Goal: Task Accomplishment & Management: Manage account settings

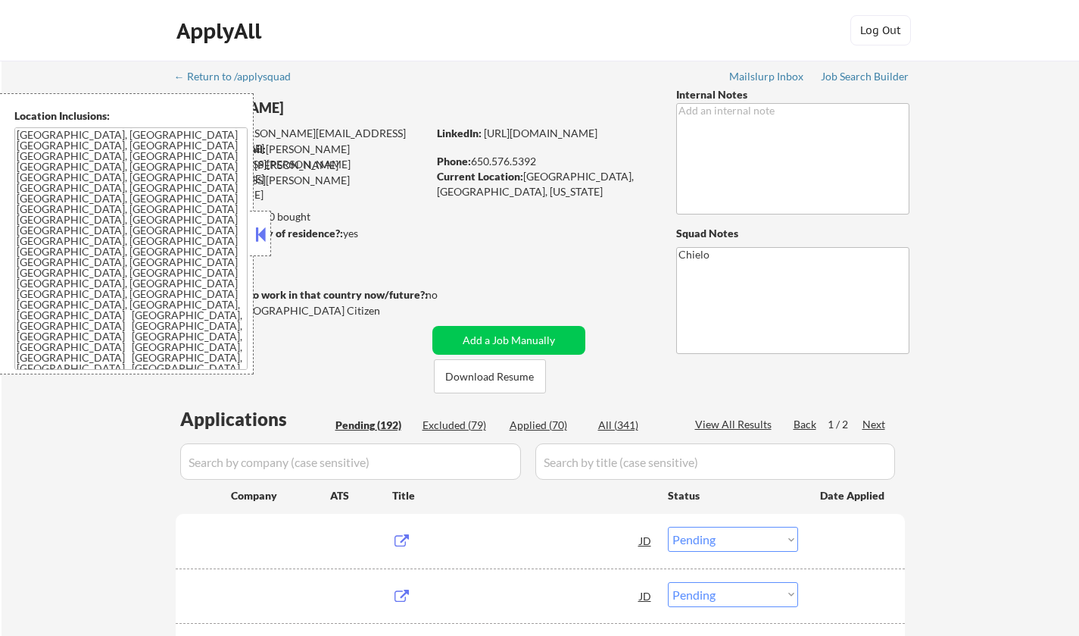
select select ""pending""
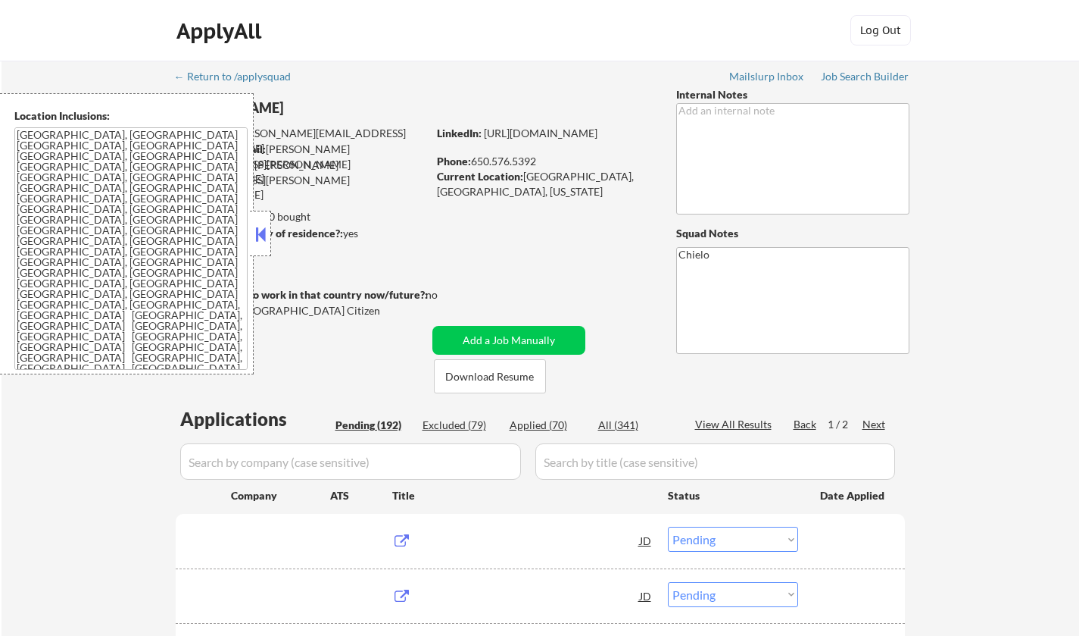
select select ""pending""
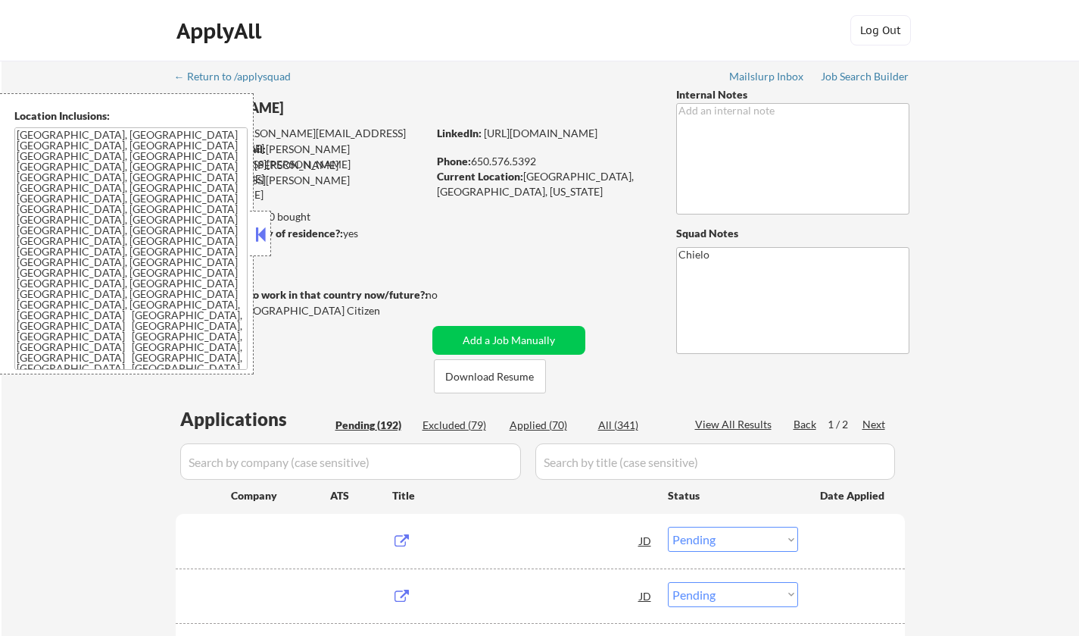
select select ""pending""
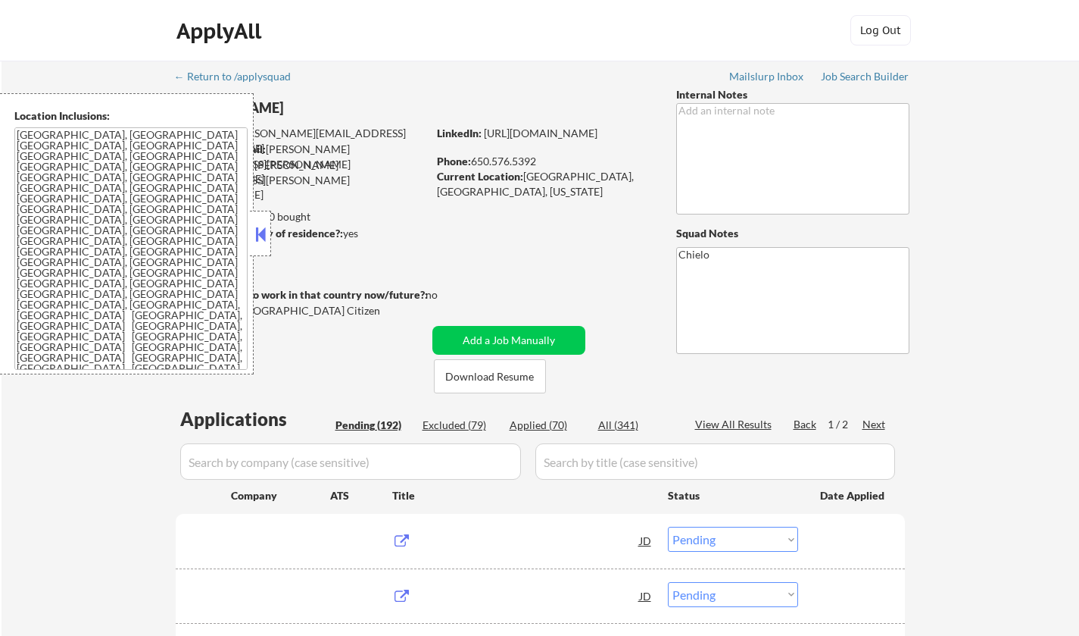
select select ""pending""
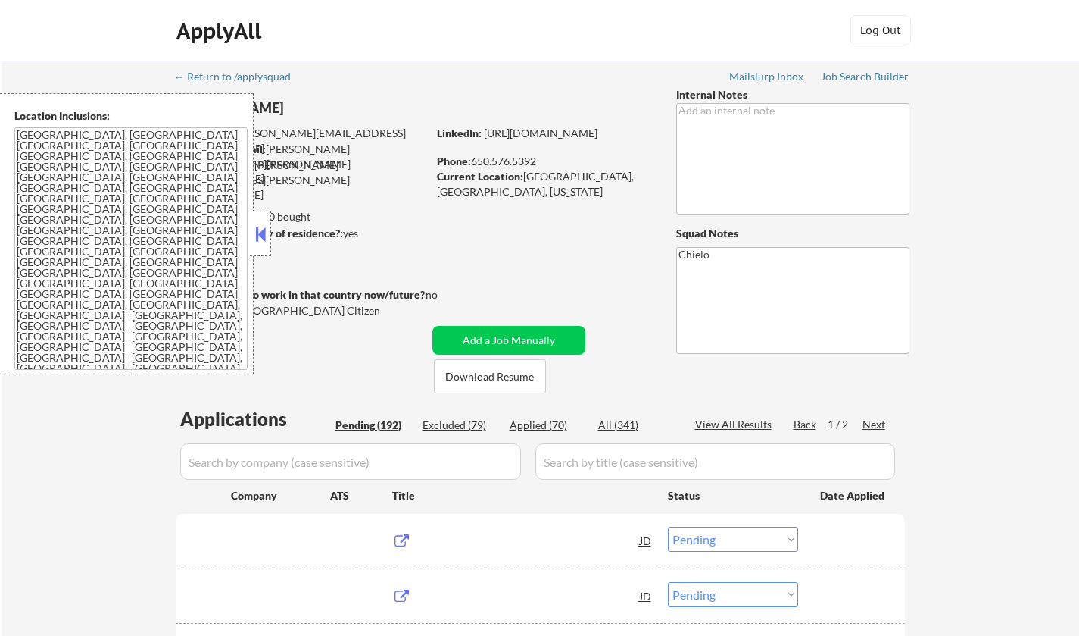
select select ""pending""
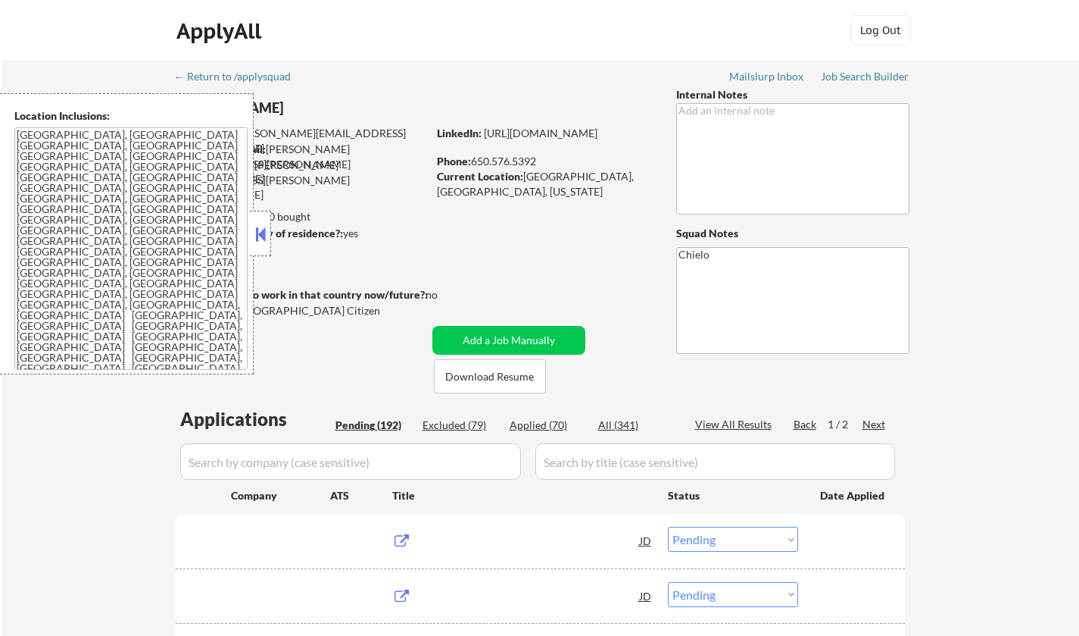
select select ""pending""
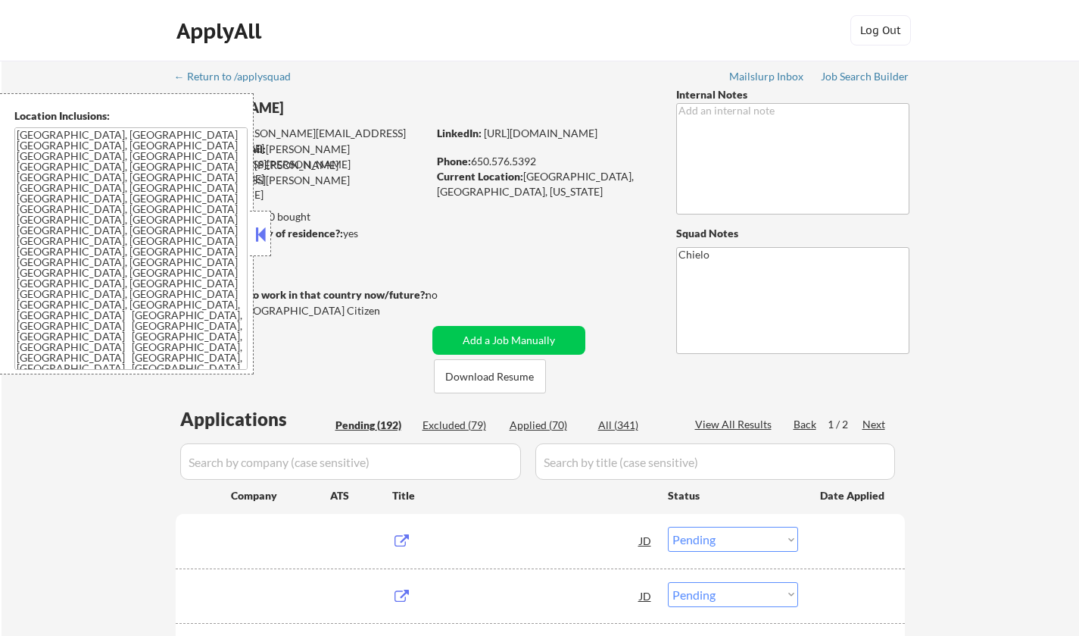
select select ""pending""
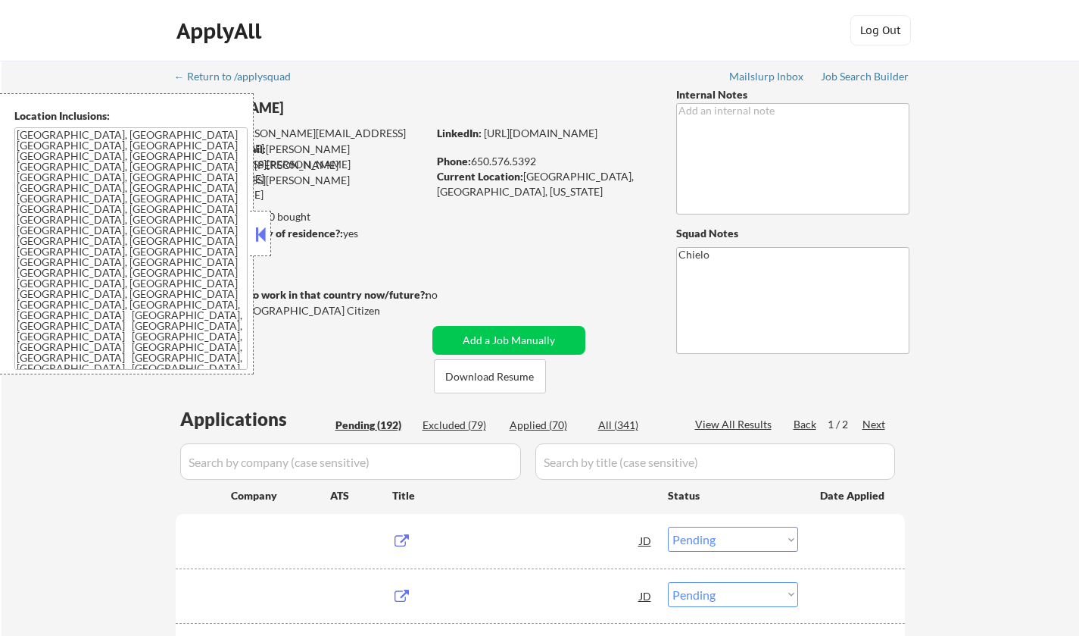
select select ""pending""
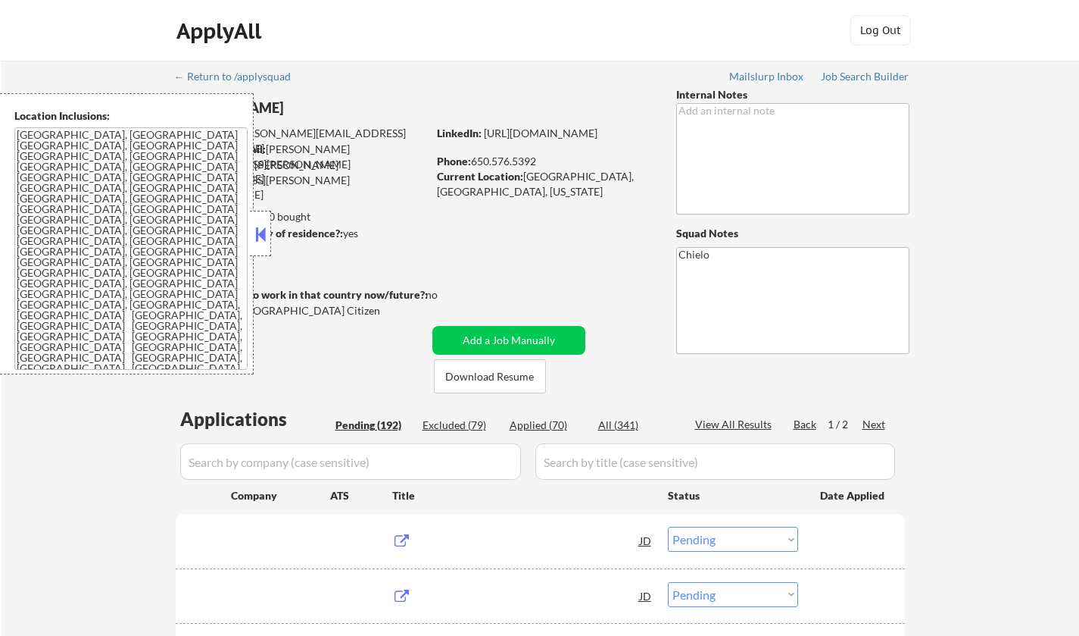
select select ""pending""
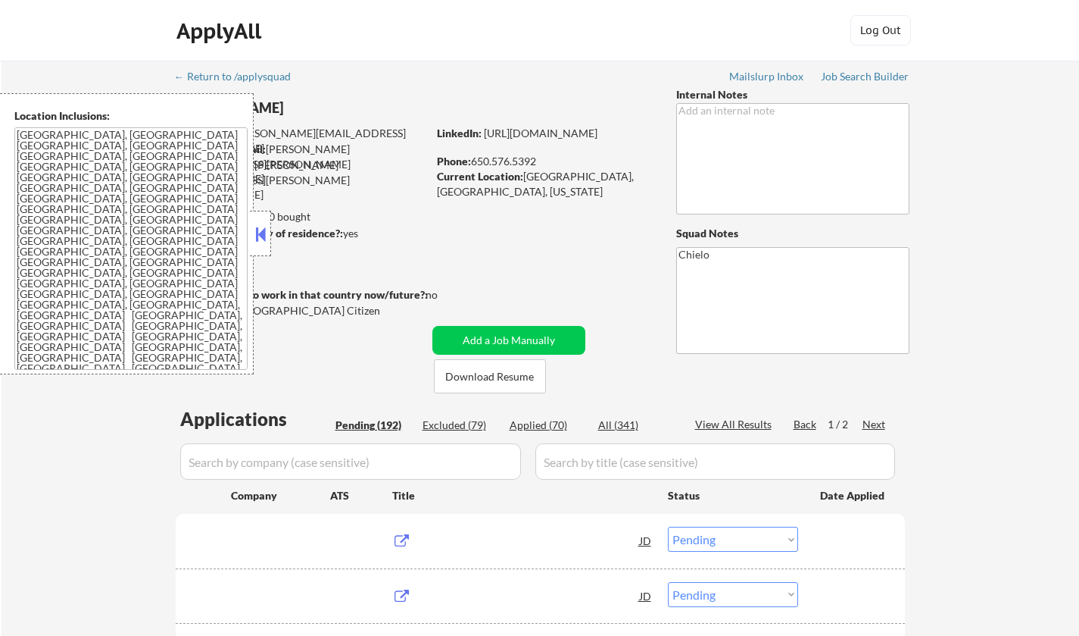
select select ""pending""
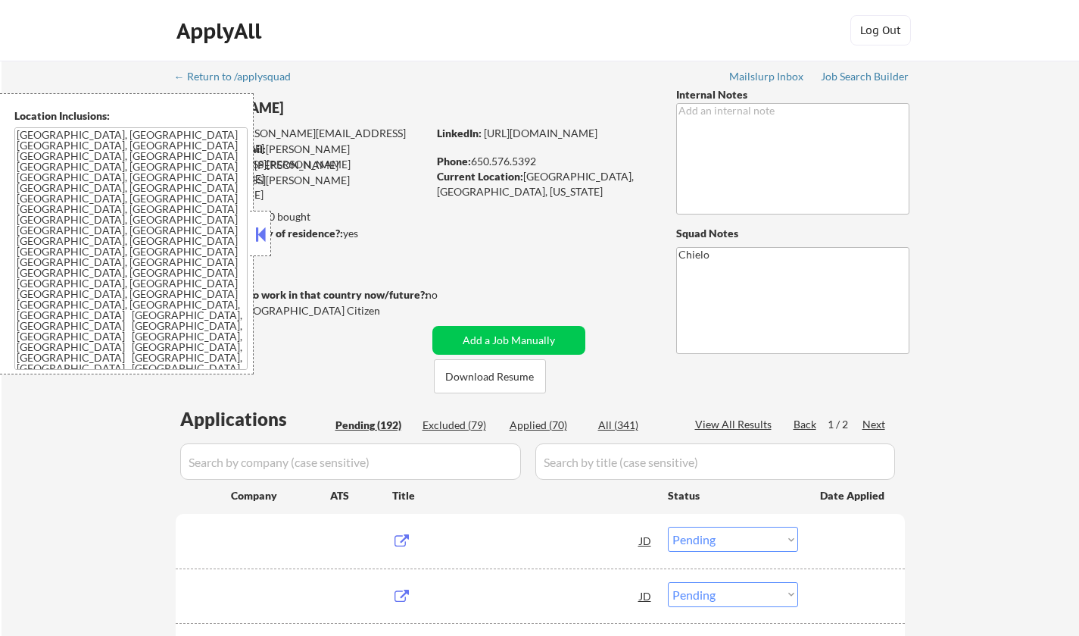
select select ""pending""
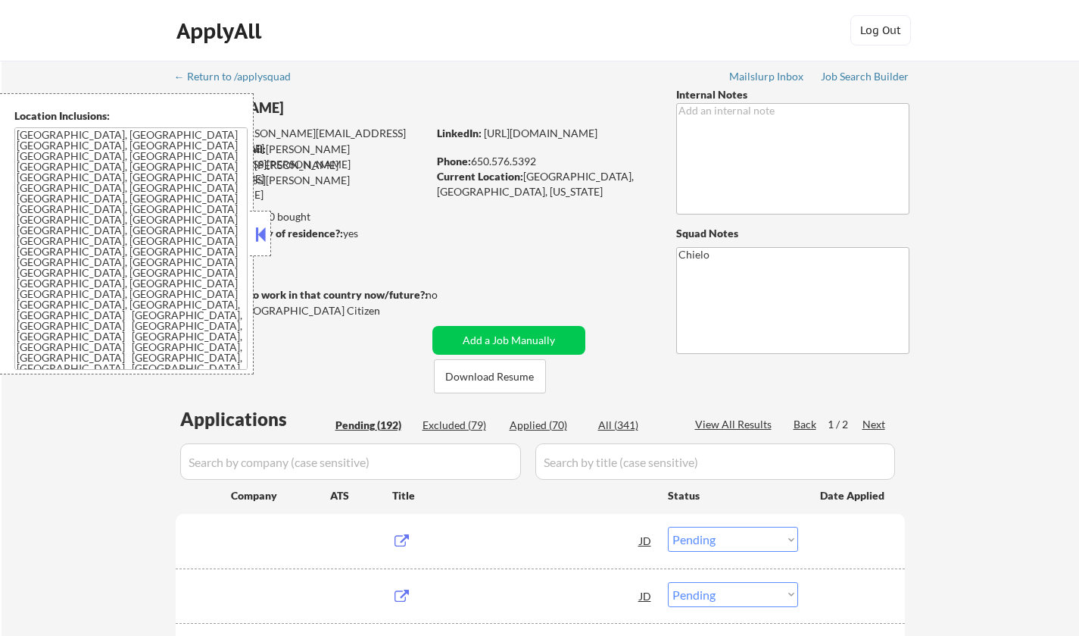
select select ""pending""
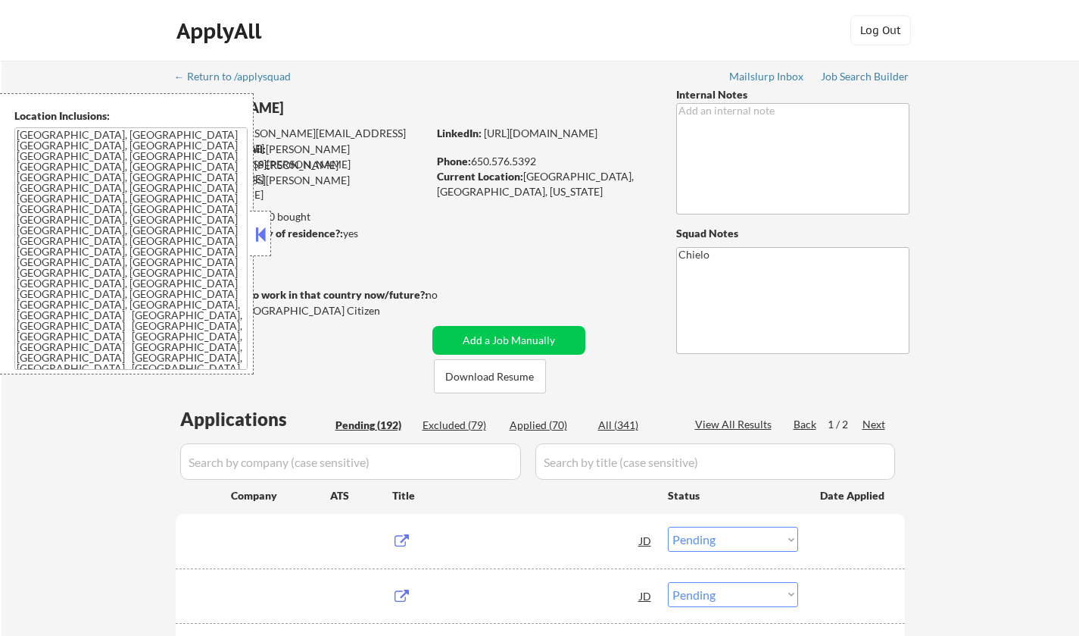
select select ""pending""
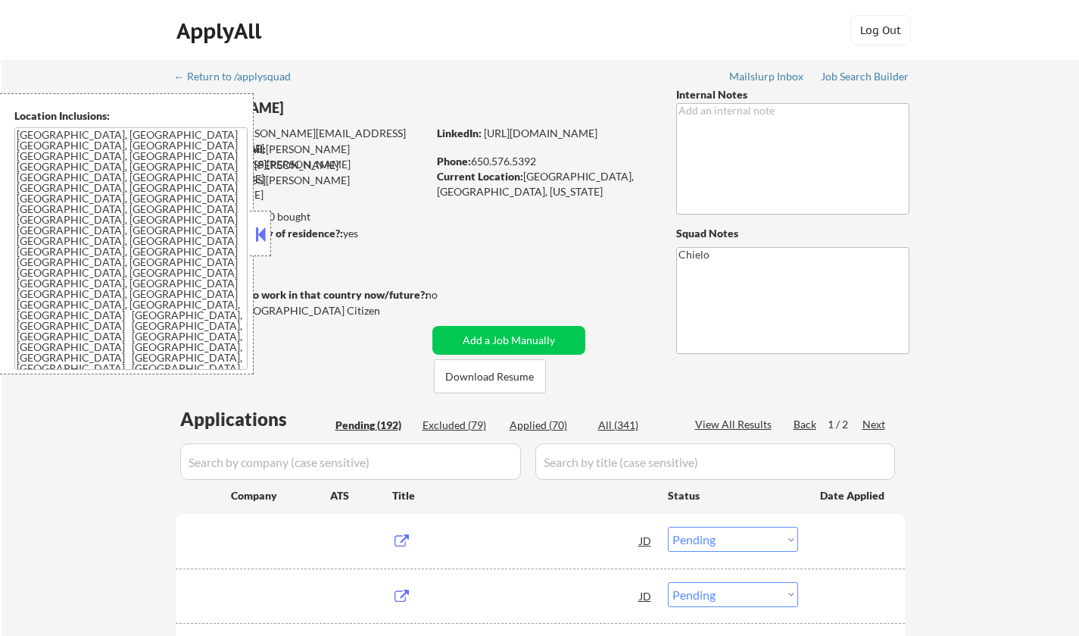
select select ""pending""
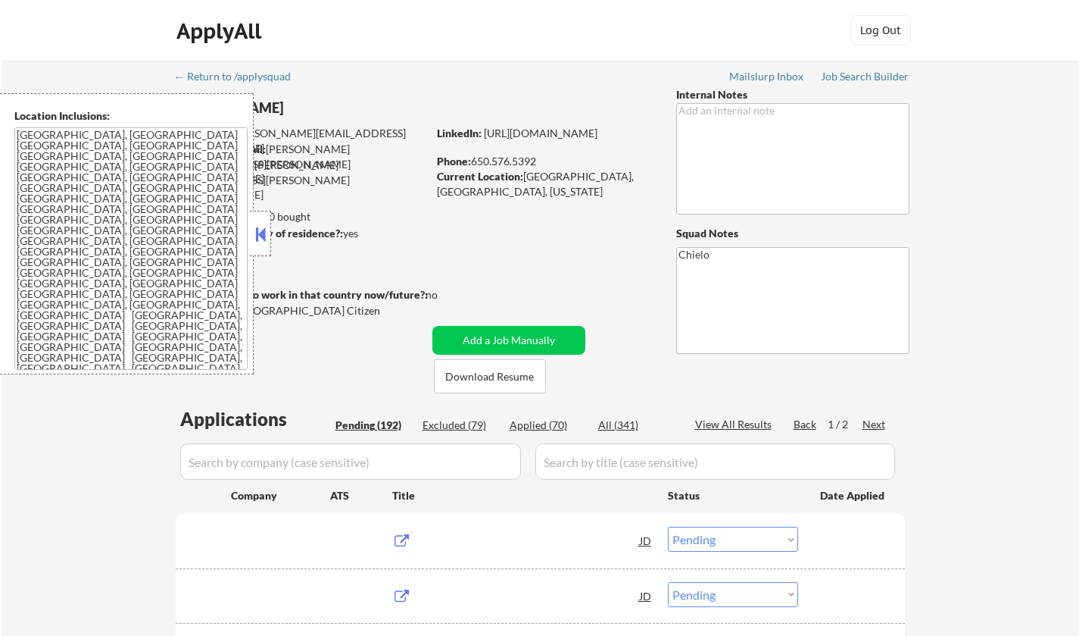
select select ""pending""
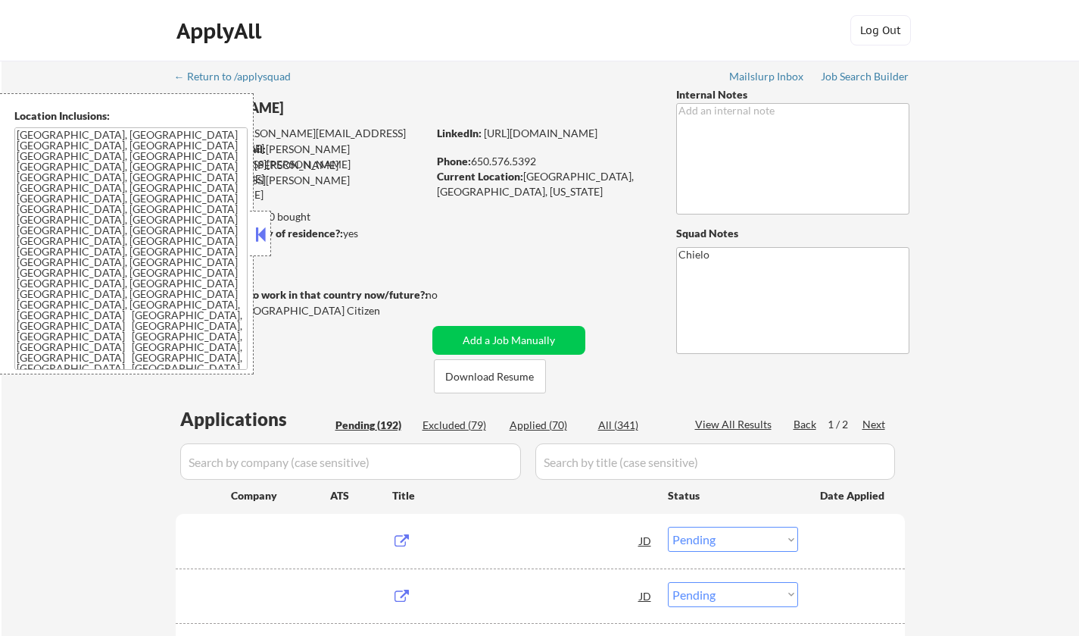
select select ""pending""
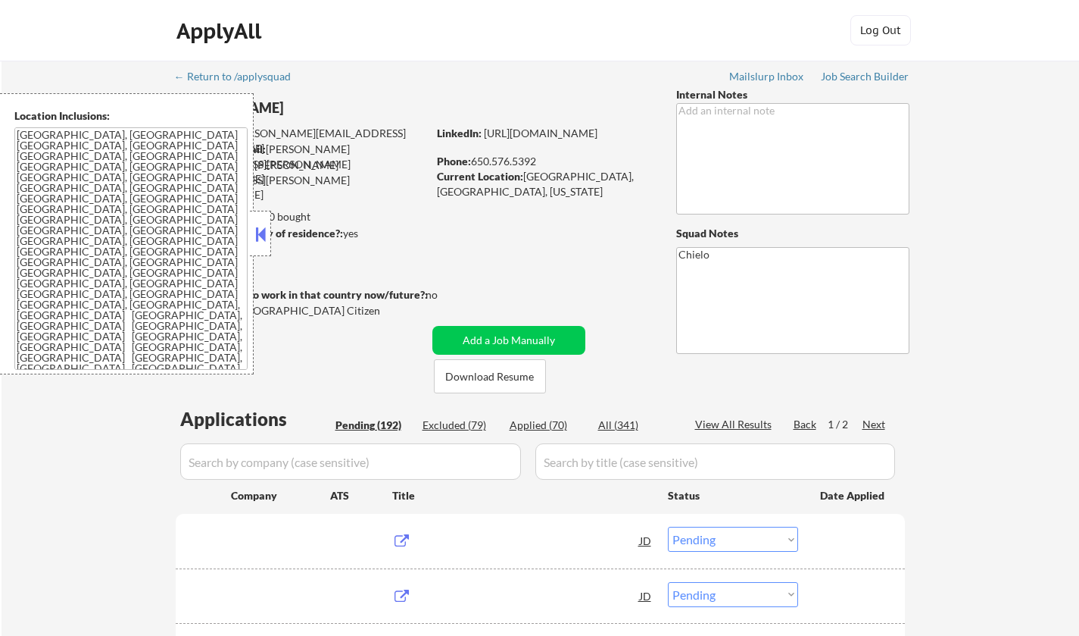
select select ""pending""
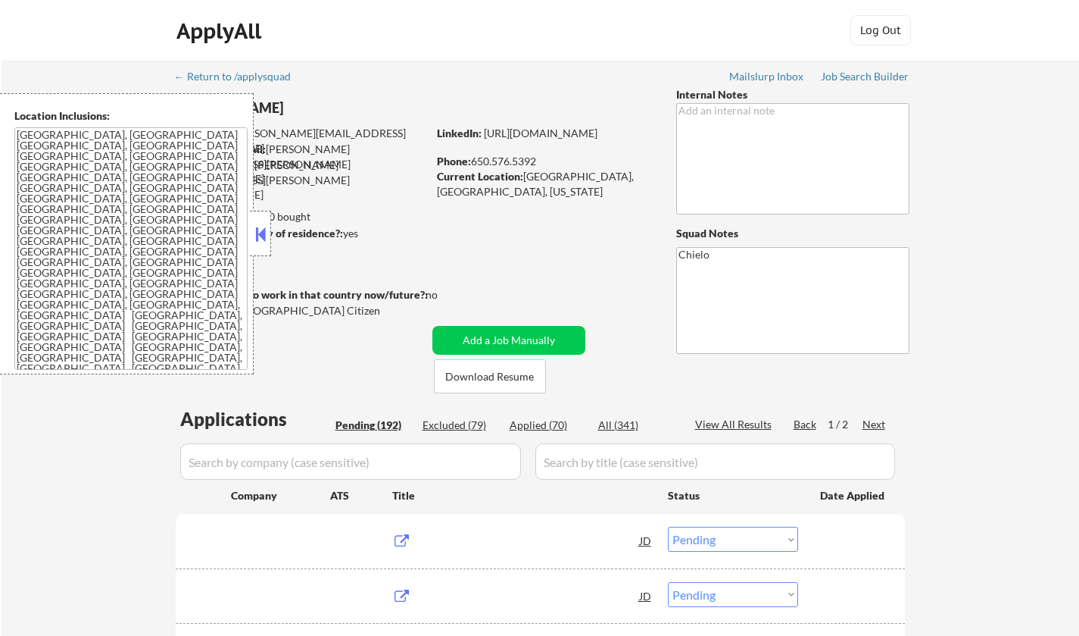
select select ""pending""
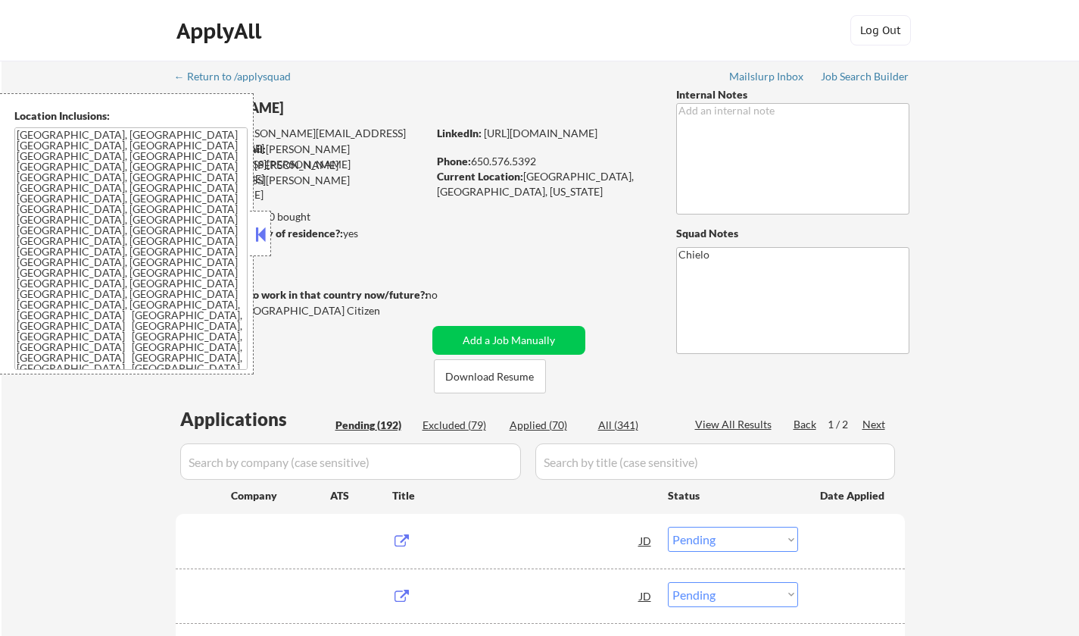
select select ""pending""
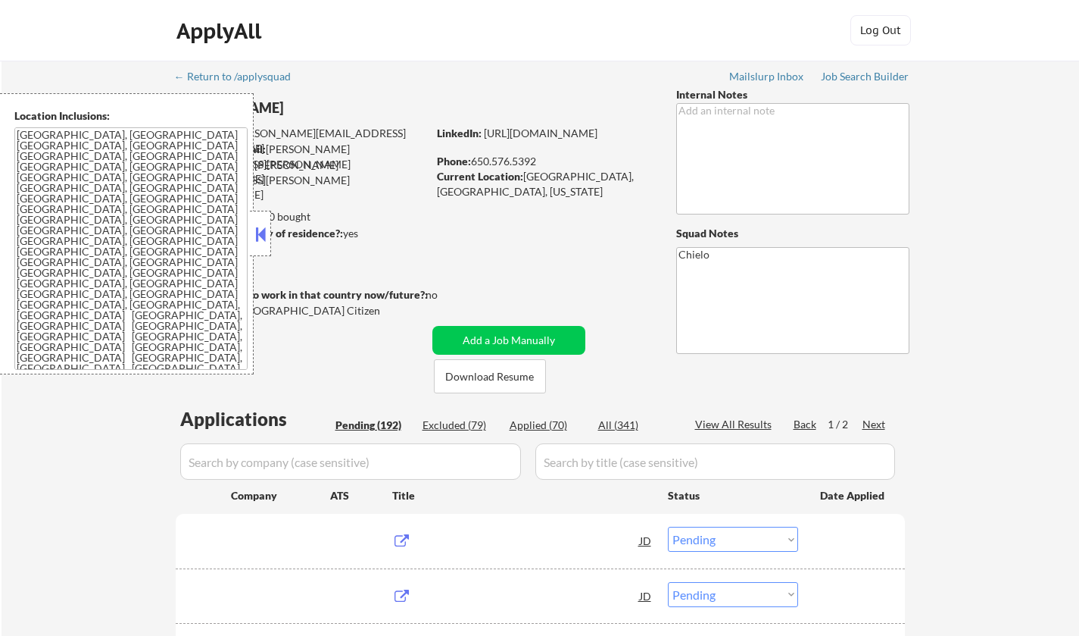
select select ""pending""
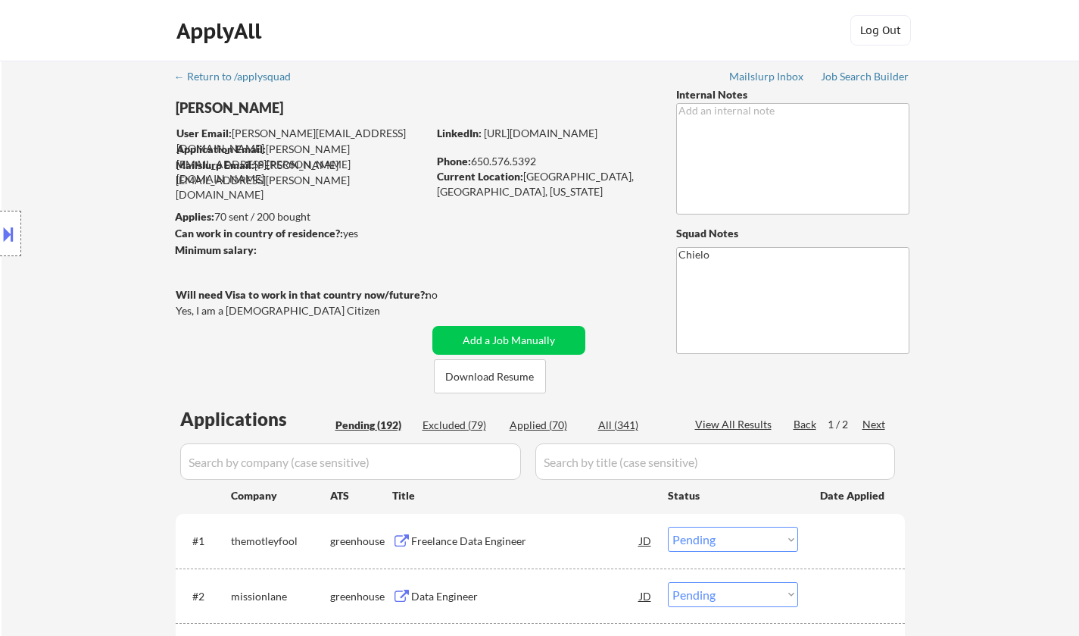
scroll to position [76, 0]
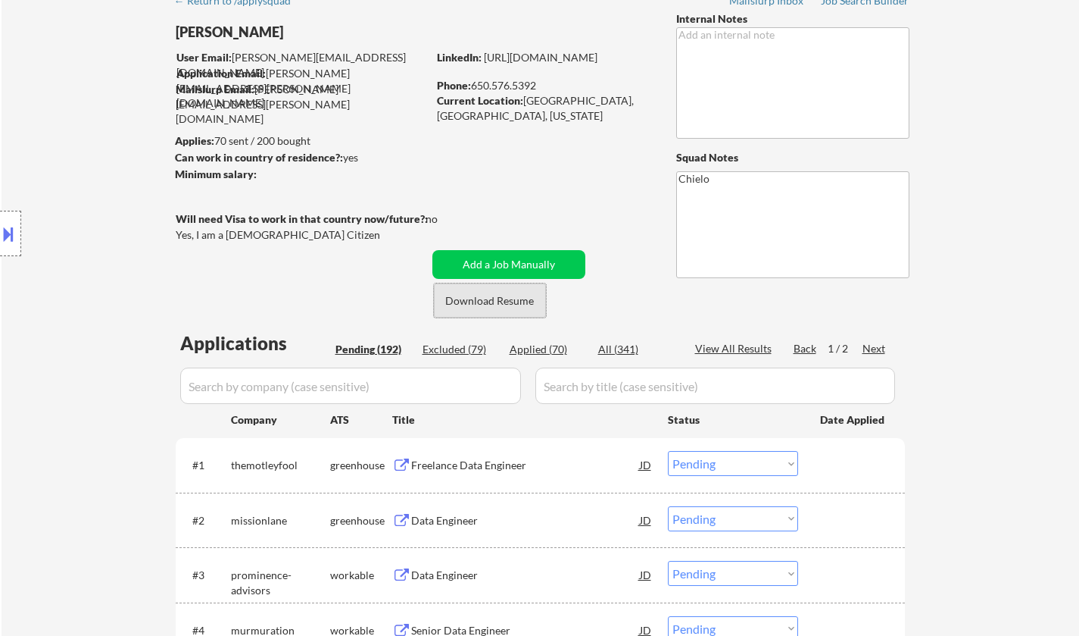
click at [486, 293] on button "Download Resume" at bounding box center [490, 300] width 112 height 34
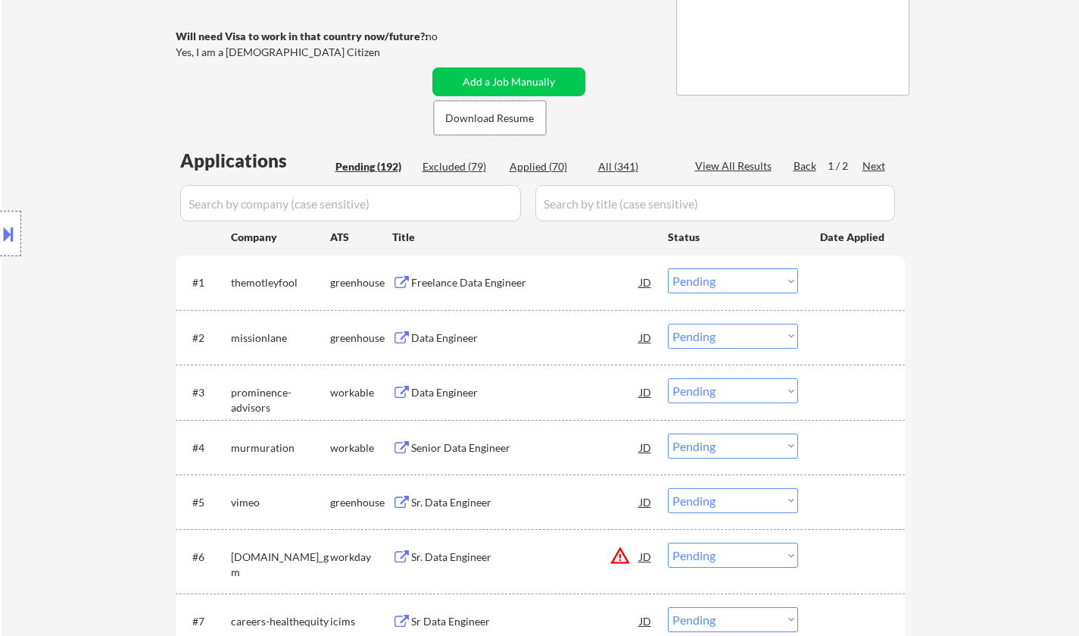
scroll to position [379, 0]
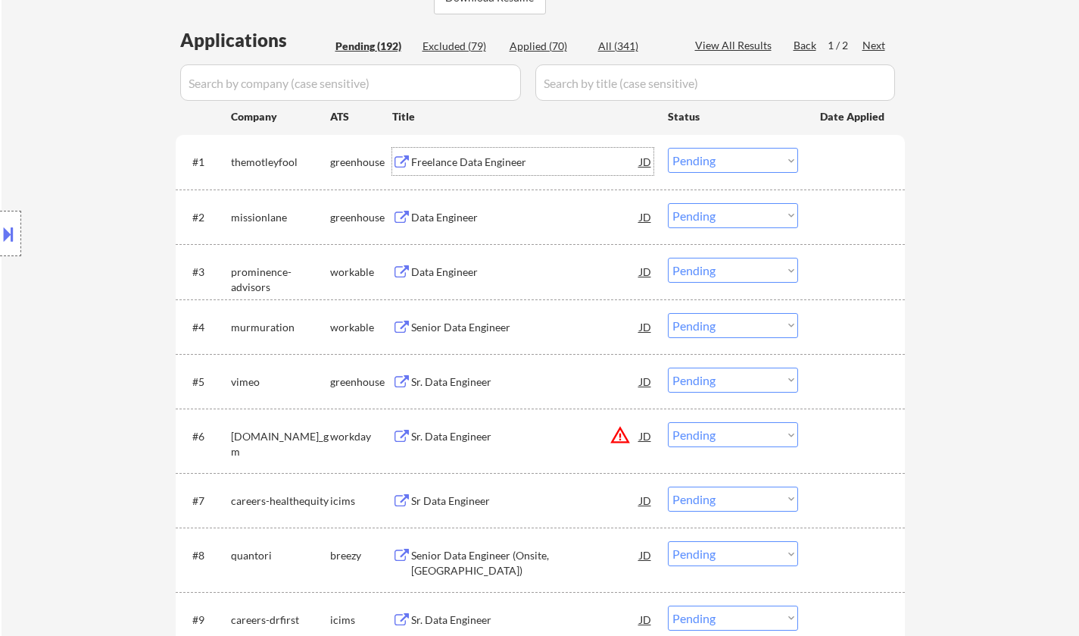
click at [442, 159] on div "Freelance Data Engineer" at bounding box center [525, 162] width 229 height 15
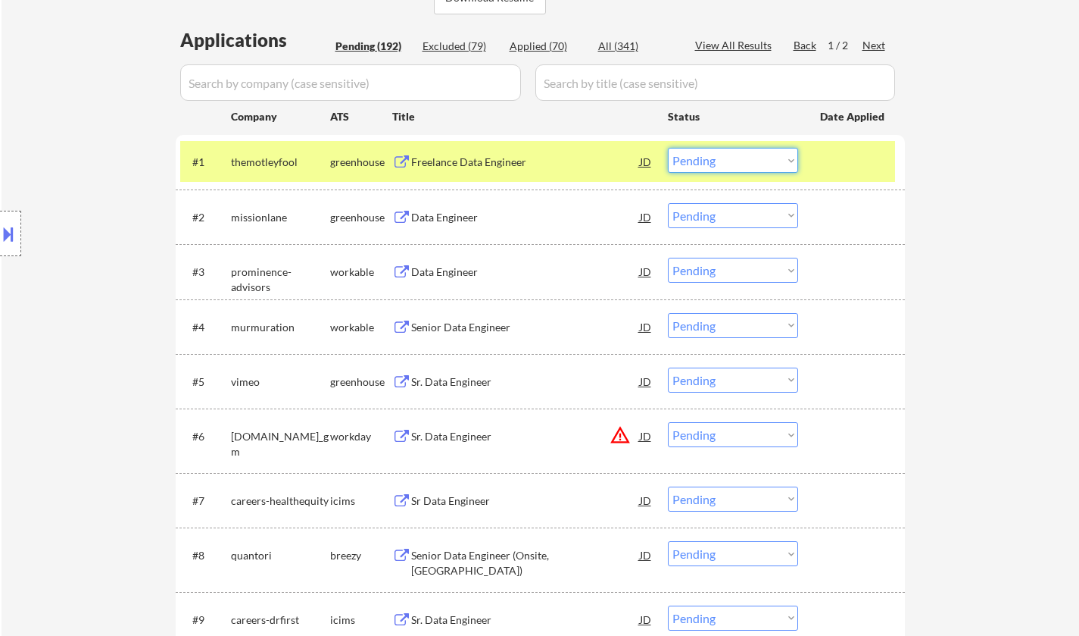
drag, startPoint x: 734, startPoint y: 154, endPoint x: 734, endPoint y: 170, distance: 16.7
click at [734, 154] on select "Choose an option... Pending Applied Excluded (Questions) Excluded (Expired) Exc…" at bounding box center [733, 160] width 130 height 25
click at [668, 148] on select "Choose an option... Pending Applied Excluded (Questions) Excluded (Expired) Exc…" at bounding box center [733, 160] width 130 height 25
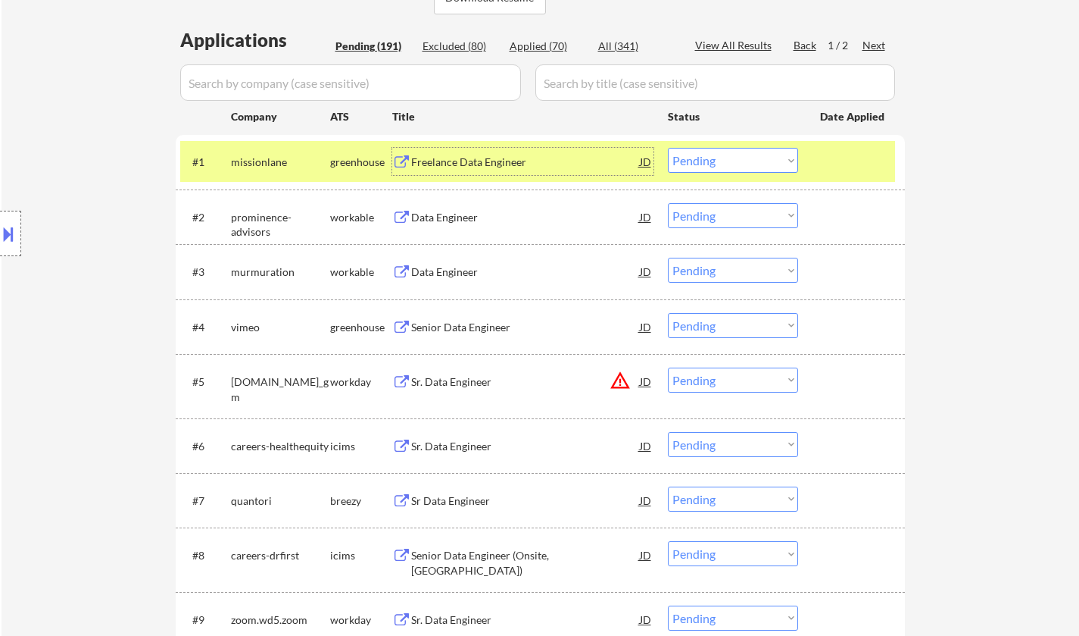
click at [445, 159] on div "Freelance Data Engineer" at bounding box center [525, 162] width 229 height 15
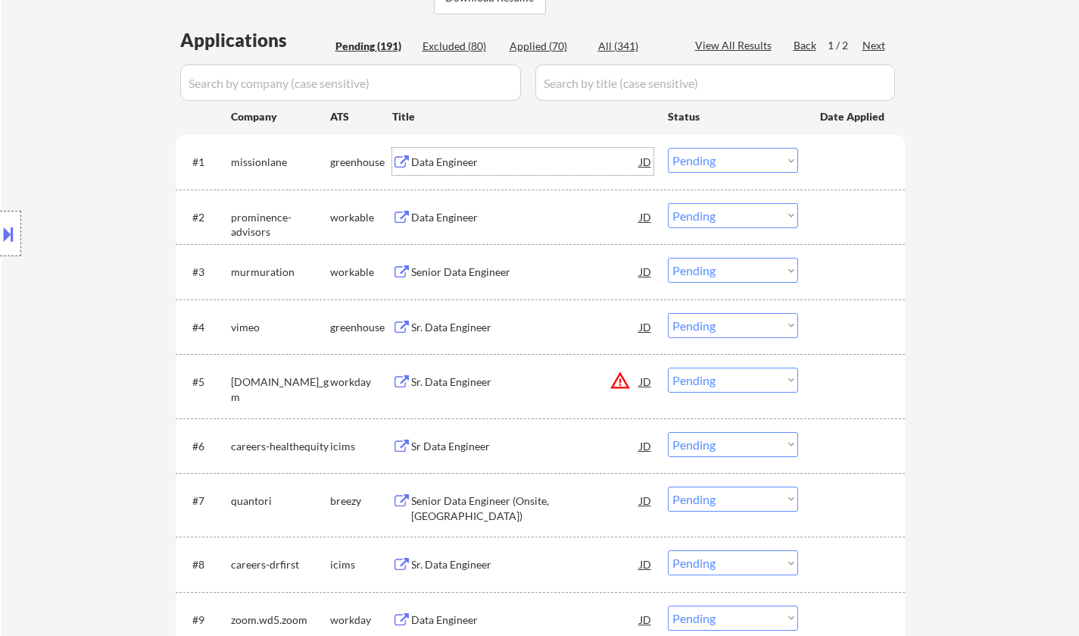
drag, startPoint x: 754, startPoint y: 161, endPoint x: 754, endPoint y: 171, distance: 10.6
click at [754, 161] on select "Choose an option... Pending Applied Excluded (Questions) Excluded (Expired) Exc…" at bounding box center [733, 160] width 130 height 25
click at [668, 148] on select "Choose an option... Pending Applied Excluded (Questions) Excluded (Expired) Exc…" at bounding box center [733, 160] width 130 height 25
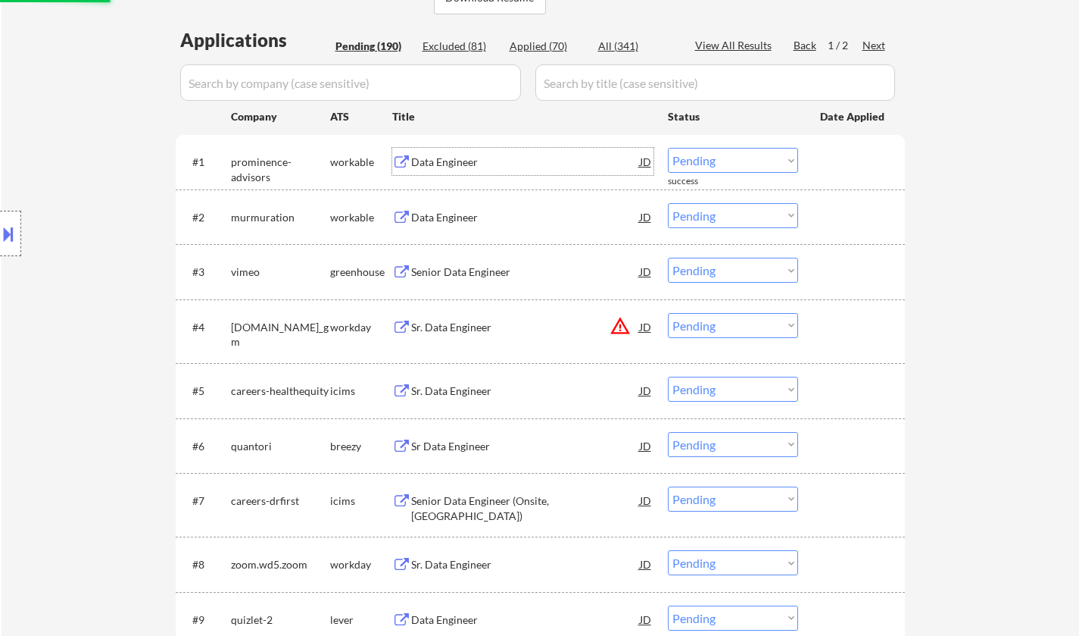
click at [437, 161] on div "Data Engineer" at bounding box center [525, 162] width 229 height 15
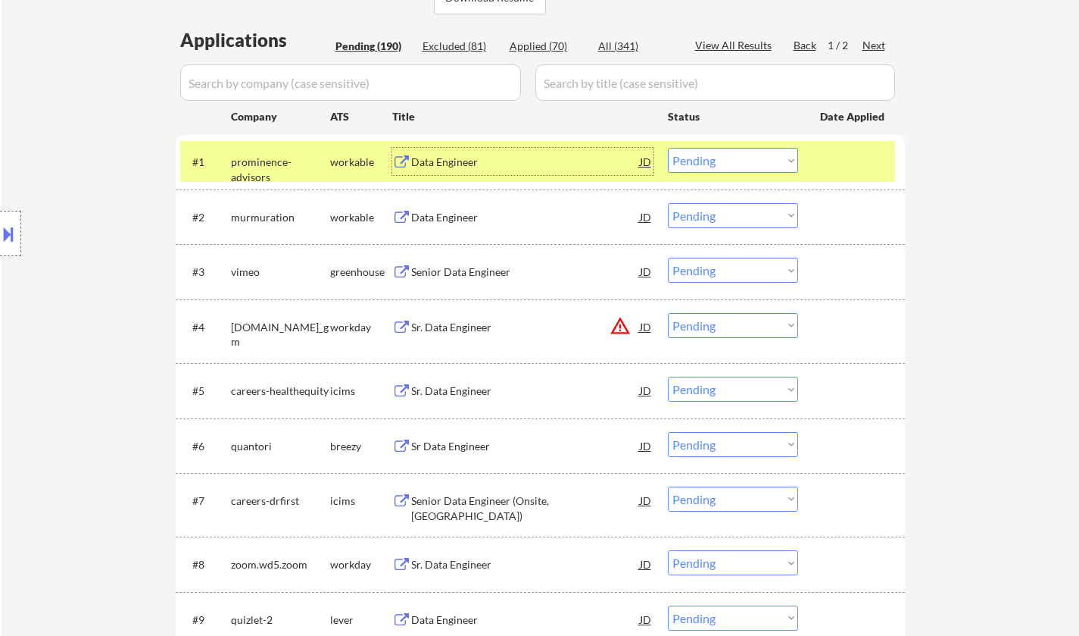
click at [760, 157] on select "Choose an option... Pending Applied Excluded (Questions) Excluded (Expired) Exc…" at bounding box center [733, 160] width 130 height 25
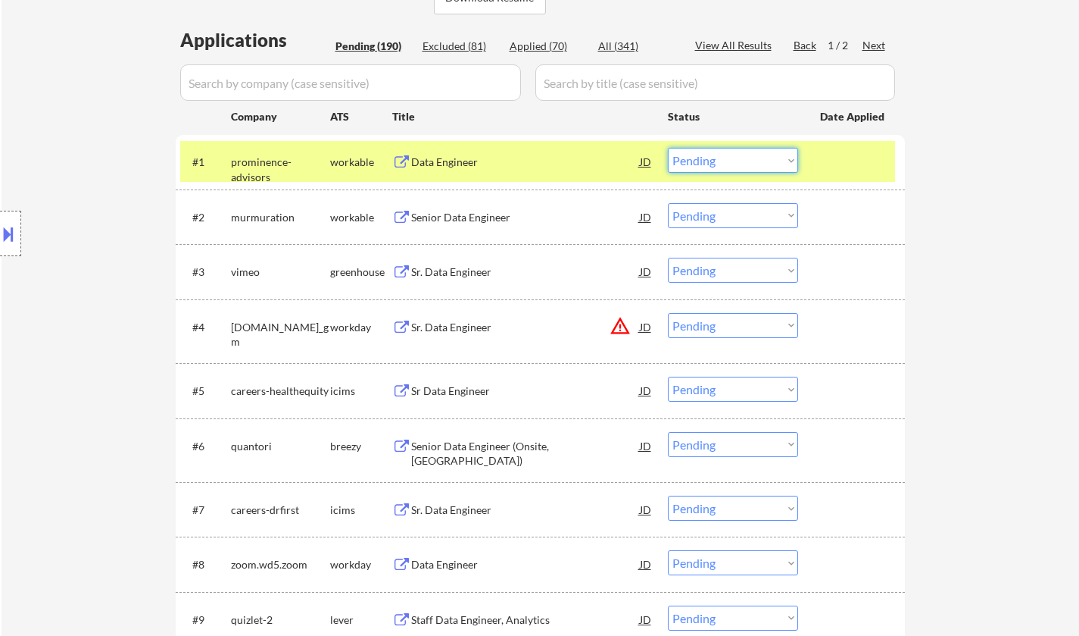
drag, startPoint x: 764, startPoint y: 161, endPoint x: 763, endPoint y: 170, distance: 9.9
click at [763, 162] on select "Choose an option... Pending Applied Excluded (Questions) Excluded (Expired) Exc…" at bounding box center [733, 160] width 130 height 25
click at [668, 148] on select "Choose an option... Pending Applied Excluded (Questions) Excluded (Expired) Exc…" at bounding box center [733, 160] width 130 height 25
select select ""pending""
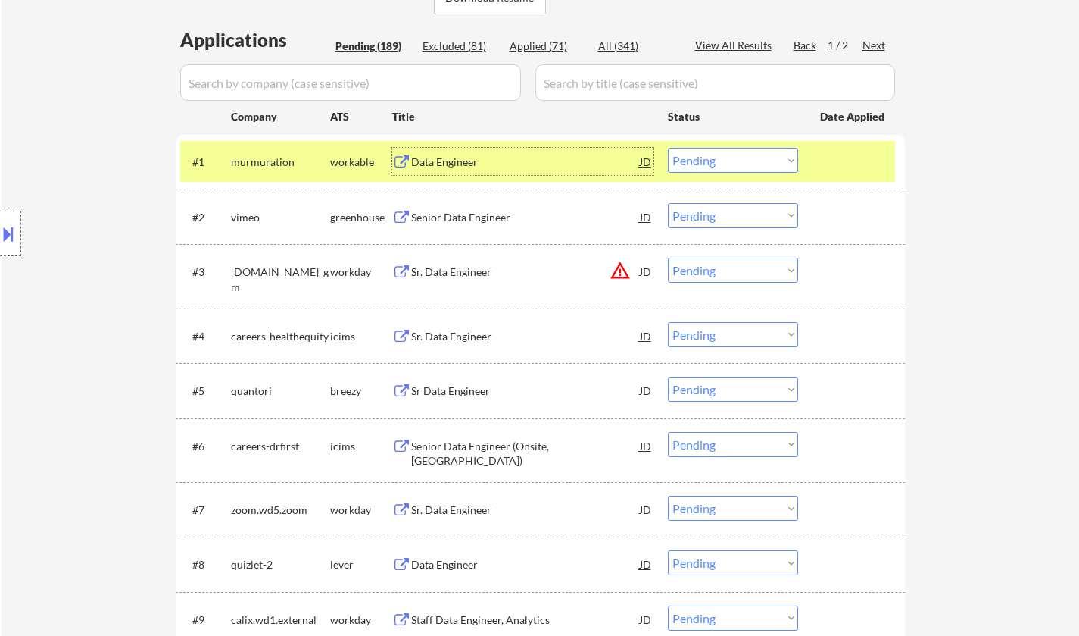
click at [442, 161] on div "Data Engineer" at bounding box center [525, 162] width 229 height 15
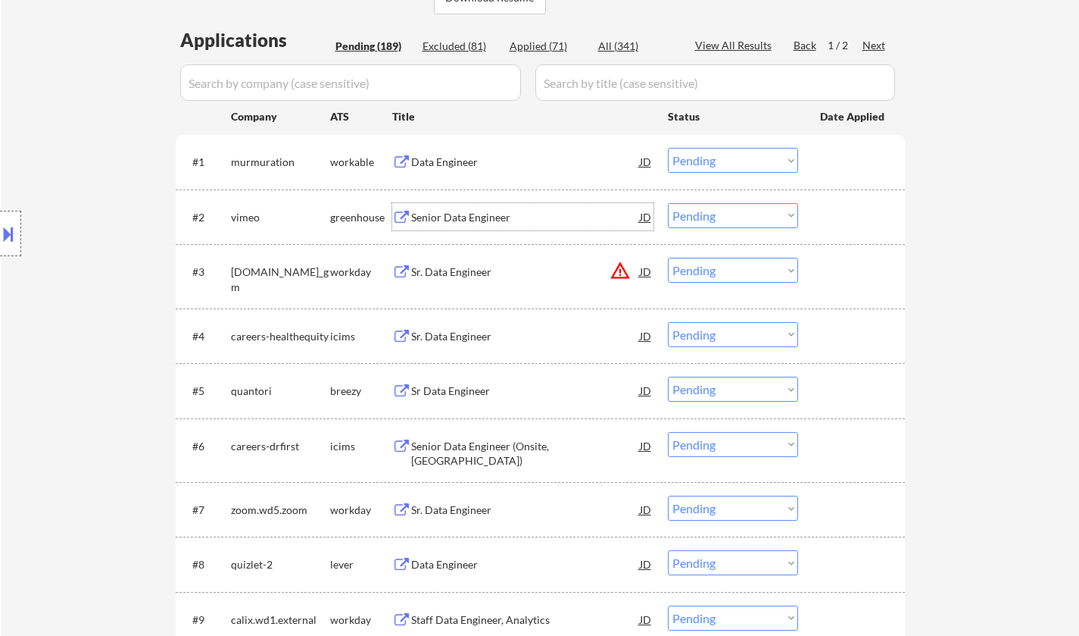
click at [479, 210] on div "Senior Data Engineer" at bounding box center [525, 216] width 229 height 27
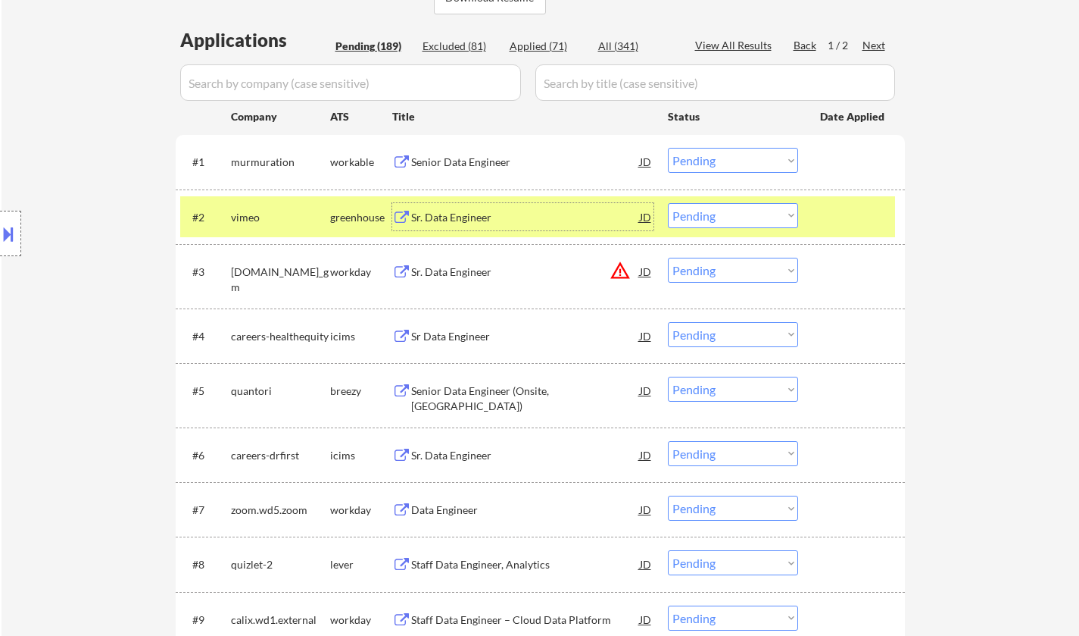
drag, startPoint x: 760, startPoint y: 218, endPoint x: 764, endPoint y: 226, distance: 8.9
click at [760, 218] on select "Choose an option... Pending Applied Excluded (Questions) Excluded (Expired) Exc…" at bounding box center [733, 215] width 130 height 25
click at [668, 203] on select "Choose an option... Pending Applied Excluded (Questions) Excluded (Expired) Exc…" at bounding box center [733, 215] width 130 height 25
select select ""pending""
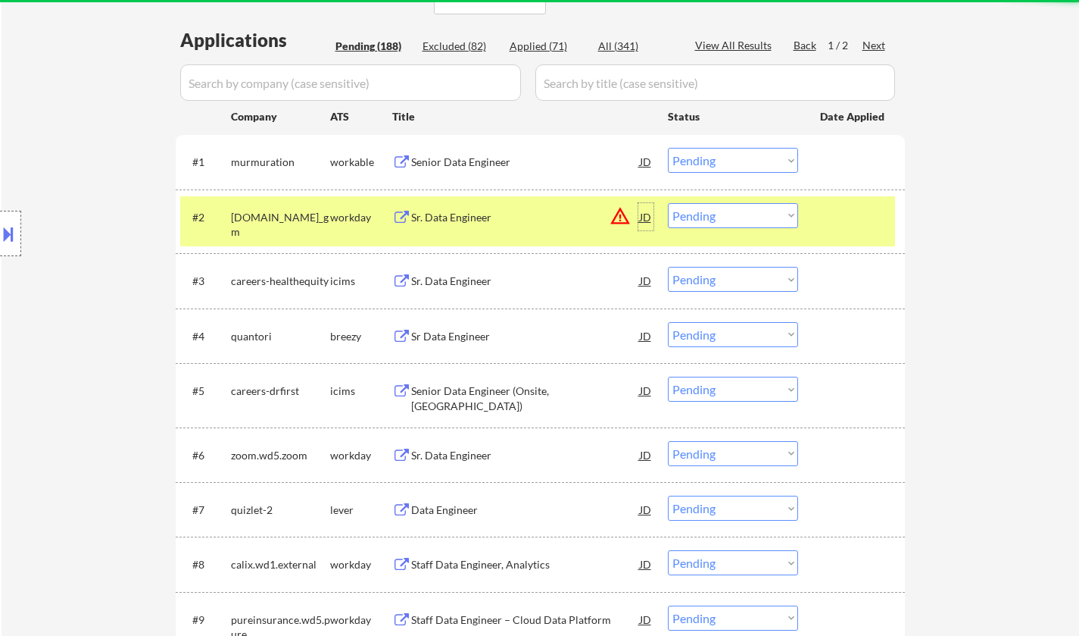
click at [639, 216] on div "JD" at bounding box center [646, 216] width 15 height 27
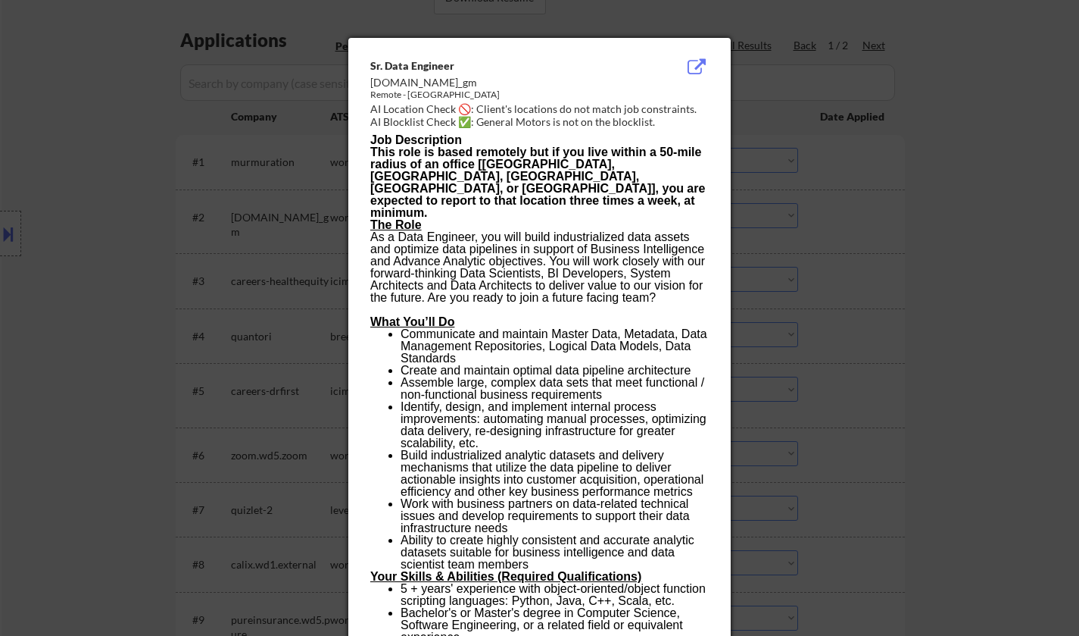
click at [915, 320] on div at bounding box center [539, 318] width 1079 height 636
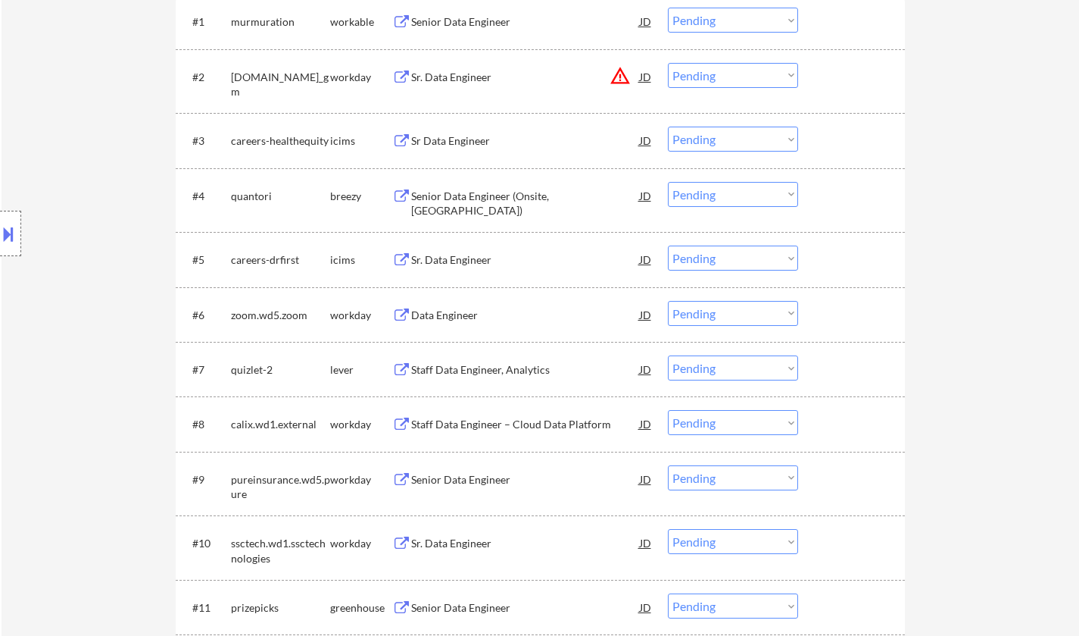
scroll to position [606, 0]
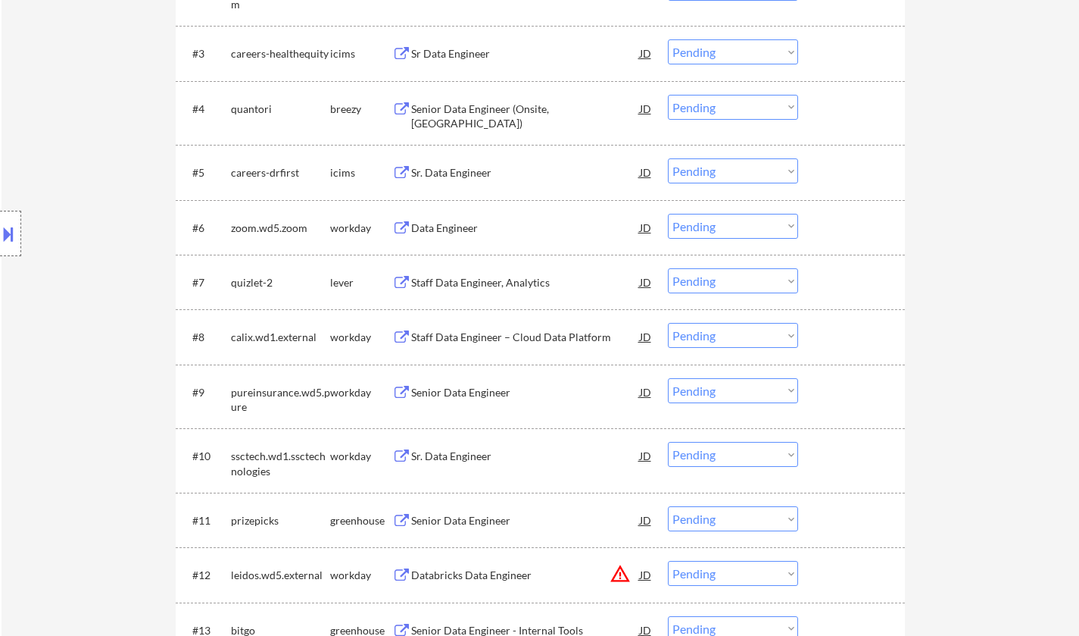
click at [479, 297] on div "#7 quizlet-2 lever Staff Data Engineer, Analytics JD Choose an option... Pendin…" at bounding box center [537, 281] width 715 height 41
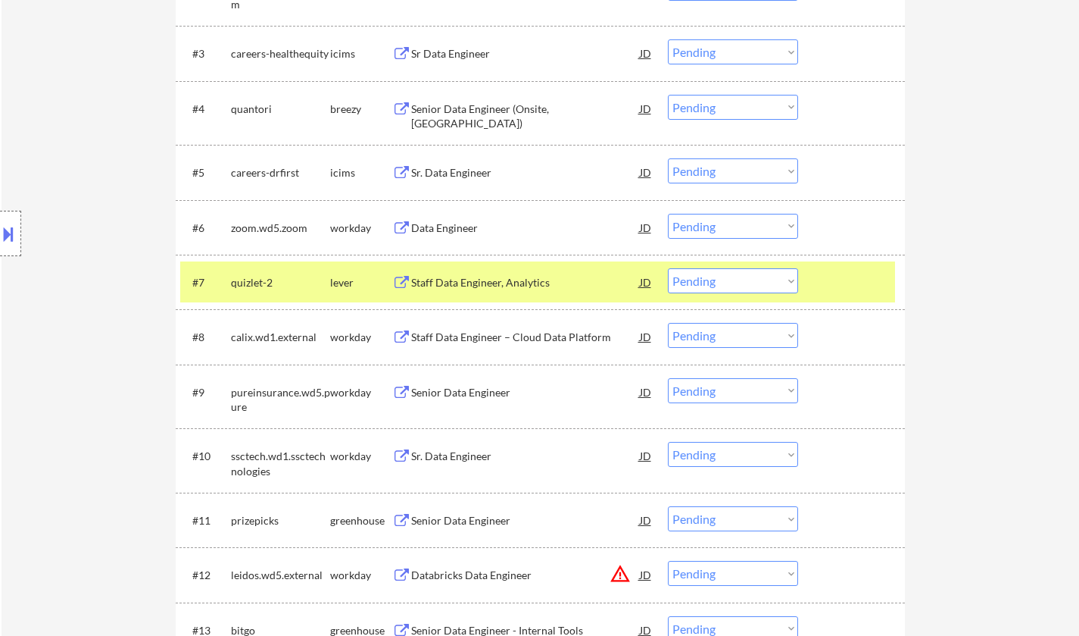
click at [492, 280] on div "Staff Data Engineer, Analytics" at bounding box center [525, 282] width 229 height 15
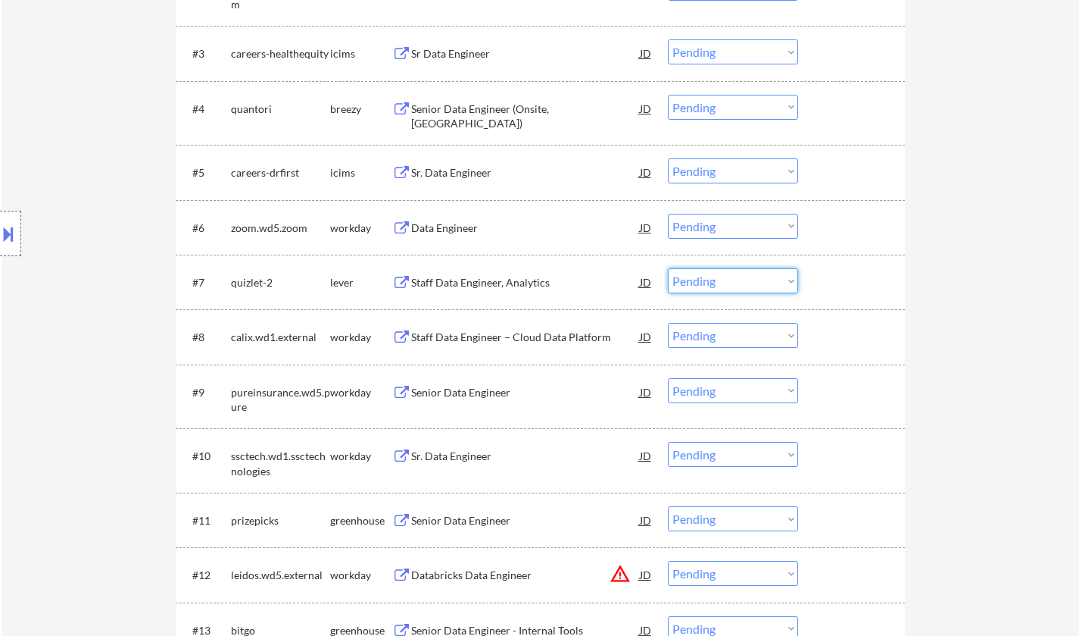
click at [739, 279] on select "Choose an option... Pending Applied Excluded (Questions) Excluded (Expired) Exc…" at bounding box center [733, 280] width 130 height 25
click at [668, 268] on select "Choose an option... Pending Applied Excluded (Questions) Excluded (Expired) Exc…" at bounding box center [733, 280] width 130 height 25
select select ""pending""
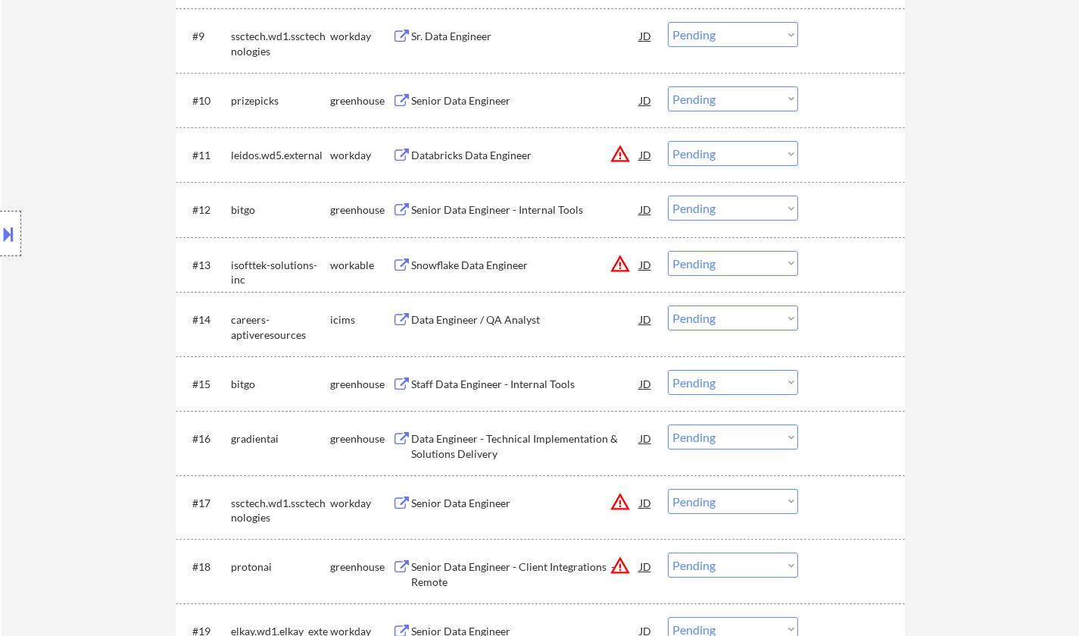
scroll to position [1060, 0]
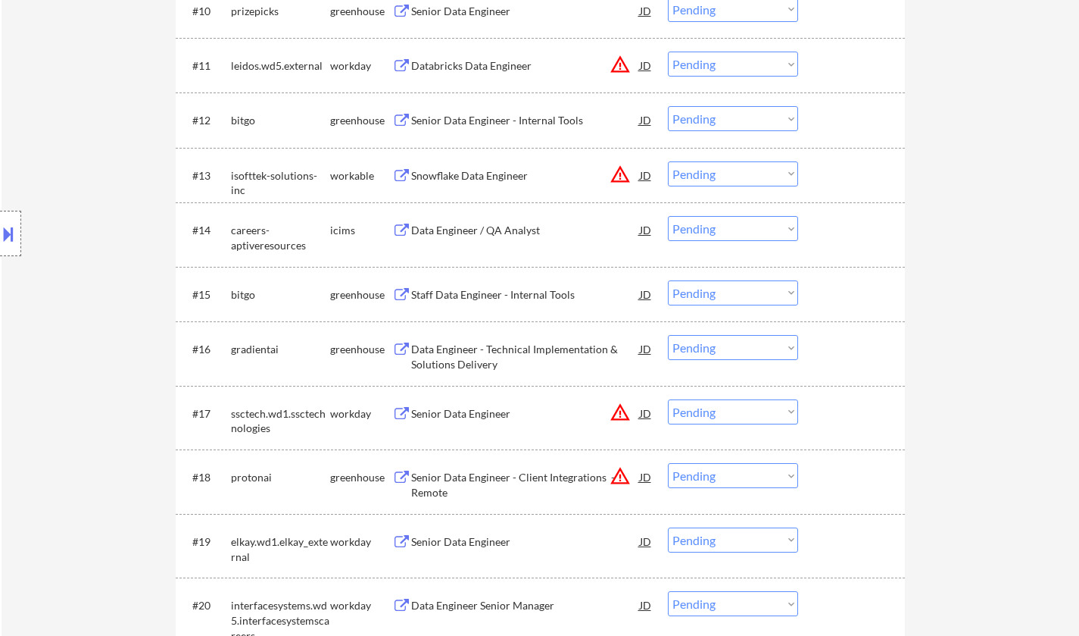
click at [489, 288] on div "Staff Data Engineer - Internal Tools" at bounding box center [525, 294] width 229 height 15
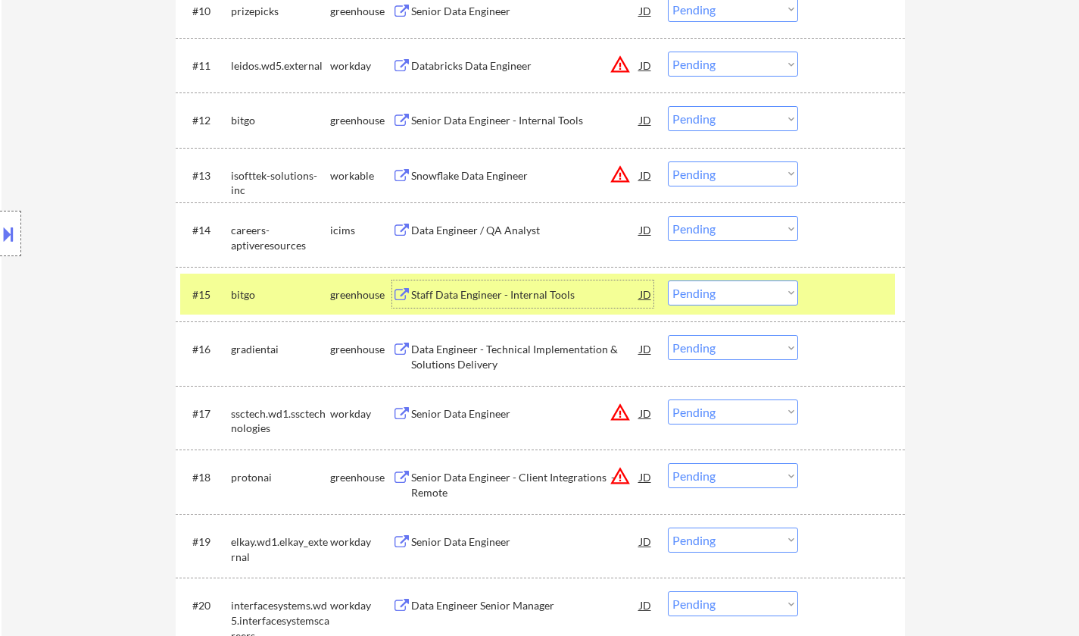
click at [716, 297] on select "Choose an option... Pending Applied Excluded (Questions) Excluded (Expired) Exc…" at bounding box center [733, 292] width 130 height 25
click at [668, 280] on select "Choose an option... Pending Applied Excluded (Questions) Excluded (Expired) Exc…" at bounding box center [733, 292] width 130 height 25
select select ""pending""
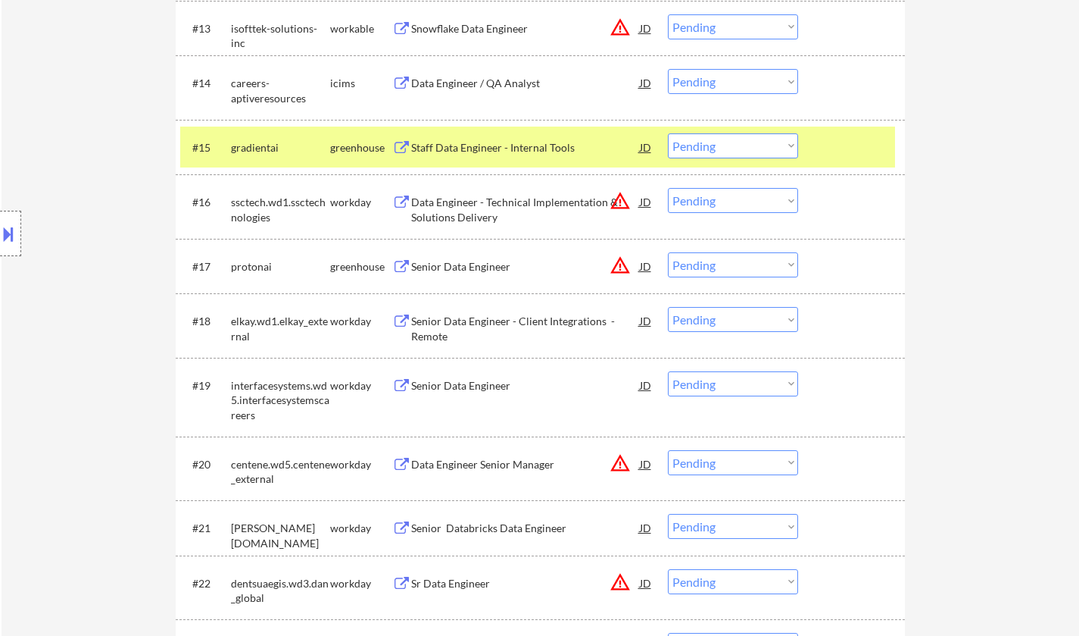
scroll to position [1212, 0]
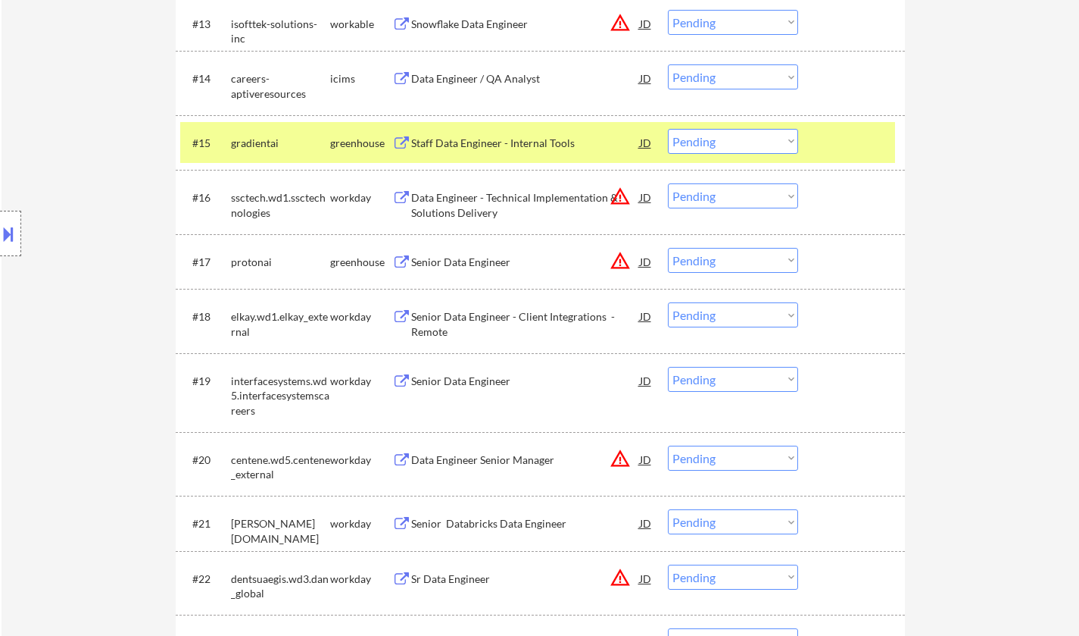
click at [642, 261] on div "JD" at bounding box center [646, 261] width 15 height 27
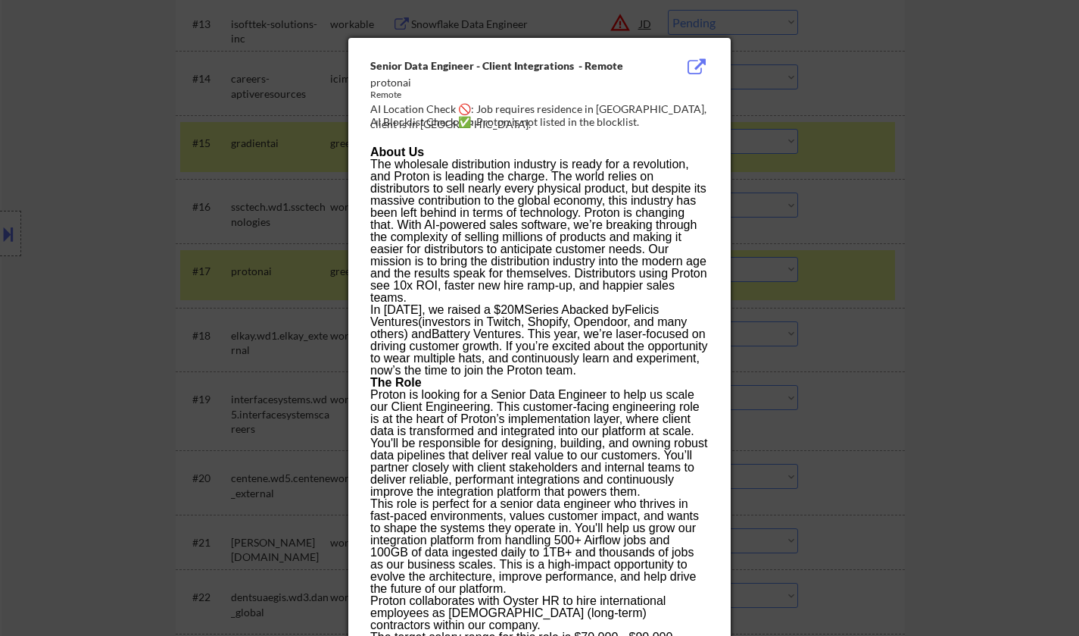
click at [985, 324] on div at bounding box center [539, 318] width 1079 height 636
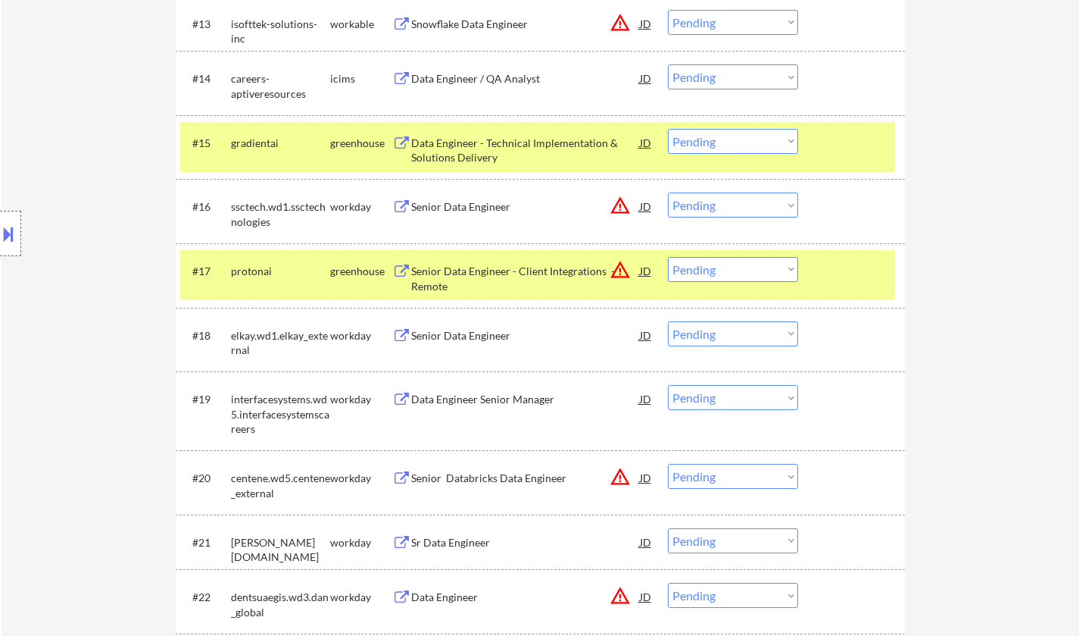
drag, startPoint x: 718, startPoint y: 270, endPoint x: 804, endPoint y: 326, distance: 102.7
click at [718, 269] on select "Choose an option... Pending Applied Excluded (Questions) Excluded (Expired) Exc…" at bounding box center [733, 269] width 130 height 25
click at [668, 257] on select "Choose an option... Pending Applied Excluded (Questions) Excluded (Expired) Exc…" at bounding box center [733, 269] width 130 height 25
select select ""pending""
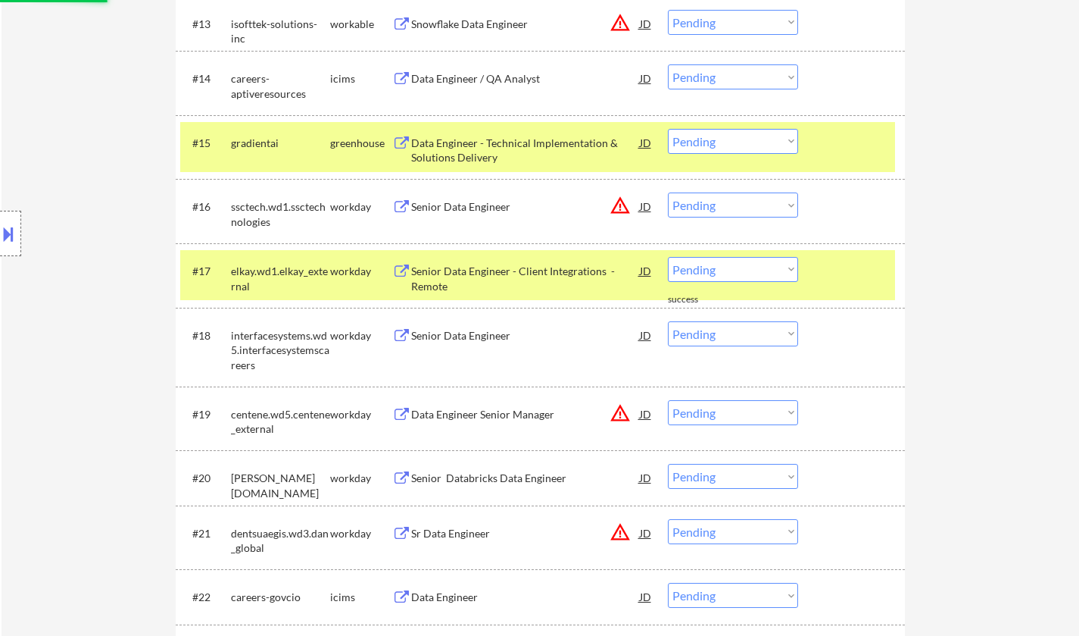
click at [648, 199] on div "JD" at bounding box center [646, 205] width 15 height 27
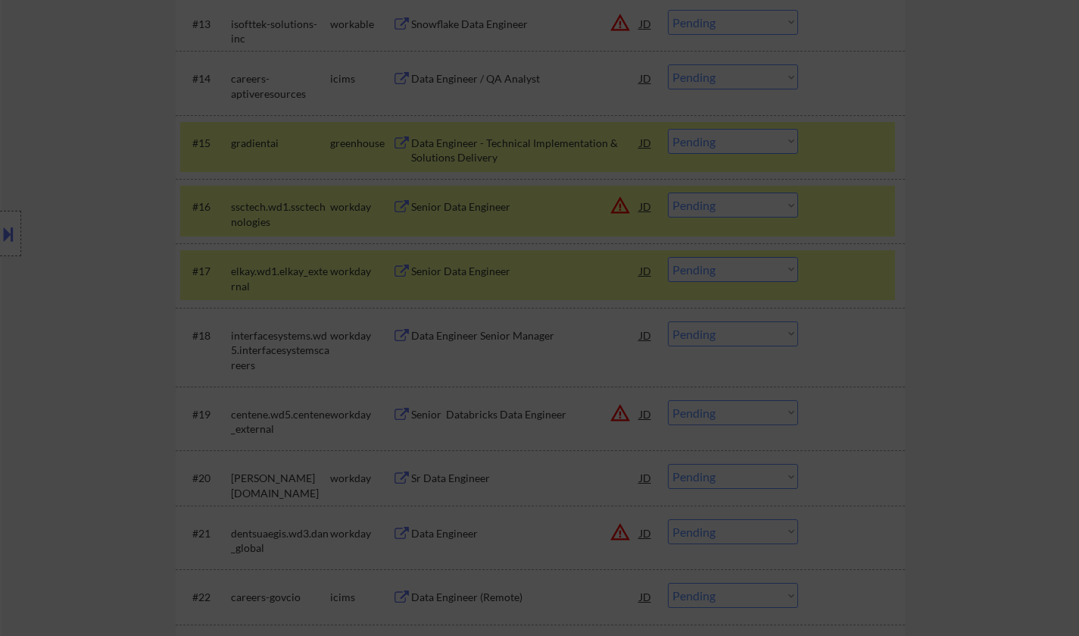
click at [1020, 257] on div at bounding box center [539, 318] width 1079 height 636
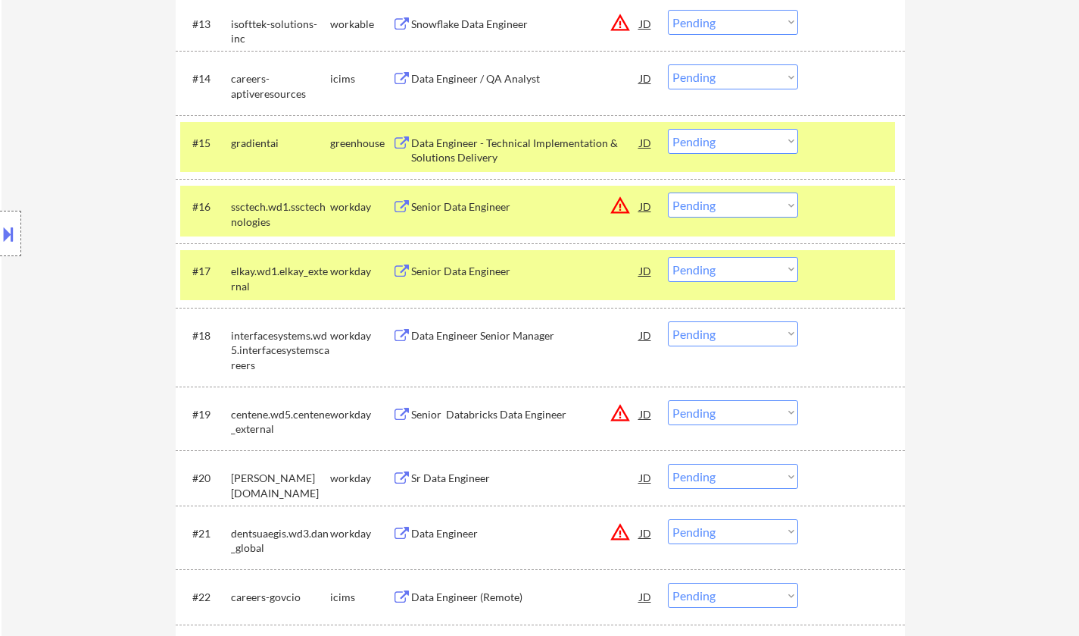
click at [642, 209] on div "JD" at bounding box center [646, 205] width 15 height 27
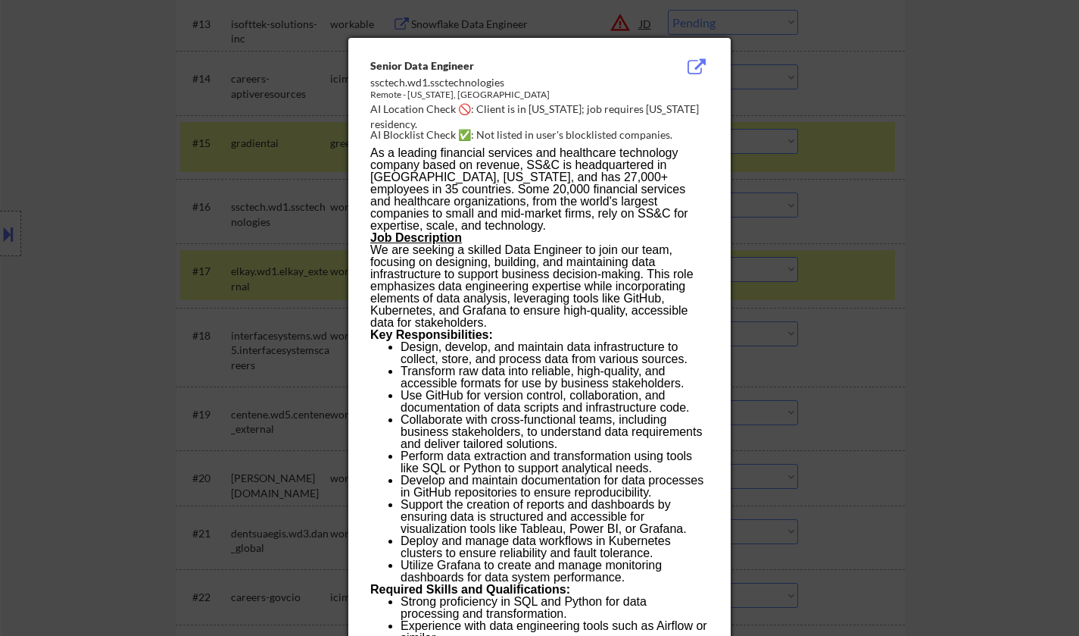
click at [998, 404] on div at bounding box center [539, 318] width 1079 height 636
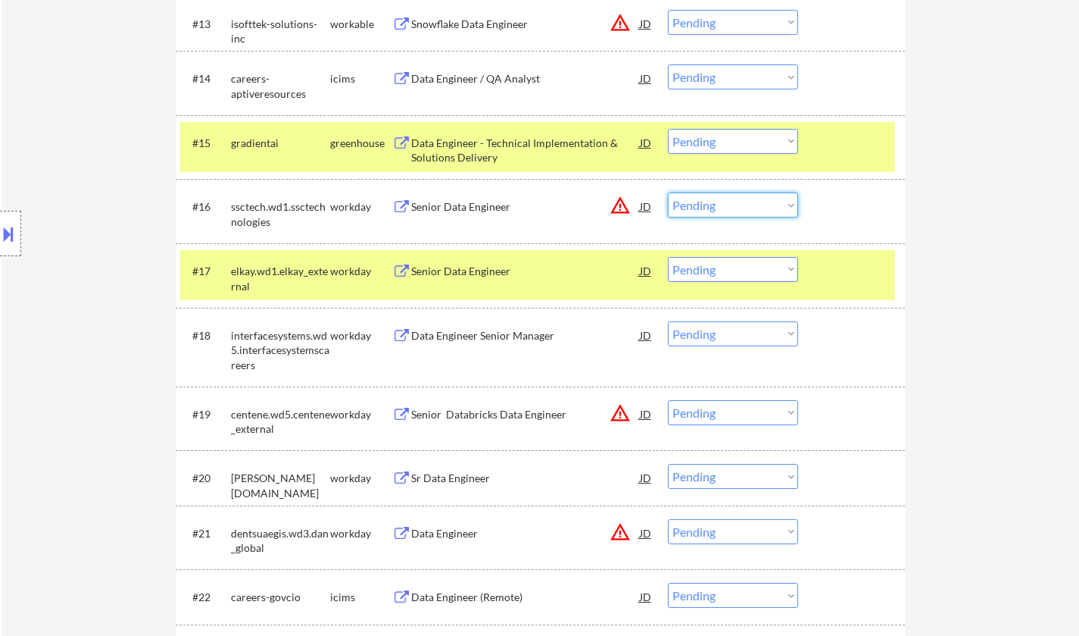
click at [745, 214] on select "Choose an option... Pending Applied Excluded (Questions) Excluded (Expired) Exc…" at bounding box center [733, 204] width 130 height 25
click at [668, 192] on select "Choose an option... Pending Applied Excluded (Questions) Excluded (Expired) Exc…" at bounding box center [733, 204] width 130 height 25
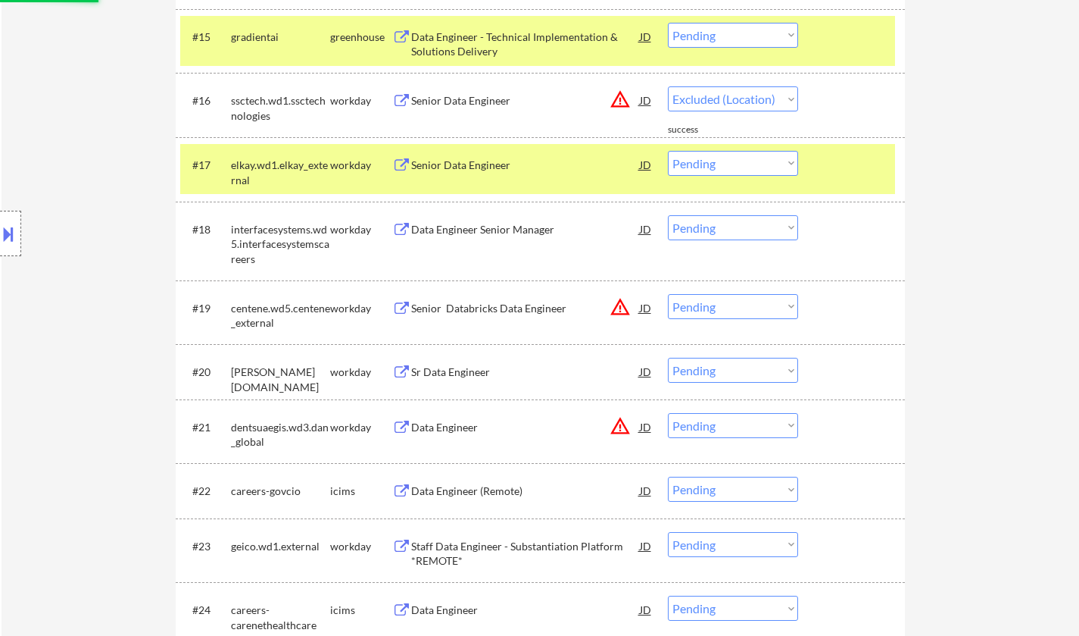
scroll to position [1363, 0]
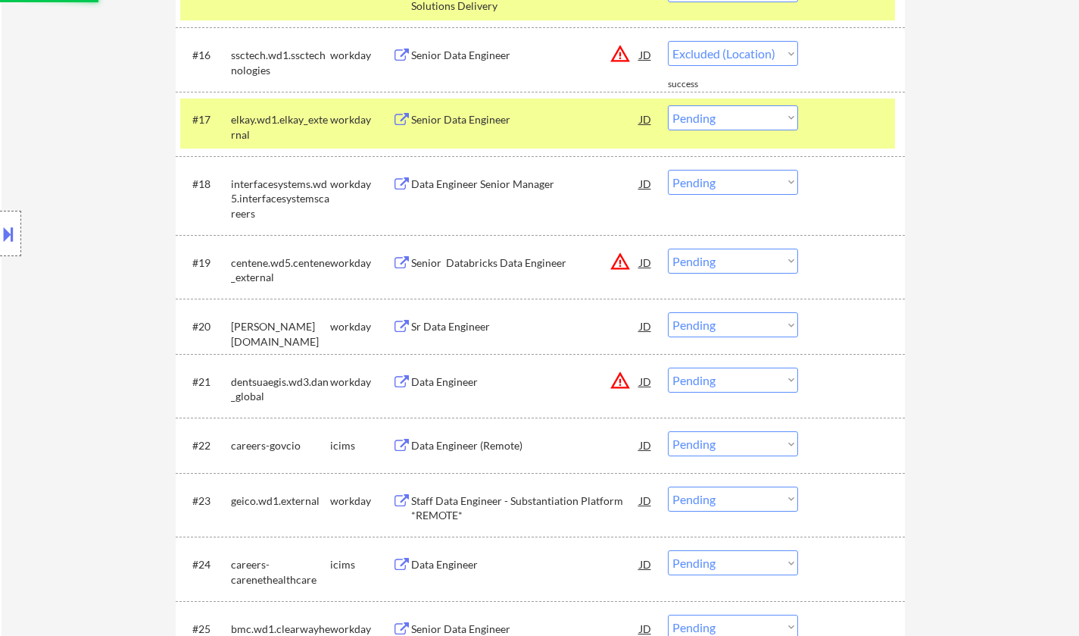
select select ""pending""
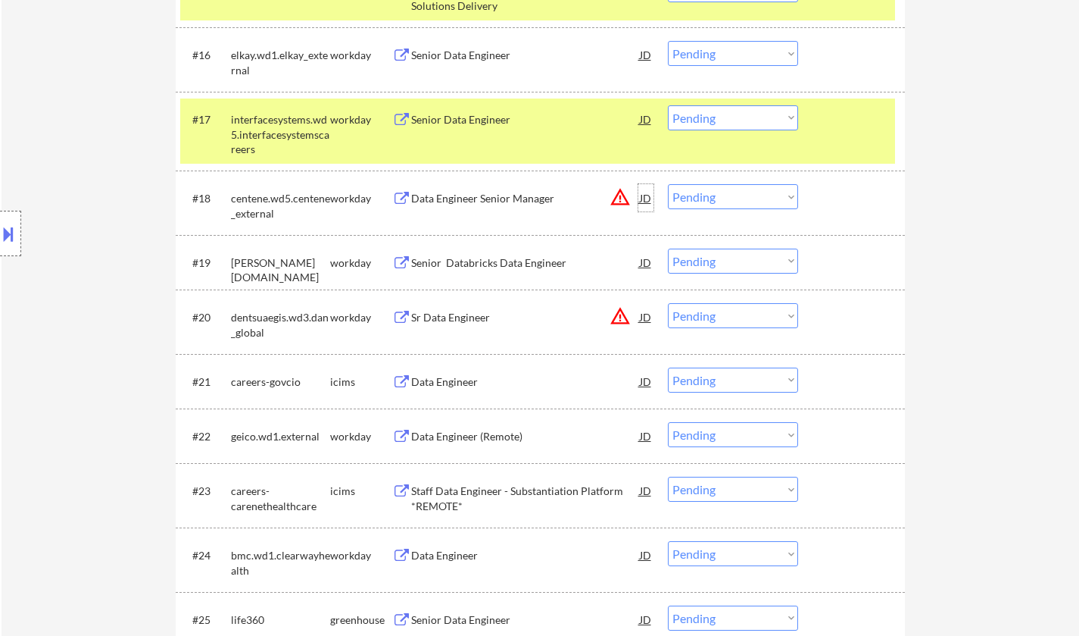
click at [648, 198] on div "JD" at bounding box center [646, 197] width 15 height 27
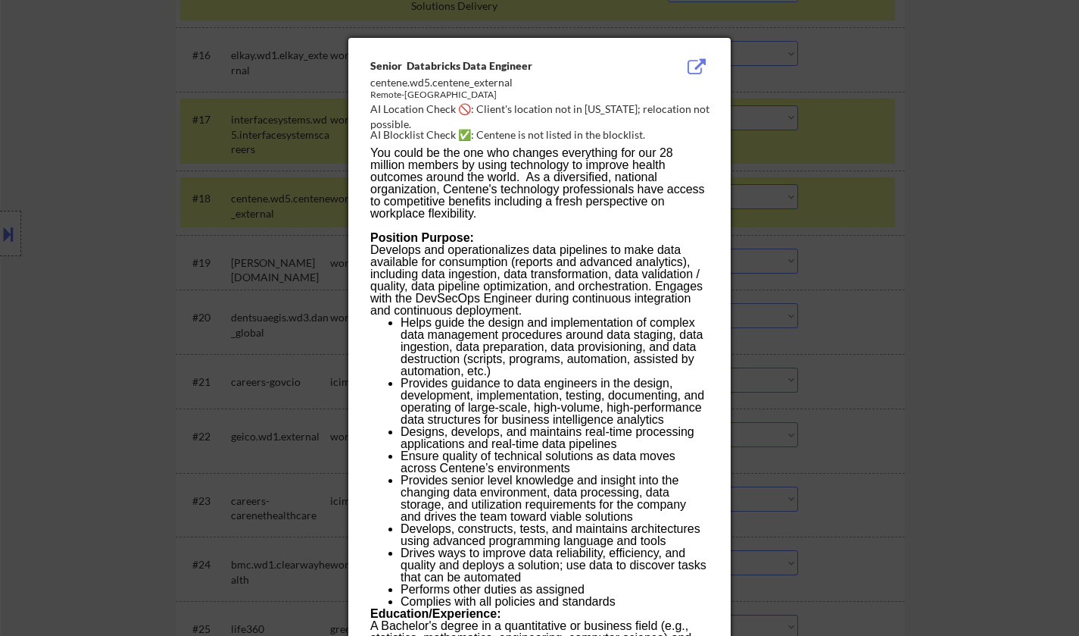
click at [1001, 322] on div at bounding box center [539, 318] width 1079 height 636
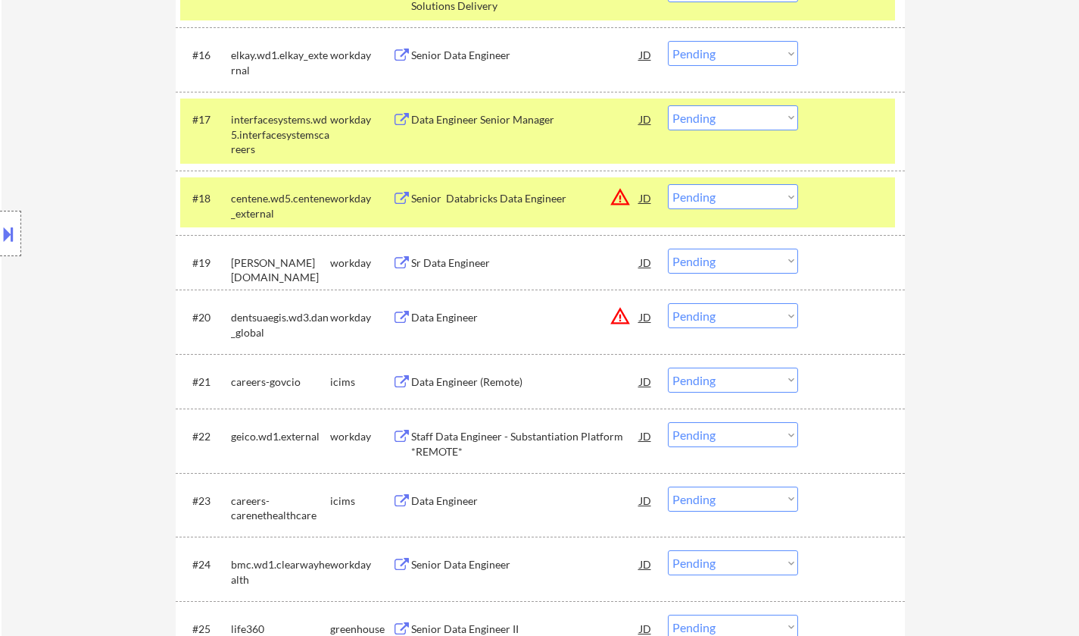
click at [645, 195] on div "JD" at bounding box center [646, 197] width 15 height 27
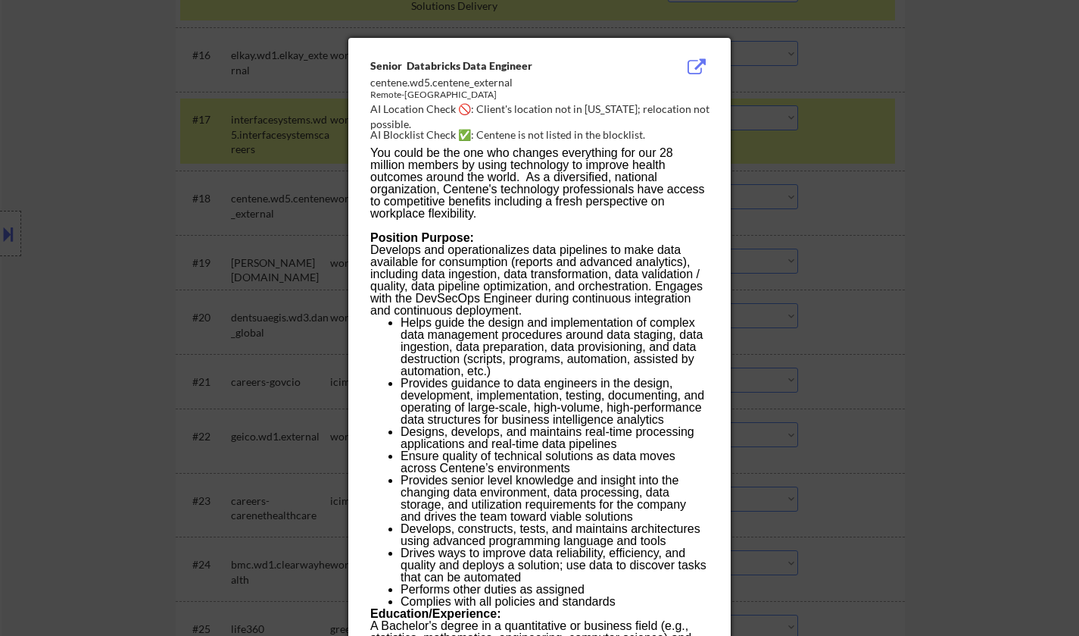
click at [1009, 318] on div at bounding box center [539, 318] width 1079 height 636
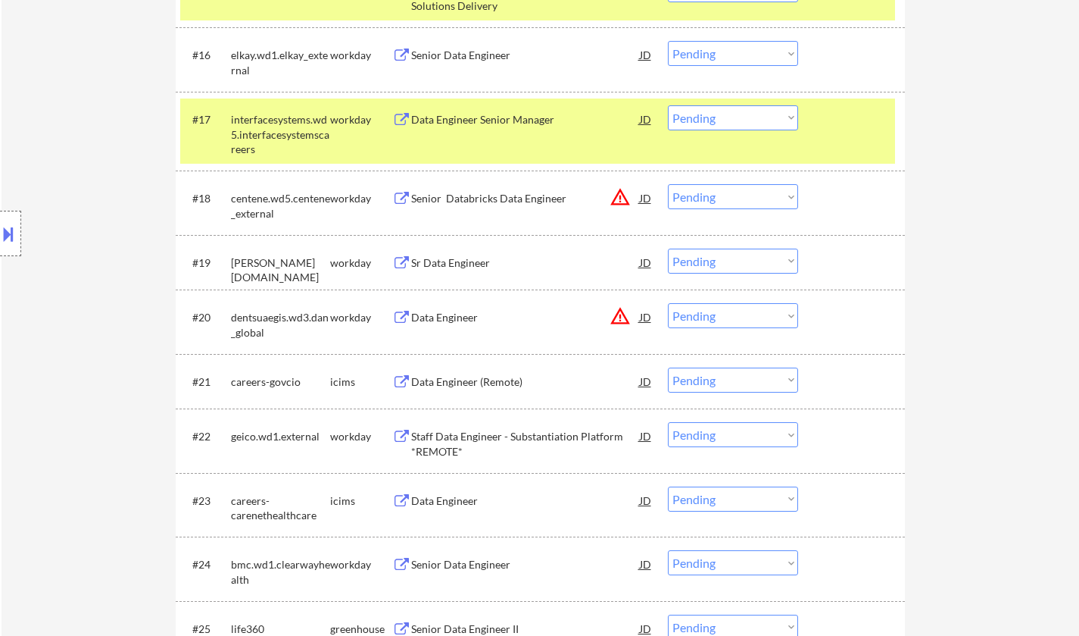
click at [769, 201] on select "Choose an option... Pending Applied Excluded (Questions) Excluded (Expired) Exc…" at bounding box center [733, 196] width 130 height 25
click at [668, 184] on select "Choose an option... Pending Applied Excluded (Questions) Excluded (Expired) Exc…" at bounding box center [733, 196] width 130 height 25
select select ""pending""
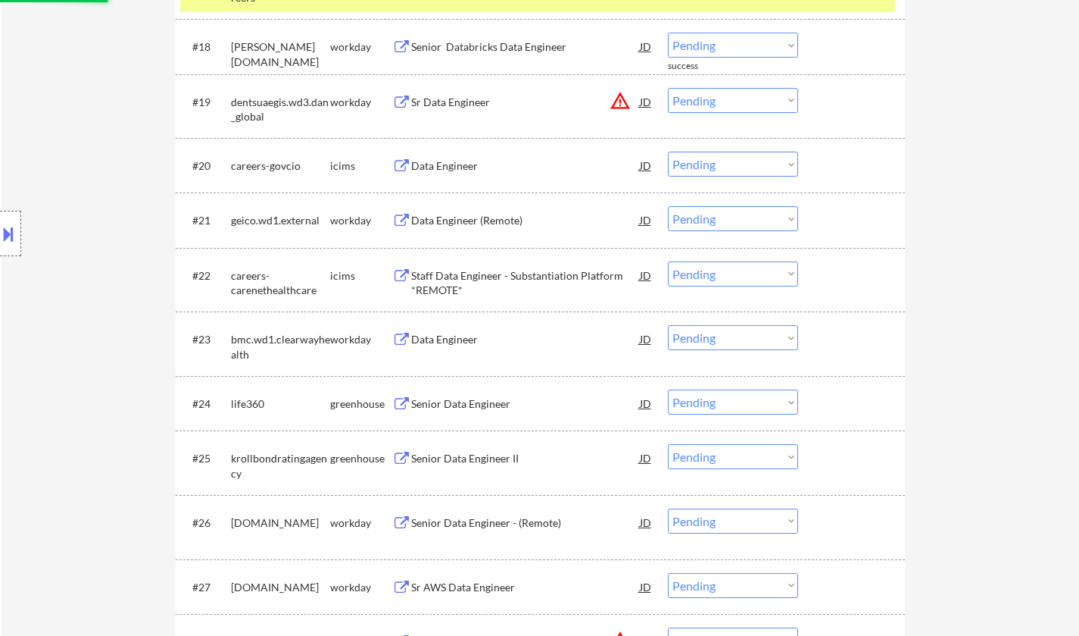
scroll to position [1742, 0]
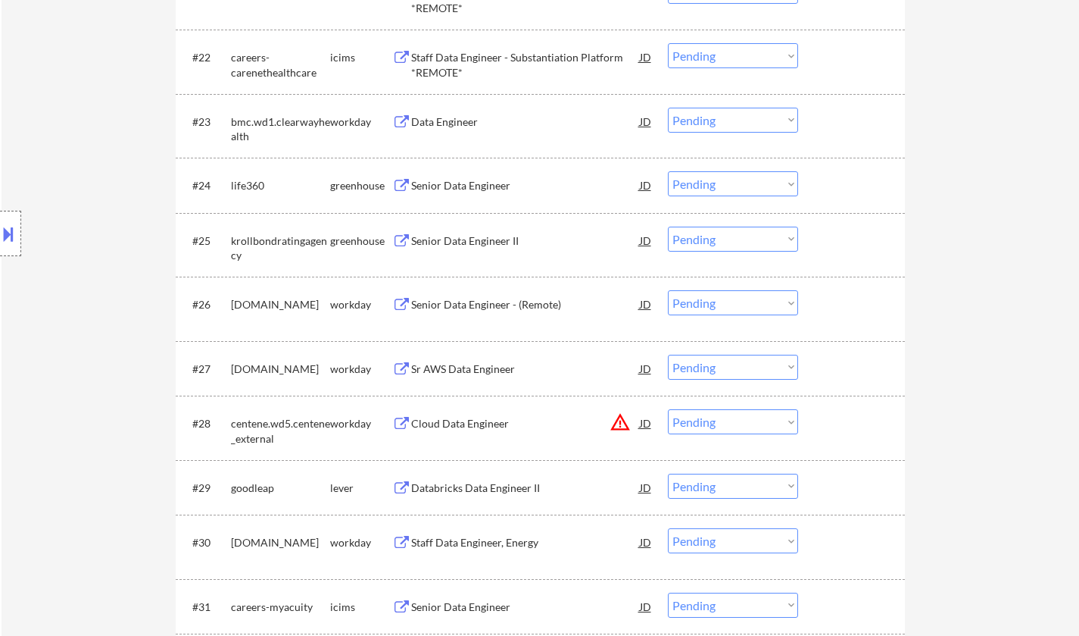
click at [471, 177] on div "Senior Data Engineer" at bounding box center [525, 184] width 229 height 27
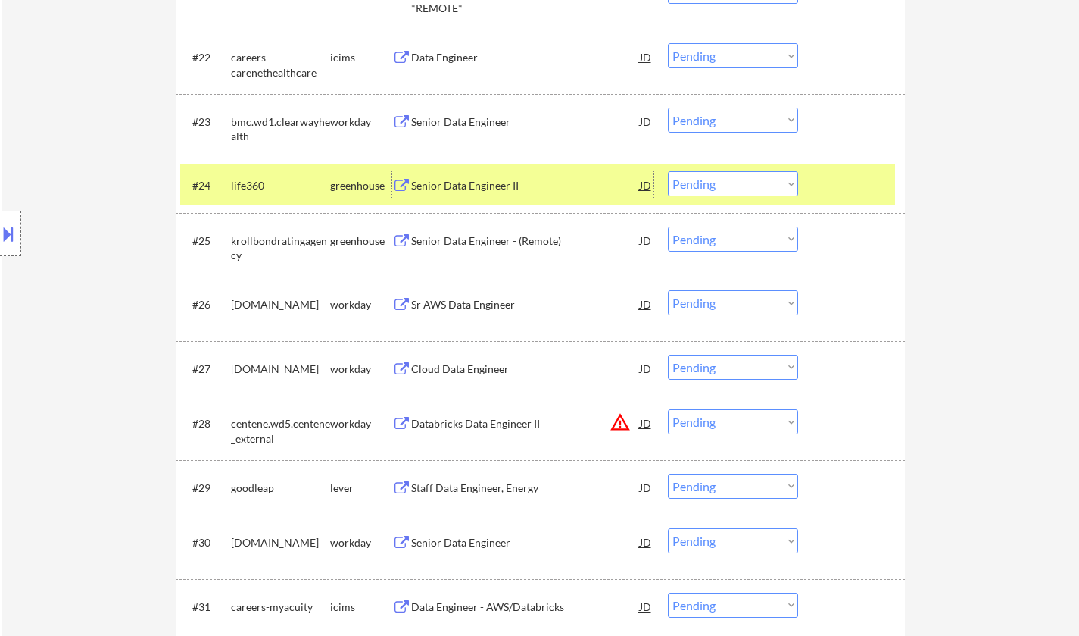
click at [746, 173] on select "Choose an option... Pending Applied Excluded (Questions) Excluded (Expired) Exc…" at bounding box center [733, 183] width 130 height 25
click at [668, 171] on select "Choose an option... Pending Applied Excluded (Questions) Excluded (Expired) Exc…" at bounding box center [733, 183] width 130 height 25
select select ""pending""
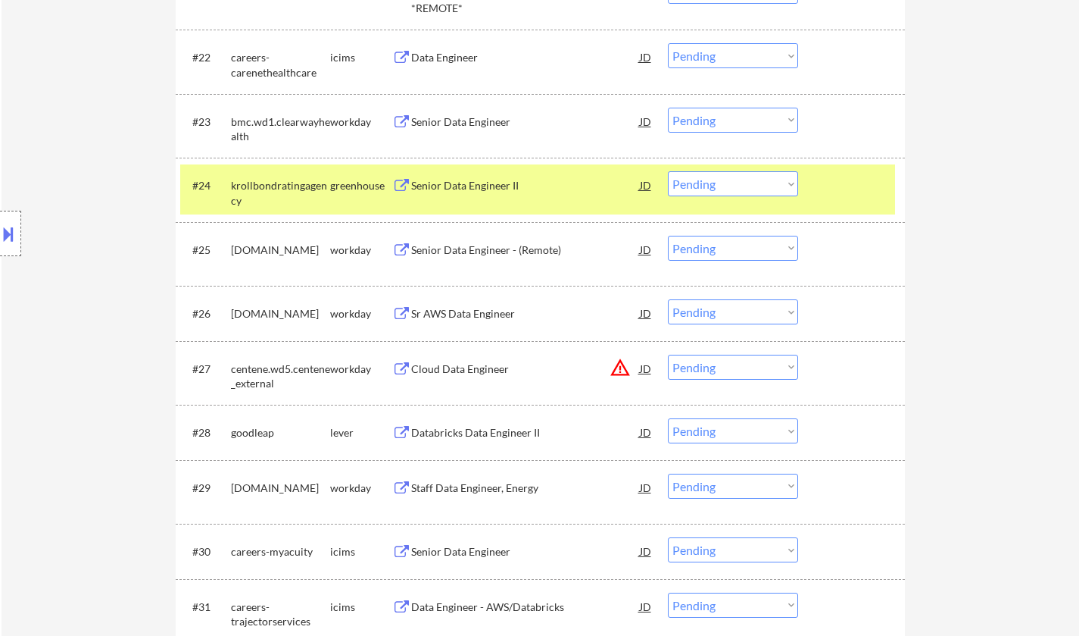
click at [441, 180] on div "Senior Data Engineer II" at bounding box center [525, 185] width 229 height 15
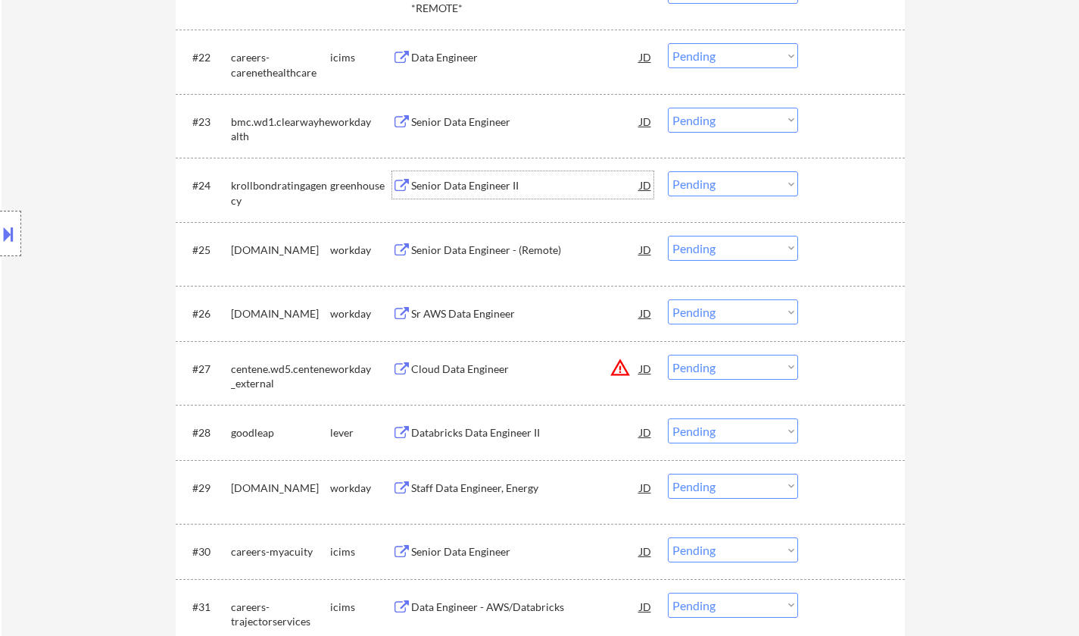
scroll to position [1894, 0]
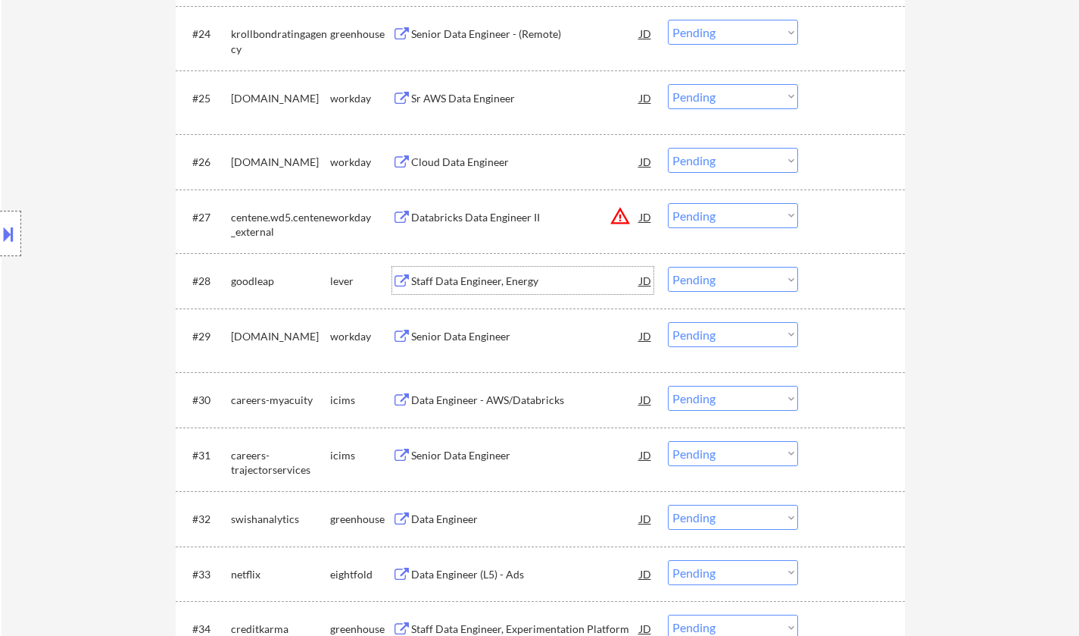
click at [483, 283] on div "Staff Data Engineer, Energy" at bounding box center [525, 280] width 229 height 15
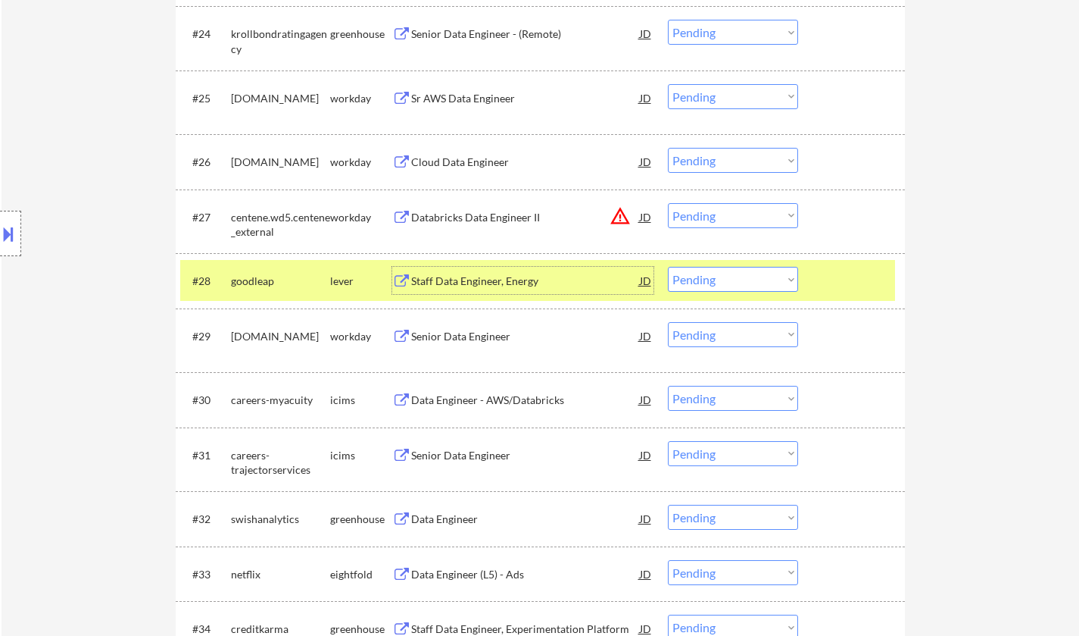
click at [745, 280] on select "Choose an option... Pending Applied Excluded (Questions) Excluded (Expired) Exc…" at bounding box center [733, 279] width 130 height 25
click at [668, 267] on select "Choose an option... Pending Applied Excluded (Questions) Excluded (Expired) Exc…" at bounding box center [733, 279] width 130 height 25
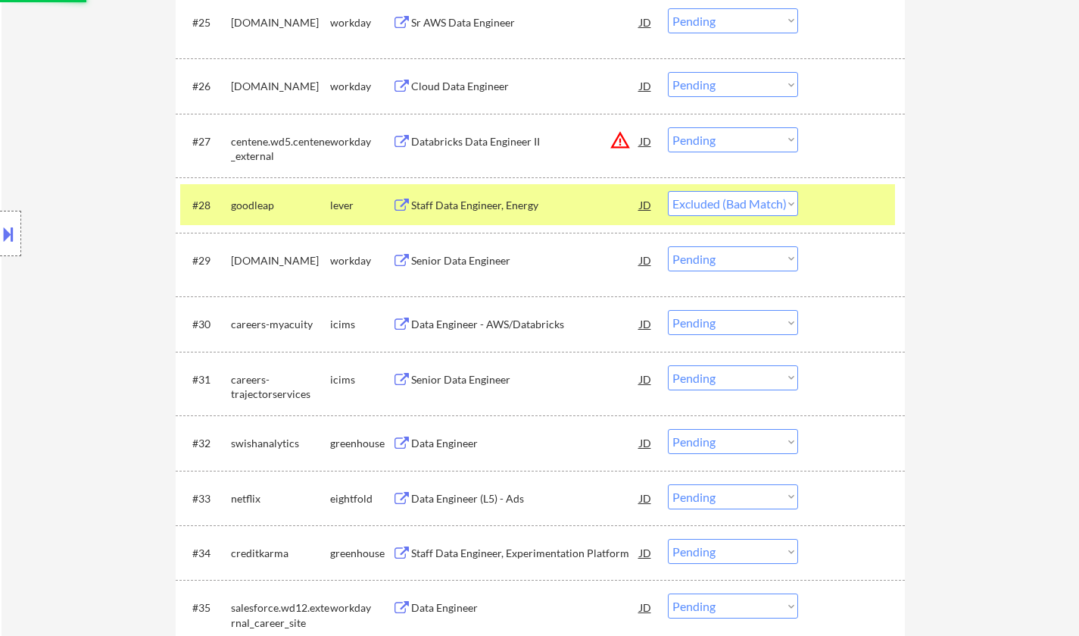
scroll to position [2045, 0]
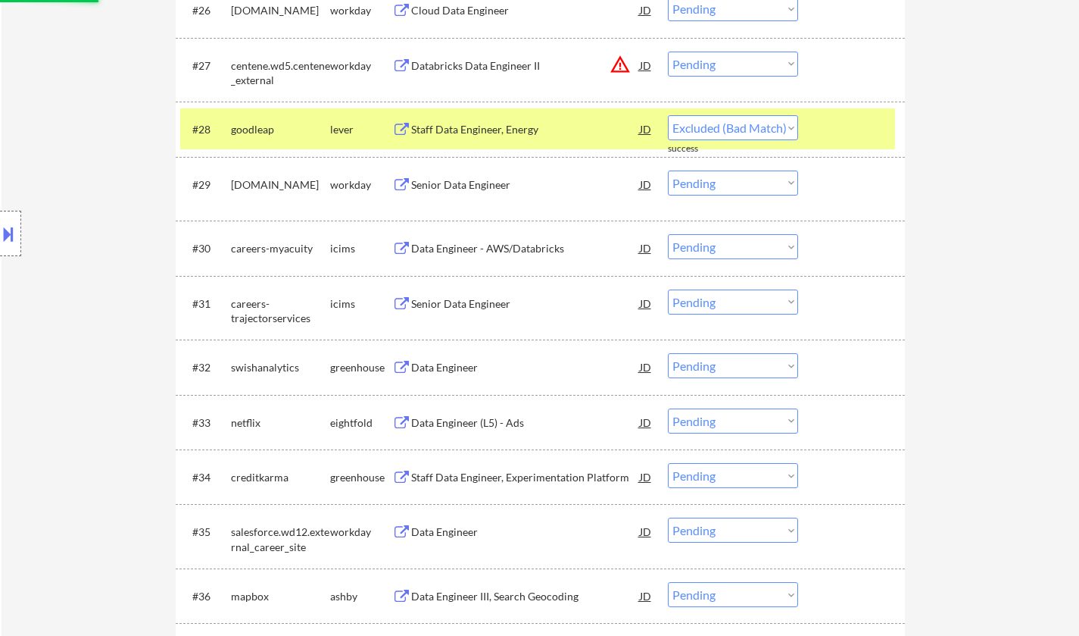
select select ""pending""
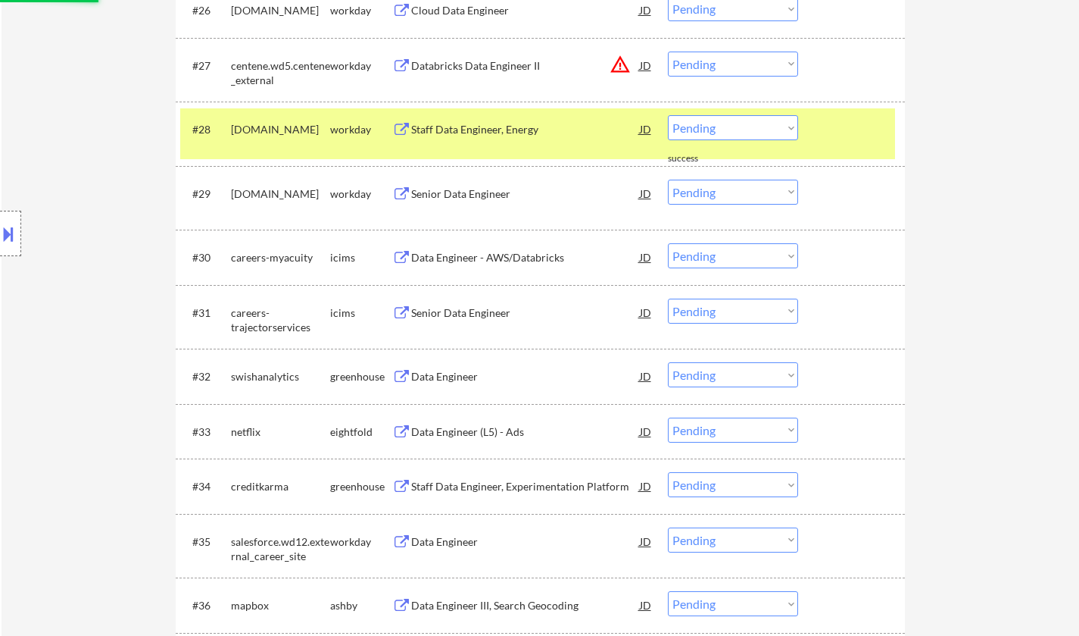
click at [426, 362] on div "Data Engineer" at bounding box center [525, 375] width 229 height 27
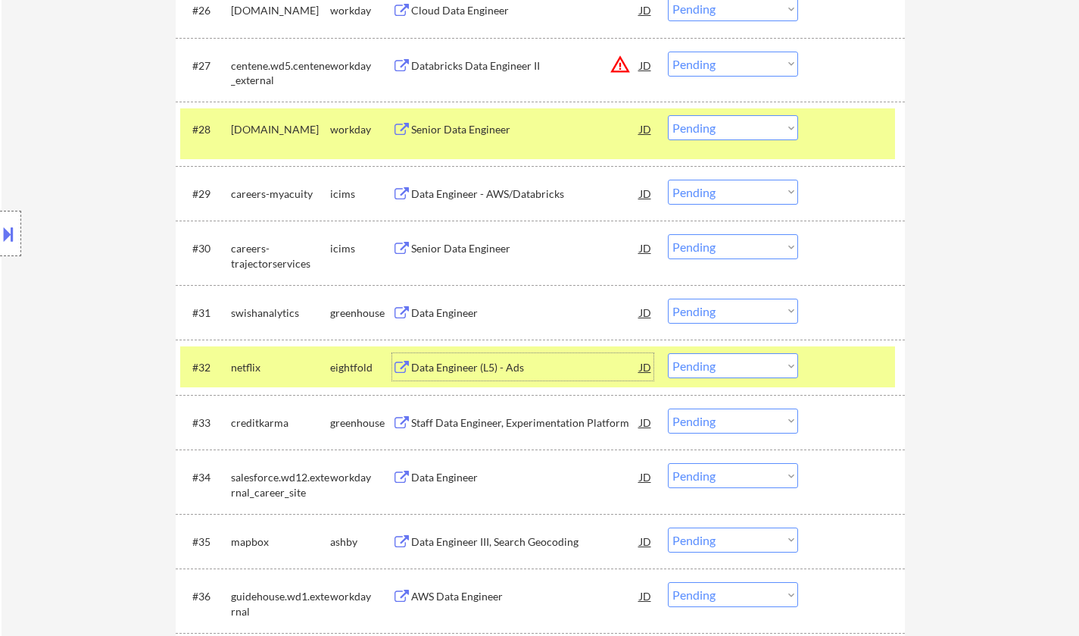
click at [428, 298] on div "#31 swishanalytics greenhouse Data Engineer JD warning_amber Choose an option..…" at bounding box center [537, 312] width 715 height 41
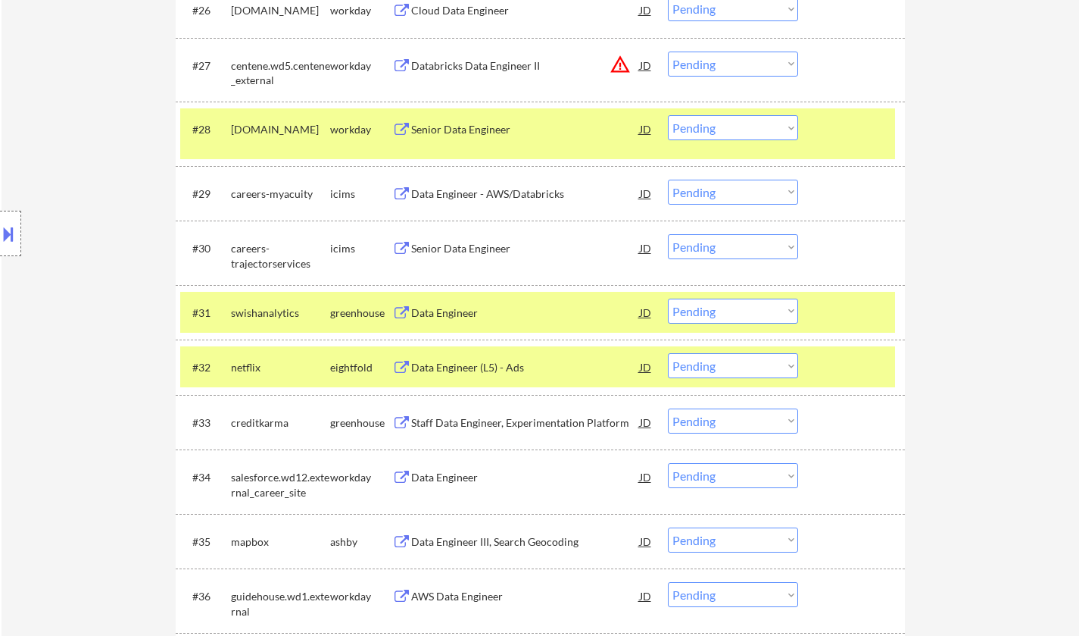
click at [436, 311] on div "Data Engineer" at bounding box center [525, 312] width 229 height 15
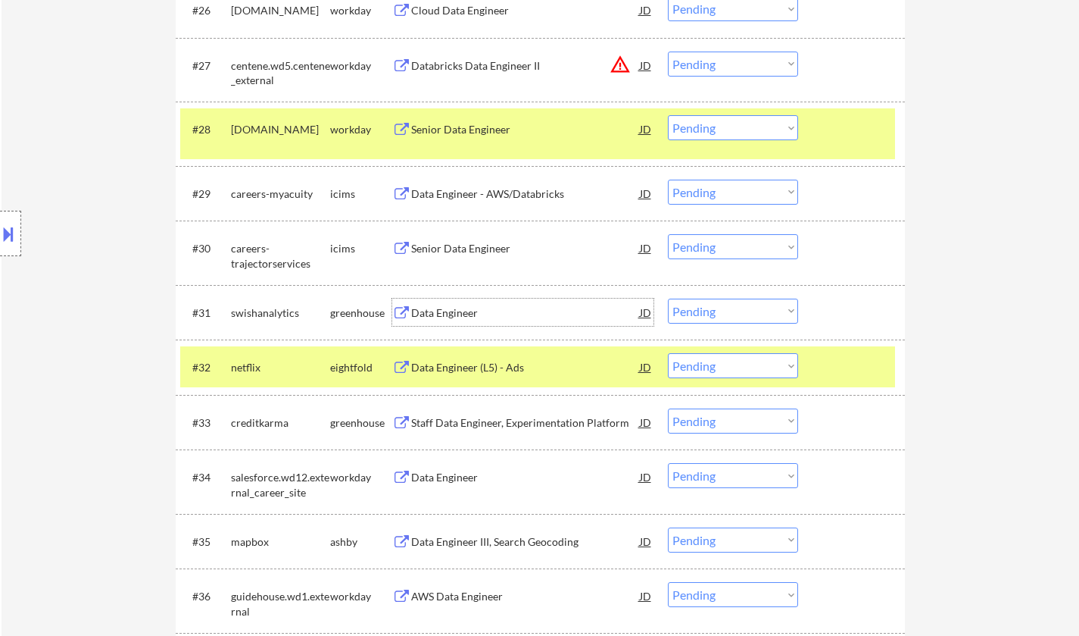
scroll to position [2121, 0]
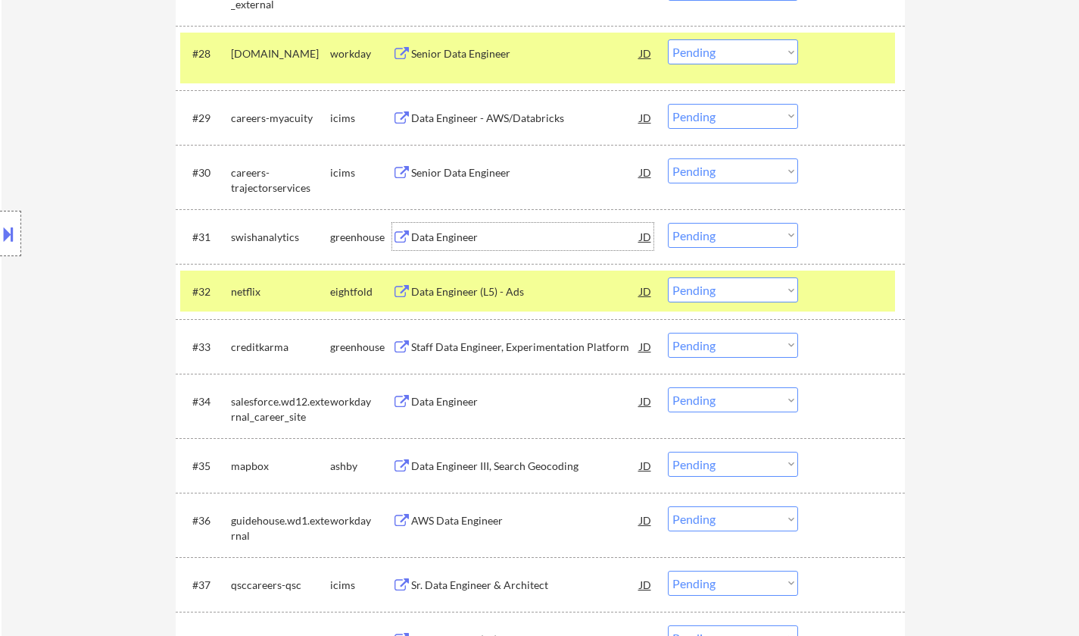
click at [716, 239] on select "Choose an option... Pending Applied Excluded (Questions) Excluded (Expired) Exc…" at bounding box center [733, 235] width 130 height 25
click at [668, 223] on select "Choose an option... Pending Applied Excluded (Questions) Excluded (Expired) Exc…" at bounding box center [733, 235] width 130 height 25
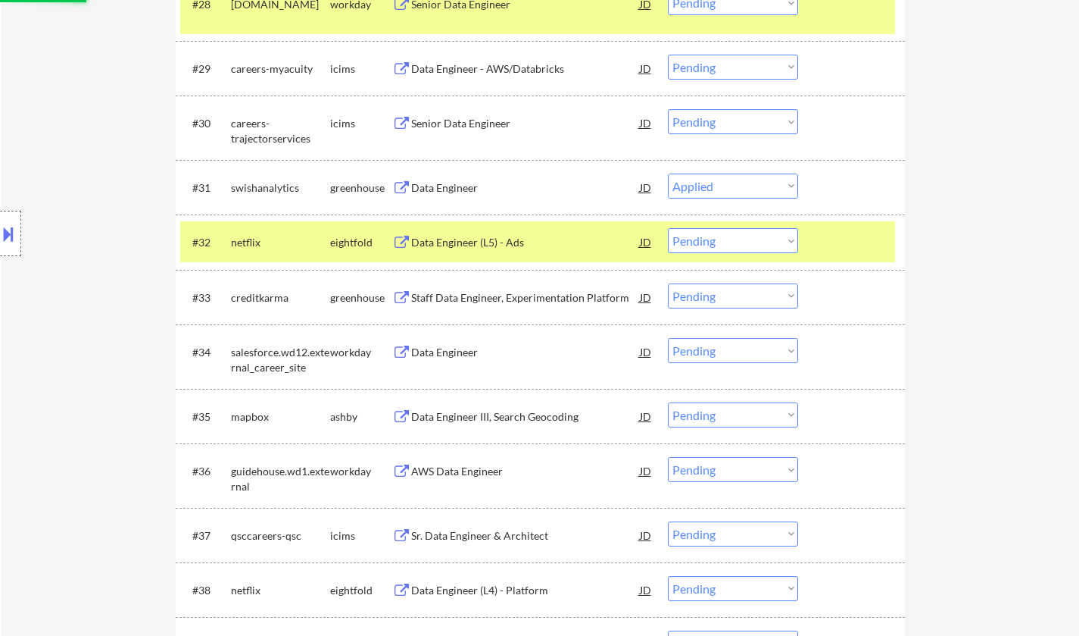
scroll to position [2197, 0]
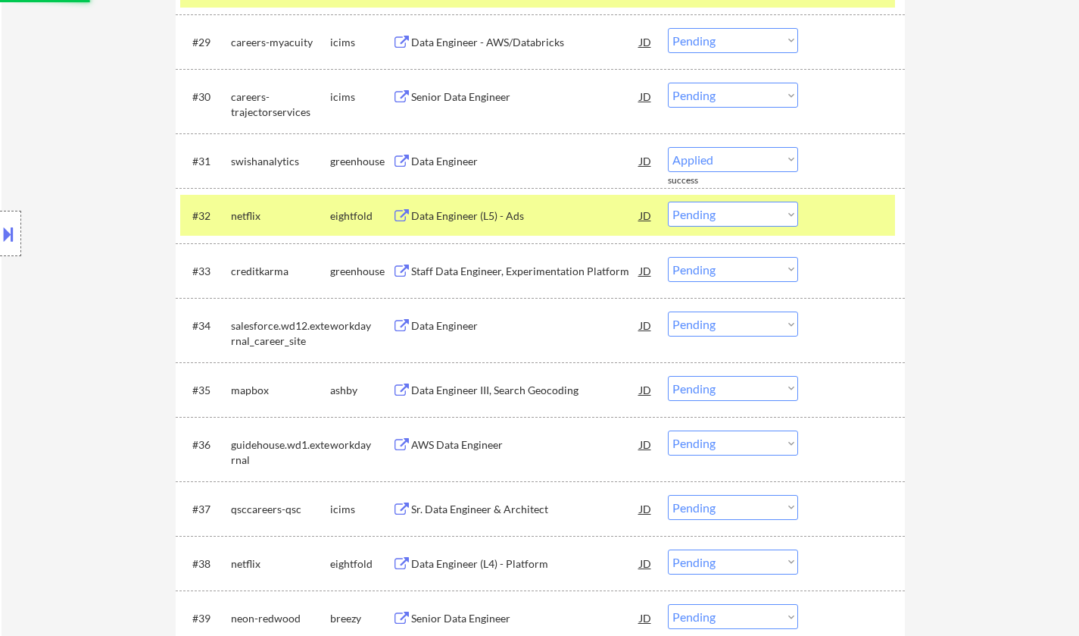
select select ""pending""
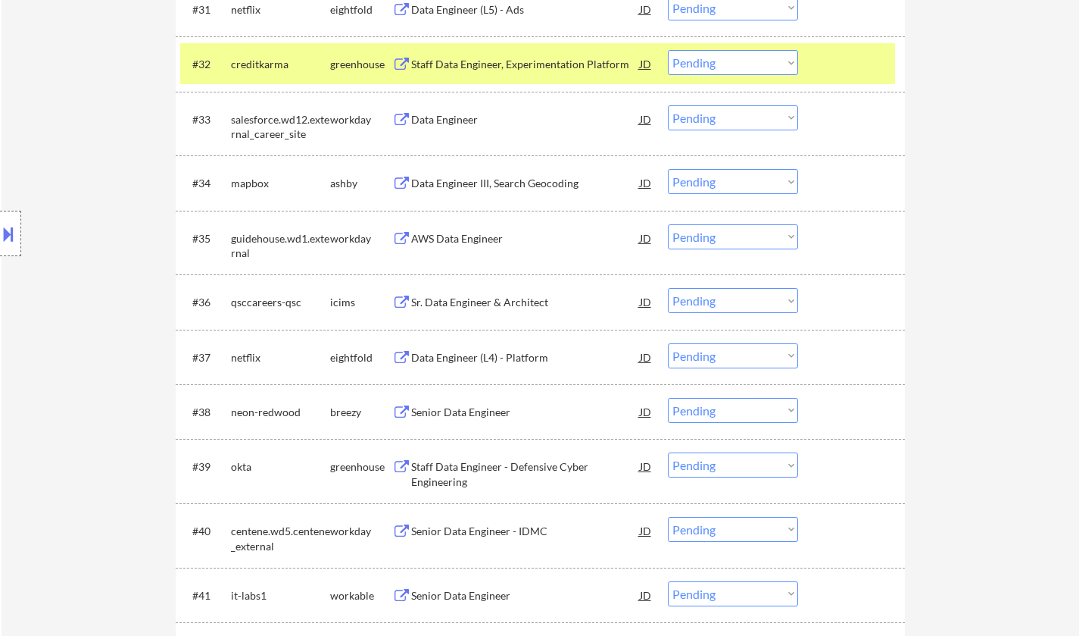
scroll to position [2844, 0]
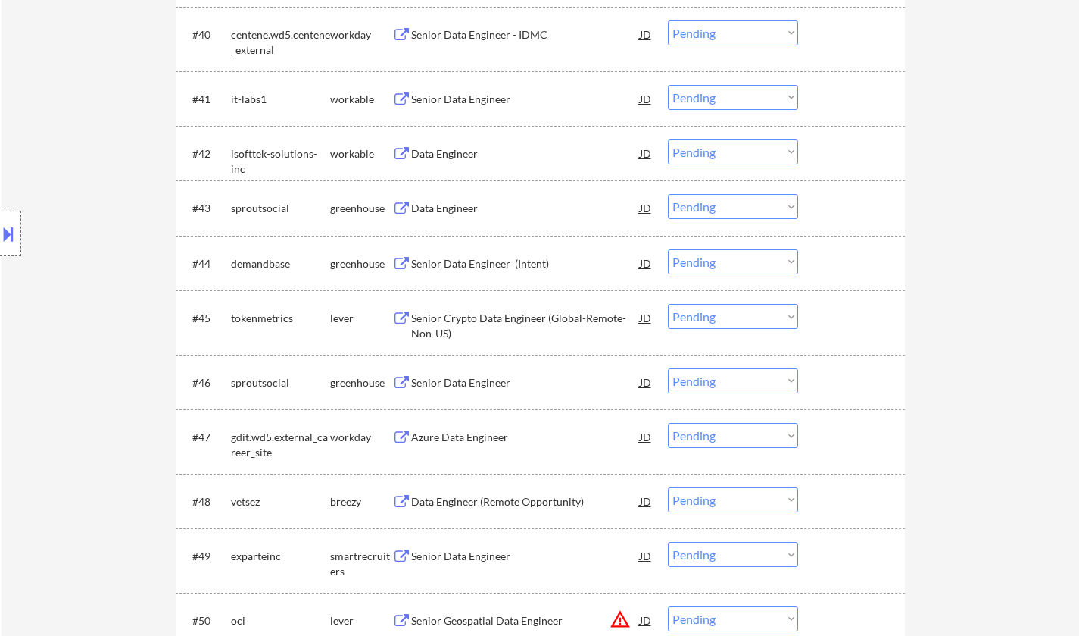
click at [489, 314] on div "Senior Crypto Data Engineer (Global-Remote-Non-US)" at bounding box center [525, 326] width 229 height 30
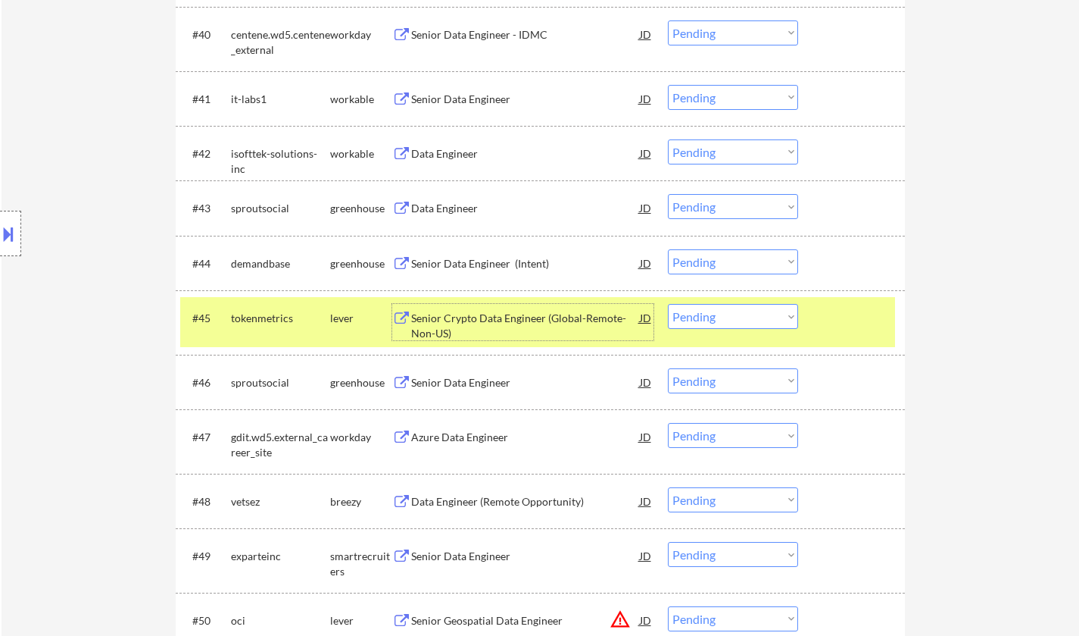
drag, startPoint x: 769, startPoint y: 314, endPoint x: 779, endPoint y: 326, distance: 15.6
click at [769, 316] on select "Choose an option... Pending Applied Excluded (Questions) Excluded (Expired) Exc…" at bounding box center [733, 316] width 130 height 25
click at [668, 304] on select "Choose an option... Pending Applied Excluded (Questions) Excluded (Expired) Exc…" at bounding box center [733, 316] width 130 height 25
select select ""pending""
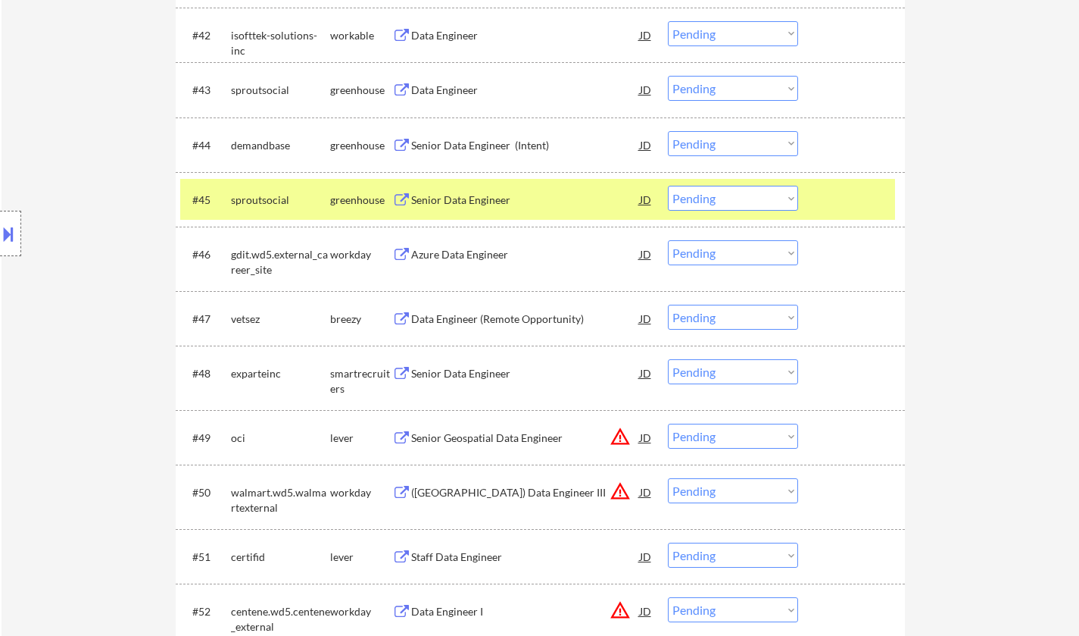
scroll to position [3072, 0]
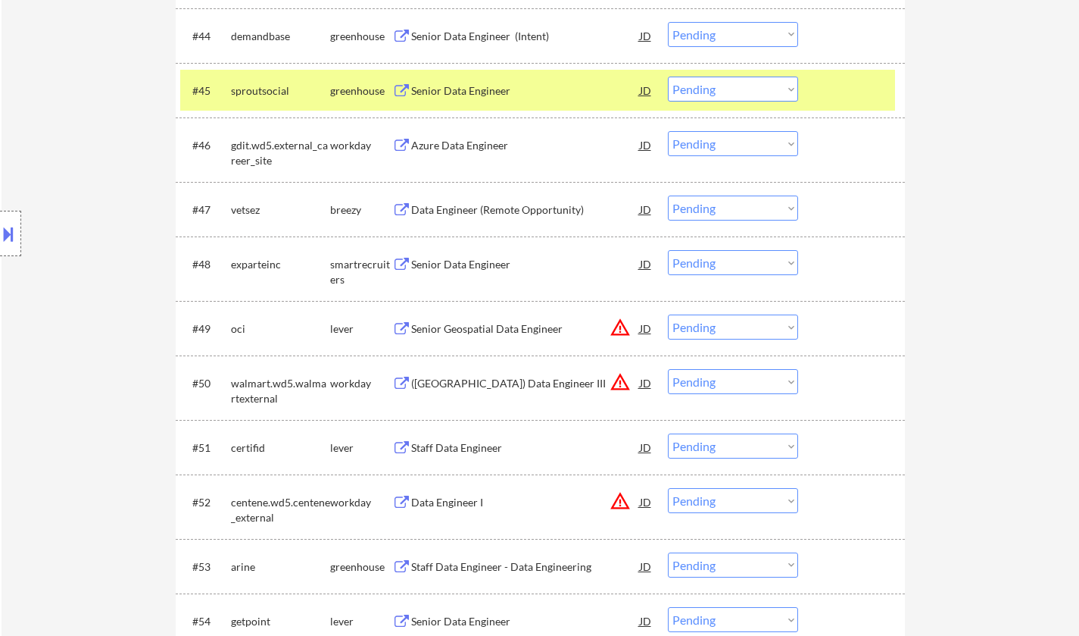
click at [648, 326] on div "JD" at bounding box center [646, 327] width 15 height 27
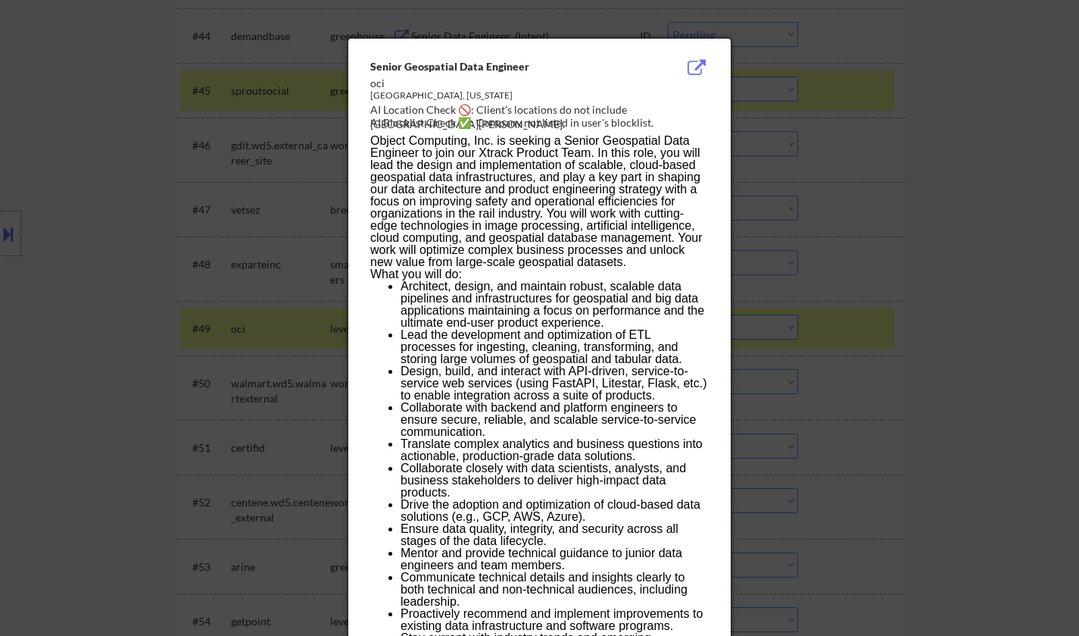
click at [951, 355] on div at bounding box center [539, 318] width 1079 height 636
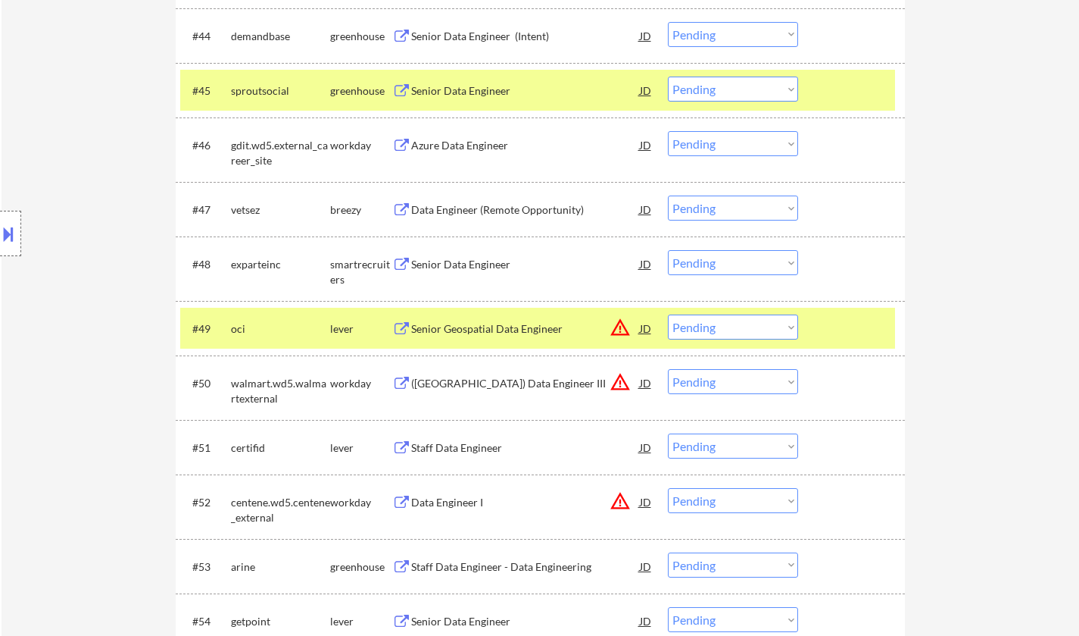
click at [718, 332] on select "Choose an option... Pending Applied Excluded (Questions) Excluded (Expired) Exc…" at bounding box center [733, 326] width 130 height 25
click at [668, 314] on select "Choose an option... Pending Applied Excluded (Questions) Excluded (Expired) Exc…" at bounding box center [733, 326] width 130 height 25
select select ""pending""
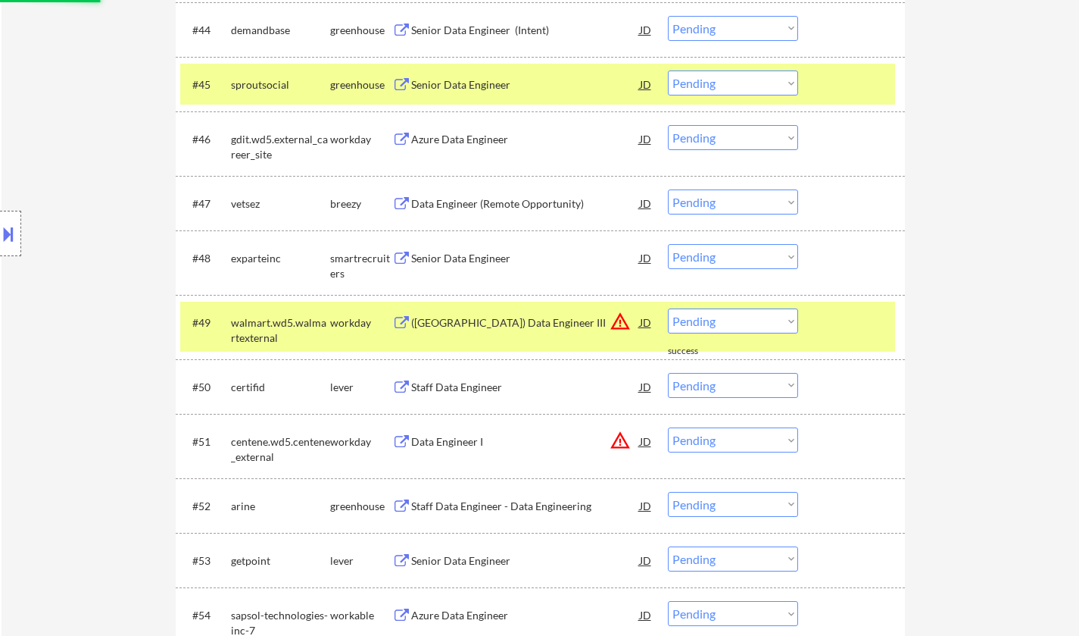
scroll to position [3299, 0]
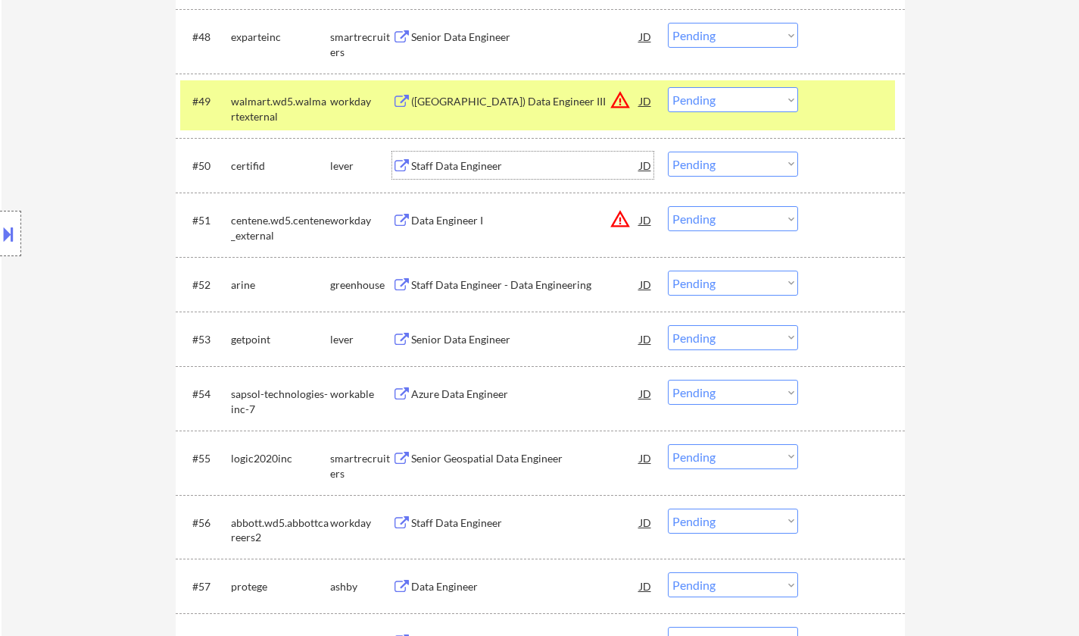
click at [452, 165] on div "Staff Data Engineer" at bounding box center [525, 165] width 229 height 15
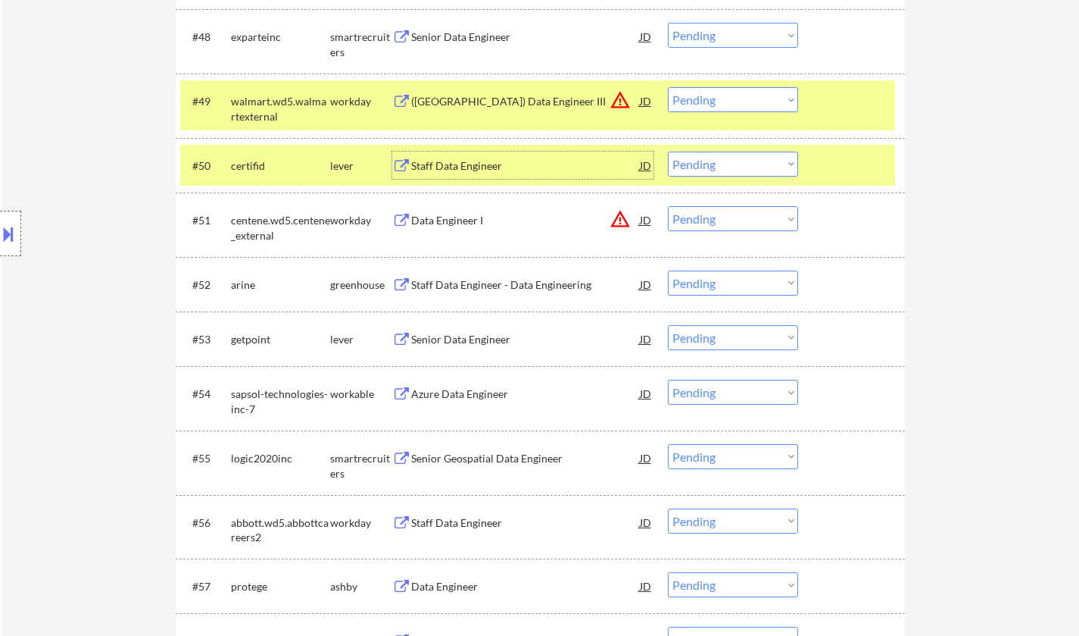
click at [727, 170] on select "Choose an option... Pending Applied Excluded (Questions) Excluded (Expired) Exc…" at bounding box center [733, 163] width 130 height 25
click at [668, 151] on select "Choose an option... Pending Applied Excluded (Questions) Excluded (Expired) Exc…" at bounding box center [733, 163] width 130 height 25
select select ""pending""
click at [645, 101] on div "JD" at bounding box center [646, 100] width 15 height 27
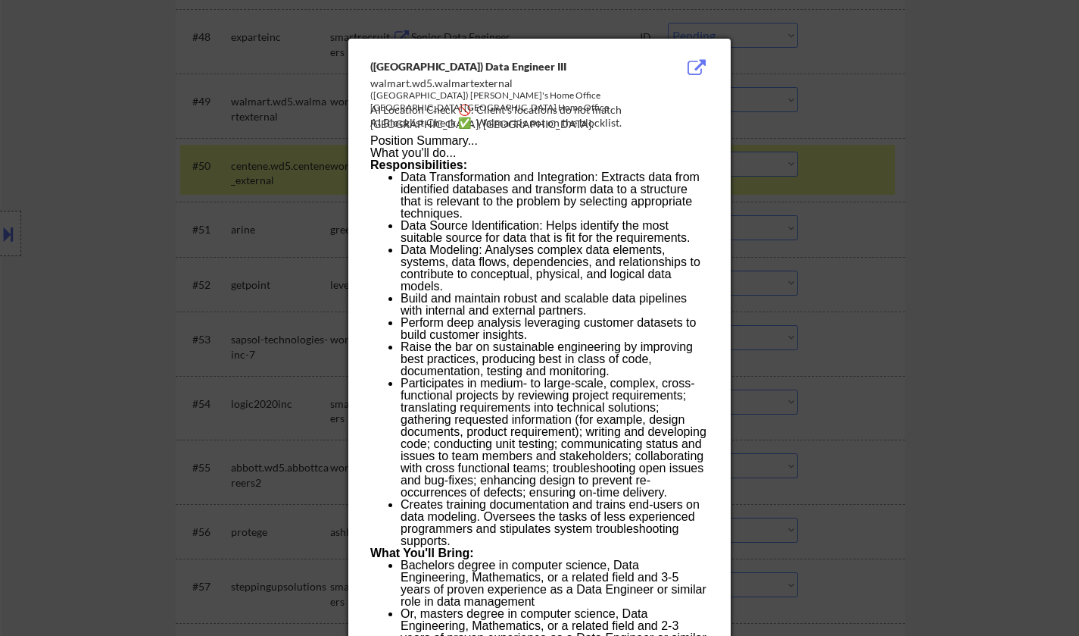
click at [934, 207] on div at bounding box center [539, 318] width 1079 height 636
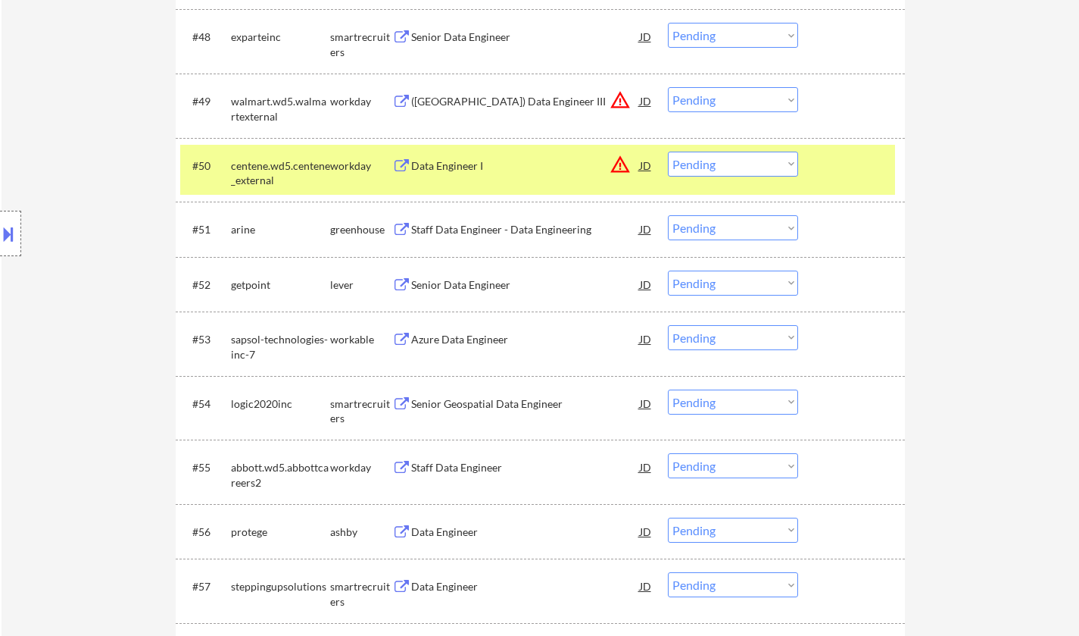
click at [766, 108] on select "Choose an option... Pending Applied Excluded (Questions) Excluded (Expired) Exc…" at bounding box center [733, 99] width 130 height 25
click at [668, 87] on select "Choose an option... Pending Applied Excluded (Questions) Excluded (Expired) Exc…" at bounding box center [733, 99] width 130 height 25
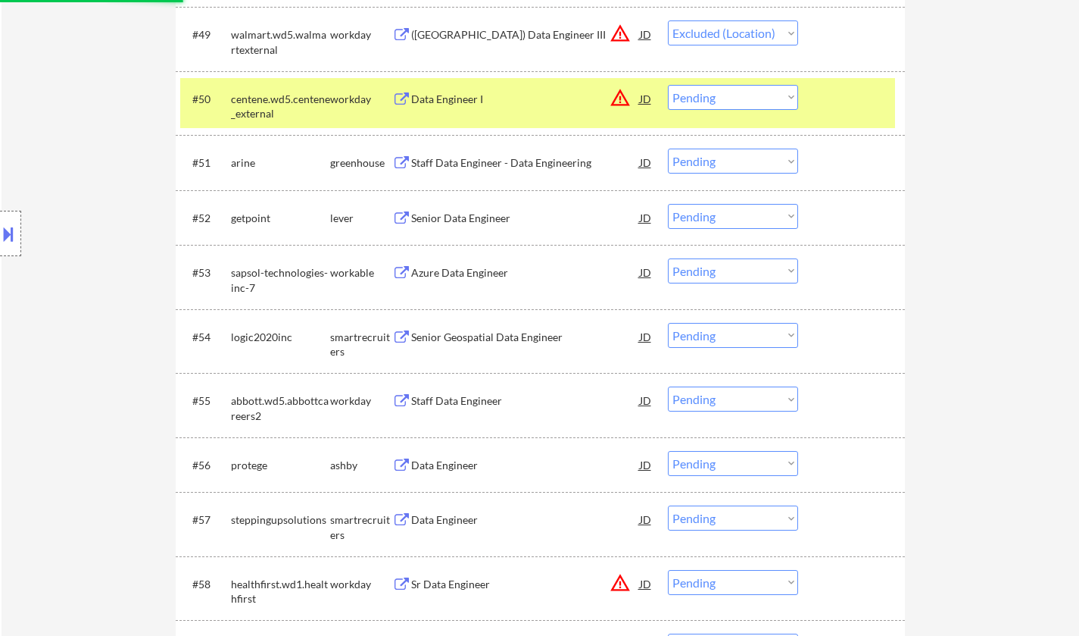
scroll to position [3375, 0]
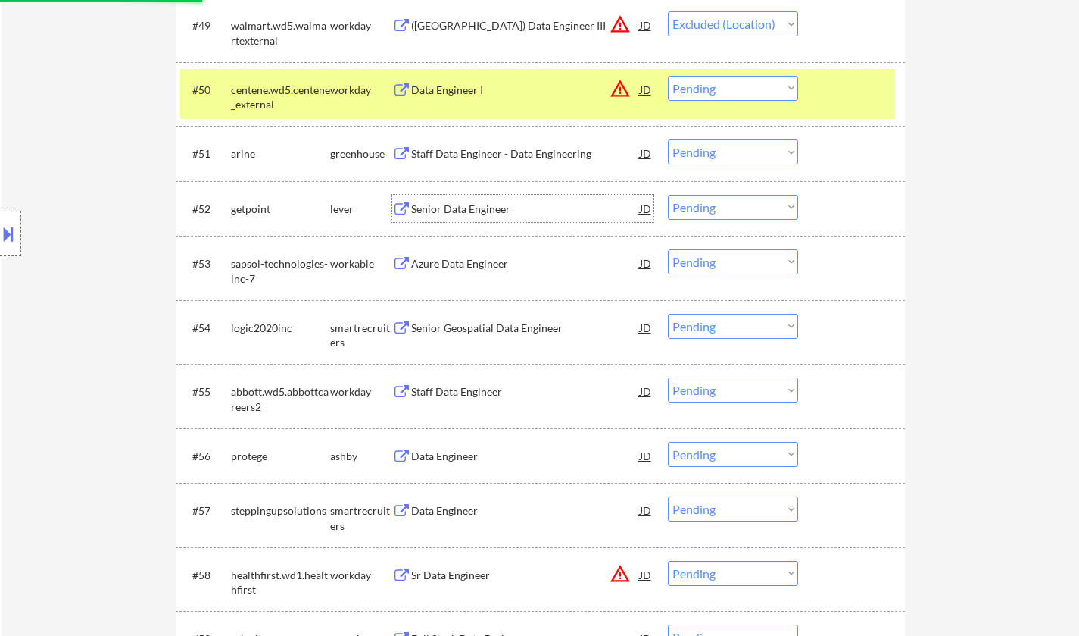
click at [466, 212] on div "Senior Data Engineer" at bounding box center [525, 208] width 229 height 15
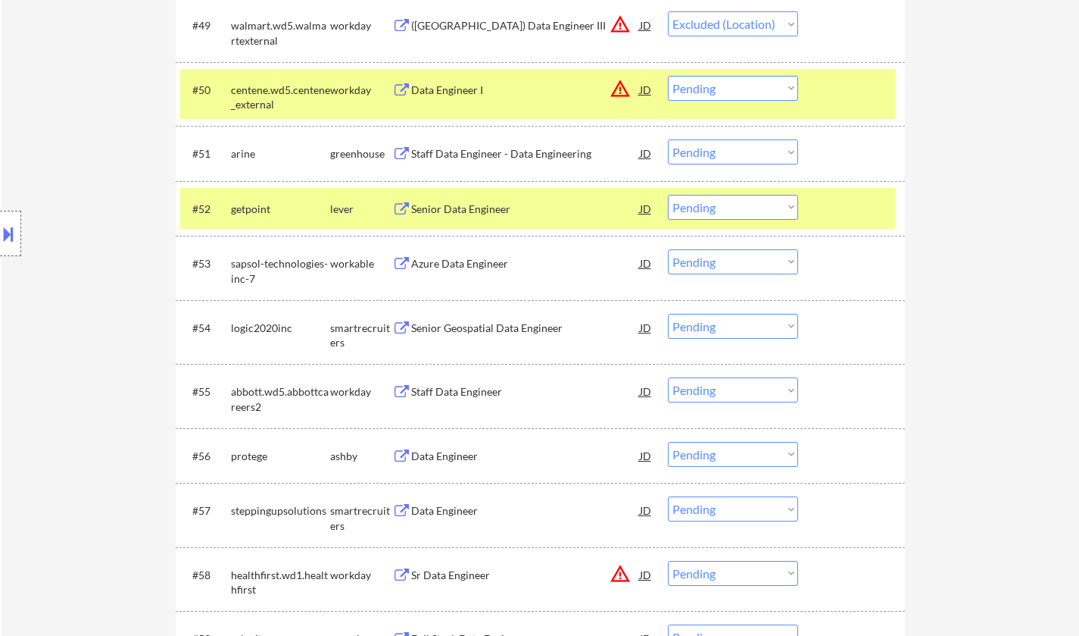
select select ""pending""
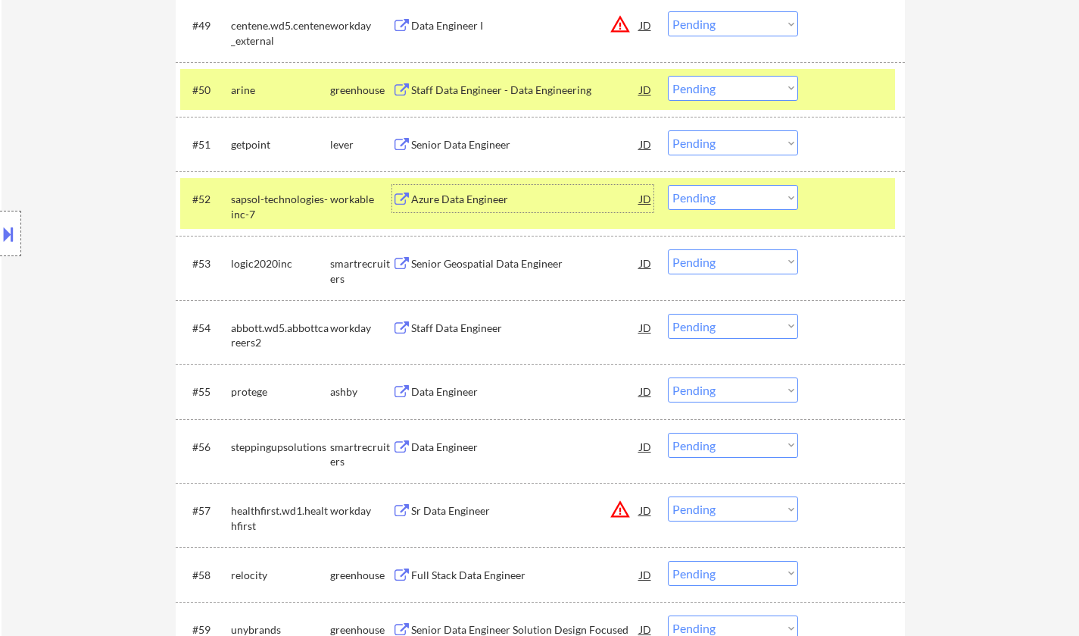
drag, startPoint x: 731, startPoint y: 139, endPoint x: 731, endPoint y: 153, distance: 14.4
click at [731, 139] on select "Choose an option... Pending Applied Excluded (Questions) Excluded (Expired) Exc…" at bounding box center [733, 142] width 130 height 25
click at [668, 130] on select "Choose an option... Pending Applied Excluded (Questions) Excluded (Expired) Exc…" at bounding box center [733, 142] width 130 height 25
select select ""pending""
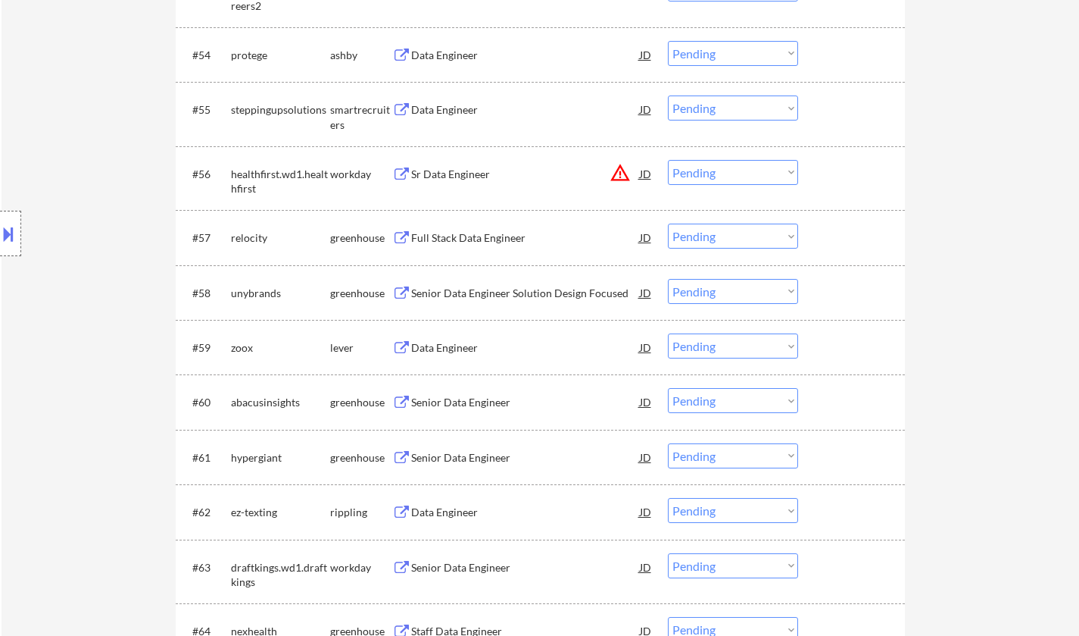
scroll to position [3754, 0]
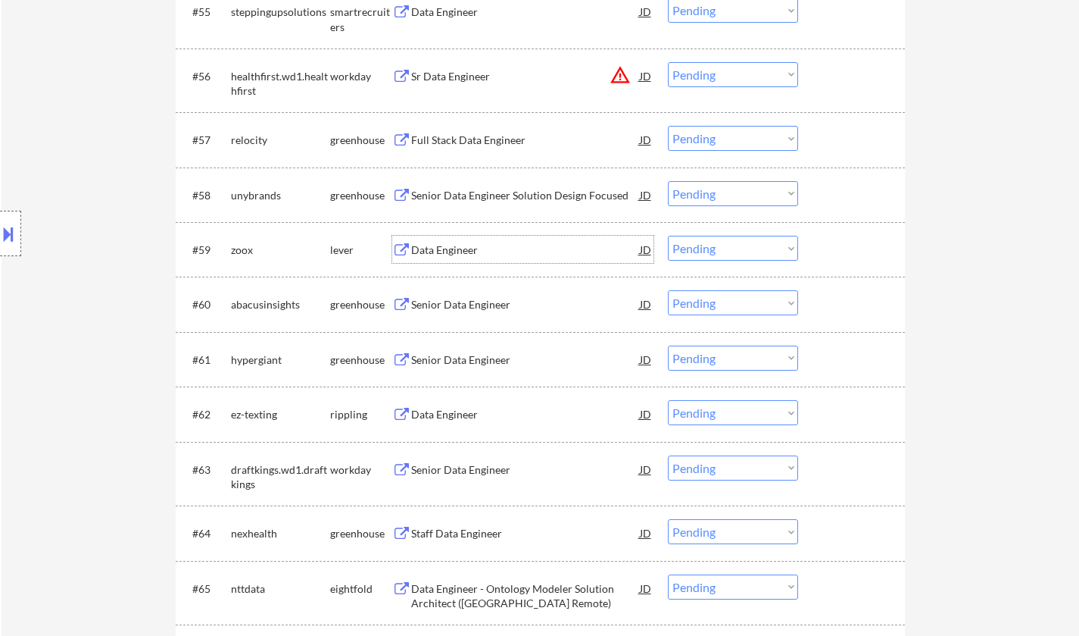
click at [422, 251] on div "Data Engineer" at bounding box center [525, 249] width 229 height 15
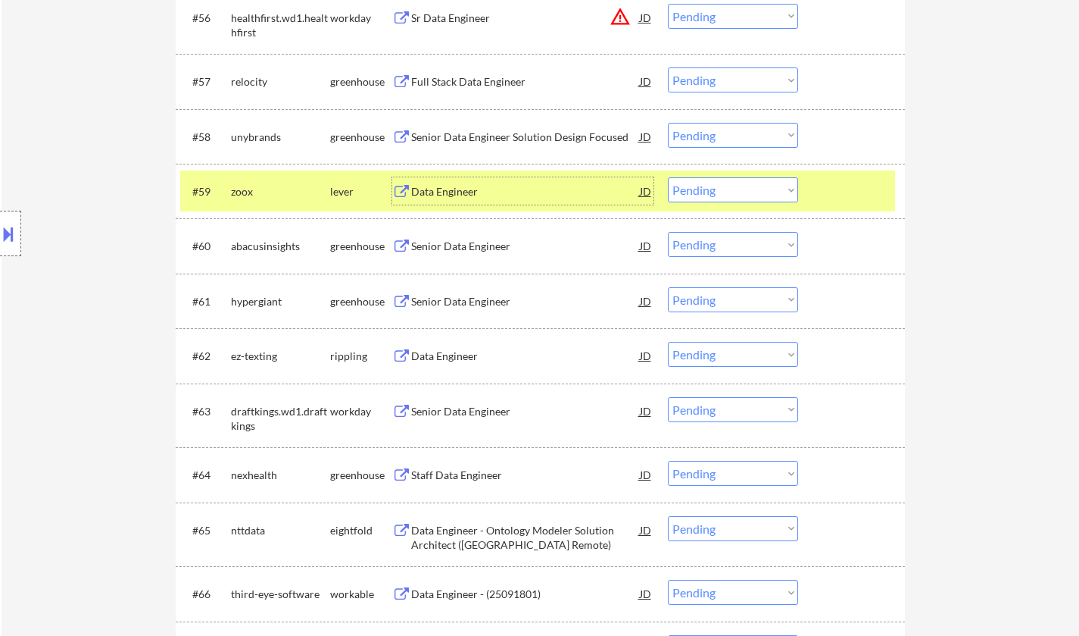
scroll to position [3830, 0]
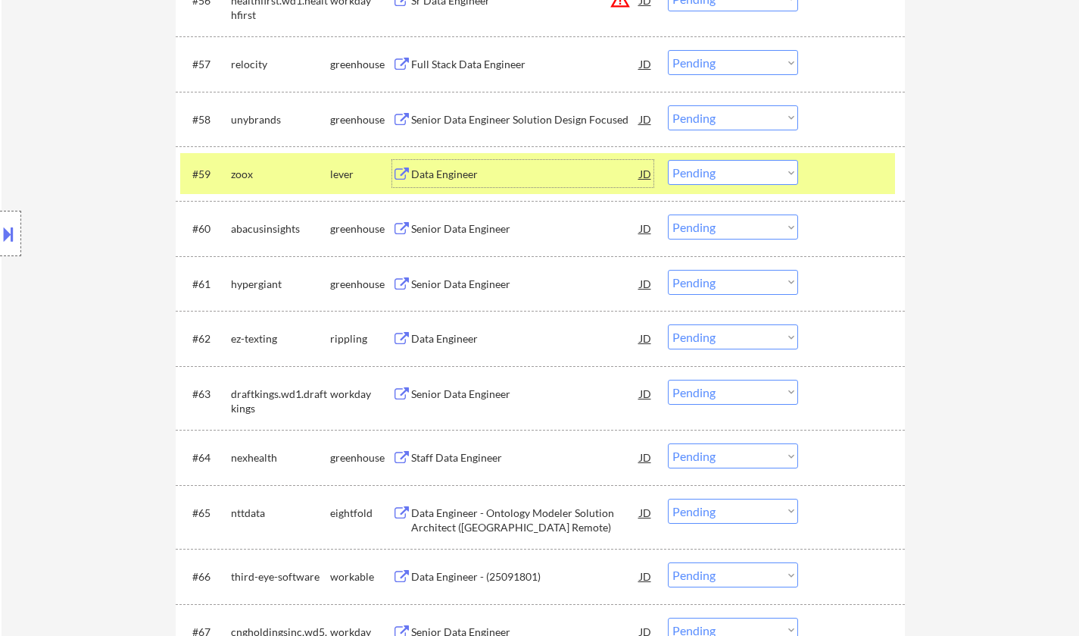
click at [699, 162] on select "Choose an option... Pending Applied Excluded (Questions) Excluded (Expired) Exc…" at bounding box center [733, 172] width 130 height 25
click at [668, 160] on select "Choose an option... Pending Applied Excluded (Questions) Excluded (Expired) Exc…" at bounding box center [733, 172] width 130 height 25
select select ""pending""
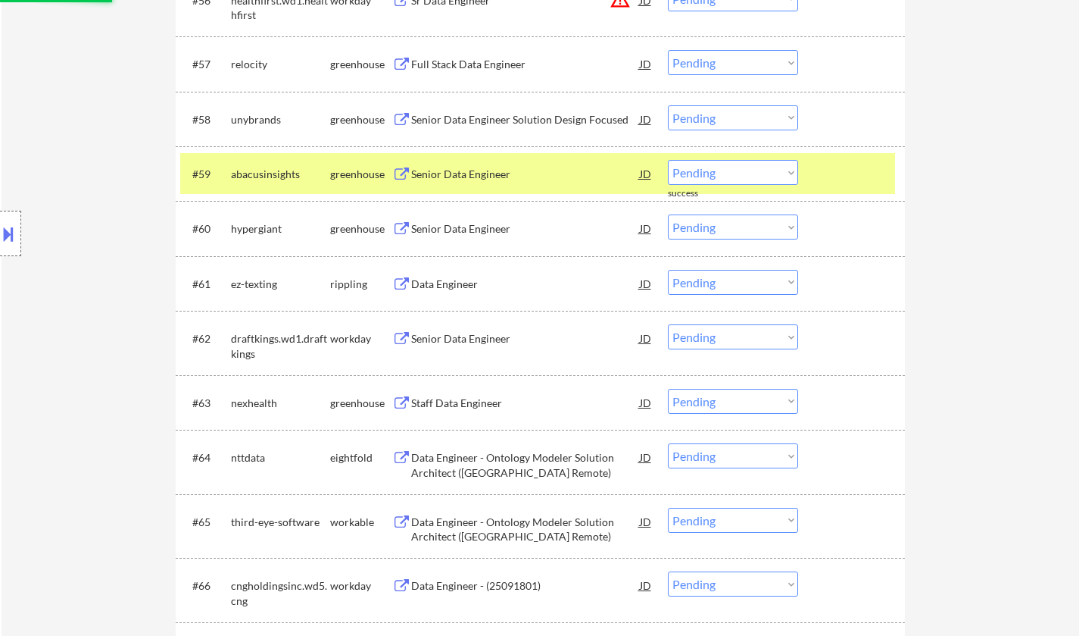
scroll to position [4345, 0]
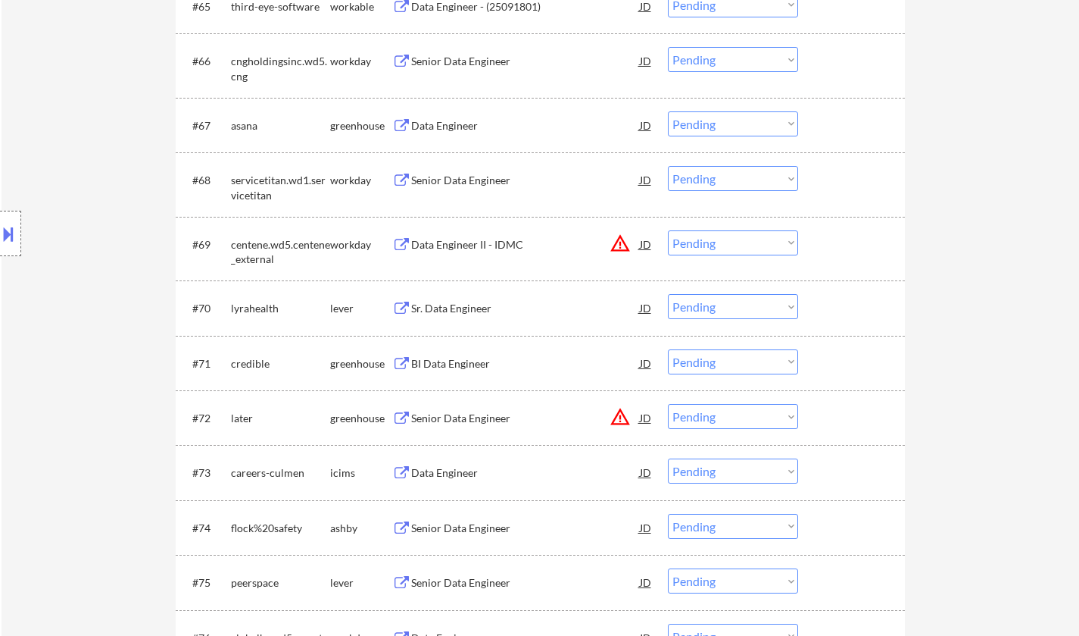
click at [453, 311] on div "Sr. Data Engineer" at bounding box center [525, 308] width 229 height 15
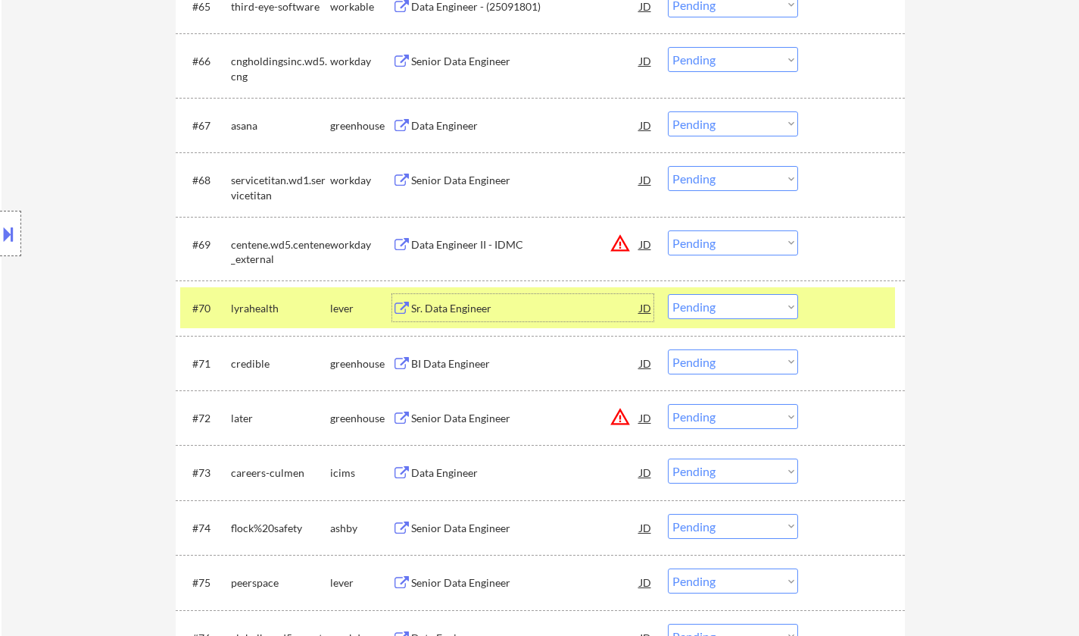
click at [762, 308] on select "Choose an option... Pending Applied Excluded (Questions) Excluded (Expired) Exc…" at bounding box center [733, 306] width 130 height 25
click at [668, 294] on select "Choose an option... Pending Applied Excluded (Questions) Excluded (Expired) Exc…" at bounding box center [733, 306] width 130 height 25
select select ""pending""
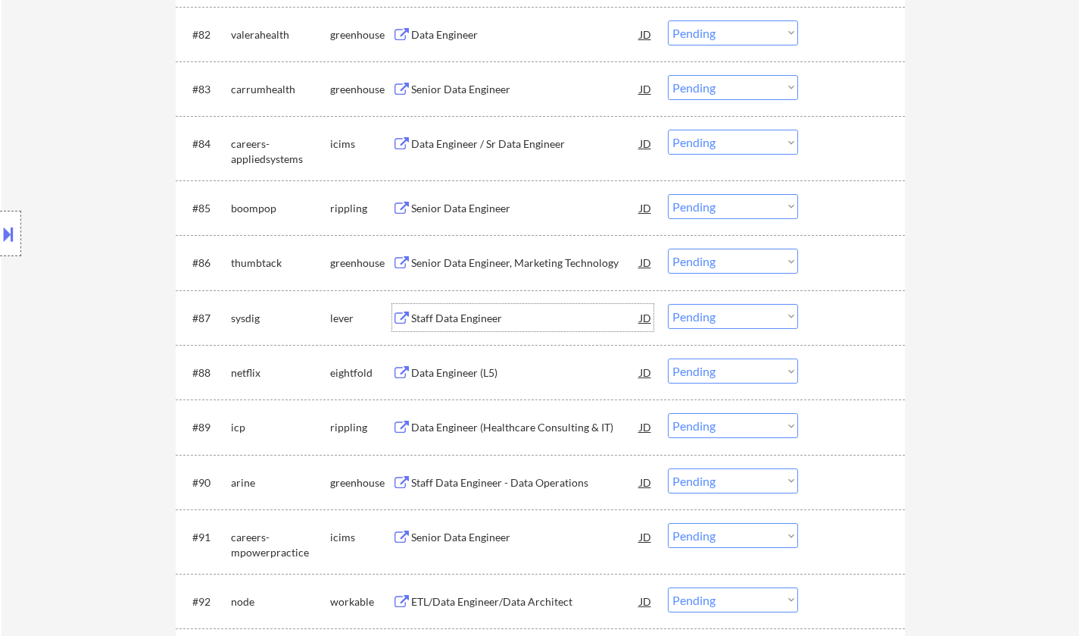
click at [442, 314] on div "Staff Data Engineer" at bounding box center [525, 318] width 229 height 15
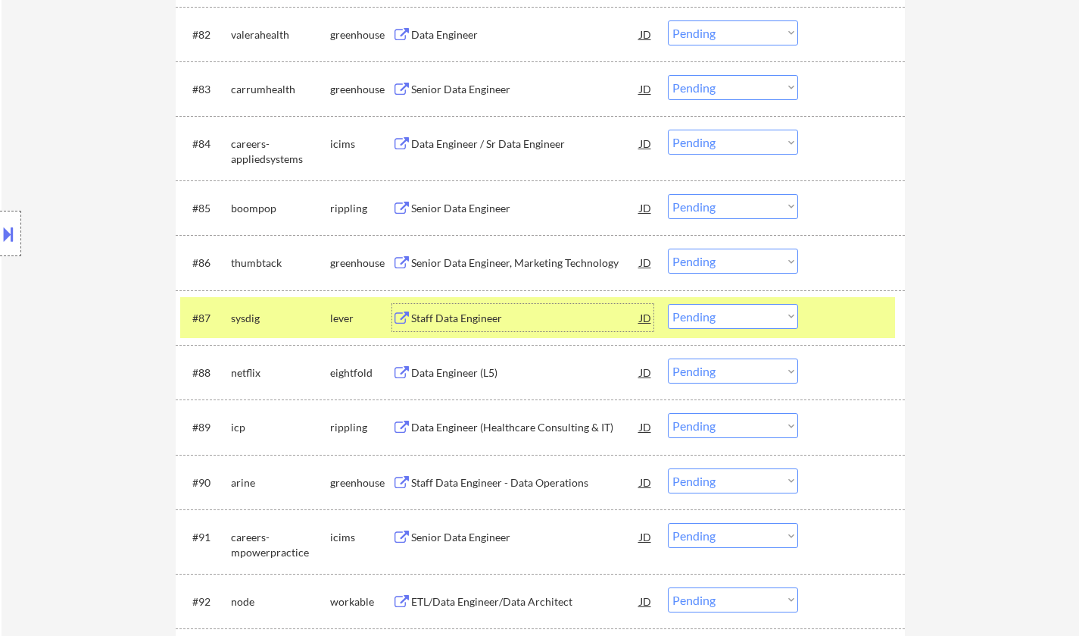
click at [747, 320] on select "Choose an option... Pending Applied Excluded (Questions) Excluded (Expired) Exc…" at bounding box center [733, 316] width 130 height 25
click at [668, 304] on select "Choose an option... Pending Applied Excluded (Questions) Excluded (Expired) Exc…" at bounding box center [733, 316] width 130 height 25
select select ""pending""
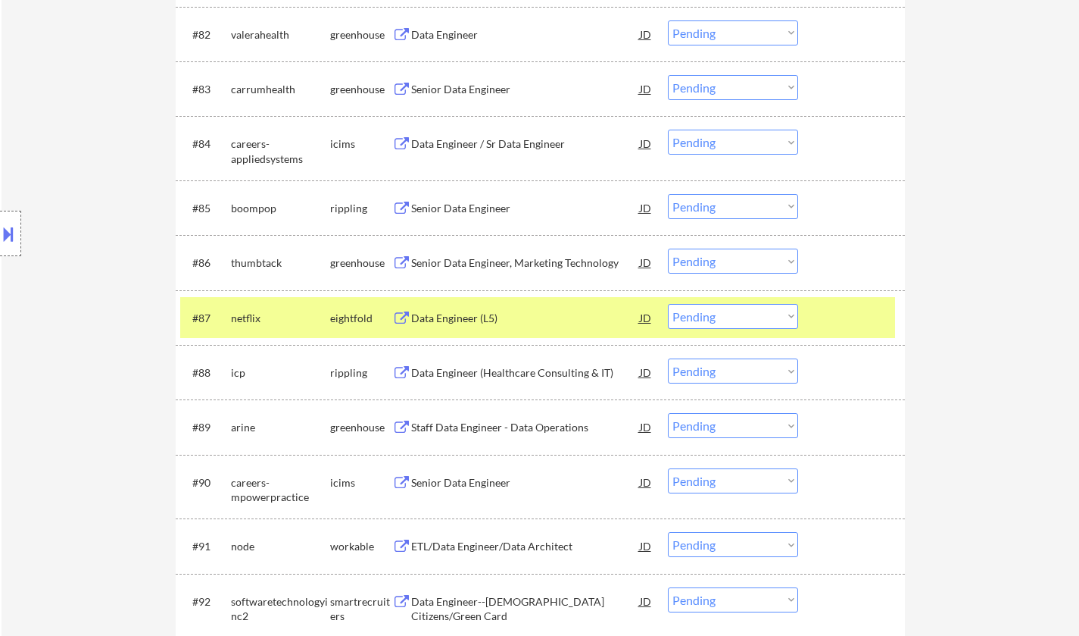
scroll to position [4555, 0]
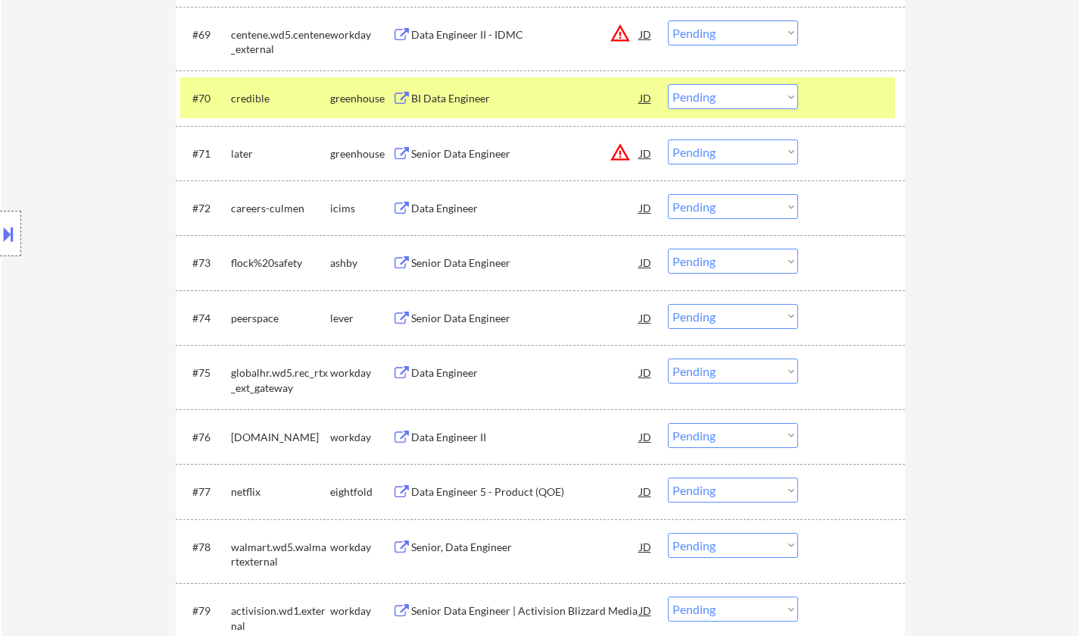
click at [457, 323] on div "Senior Data Engineer" at bounding box center [525, 318] width 229 height 15
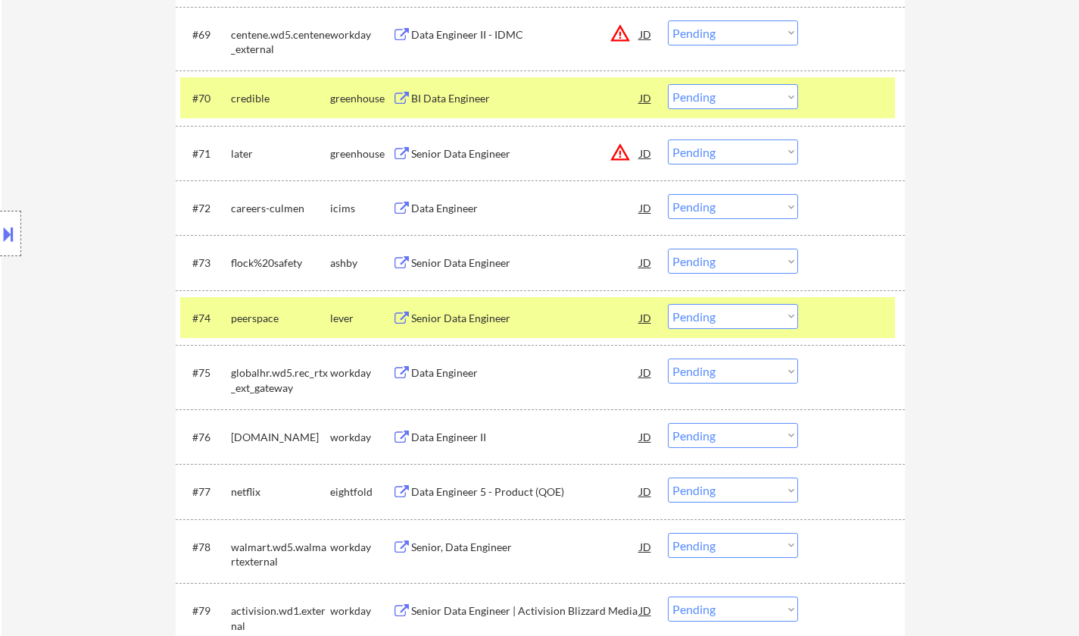
scroll to position [6082, 0]
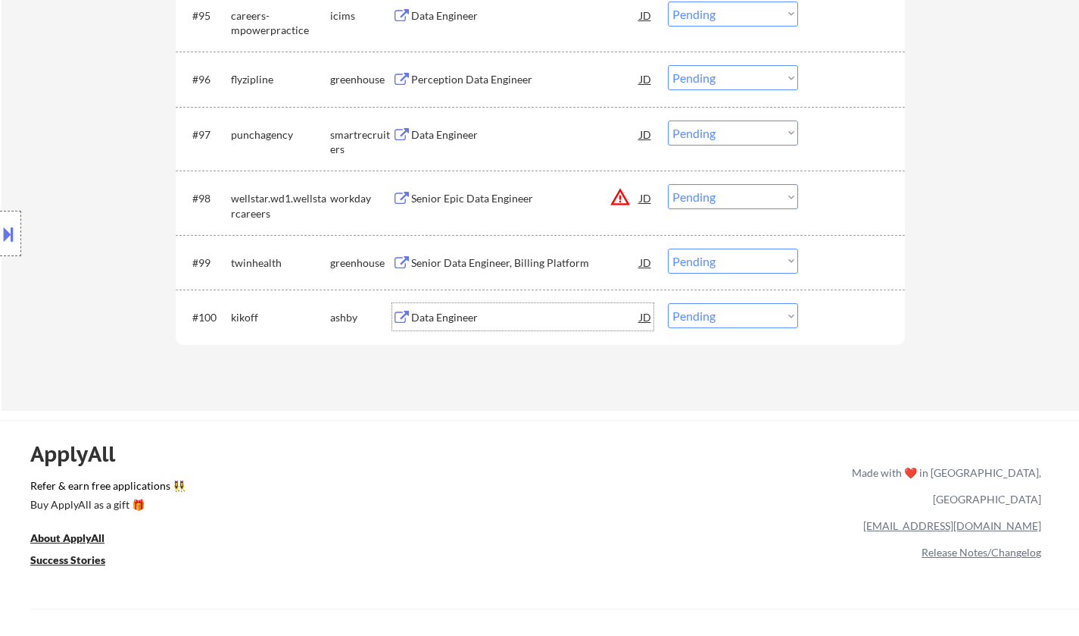
click at [448, 320] on div "Data Engineer" at bounding box center [525, 317] width 229 height 15
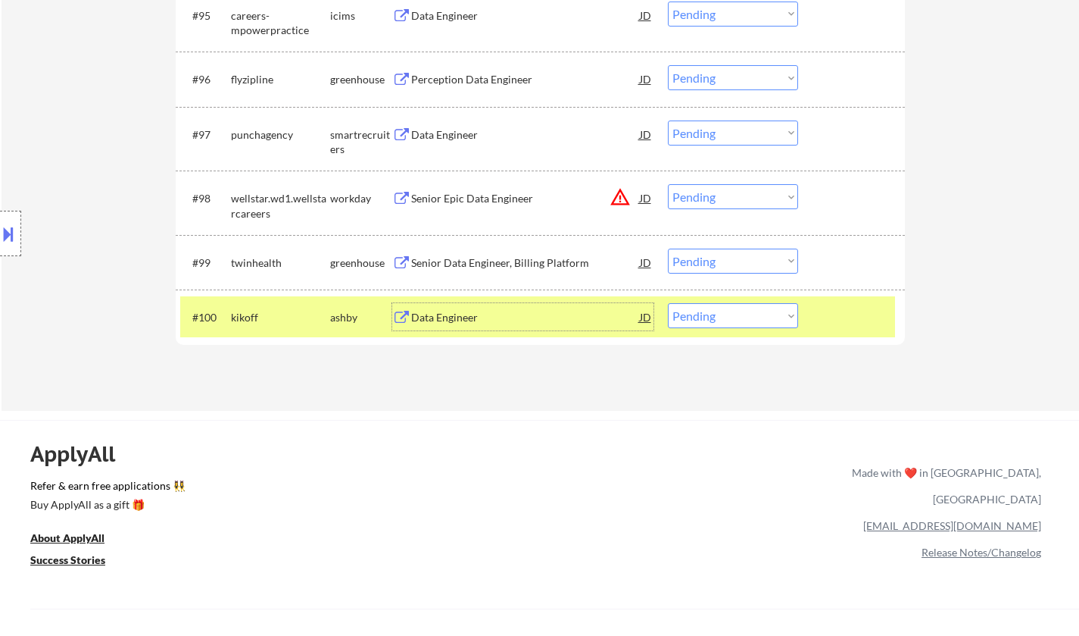
click at [764, 315] on select "Choose an option... Pending Applied Excluded (Questions) Excluded (Expired) Exc…" at bounding box center [733, 315] width 130 height 25
click at [668, 303] on select "Choose an option... Pending Applied Excluded (Questions) Excluded (Expired) Exc…" at bounding box center [733, 315] width 130 height 25
select select ""pending""
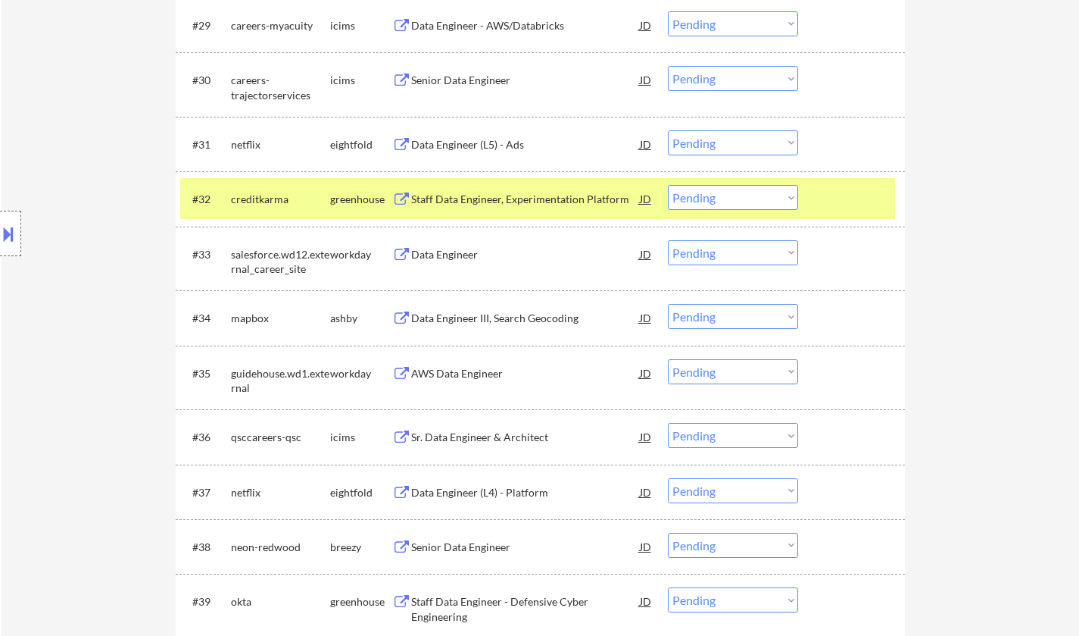
scroll to position [3393, 0]
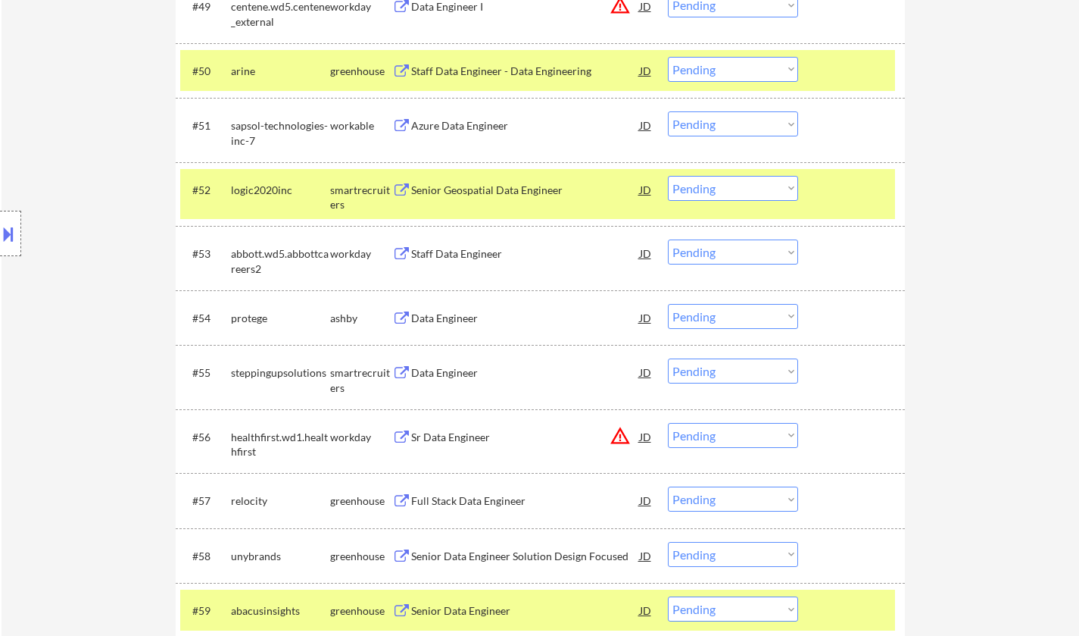
click at [452, 317] on div "Data Engineer" at bounding box center [525, 318] width 229 height 15
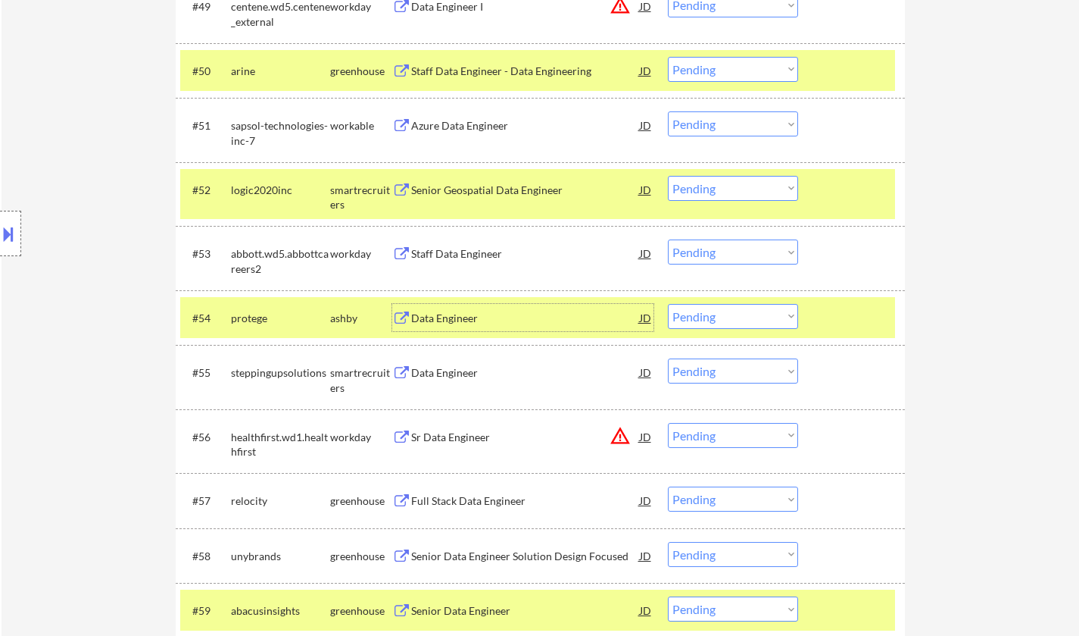
click at [694, 313] on select "Choose an option... Pending Applied Excluded (Questions) Excluded (Expired) Exc…" at bounding box center [733, 316] width 130 height 25
click at [668, 304] on select "Choose an option... Pending Applied Excluded (Questions) Excluded (Expired) Exc…" at bounding box center [733, 316] width 130 height 25
select select ""pending""
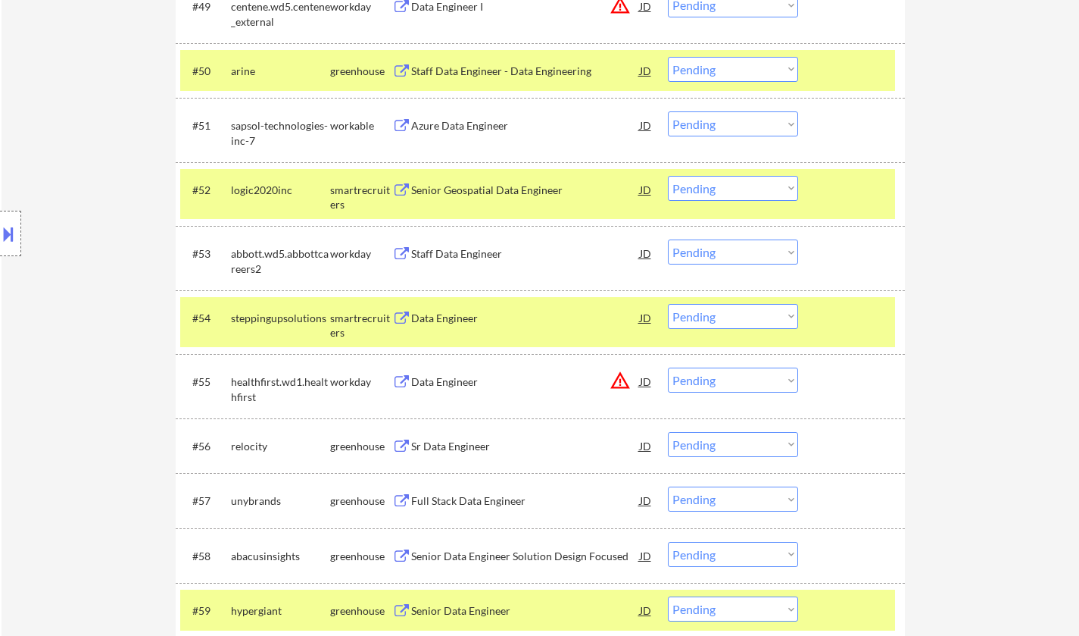
scroll to position [4446, 0]
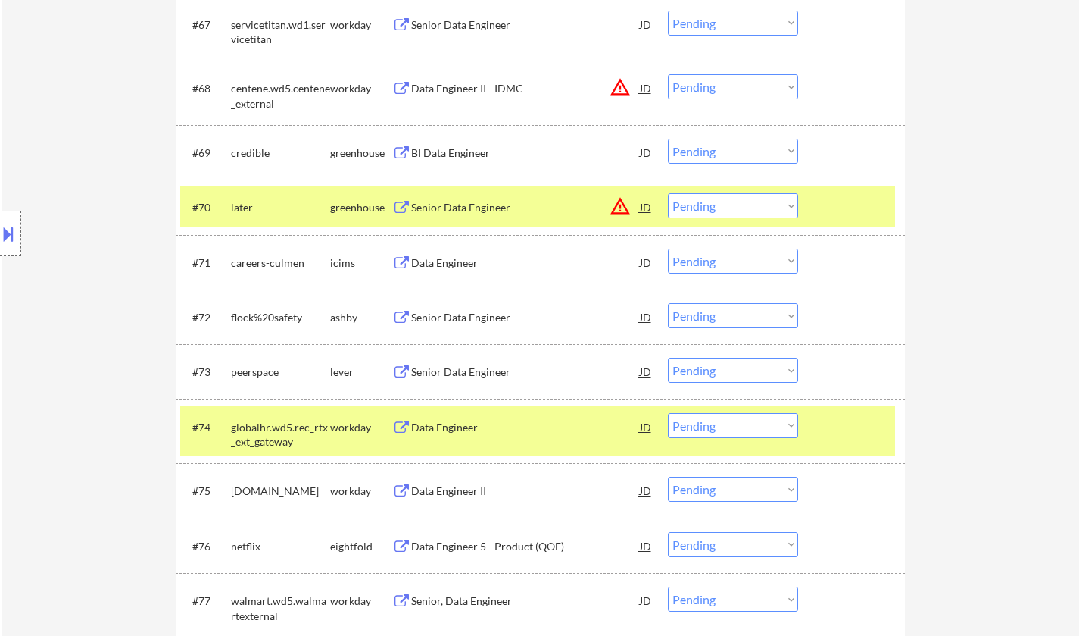
click at [463, 318] on div "Senior Data Engineer" at bounding box center [525, 317] width 229 height 15
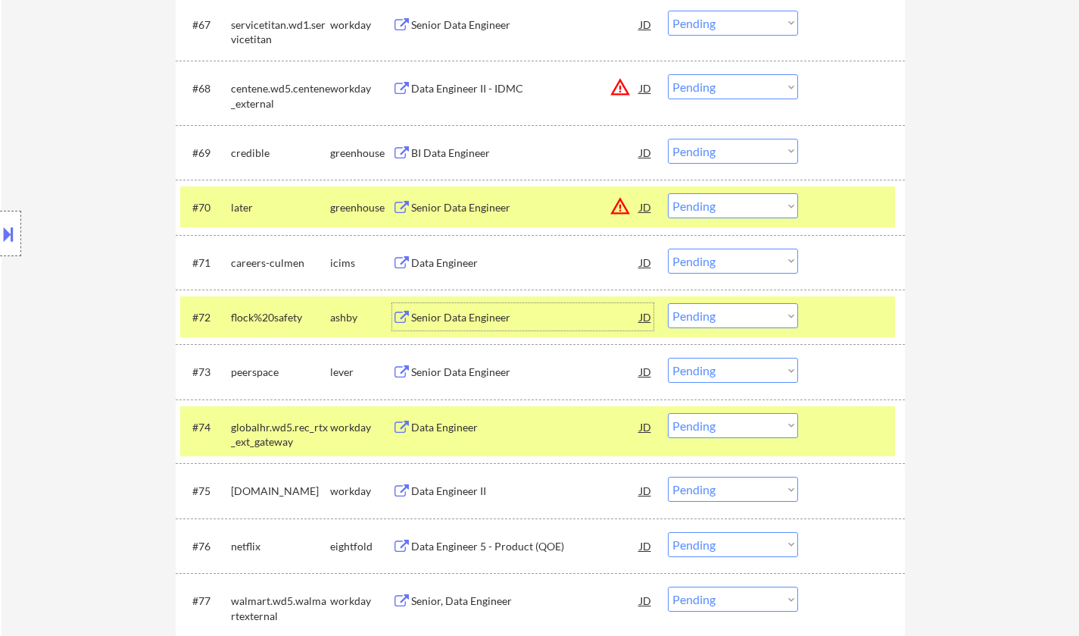
click at [753, 323] on select "Choose an option... Pending Applied Excluded (Questions) Excluded (Expired) Exc…" at bounding box center [733, 315] width 130 height 25
click at [668, 303] on select "Choose an option... Pending Applied Excluded (Questions) Excluded (Expired) Exc…" at bounding box center [733, 315] width 130 height 25
select select ""pending""
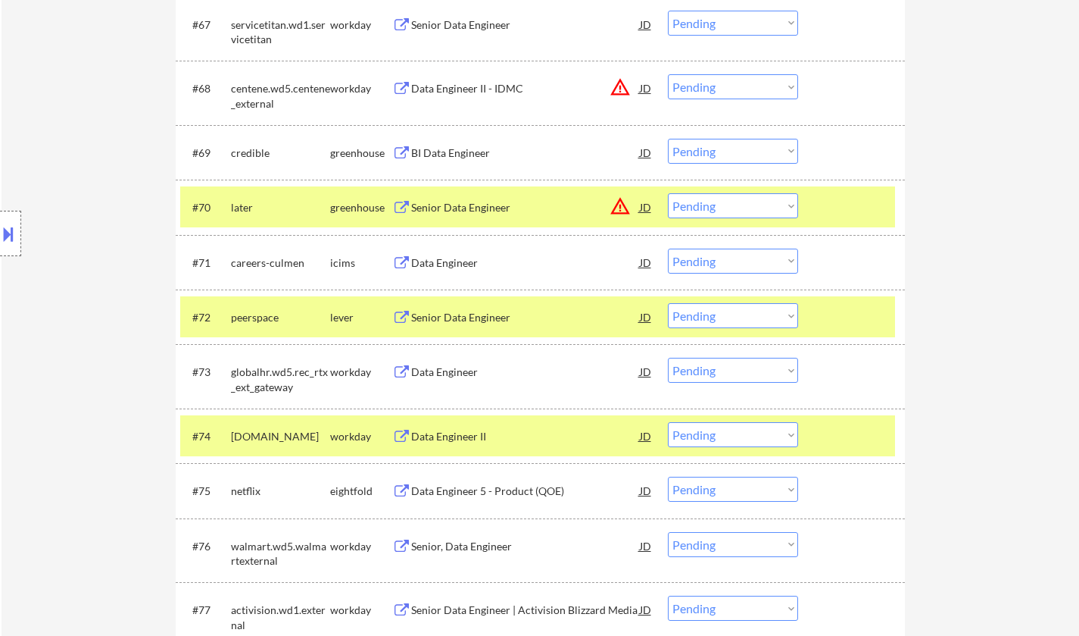
scroll to position [4857, 0]
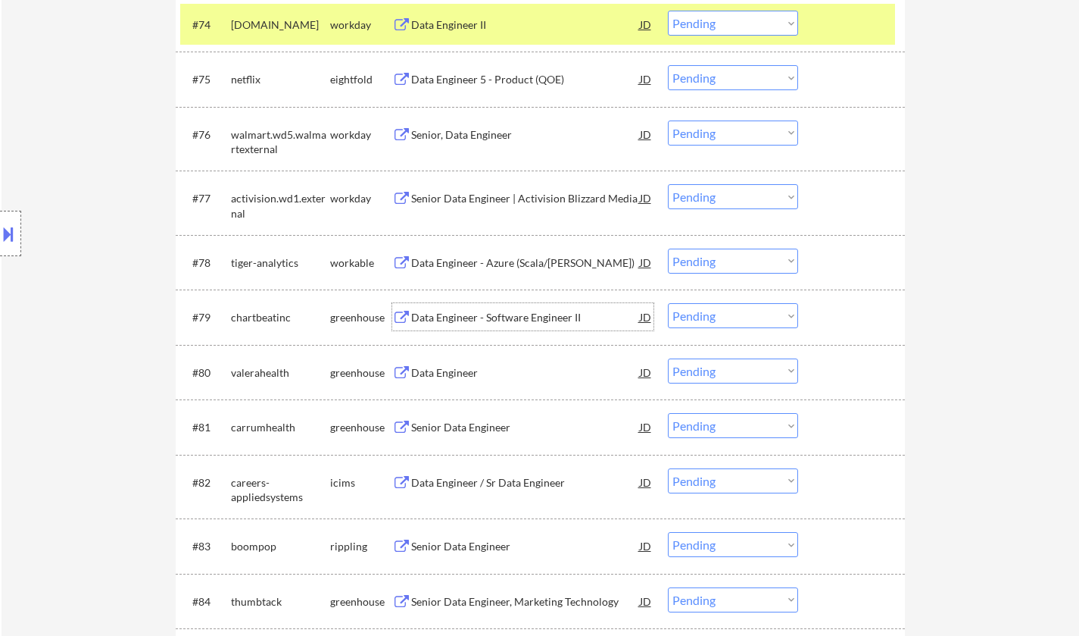
click at [476, 323] on div "Data Engineer - Software Engineer II" at bounding box center [525, 317] width 229 height 15
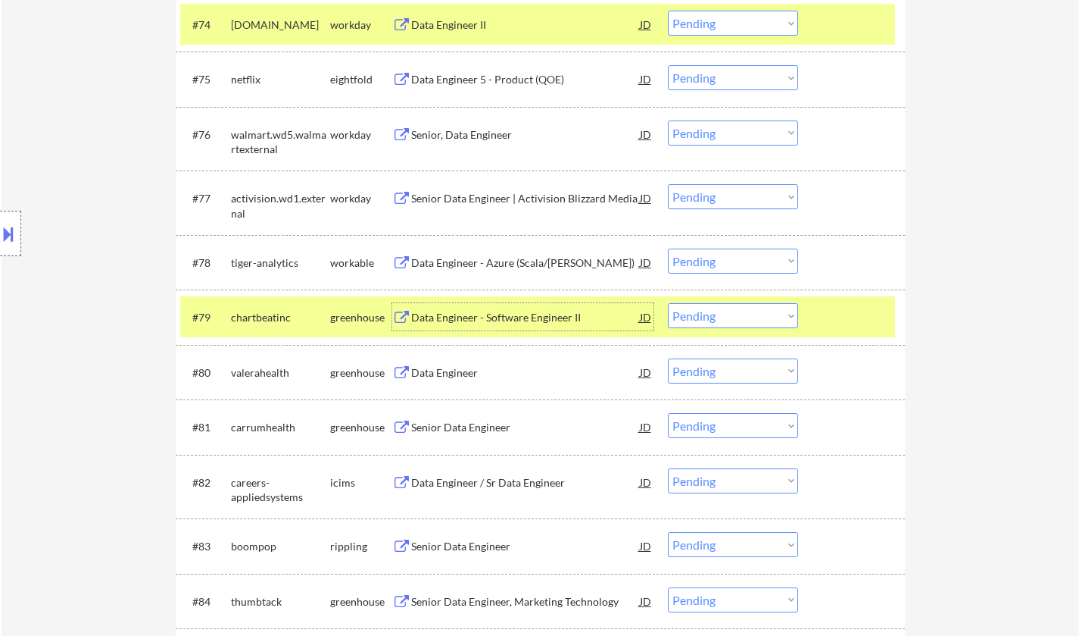
drag, startPoint x: 731, startPoint y: 318, endPoint x: 736, endPoint y: 326, distance: 9.2
click at [731, 318] on select "Choose an option... Pending Applied Excluded (Questions) Excluded (Expired) Exc…" at bounding box center [733, 315] width 130 height 25
click at [668, 303] on select "Choose an option... Pending Applied Excluded (Questions) Excluded (Expired) Exc…" at bounding box center [733, 315] width 130 height 25
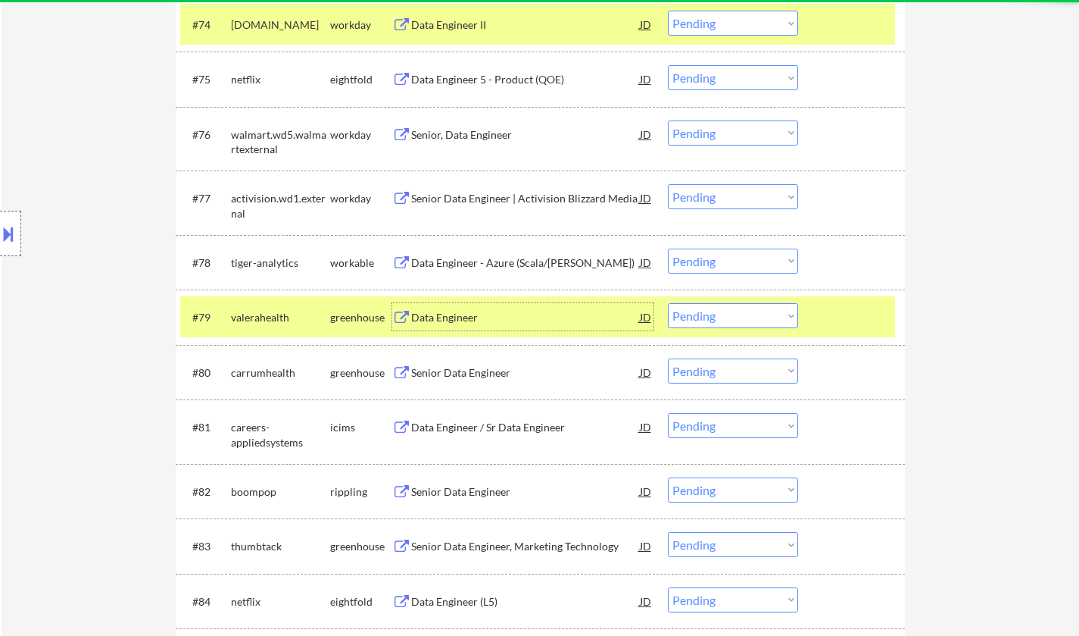
click at [466, 317] on div "Data Engineer" at bounding box center [525, 317] width 229 height 15
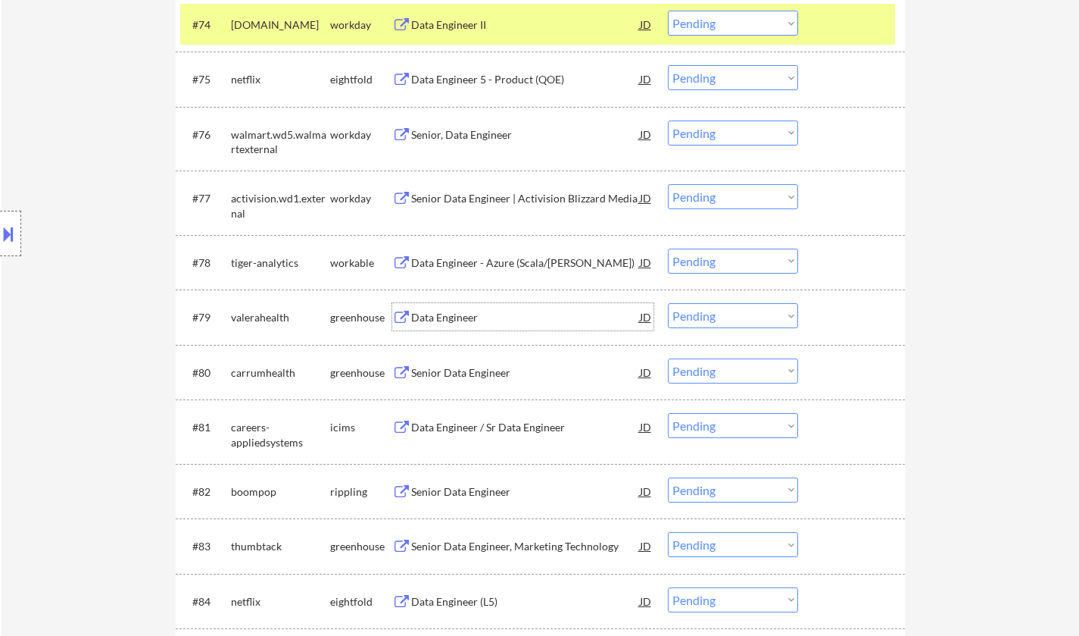
click at [711, 320] on select "Choose an option... Pending Applied Excluded (Questions) Excluded (Expired) Exc…" at bounding box center [733, 315] width 130 height 25
click at [668, 303] on select "Choose an option... Pending Applied Excluded (Questions) Excluded (Expired) Exc…" at bounding box center [733, 315] width 130 height 25
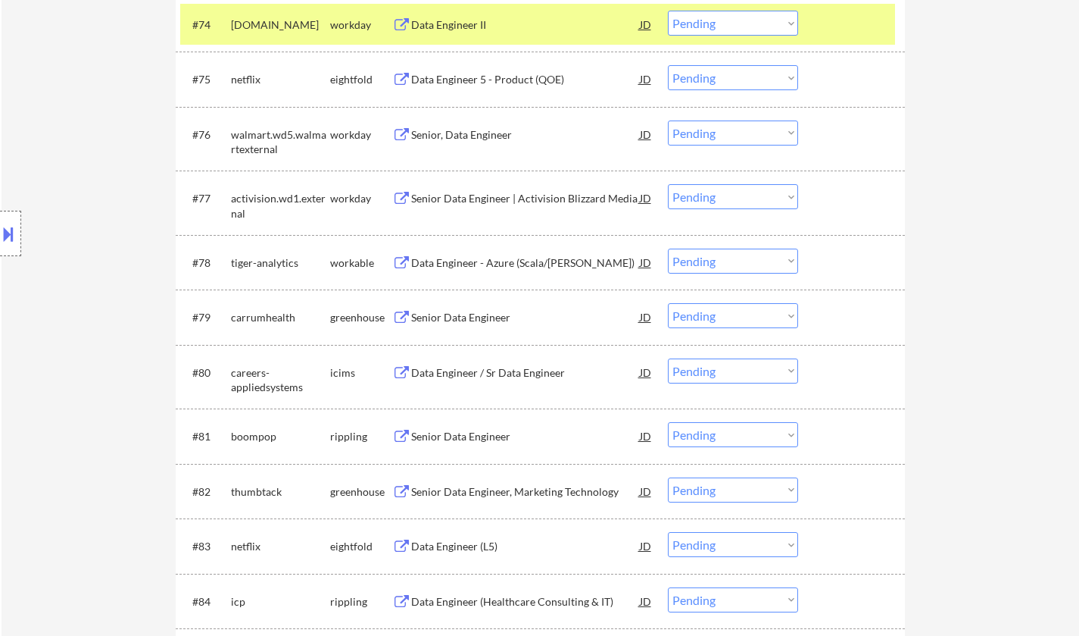
click at [475, 317] on div "Senior Data Engineer" at bounding box center [525, 317] width 229 height 15
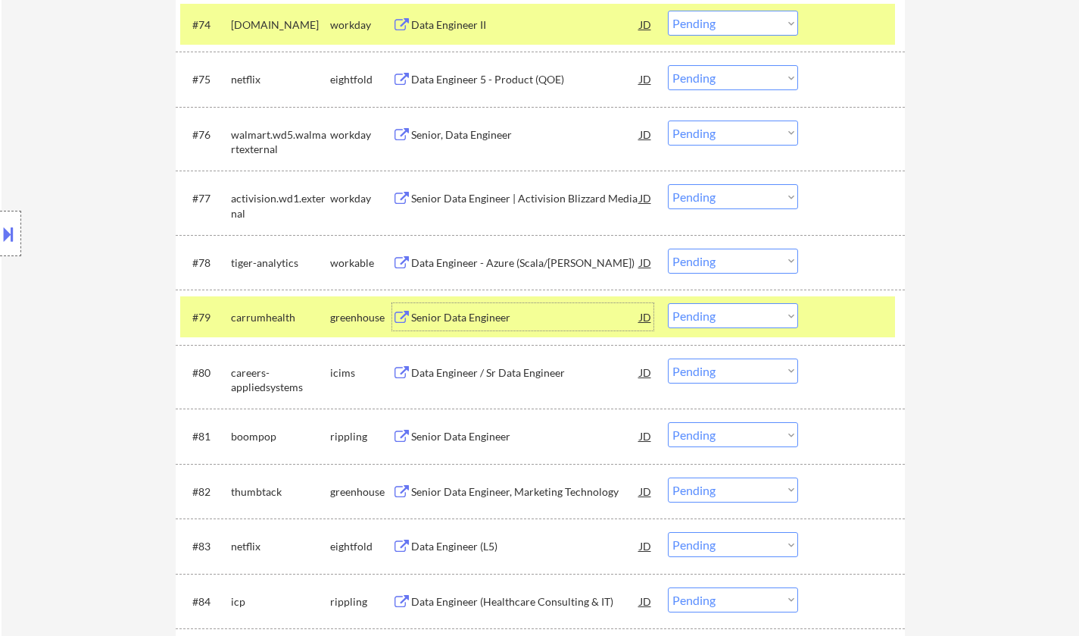
click at [741, 317] on select "Choose an option... Pending Applied Excluded (Questions) Excluded (Expired) Exc…" at bounding box center [733, 315] width 130 height 25
click at [668, 303] on select "Choose an option... Pending Applied Excluded (Questions) Excluded (Expired) Exc…" at bounding box center [733, 315] width 130 height 25
select select ""pending""
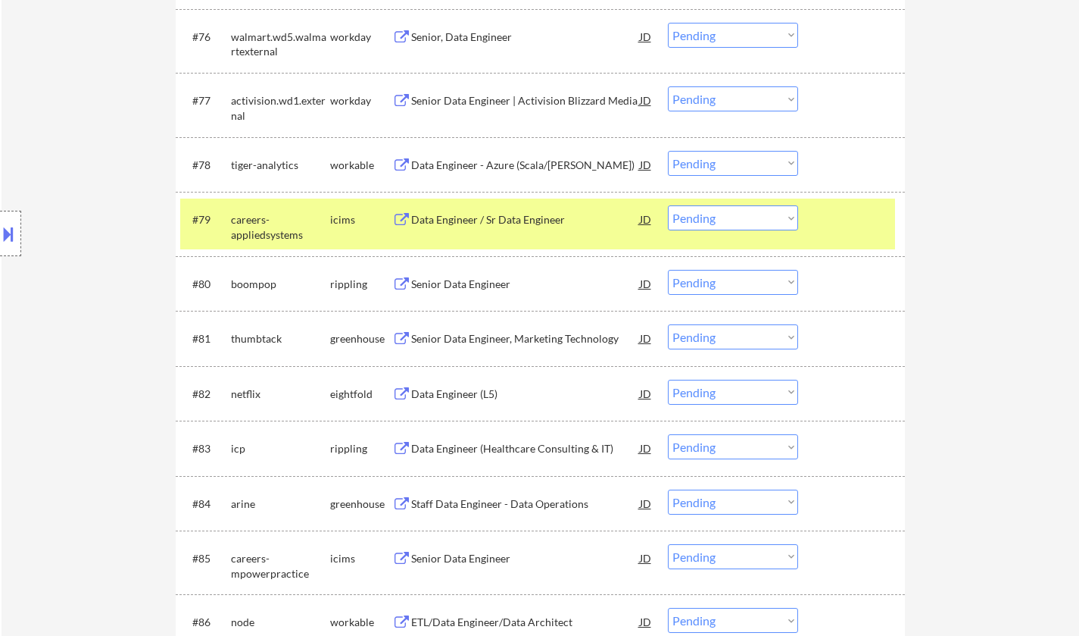
scroll to position [5008, 0]
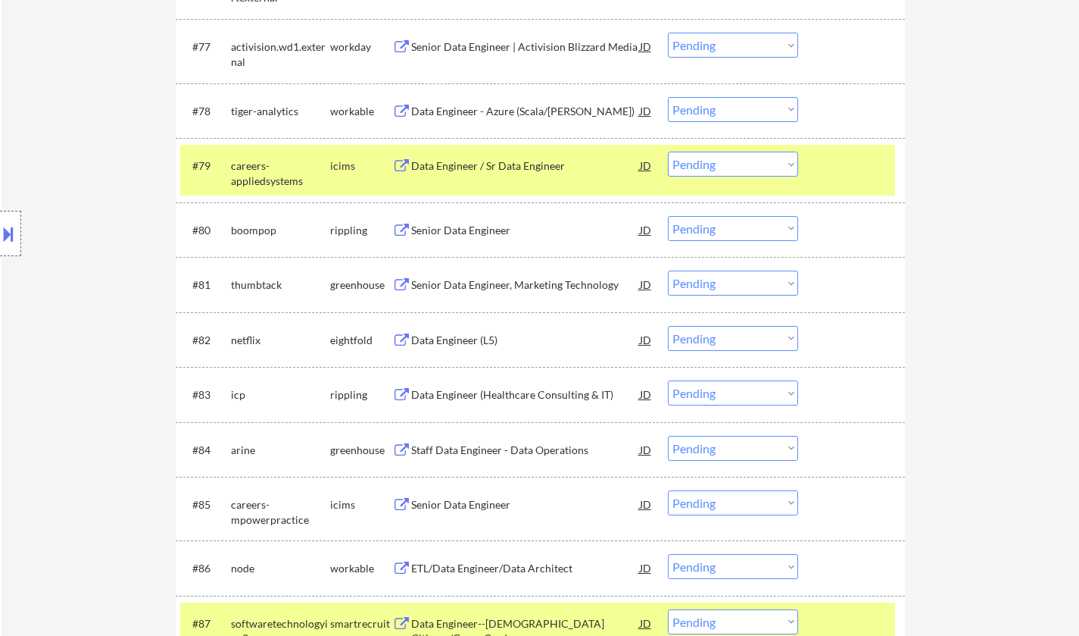
click at [476, 286] on div "Senior Data Engineer, Marketing Technology" at bounding box center [525, 284] width 229 height 15
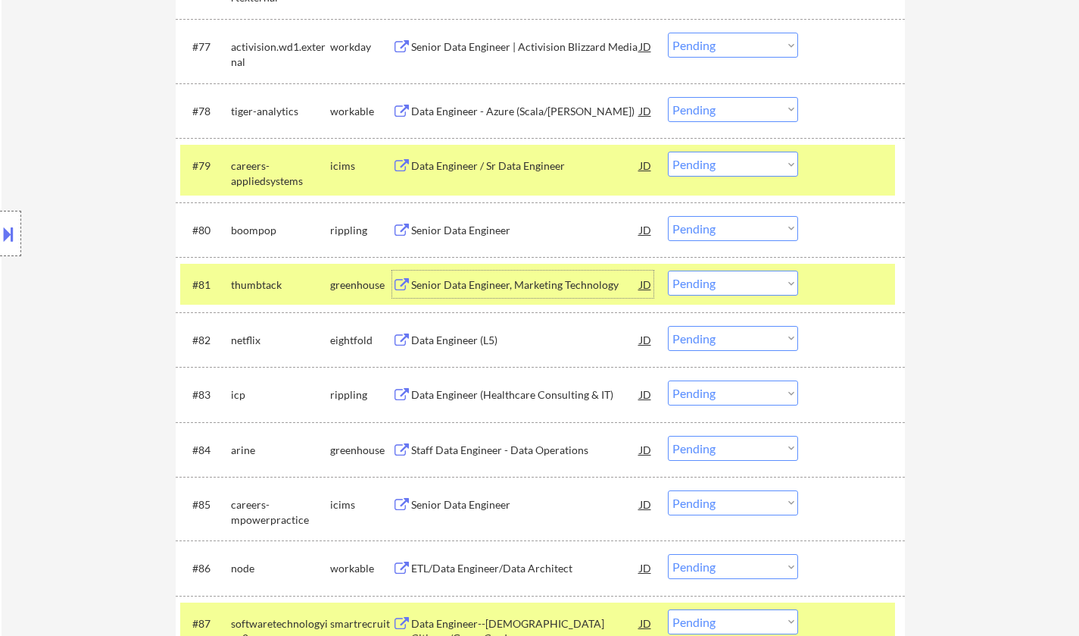
click at [748, 287] on select "Choose an option... Pending Applied Excluded (Questions) Excluded (Expired) Exc…" at bounding box center [733, 282] width 130 height 25
click at [668, 270] on select "Choose an option... Pending Applied Excluded (Questions) Excluded (Expired) Exc…" at bounding box center [733, 282] width 130 height 25
select select ""pending""
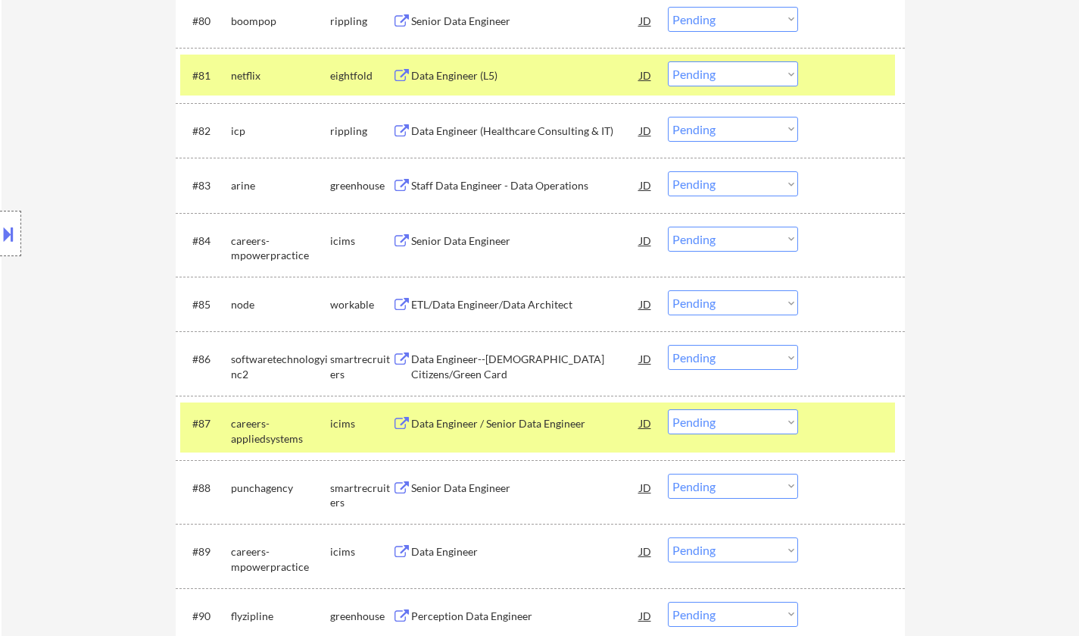
scroll to position [5236, 0]
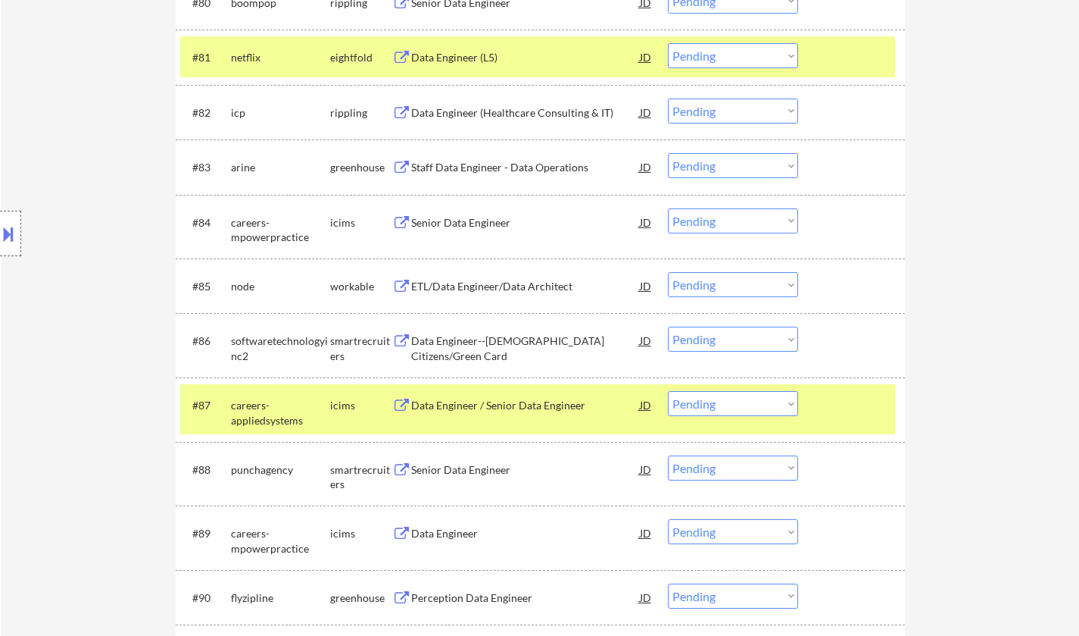
click at [461, 473] on div "Senior Data Engineer" at bounding box center [525, 469] width 229 height 15
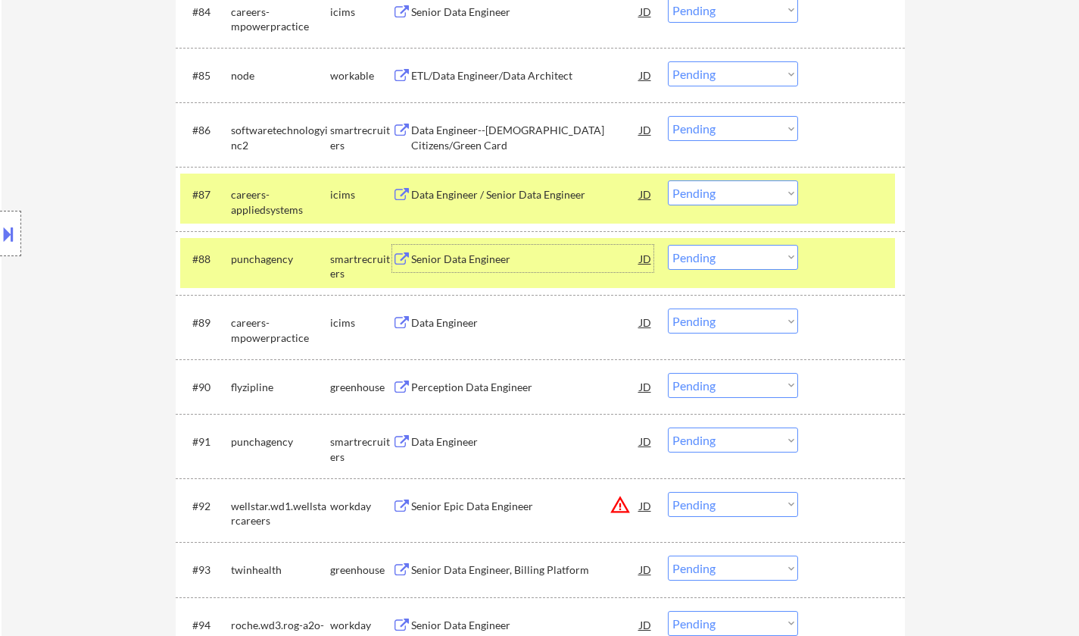
scroll to position [5463, 0]
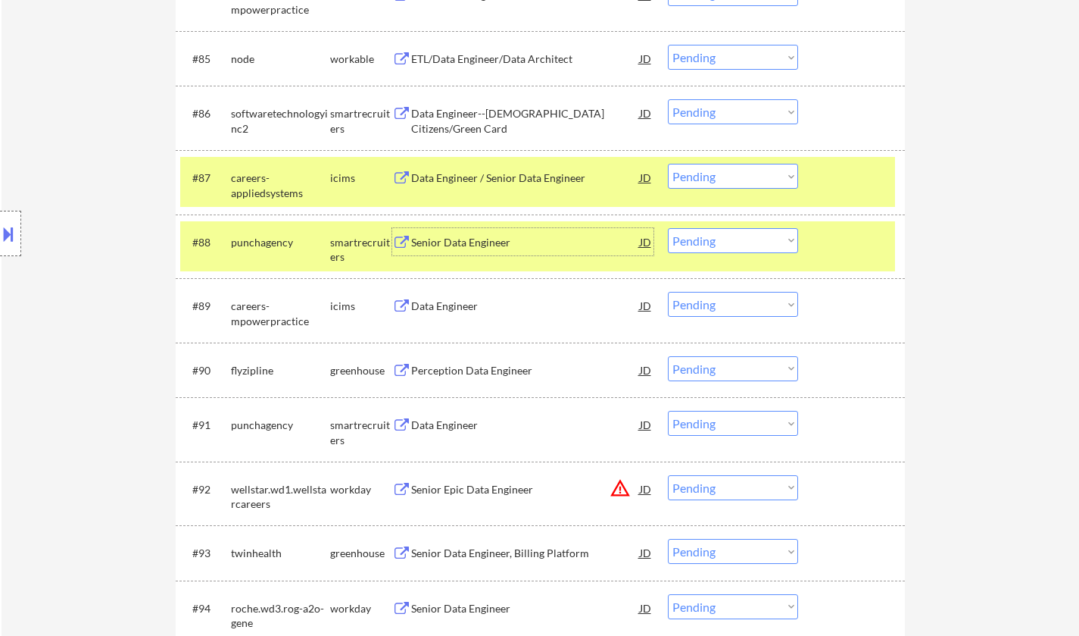
drag, startPoint x: 742, startPoint y: 235, endPoint x: 742, endPoint y: 250, distance: 15.2
click at [742, 235] on select "Choose an option... Pending Applied Excluded (Questions) Excluded (Expired) Exc…" at bounding box center [733, 240] width 130 height 25
click at [668, 228] on select "Choose an option... Pending Applied Excluded (Questions) Excluded (Expired) Exc…" at bounding box center [733, 240] width 130 height 25
select select ""pending""
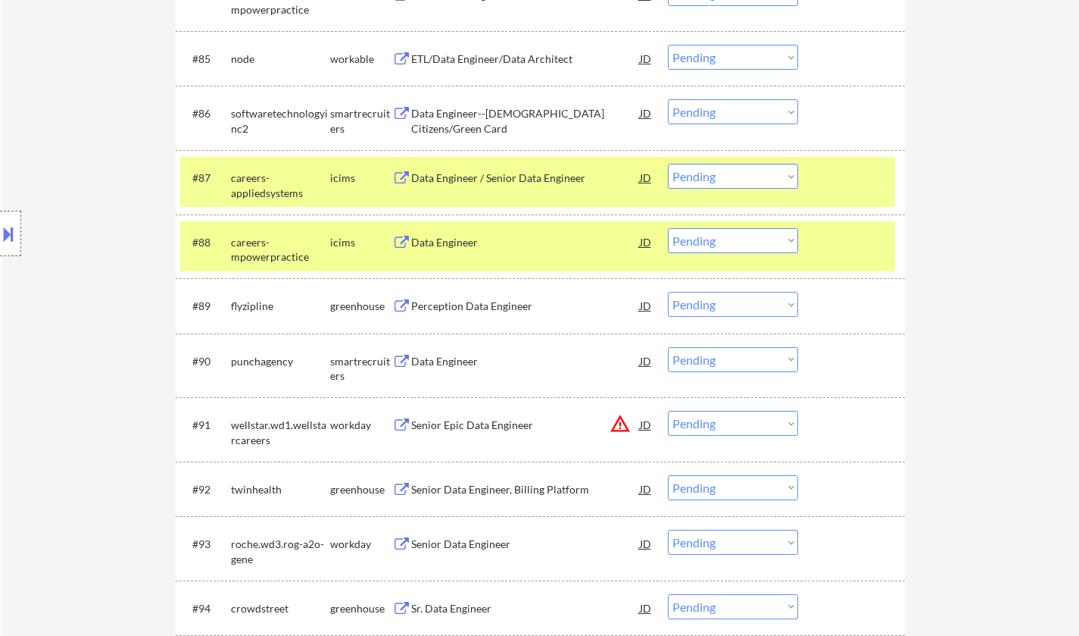
click at [453, 361] on div "Data Engineer" at bounding box center [525, 361] width 229 height 15
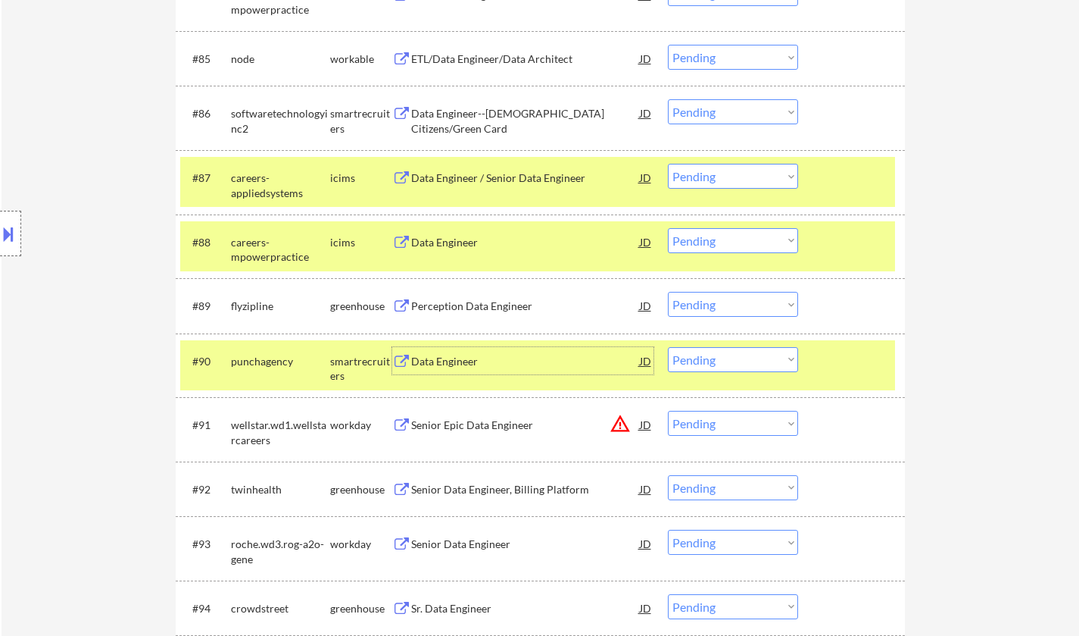
drag, startPoint x: 717, startPoint y: 367, endPoint x: 727, endPoint y: 369, distance: 10.0
click at [717, 367] on select "Choose an option... Pending Applied Excluded (Questions) Excluded (Expired) Exc…" at bounding box center [733, 359] width 130 height 25
click at [668, 347] on select "Choose an option... Pending Applied Excluded (Questions) Excluded (Expired) Exc…" at bounding box center [733, 359] width 130 height 25
select select ""pending""
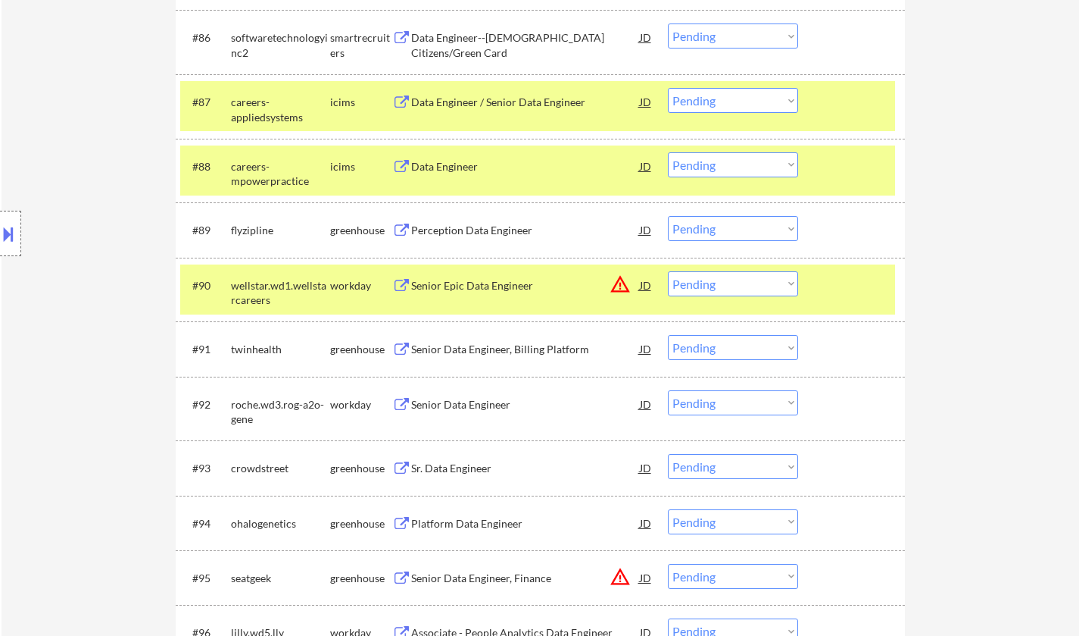
scroll to position [5614, 0]
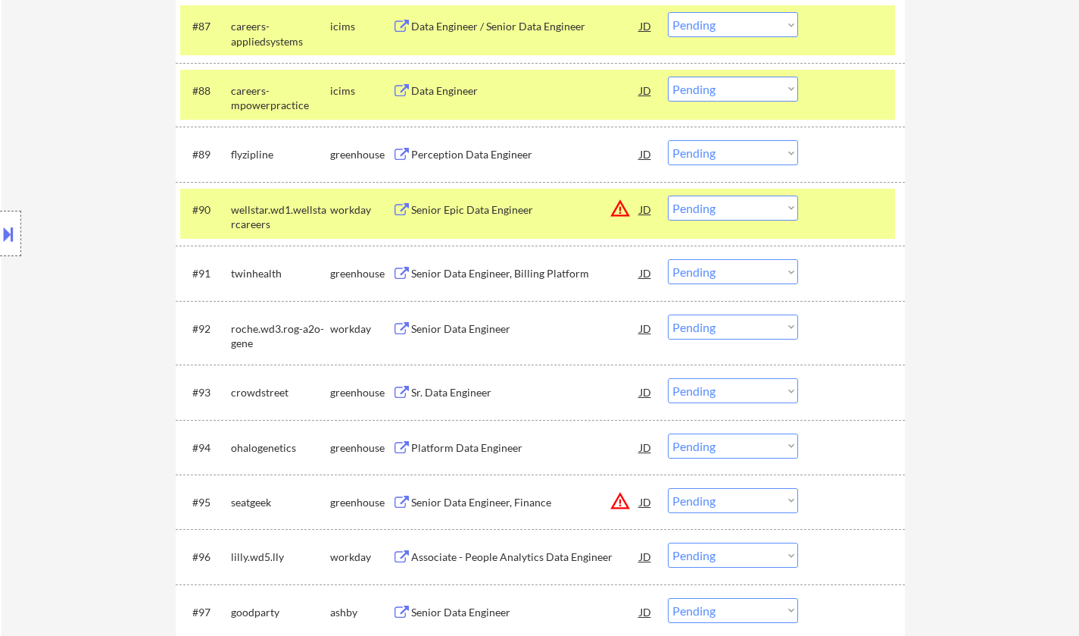
click at [465, 392] on div "Sr. Data Engineer" at bounding box center [525, 392] width 229 height 15
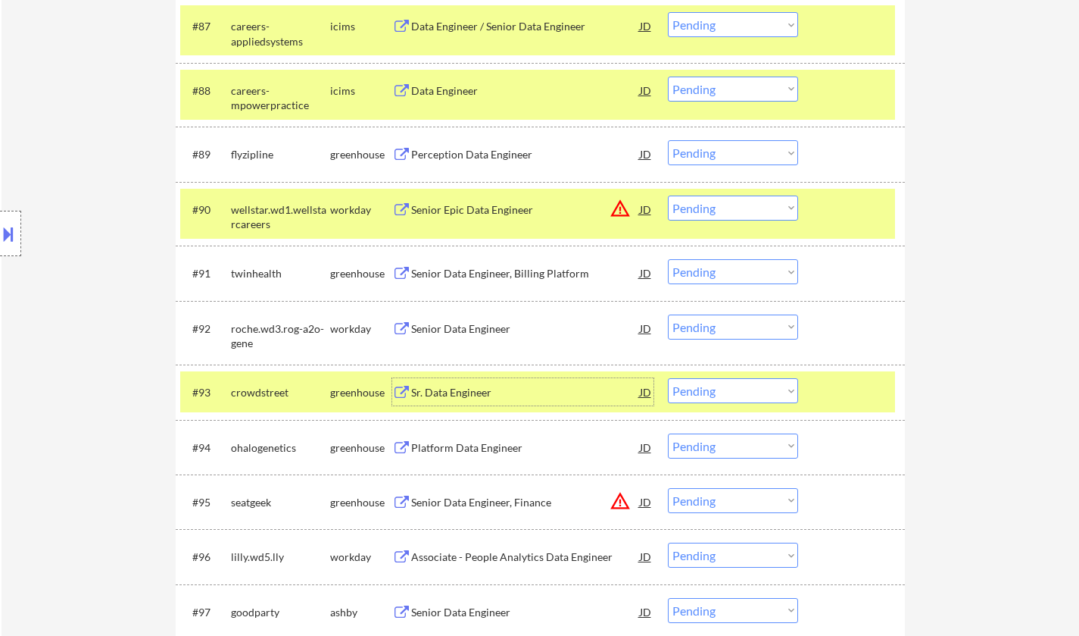
click at [736, 392] on select "Choose an option... Pending Applied Excluded (Questions) Excluded (Expired) Exc…" at bounding box center [733, 390] width 130 height 25
click at [668, 378] on select "Choose an option... Pending Applied Excluded (Questions) Excluded (Expired) Exc…" at bounding box center [733, 390] width 130 height 25
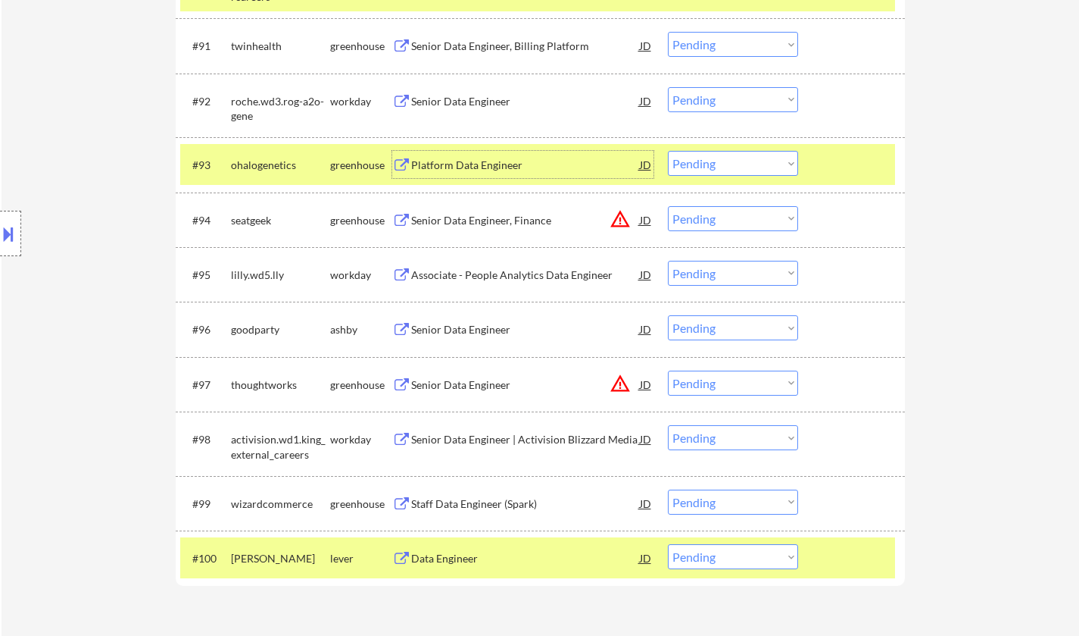
click at [475, 156] on div "Platform Data Engineer" at bounding box center [525, 164] width 229 height 27
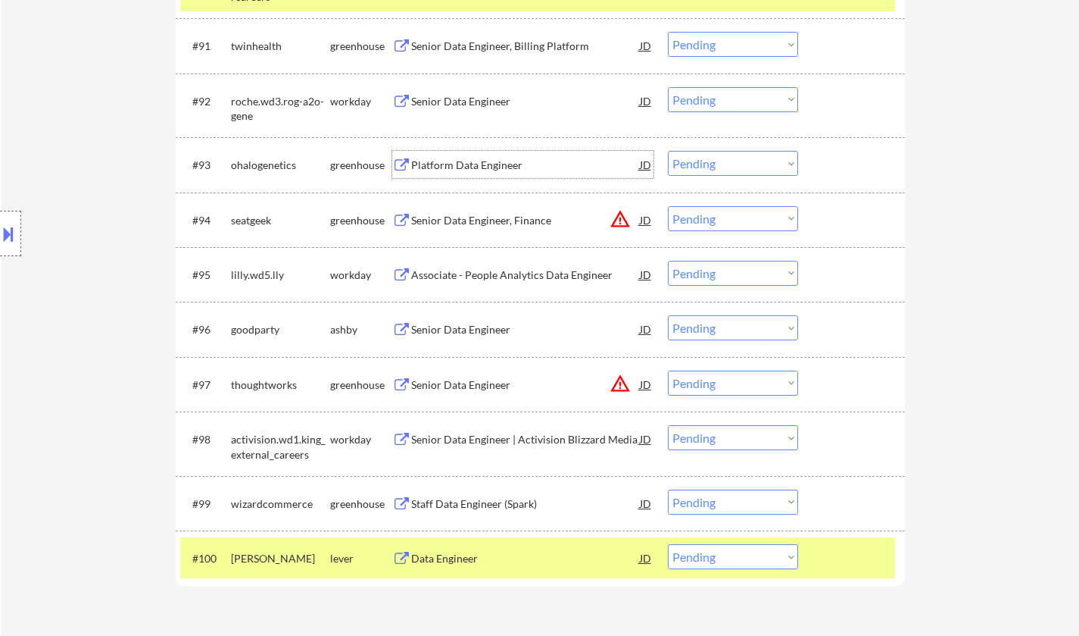
click at [717, 170] on select "Choose an option... Pending Applied Excluded (Questions) Excluded (Expired) Exc…" at bounding box center [733, 163] width 130 height 25
click at [668, 151] on select "Choose an option... Pending Applied Excluded (Questions) Excluded (Expired) Exc…" at bounding box center [733, 163] width 130 height 25
select select ""pending""
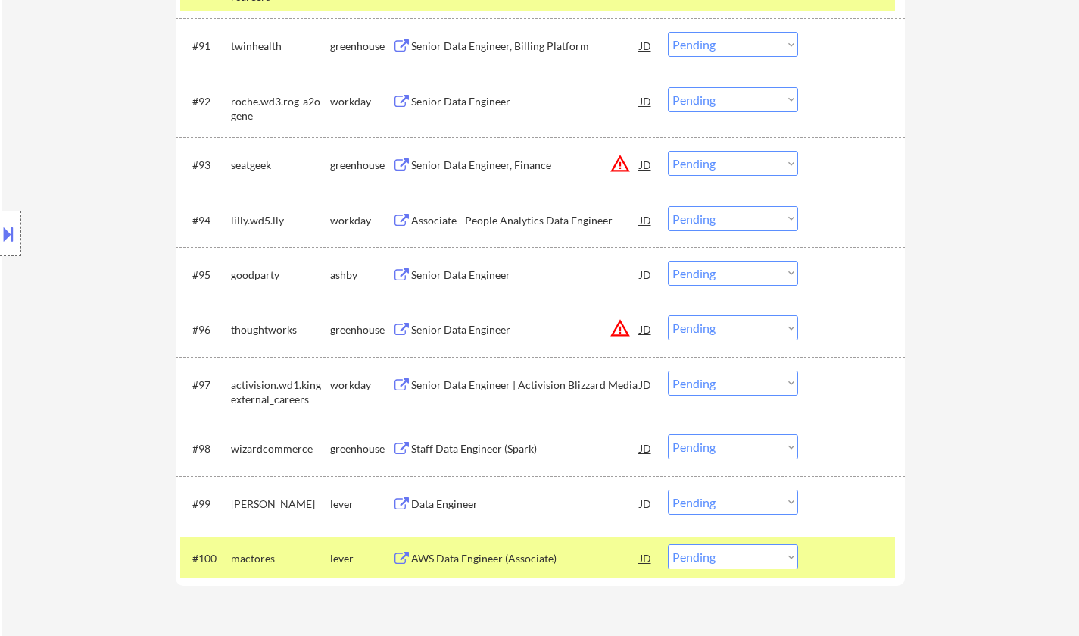
click at [447, 274] on div "Senior Data Engineer" at bounding box center [525, 274] width 229 height 15
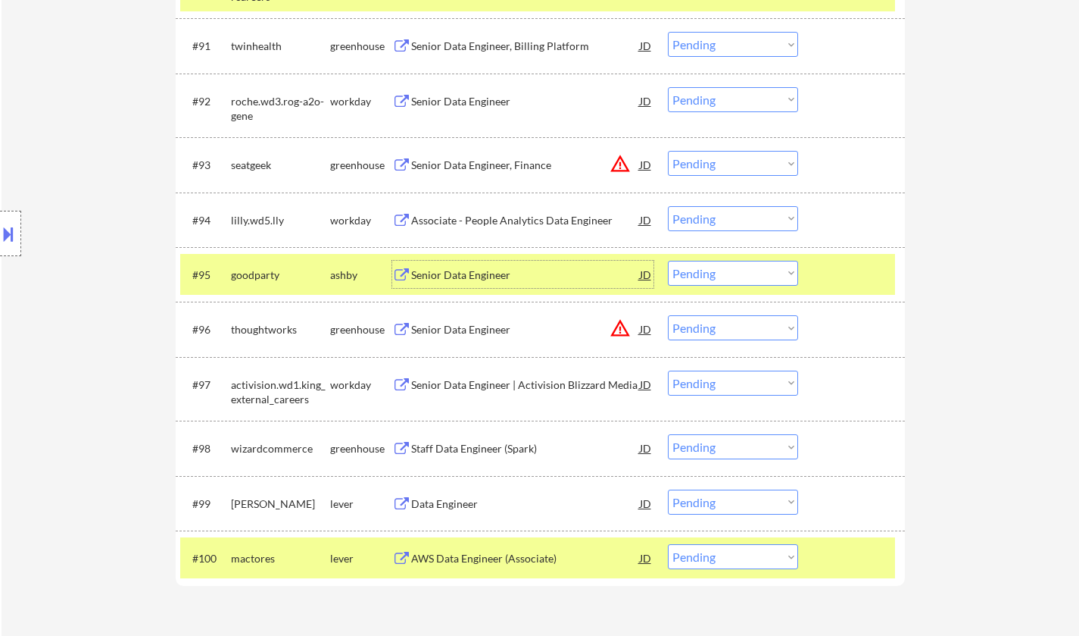
drag, startPoint x: 711, startPoint y: 268, endPoint x: 722, endPoint y: 279, distance: 15.0
click at [711, 268] on select "Choose an option... Pending Applied Excluded (Questions) Excluded (Expired) Exc…" at bounding box center [733, 273] width 130 height 25
click at [668, 261] on select "Choose an option... Pending Applied Excluded (Questions) Excluded (Expired) Exc…" at bounding box center [733, 273] width 130 height 25
select select ""pending""
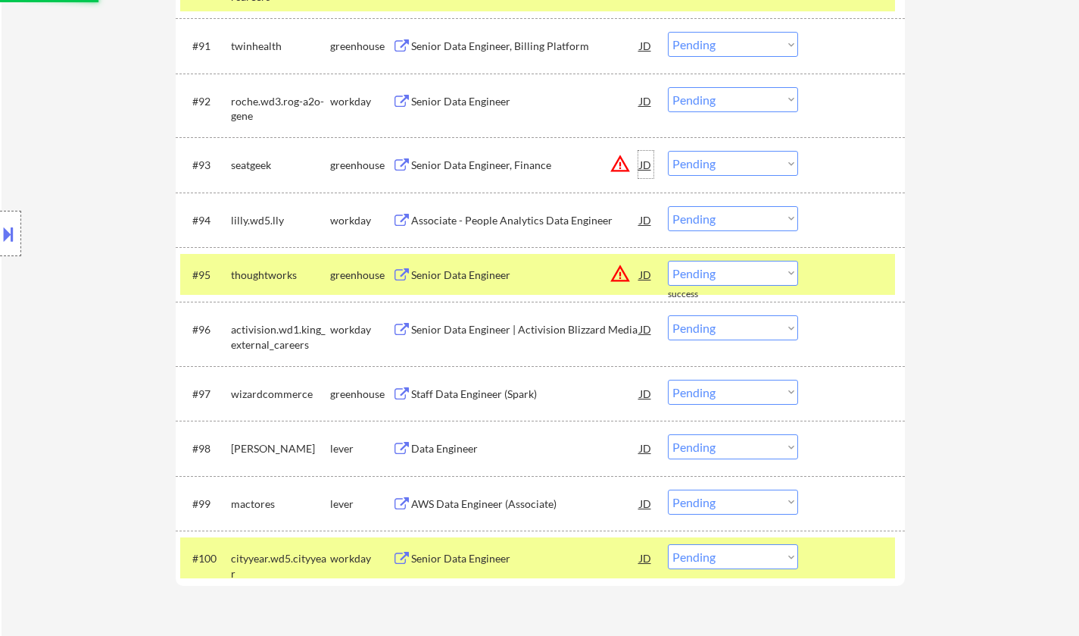
click at [647, 158] on div "JD" at bounding box center [646, 164] width 15 height 27
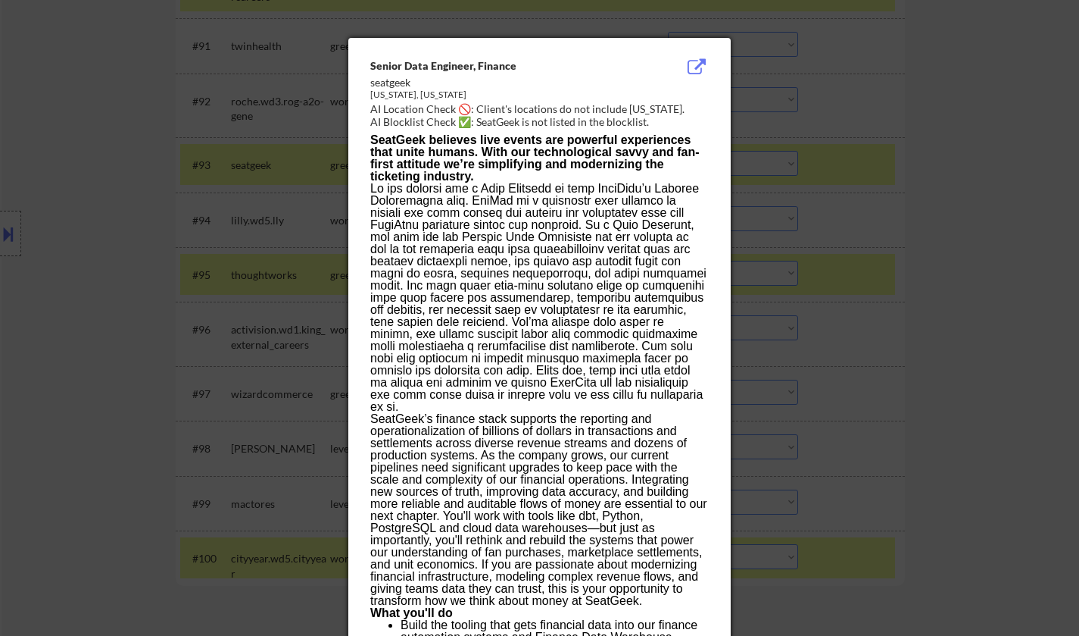
drag, startPoint x: 1000, startPoint y: 345, endPoint x: 875, endPoint y: 284, distance: 138.9
click at [999, 344] on div at bounding box center [539, 318] width 1079 height 636
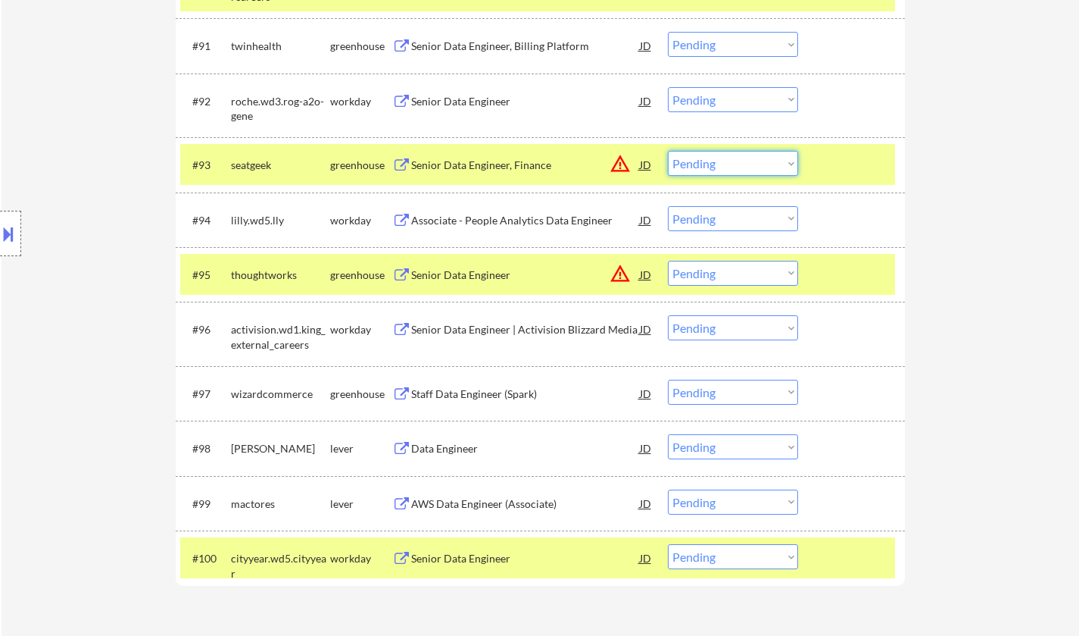
drag, startPoint x: 740, startPoint y: 164, endPoint x: 739, endPoint y: 173, distance: 9.1
click at [740, 164] on select "Choose an option... Pending Applied Excluded (Questions) Excluded (Expired) Exc…" at bounding box center [733, 163] width 130 height 25
click at [668, 151] on select "Choose an option... Pending Applied Excluded (Questions) Excluded (Expired) Exc…" at bounding box center [733, 163] width 130 height 25
select select ""pending""
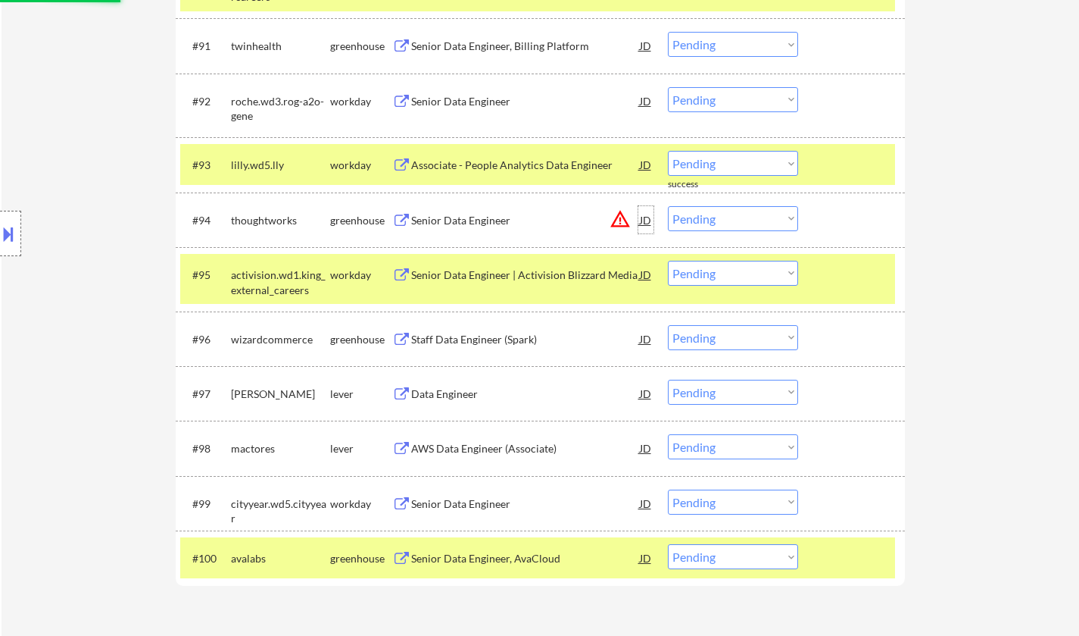
click at [645, 216] on div "JD" at bounding box center [646, 219] width 15 height 27
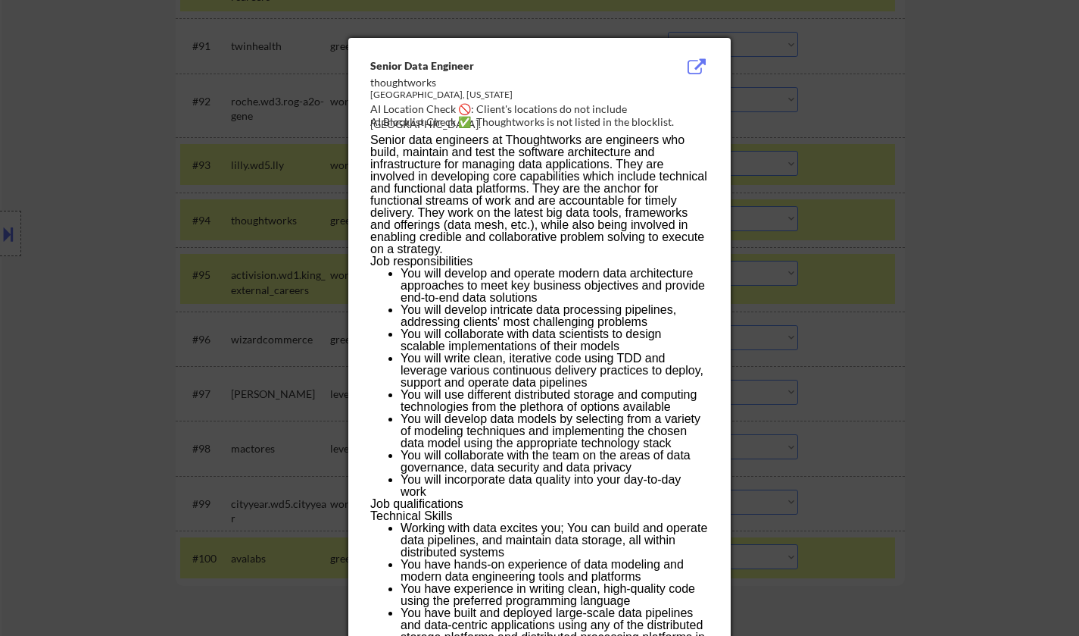
click at [980, 328] on div at bounding box center [539, 318] width 1079 height 636
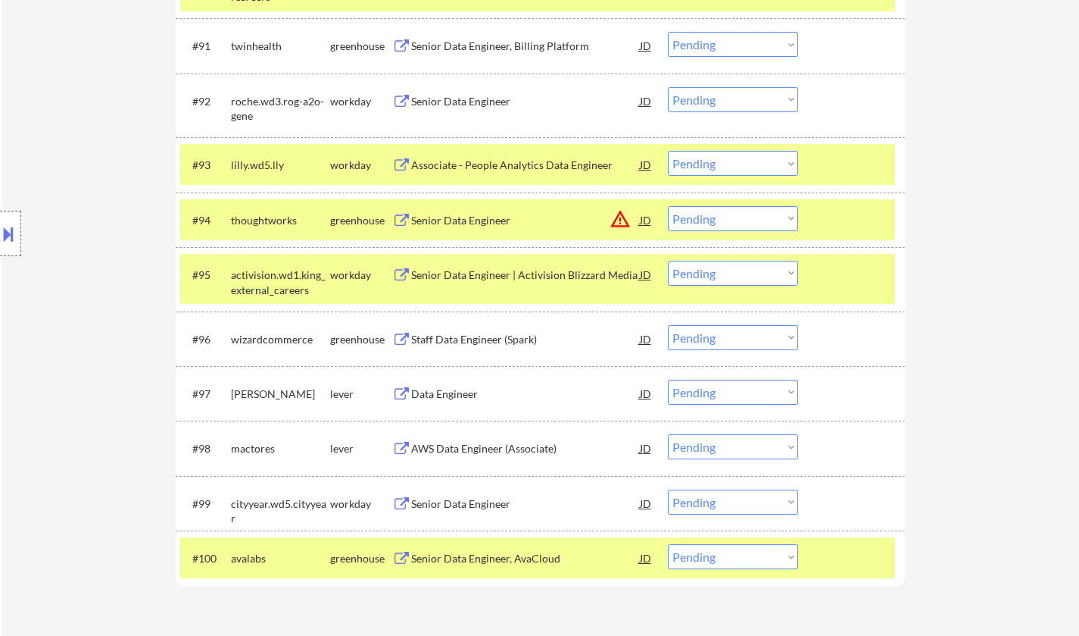
click at [739, 224] on select "Choose an option... Pending Applied Excluded (Questions) Excluded (Expired) Exc…" at bounding box center [733, 218] width 130 height 25
click at [668, 206] on select "Choose an option... Pending Applied Excluded (Questions) Excluded (Expired) Exc…" at bounding box center [733, 218] width 130 height 25
select select ""pending""
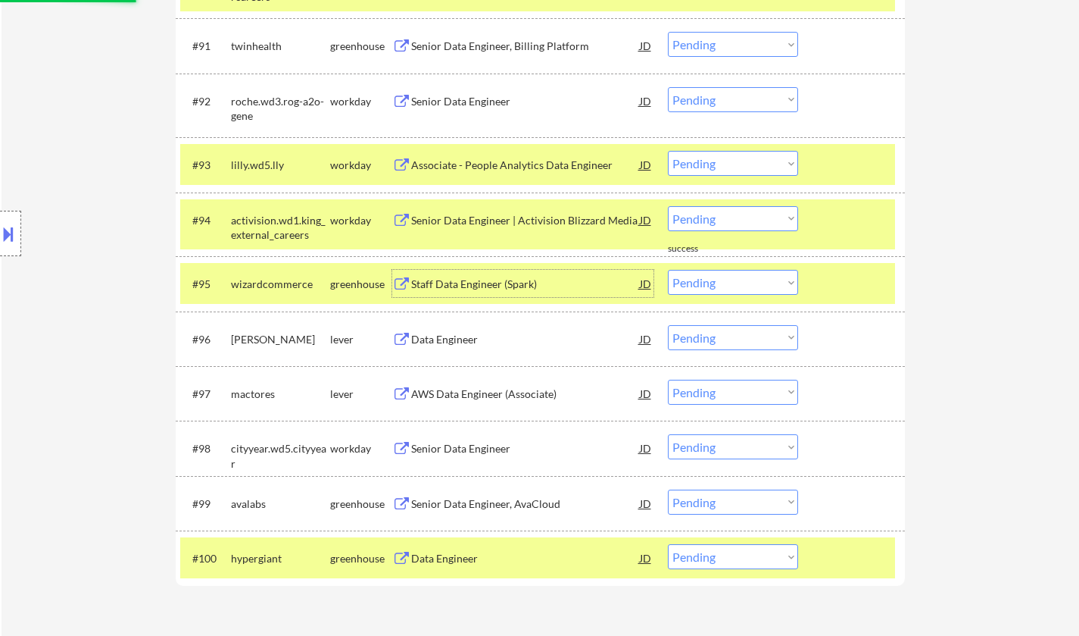
click at [461, 284] on div "Staff Data Engineer (Spark)" at bounding box center [525, 283] width 229 height 15
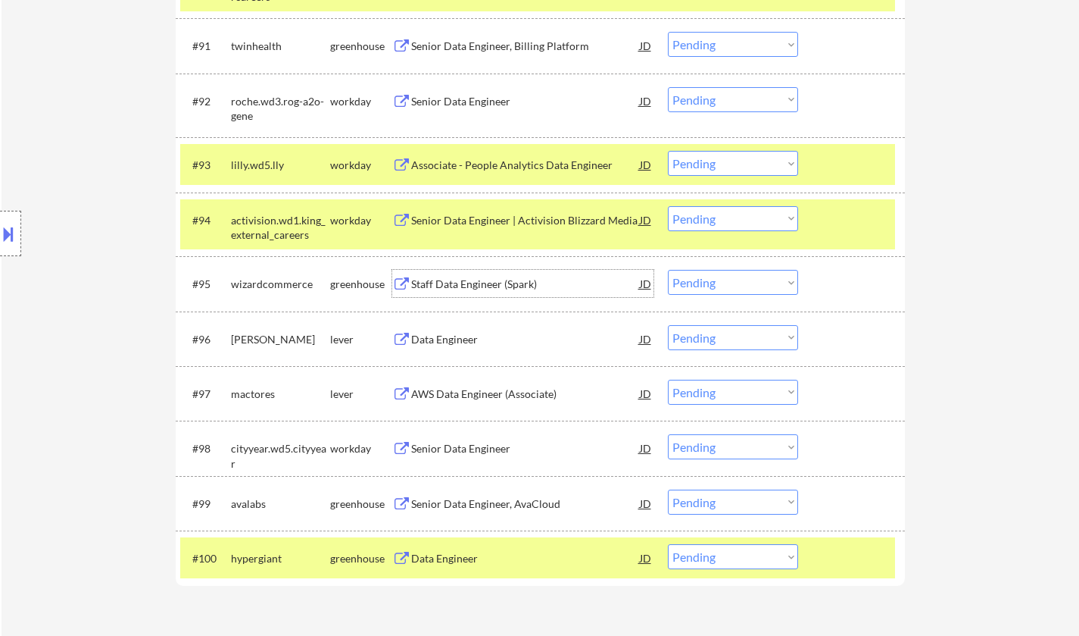
click at [678, 286] on select "Choose an option... Pending Applied Excluded (Questions) Excluded (Expired) Exc…" at bounding box center [733, 282] width 130 height 25
click at [668, 270] on select "Choose an option... Pending Applied Excluded (Questions) Excluded (Expired) Exc…" at bounding box center [733, 282] width 130 height 25
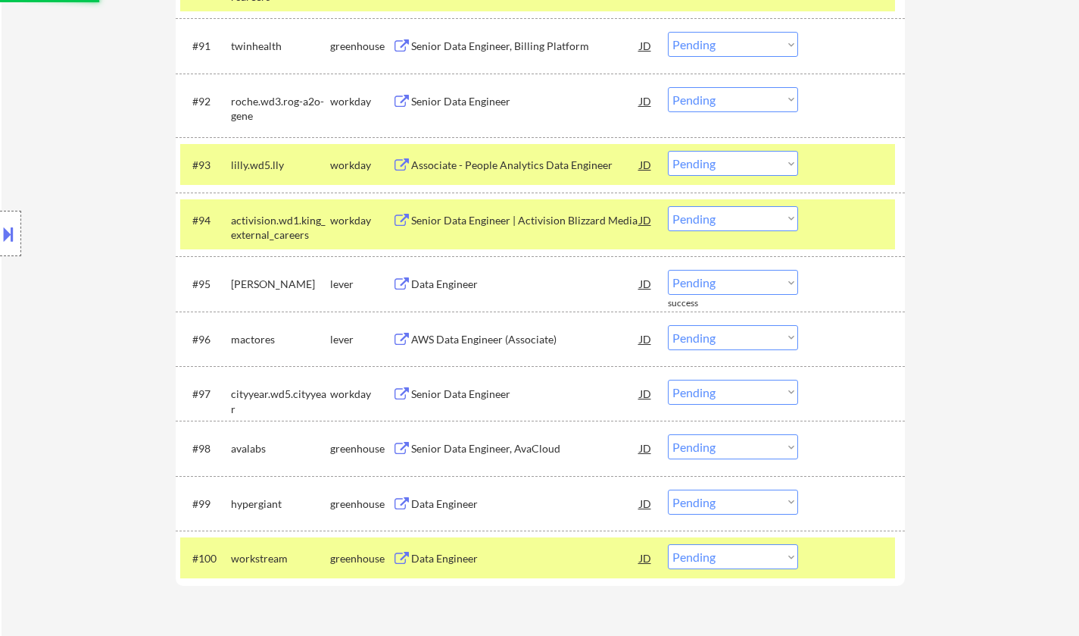
click at [448, 283] on div "Data Engineer" at bounding box center [525, 283] width 229 height 15
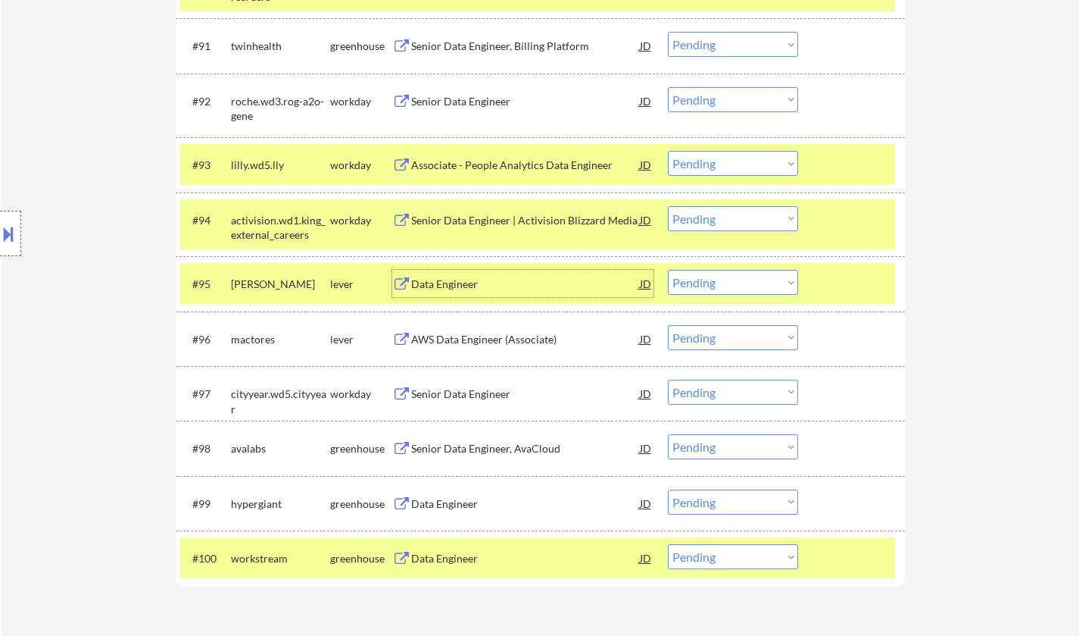
click at [442, 286] on div "Data Engineer" at bounding box center [525, 283] width 229 height 15
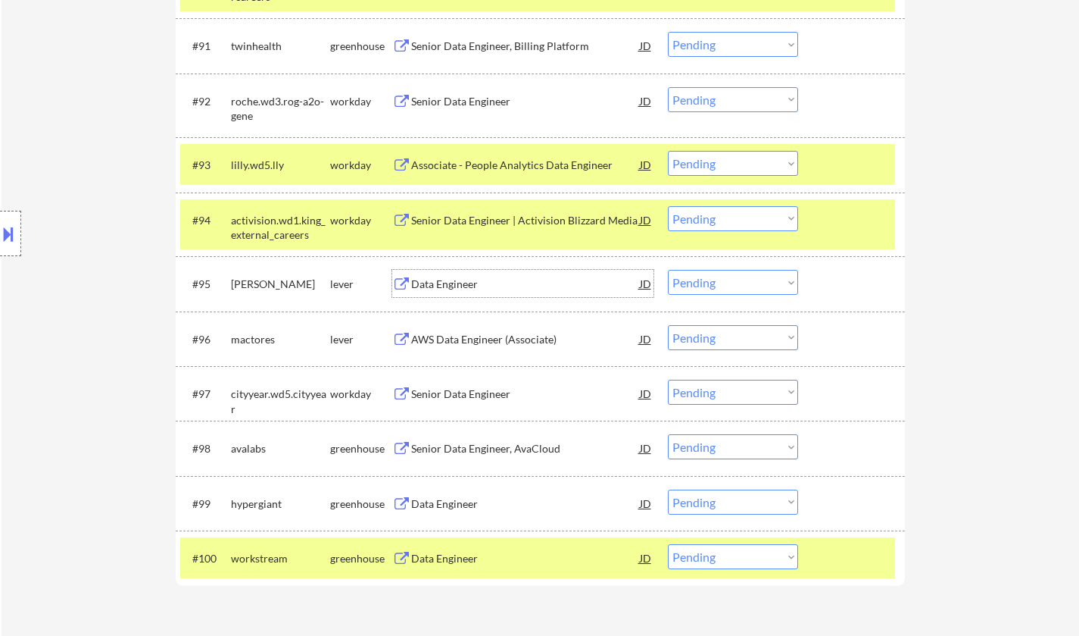
drag, startPoint x: 743, startPoint y: 280, endPoint x: 743, endPoint y: 291, distance: 10.6
click at [743, 280] on select "Choose an option... Pending Applied Excluded (Questions) Excluded (Expired) Exc…" at bounding box center [733, 282] width 130 height 25
click at [668, 270] on select "Choose an option... Pending Applied Excluded (Questions) Excluded (Expired) Exc…" at bounding box center [733, 282] width 130 height 25
select select ""pending""
click at [445, 451] on div "Data Engineer" at bounding box center [525, 448] width 229 height 15
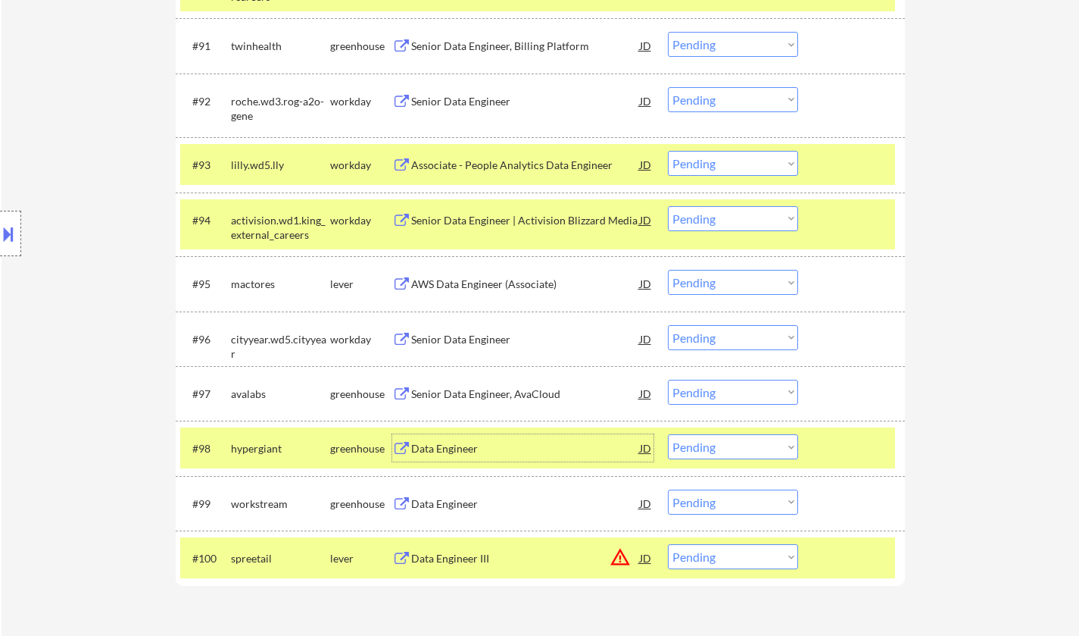
click at [441, 504] on div "Data Engineer" at bounding box center [525, 503] width 229 height 15
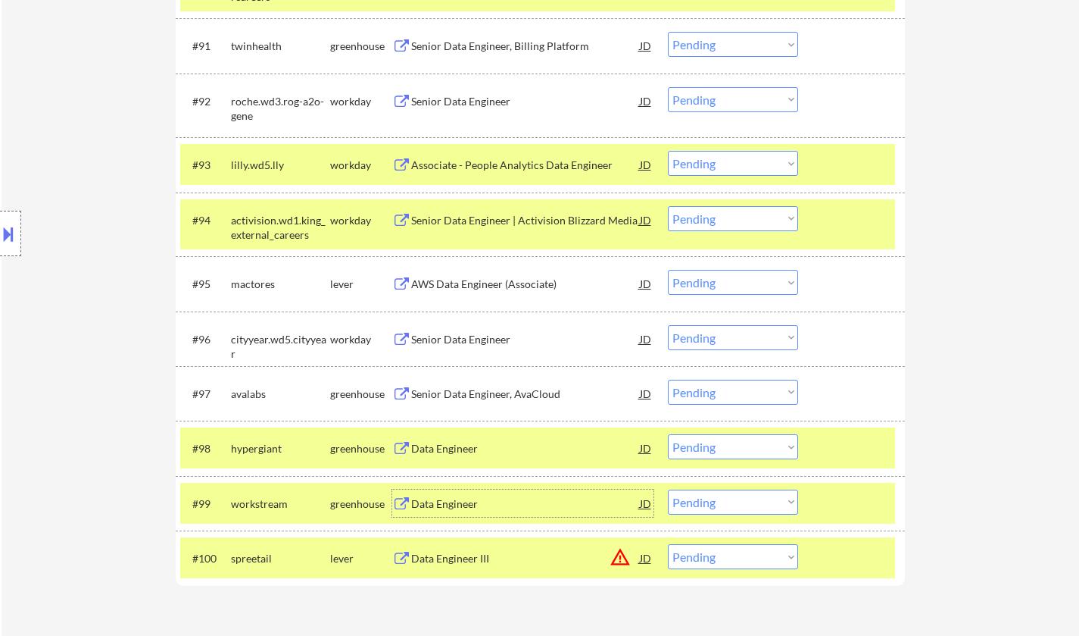
drag, startPoint x: 745, startPoint y: 448, endPoint x: 787, endPoint y: 483, distance: 55.4
click at [745, 448] on select "Choose an option... Pending Applied Excluded (Questions) Excluded (Expired) Exc…" at bounding box center [733, 446] width 130 height 25
click at [668, 435] on select "Choose an option... Pending Applied Excluded (Questions) Excluded (Expired) Exc…" at bounding box center [733, 446] width 130 height 25
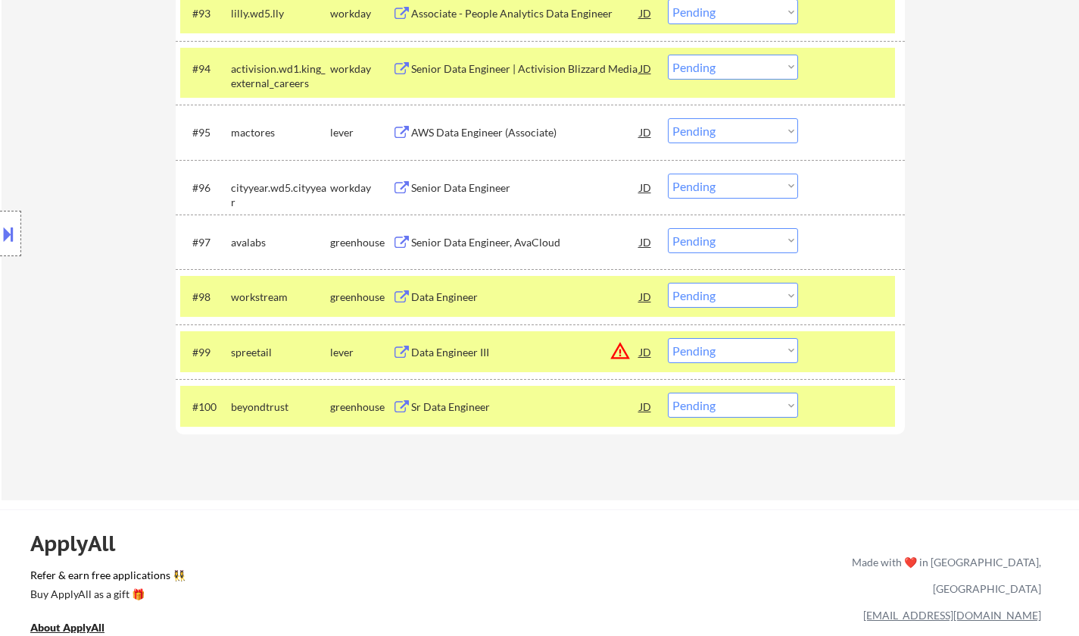
click at [750, 301] on select "Choose an option... Pending Applied Excluded (Questions) Excluded (Expired) Exc…" at bounding box center [733, 295] width 130 height 25
click at [668, 283] on select "Choose an option... Pending Applied Excluded (Questions) Excluded (Expired) Exc…" at bounding box center [733, 295] width 130 height 25
select select ""pending""
click at [505, 239] on div "Senior Data Engineer, AvaCloud" at bounding box center [525, 242] width 229 height 15
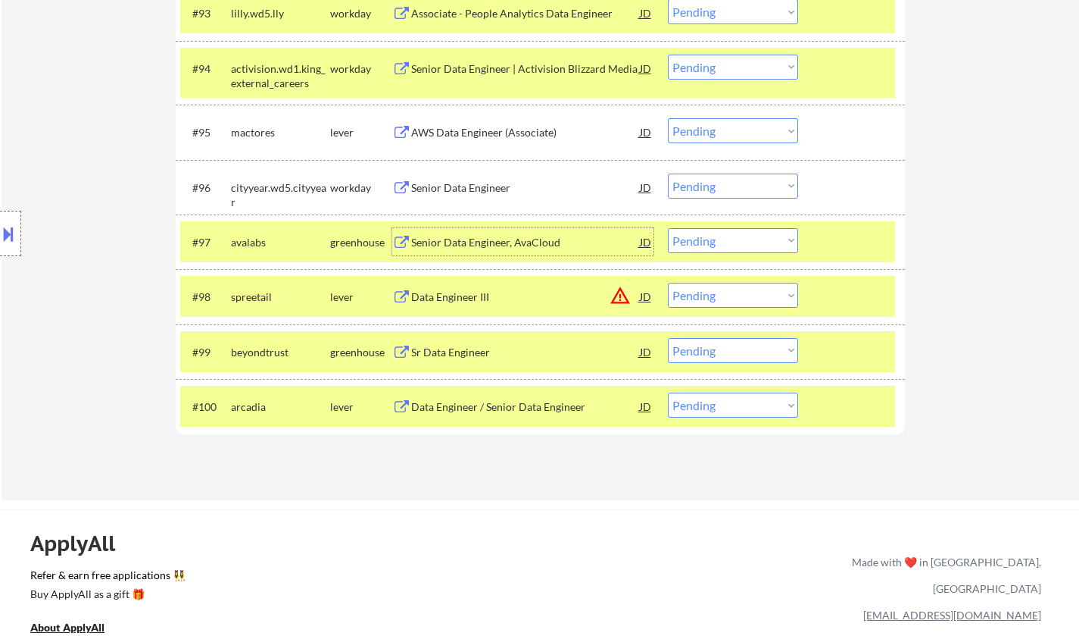
click at [717, 236] on select "Choose an option... Pending Applied Excluded (Questions) Excluded (Expired) Exc…" at bounding box center [733, 240] width 130 height 25
click at [668, 228] on select "Choose an option... Pending Applied Excluded (Questions) Excluded (Expired) Exc…" at bounding box center [733, 240] width 130 height 25
click at [643, 242] on div "JD" at bounding box center [646, 241] width 15 height 27
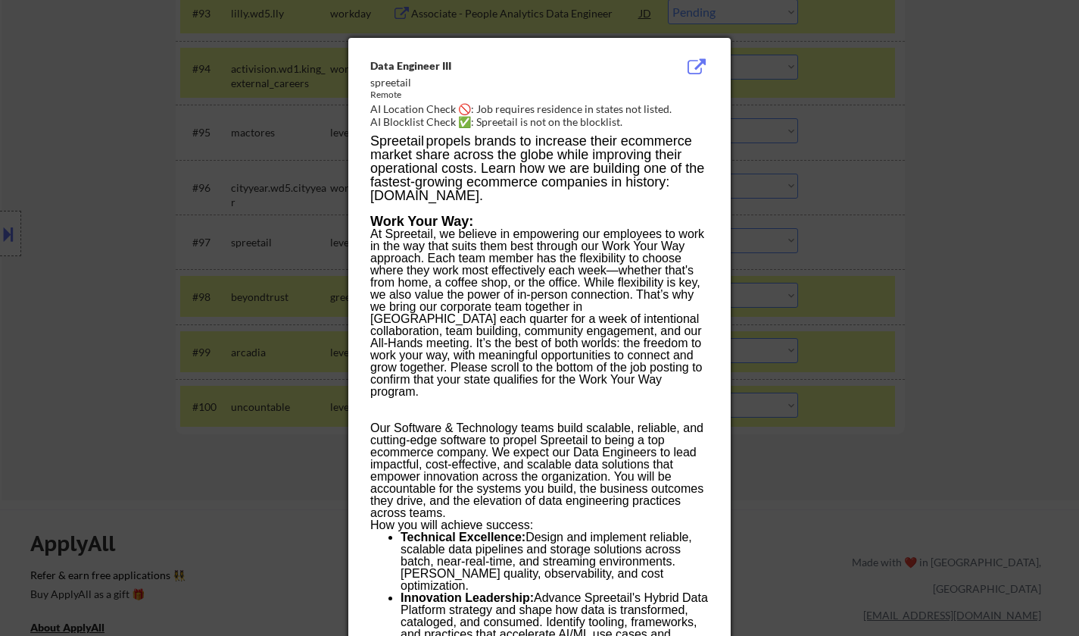
click at [886, 315] on div at bounding box center [539, 318] width 1079 height 636
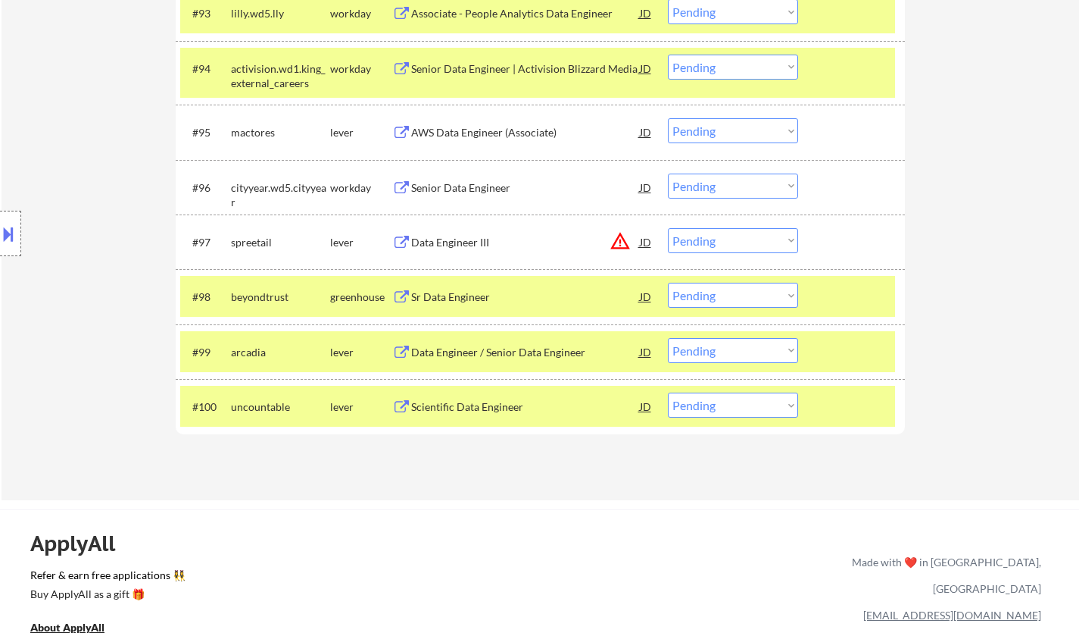
click at [455, 245] on div "Data Engineer III" at bounding box center [525, 242] width 229 height 15
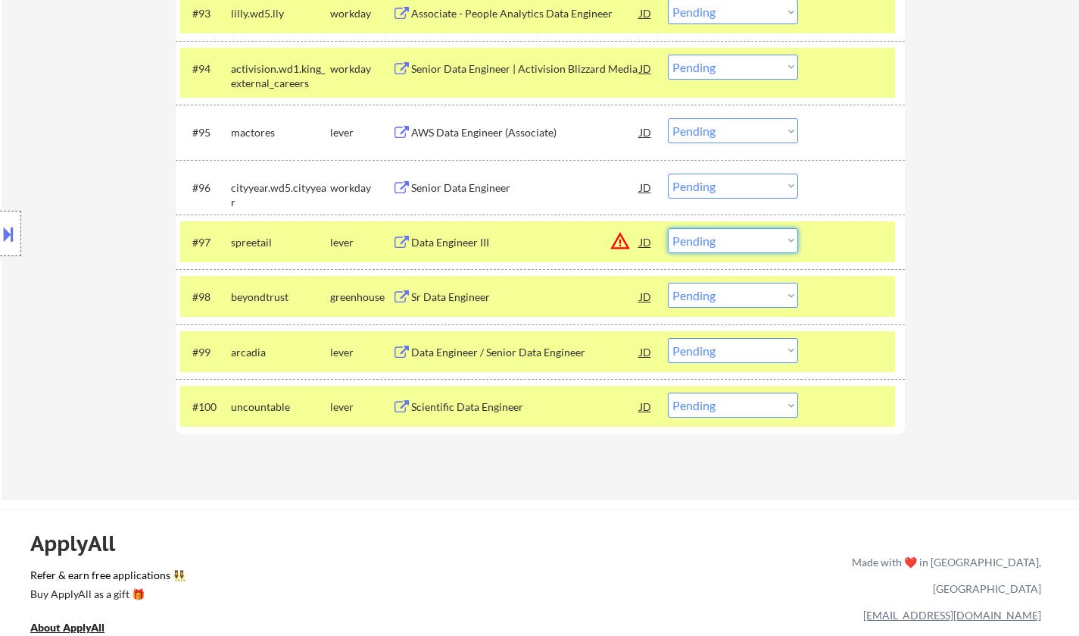
drag, startPoint x: 773, startPoint y: 235, endPoint x: 778, endPoint y: 248, distance: 14.4
click at [773, 235] on select "Choose an option... Pending Applied Excluded (Questions) Excluded (Expired) Exc…" at bounding box center [733, 240] width 130 height 25
click at [668, 228] on select "Choose an option... Pending Applied Excluded (Questions) Excluded (Expired) Exc…" at bounding box center [733, 240] width 130 height 25
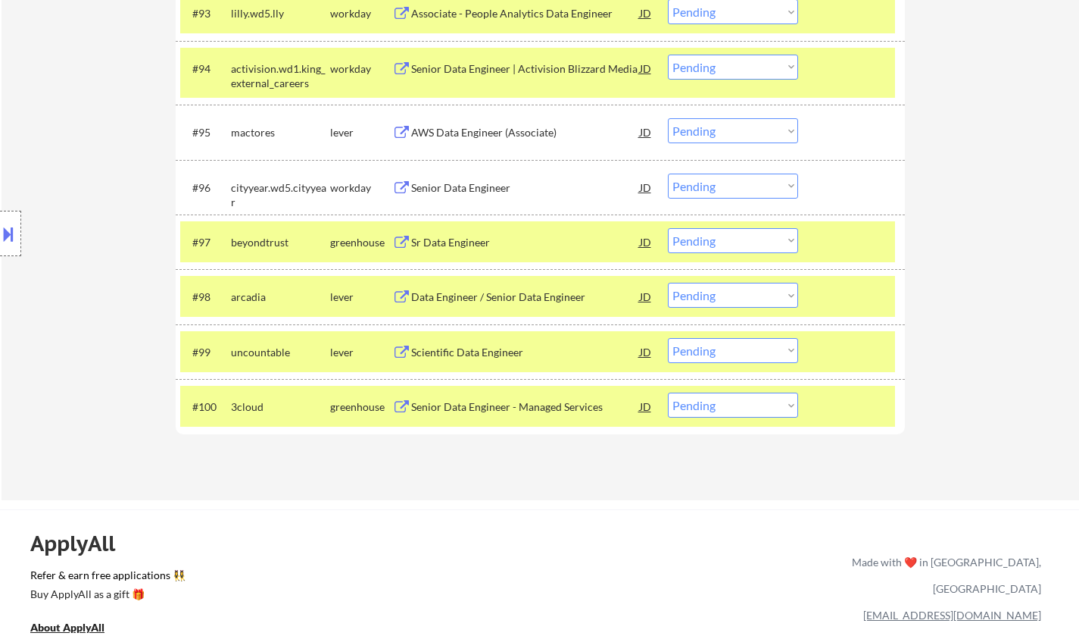
click at [447, 236] on div "Sr Data Engineer" at bounding box center [525, 242] width 229 height 15
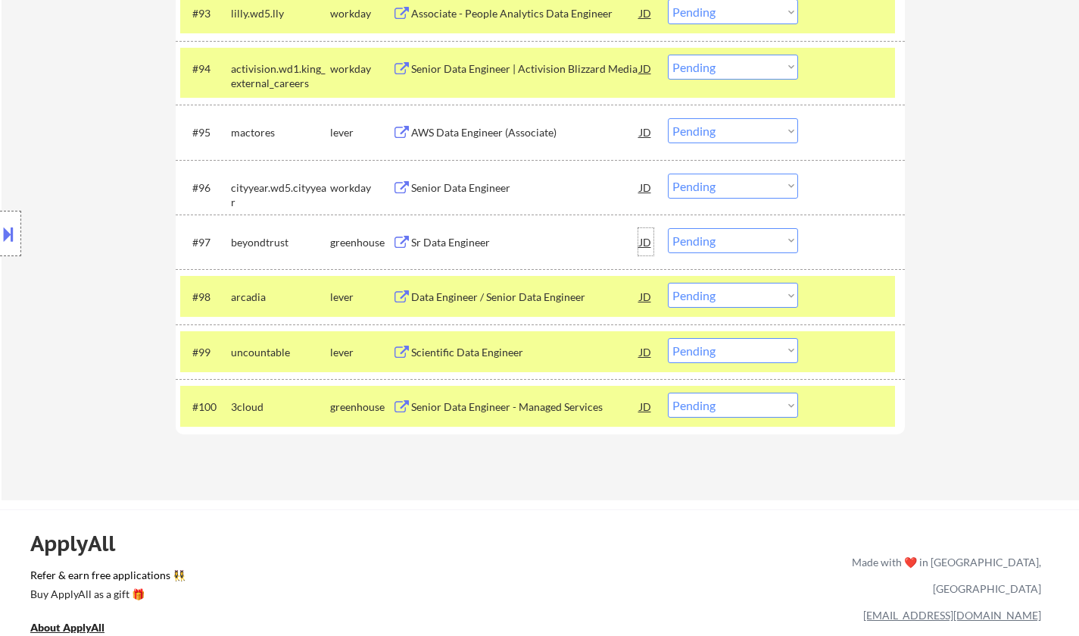
click at [642, 241] on div "JD" at bounding box center [646, 241] width 15 height 27
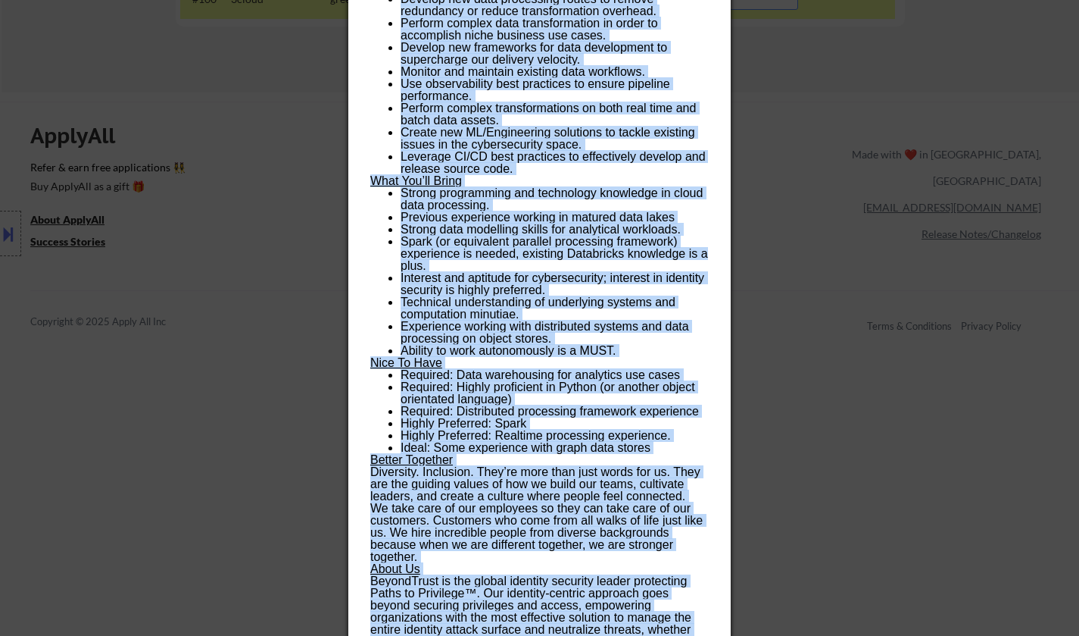
scroll to position [6634, 0]
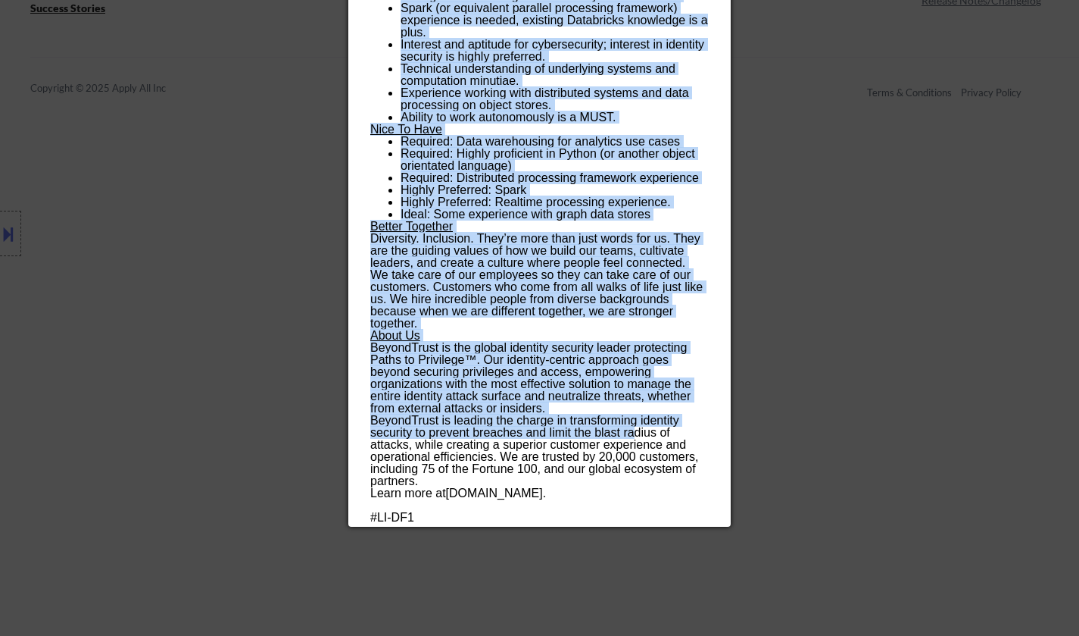
drag, startPoint x: 371, startPoint y: 64, endPoint x: 561, endPoint y: 440, distance: 420.7
copy div "Sr Data Engineer beyondtrust Remote United States AI Location Check ✅: Client's…"
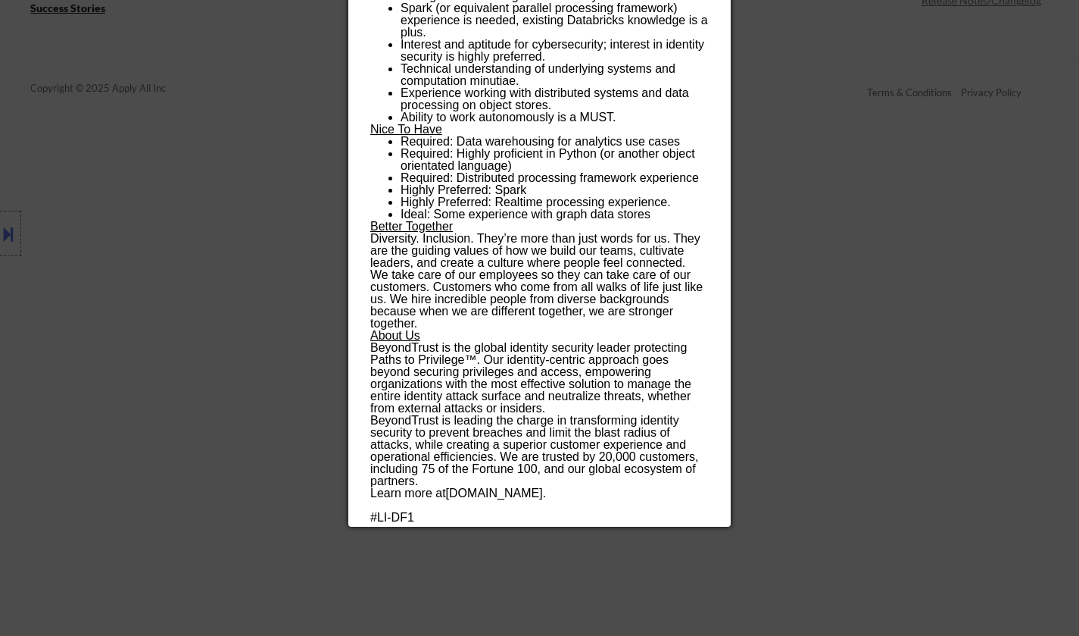
click at [862, 277] on div at bounding box center [539, 318] width 1079 height 636
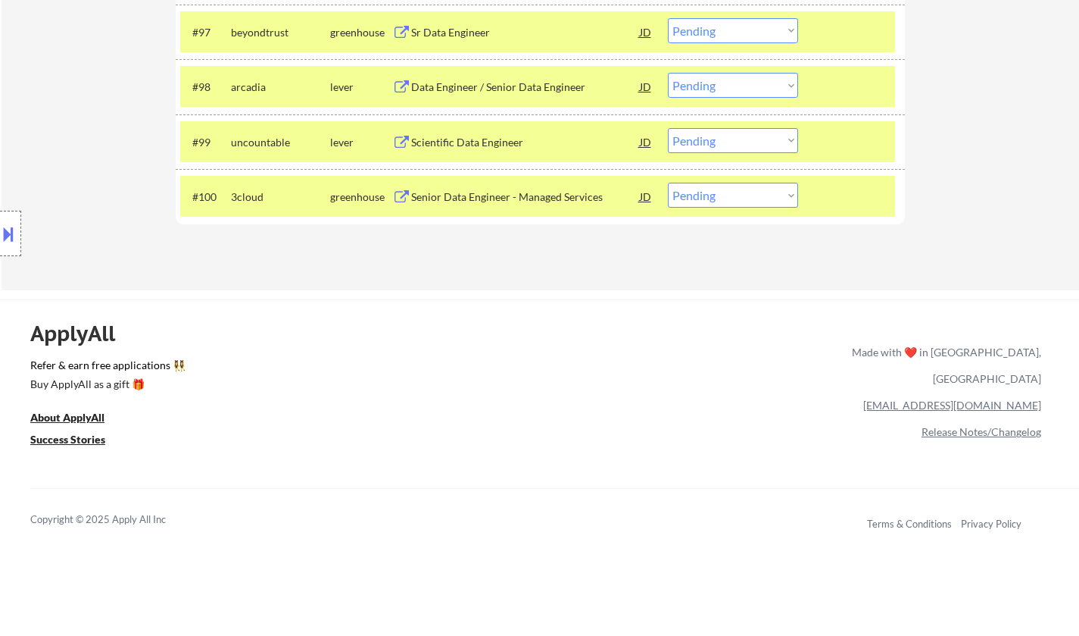
scroll to position [5876, 0]
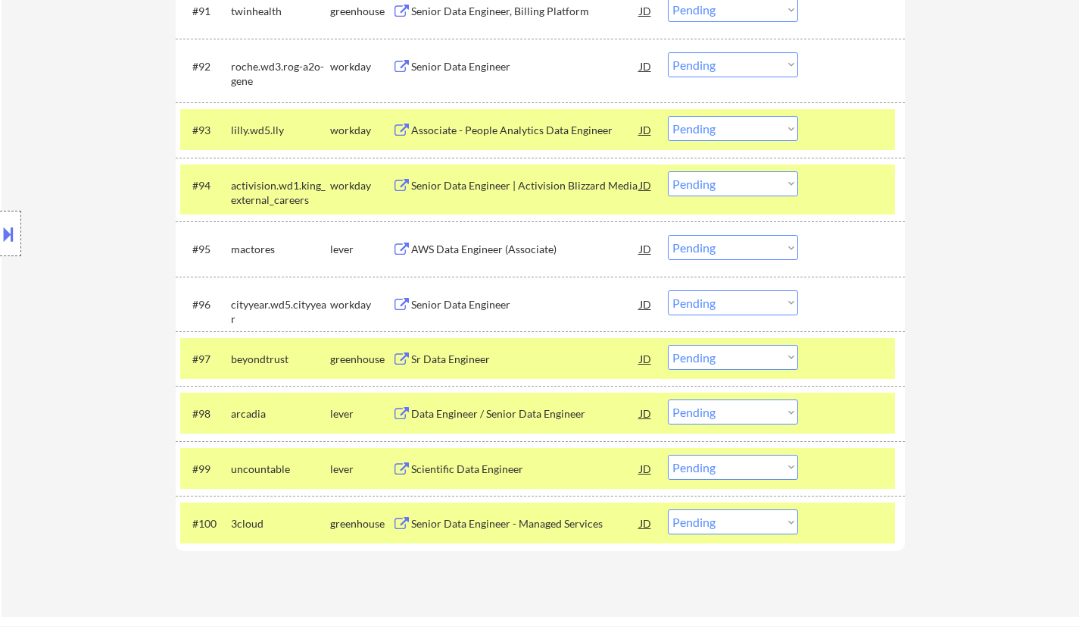
click at [730, 358] on select "Choose an option... Pending Applied Excluded (Questions) Excluded (Expired) Exc…" at bounding box center [733, 357] width 130 height 25
click at [668, 345] on select "Choose an option... Pending Applied Excluded (Questions) Excluded (Expired) Exc…" at bounding box center [733, 357] width 130 height 25
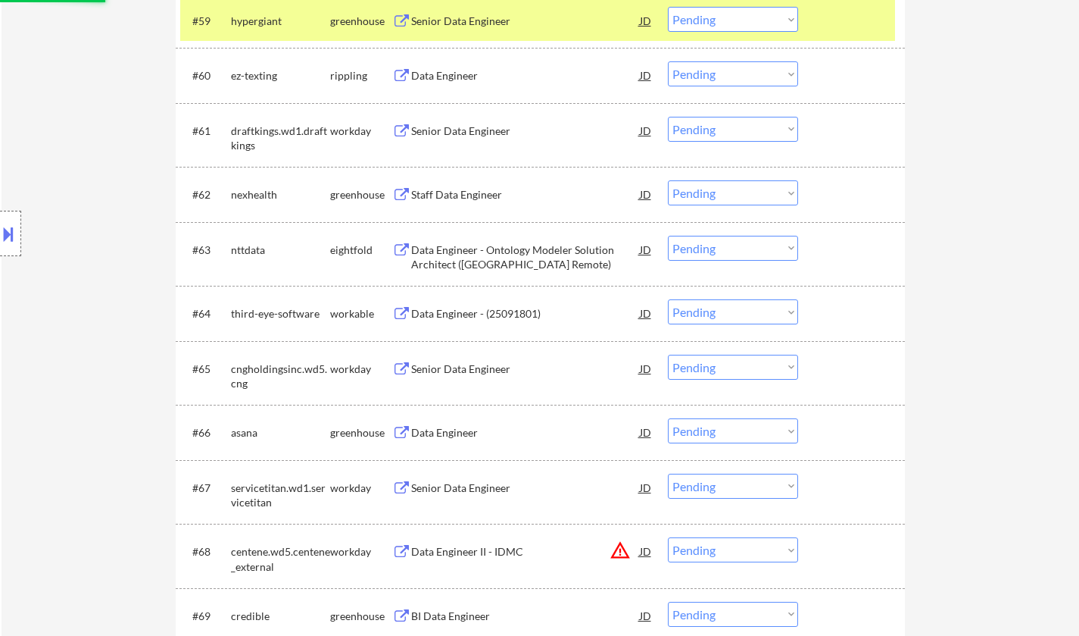
select select ""pending""
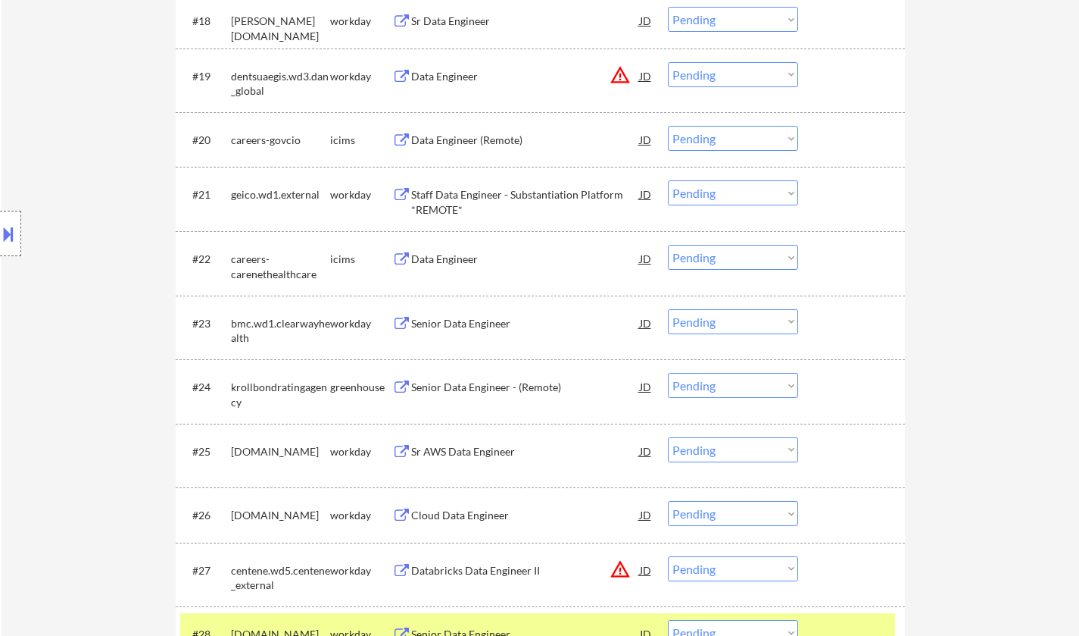
scroll to position [1559, 0]
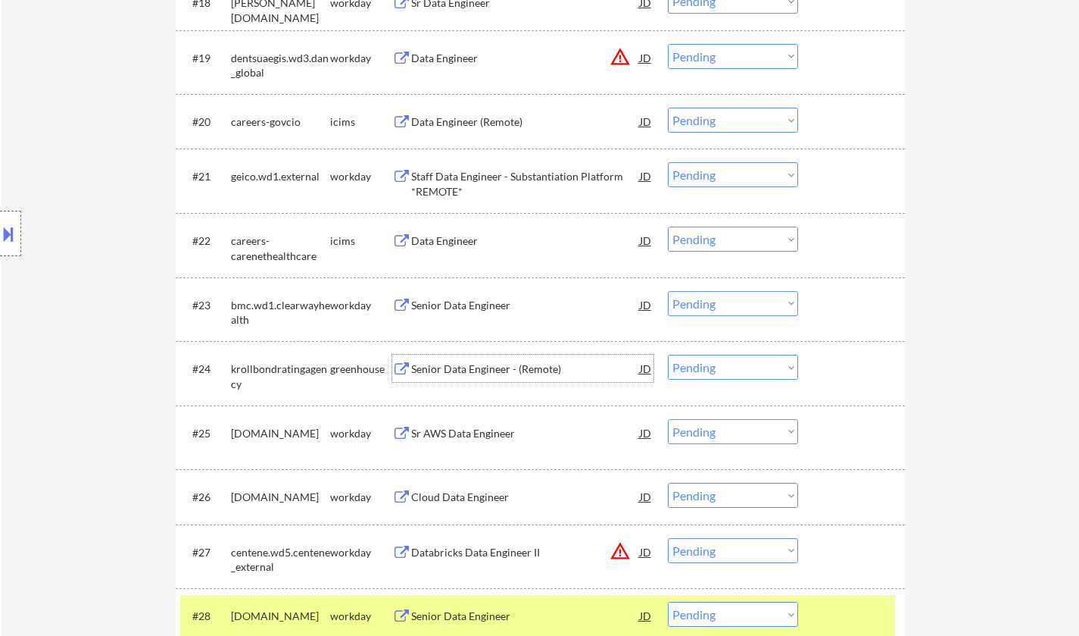
click at [454, 363] on div "Senior Data Engineer - (Remote)" at bounding box center [525, 368] width 229 height 15
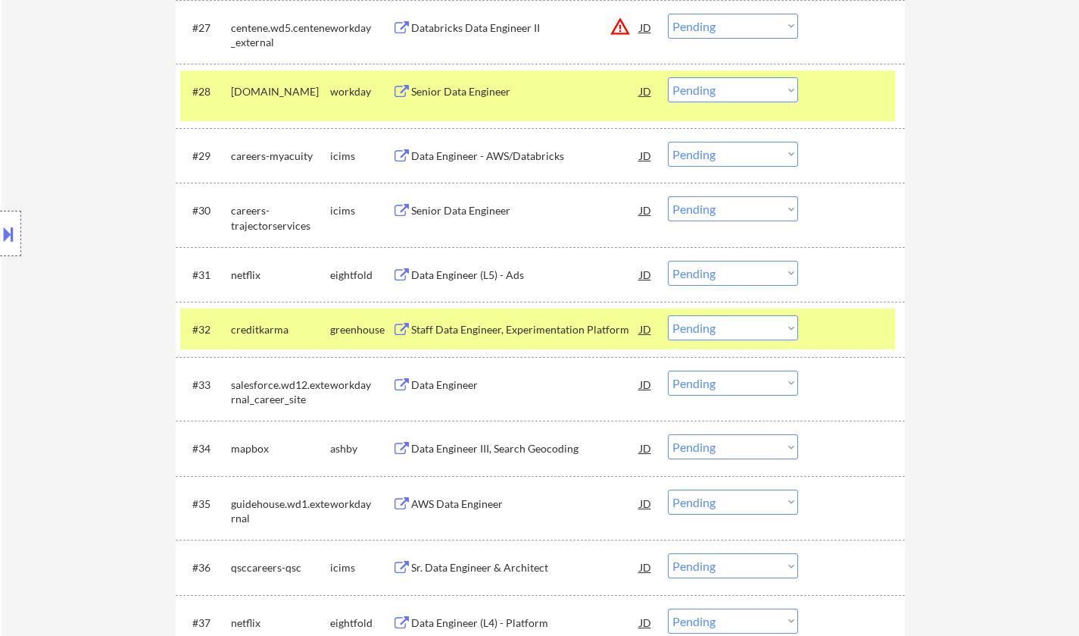
scroll to position [2089, 0]
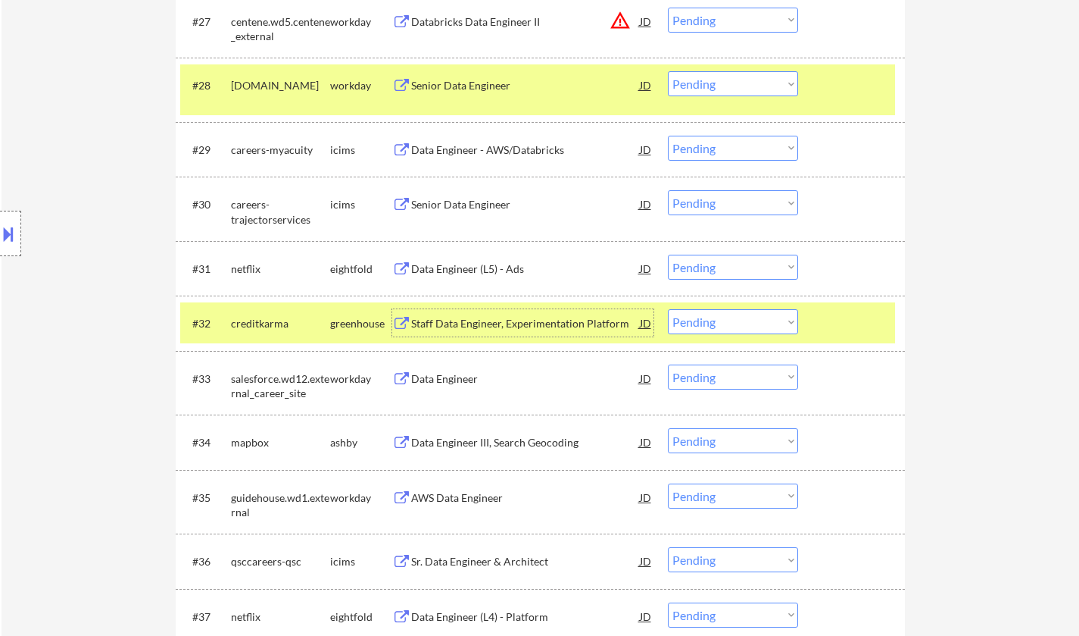
click at [512, 326] on div "Staff Data Engineer, Experimentation Platform" at bounding box center [525, 323] width 229 height 15
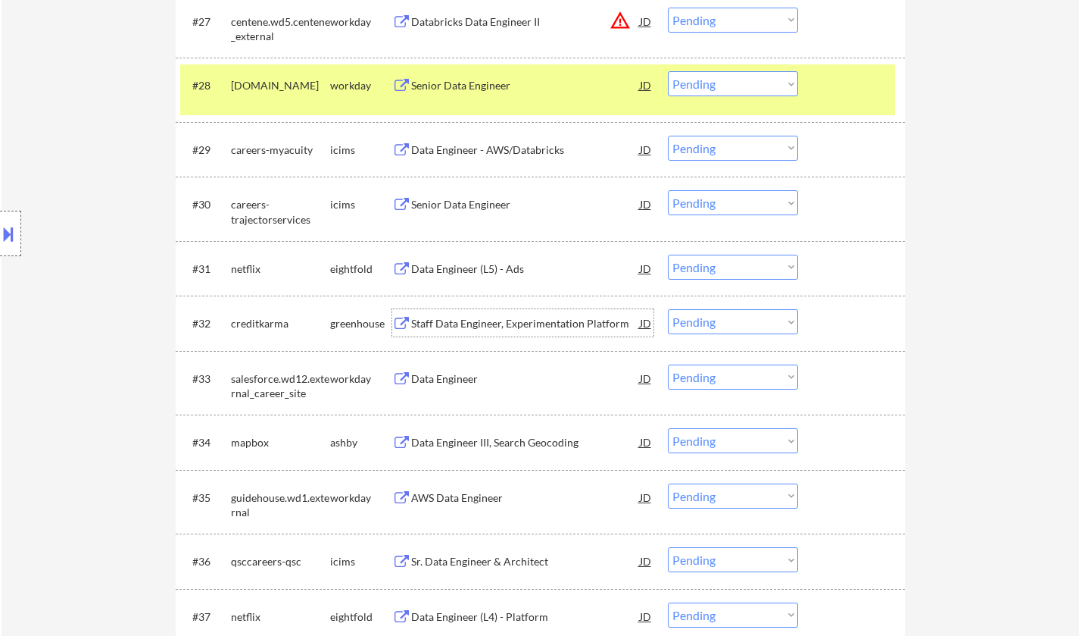
drag, startPoint x: 726, startPoint y: 319, endPoint x: 726, endPoint y: 329, distance: 10.6
click at [726, 320] on select "Choose an option... Pending Applied Excluded (Questions) Excluded (Expired) Exc…" at bounding box center [733, 321] width 130 height 25
click at [668, 309] on select "Choose an option... Pending Applied Excluded (Questions) Excluded (Expired) Exc…" at bounding box center [733, 321] width 130 height 25
select select ""pending""
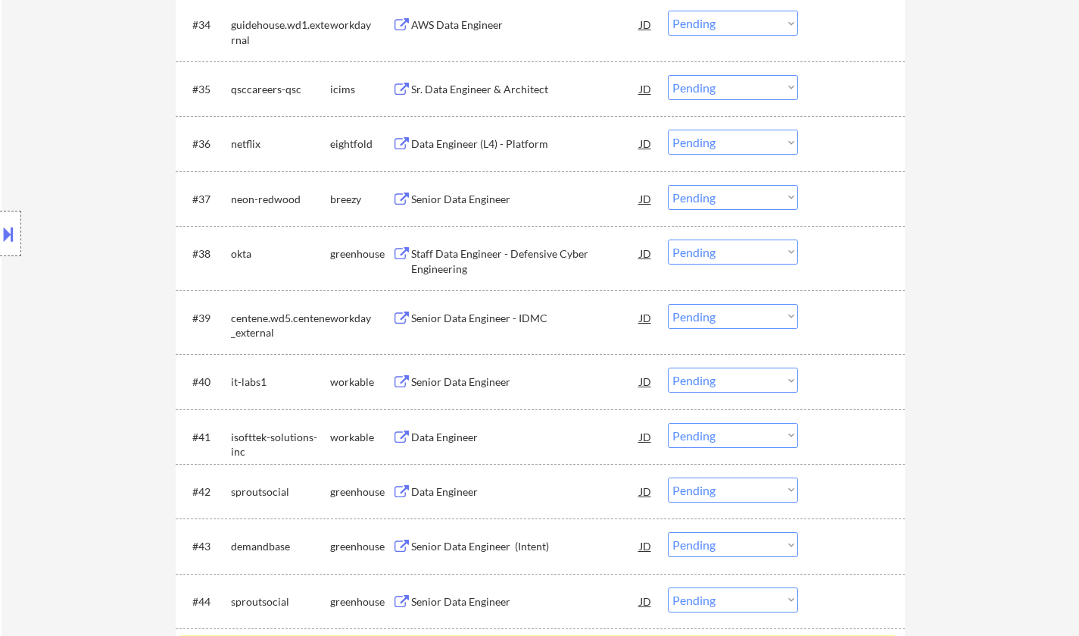
scroll to position [2544, 0]
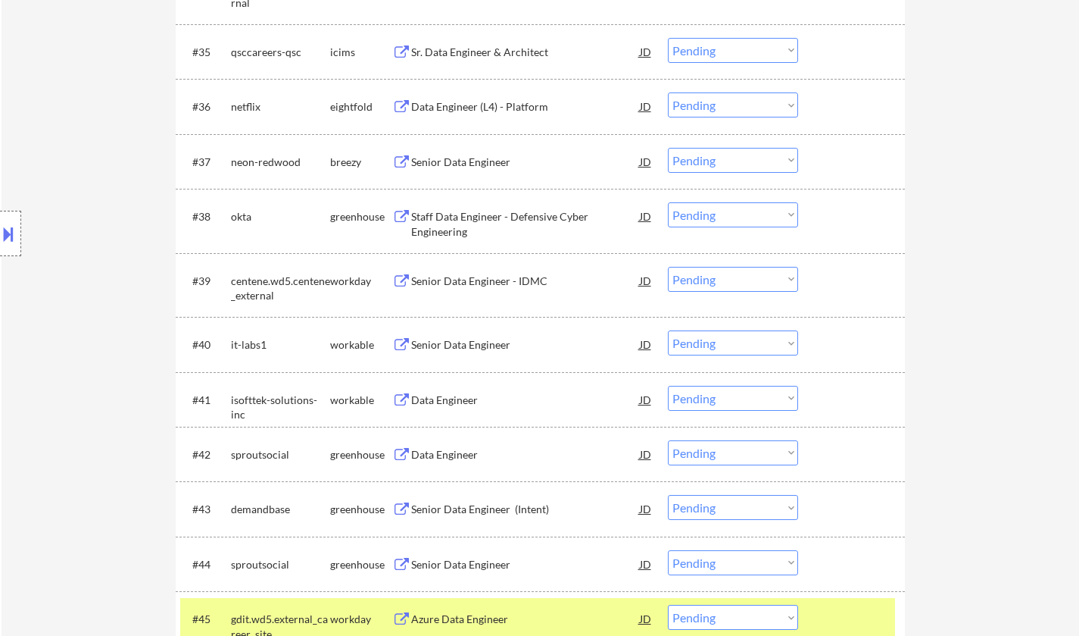
click at [467, 347] on div "Senior Data Engineer" at bounding box center [525, 344] width 229 height 15
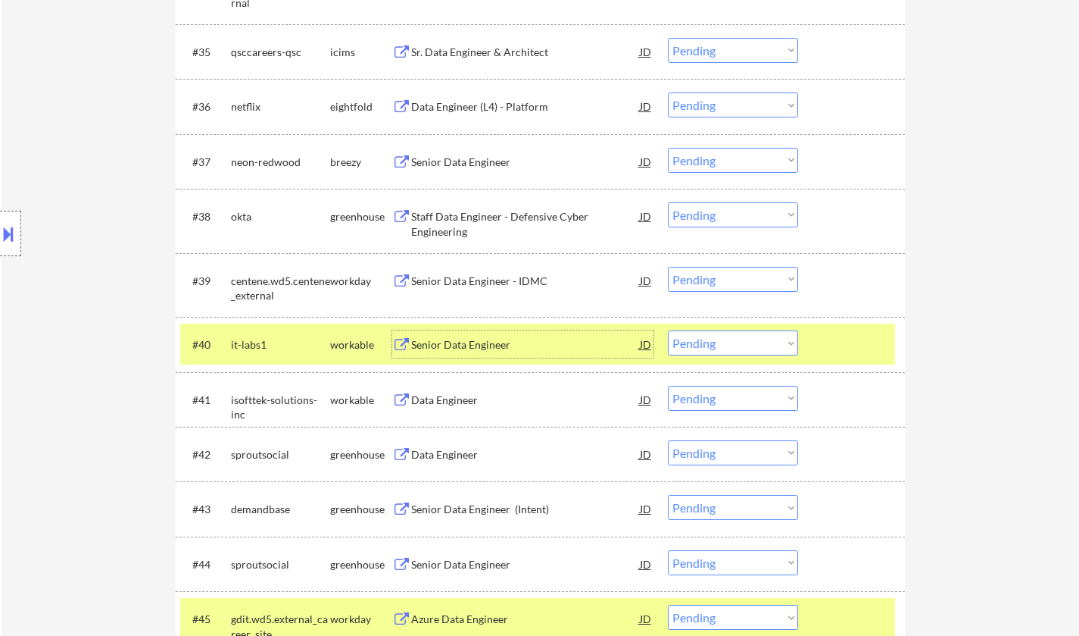
click at [711, 333] on select "Choose an option... Pending Applied Excluded (Questions) Excluded (Expired) Exc…" at bounding box center [733, 342] width 130 height 25
click at [668, 330] on select "Choose an option... Pending Applied Excluded (Questions) Excluded (Expired) Exc…" at bounding box center [733, 342] width 130 height 25
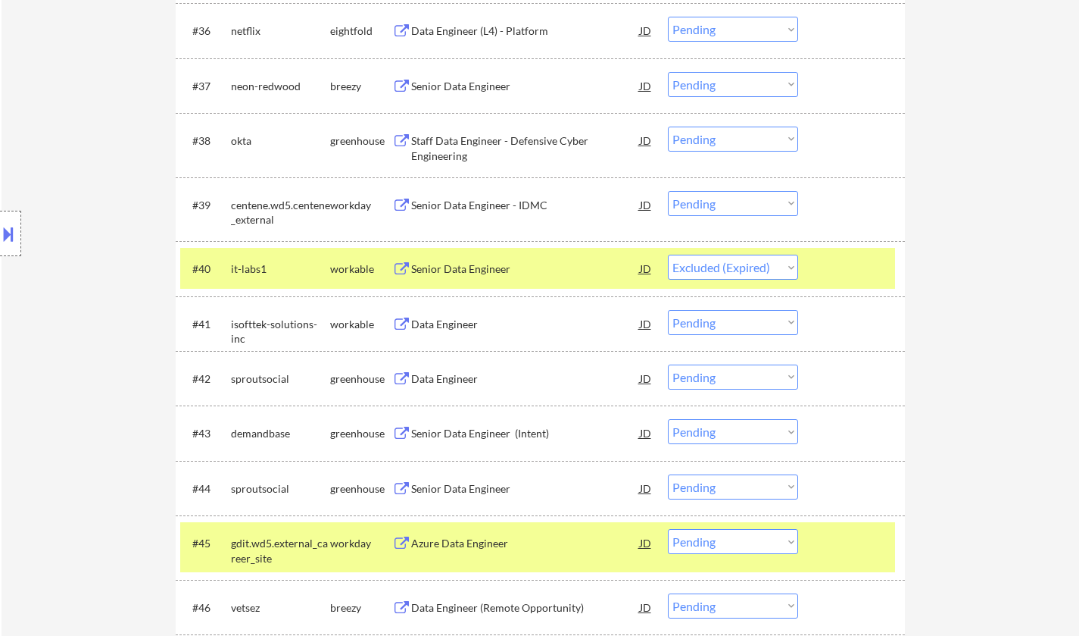
click at [462, 376] on div "Data Engineer" at bounding box center [525, 378] width 229 height 15
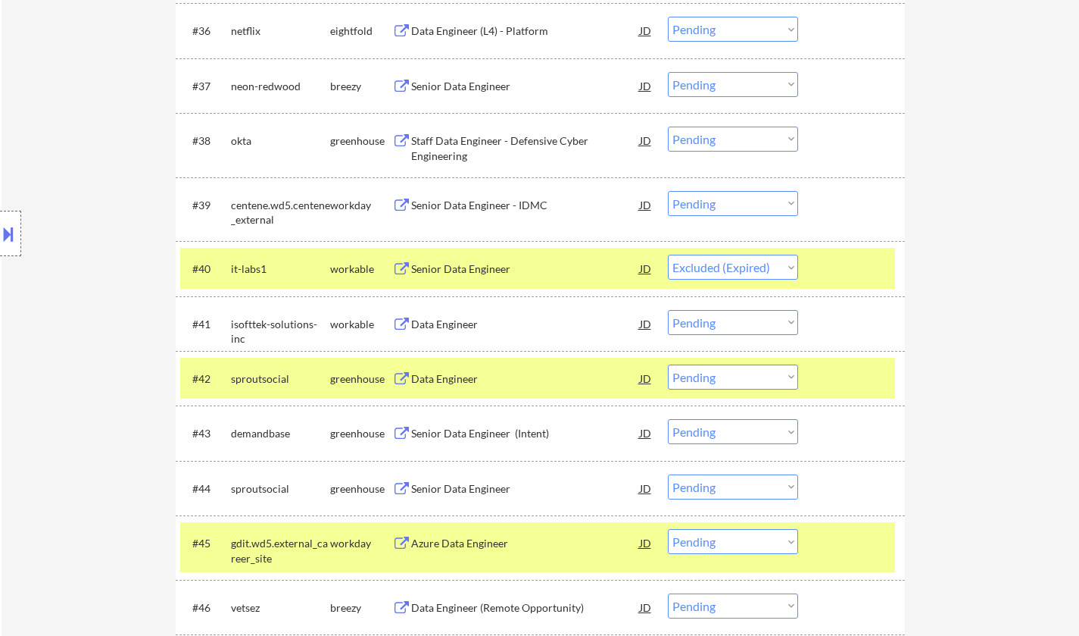
select select ""pending""
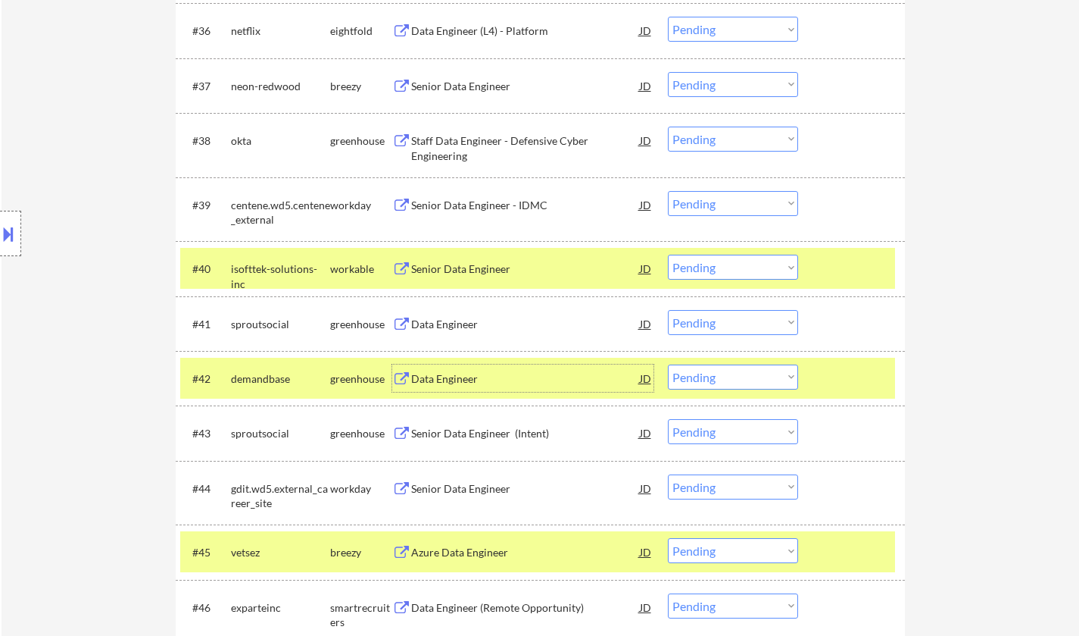
scroll to position [2771, 0]
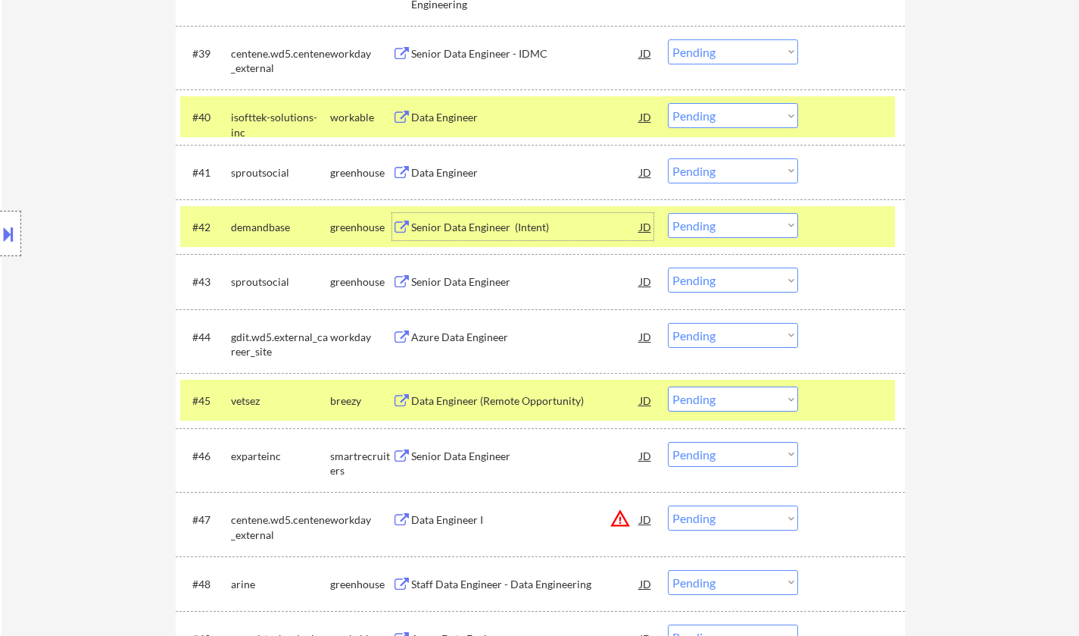
drag, startPoint x: 721, startPoint y: 278, endPoint x: 737, endPoint y: 289, distance: 19.1
click at [723, 280] on select "Choose an option... Pending Applied Excluded (Questions) Excluded (Expired) Exc…" at bounding box center [733, 279] width 130 height 25
click at [668, 267] on select "Choose an option... Pending Applied Excluded (Questions) Excluded (Expired) Exc…" at bounding box center [733, 279] width 130 height 25
select select ""pending""
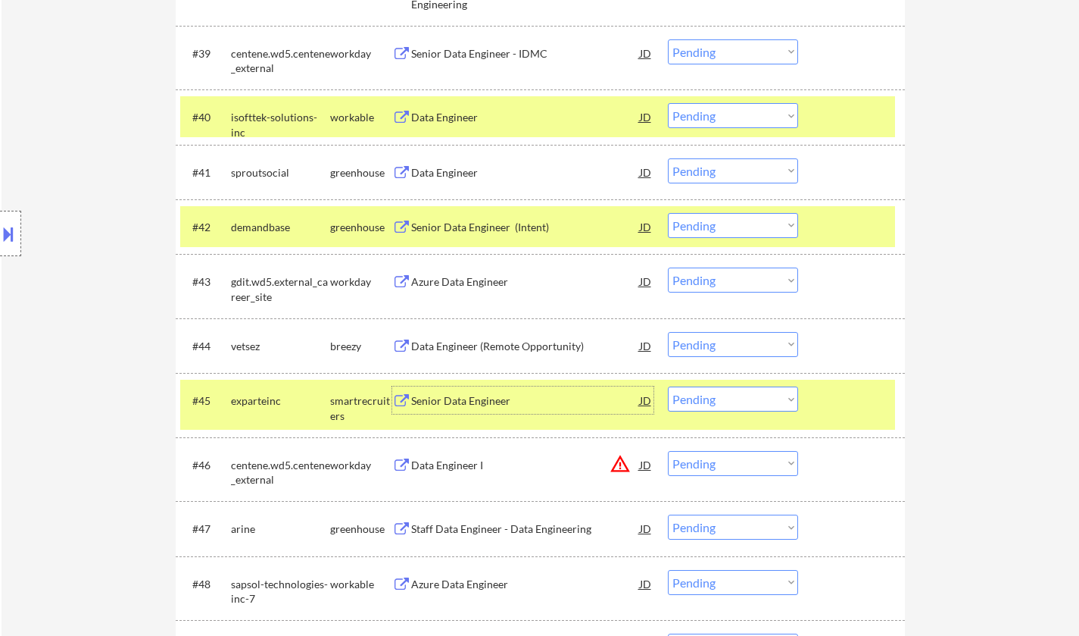
click at [468, 406] on div "Senior Data Engineer" at bounding box center [525, 400] width 229 height 15
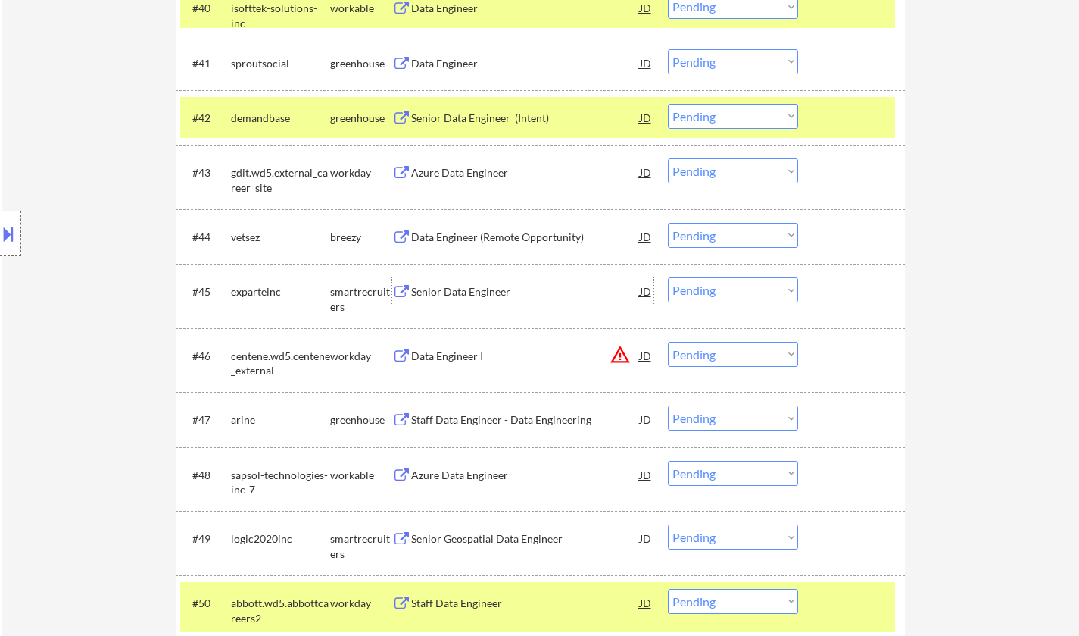
scroll to position [2922, 0]
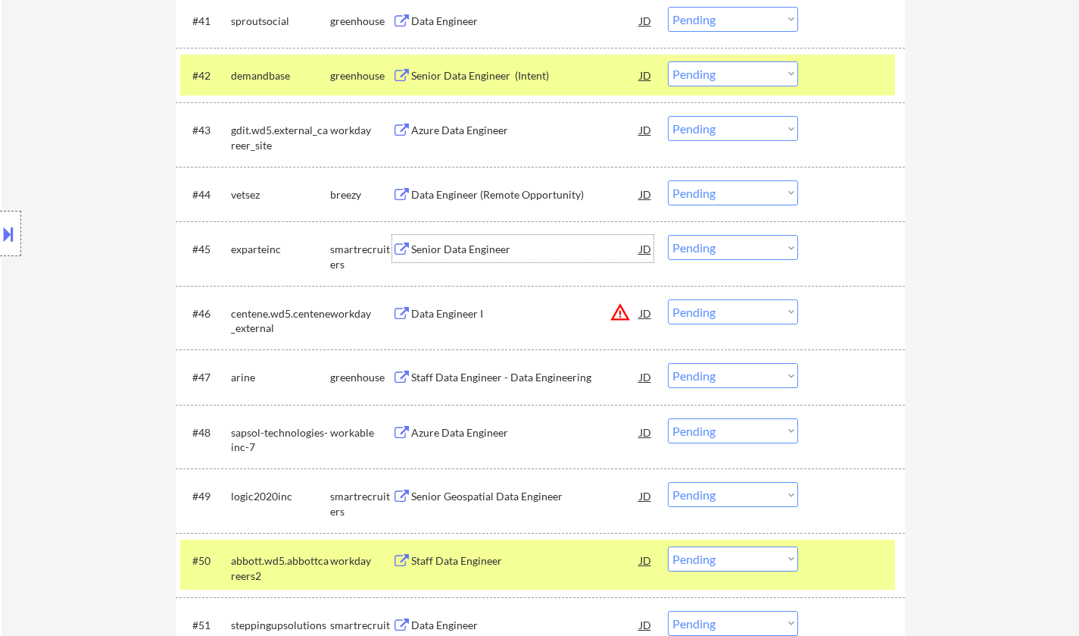
click at [716, 247] on select "Choose an option... Pending Applied Excluded (Questions) Excluded (Expired) Exc…" at bounding box center [733, 247] width 130 height 25
click at [668, 235] on select "Choose an option... Pending Applied Excluded (Questions) Excluded (Expired) Exc…" at bounding box center [733, 247] width 130 height 25
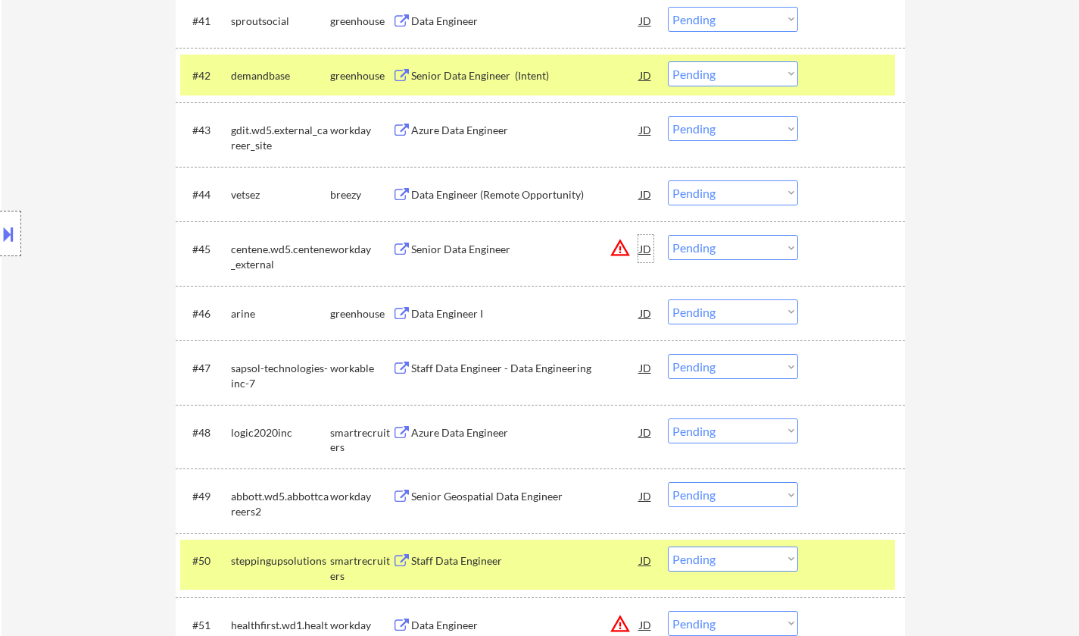
click at [648, 246] on div "JD" at bounding box center [646, 248] width 15 height 27
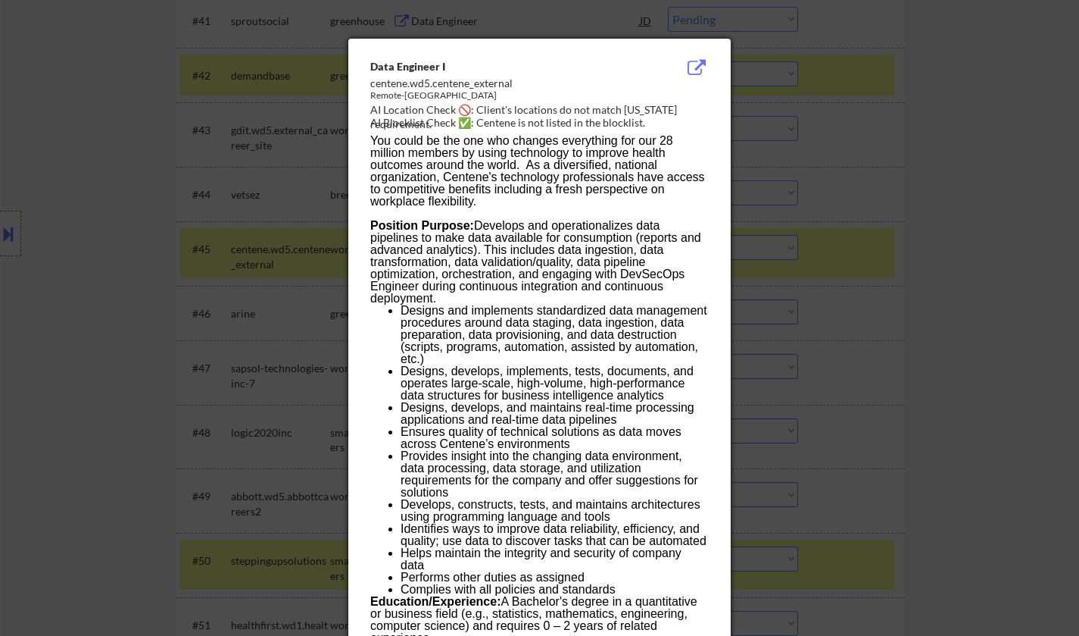
click at [982, 310] on div at bounding box center [539, 318] width 1079 height 636
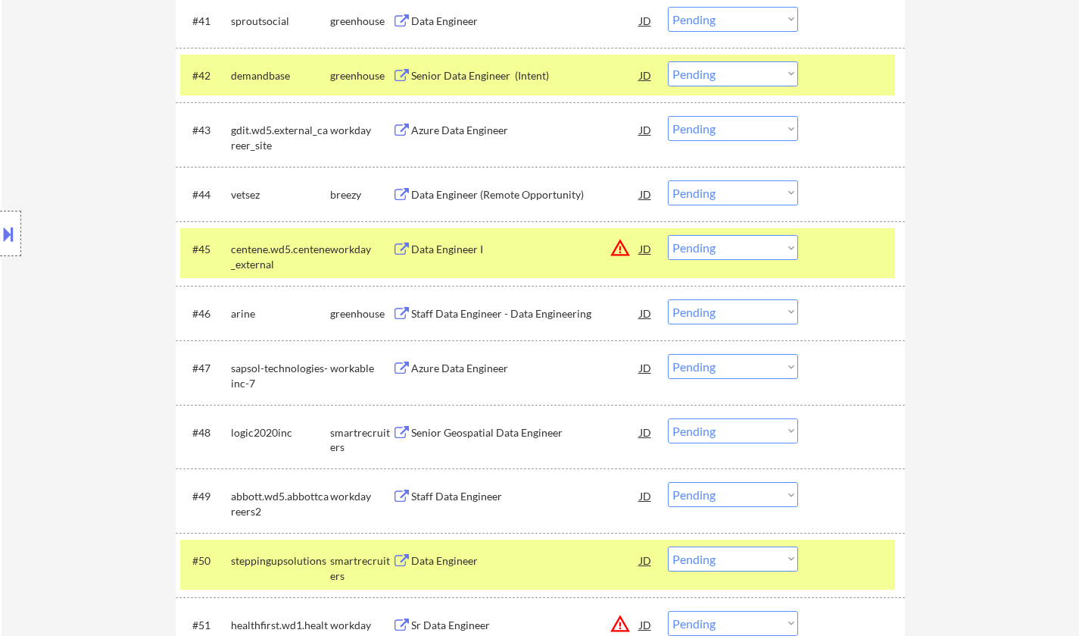
click at [754, 255] on select "Choose an option... Pending Applied Excluded (Questions) Excluded (Expired) Exc…" at bounding box center [733, 247] width 130 height 25
click at [668, 235] on select "Choose an option... Pending Applied Excluded (Questions) Excluded (Expired) Exc…" at bounding box center [733, 247] width 130 height 25
select select ""pending""
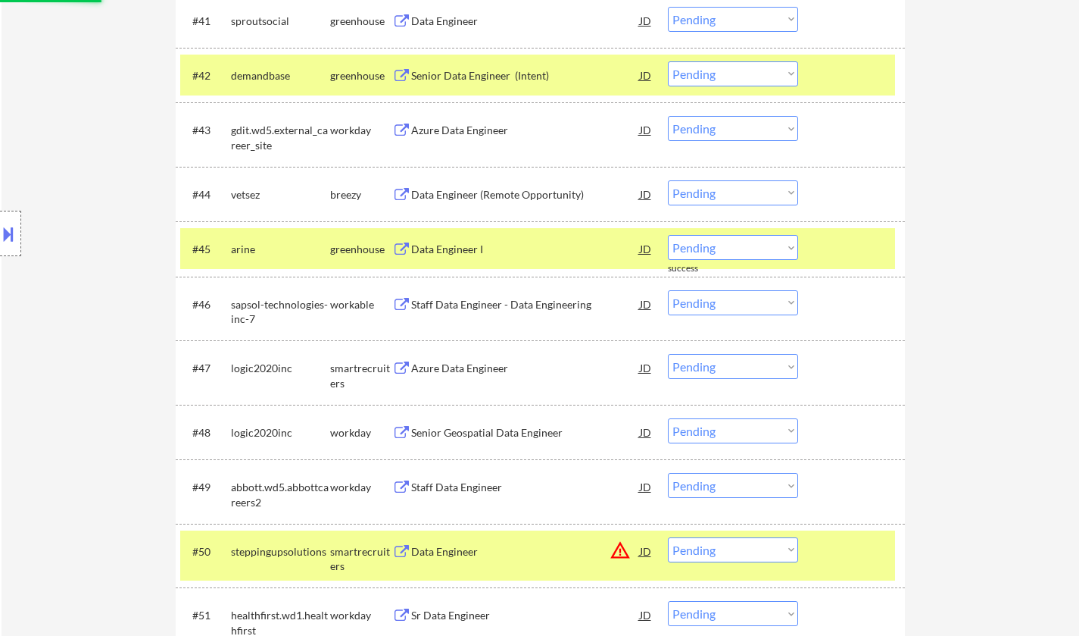
scroll to position [2847, 0]
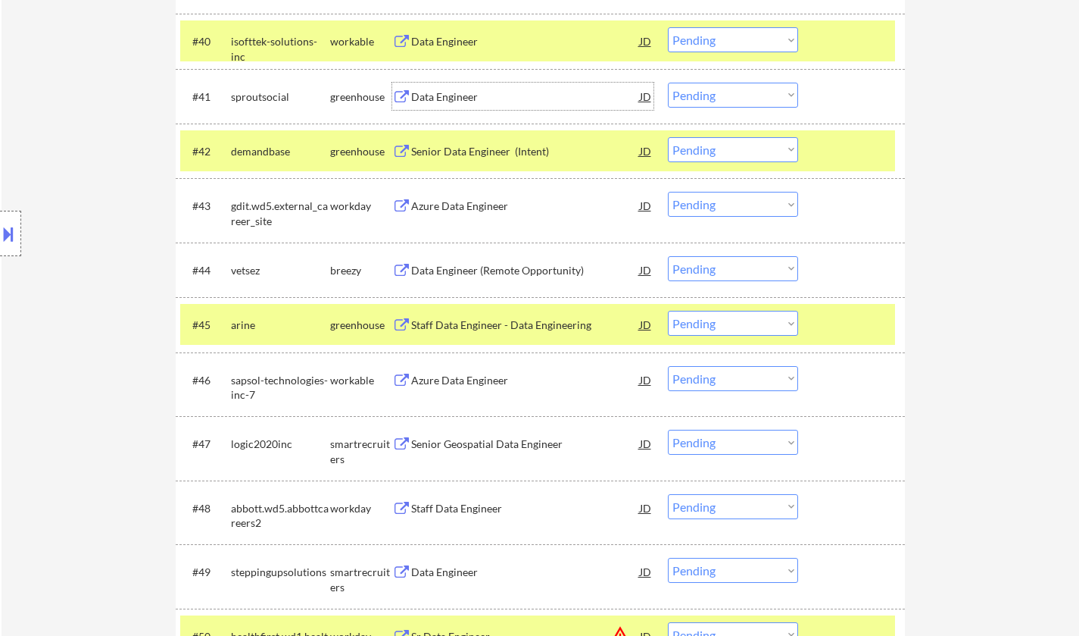
click at [441, 95] on div "Data Engineer" at bounding box center [525, 96] width 229 height 15
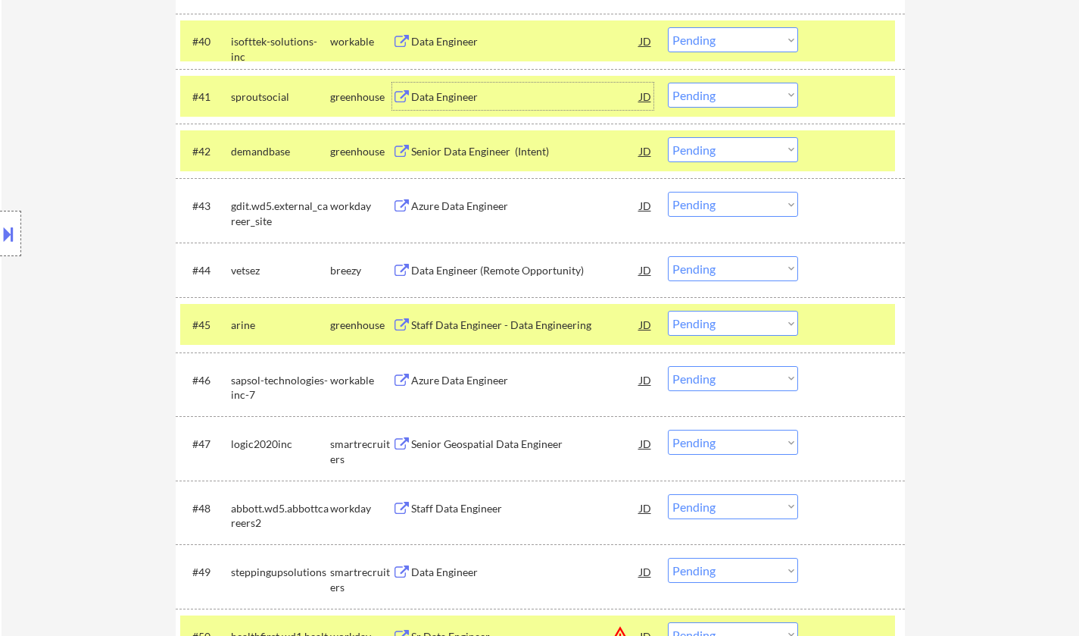
drag, startPoint x: 748, startPoint y: 91, endPoint x: 753, endPoint y: 105, distance: 15.1
click at [748, 91] on select "Choose an option... Pending Applied Excluded (Questions) Excluded (Expired) Exc…" at bounding box center [733, 95] width 130 height 25
click at [668, 83] on select "Choose an option... Pending Applied Excluded (Questions) Excluded (Expired) Exc…" at bounding box center [733, 95] width 130 height 25
select select ""pending""
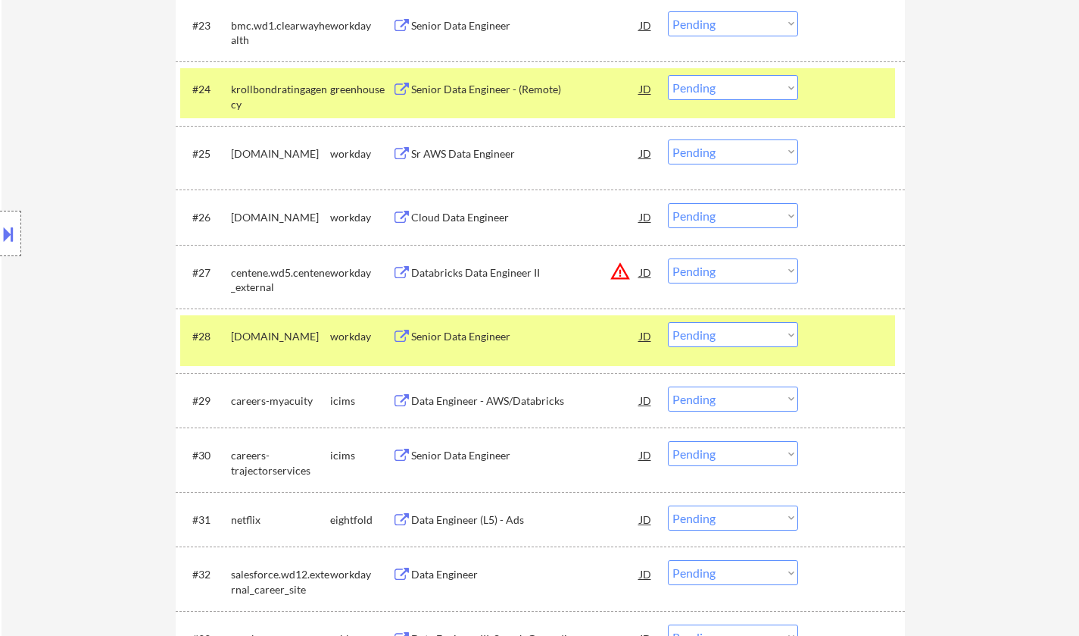
scroll to position [1862, 0]
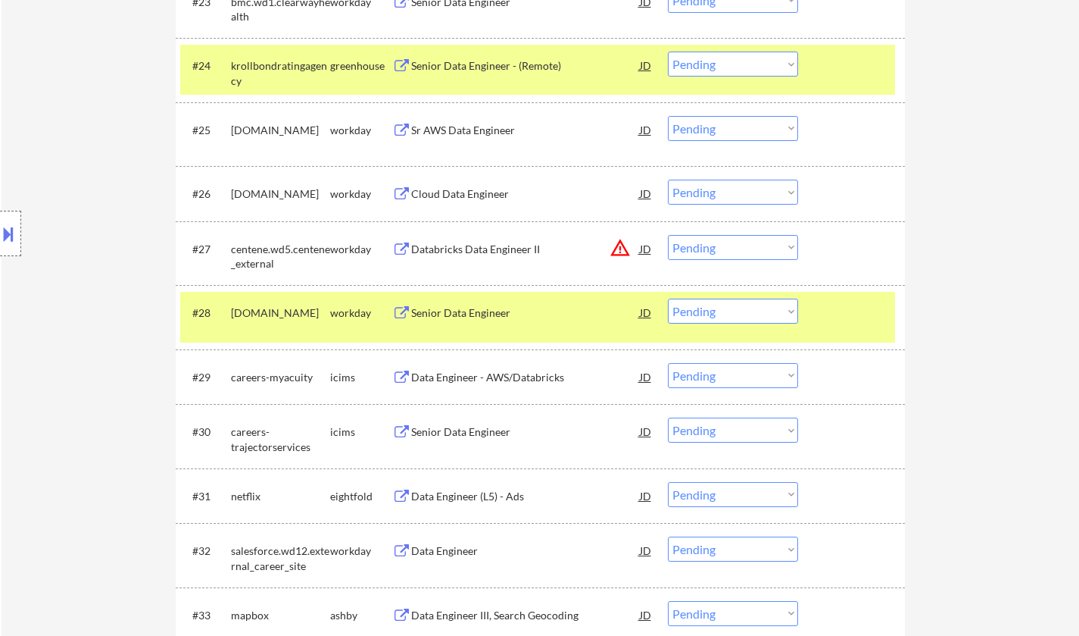
click at [645, 248] on div "JD" at bounding box center [646, 248] width 15 height 27
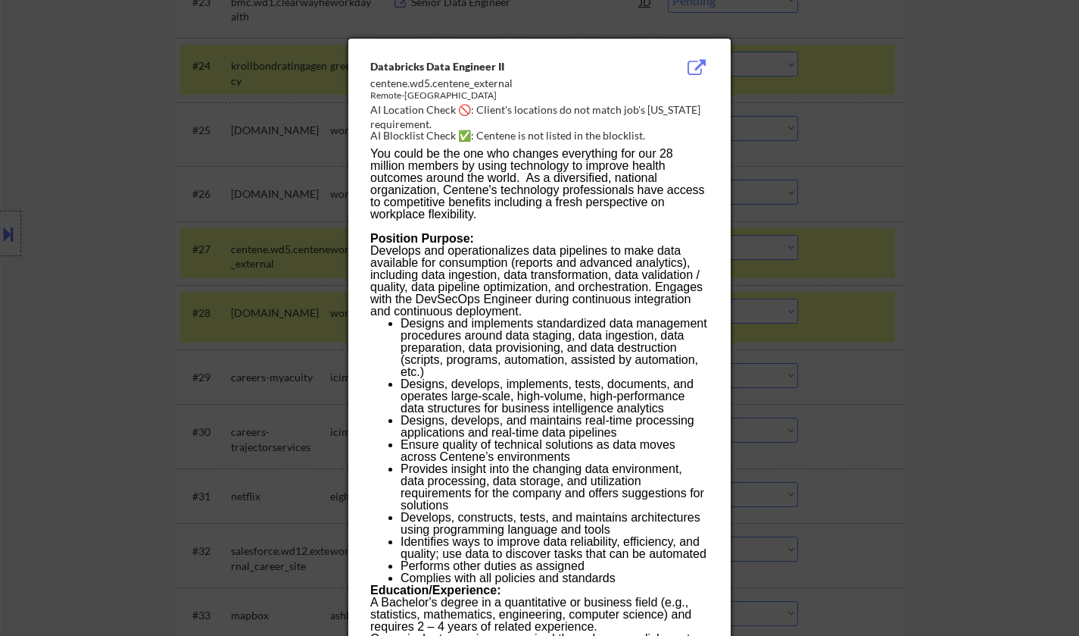
click at [867, 304] on div at bounding box center [539, 318] width 1079 height 636
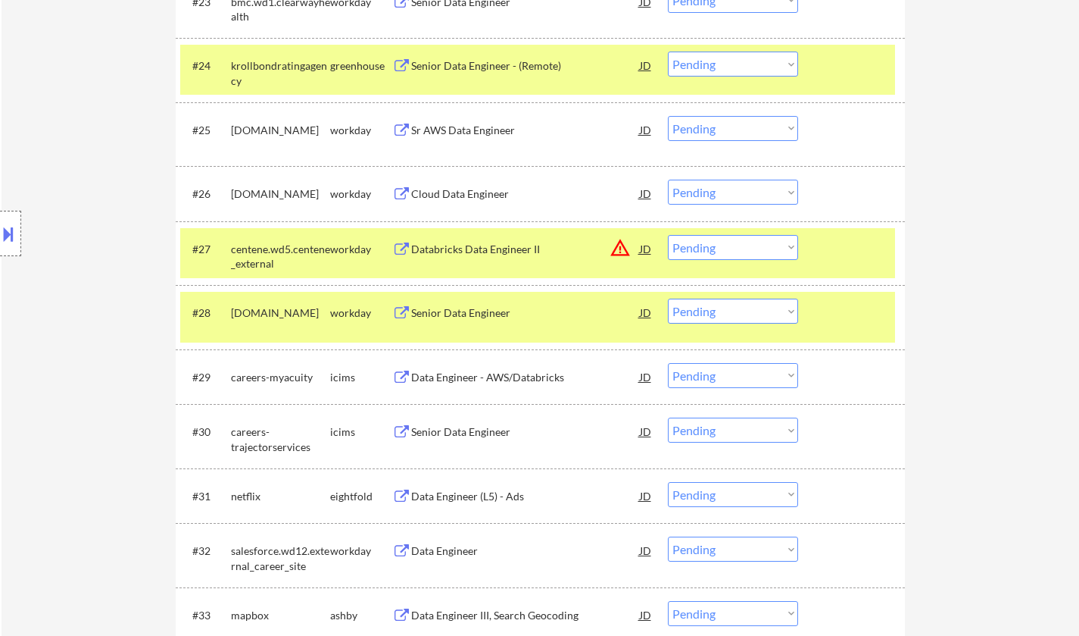
click at [762, 249] on select "Choose an option... Pending Applied Excluded (Questions) Excluded (Expired) Exc…" at bounding box center [733, 247] width 130 height 25
click at [668, 235] on select "Choose an option... Pending Applied Excluded (Questions) Excluded (Expired) Exc…" at bounding box center [733, 247] width 130 height 25
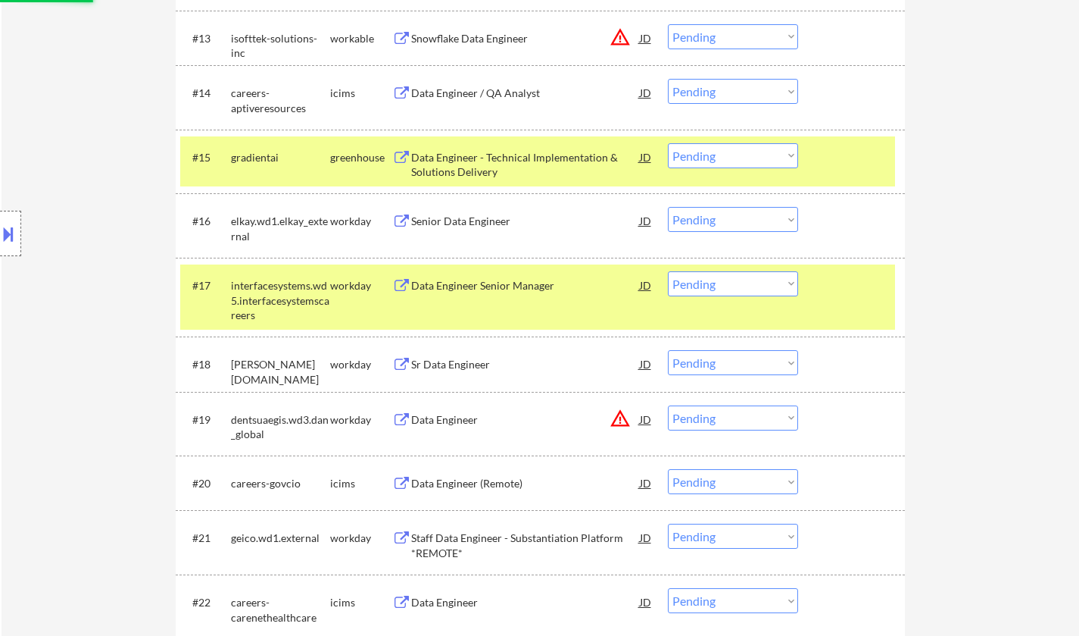
select select ""pending""
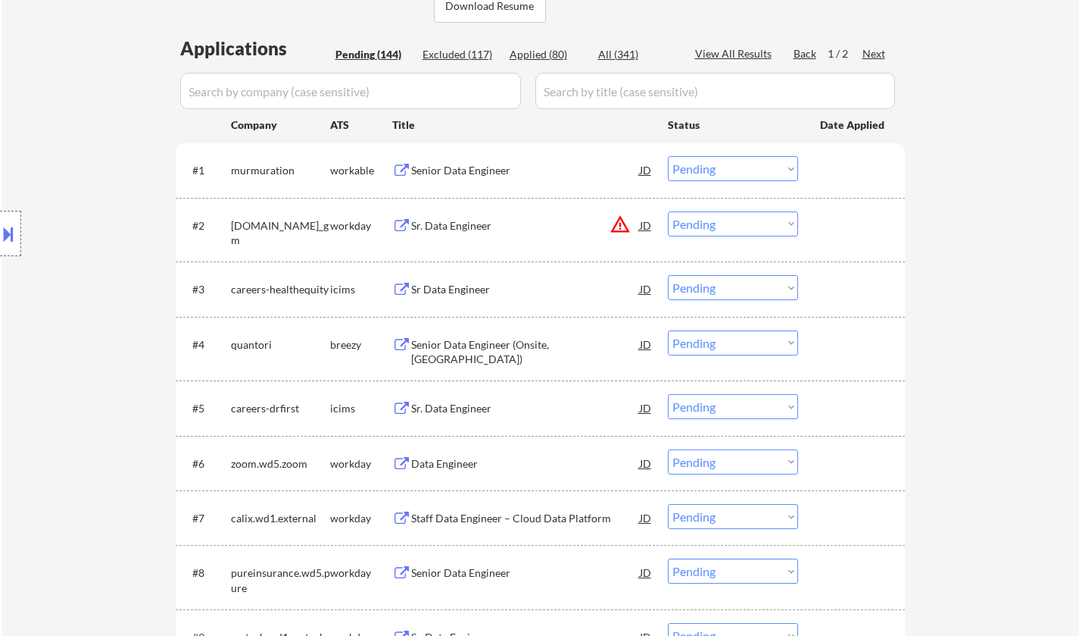
scroll to position [423, 0]
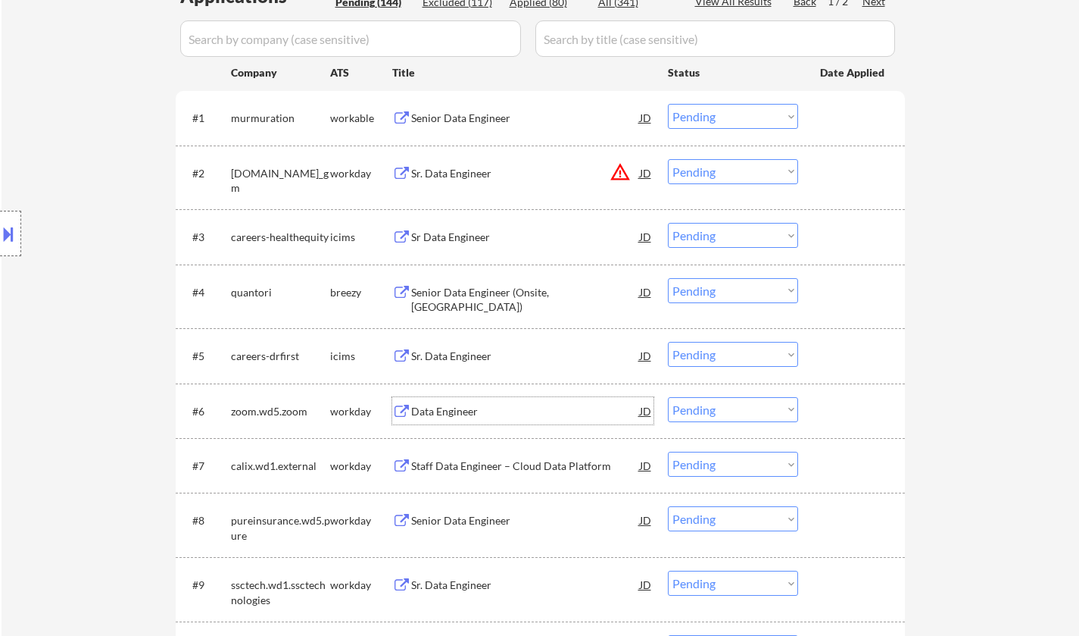
click at [448, 404] on div "Data Engineer" at bounding box center [525, 411] width 229 height 15
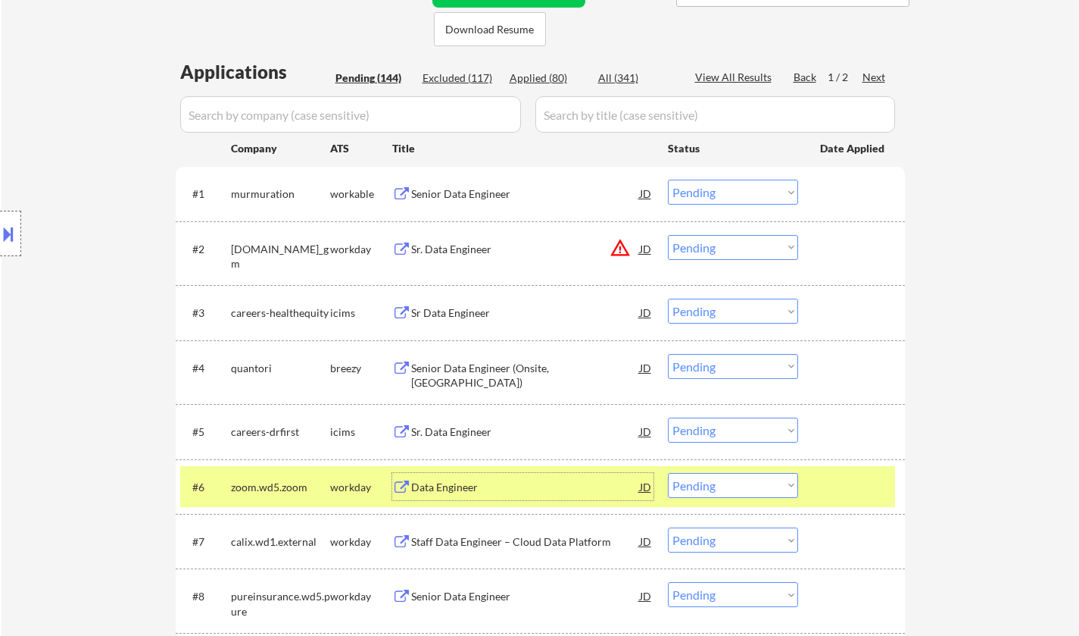
scroll to position [498, 0]
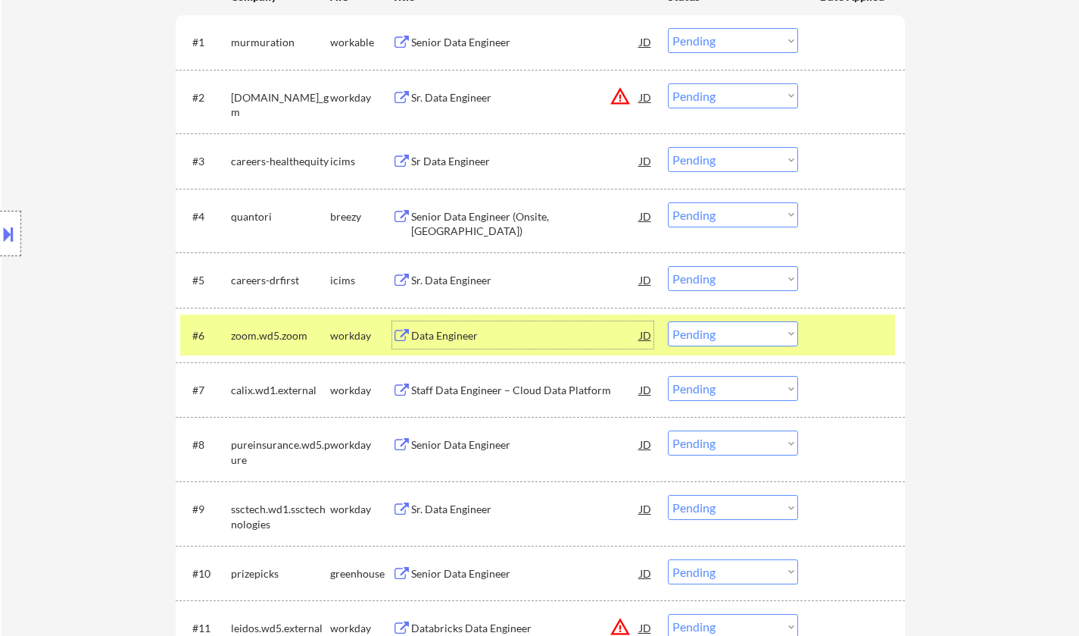
click at [726, 327] on select "Choose an option... Pending Applied Excluded (Questions) Excluded (Expired) Exc…" at bounding box center [733, 333] width 130 height 25
click at [668, 321] on select "Choose an option... Pending Applied Excluded (Questions) Excluded (Expired) Exc…" at bounding box center [733, 333] width 130 height 25
select select ""pending""
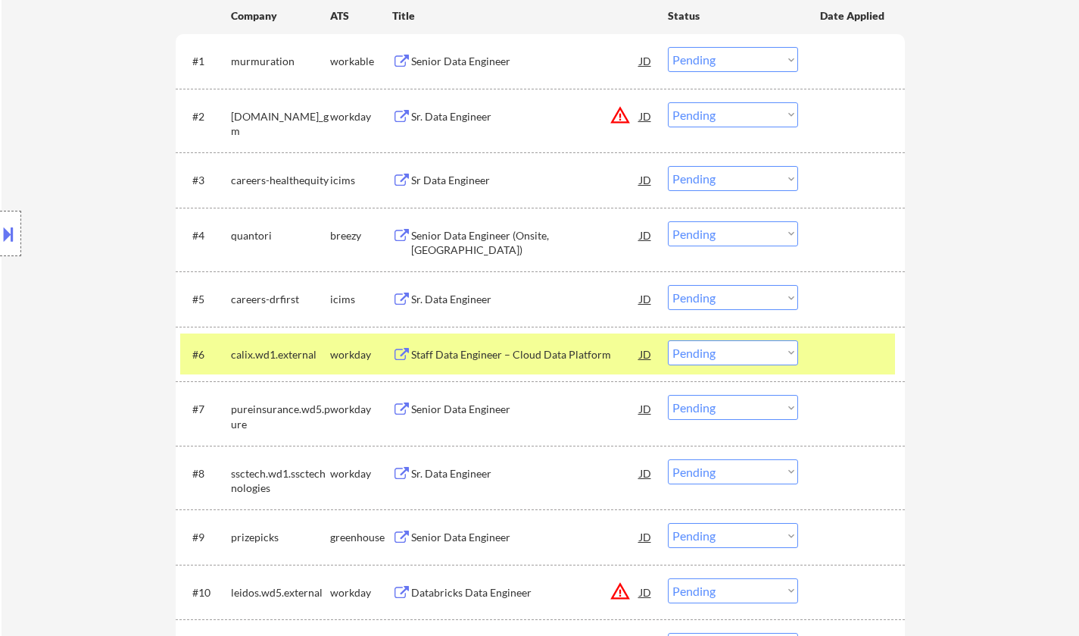
scroll to position [530, 0]
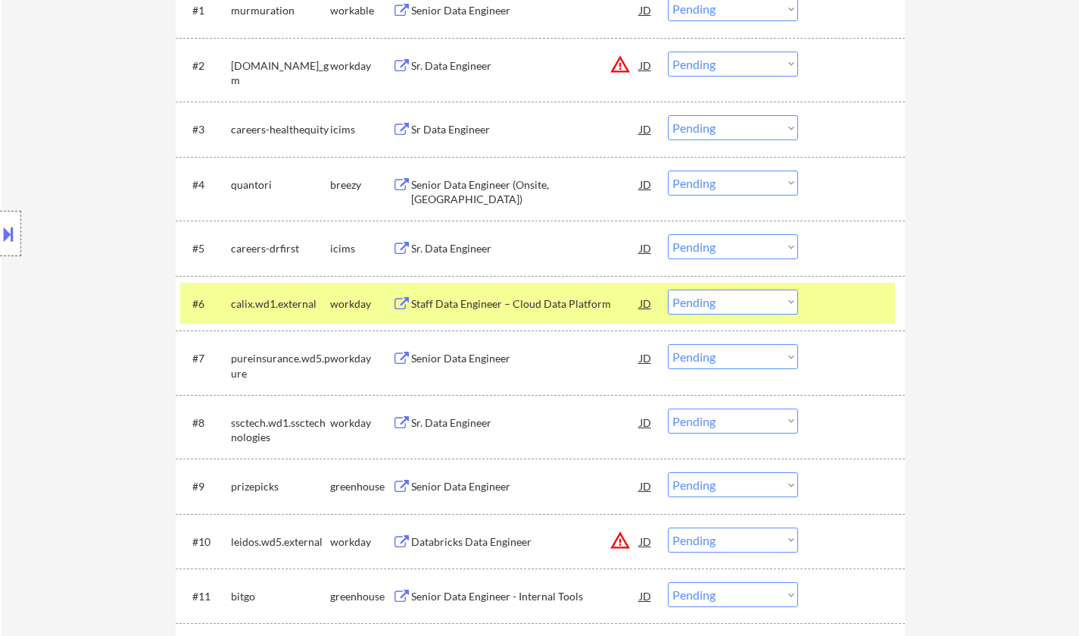
click at [456, 357] on div "Senior Data Engineer" at bounding box center [525, 358] width 229 height 15
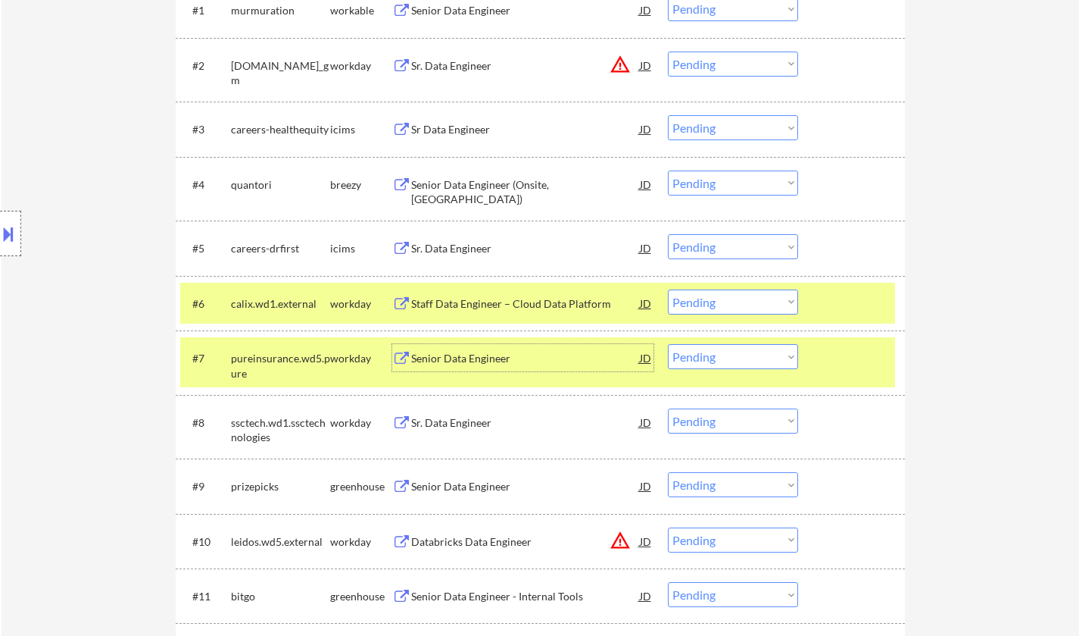
click at [464, 361] on div "Senior Data Engineer" at bounding box center [525, 358] width 229 height 15
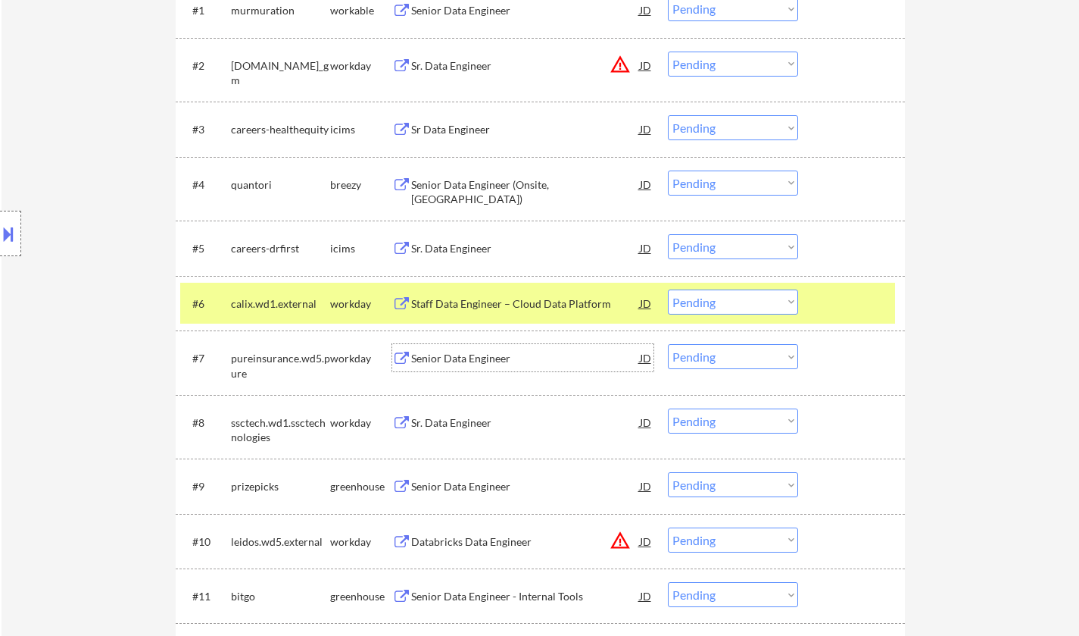
click at [747, 360] on select "Choose an option... Pending Applied Excluded (Questions) Excluded (Expired) Exc…" at bounding box center [733, 356] width 130 height 25
click at [668, 344] on select "Choose an option... Pending Applied Excluded (Questions) Excluded (Expired) Exc…" at bounding box center [733, 356] width 130 height 25
select select ""pending""
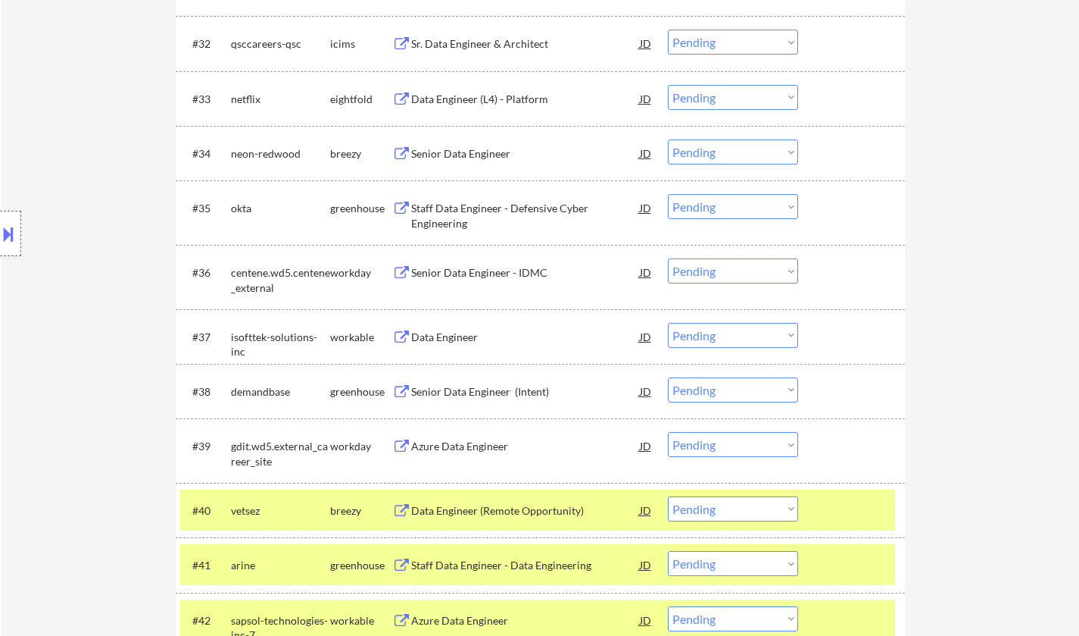
scroll to position [2424, 0]
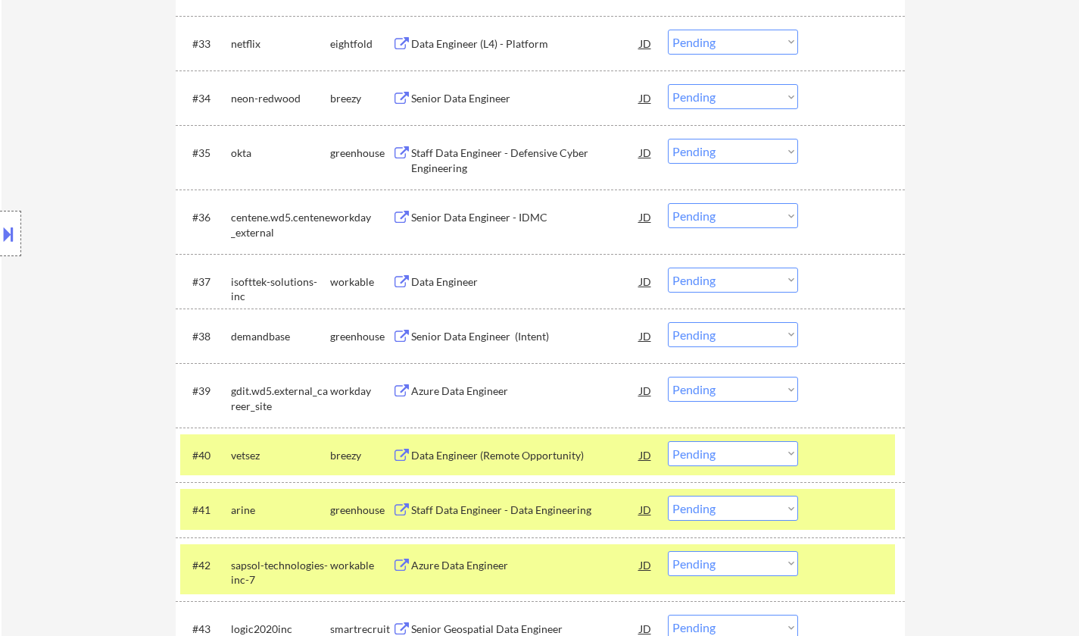
click at [436, 284] on div "Data Engineer" at bounding box center [525, 281] width 229 height 15
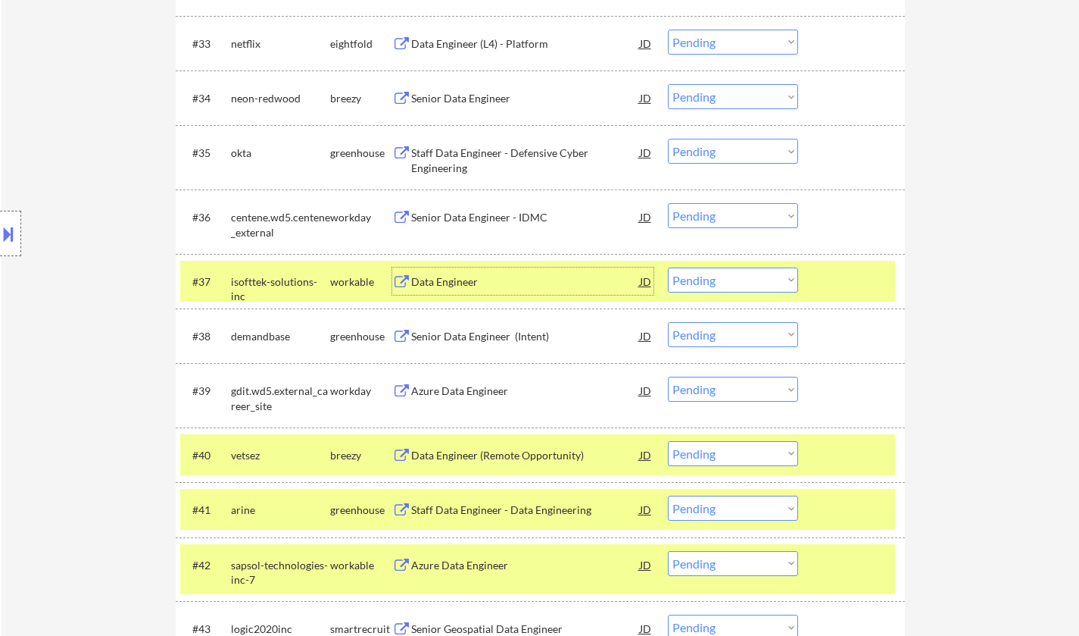
drag, startPoint x: 722, startPoint y: 282, endPoint x: 725, endPoint y: 289, distance: 8.2
click at [722, 282] on select "Choose an option... Pending Applied Excluded (Questions) Excluded (Expired) Exc…" at bounding box center [733, 279] width 130 height 25
click at [668, 267] on select "Choose an option... Pending Applied Excluded (Questions) Excluded (Expired) Exc…" at bounding box center [733, 279] width 130 height 25
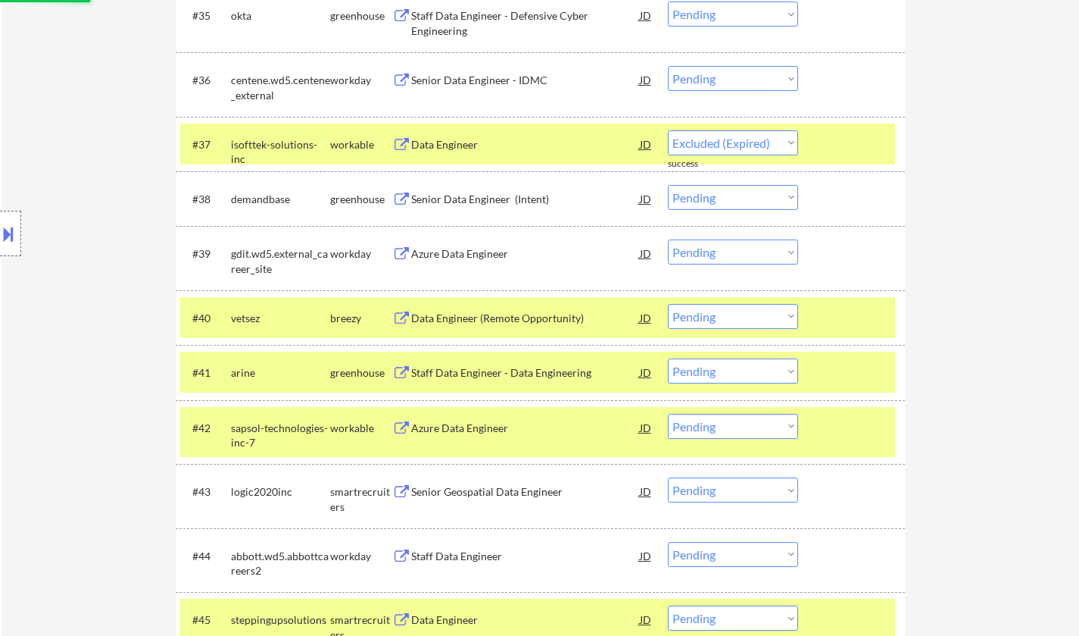
scroll to position [2575, 0]
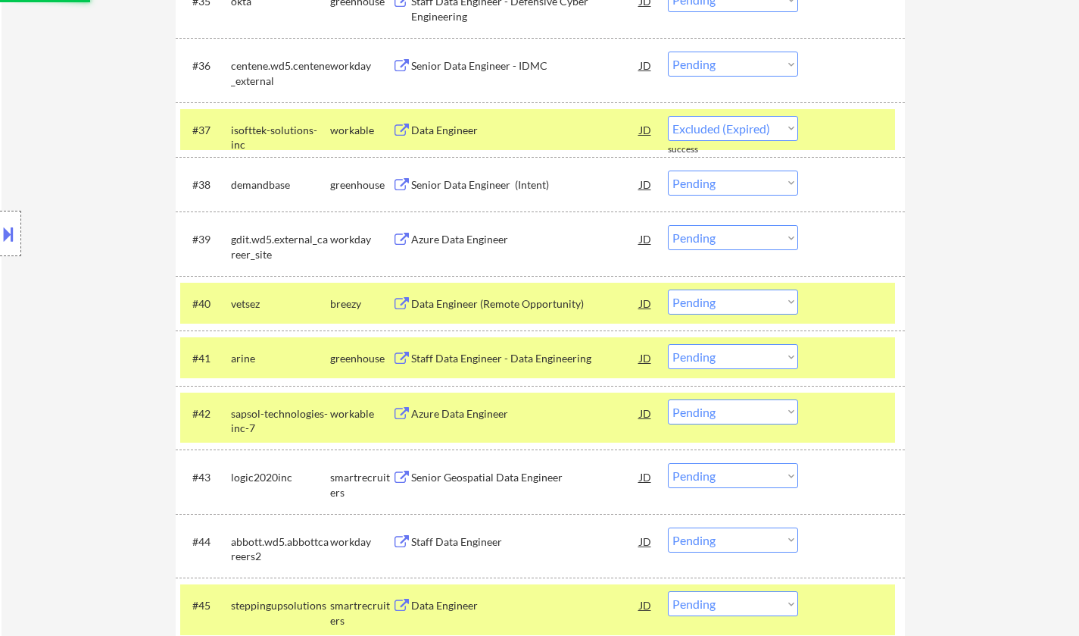
select select ""pending""
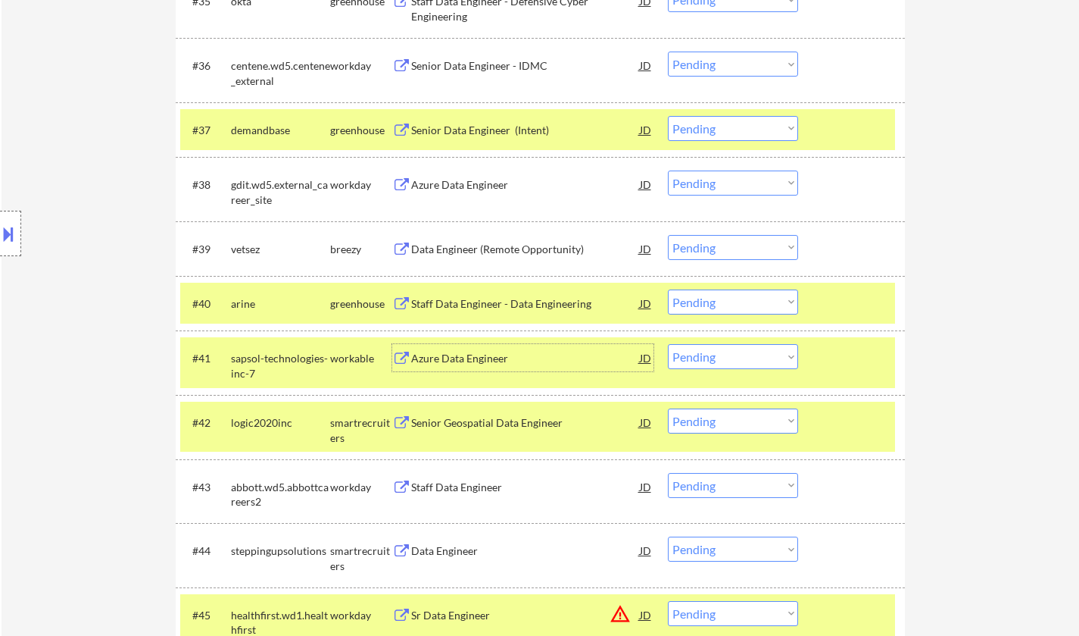
click at [462, 357] on div "Azure Data Engineer" at bounding box center [525, 358] width 229 height 15
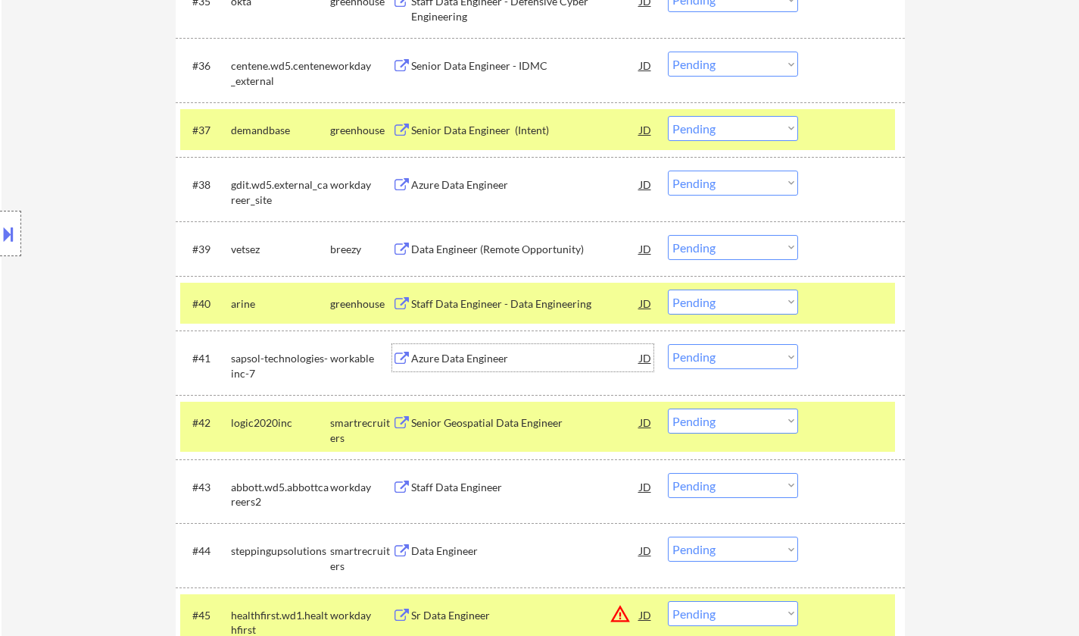
click at [735, 353] on select "Choose an option... Pending Applied Excluded (Questions) Excluded (Expired) Exc…" at bounding box center [733, 356] width 130 height 25
click at [668, 344] on select "Choose an option... Pending Applied Excluded (Questions) Excluded (Expired) Exc…" at bounding box center [733, 356] width 130 height 25
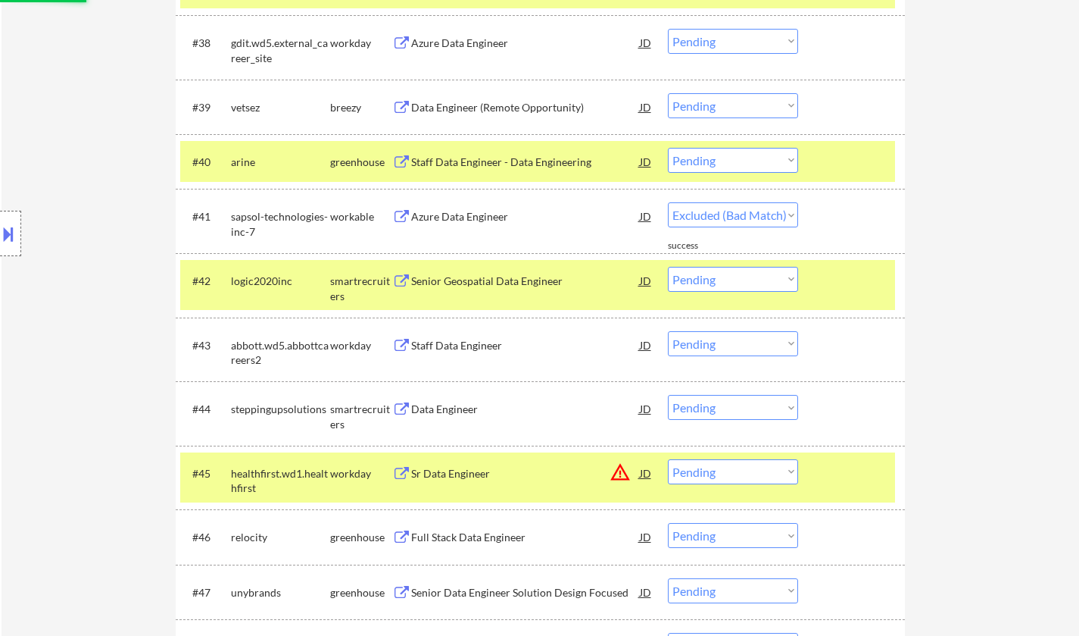
scroll to position [2727, 0]
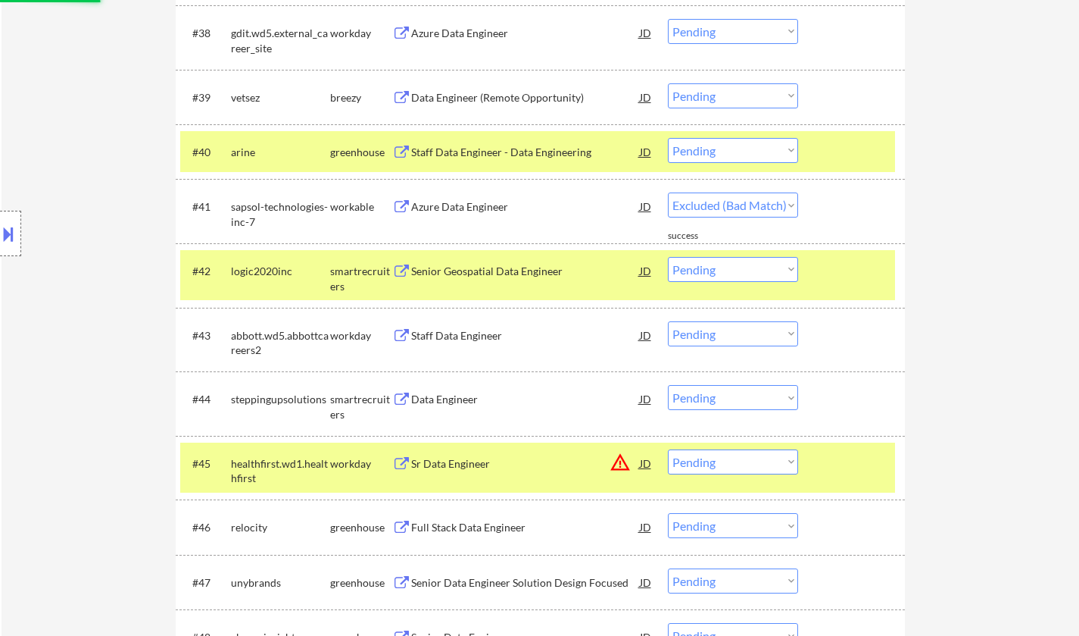
select select ""pending""
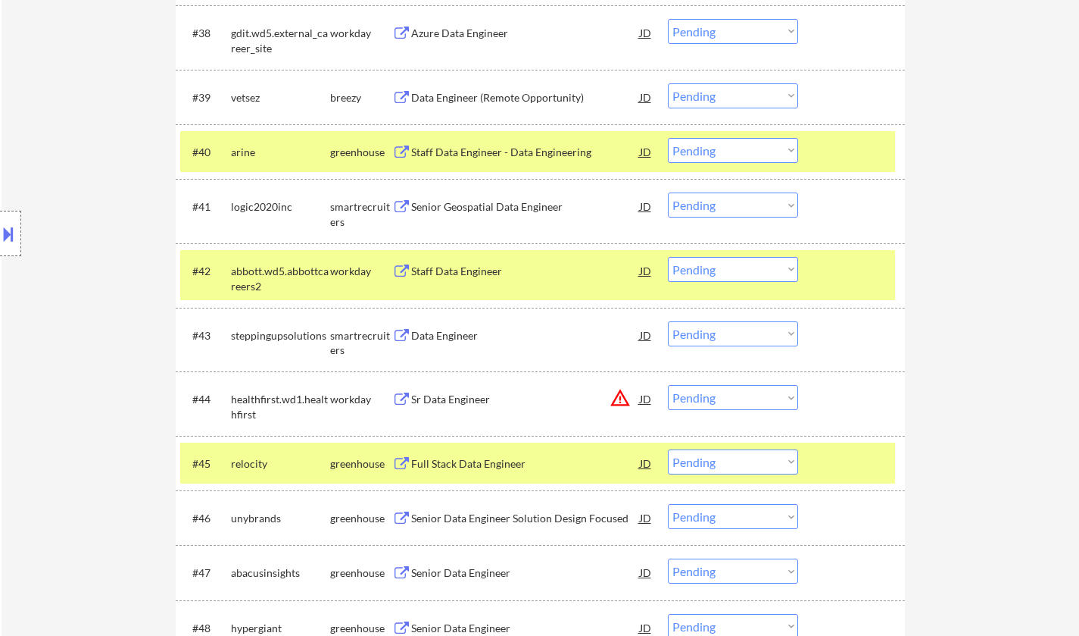
click at [486, 333] on div "Data Engineer" at bounding box center [525, 335] width 229 height 15
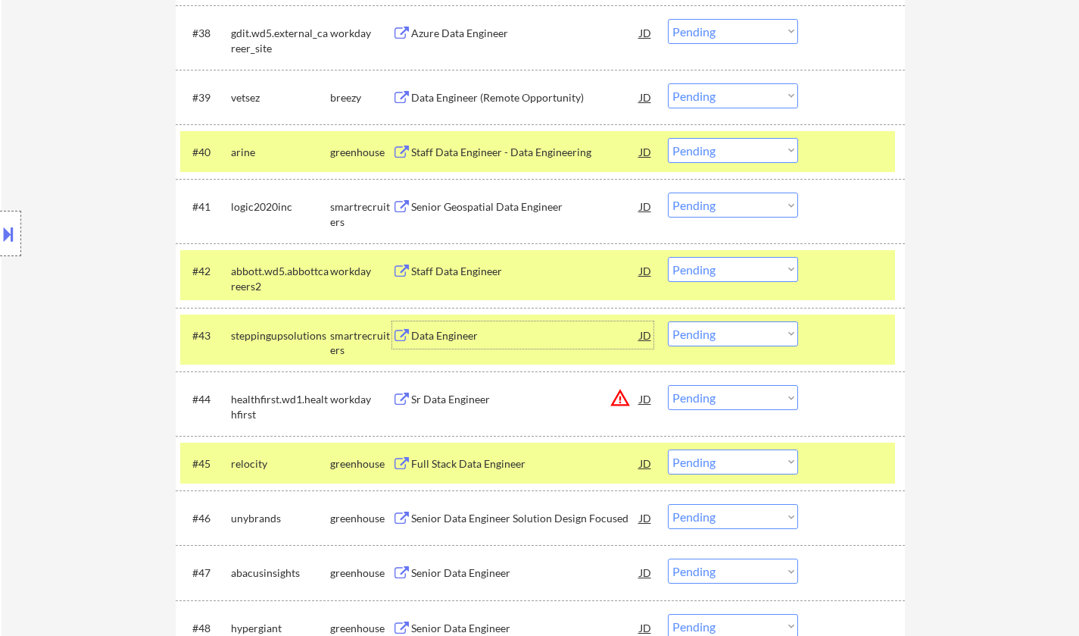
click at [716, 330] on select "Choose an option... Pending Applied Excluded (Questions) Excluded (Expired) Exc…" at bounding box center [733, 333] width 130 height 25
click at [668, 321] on select "Choose an option... Pending Applied Excluded (Questions) Excluded (Expired) Exc…" at bounding box center [733, 333] width 130 height 25
select select ""pending""
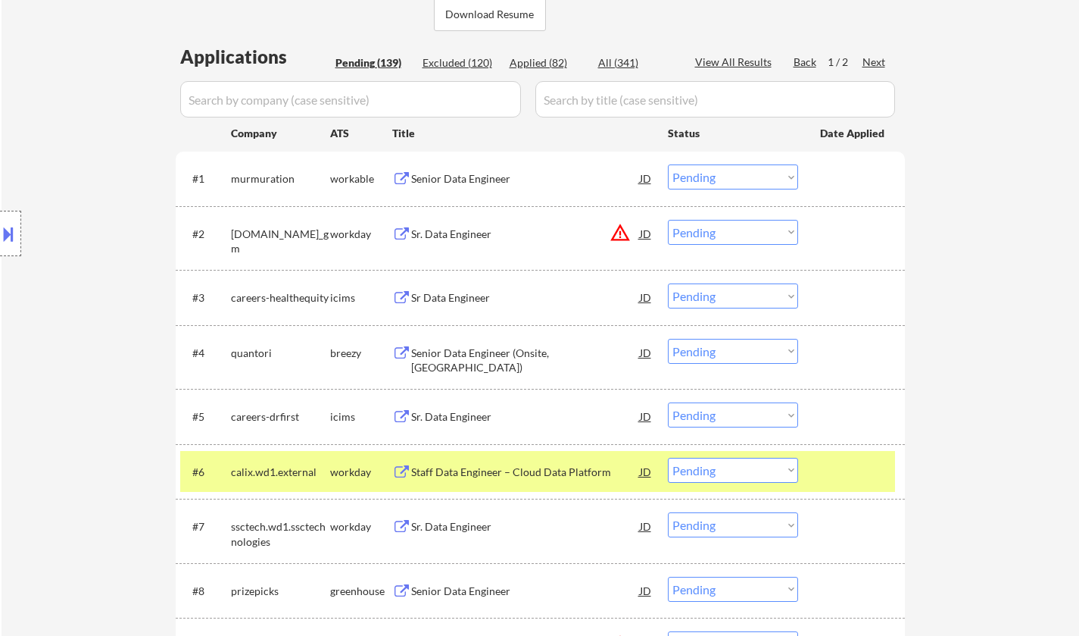
scroll to position [0, 0]
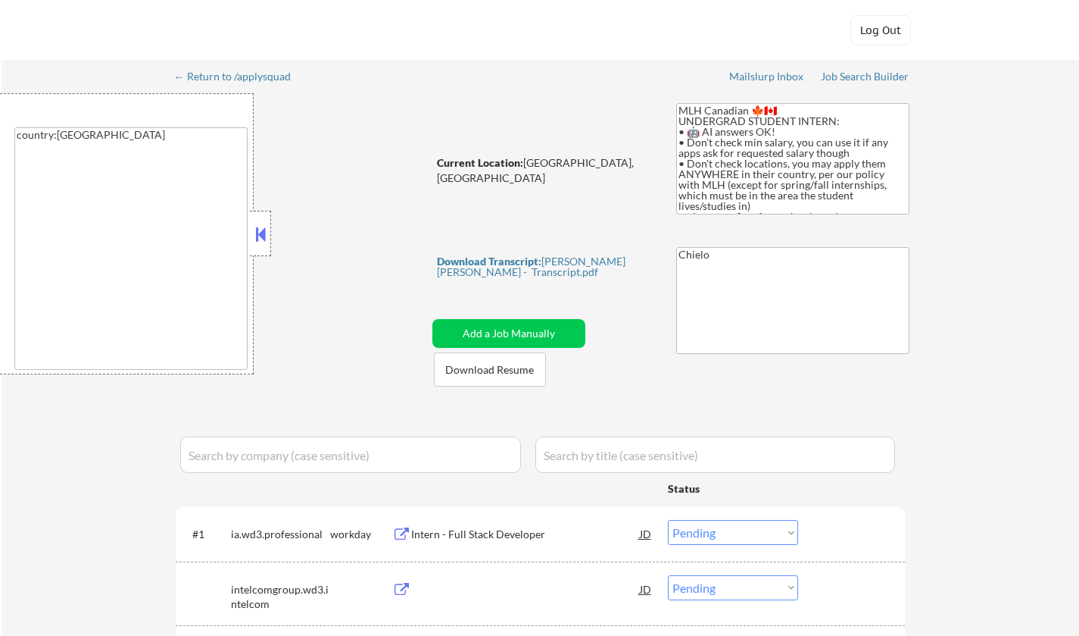
select select ""pending""
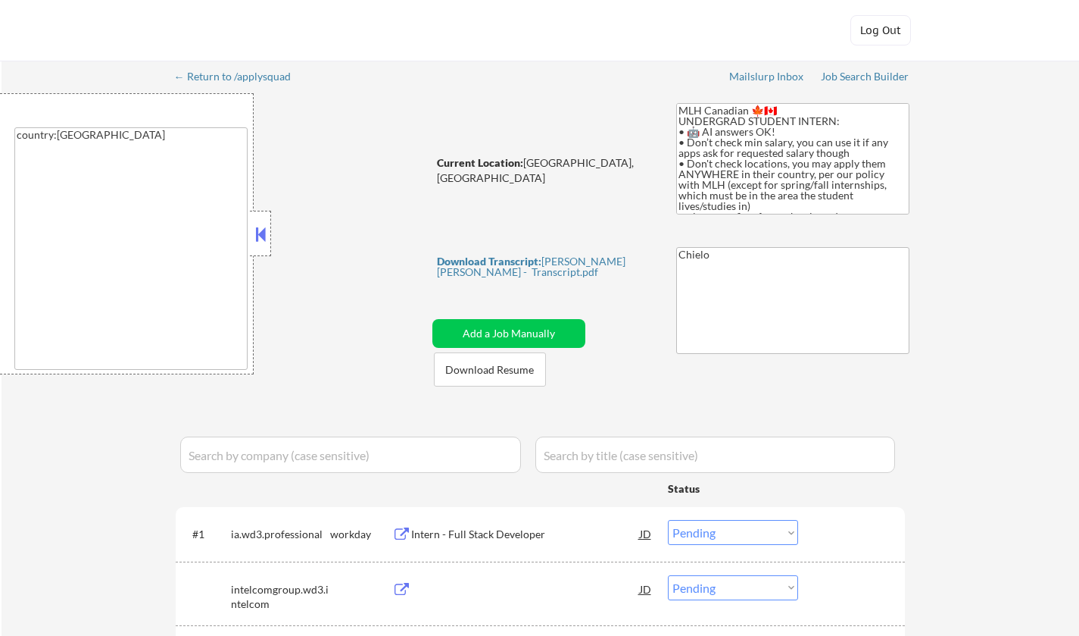
select select ""pending""
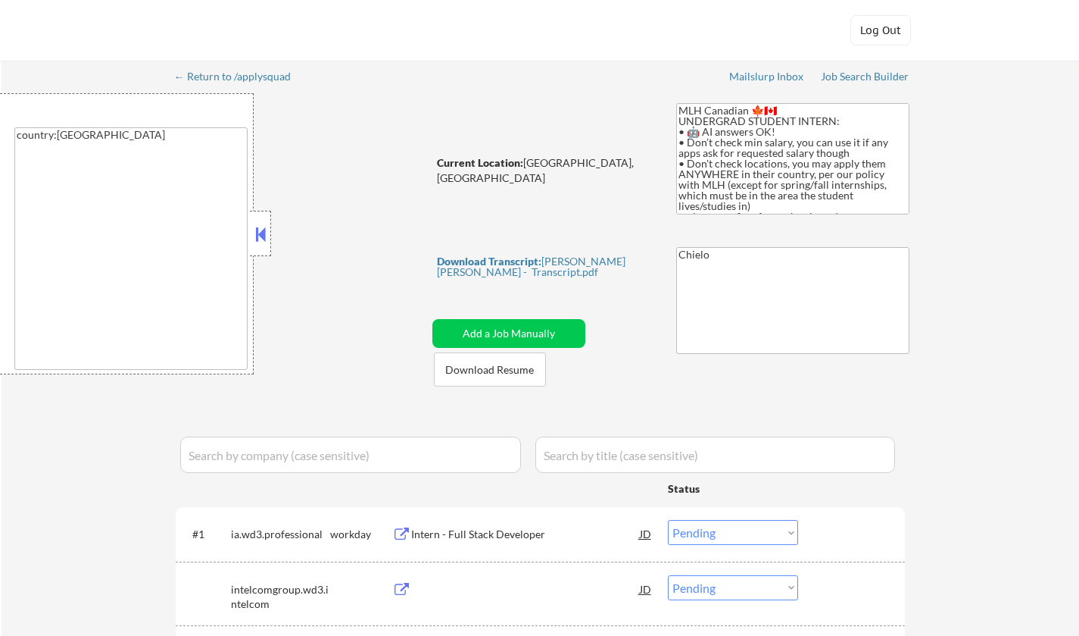
select select ""pending""
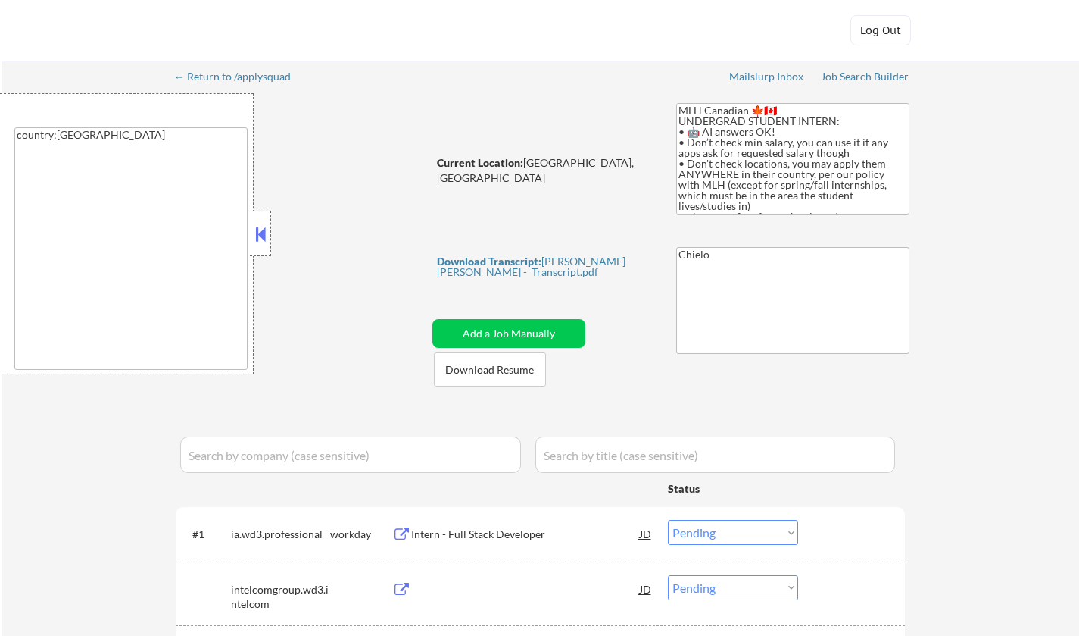
select select ""pending""
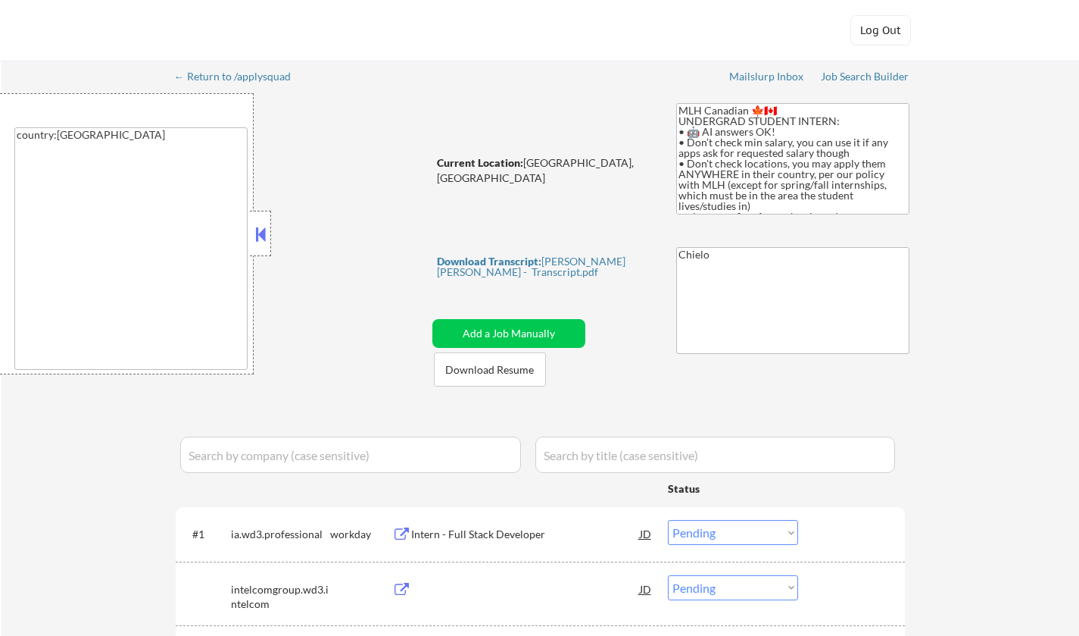
select select ""pending""
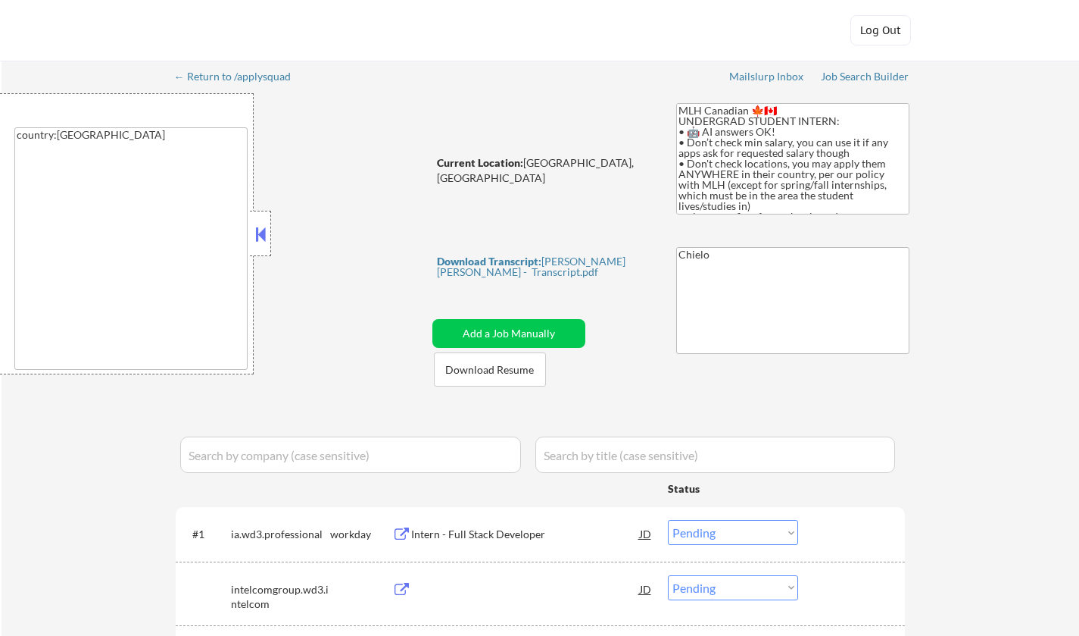
select select ""pending""
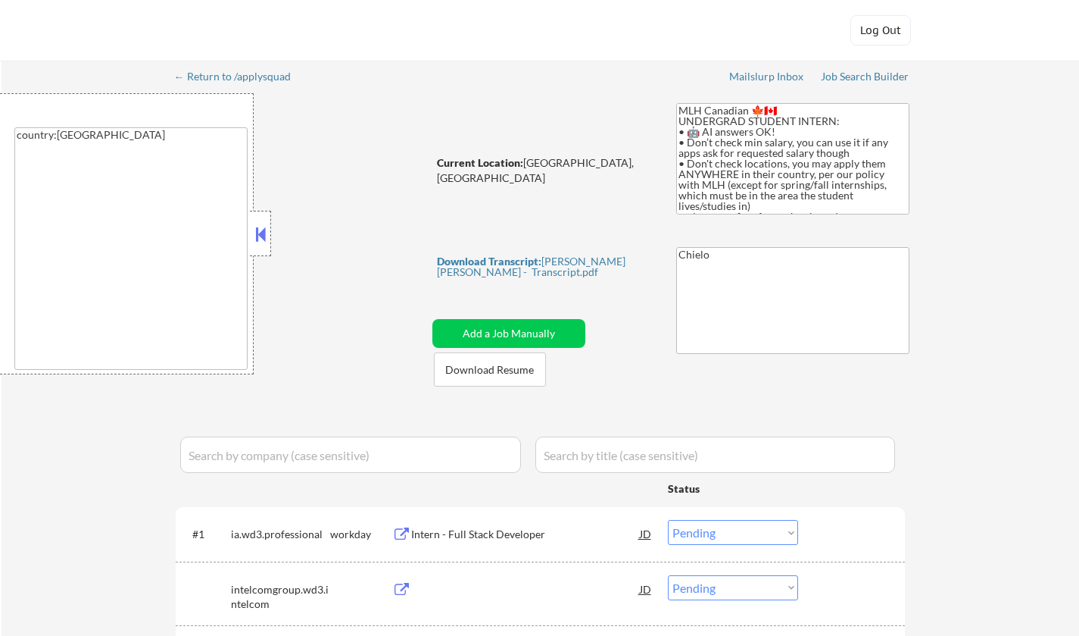
select select ""pending""
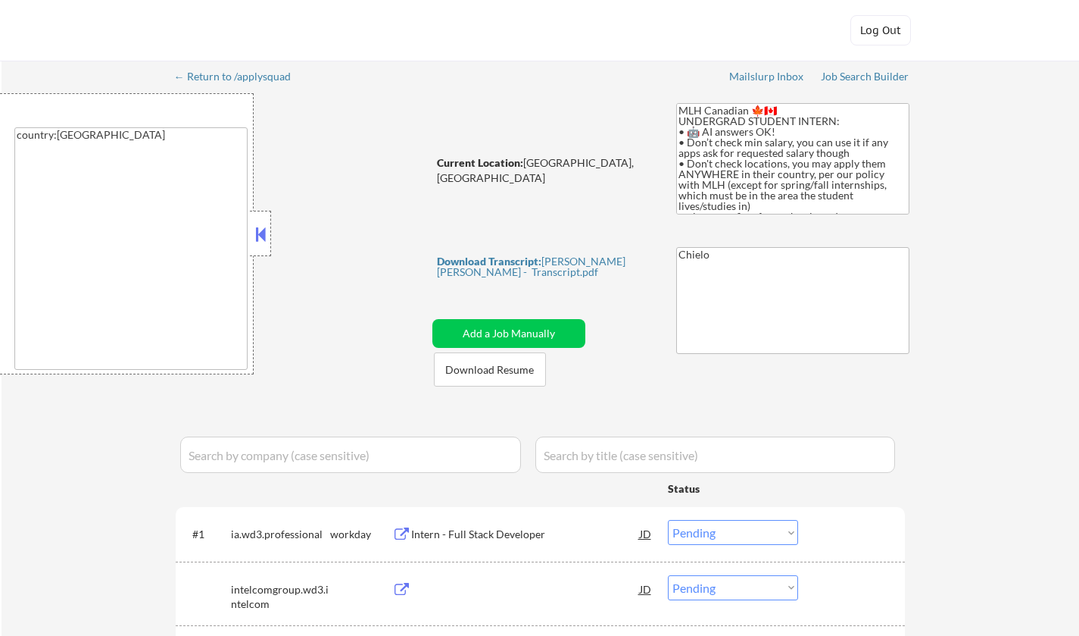
select select ""pending""
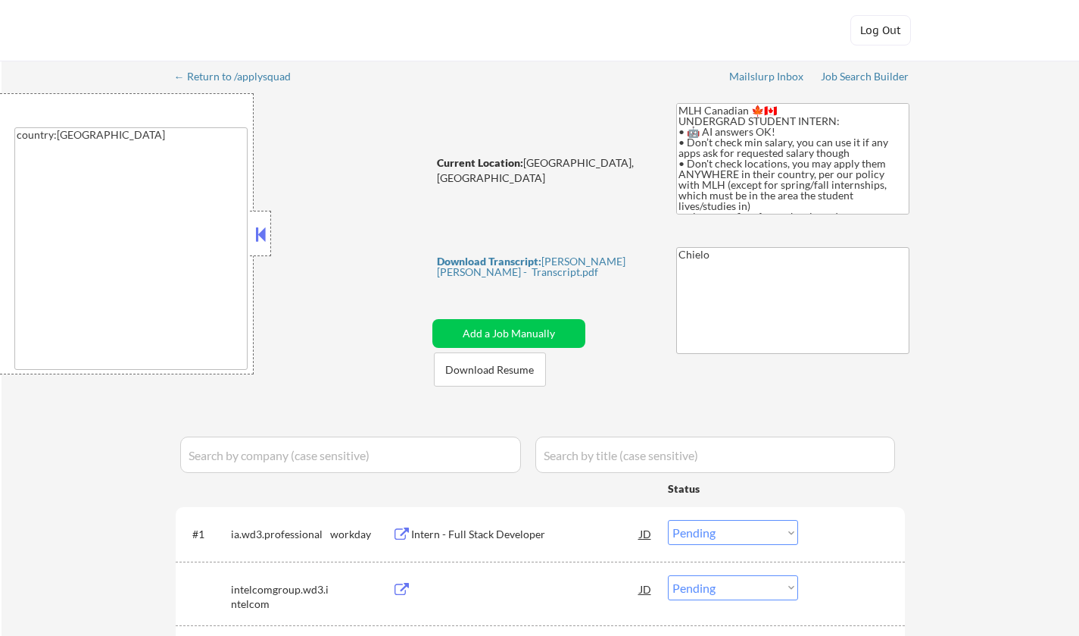
select select ""pending""
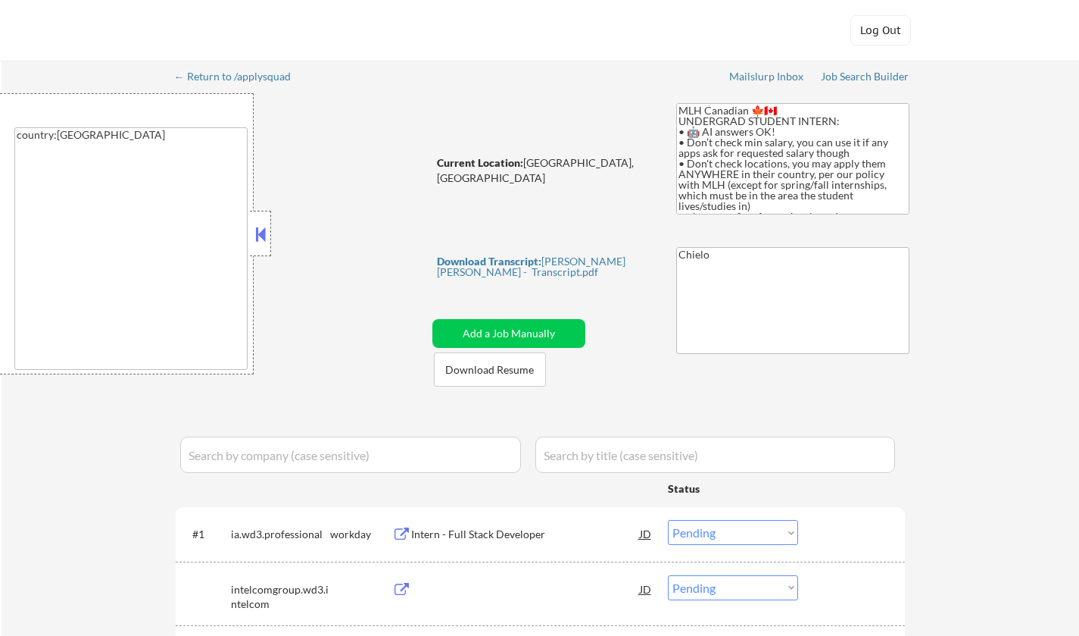
select select ""pending""
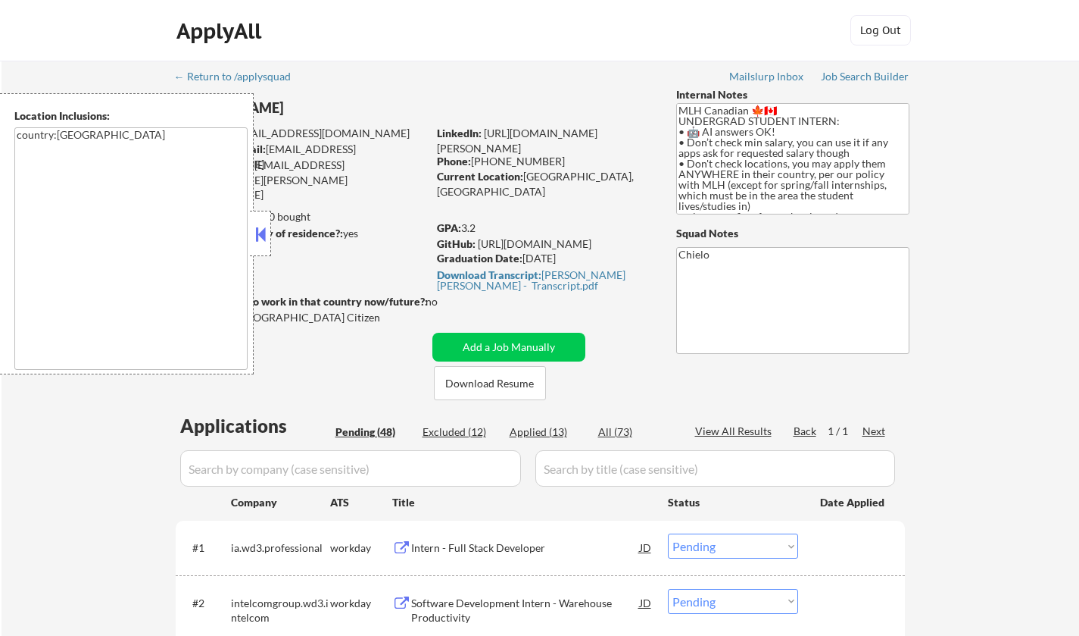
click at [261, 232] on button at bounding box center [260, 234] width 17 height 23
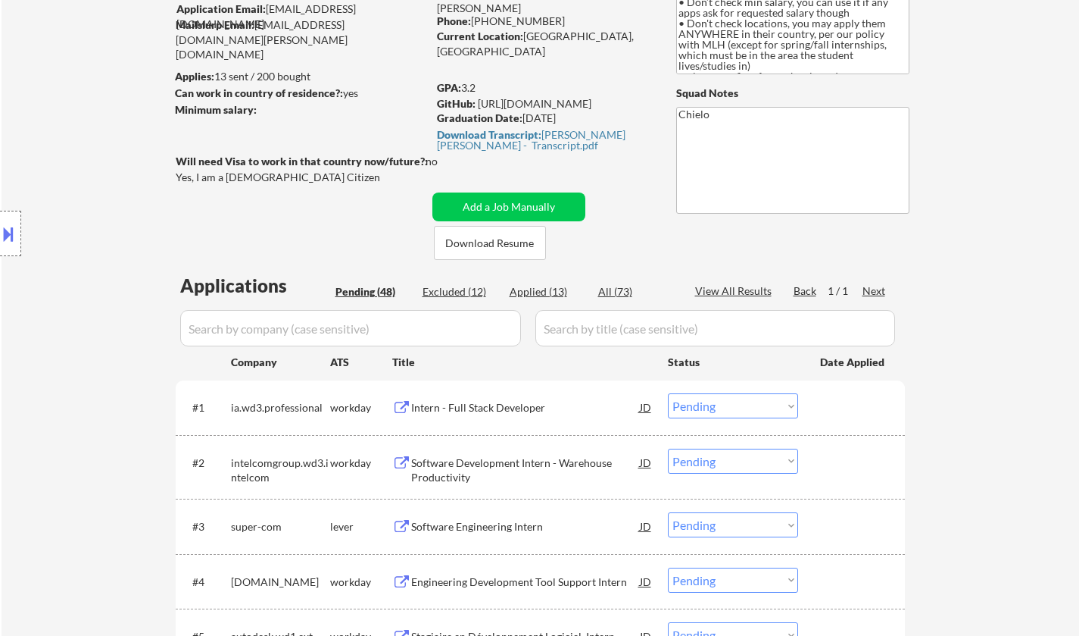
scroll to position [227, 0]
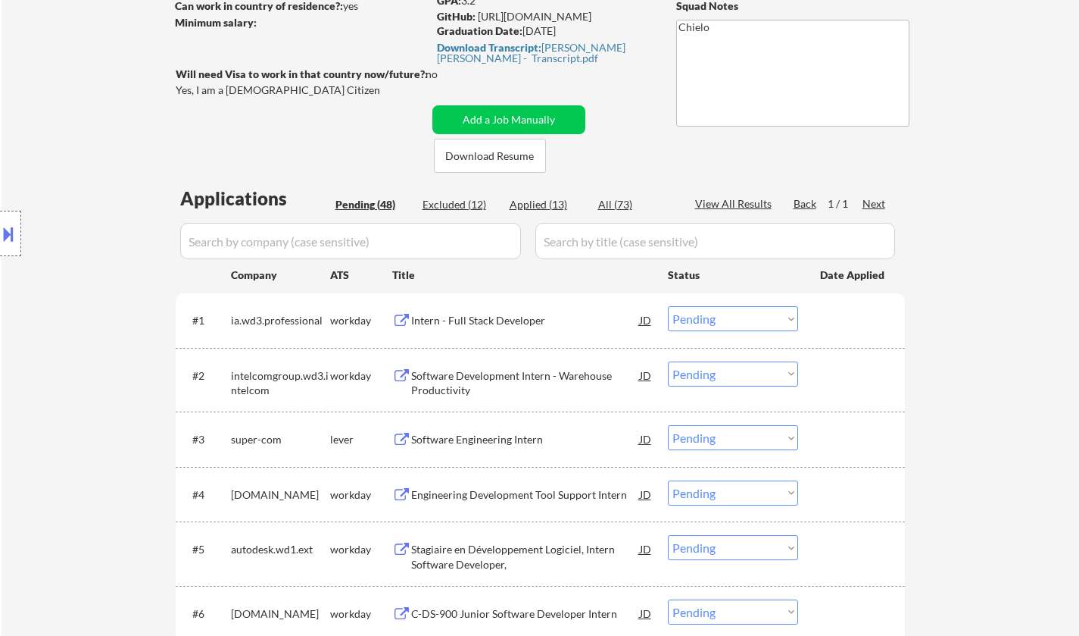
click at [489, 314] on div "Intern - Full Stack Developer" at bounding box center [525, 320] width 229 height 15
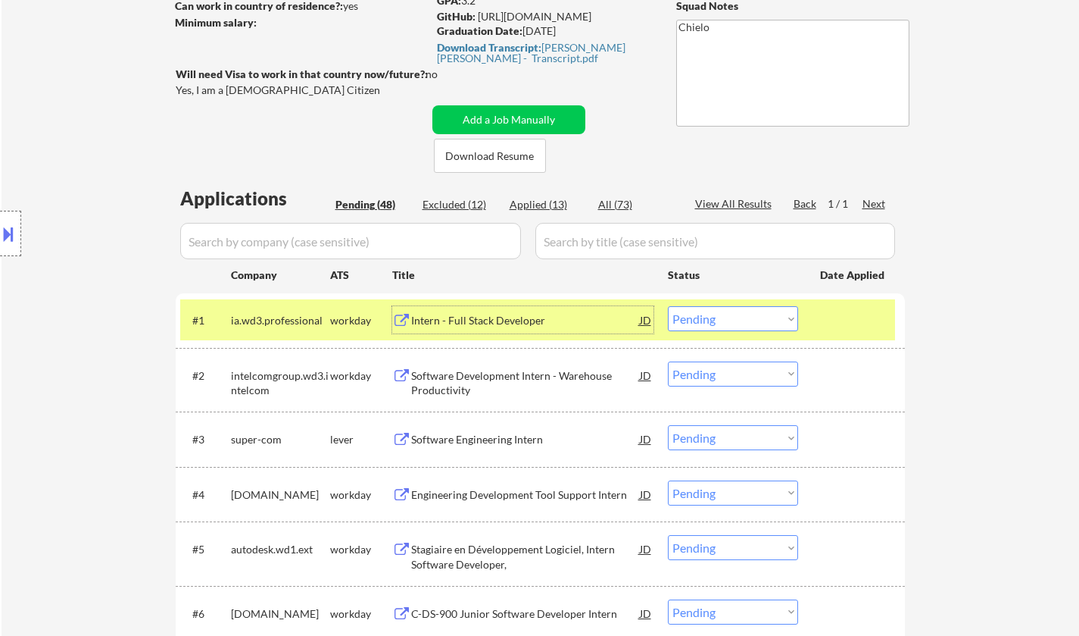
click at [492, 311] on div "Intern - Full Stack Developer" at bounding box center [525, 319] width 229 height 27
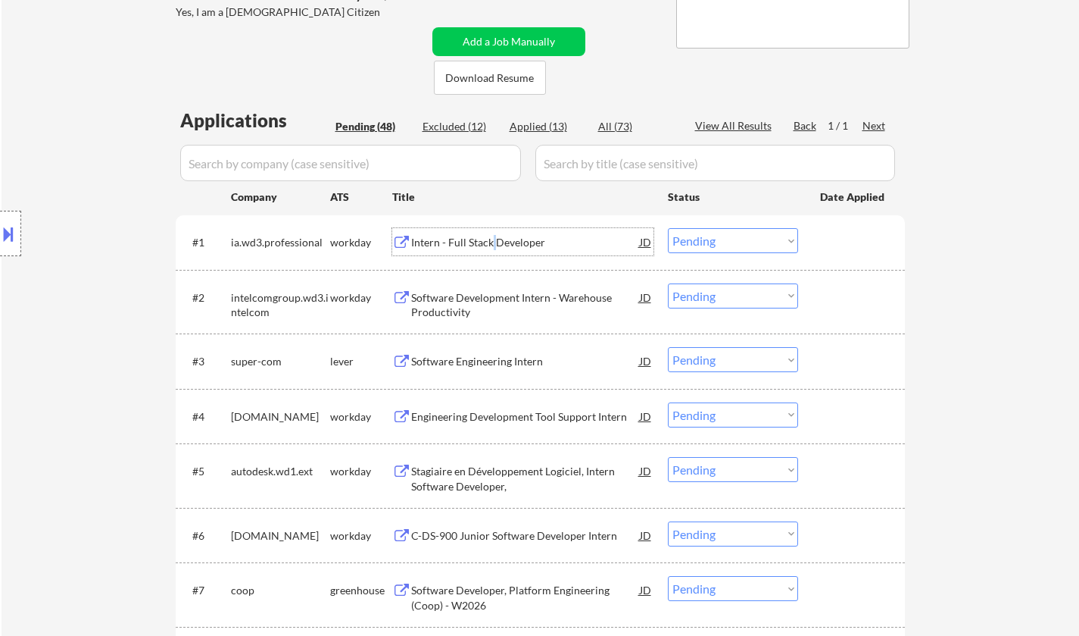
scroll to position [379, 0]
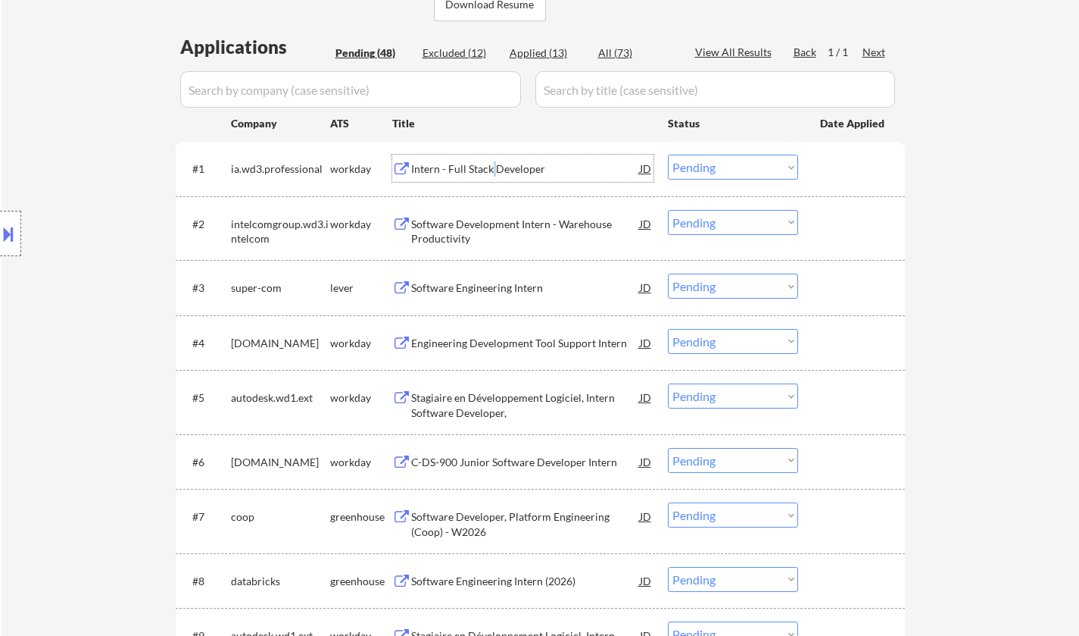
drag, startPoint x: 717, startPoint y: 163, endPoint x: 727, endPoint y: 175, distance: 16.1
click at [717, 163] on select "Choose an option... Pending Applied Excluded (Questions) Excluded (Expired) Exc…" at bounding box center [733, 167] width 130 height 25
click at [668, 155] on select "Choose an option... Pending Applied Excluded (Questions) Excluded (Expired) Exc…" at bounding box center [733, 167] width 130 height 25
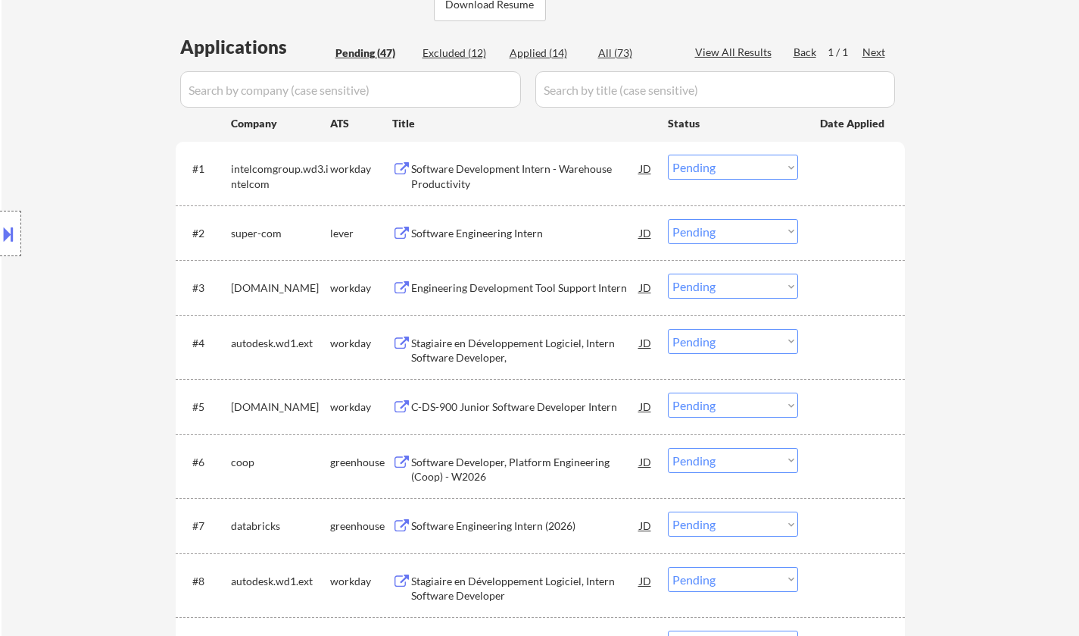
click at [493, 233] on div "Software Engineering Intern" at bounding box center [525, 233] width 229 height 15
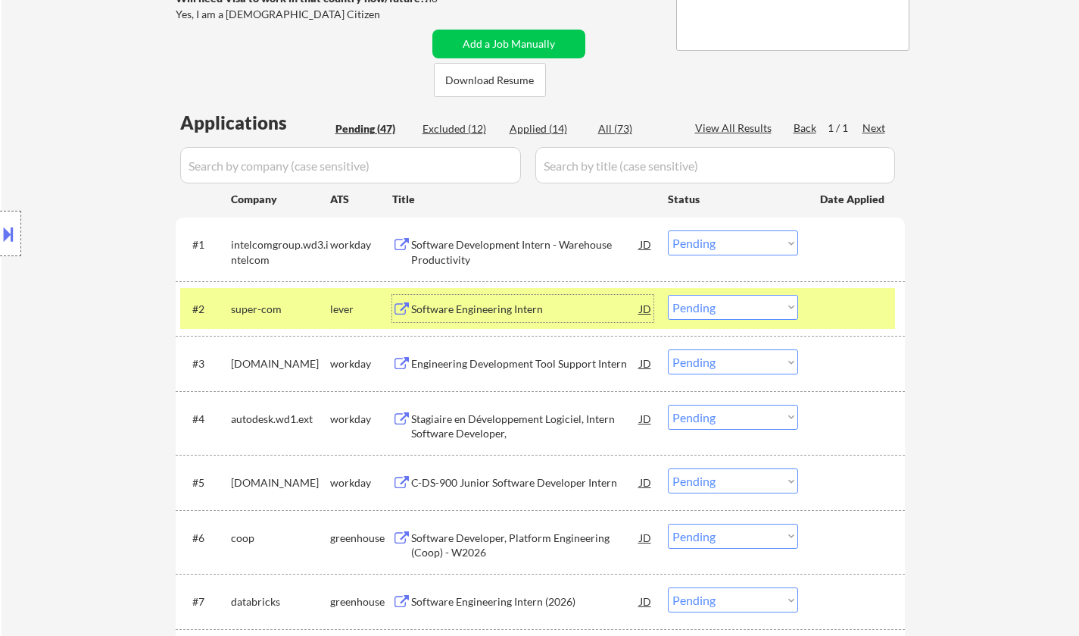
scroll to position [227, 0]
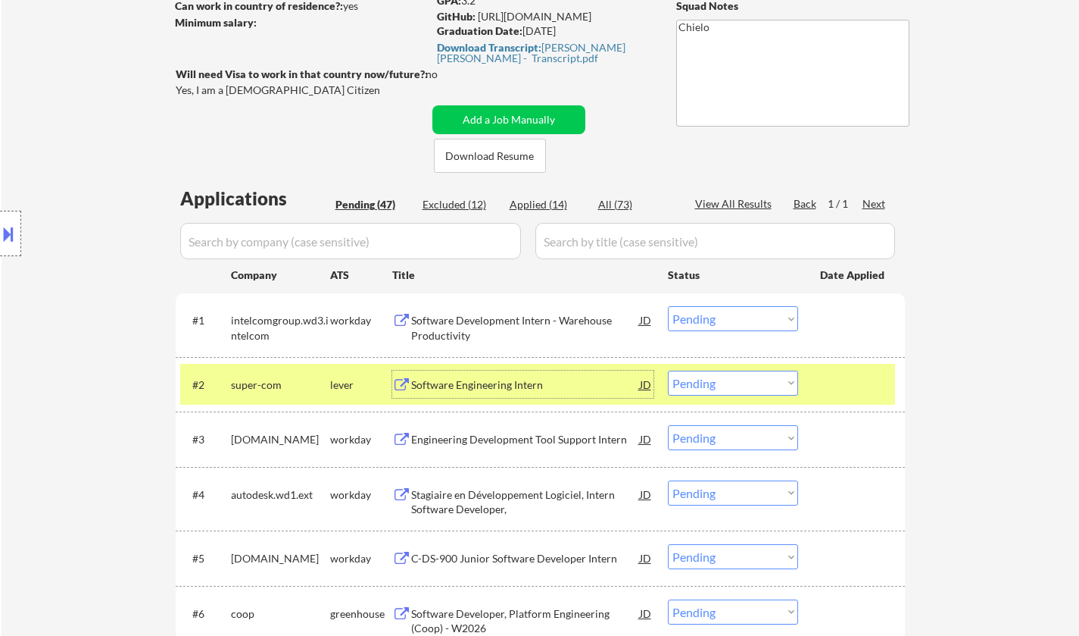
click at [536, 203] on div "Applied (14)" at bounding box center [548, 204] width 76 height 15
select select ""applied""
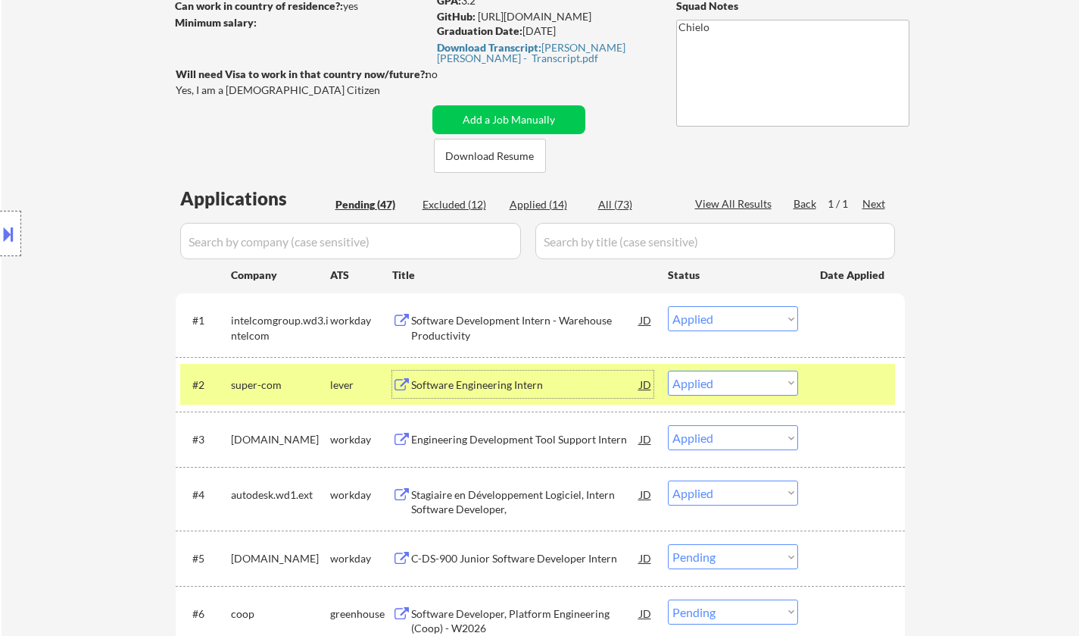
select select ""applied""
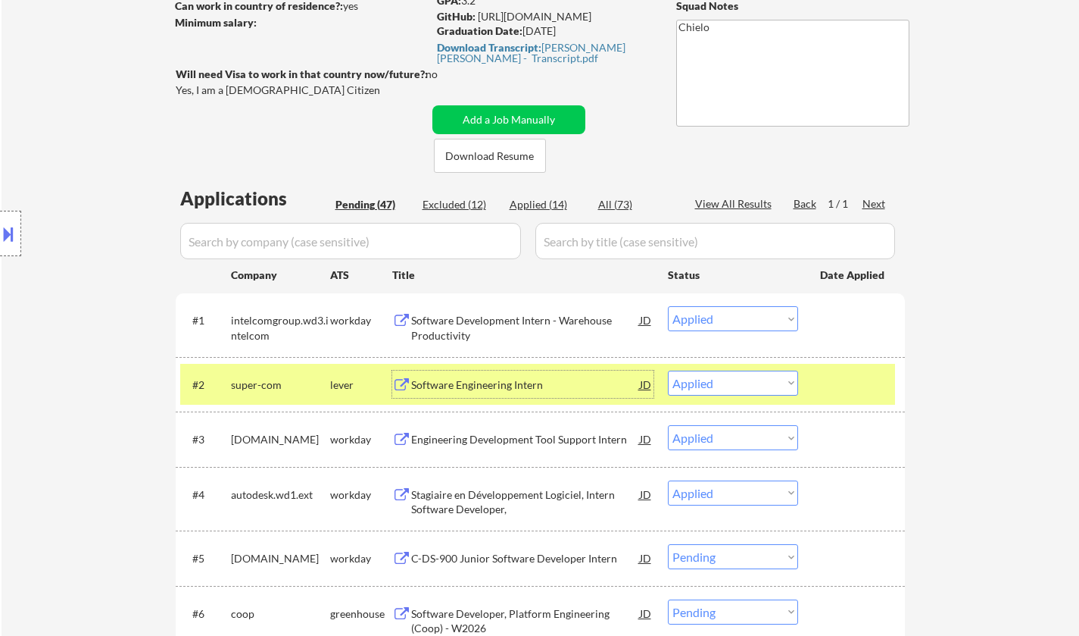
select select ""applied""
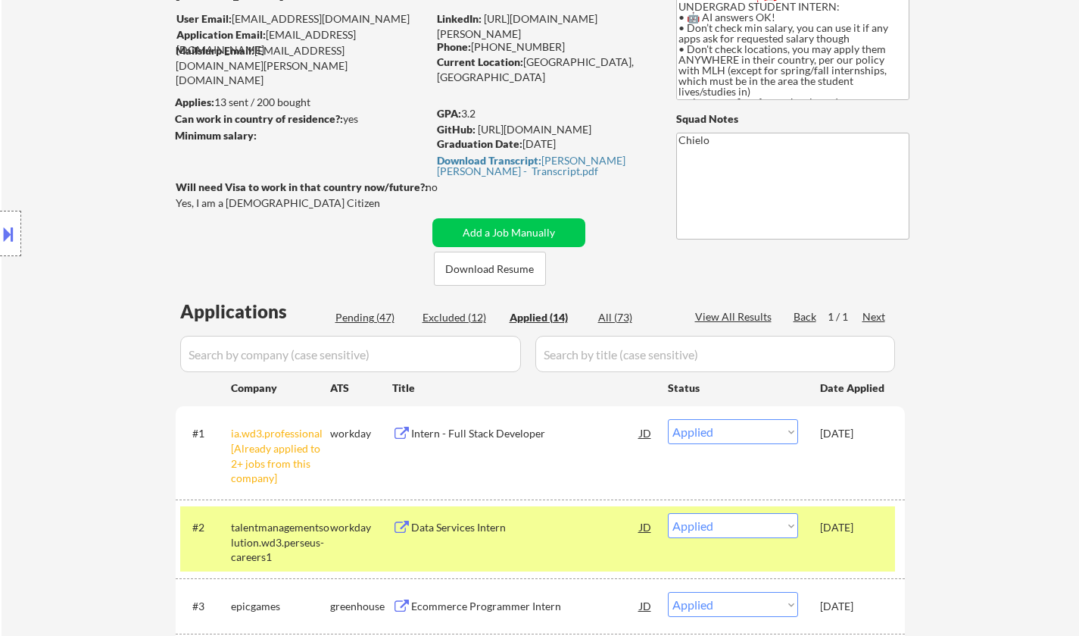
scroll to position [0, 0]
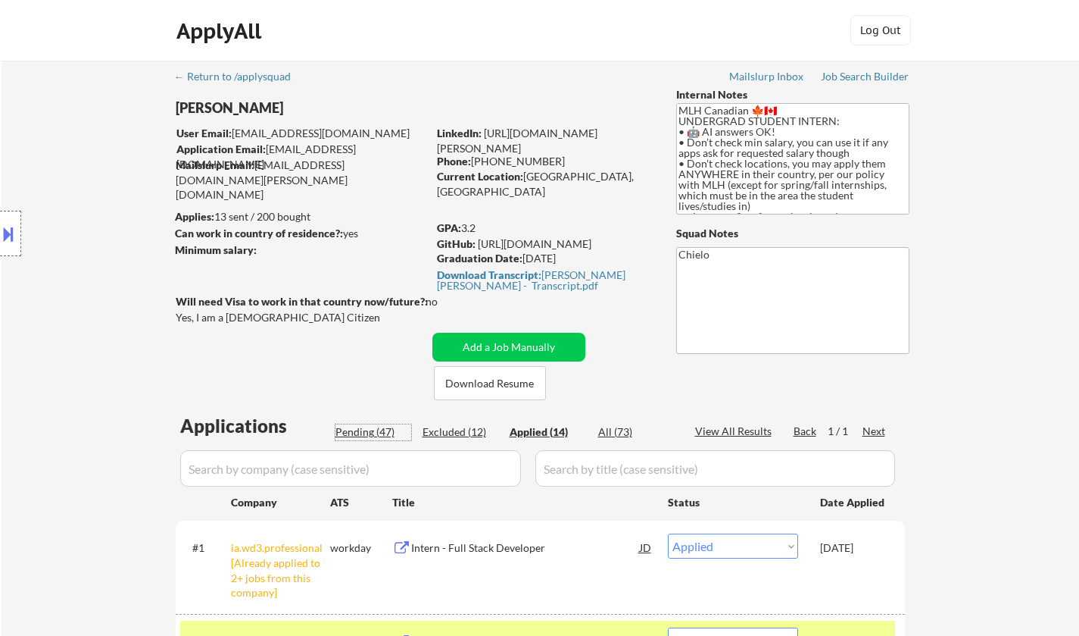
click at [367, 429] on div "Pending (47)" at bounding box center [374, 431] width 76 height 15
select select ""pending""
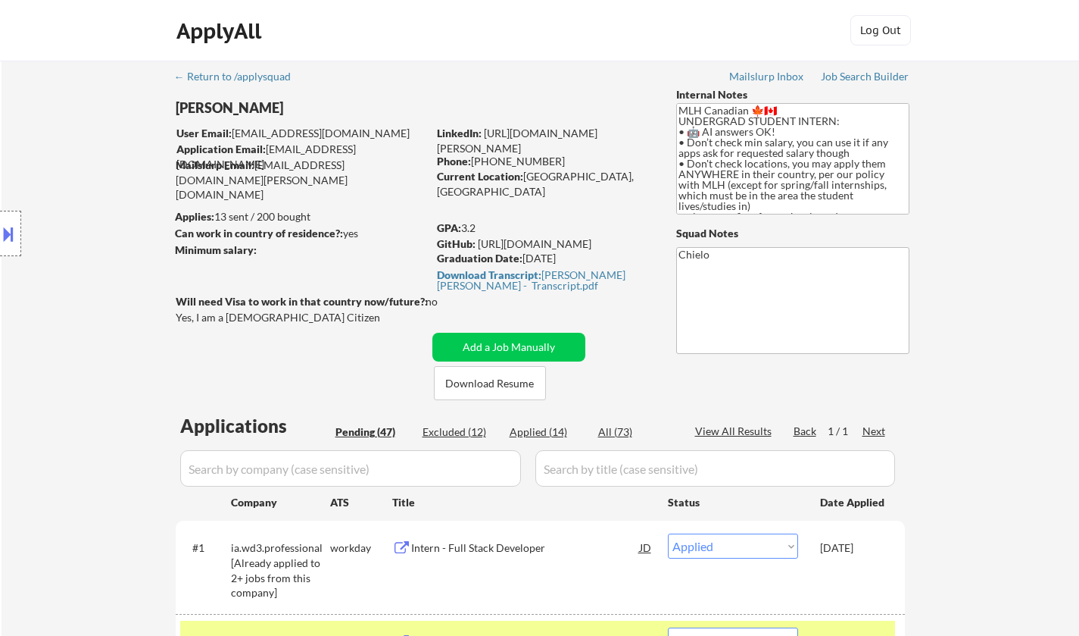
select select ""pending""
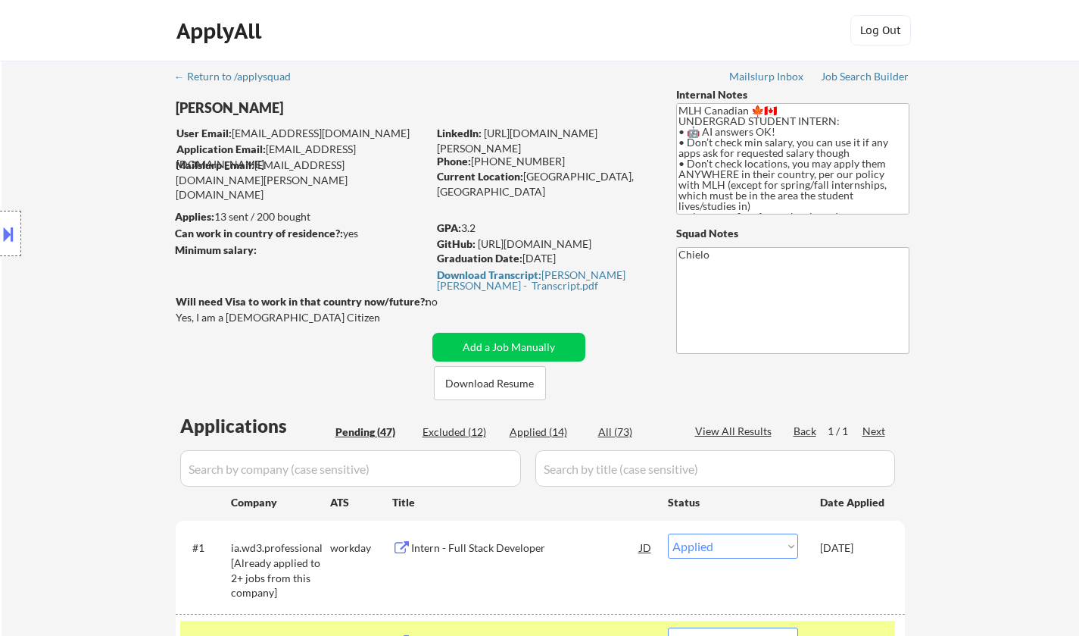
select select ""pending""
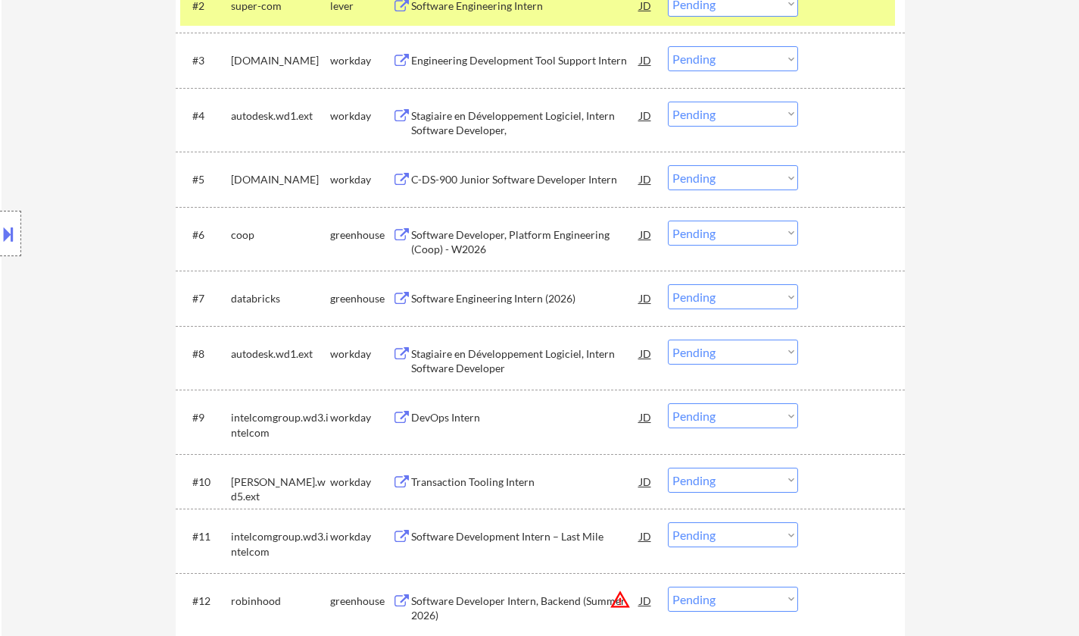
scroll to position [379, 0]
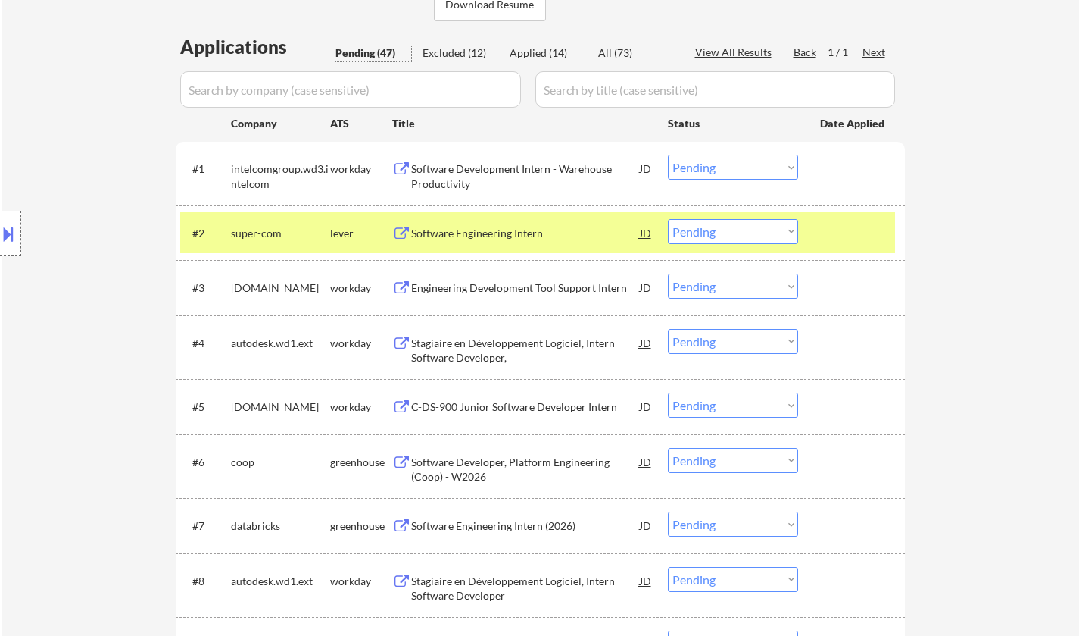
drag, startPoint x: 718, startPoint y: 233, endPoint x: 725, endPoint y: 238, distance: 8.6
click at [718, 233] on select "Choose an option... Pending Applied Excluded (Questions) Excluded (Expired) Exc…" at bounding box center [733, 231] width 130 height 25
click at [668, 219] on select "Choose an option... Pending Applied Excluded (Questions) Excluded (Expired) Exc…" at bounding box center [733, 231] width 130 height 25
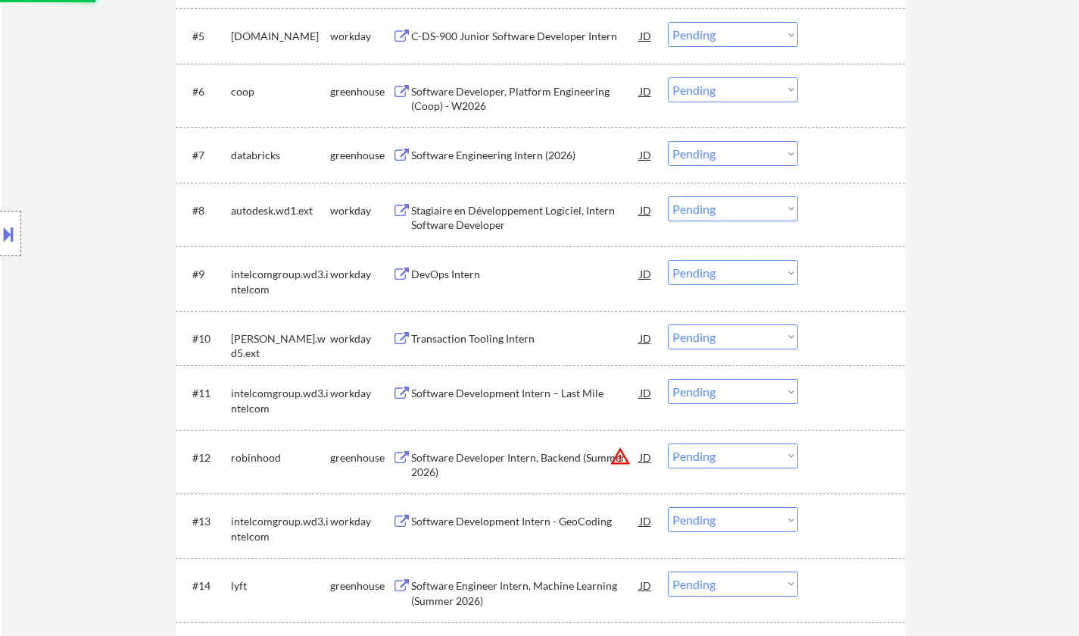
select select ""pending""
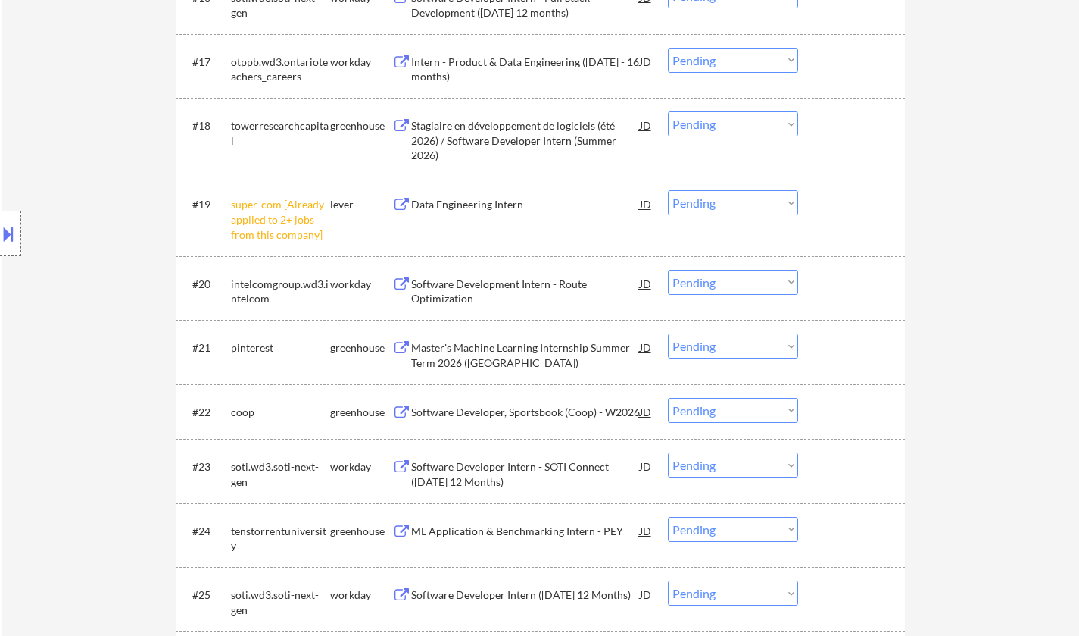
scroll to position [1515, 0]
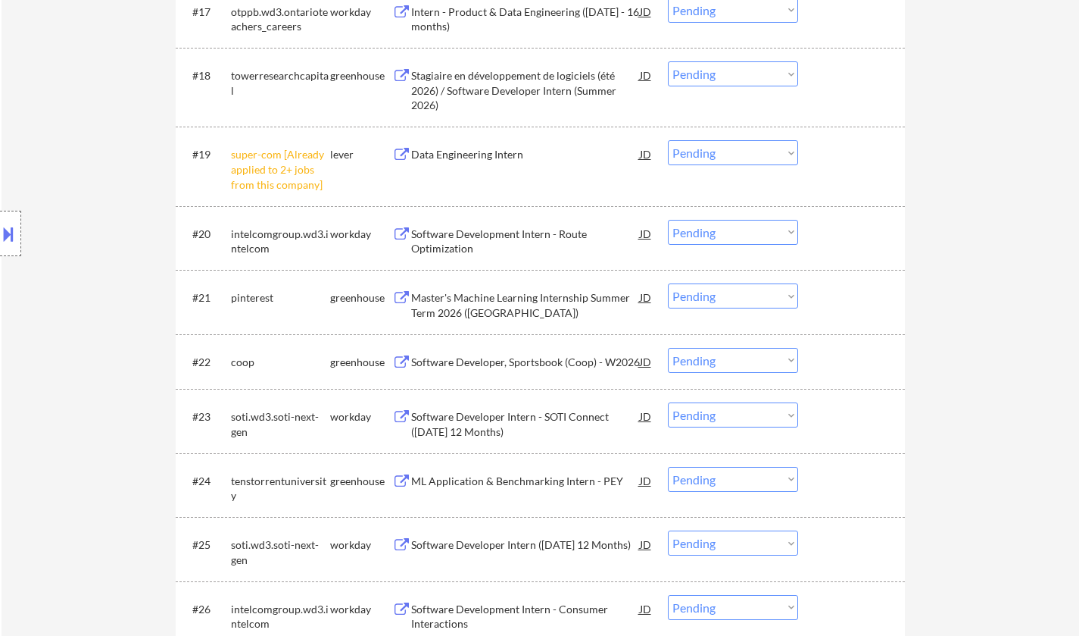
drag, startPoint x: 737, startPoint y: 151, endPoint x: 745, endPoint y: 158, distance: 9.7
click at [737, 151] on select "Choose an option... Pending Applied Excluded (Questions) Excluded (Expired) Exc…" at bounding box center [733, 152] width 130 height 25
click at [668, 140] on select "Choose an option... Pending Applied Excluded (Questions) Excluded (Expired) Exc…" at bounding box center [733, 152] width 130 height 25
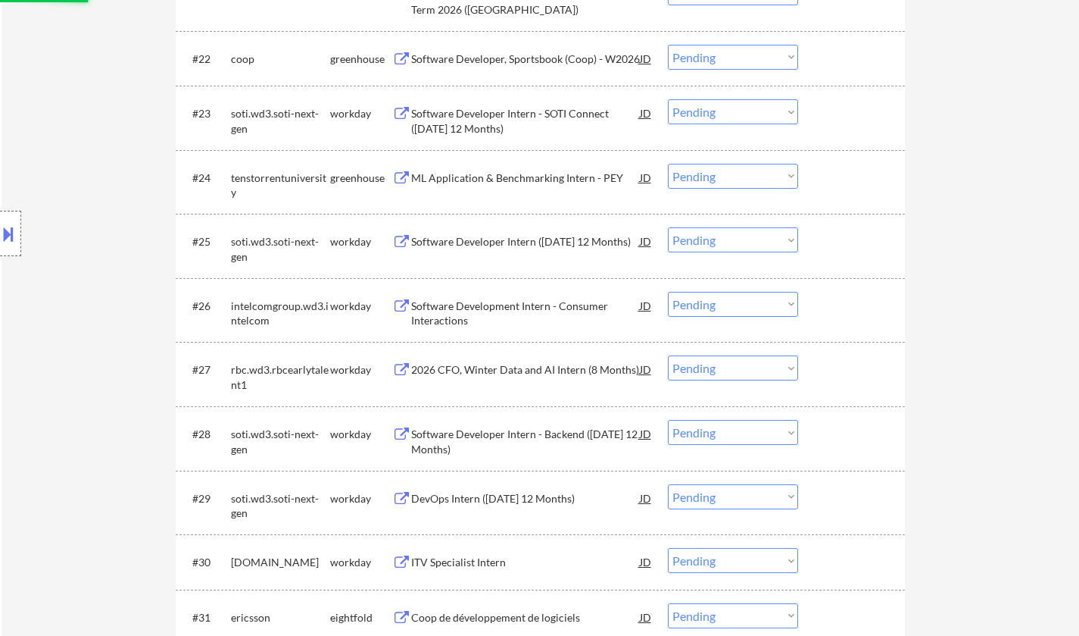
select select ""pending""
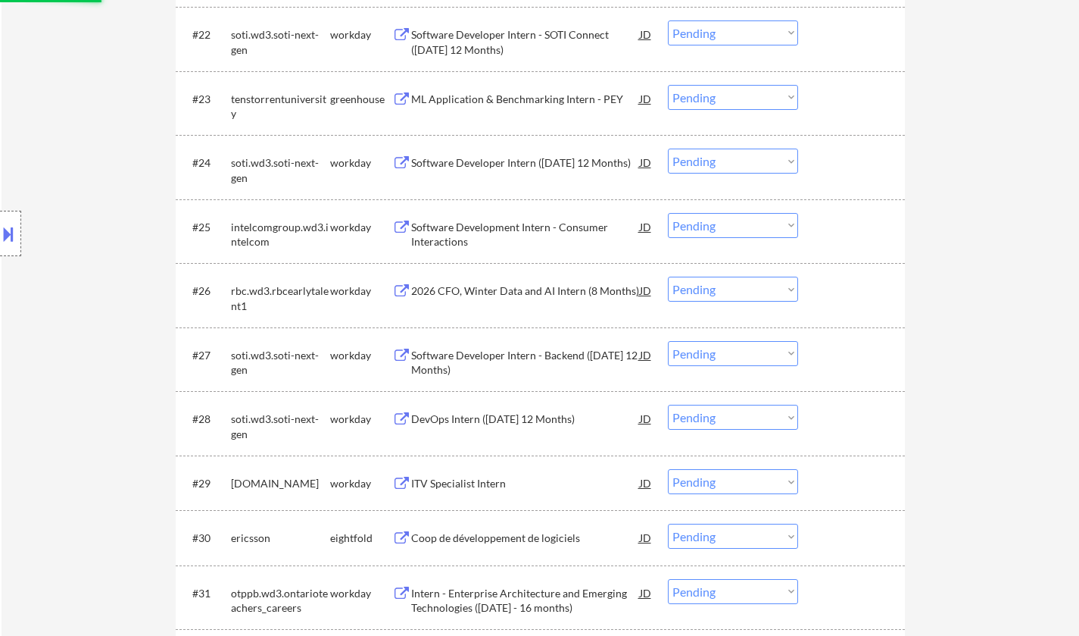
scroll to position [2121, 0]
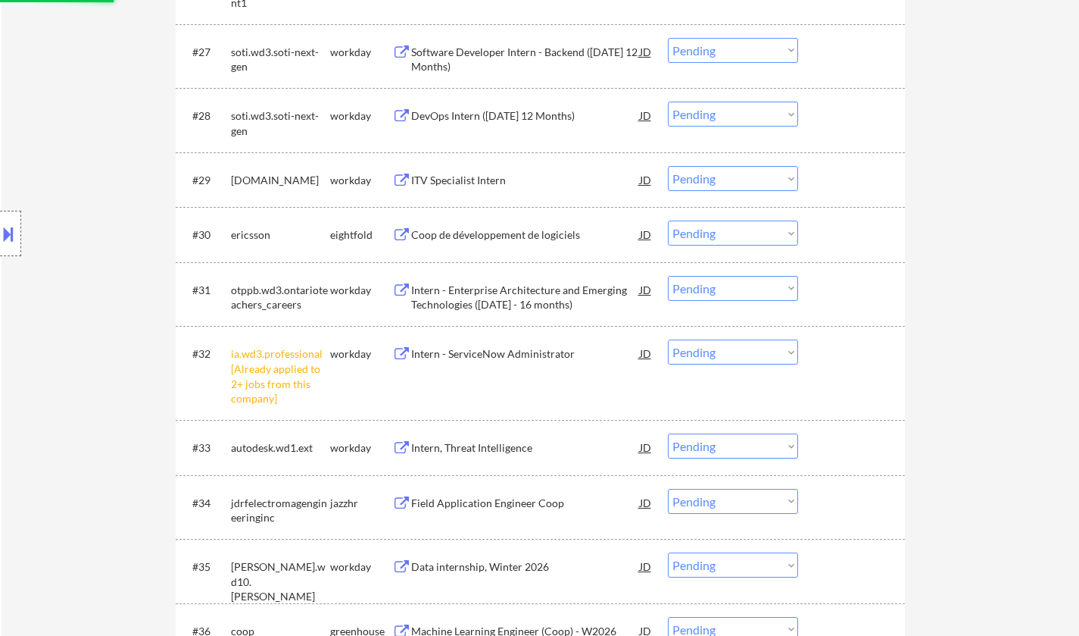
click at [737, 357] on select "Choose an option... Pending Applied Excluded (Questions) Excluded (Expired) Exc…" at bounding box center [733, 351] width 130 height 25
click at [668, 339] on select "Choose an option... Pending Applied Excluded (Questions) Excluded (Expired) Exc…" at bounding box center [733, 351] width 130 height 25
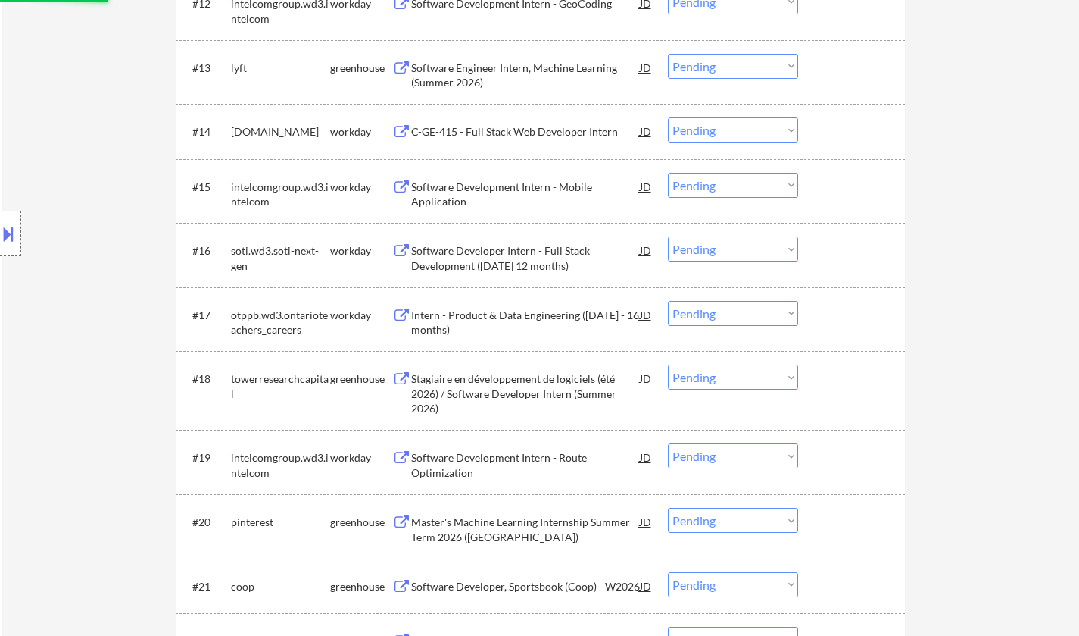
select select ""pending""
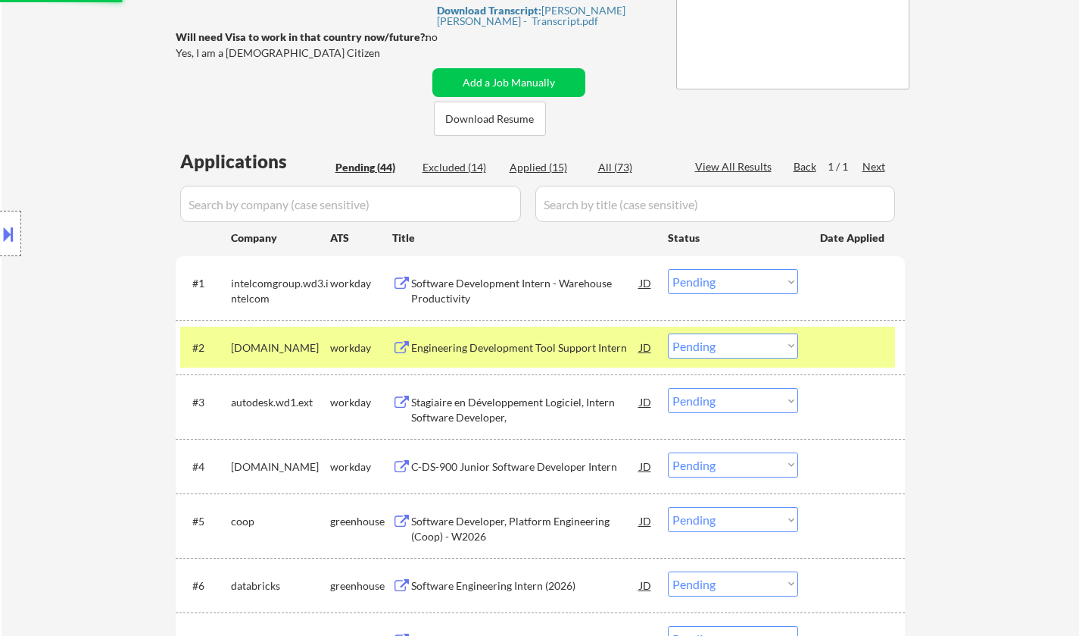
scroll to position [379, 0]
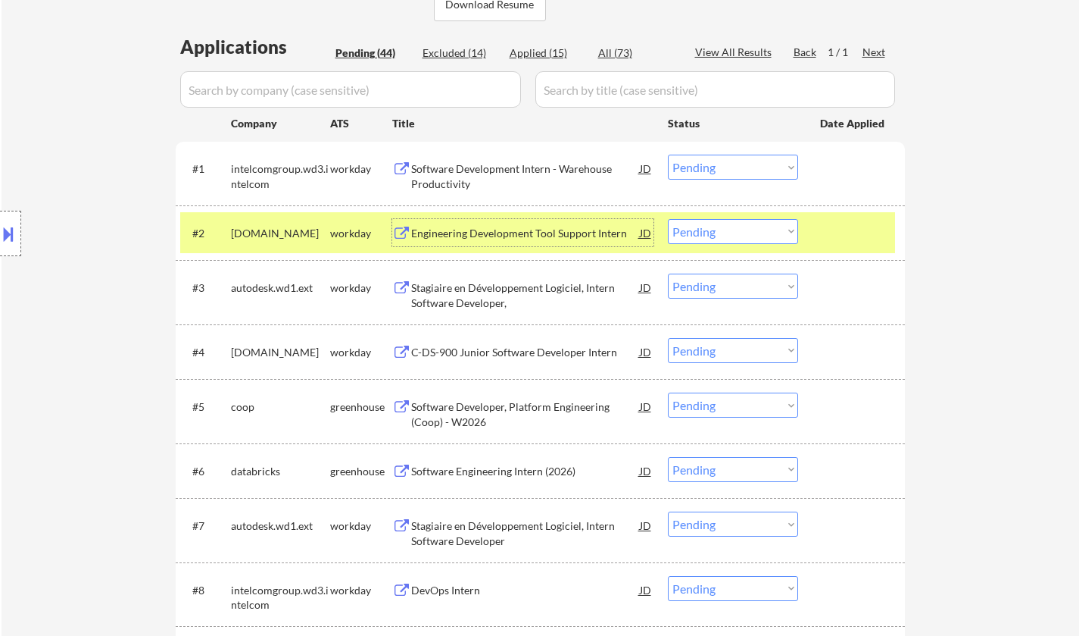
click at [519, 235] on div "Engineering Development Tool Support Intern" at bounding box center [525, 233] width 229 height 15
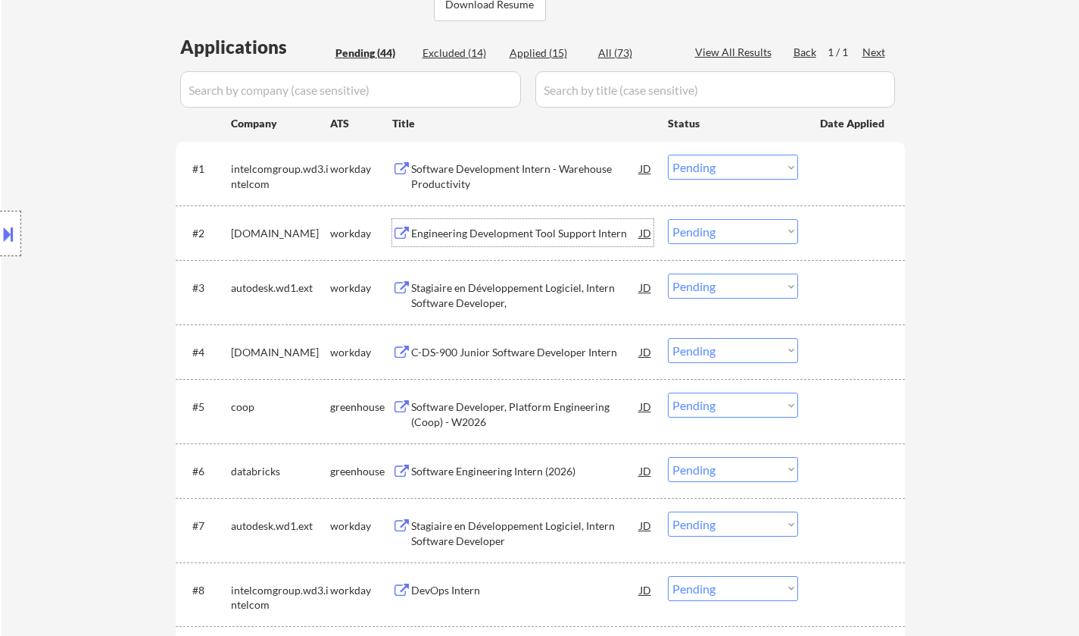
click at [715, 226] on select "Choose an option... Pending Applied Excluded (Questions) Excluded (Expired) Exc…" at bounding box center [733, 231] width 130 height 25
click at [668, 219] on select "Choose an option... Pending Applied Excluded (Questions) Excluded (Expired) Exc…" at bounding box center [733, 231] width 130 height 25
select select ""pending""
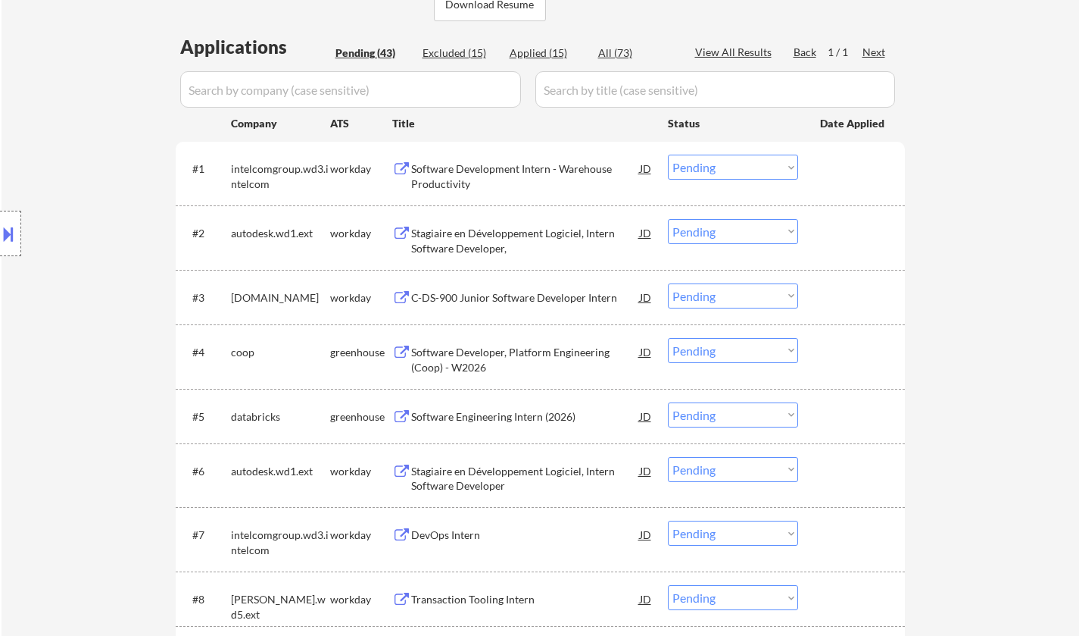
click at [509, 295] on div "C-DS-900 Junior Software Developer Intern" at bounding box center [525, 297] width 229 height 15
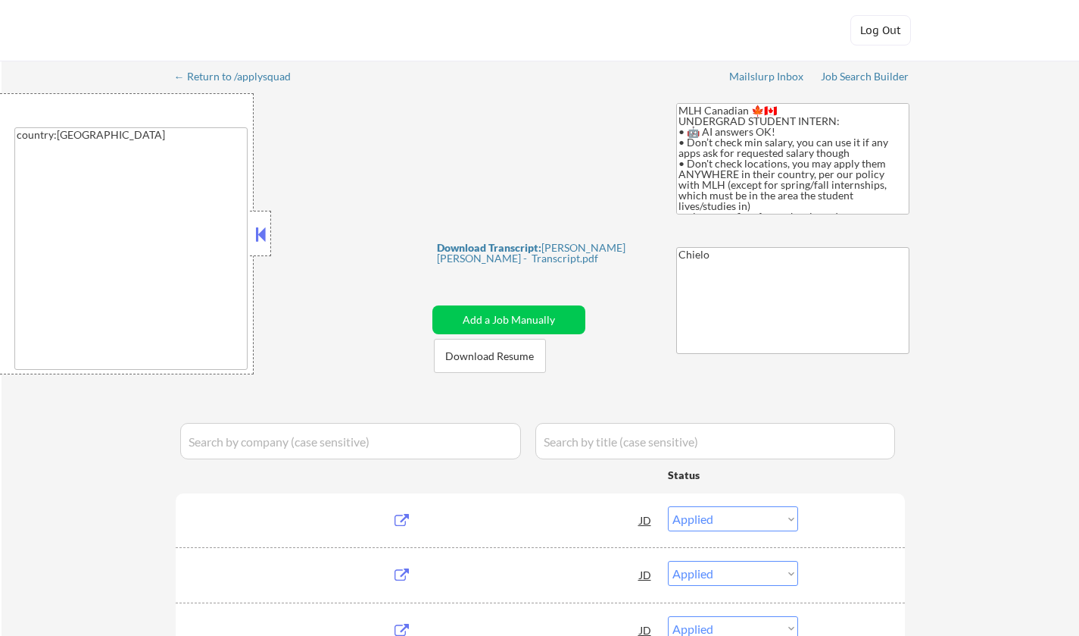
select select ""applied""
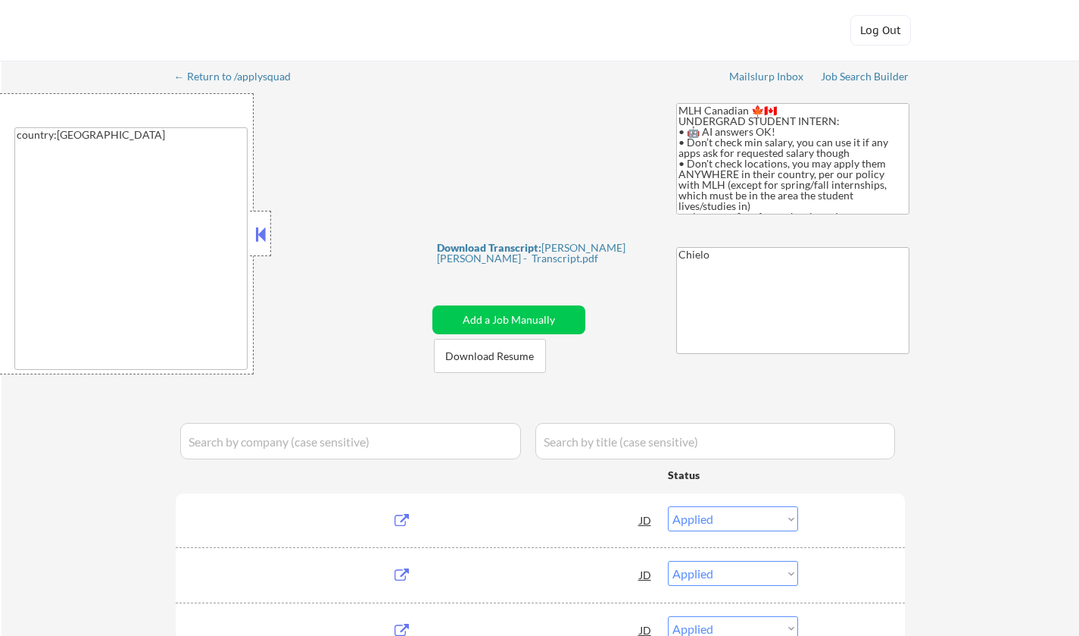
select select ""applied""
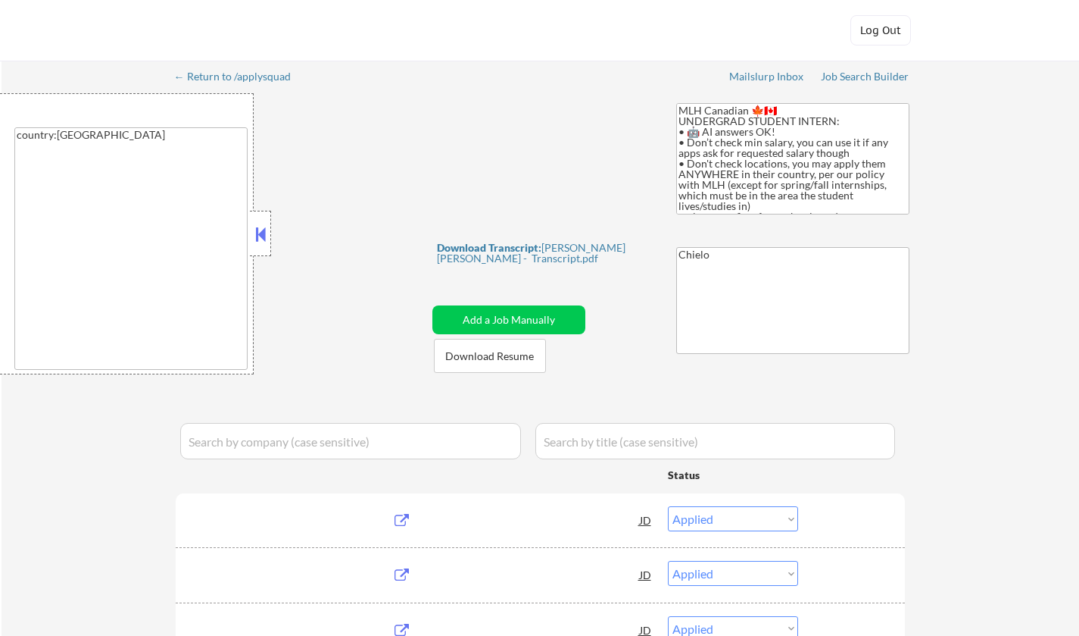
select select ""applied""
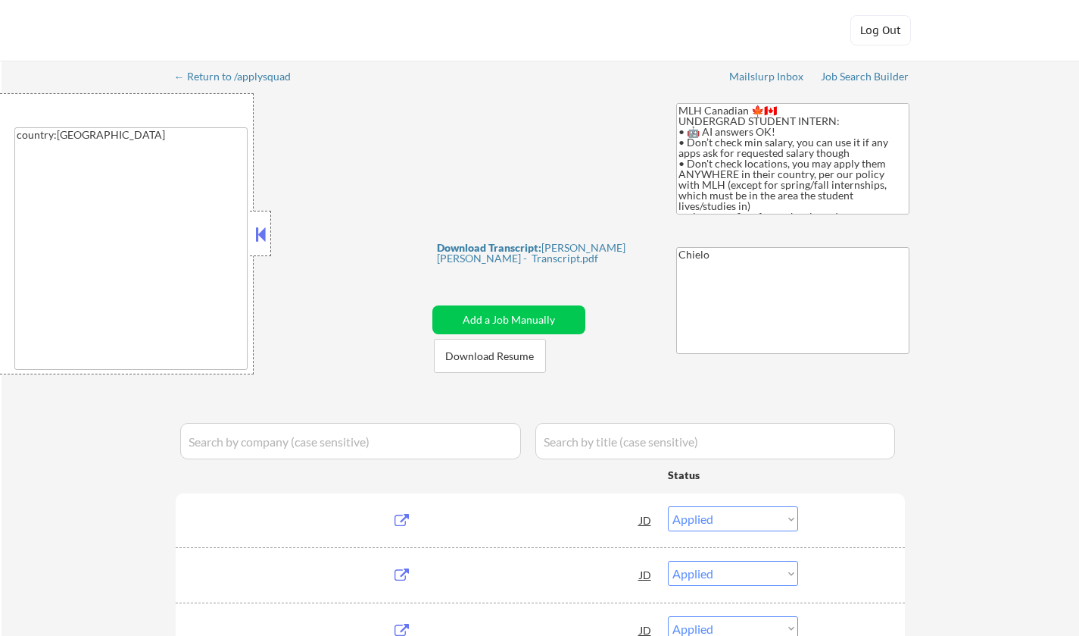
select select ""pending""
select select ""excluded__bad_match_""
select select ""excluded__expired_""
select select ""excluded__bad_match_""
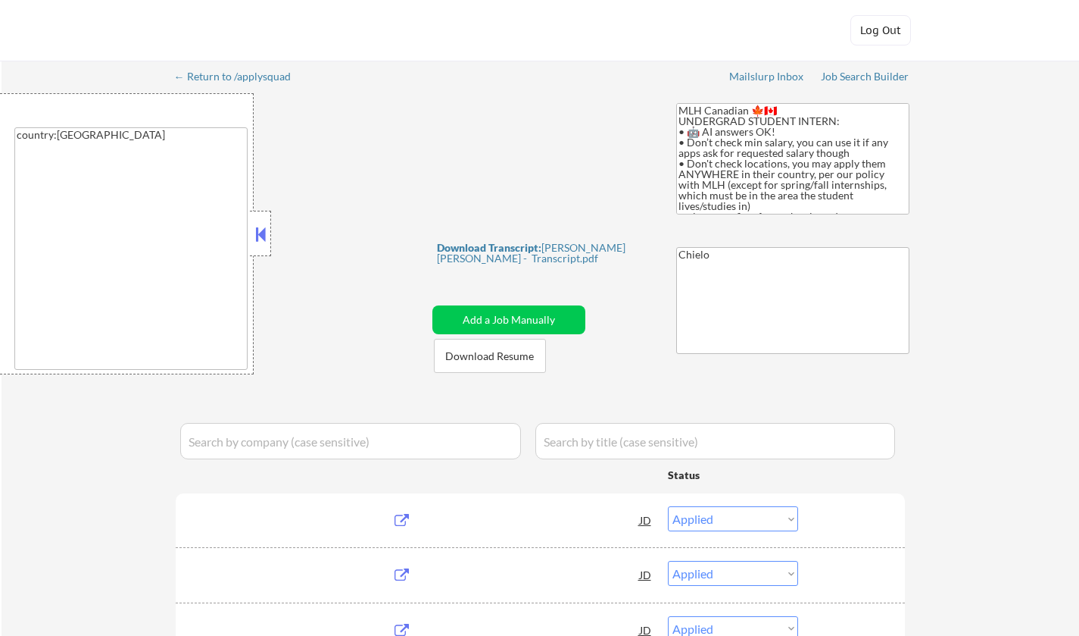
select select ""pending""
select select ""excluded__expired_""
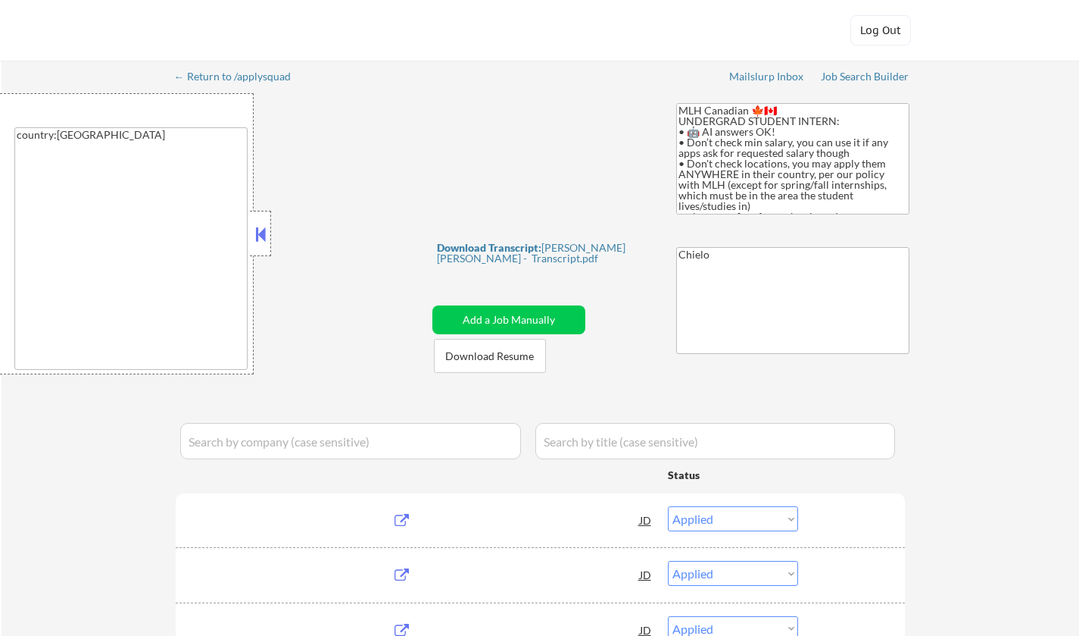
select select ""excluded__other_""
select select ""pending""
select select ""excluded__expired_""
select select ""pending""
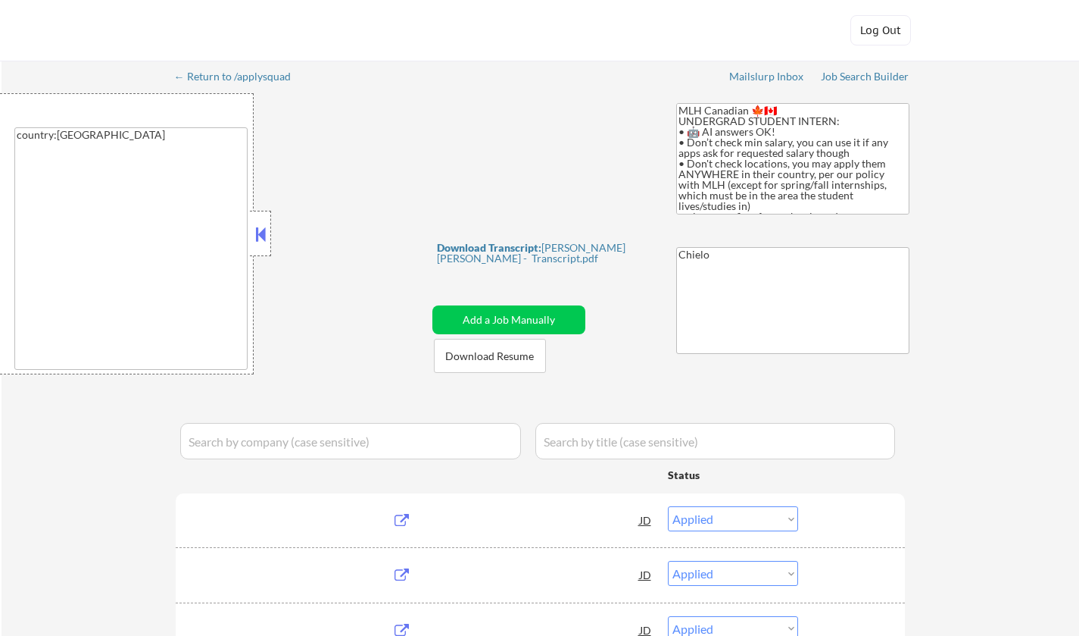
select select ""pending""
select select ""excluded__location_""
select select ""pending""
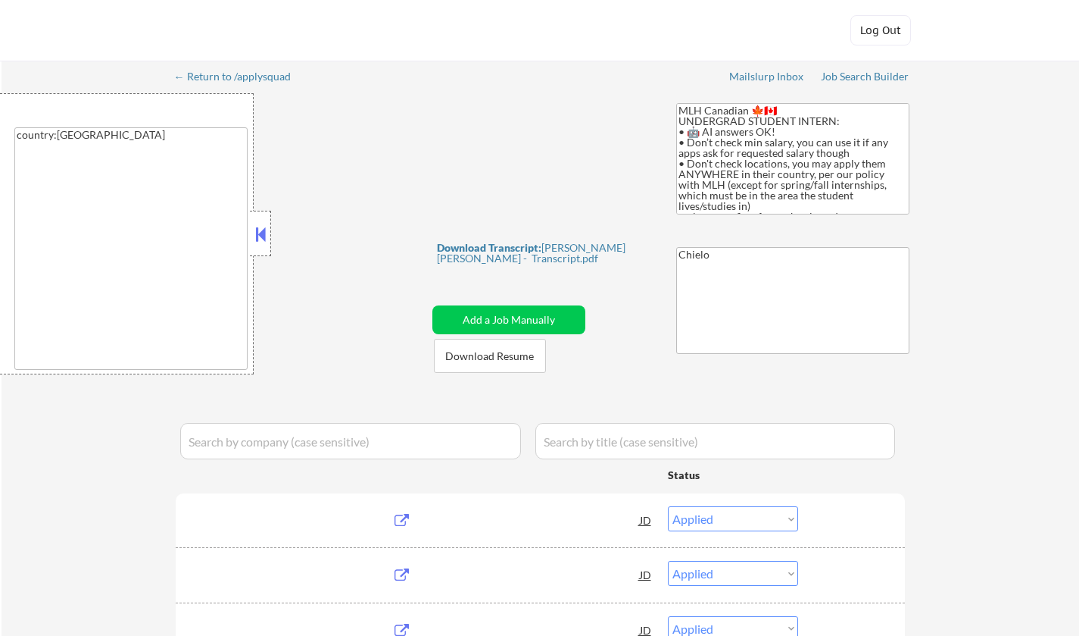
select select ""pending""
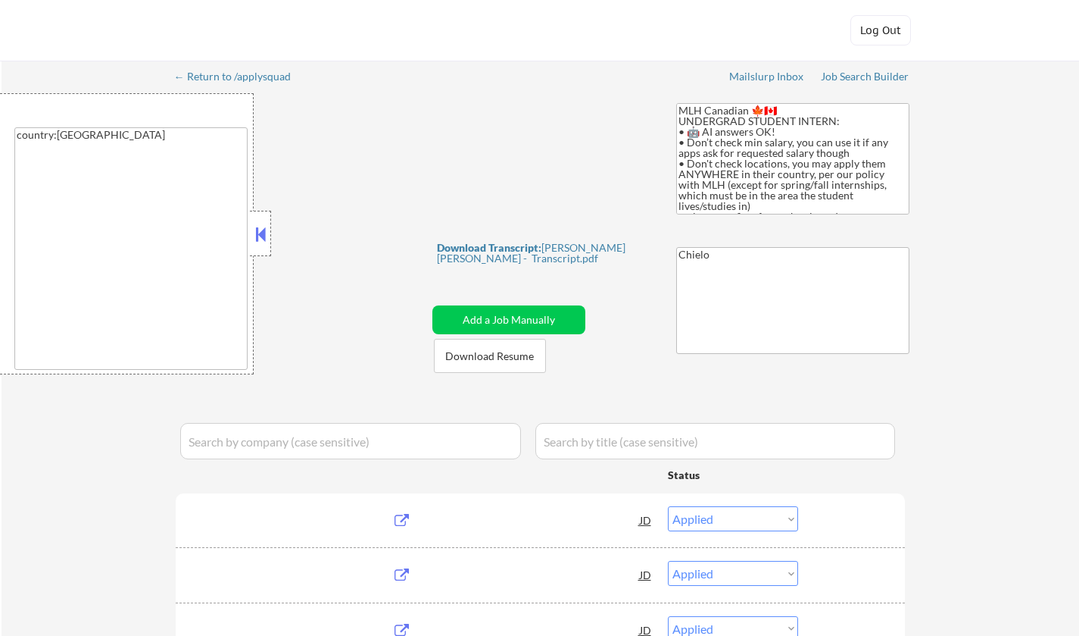
select select ""excluded__other_""
select select ""pending""
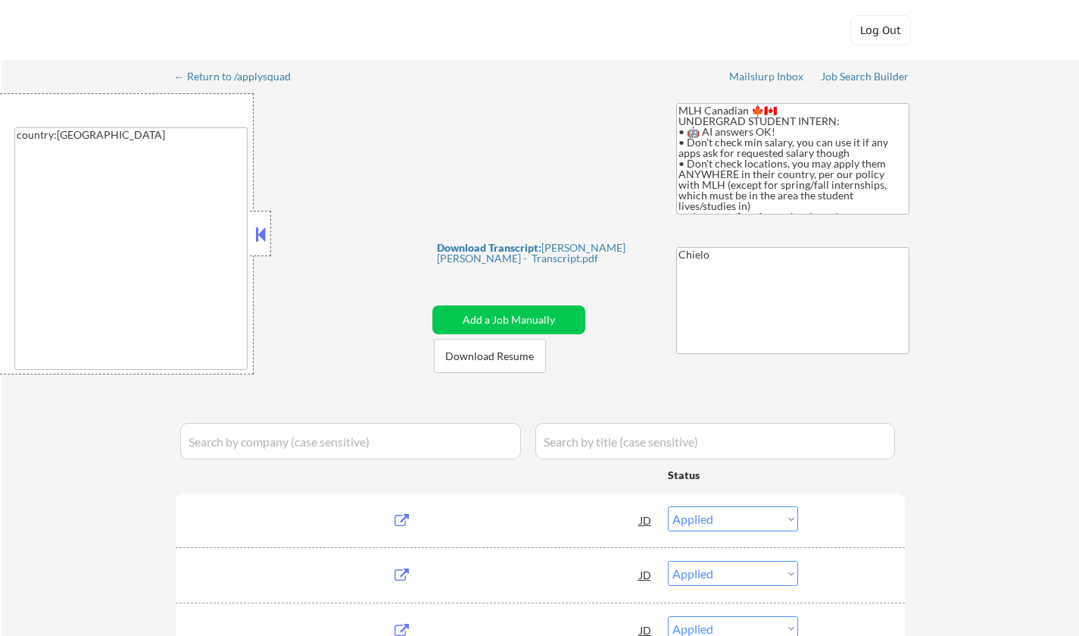
select select ""pending""
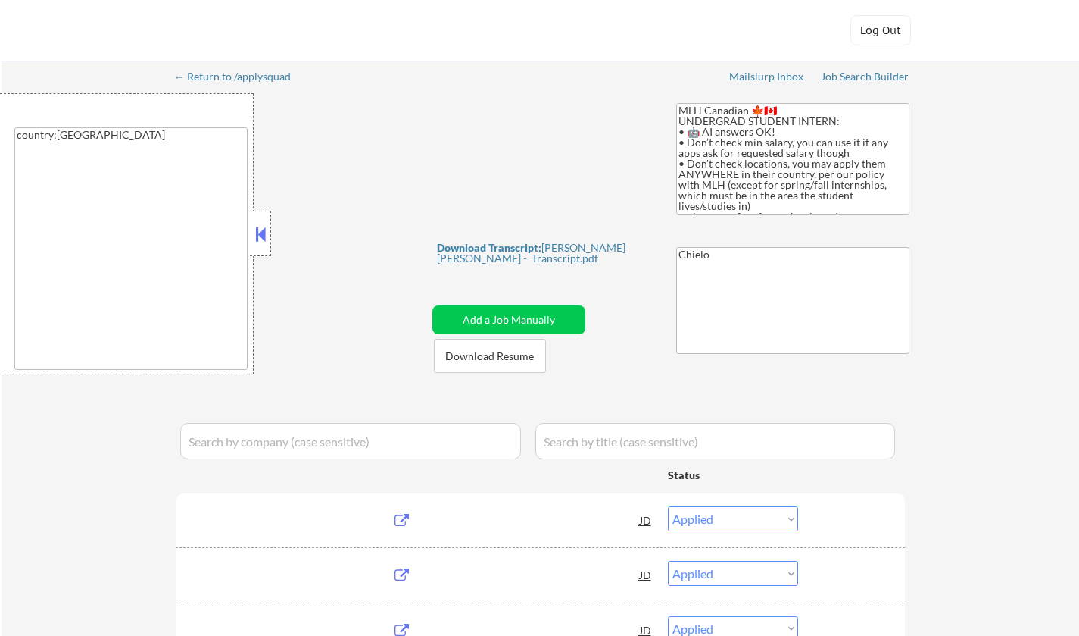
select select ""pending""
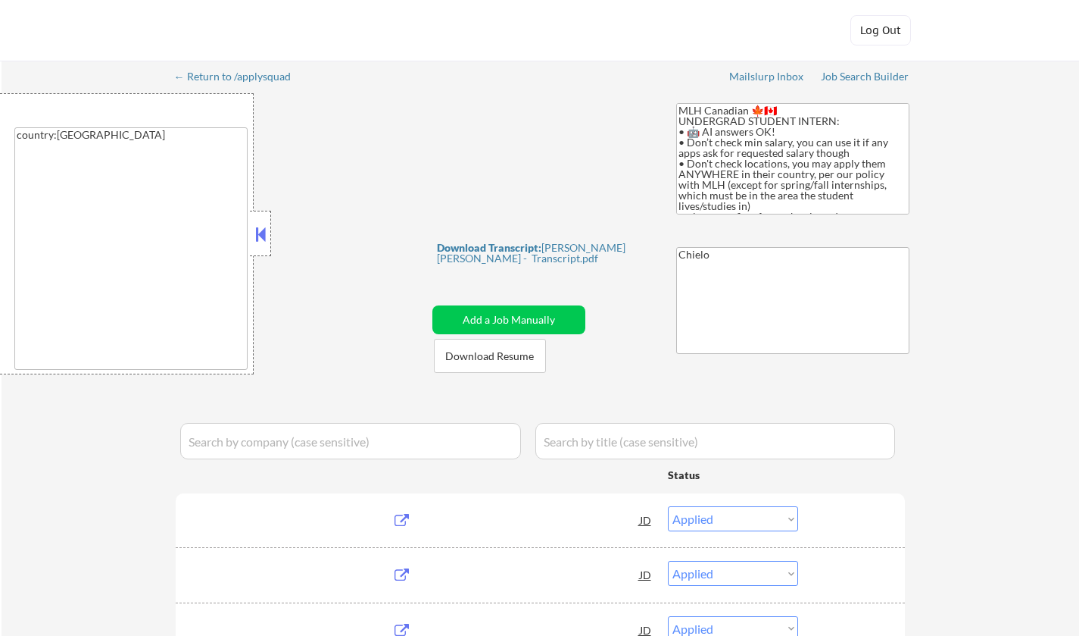
select select ""pending""
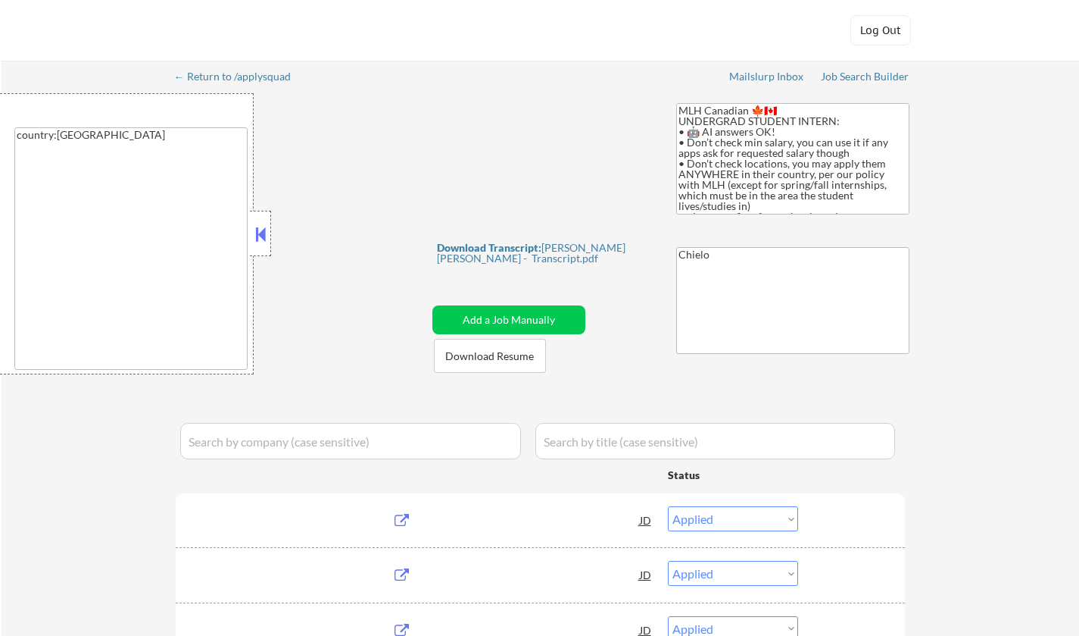
select select ""pending""
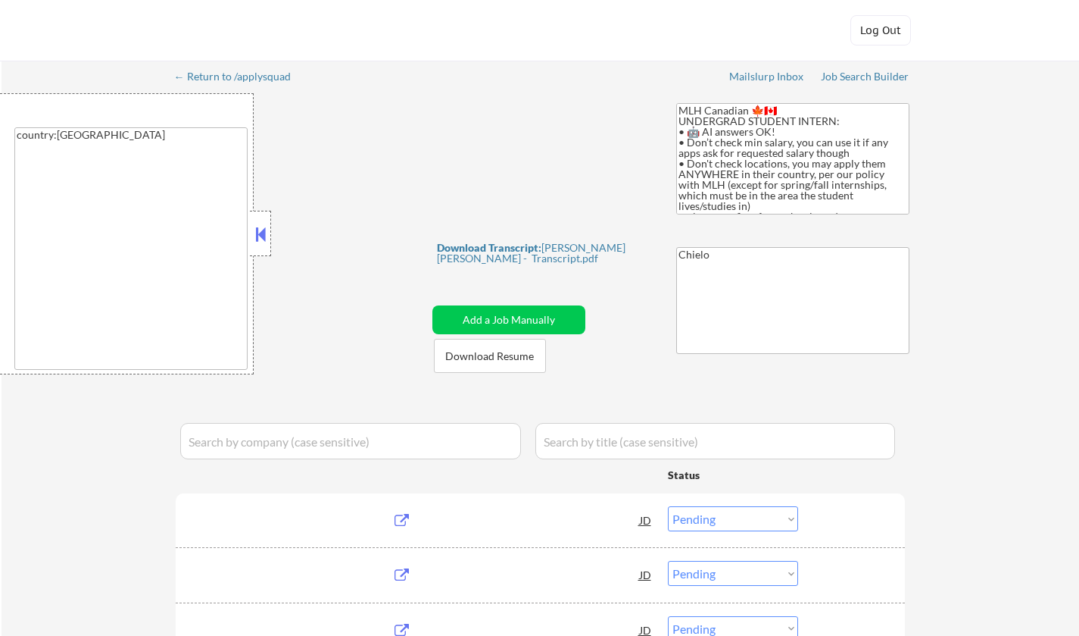
select select ""pending""
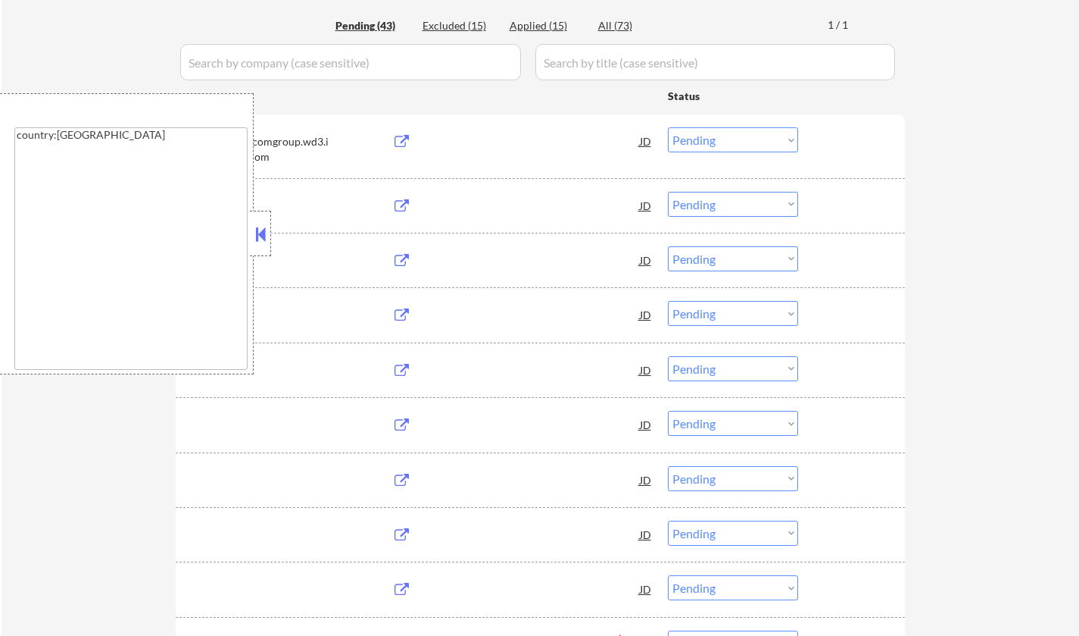
scroll to position [379, 0]
click at [259, 235] on button at bounding box center [260, 234] width 17 height 23
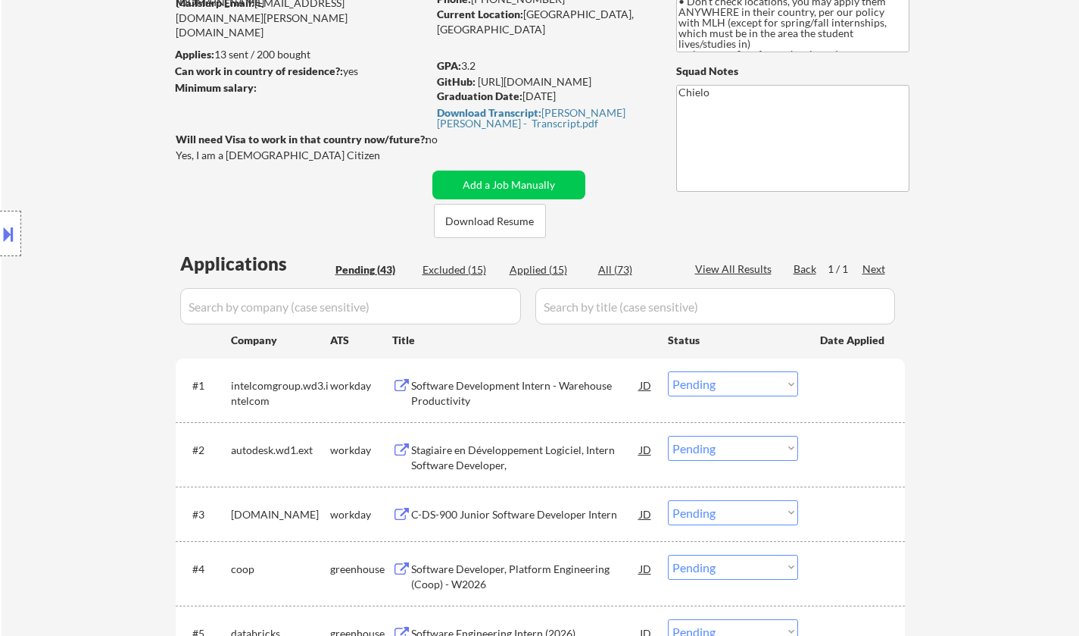
scroll to position [227, 0]
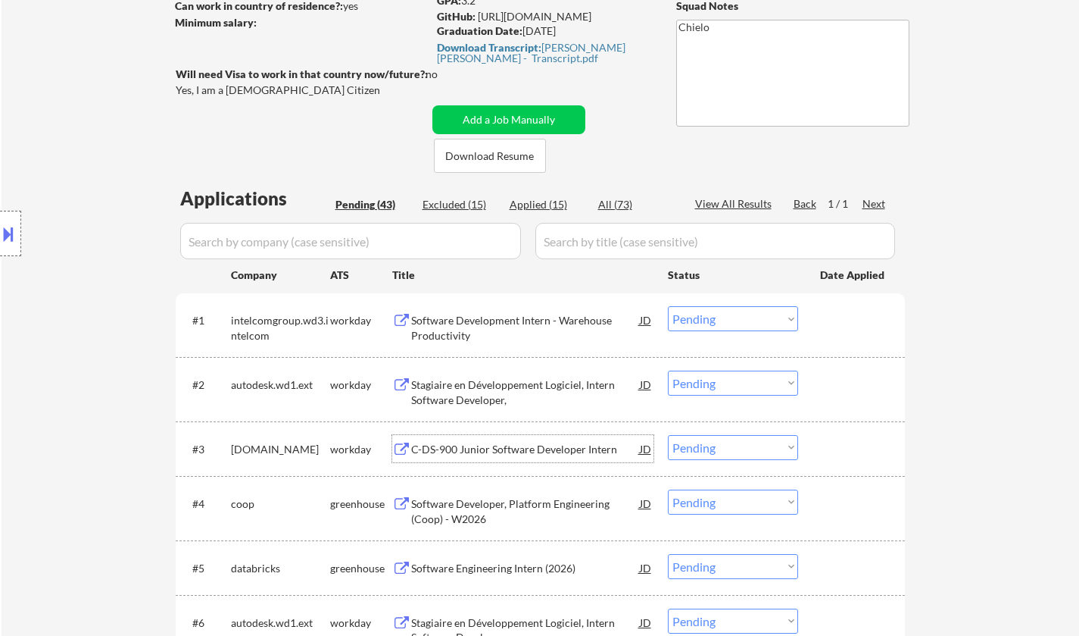
click at [493, 436] on div "C-DS-900 Junior Software Developer Intern" at bounding box center [525, 448] width 229 height 27
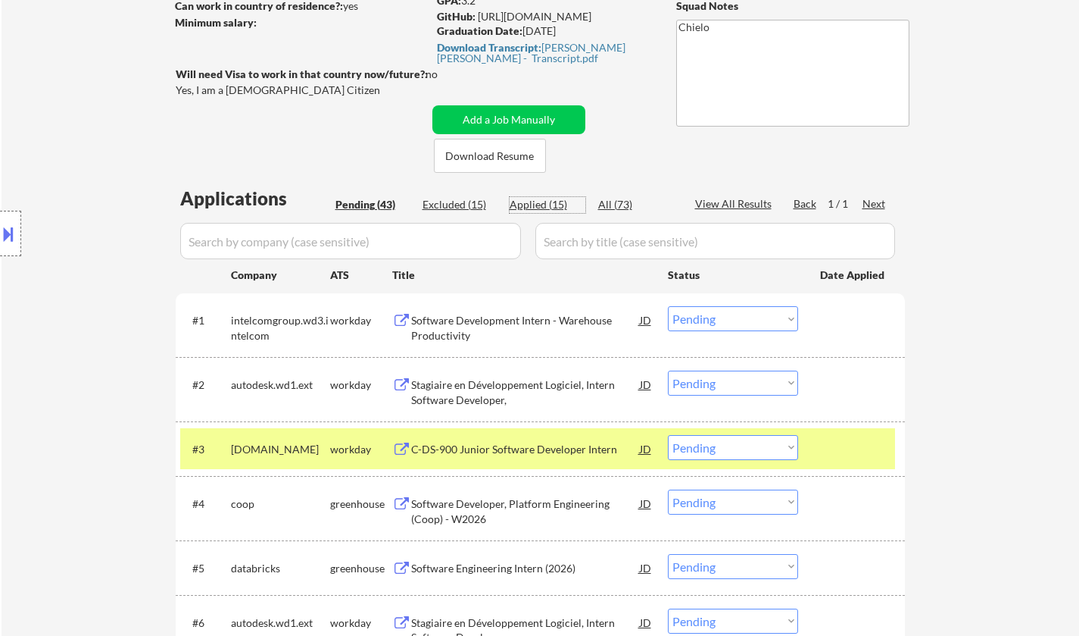
click at [525, 205] on div "Applied (15)" at bounding box center [548, 204] width 76 height 15
select select ""applied""
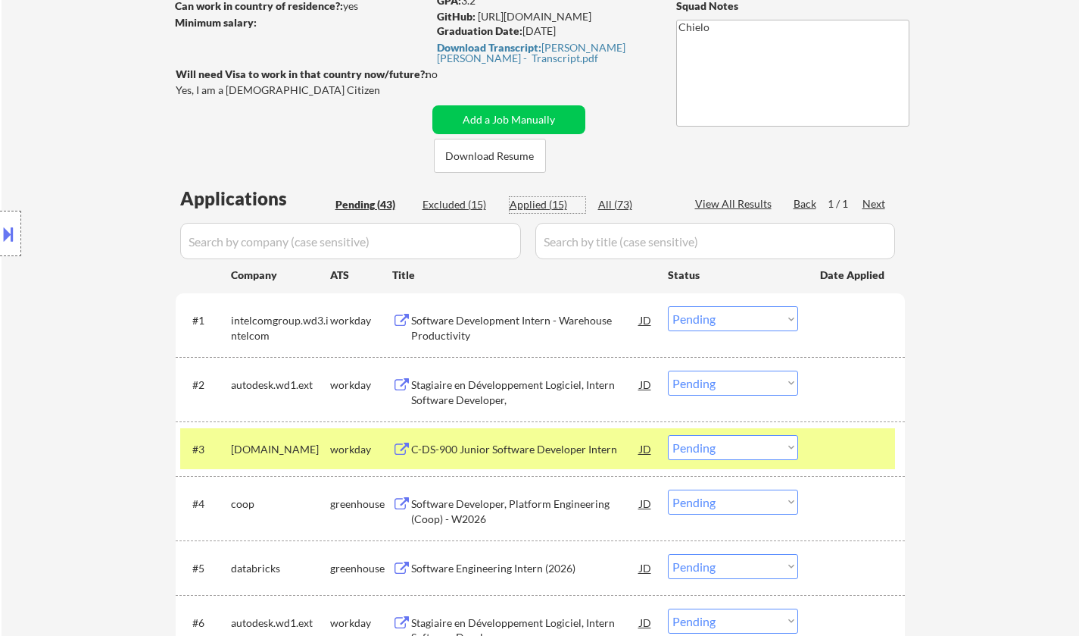
select select ""applied""
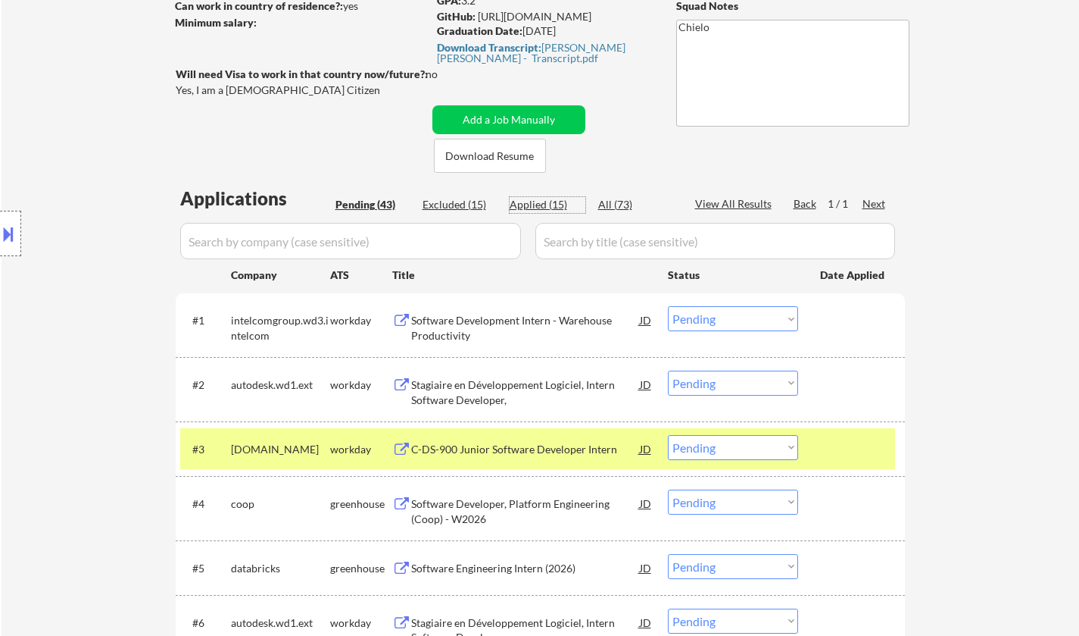
select select ""applied""
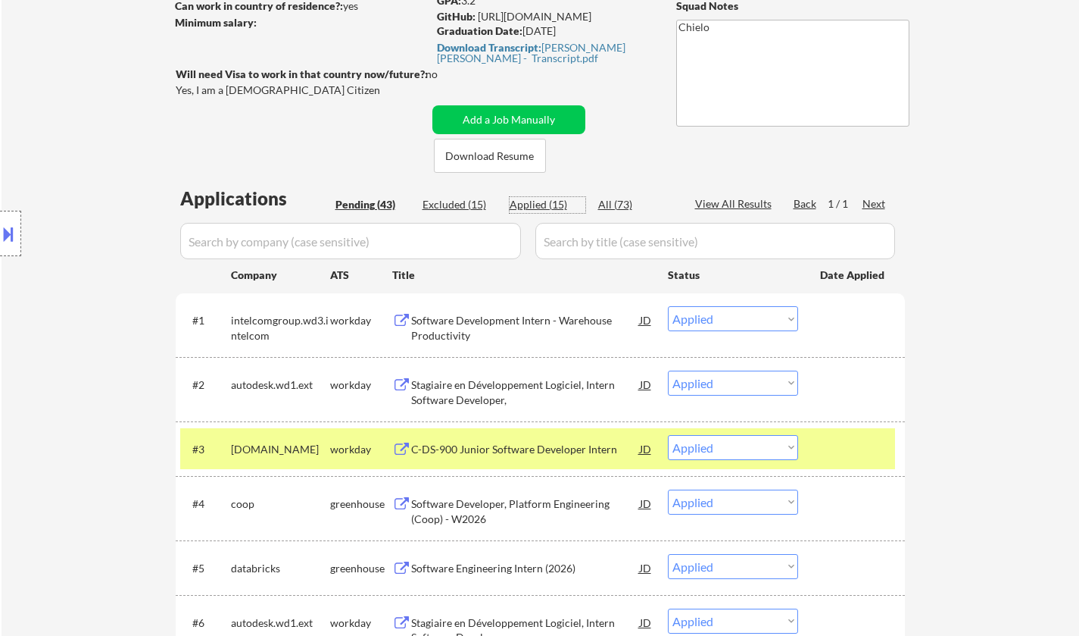
select select ""applied""
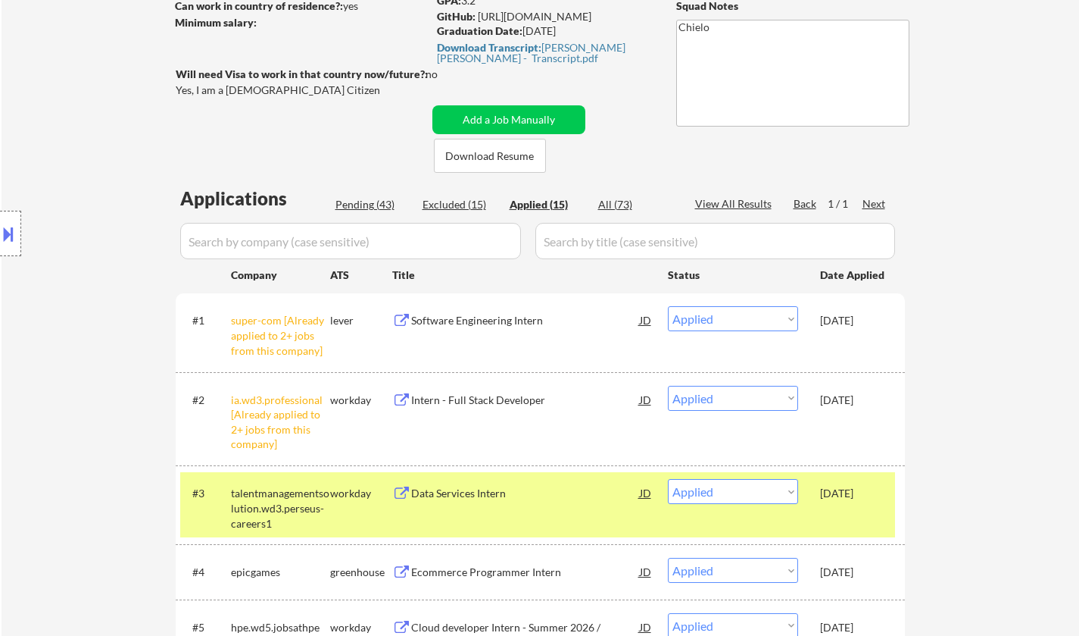
click at [491, 320] on div "Software Engineering Intern" at bounding box center [525, 320] width 229 height 15
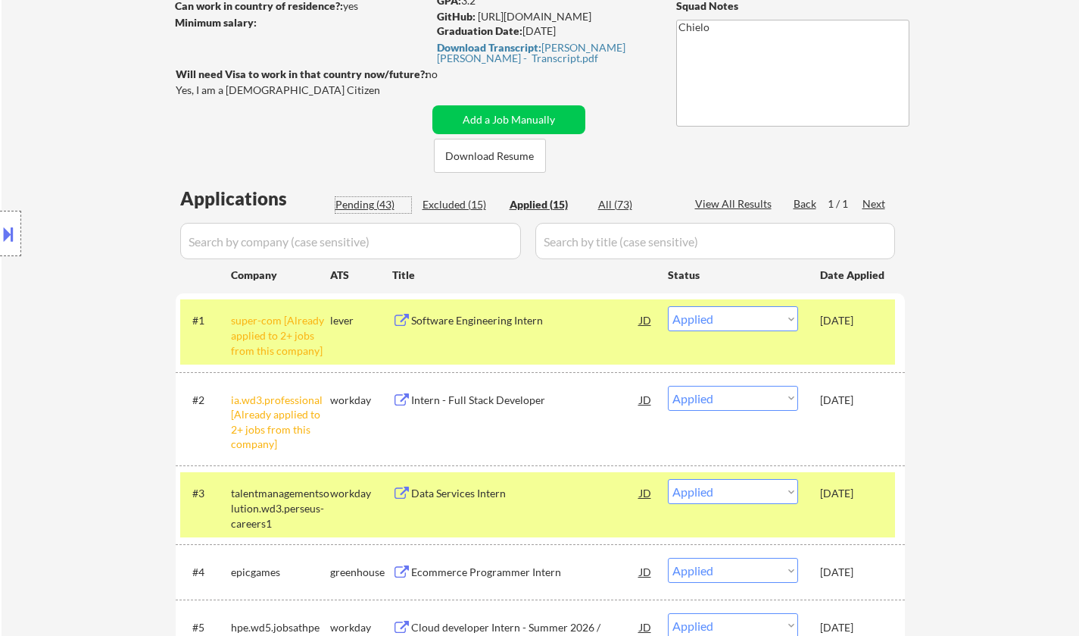
click at [369, 207] on div "Pending (43)" at bounding box center [374, 204] width 76 height 15
select select ""pending""
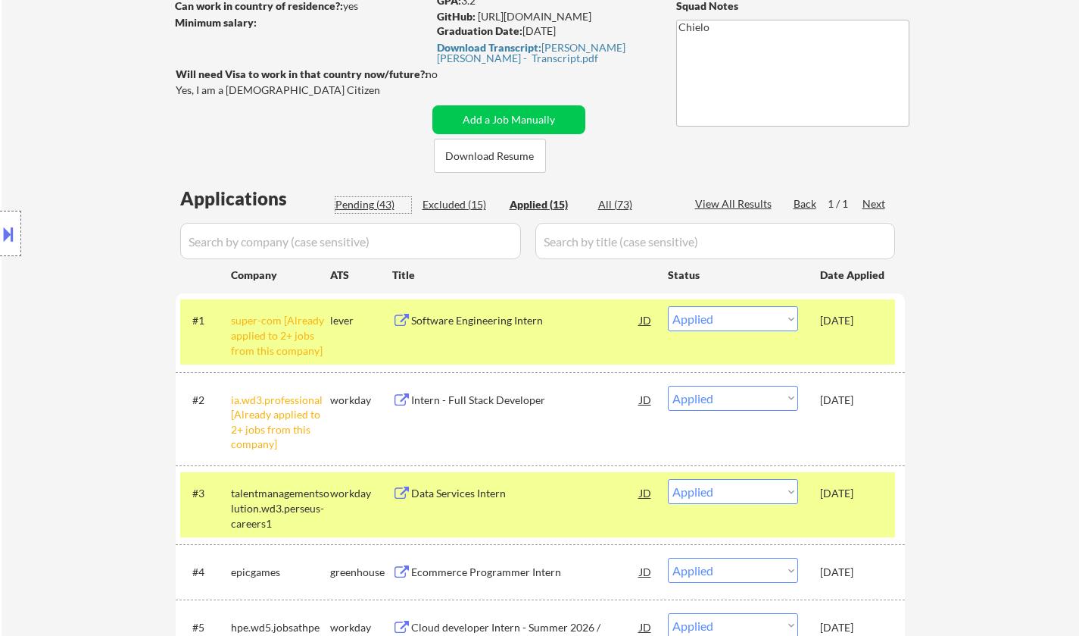
select select ""pending""
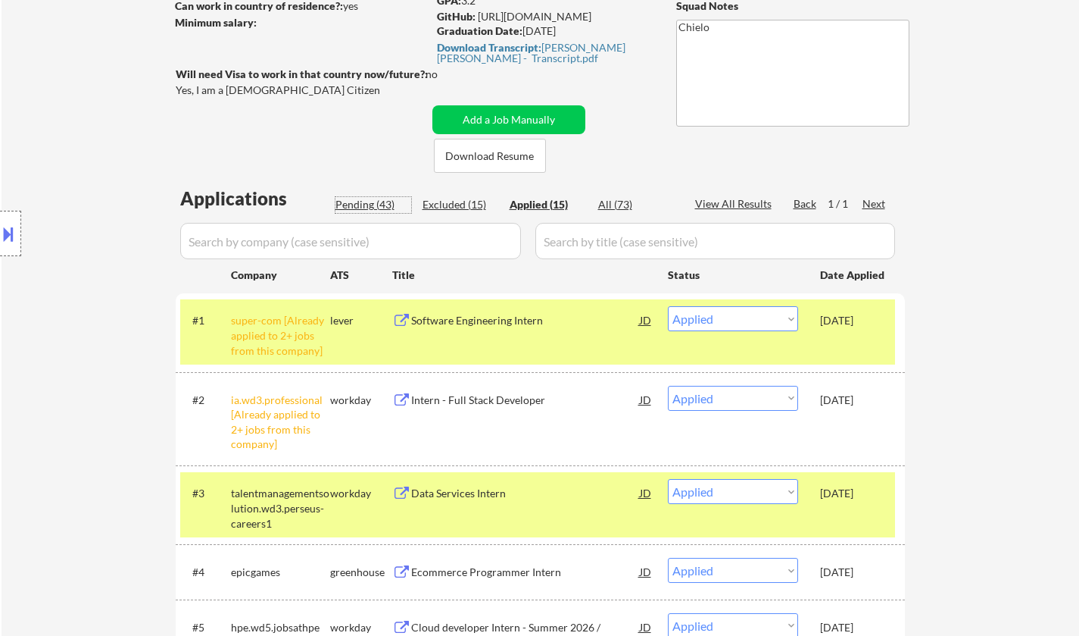
select select ""pending""
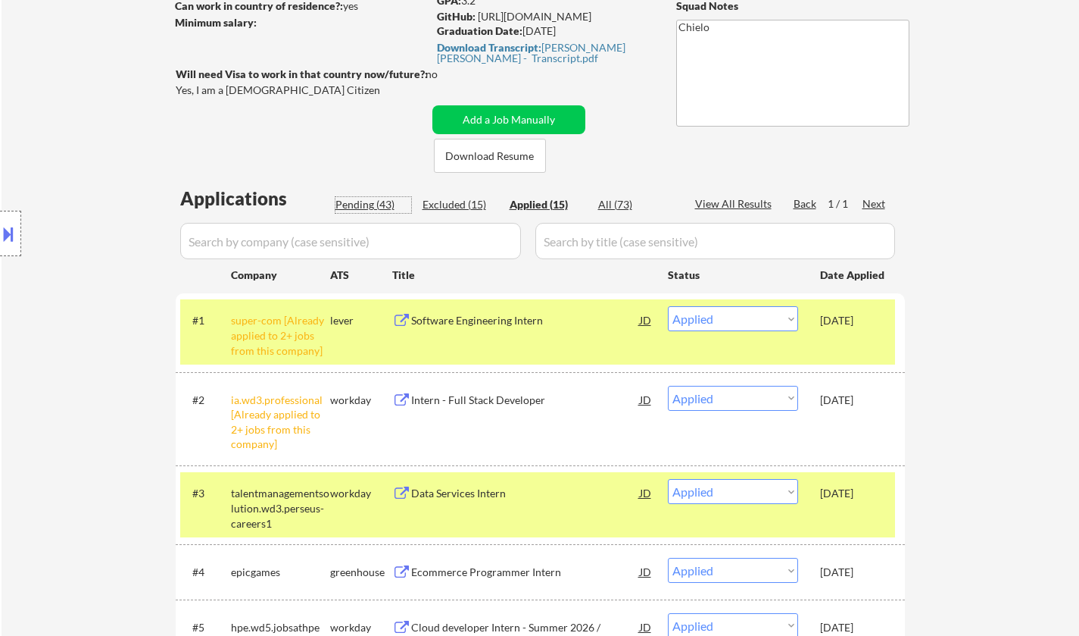
select select ""pending""
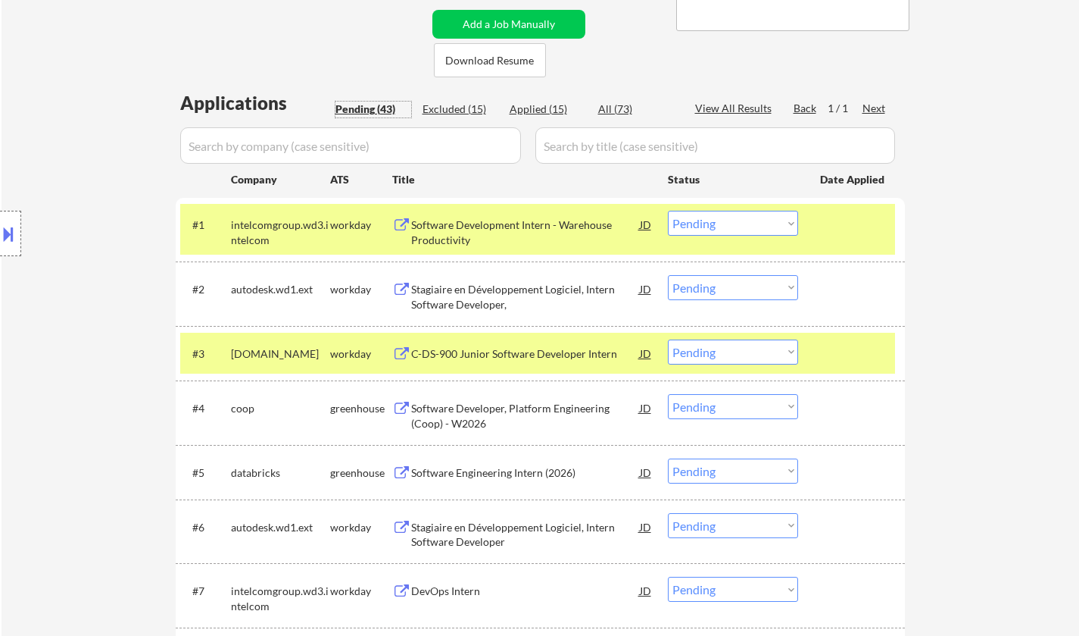
scroll to position [379, 0]
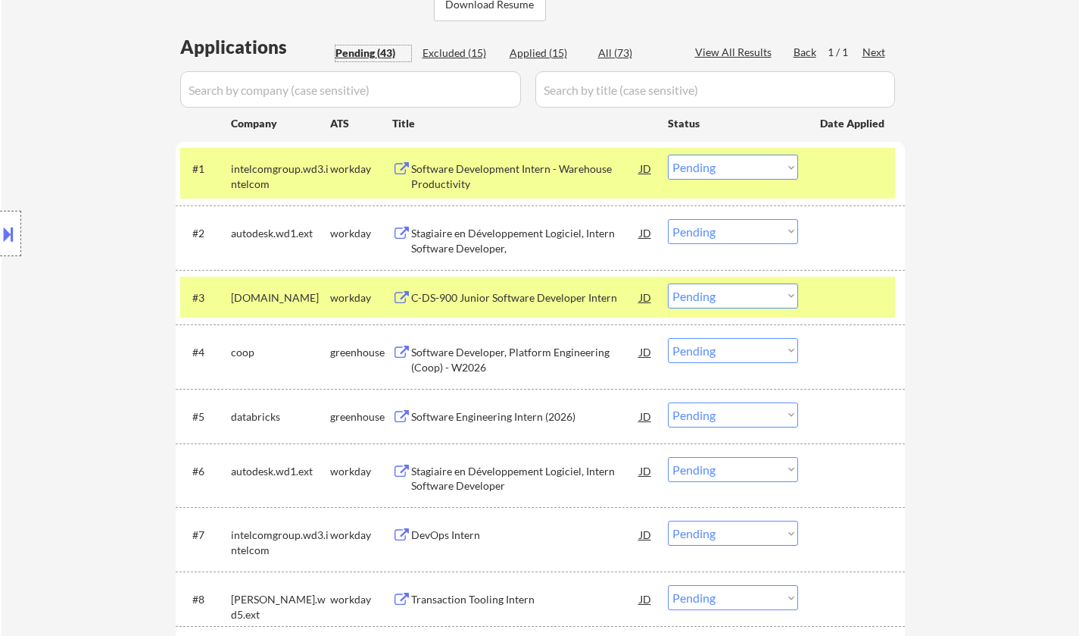
click at [751, 297] on select "Choose an option... Pending Applied Excluded (Questions) Excluded (Expired) Exc…" at bounding box center [733, 295] width 130 height 25
click at [668, 283] on select "Choose an option... Pending Applied Excluded (Questions) Excluded (Expired) Exc…" at bounding box center [733, 295] width 130 height 25
select select ""pending""
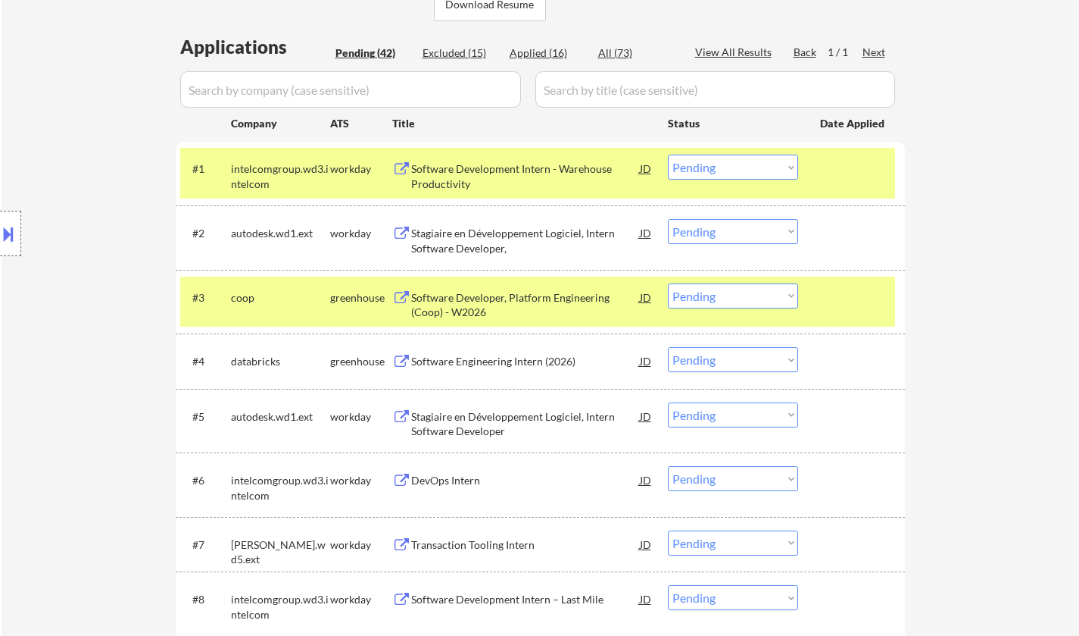
click at [498, 359] on div "Software Engineering Intern (2026)" at bounding box center [525, 361] width 229 height 15
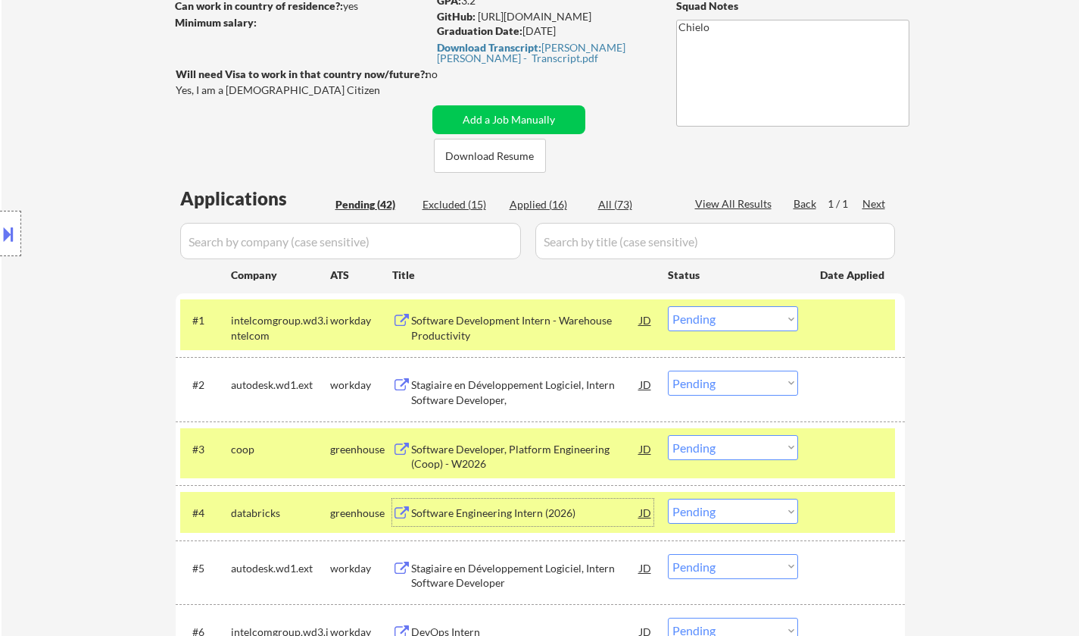
scroll to position [303, 0]
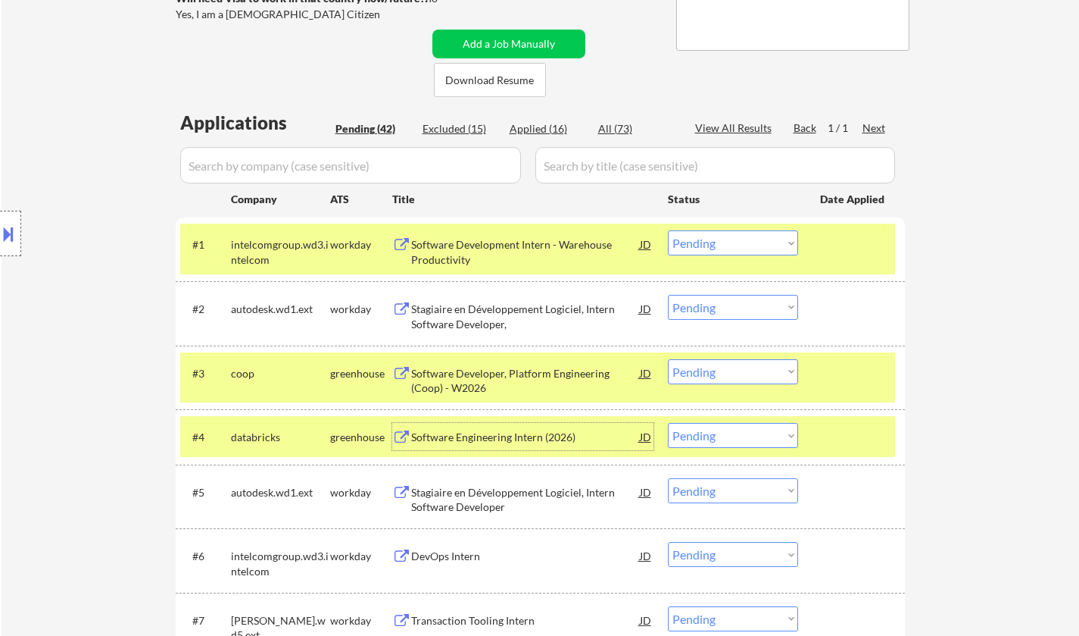
click at [754, 434] on select "Choose an option... Pending Applied Excluded (Questions) Excluded (Expired) Exc…" at bounding box center [733, 435] width 130 height 25
click at [668, 423] on select "Choose an option... Pending Applied Excluded (Questions) Excluded (Expired) Exc…" at bounding box center [733, 435] width 130 height 25
select select ""pending""
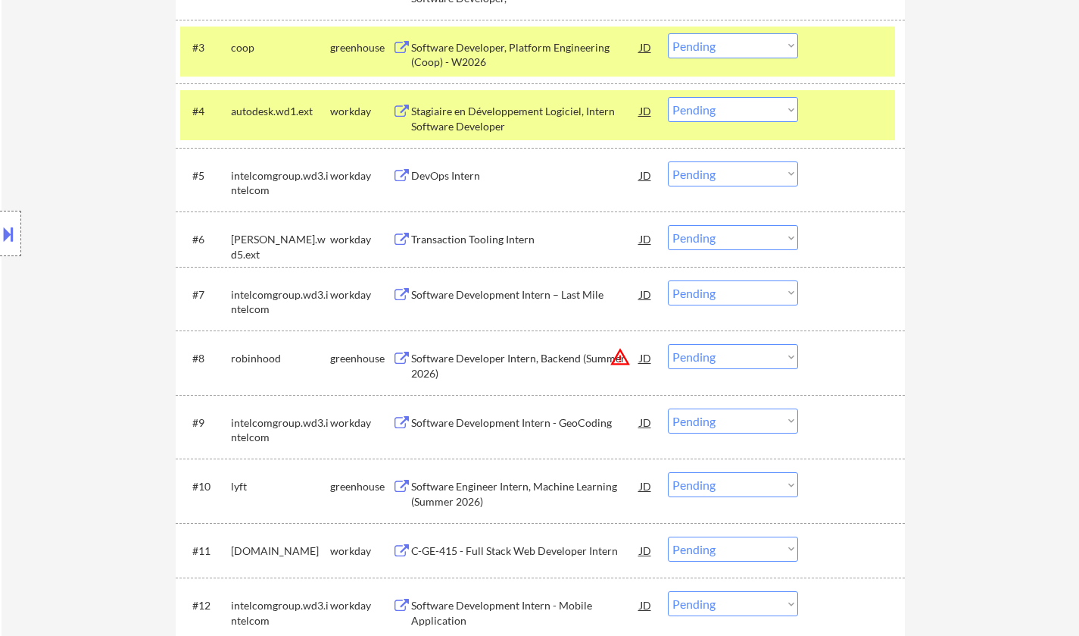
scroll to position [682, 0]
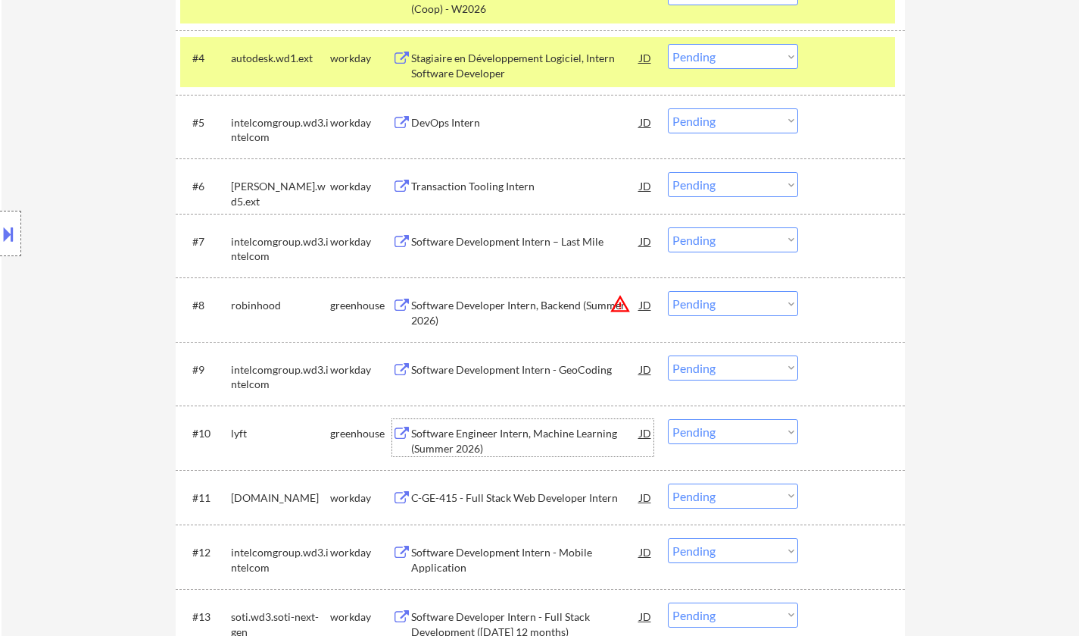
click at [534, 436] on div "Software Engineer Intern, Machine Learning (Summer 2026)" at bounding box center [525, 441] width 229 height 30
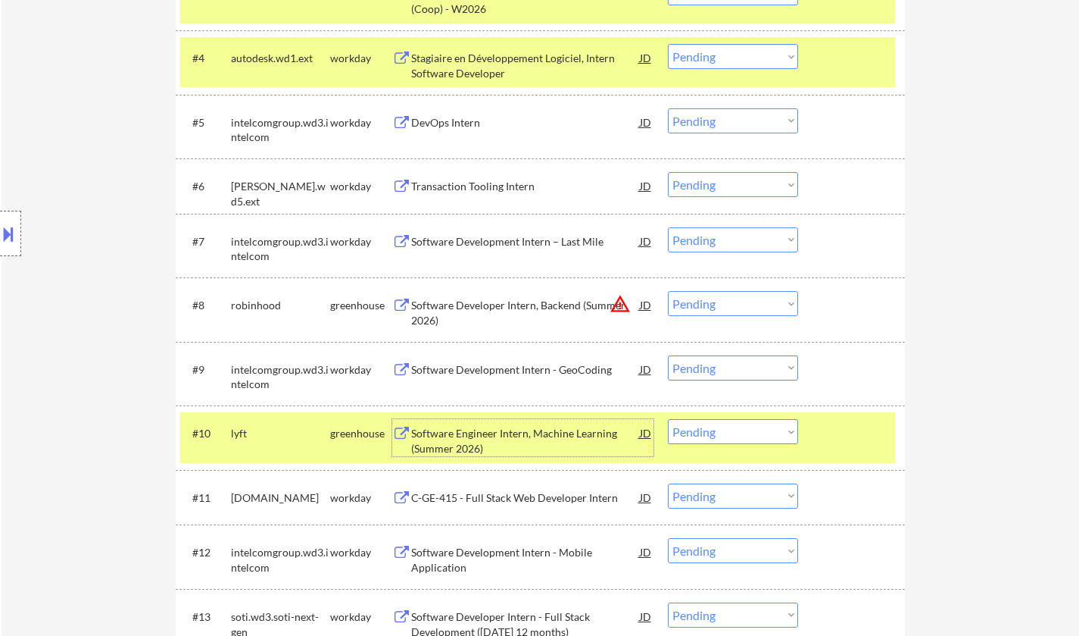
click at [739, 433] on select "Choose an option... Pending Applied Excluded (Questions) Excluded (Expired) Exc…" at bounding box center [733, 431] width 130 height 25
click at [668, 419] on select "Choose an option... Pending Applied Excluded (Questions) Excluded (Expired) Exc…" at bounding box center [733, 431] width 130 height 25
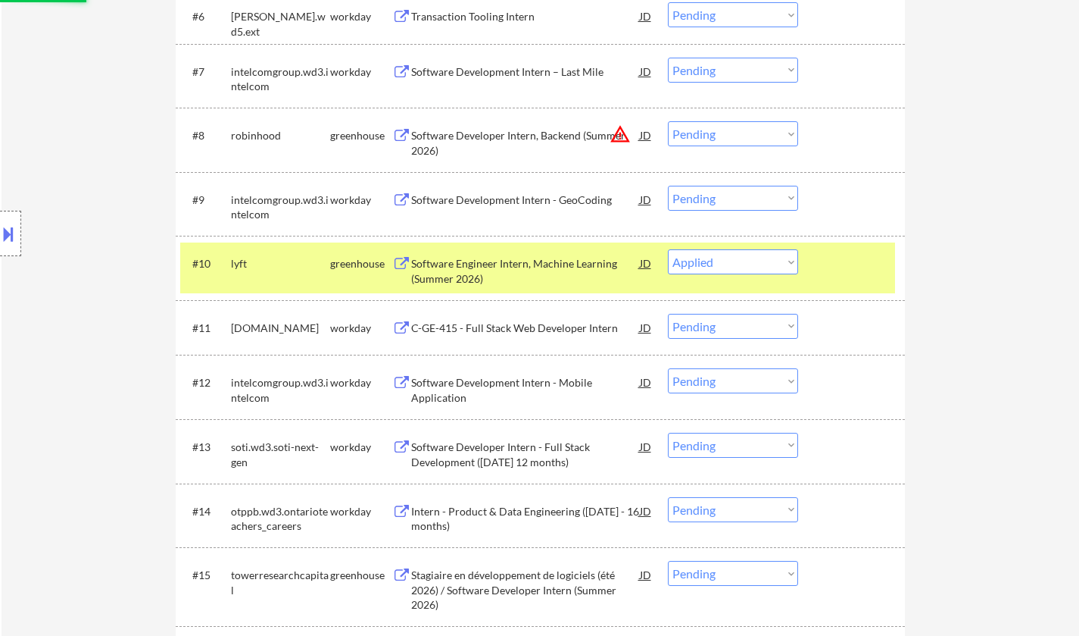
scroll to position [909, 0]
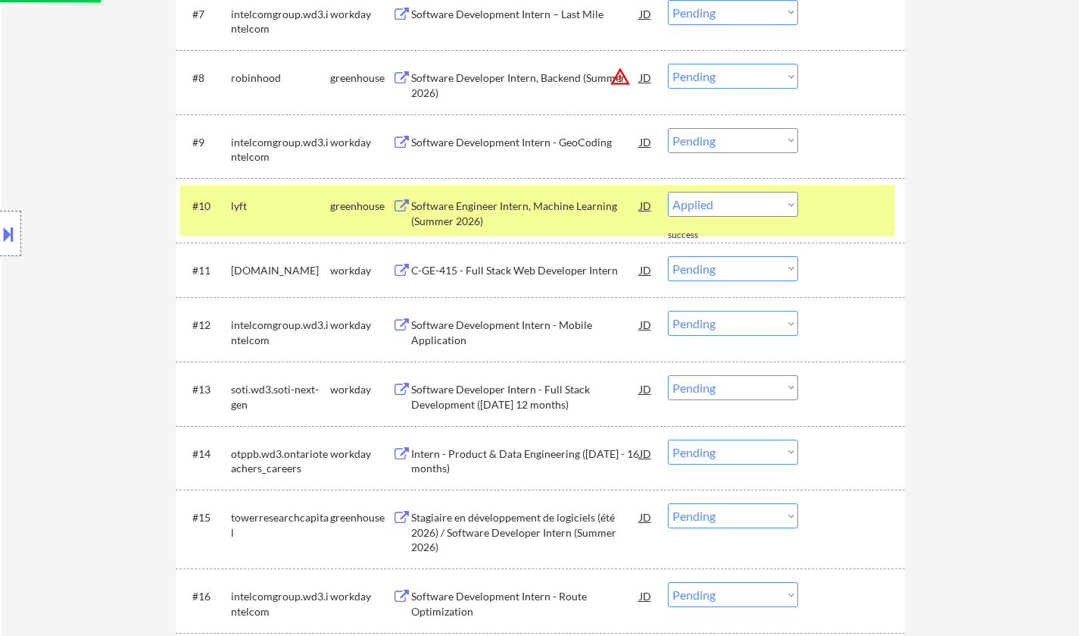
select select ""pending""
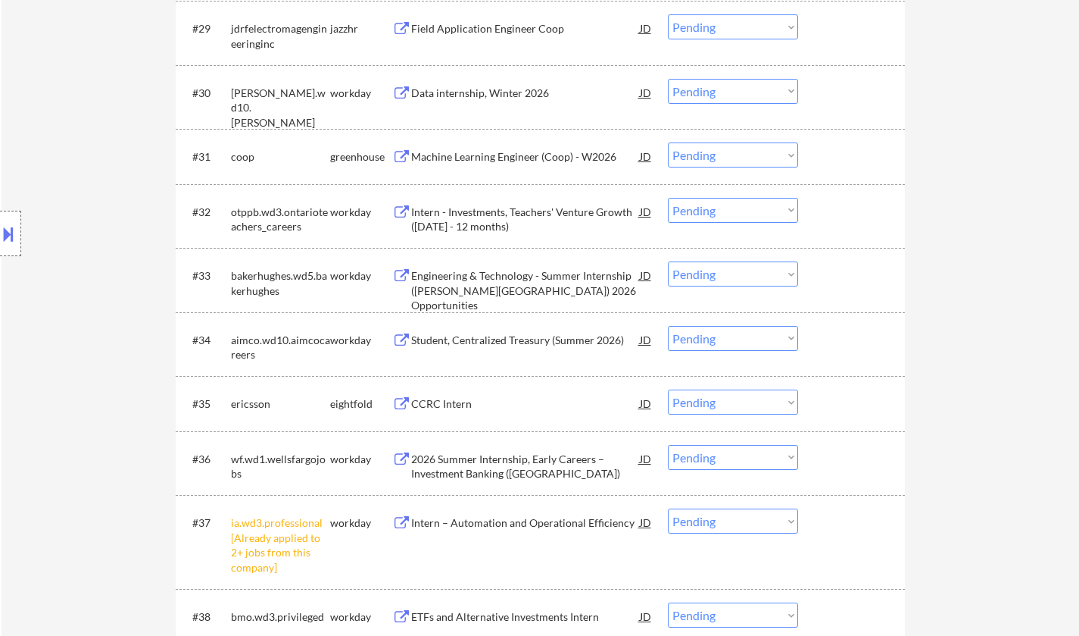
scroll to position [2424, 0]
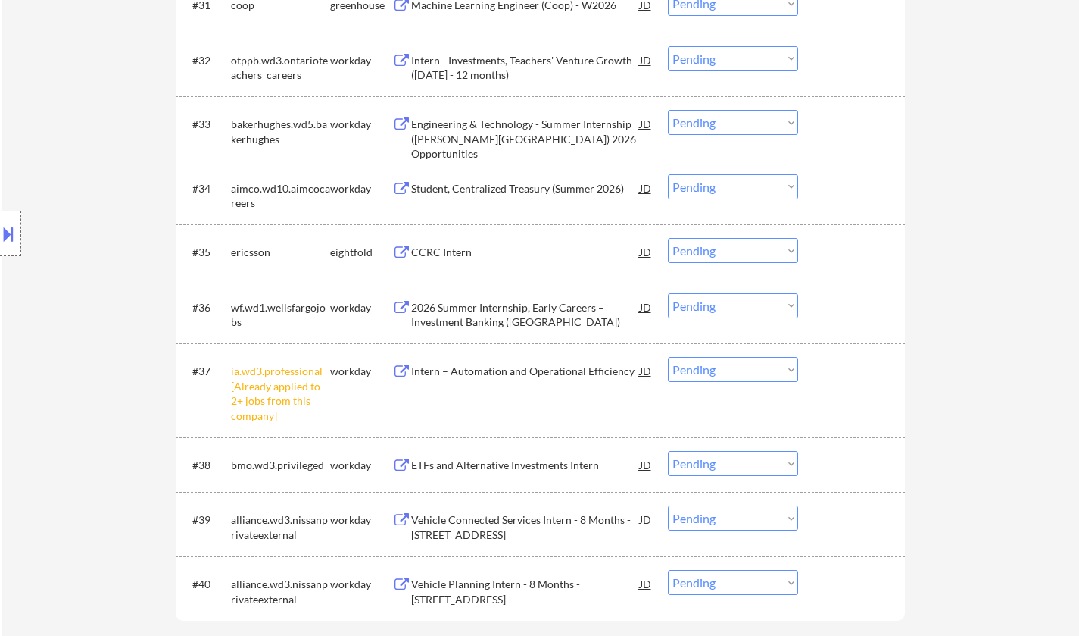
click at [776, 367] on select "Choose an option... Pending Applied Excluded (Questions) Excluded (Expired) Exc…" at bounding box center [733, 369] width 130 height 25
click at [668, 357] on select "Choose an option... Pending Applied Excluded (Questions) Excluded (Expired) Exc…" at bounding box center [733, 369] width 130 height 25
select select ""pending""
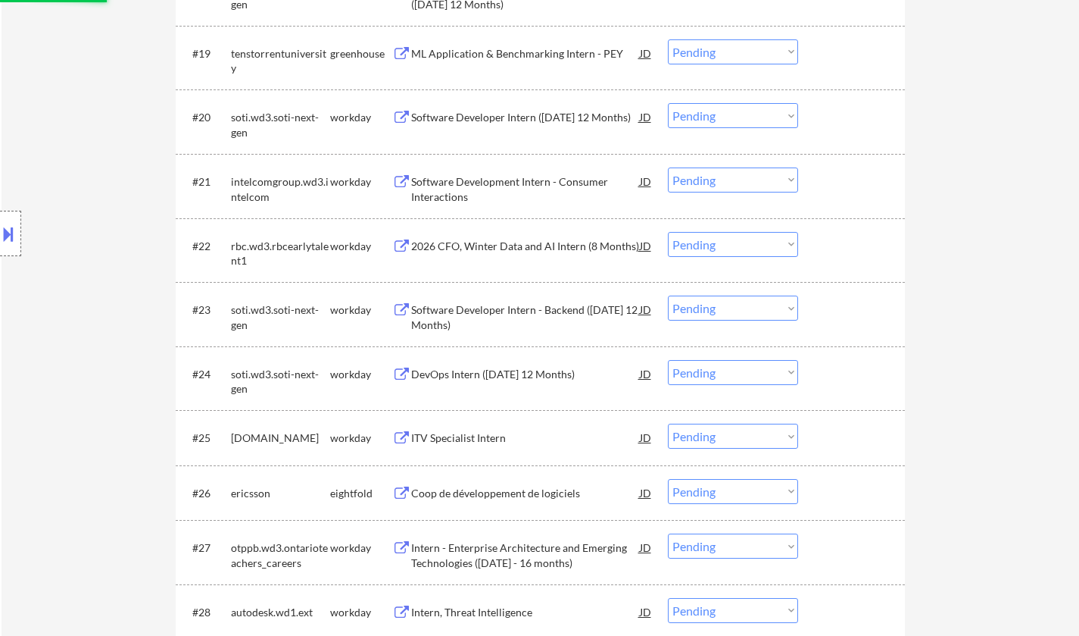
scroll to position [1591, 0]
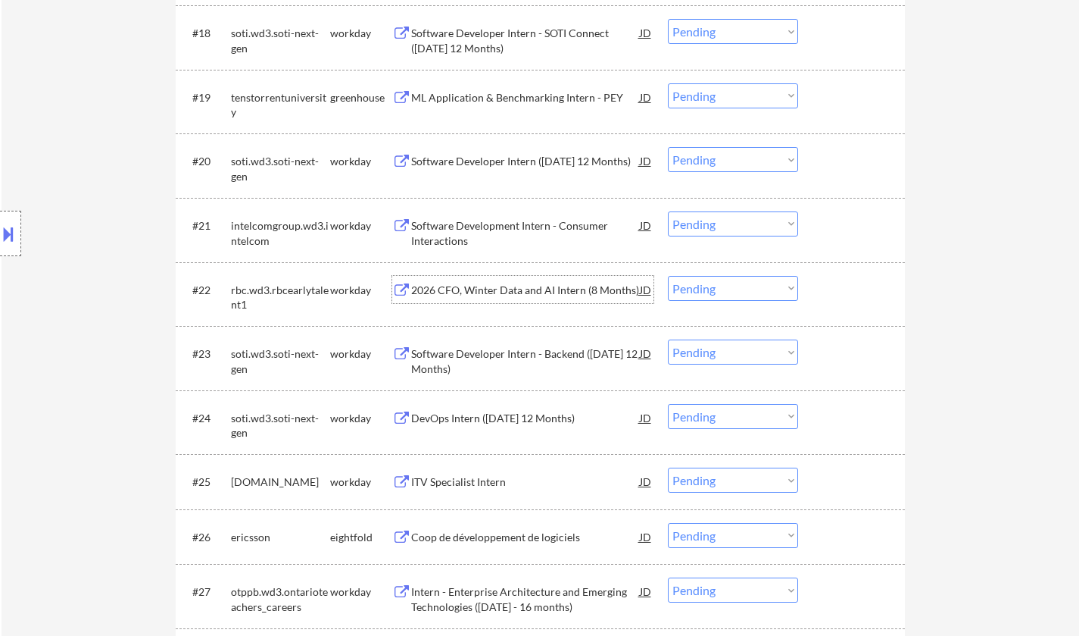
click at [533, 291] on div "2026 CFO, Winter Data and AI Intern (8 Months)" at bounding box center [525, 290] width 229 height 15
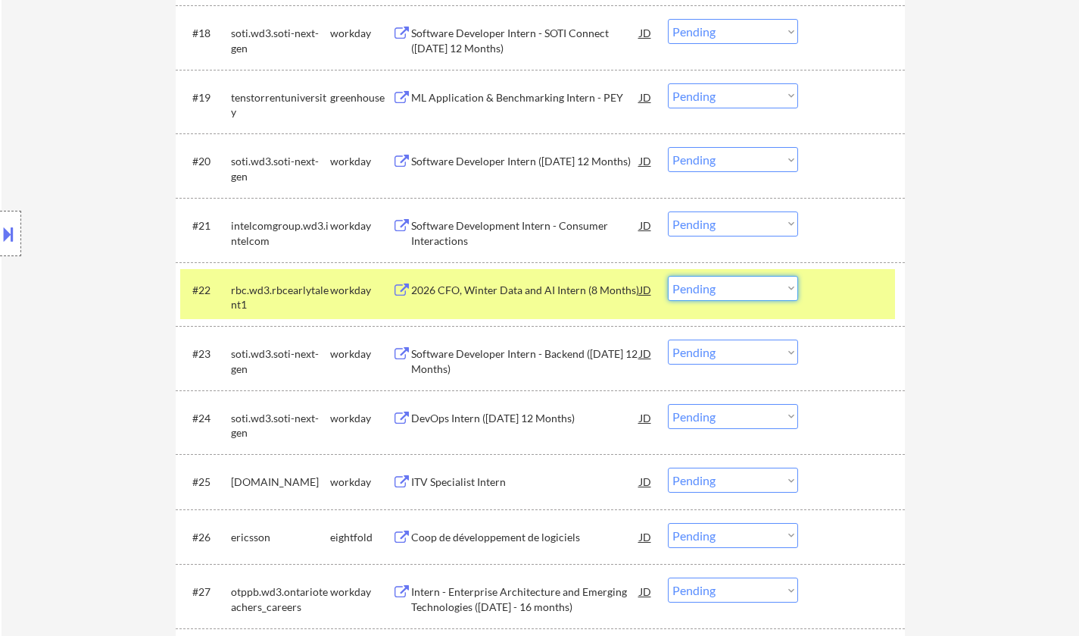
drag, startPoint x: 742, startPoint y: 280, endPoint x: 748, endPoint y: 296, distance: 17.5
click at [742, 280] on select "Choose an option... Pending Applied Excluded (Questions) Excluded (Expired) Exc…" at bounding box center [733, 288] width 130 height 25
click at [668, 276] on select "Choose an option... Pending Applied Excluded (Questions) Excluded (Expired) Exc…" at bounding box center [733, 288] width 130 height 25
select select ""pending""
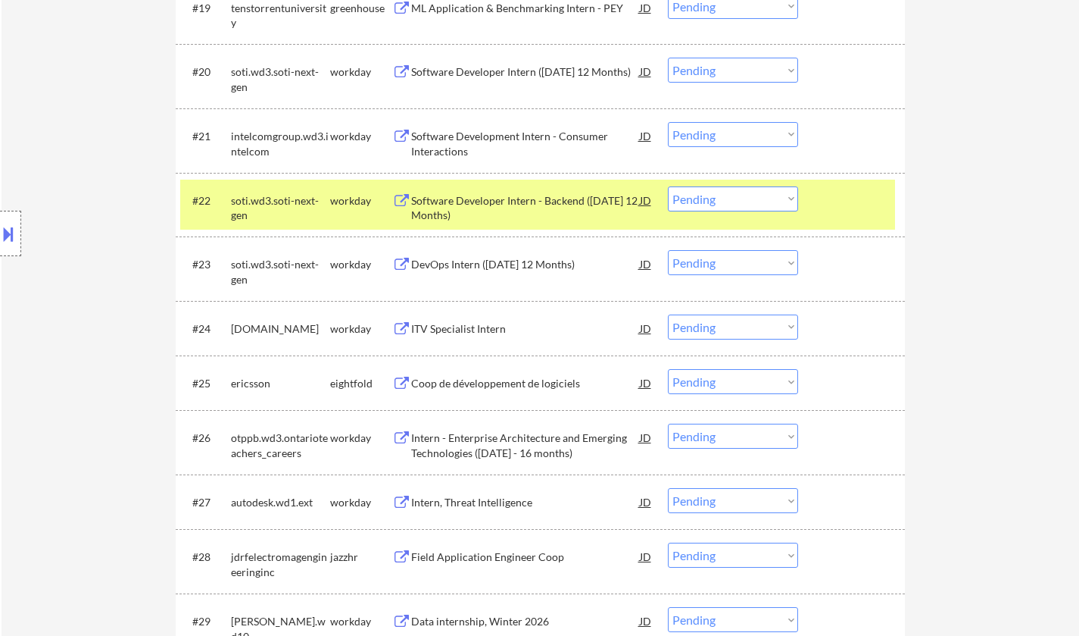
scroll to position [1742, 0]
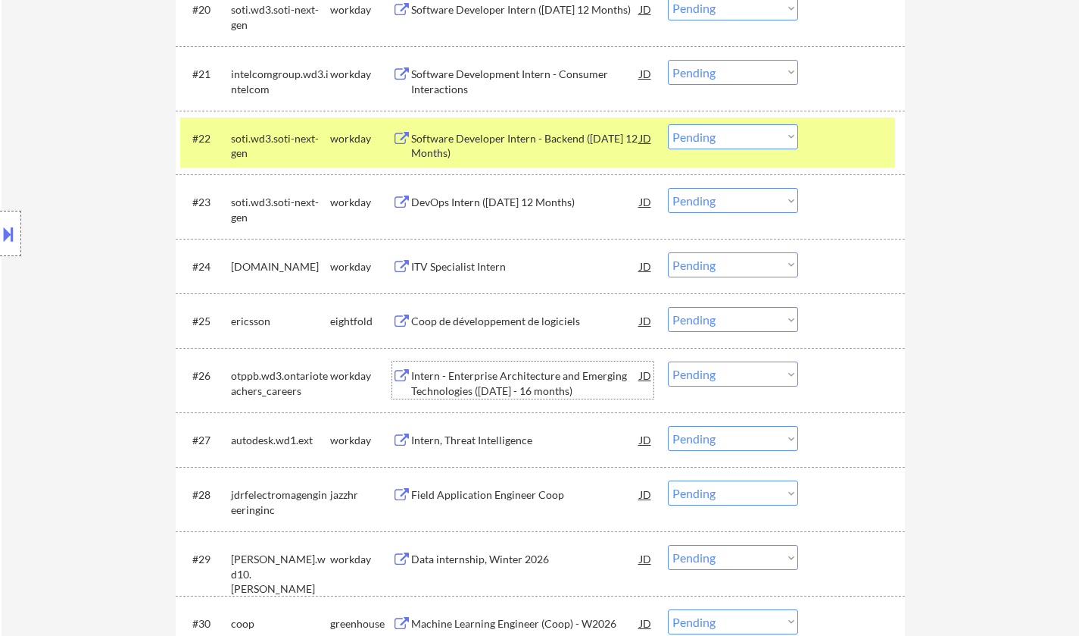
click at [508, 384] on div "Intern - Enterprise Architecture and Emerging Technologies (May 2026 - 16 month…" at bounding box center [525, 383] width 229 height 30
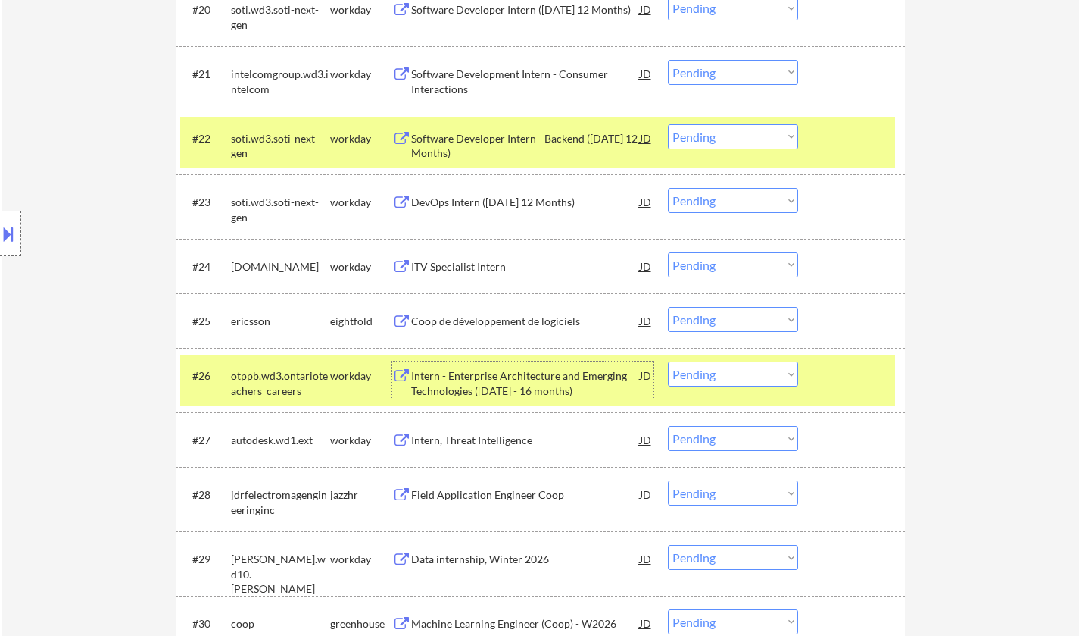
click at [761, 377] on select "Choose an option... Pending Applied Excluded (Questions) Excluded (Expired) Exc…" at bounding box center [733, 373] width 130 height 25
click at [668, 361] on select "Choose an option... Pending Applied Excluded (Questions) Excluded (Expired) Exc…" at bounding box center [733, 373] width 130 height 25
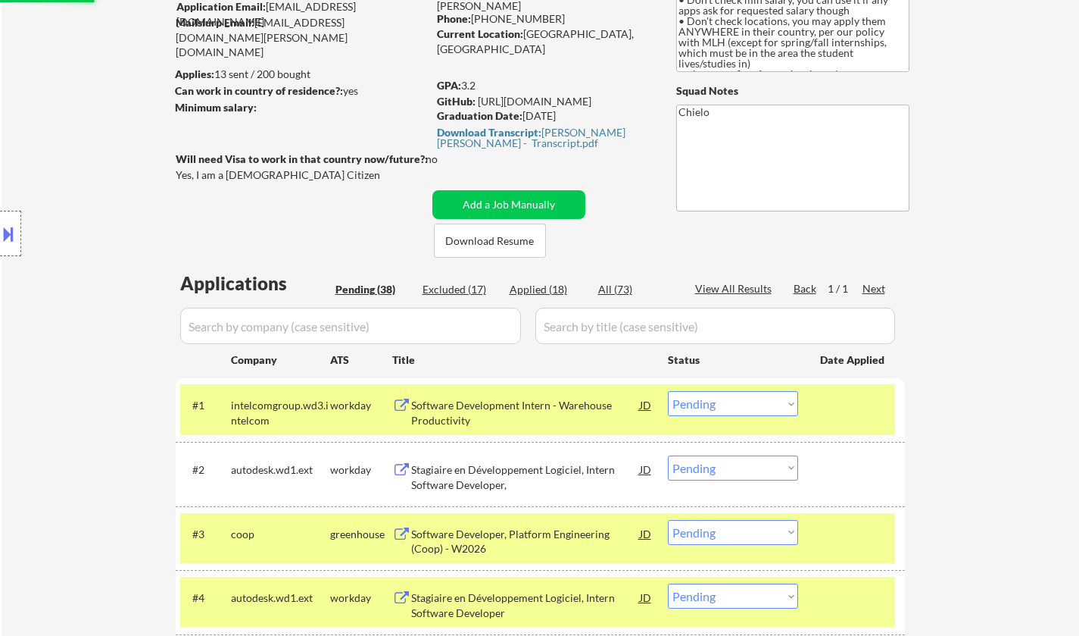
select select ""pending""
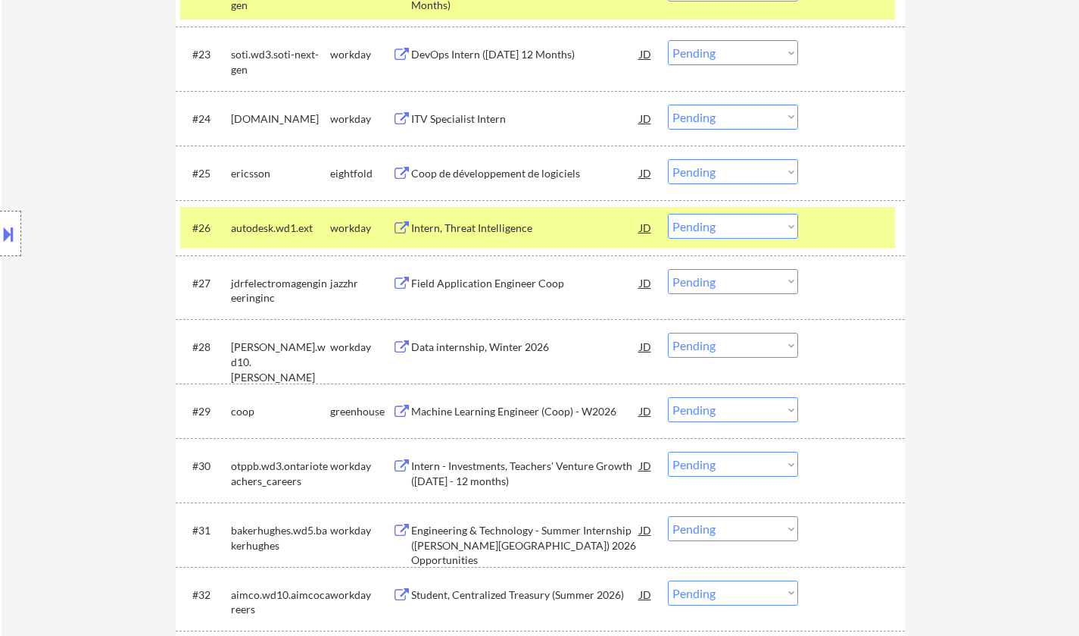
scroll to position [1894, 0]
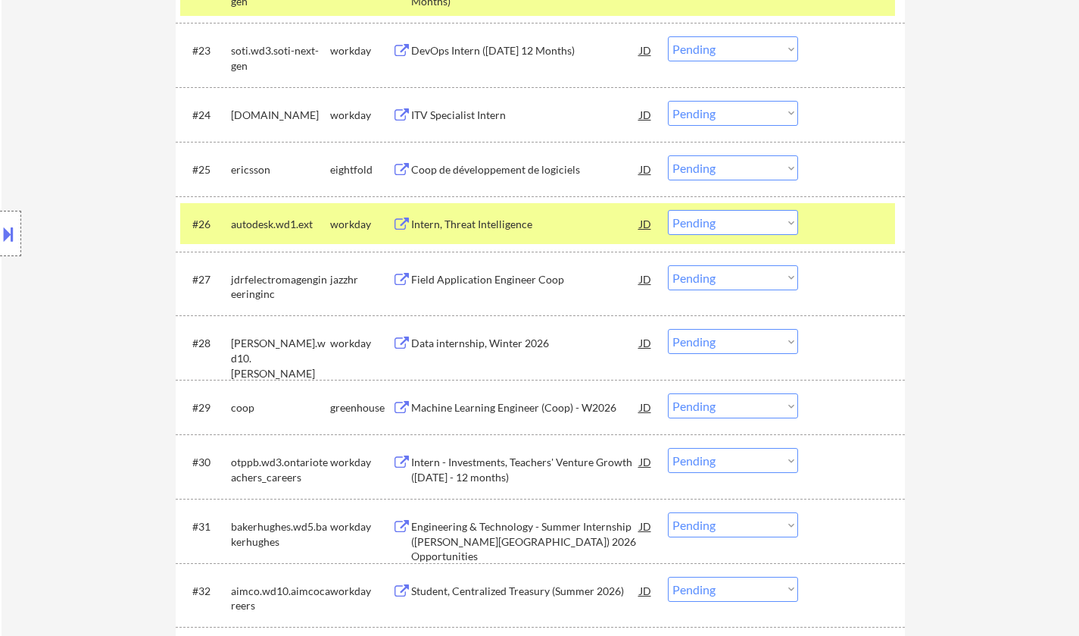
click at [476, 350] on div "Data internship, Winter 2026" at bounding box center [525, 343] width 229 height 15
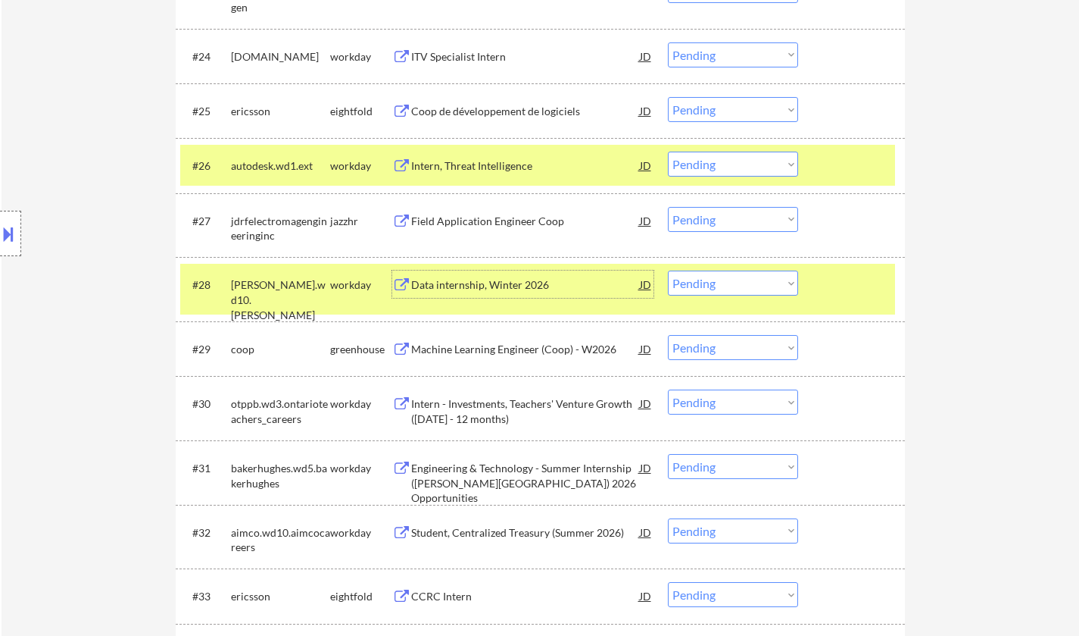
scroll to position [1969, 0]
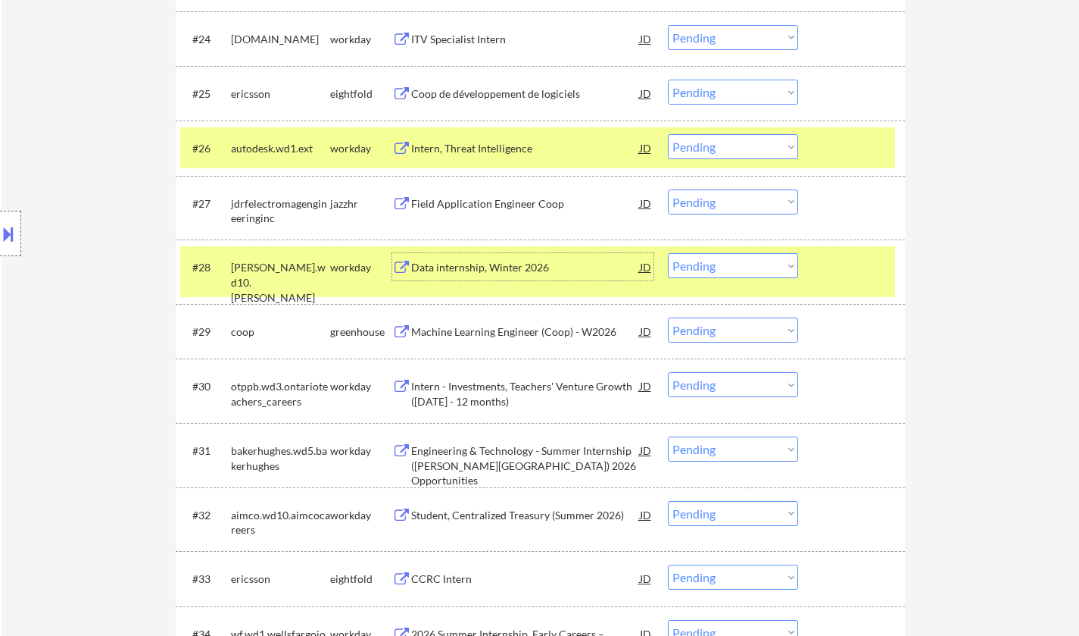
click at [743, 268] on select "Choose an option... Pending Applied Excluded (Questions) Excluded (Expired) Exc…" at bounding box center [733, 265] width 130 height 25
click at [668, 253] on select "Choose an option... Pending Applied Excluded (Questions) Excluded (Expired) Exc…" at bounding box center [733, 265] width 130 height 25
select select ""pending""
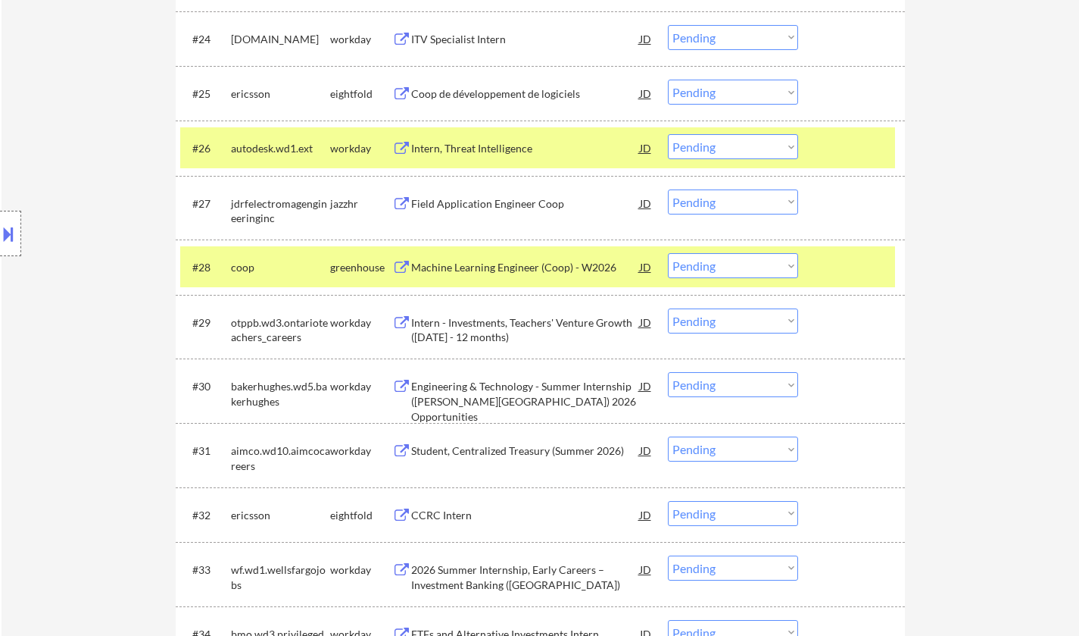
scroll to position [2045, 0]
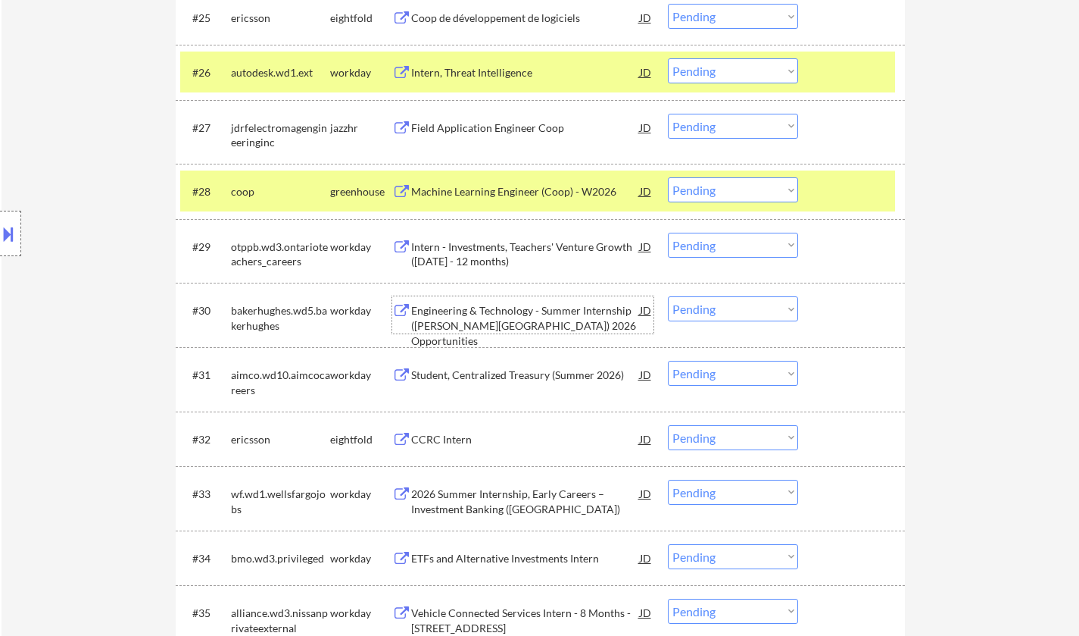
click at [481, 311] on div "Engineering & Technology - Summer Internship (Leduc, AB) 2026 Opportunities" at bounding box center [525, 325] width 229 height 45
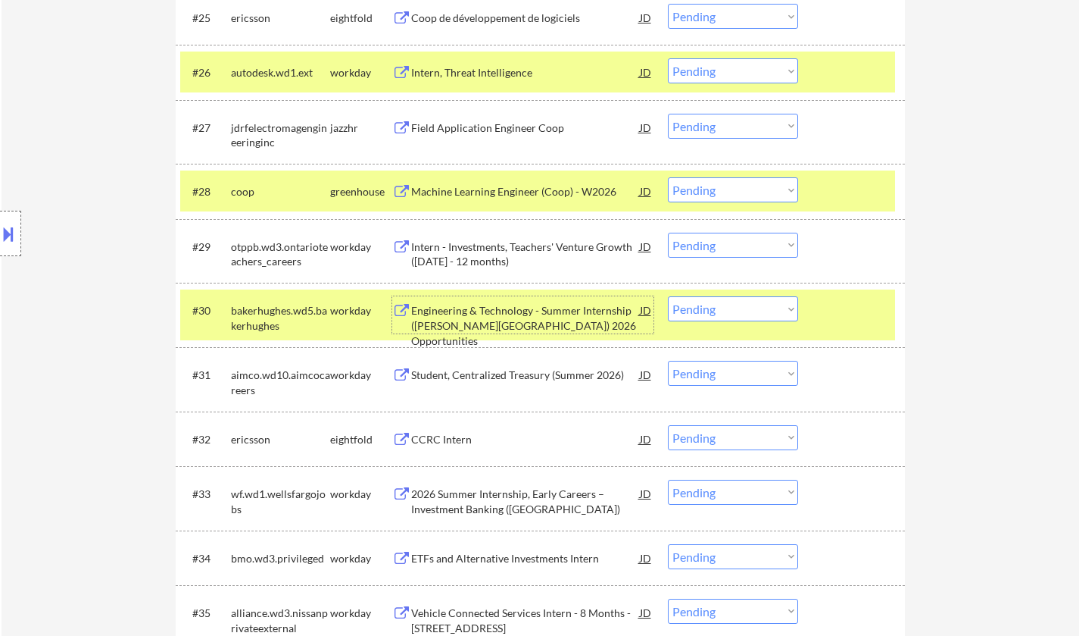
click at [745, 312] on select "Choose an option... Pending Applied Excluded (Questions) Excluded (Expired) Exc…" at bounding box center [733, 308] width 130 height 25
click at [668, 296] on select "Choose an option... Pending Applied Excluded (Questions) Excluded (Expired) Exc…" at bounding box center [733, 308] width 130 height 25
select select ""pending""
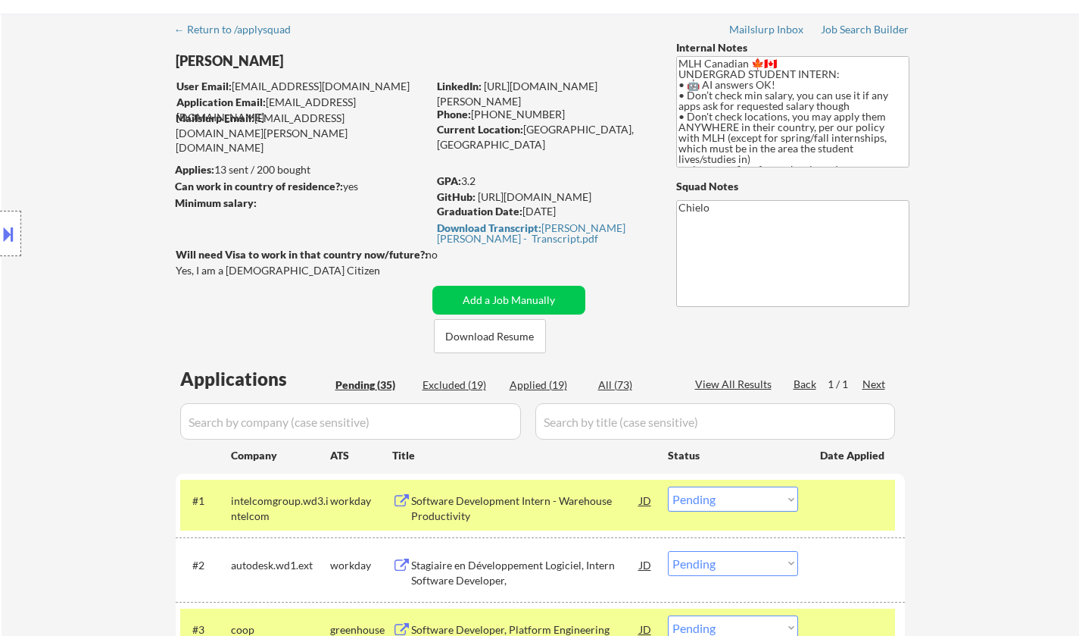
scroll to position [0, 0]
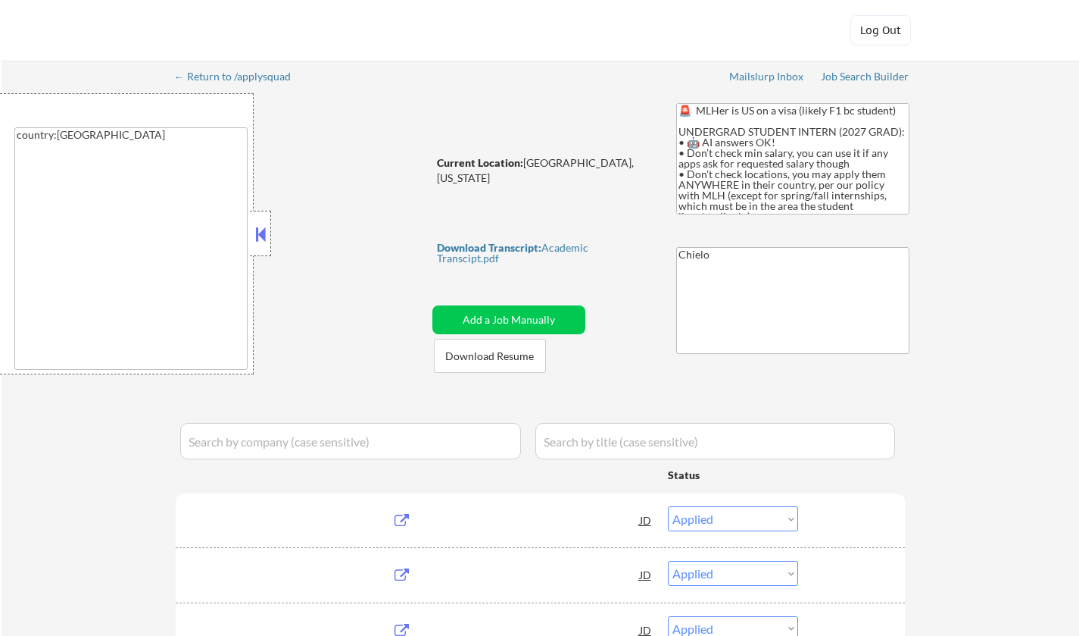
select select ""applied""
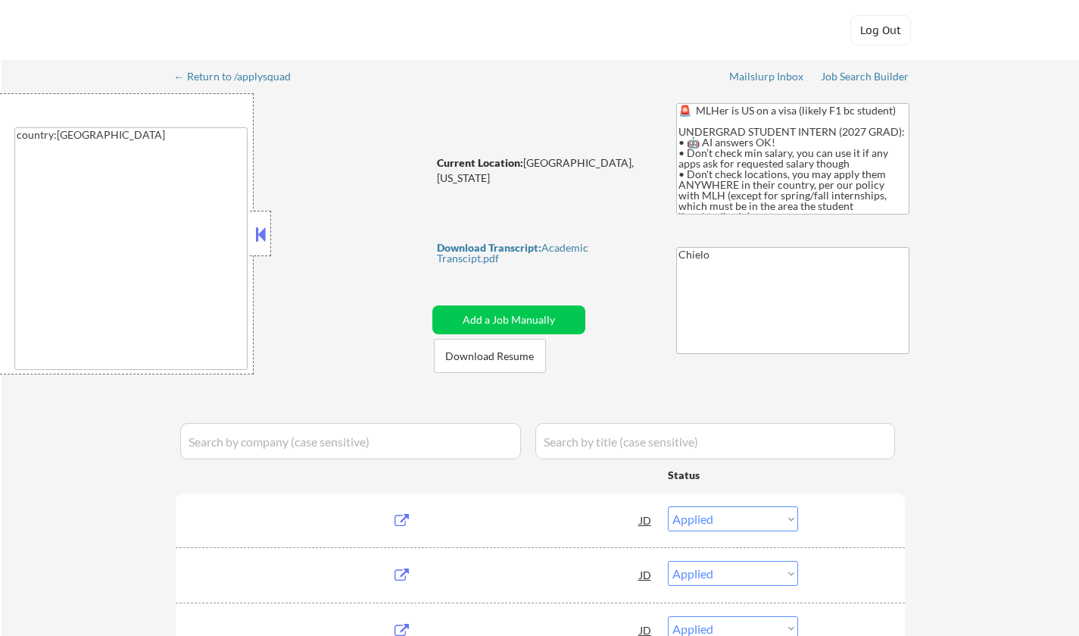
select select ""applied""
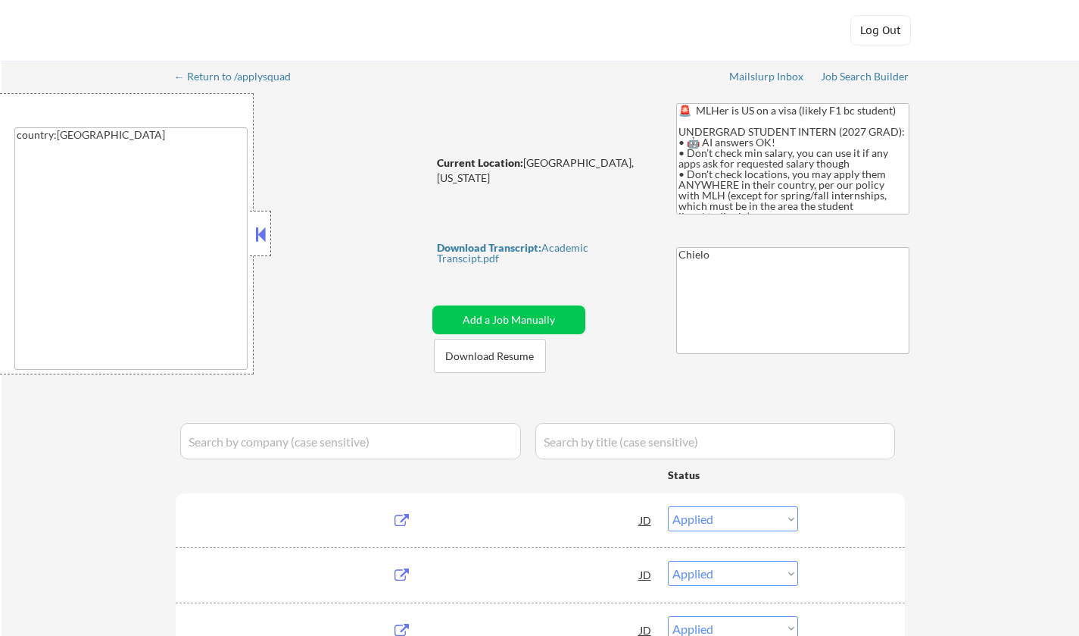
select select ""applied""
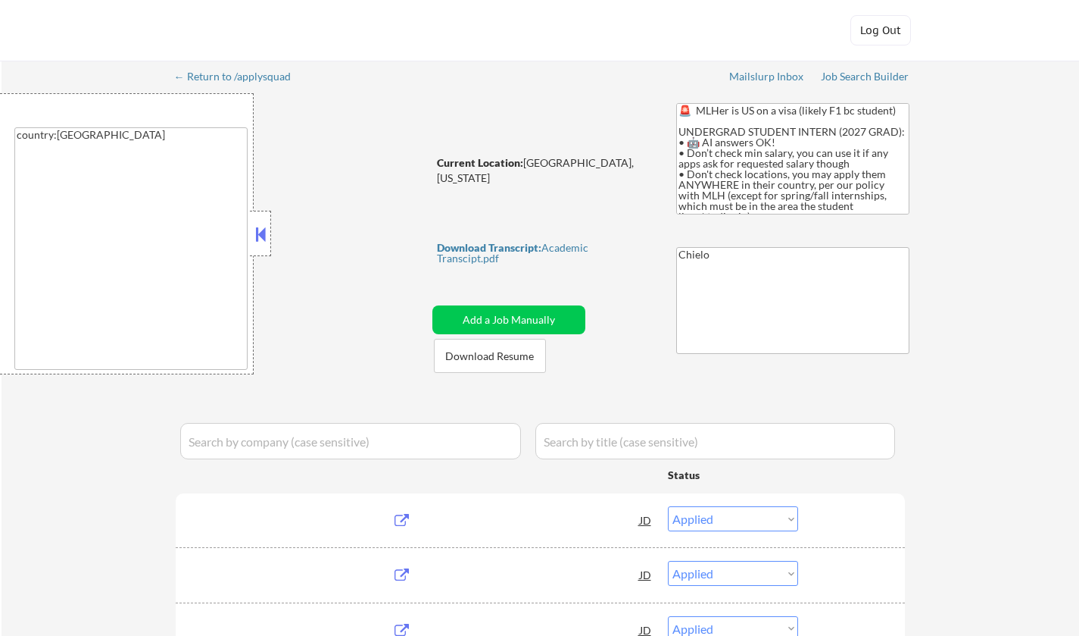
select select ""applied""
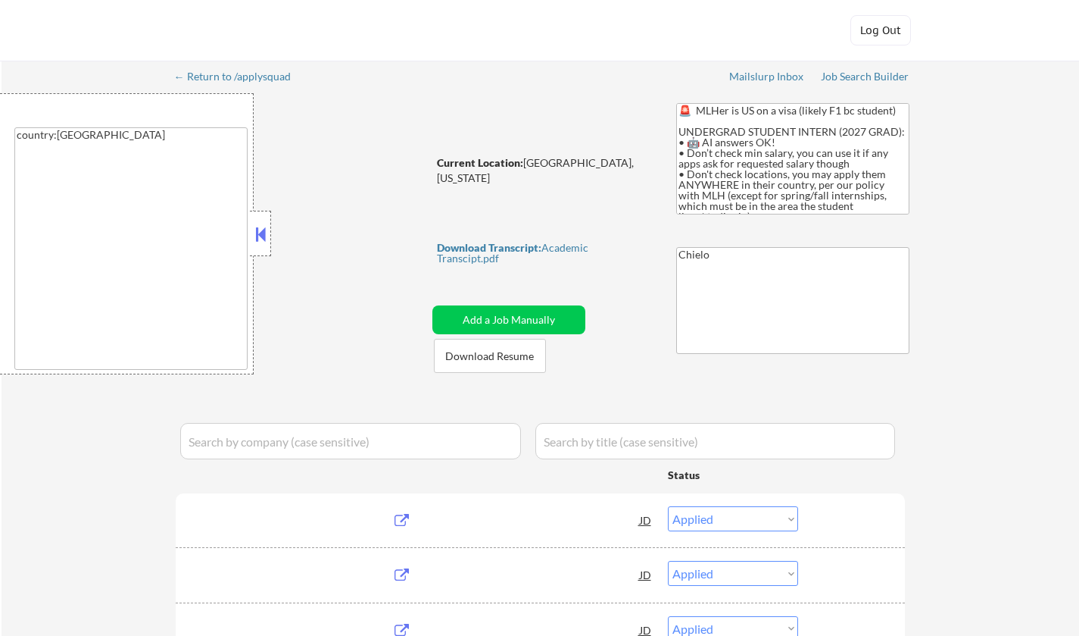
select select ""applied""
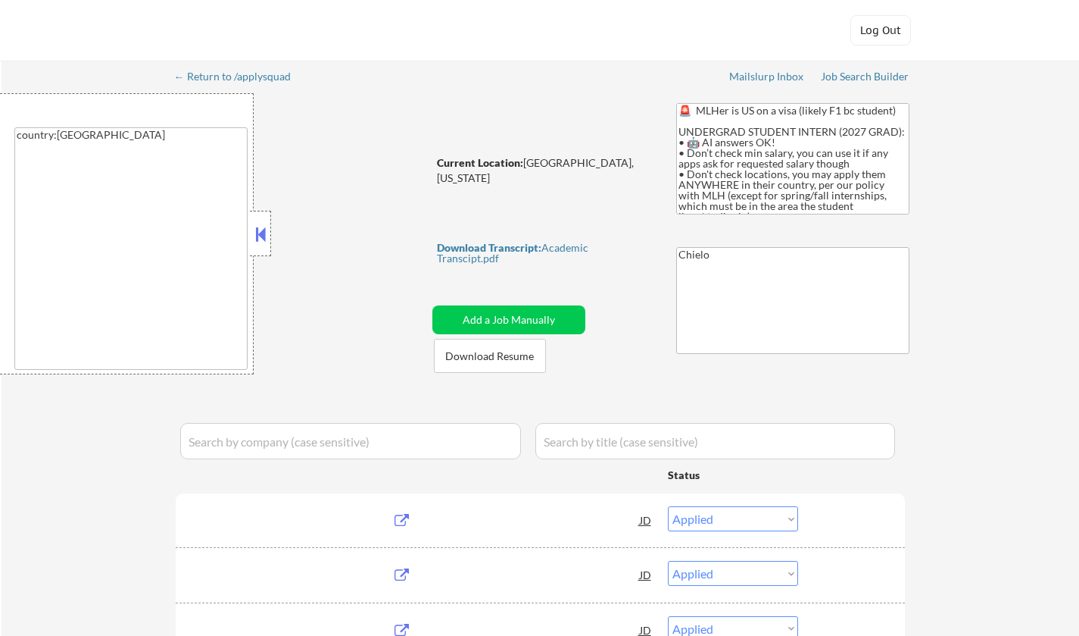
select select ""applied""
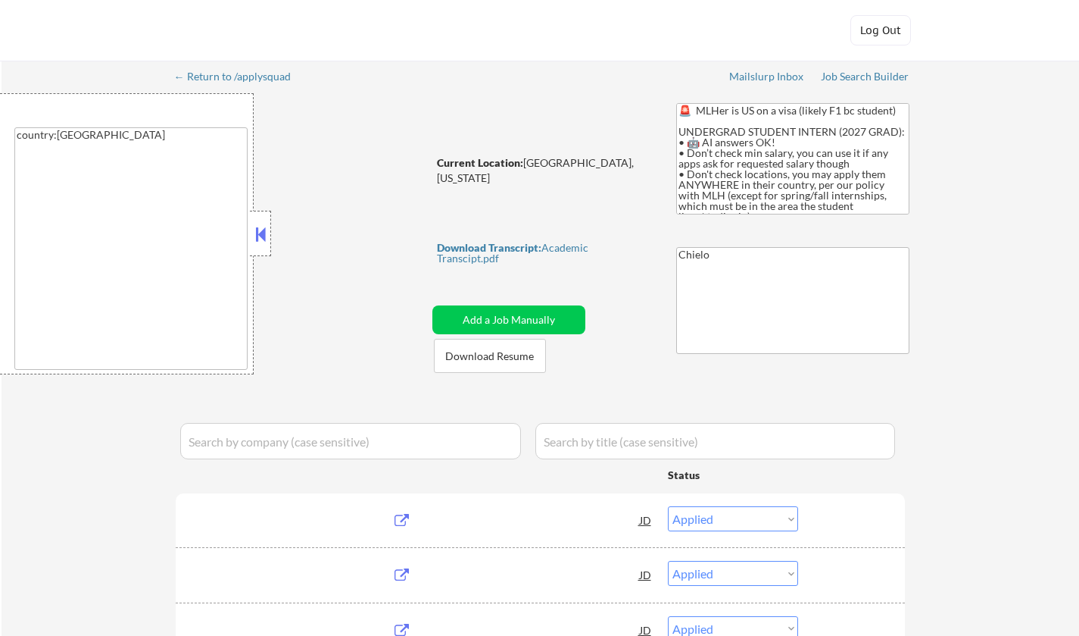
select select ""applied""
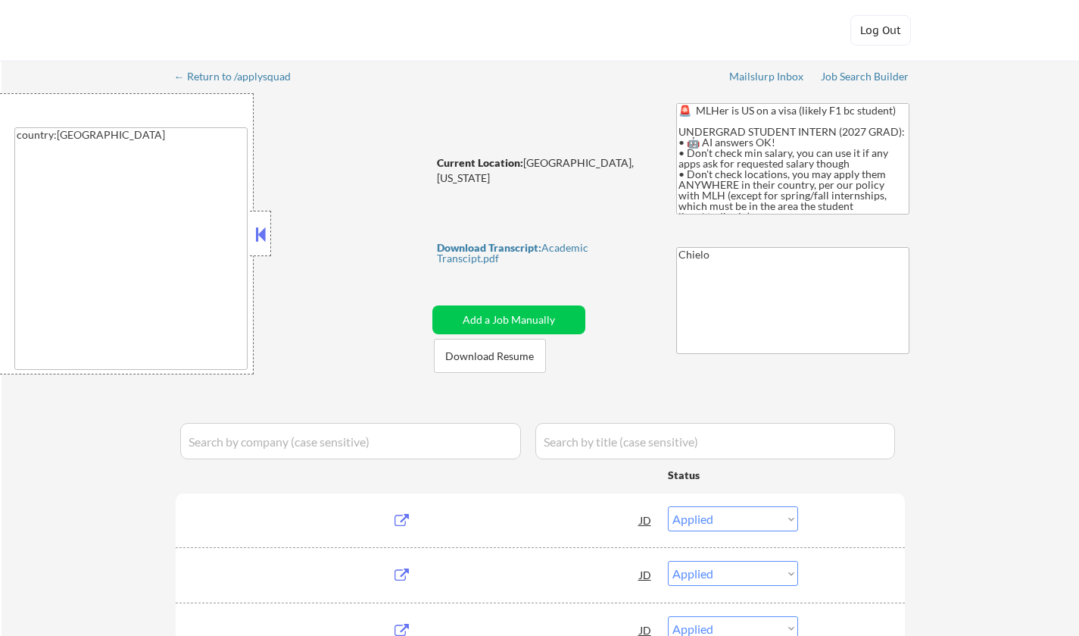
select select ""applied""
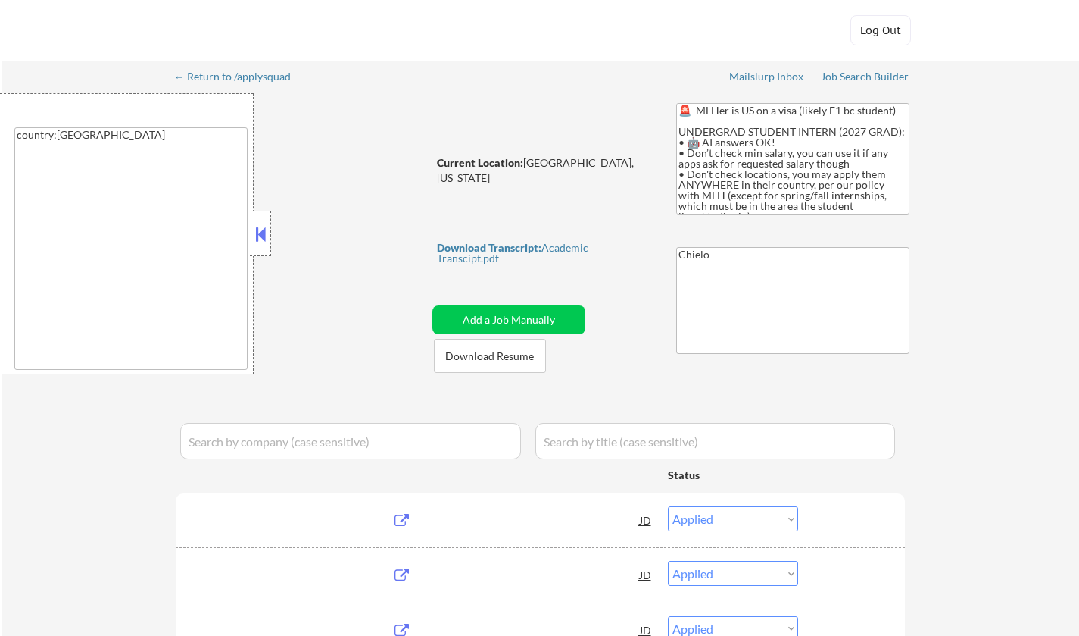
select select ""applied""
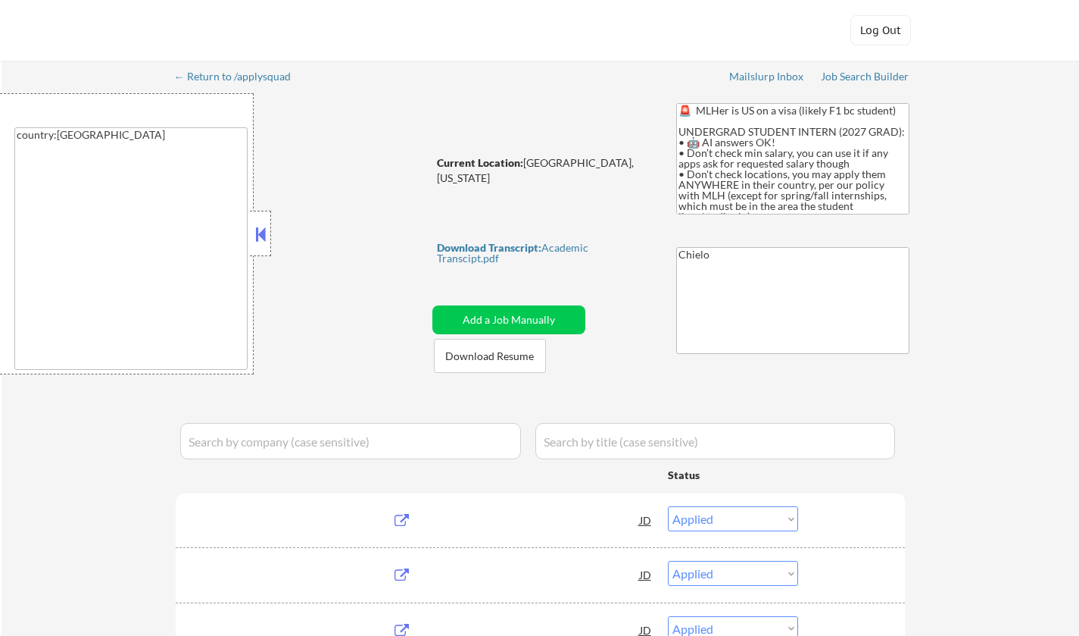
select select ""applied""
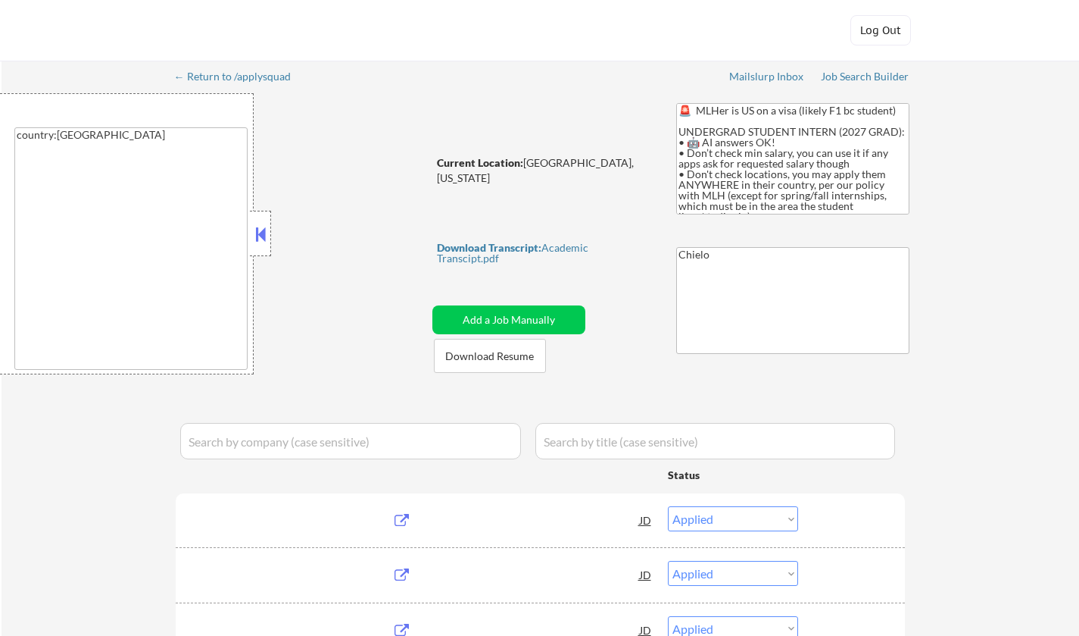
select select ""applied""
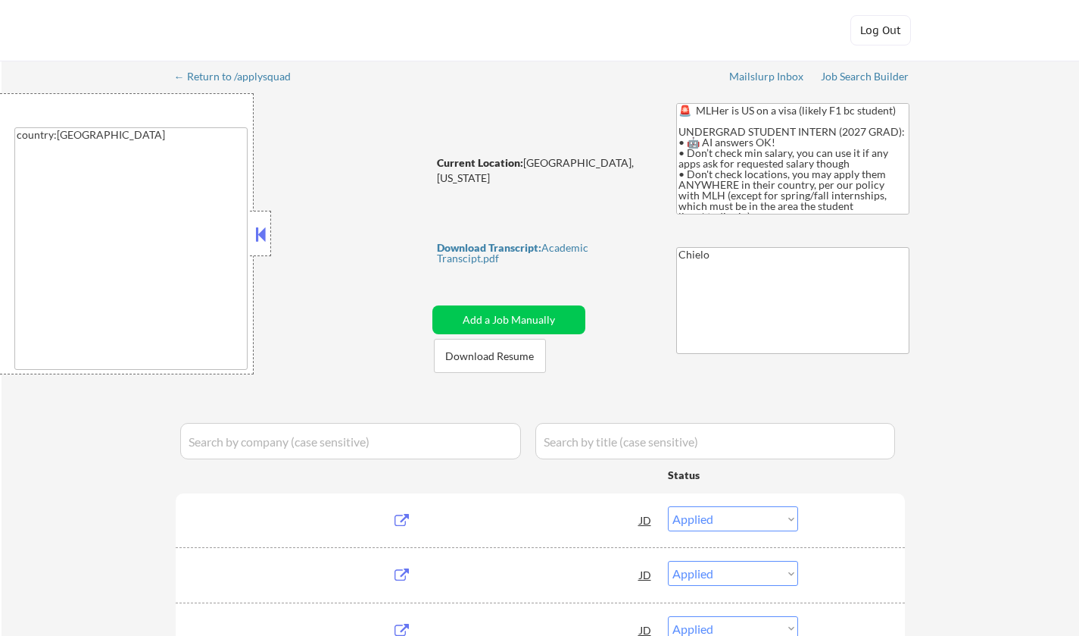
select select ""applied""
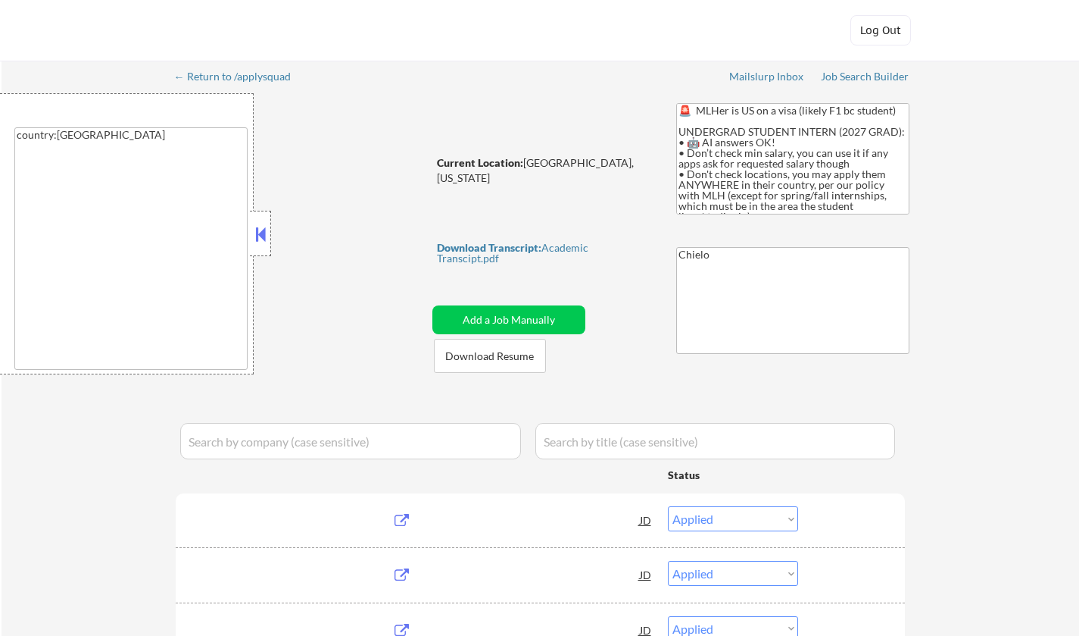
select select ""applied""
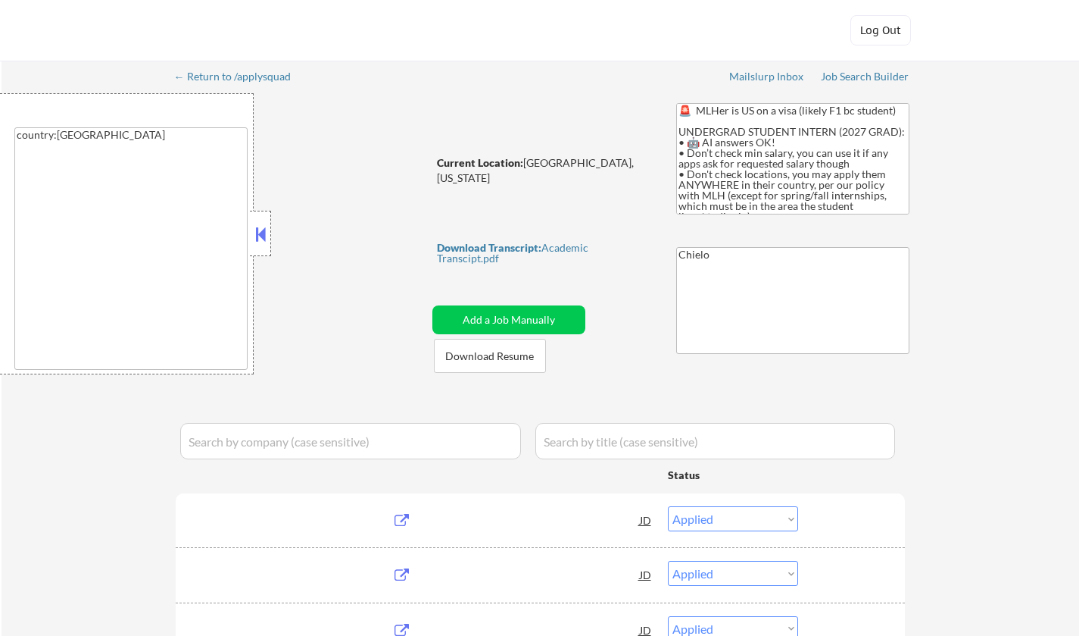
select select ""applied""
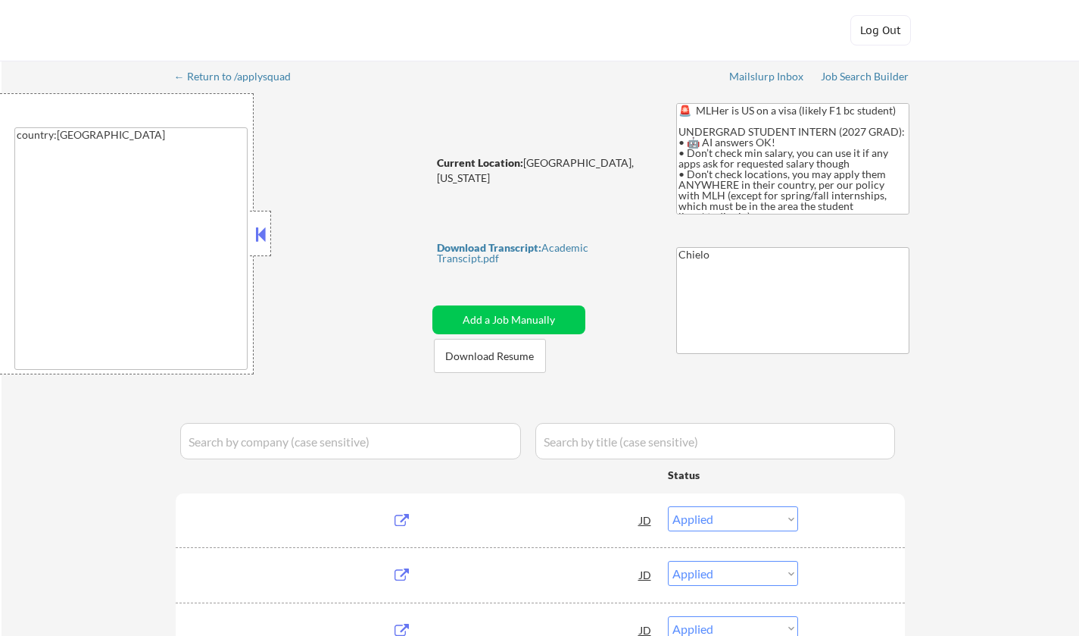
select select ""applied""
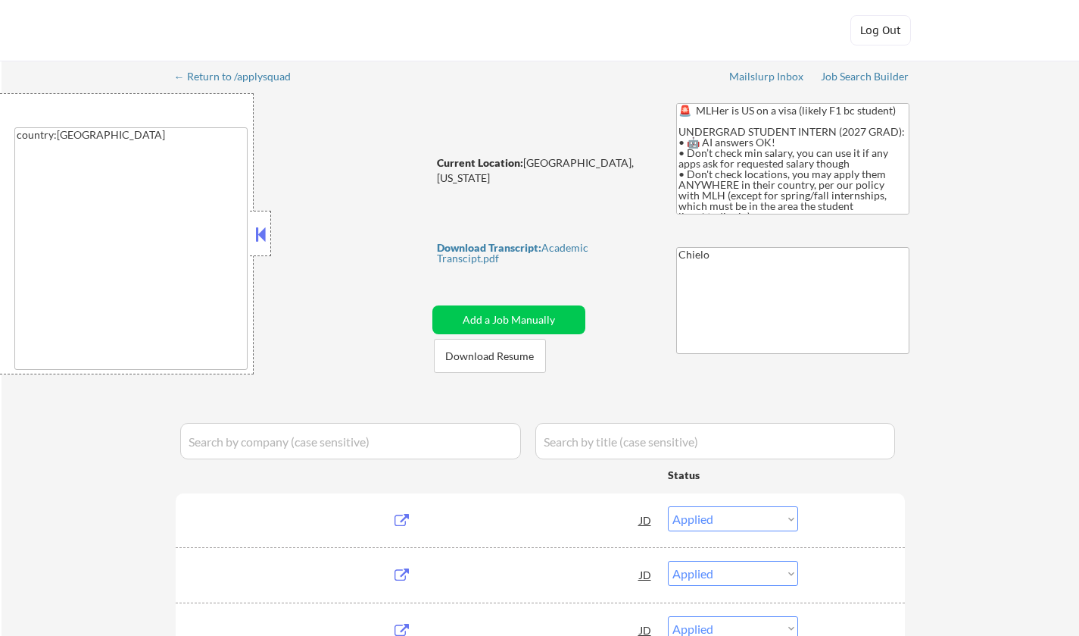
select select ""applied""
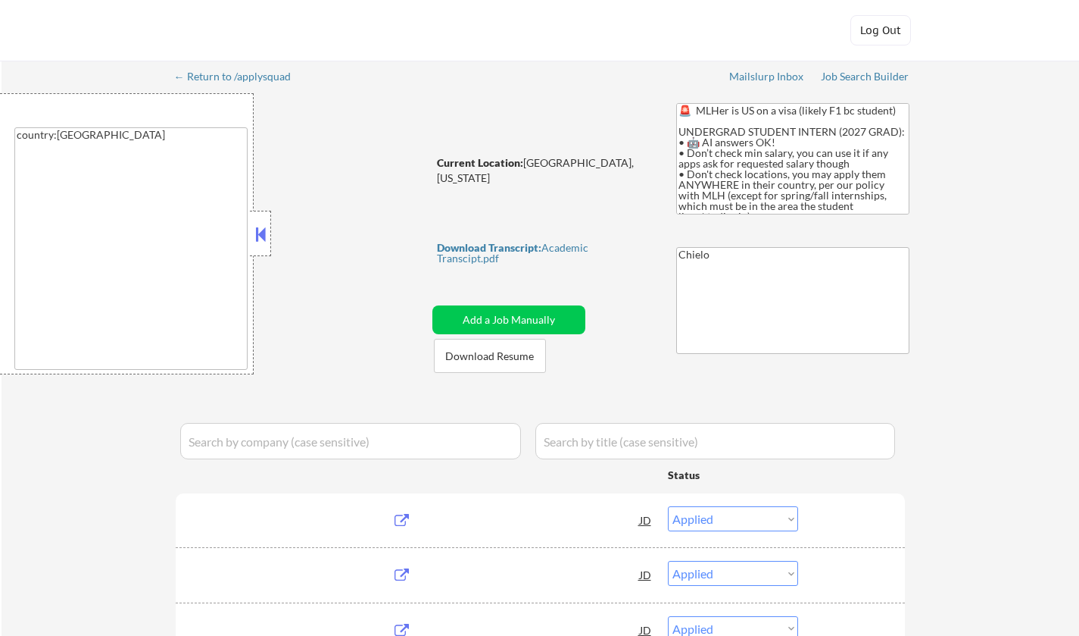
select select ""applied""
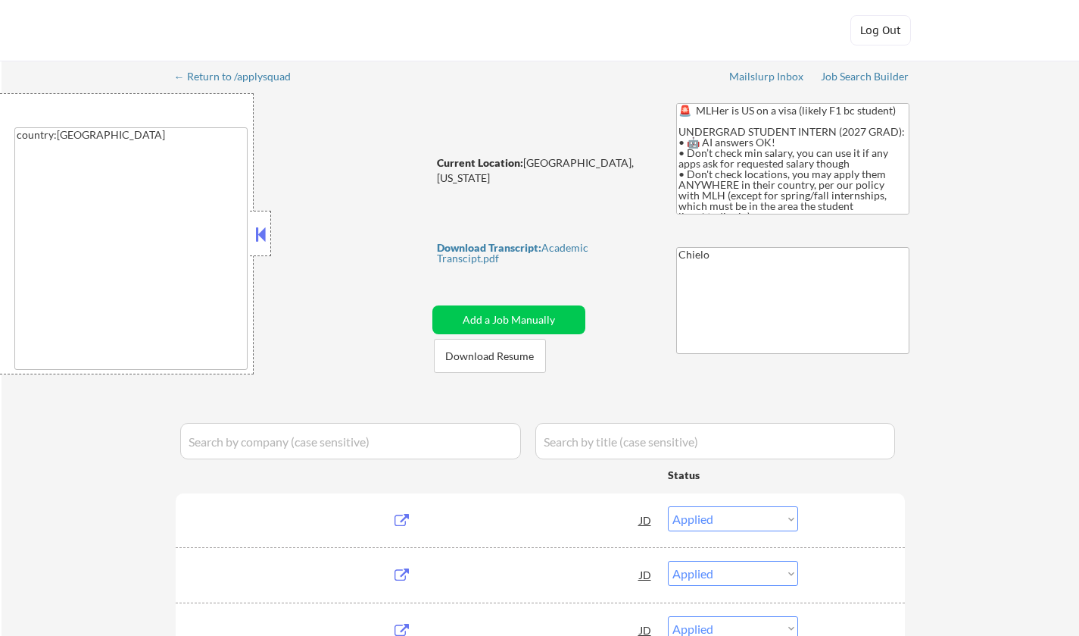
select select ""applied""
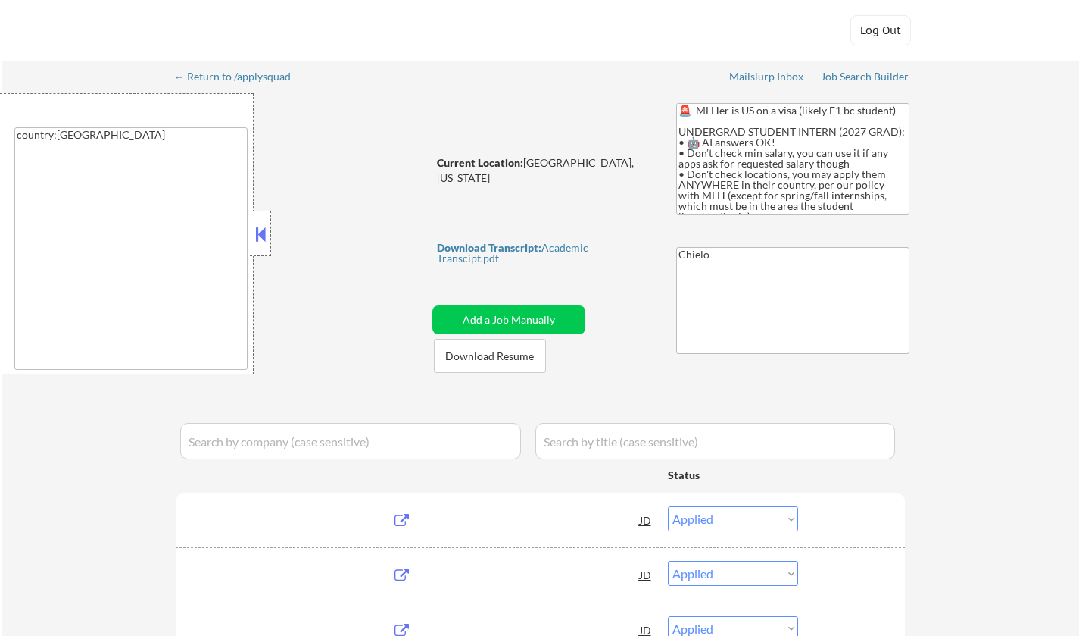
select select ""excluded__other_""
select select ""pending""
select select ""excluded__other_""
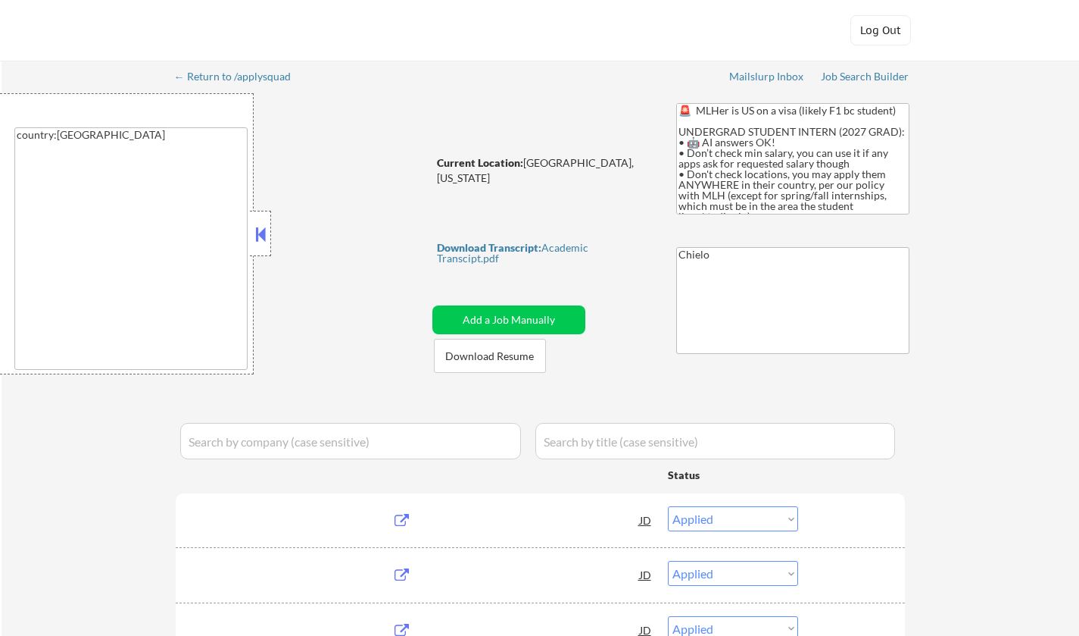
select select ""excluded__other_""
select select ""pending""
select select ""excluded__other_""
select select ""pending""
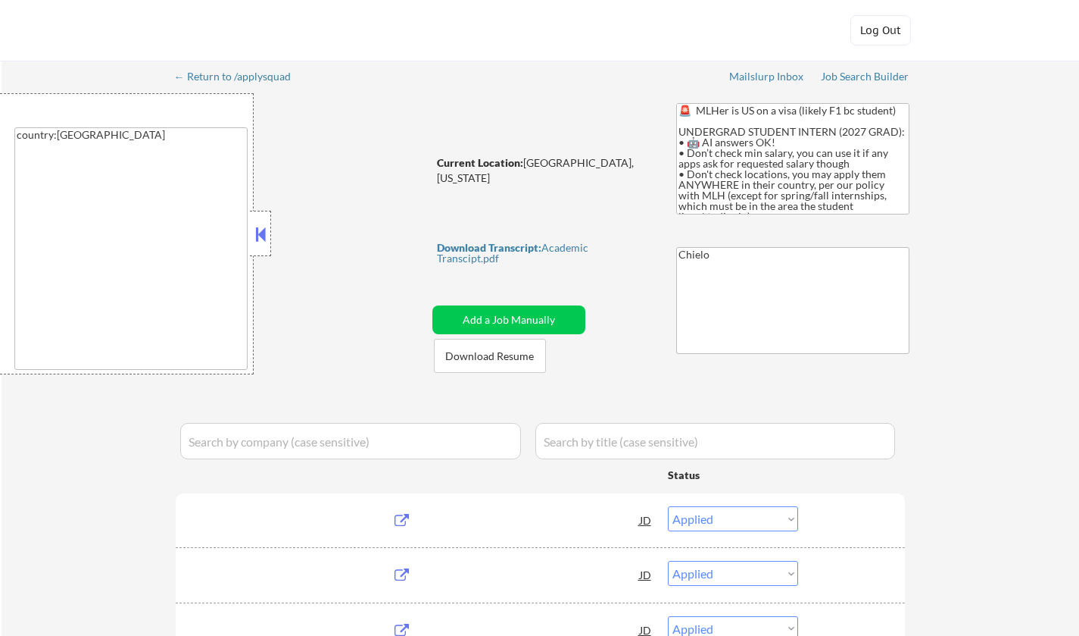
select select ""pending""
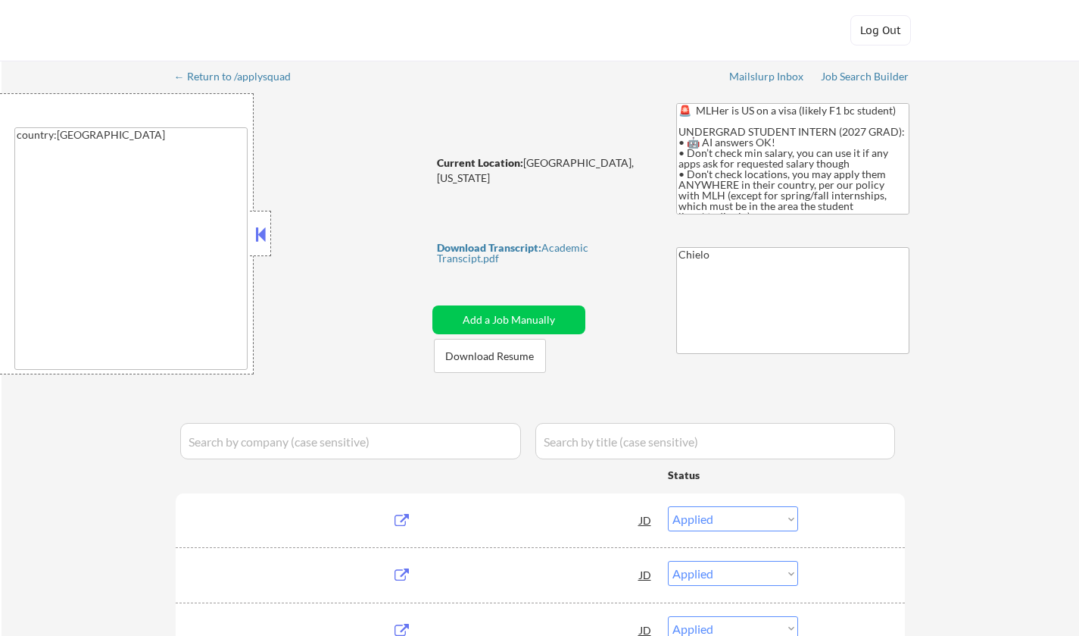
select select ""pending""
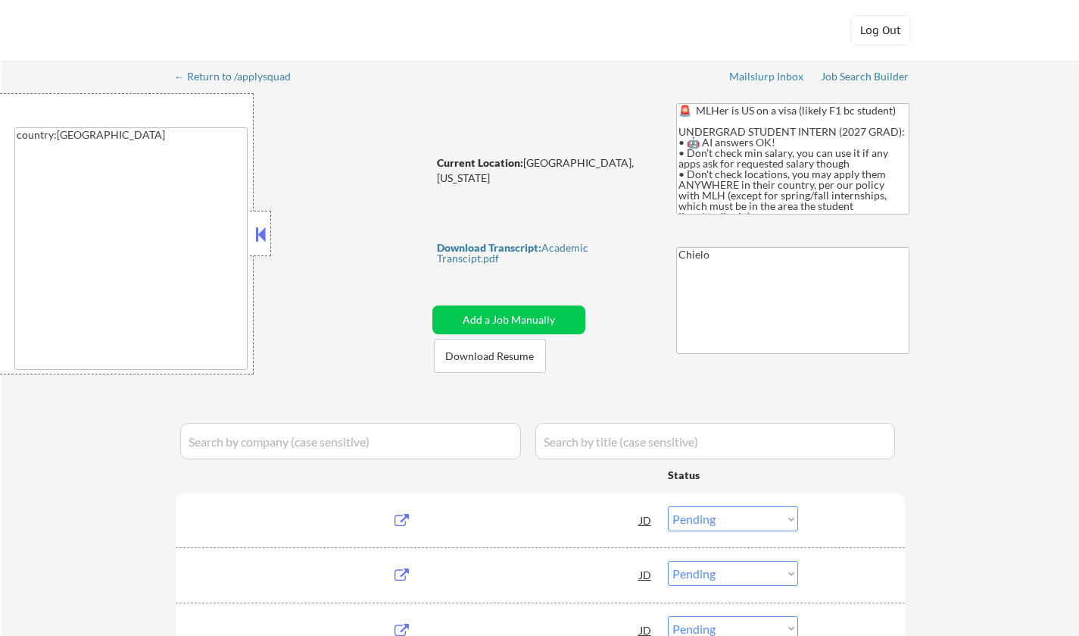
select select ""pending""
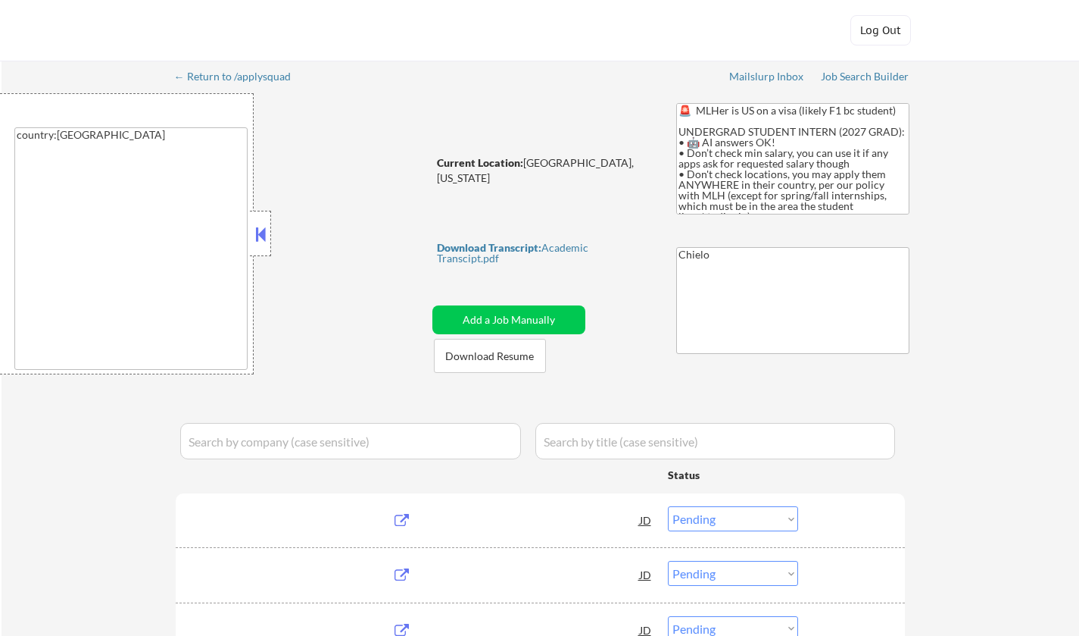
select select ""pending""
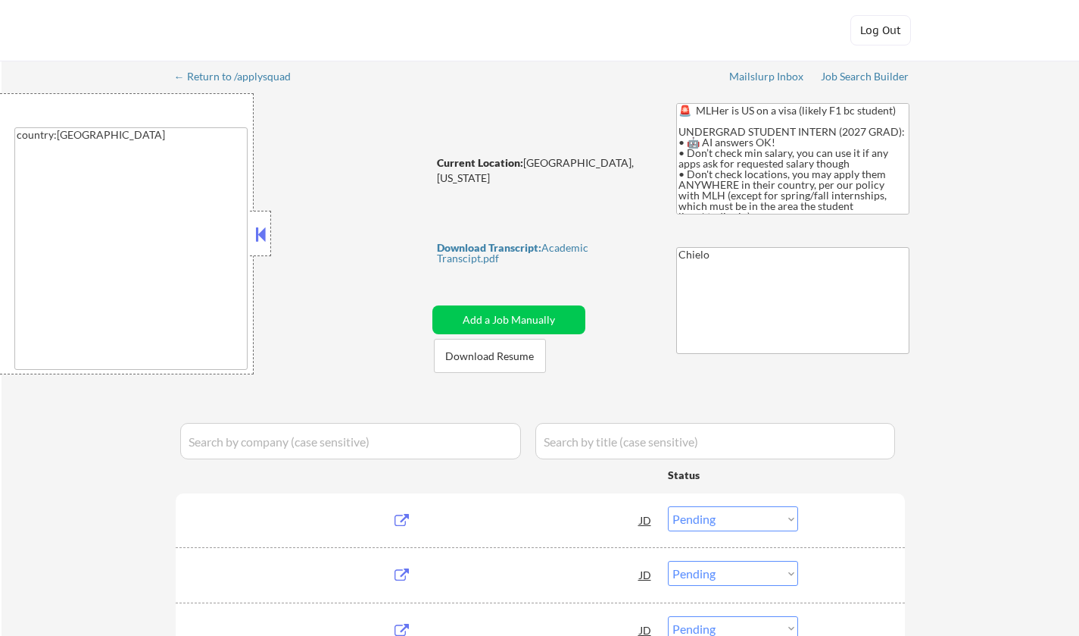
select select ""pending""
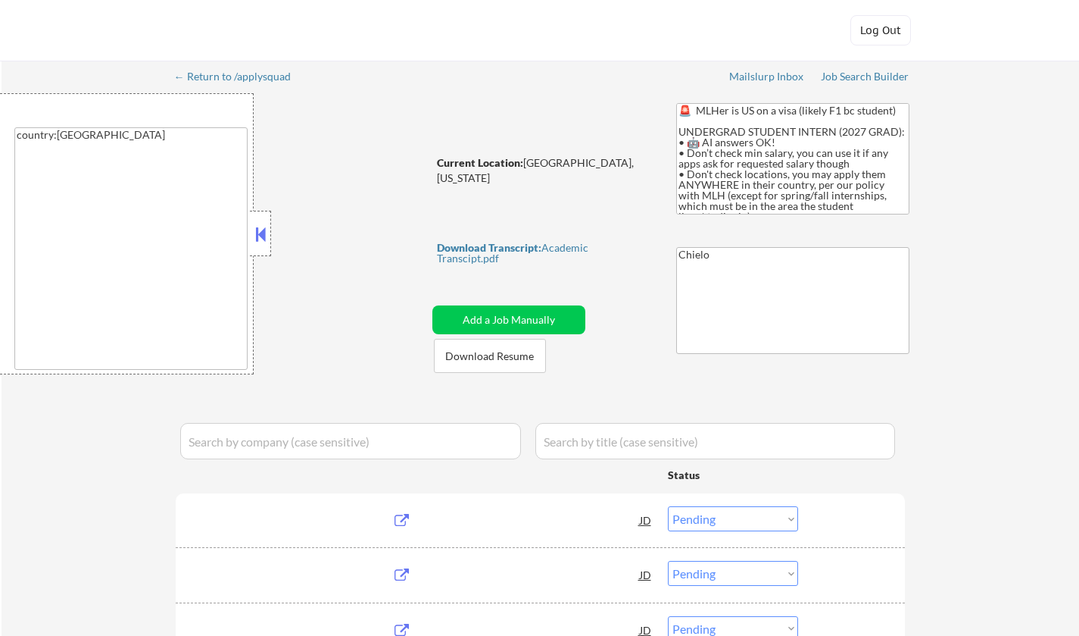
select select ""pending""
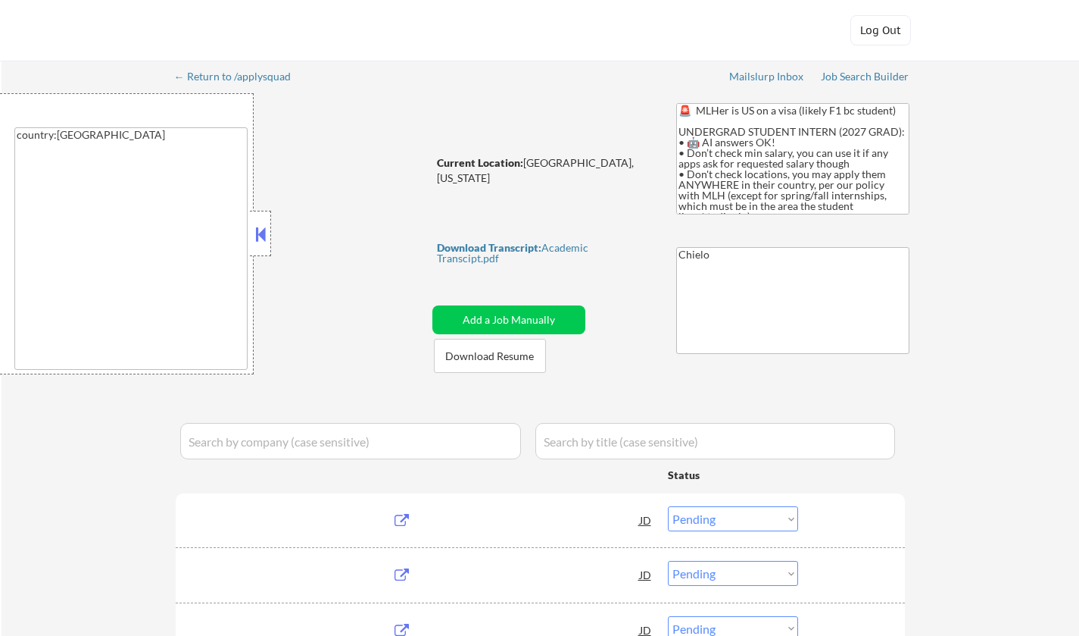
select select ""pending""
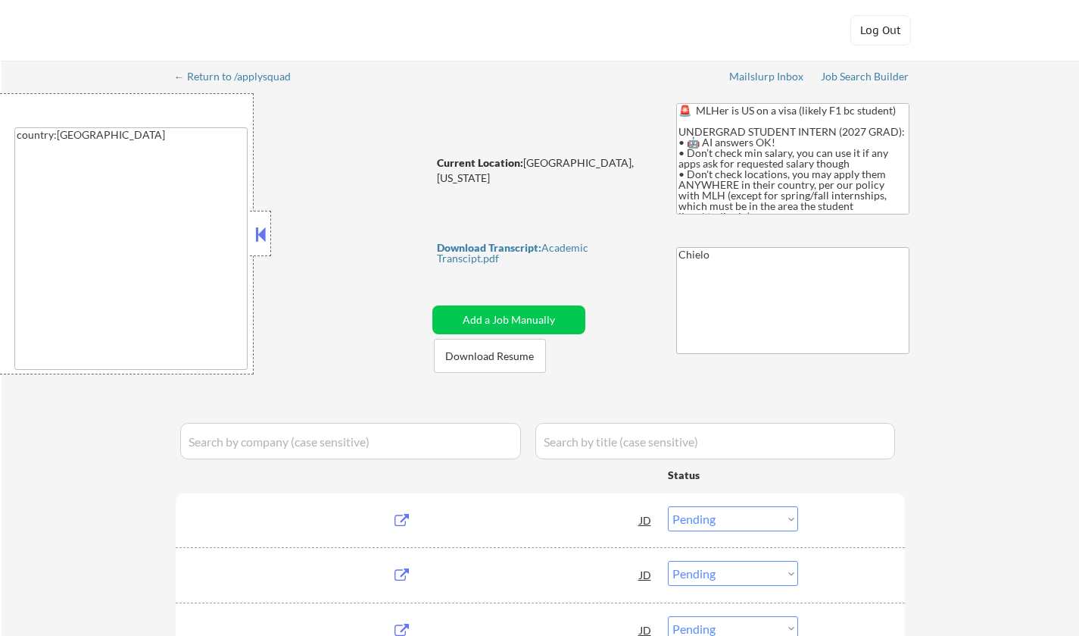
select select ""pending""
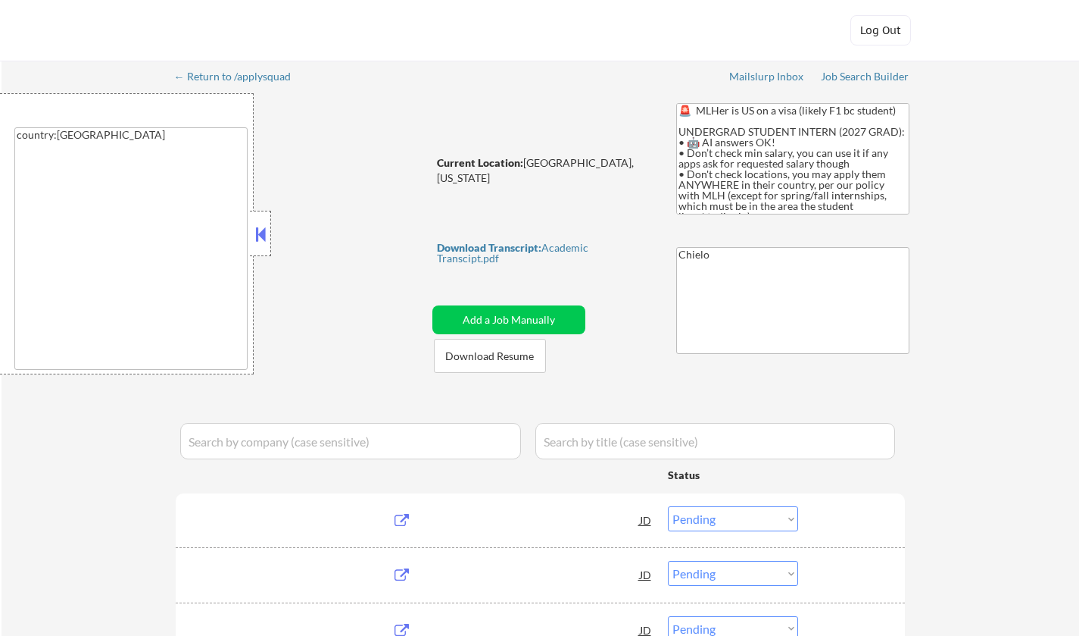
select select ""pending""
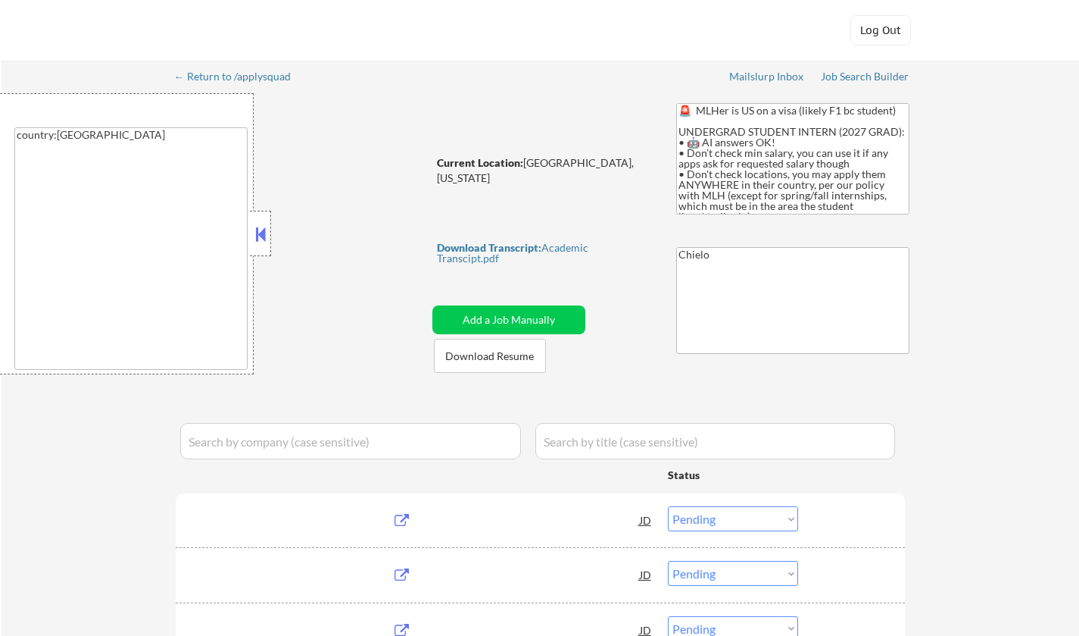
select select ""pending""
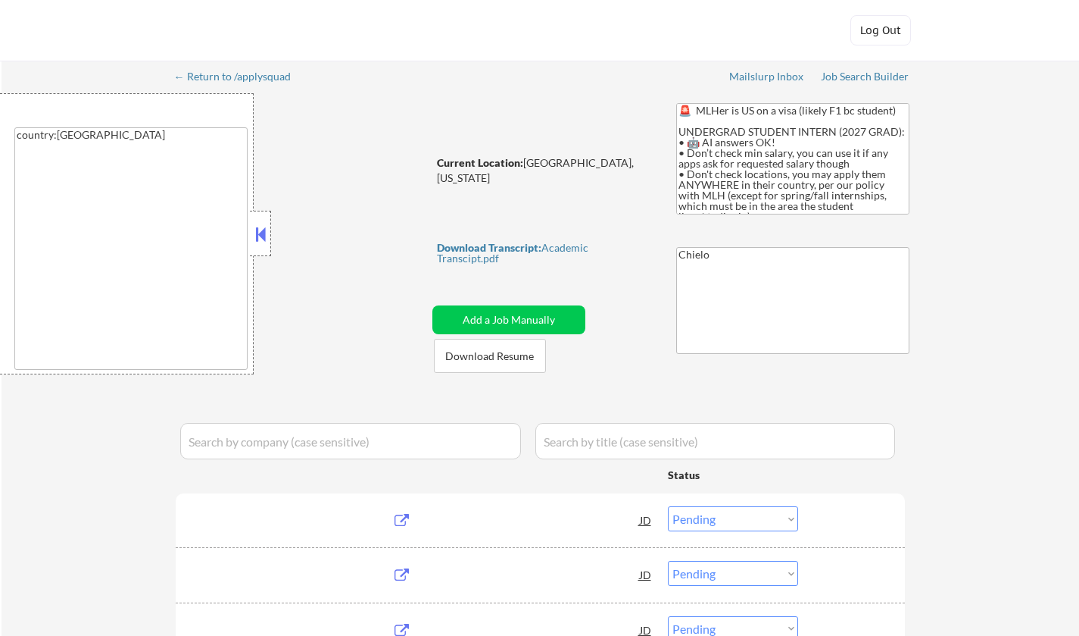
select select ""pending""
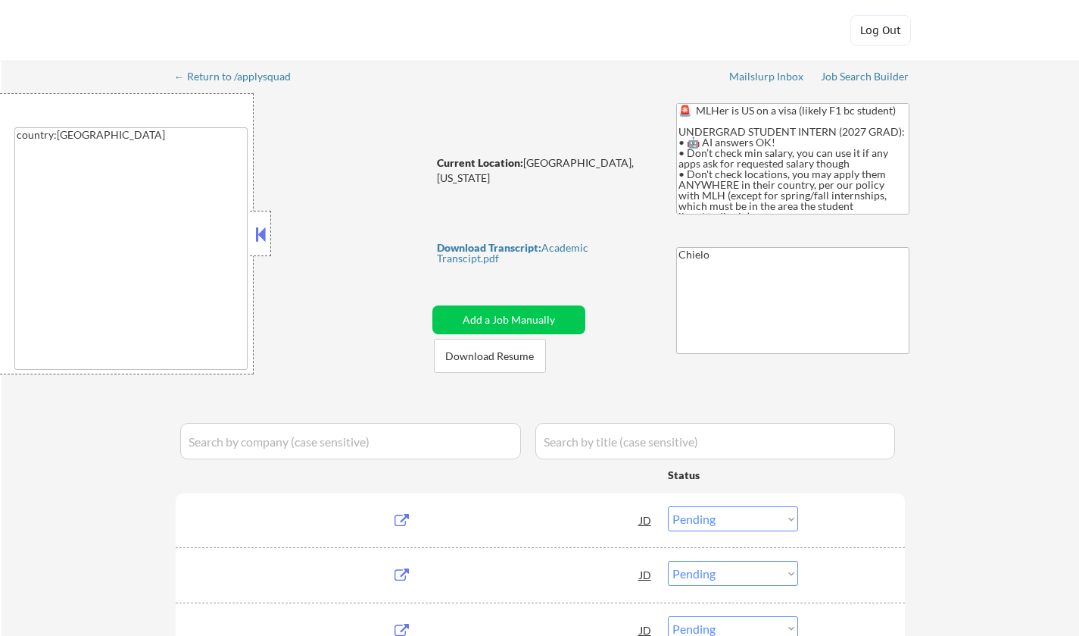
select select ""pending""
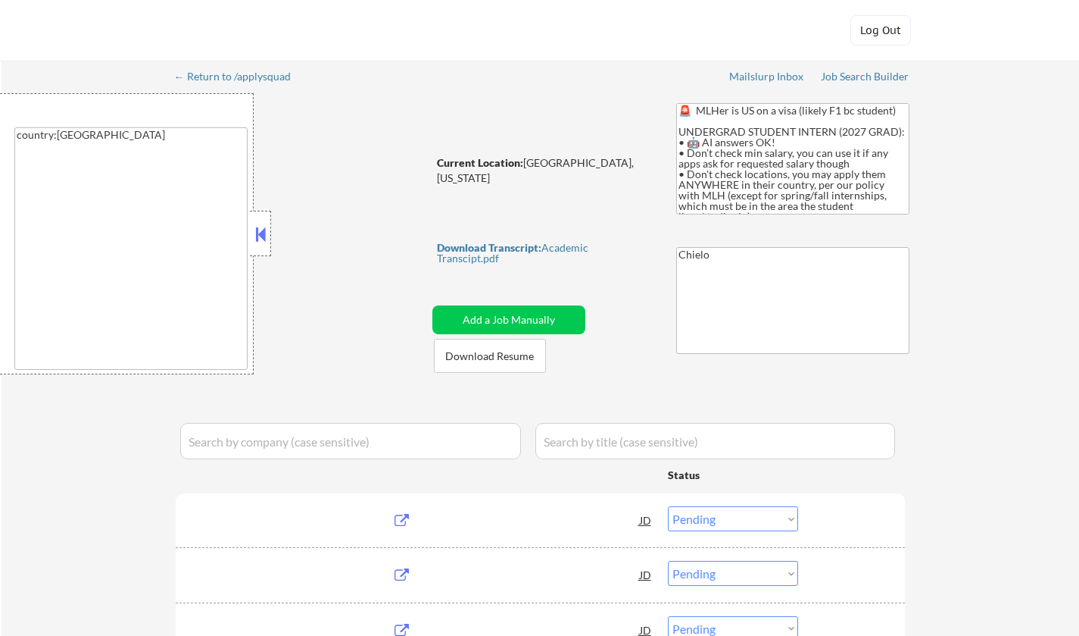
select select ""pending""
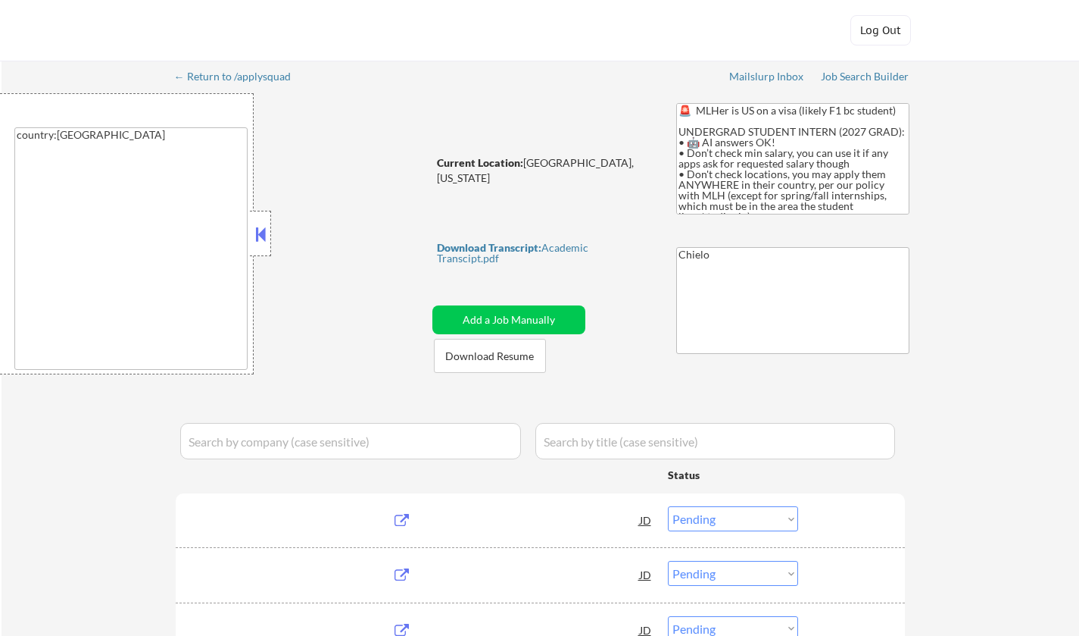
select select ""pending""
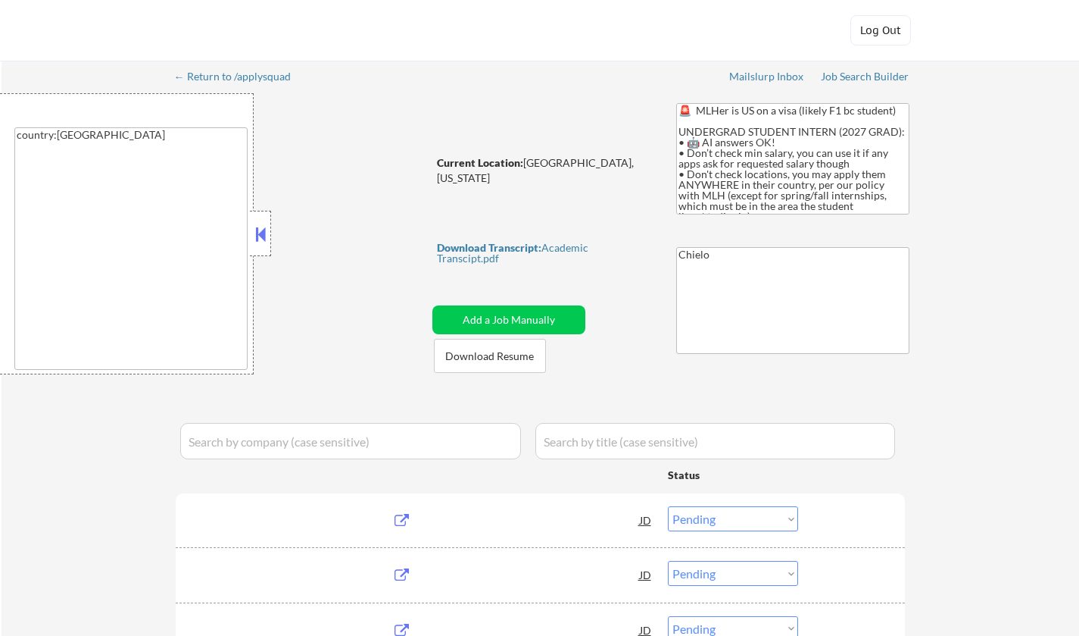
select select ""pending""
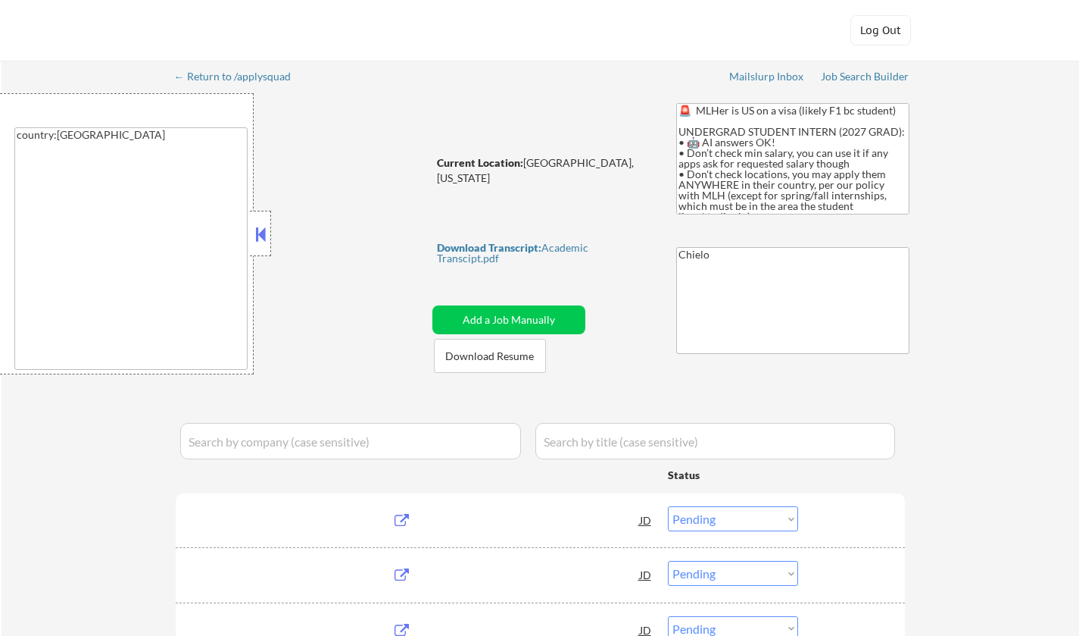
select select ""pending""
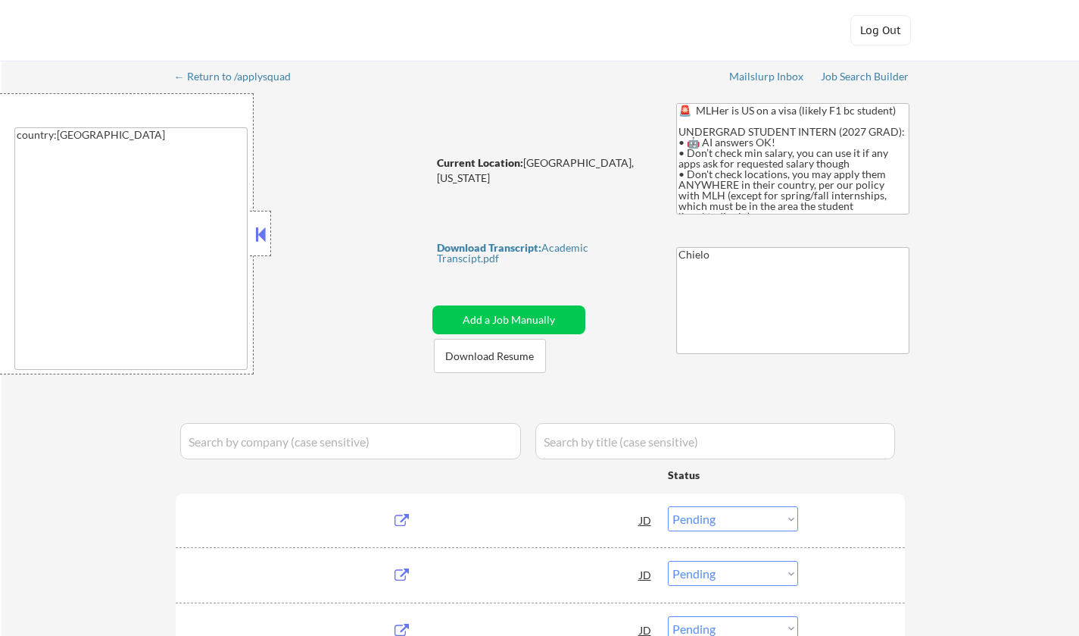
select select ""pending""
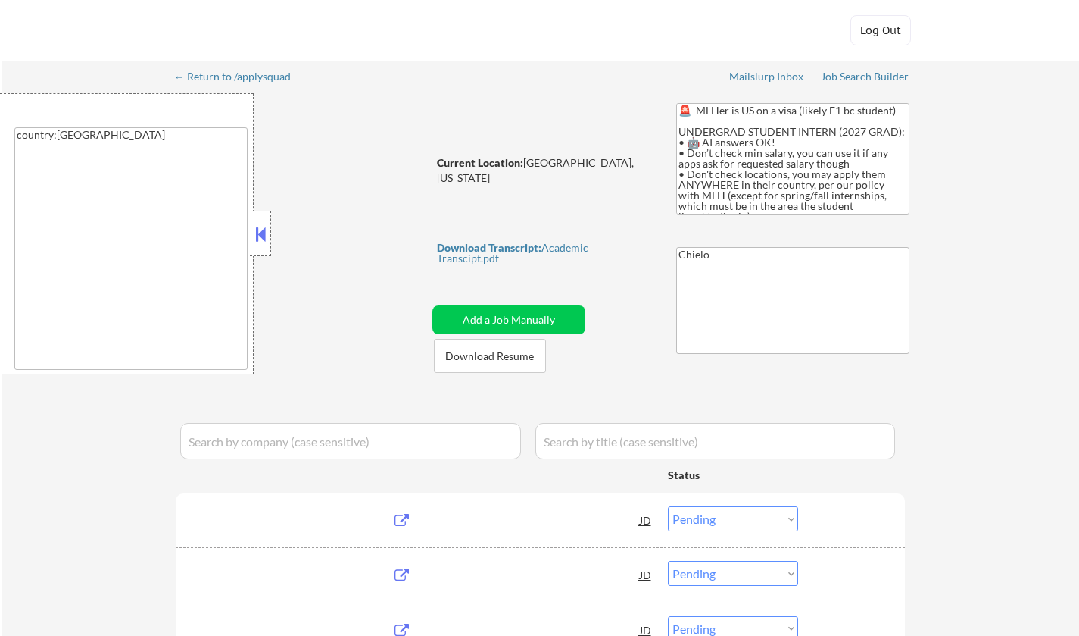
select select ""pending""
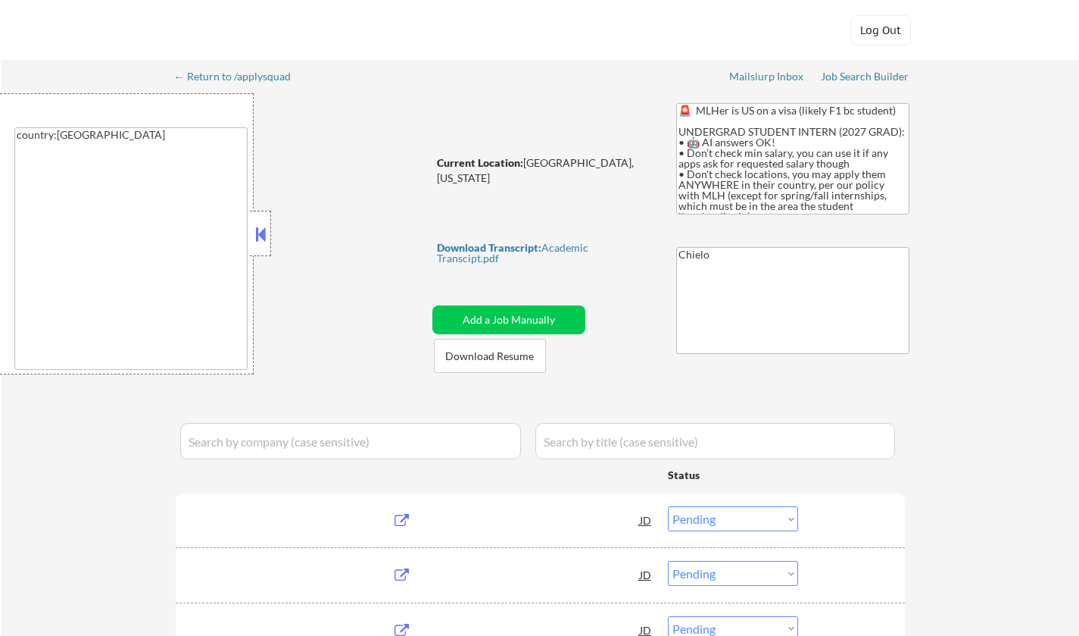
select select ""pending""
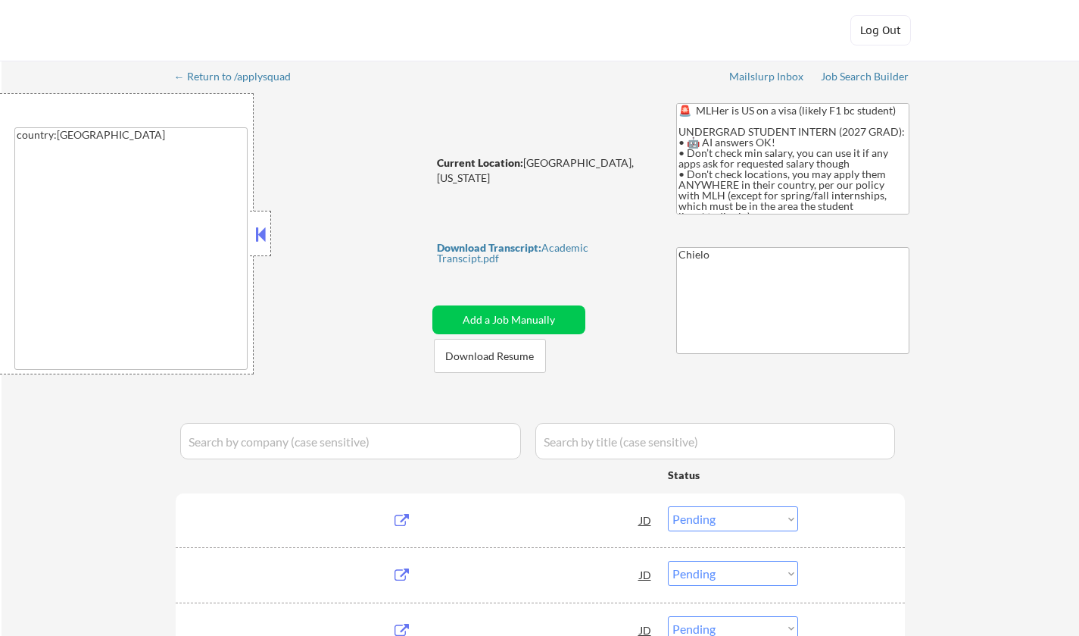
select select ""pending""
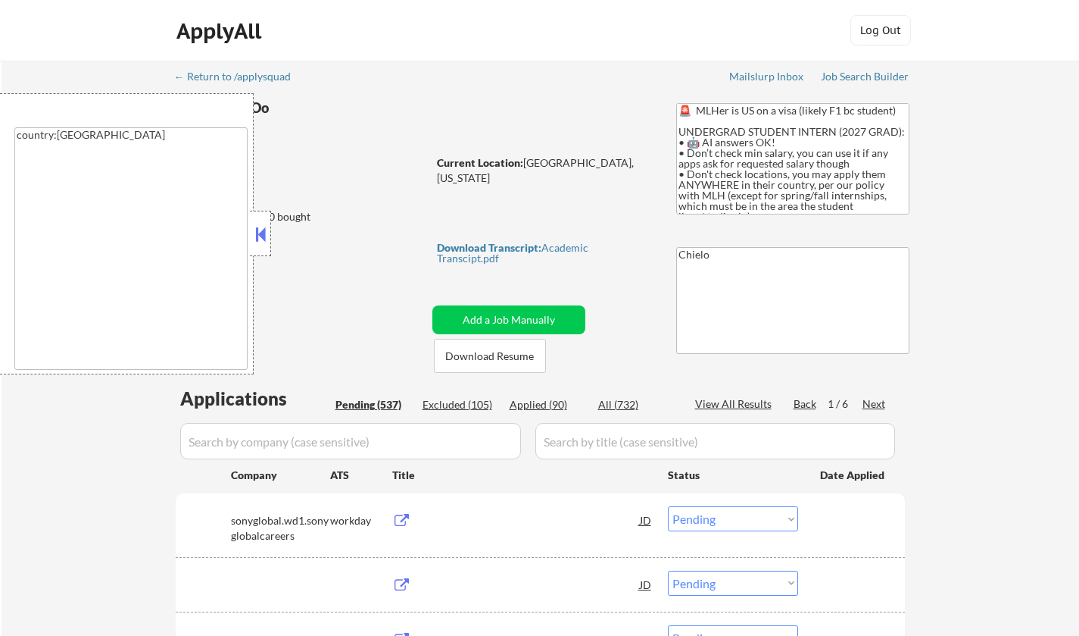
click at [267, 231] on button at bounding box center [260, 234] width 17 height 23
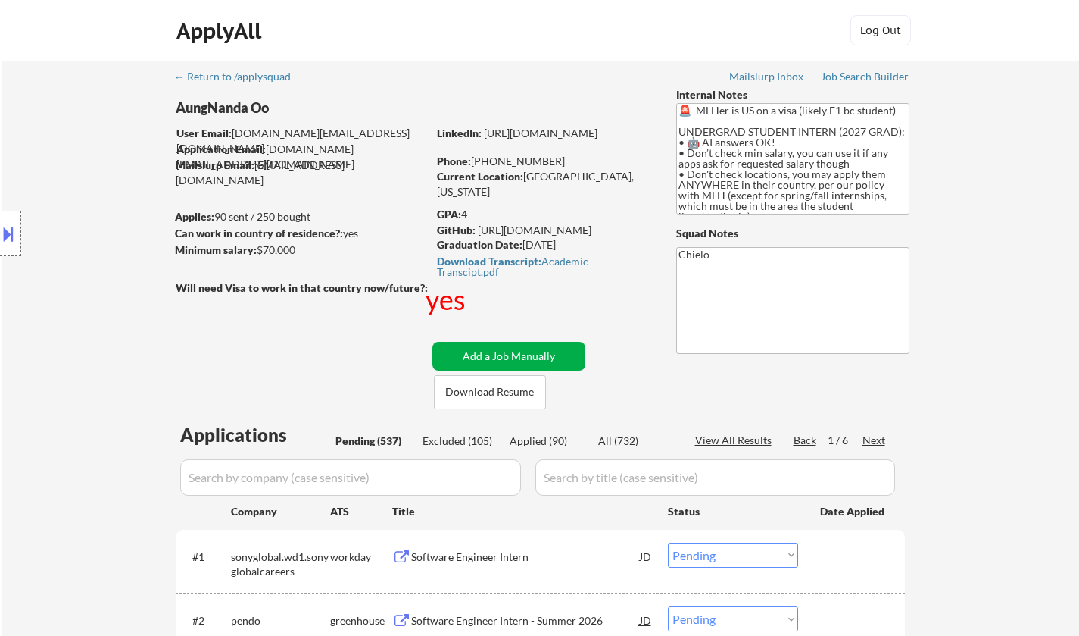
click at [472, 392] on button "Download Resume" at bounding box center [490, 392] width 112 height 34
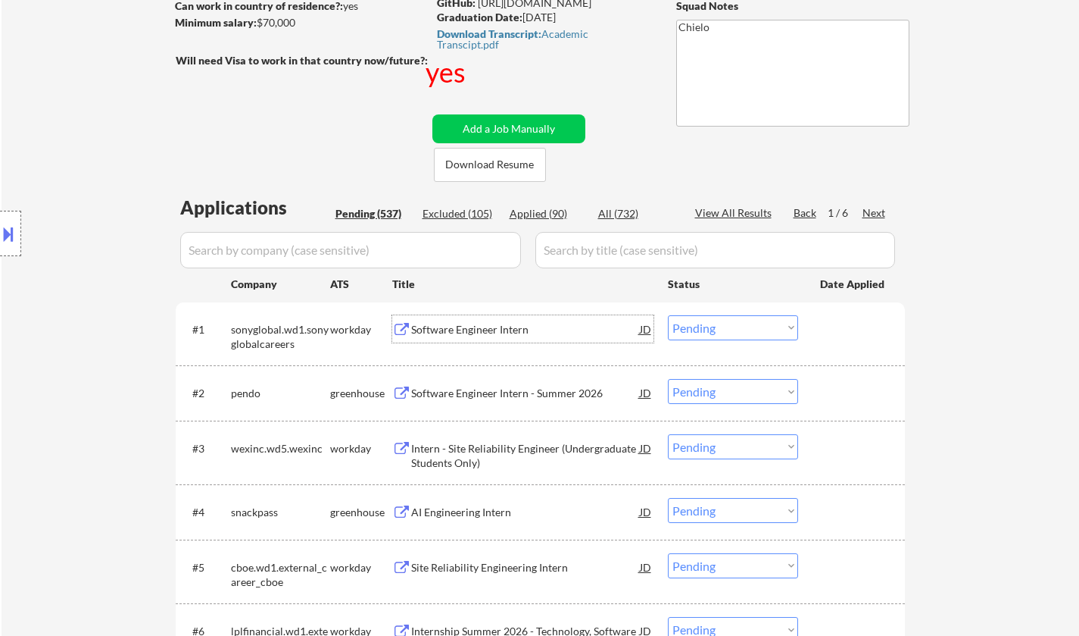
click at [471, 323] on div "Software Engineer Intern" at bounding box center [525, 329] width 229 height 15
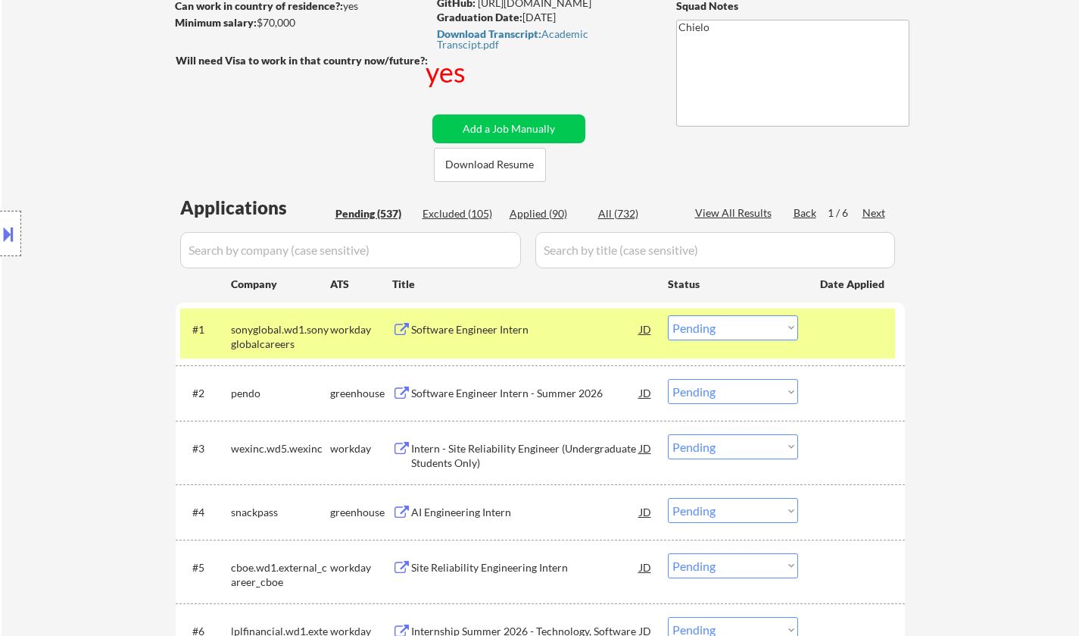
scroll to position [1287, 0]
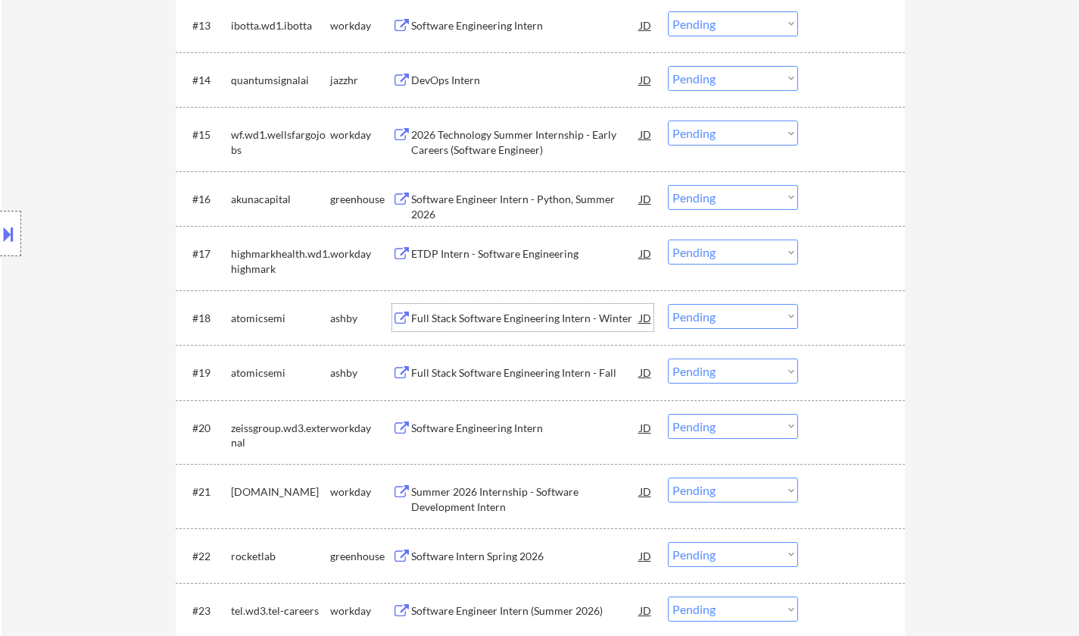
click at [489, 316] on div "Full Stack Software Engineering Intern - Winter" at bounding box center [525, 318] width 229 height 15
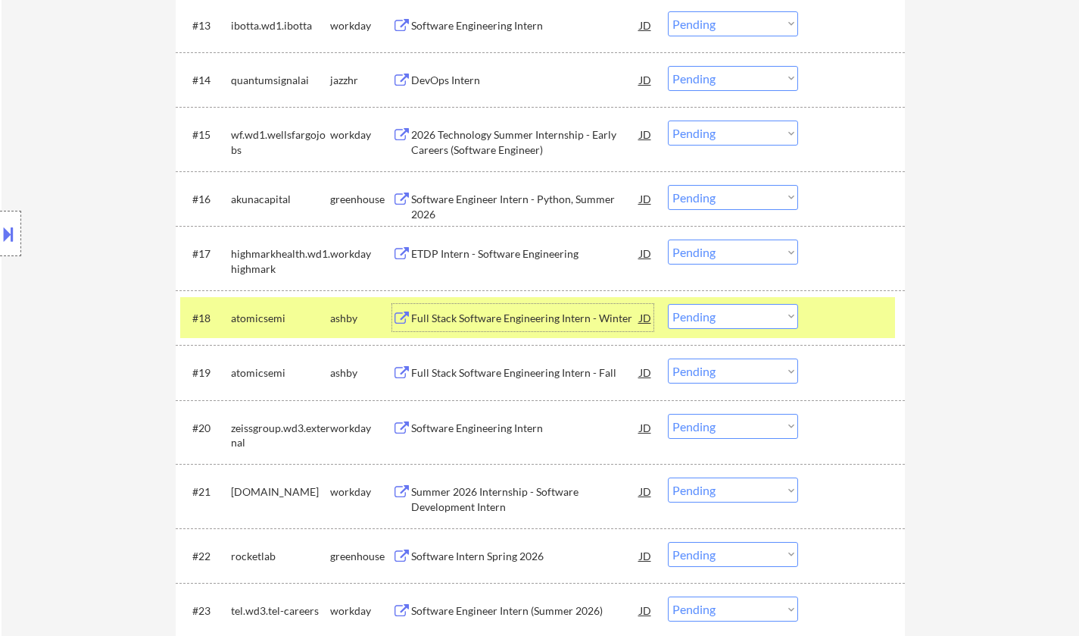
click at [728, 367] on select "Choose an option... Pending Applied Excluded (Questions) Excluded (Expired) Exc…" at bounding box center [733, 370] width 130 height 25
click at [668, 358] on select "Choose an option... Pending Applied Excluded (Questions) Excluded (Expired) Exc…" at bounding box center [733, 370] width 130 height 25
select select ""pending""
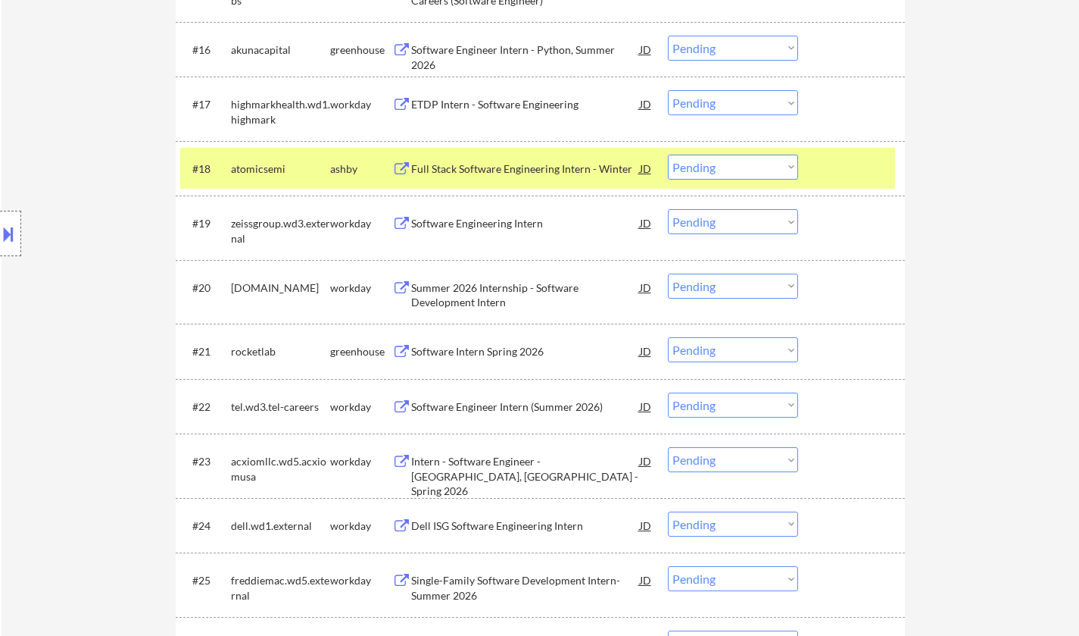
scroll to position [1438, 0]
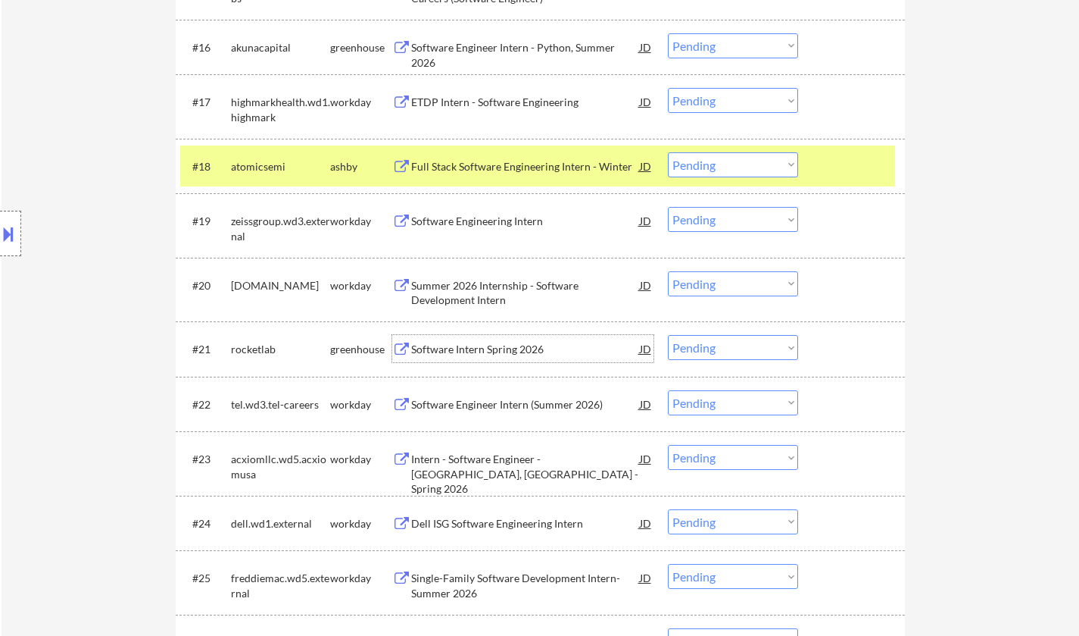
click at [486, 337] on div "Software Intern Spring 2026" at bounding box center [525, 348] width 229 height 27
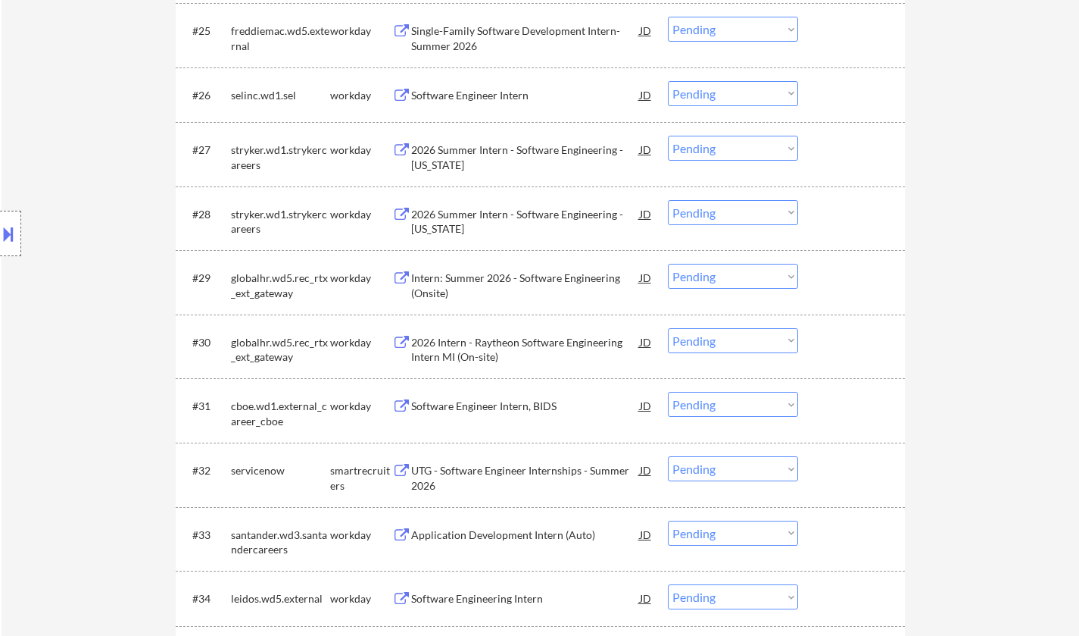
scroll to position [2196, 0]
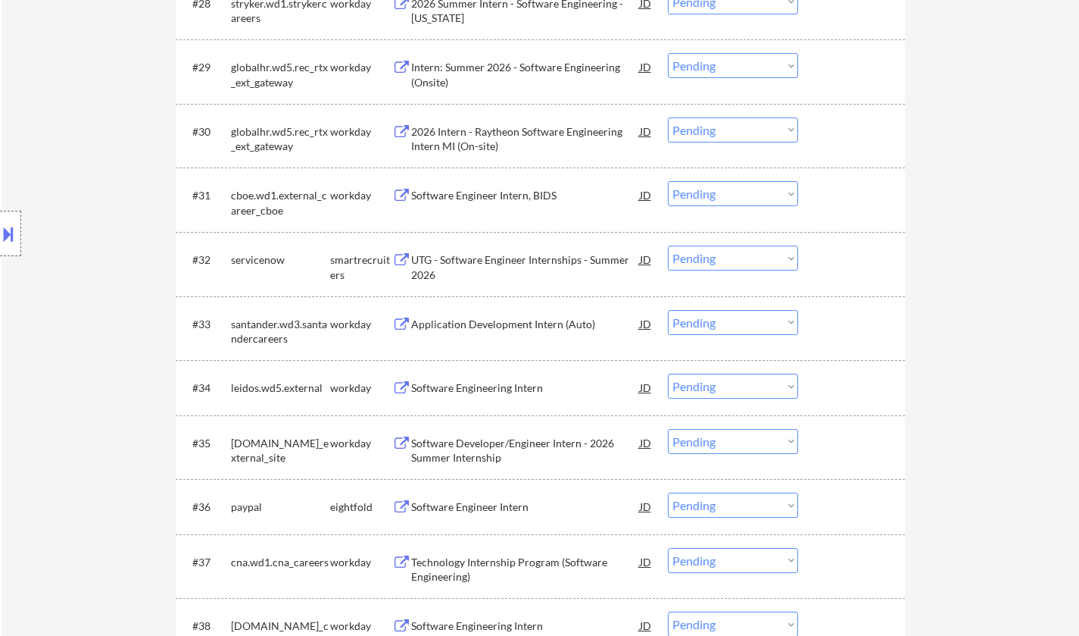
click at [534, 264] on div "UTG - Software Engineer Internships - Summer 2026" at bounding box center [525, 267] width 229 height 30
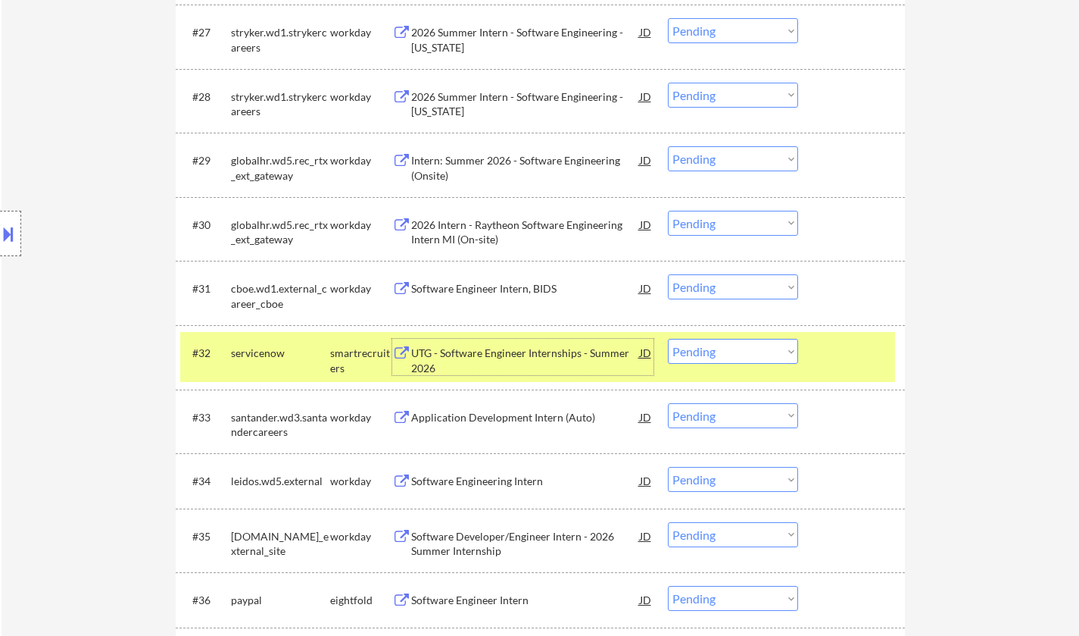
scroll to position [2157, 0]
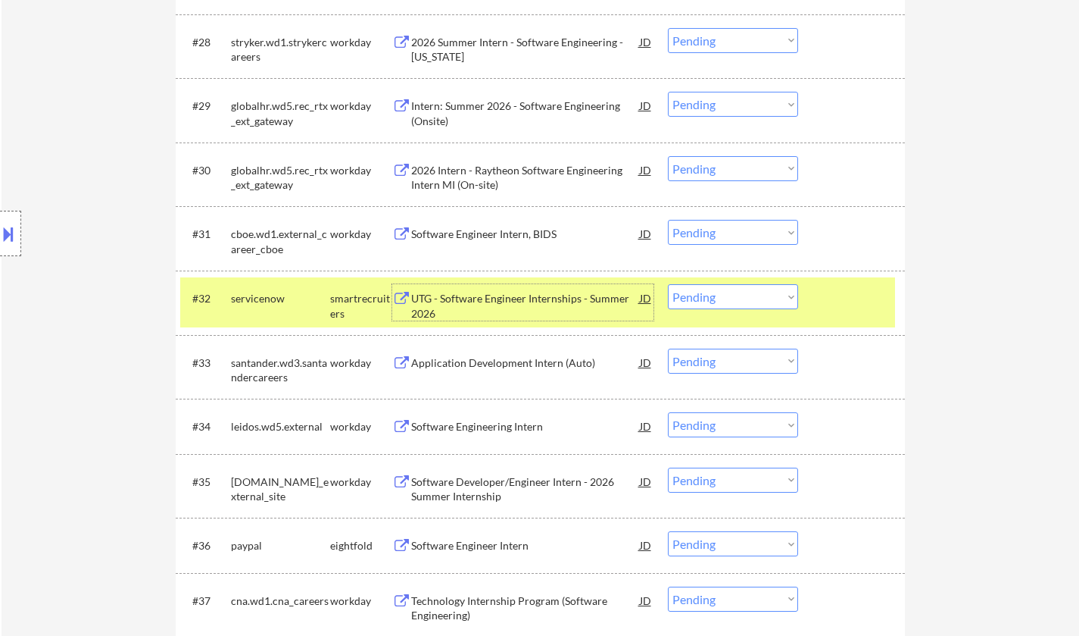
click at [742, 293] on select "Choose an option... Pending Applied Excluded (Questions) Excluded (Expired) Exc…" at bounding box center [733, 296] width 130 height 25
click at [668, 284] on select "Choose an option... Pending Applied Excluded (Questions) Excluded (Expired) Exc…" at bounding box center [733, 296] width 130 height 25
select select ""pending""
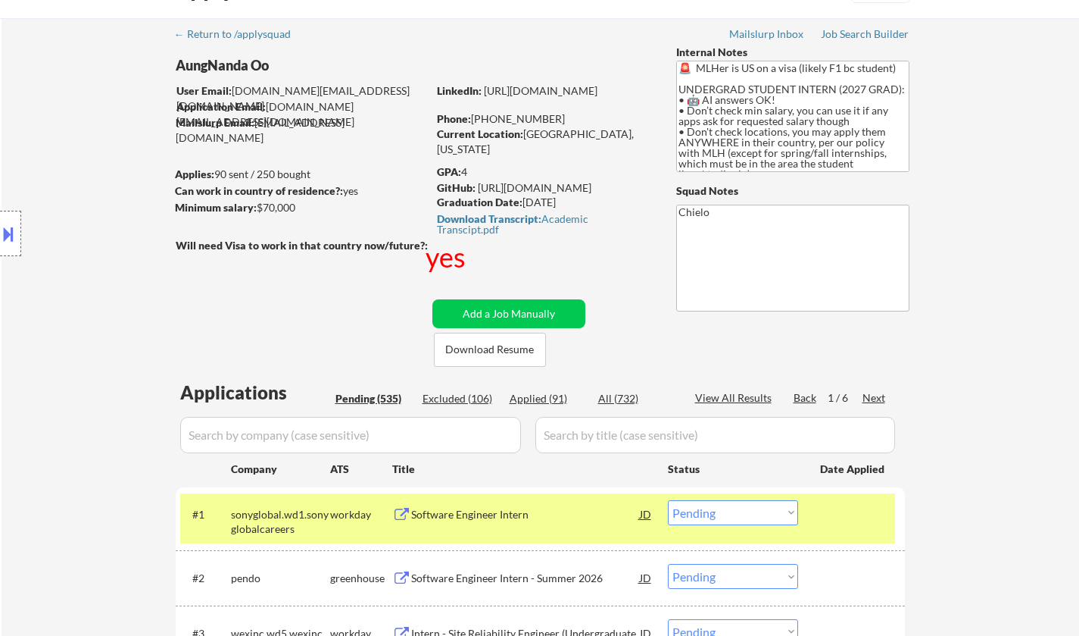
scroll to position [0, 0]
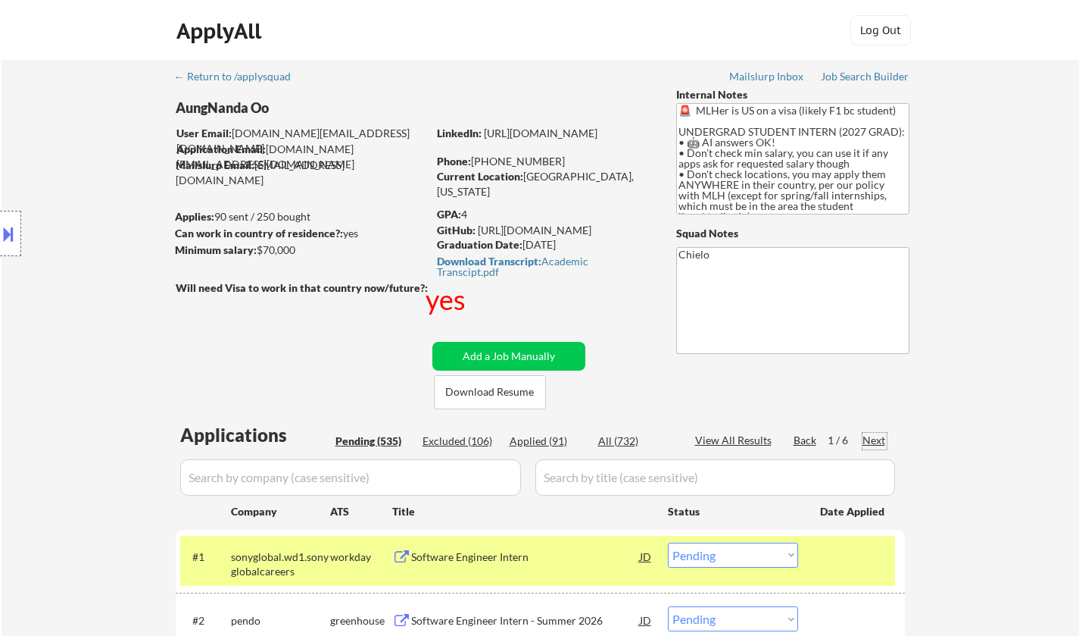
click at [870, 435] on div "Next" at bounding box center [875, 440] width 24 height 15
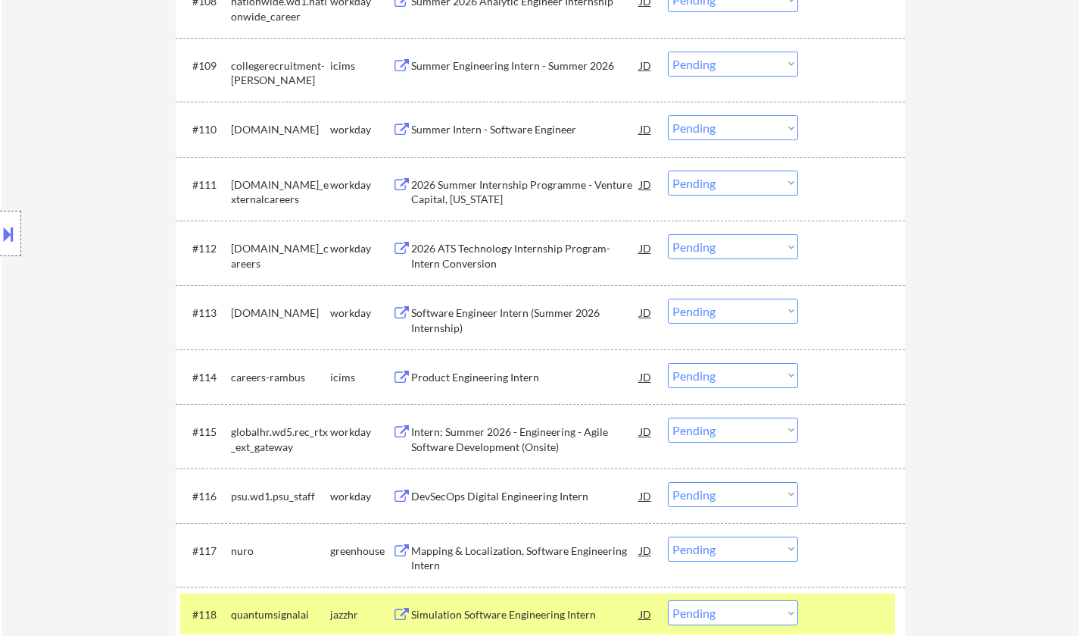
scroll to position [1647, 0]
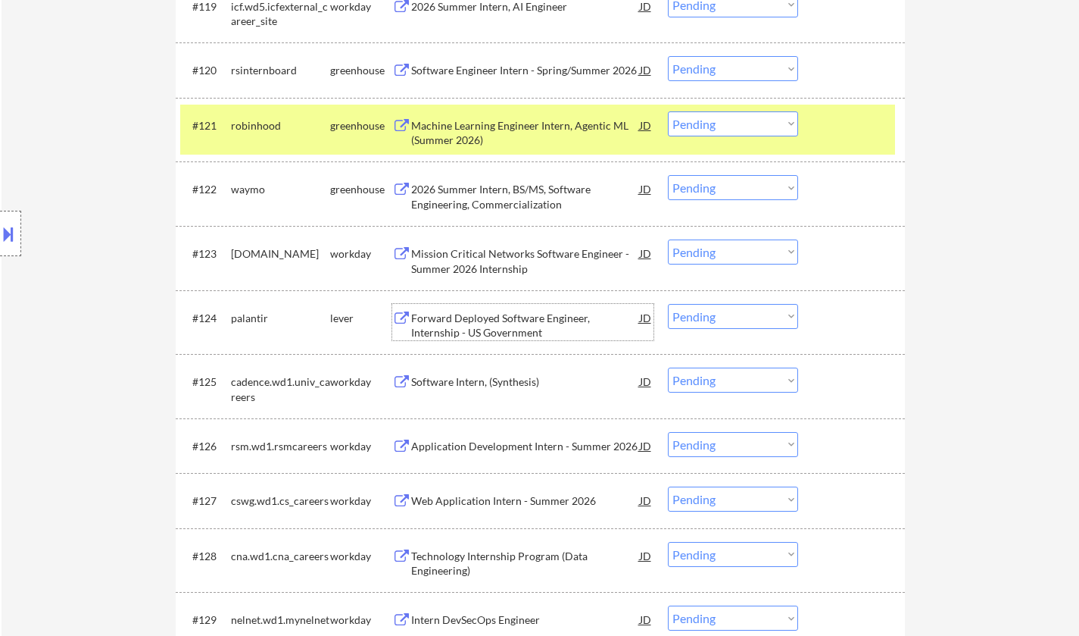
click at [480, 320] on div "Forward Deployed Software Engineer, Internship - US Government" at bounding box center [525, 326] width 229 height 30
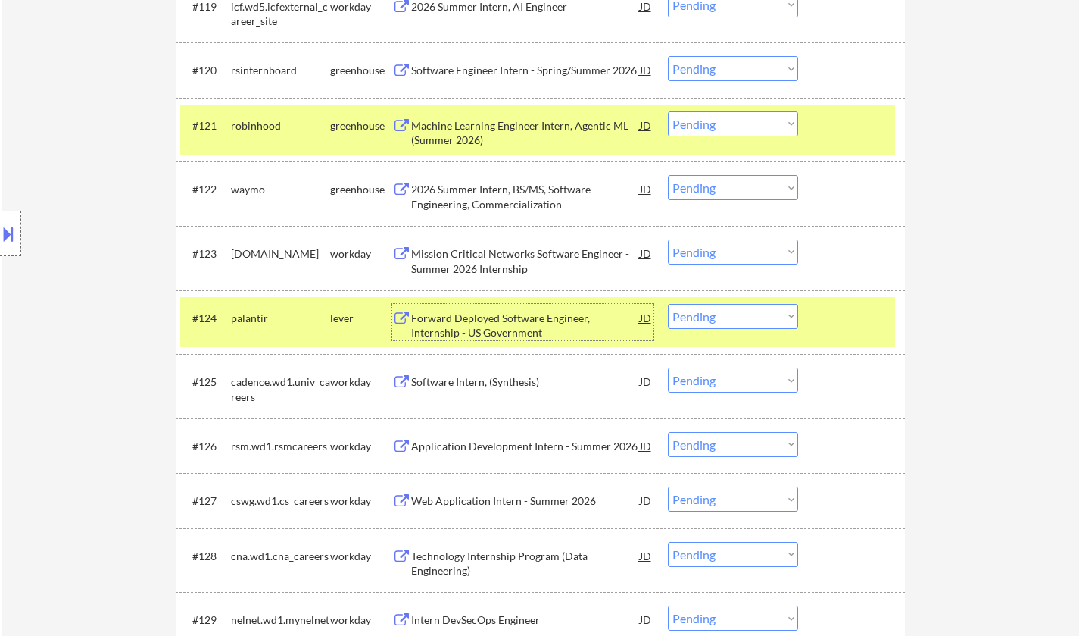
click at [776, 311] on select "Choose an option... Pending Applied Excluded (Questions) Excluded (Expired) Exc…" at bounding box center [733, 316] width 130 height 25
click at [668, 304] on select "Choose an option... Pending Applied Excluded (Questions) Excluded (Expired) Exc…" at bounding box center [733, 316] width 130 height 25
select select ""pending""
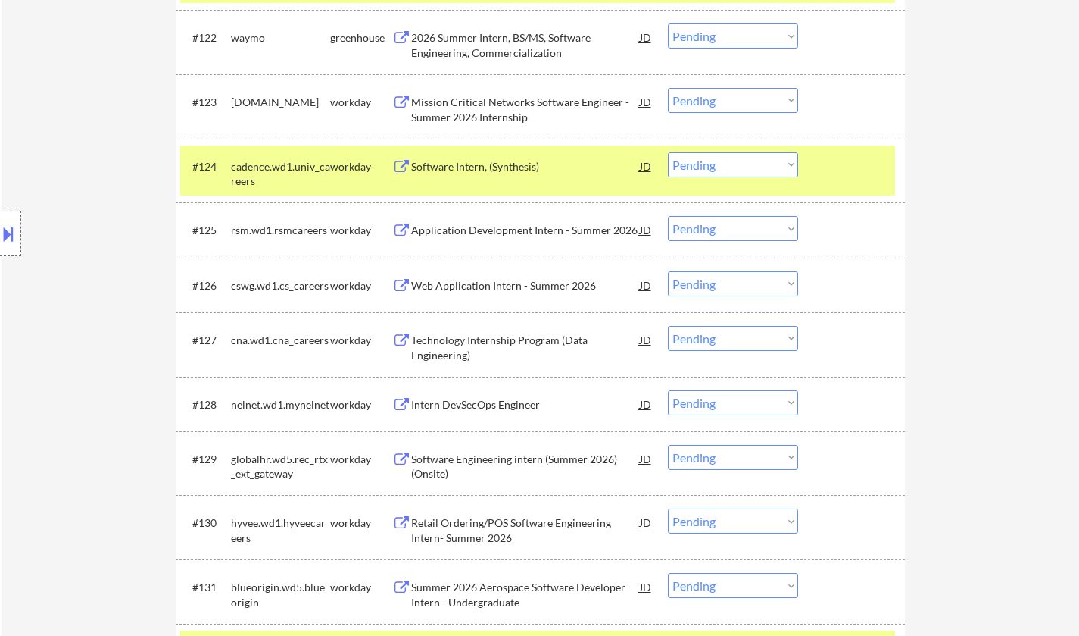
scroll to position [2444, 0]
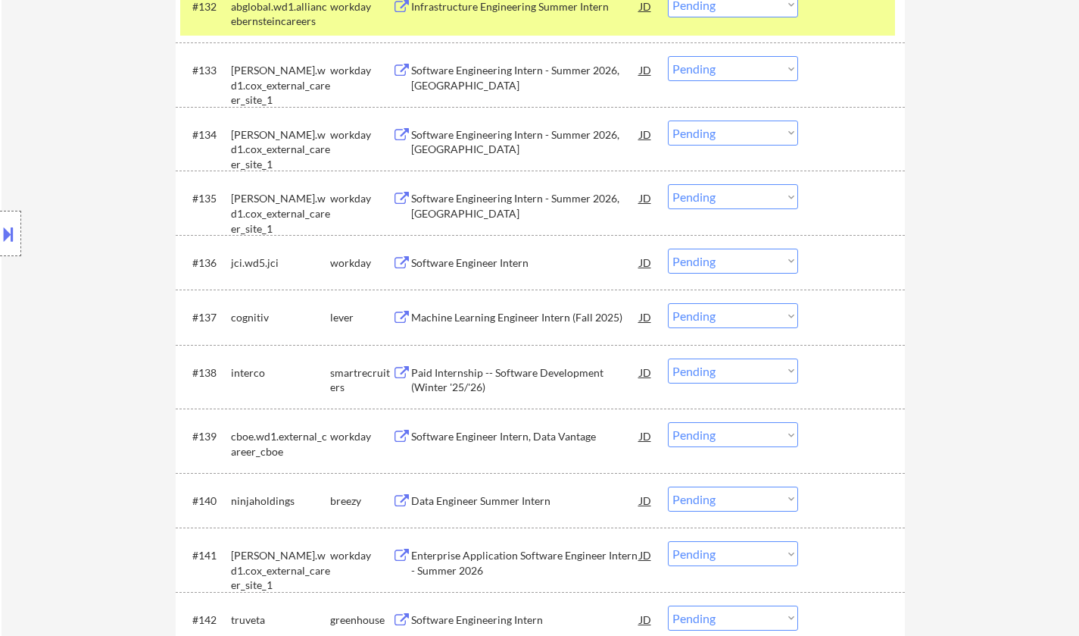
click at [511, 311] on div "Machine Learning Engineer Intern (Fall 2025)" at bounding box center [525, 317] width 229 height 15
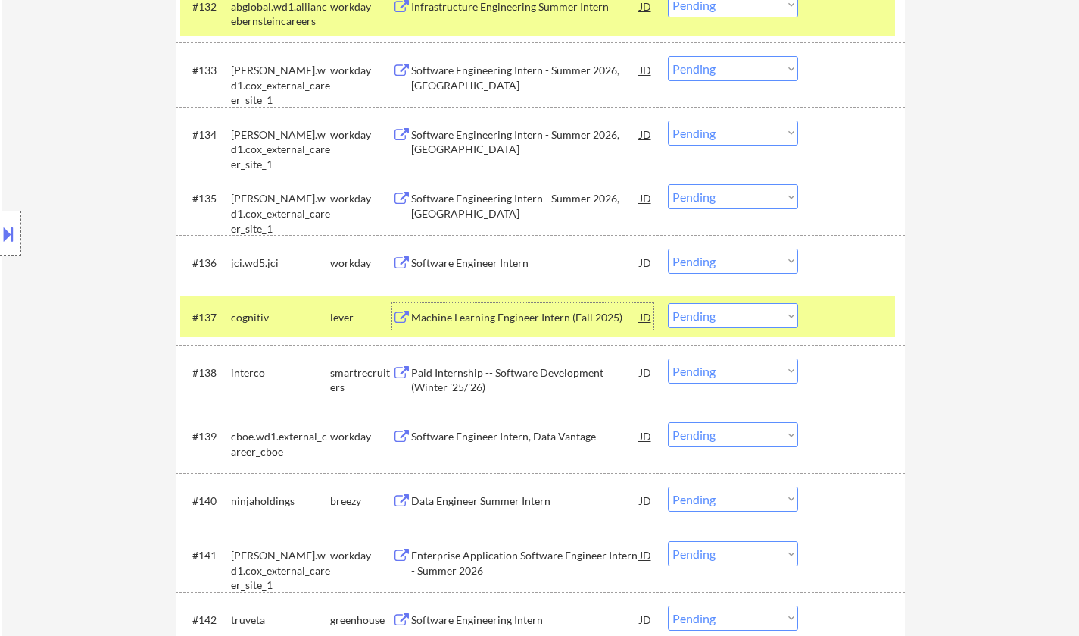
click at [747, 318] on select "Choose an option... Pending Applied Excluded (Questions) Excluded (Expired) Exc…" at bounding box center [733, 315] width 130 height 25
click at [552, 379] on div "Paid Internship -- Software Development (Winter '25/'26)" at bounding box center [525, 380] width 229 height 30
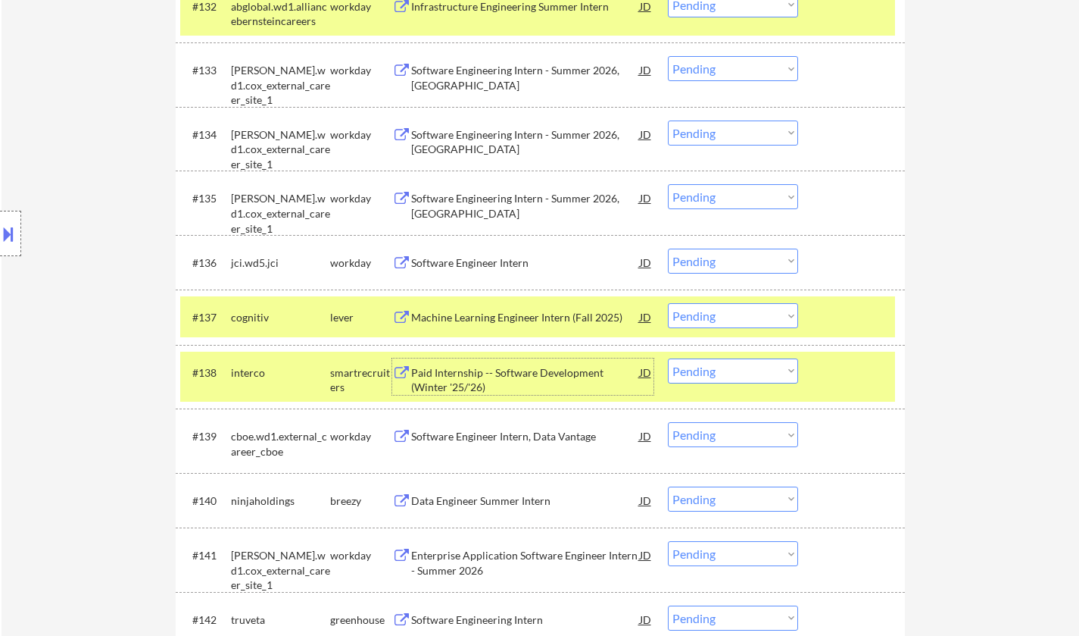
scroll to position [2519, 0]
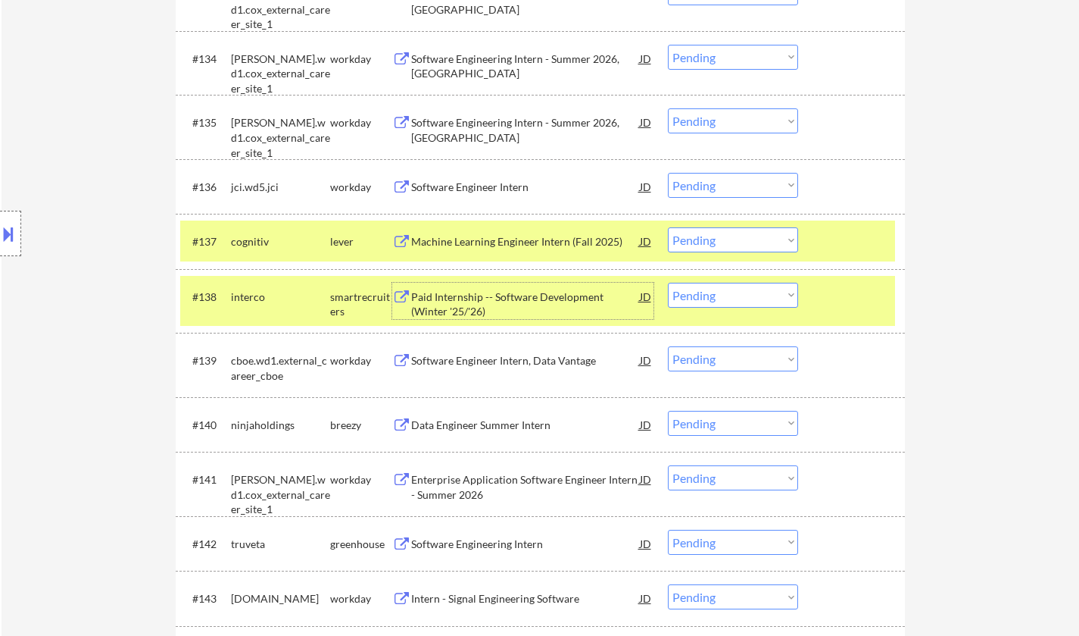
click at [756, 297] on select "Choose an option... Pending Applied Excluded (Questions) Excluded (Expired) Exc…" at bounding box center [733, 295] width 130 height 25
click at [668, 283] on select "Choose an option... Pending Applied Excluded (Questions) Excluded (Expired) Exc…" at bounding box center [733, 295] width 130 height 25
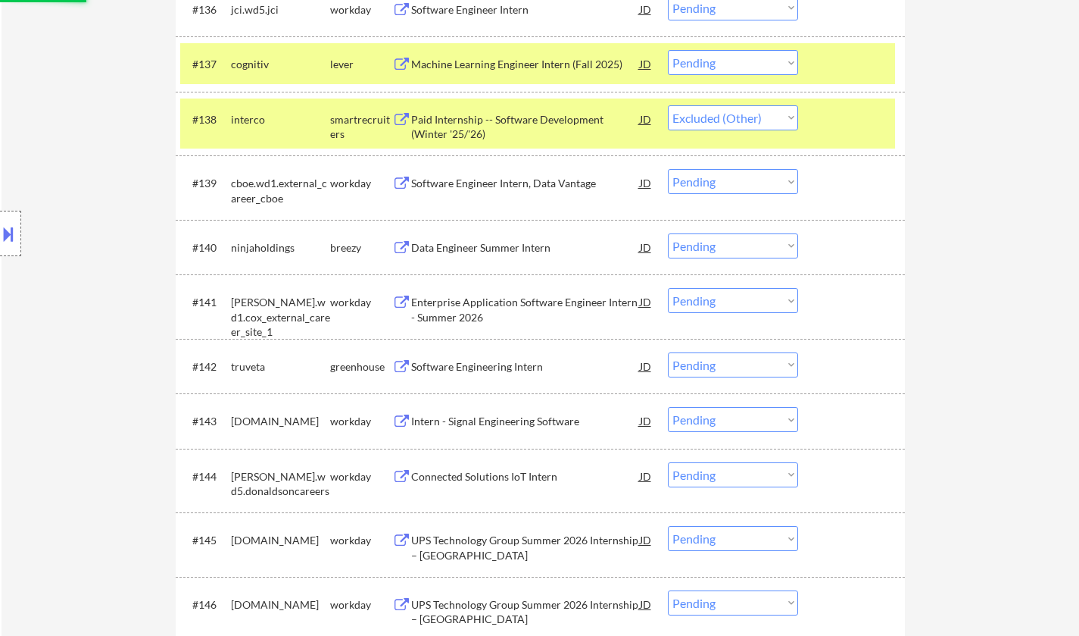
scroll to position [2747, 0]
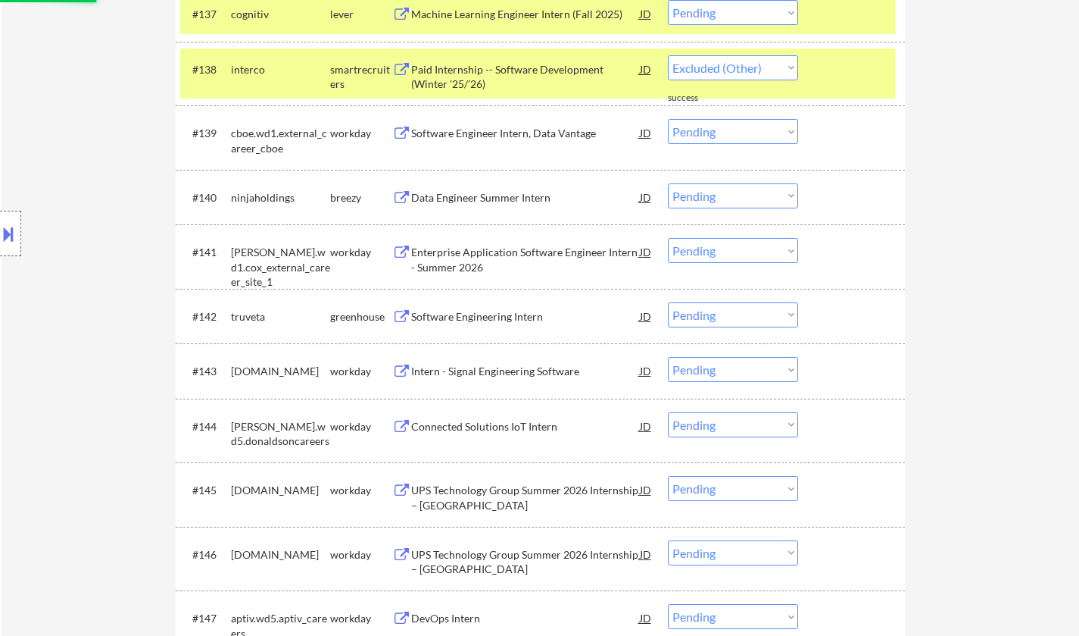
click at [474, 201] on div "Data Engineer Summer Intern" at bounding box center [525, 197] width 229 height 15
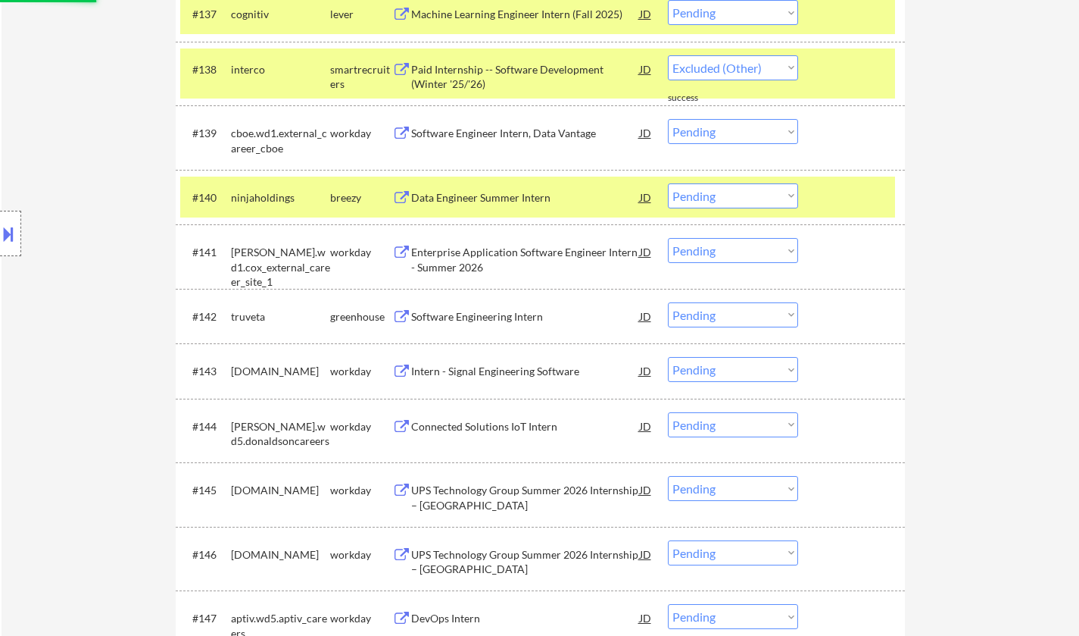
select select ""pending""
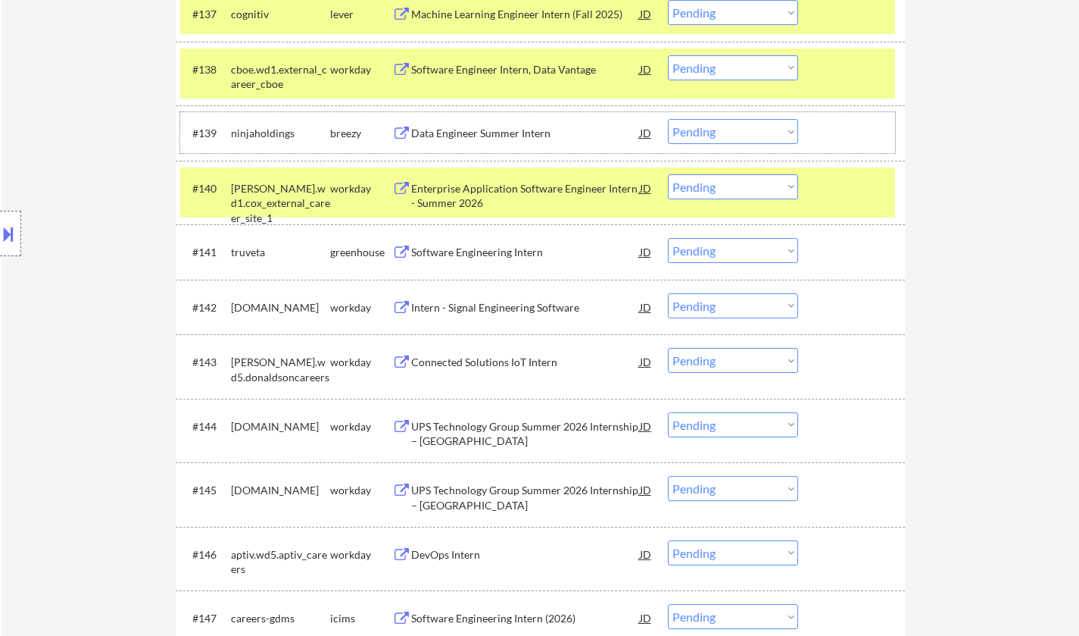
click at [707, 117] on div "#139 ninjaholdings breezy Data Engineer Summer Intern JD Choose an option... Pe…" at bounding box center [537, 132] width 715 height 41
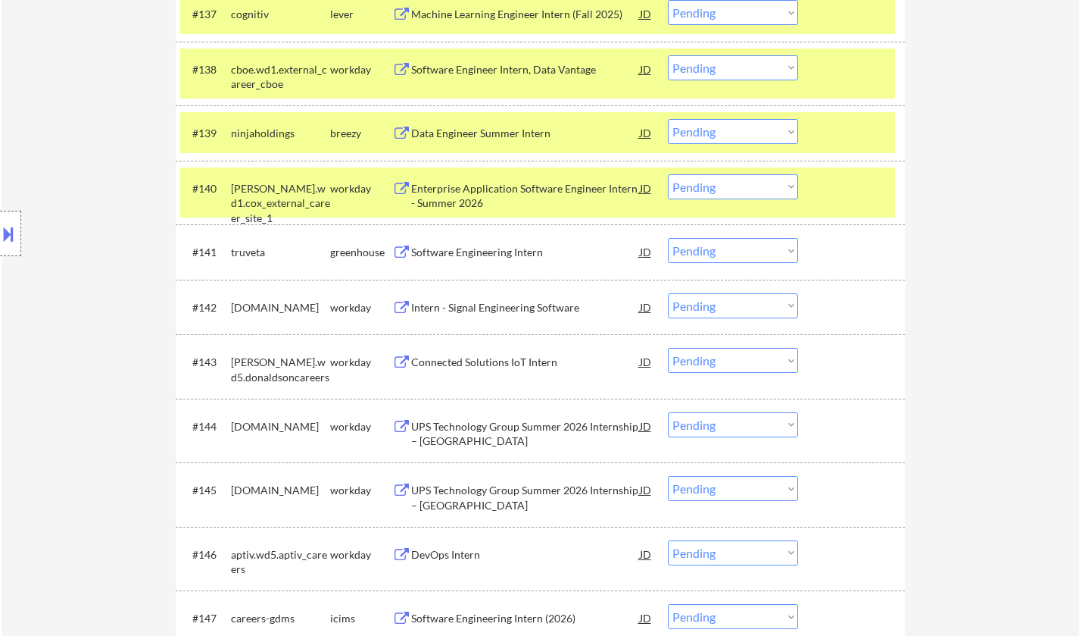
click at [710, 127] on select "Choose an option... Pending Applied Excluded (Questions) Excluded (Expired) Exc…" at bounding box center [733, 131] width 130 height 25
click at [668, 119] on select "Choose an option... Pending Applied Excluded (Questions) Excluded (Expired) Exc…" at bounding box center [733, 131] width 130 height 25
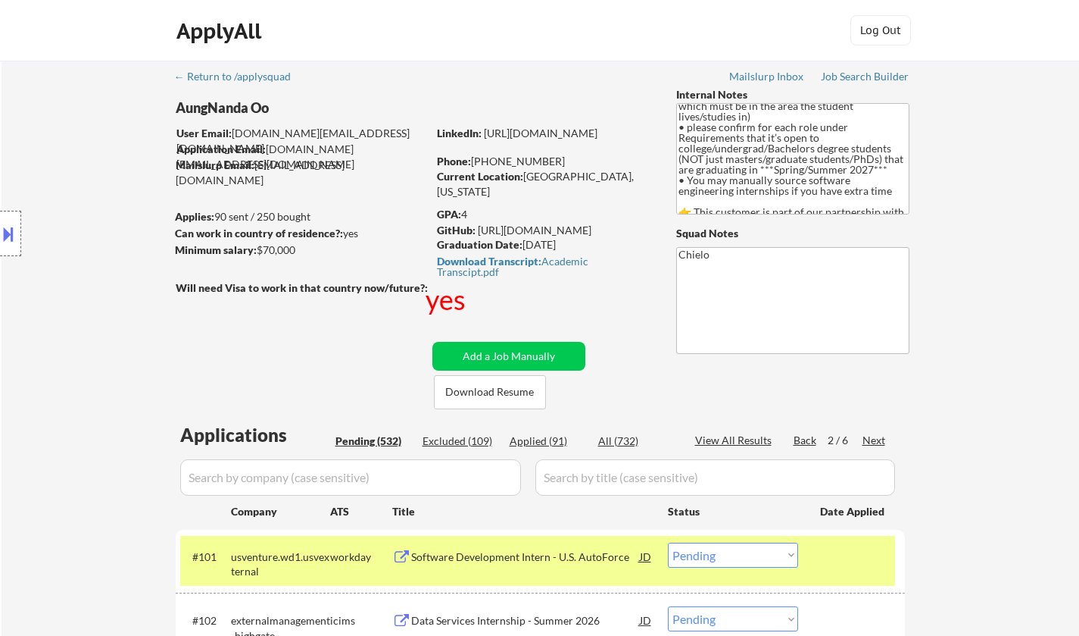
scroll to position [486, 0]
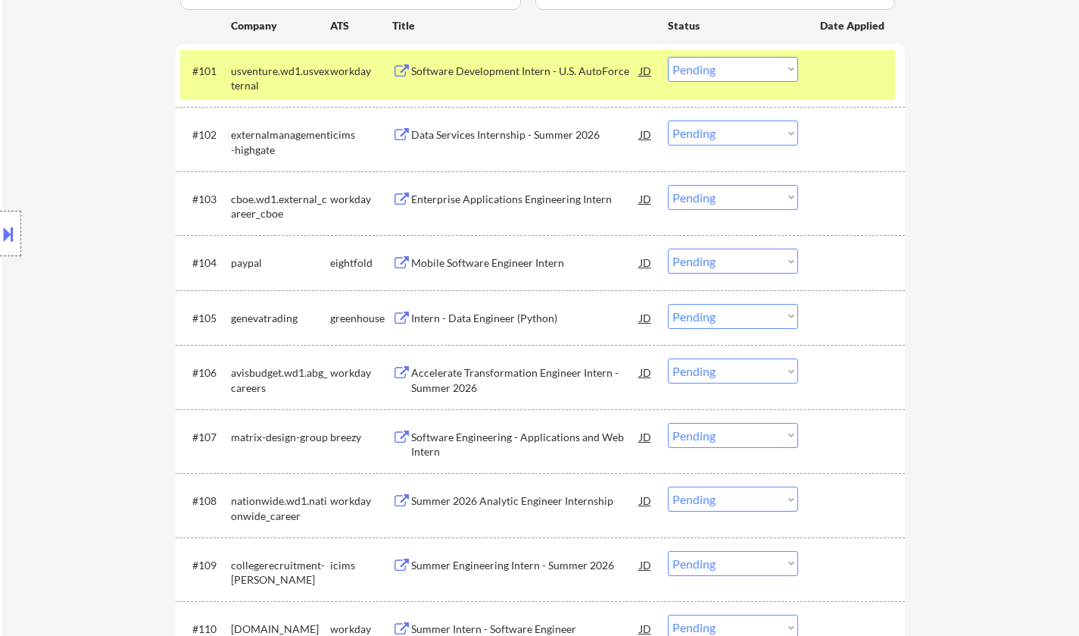
click at [488, 323] on div "Intern - Data Engineer (Python)" at bounding box center [525, 318] width 229 height 15
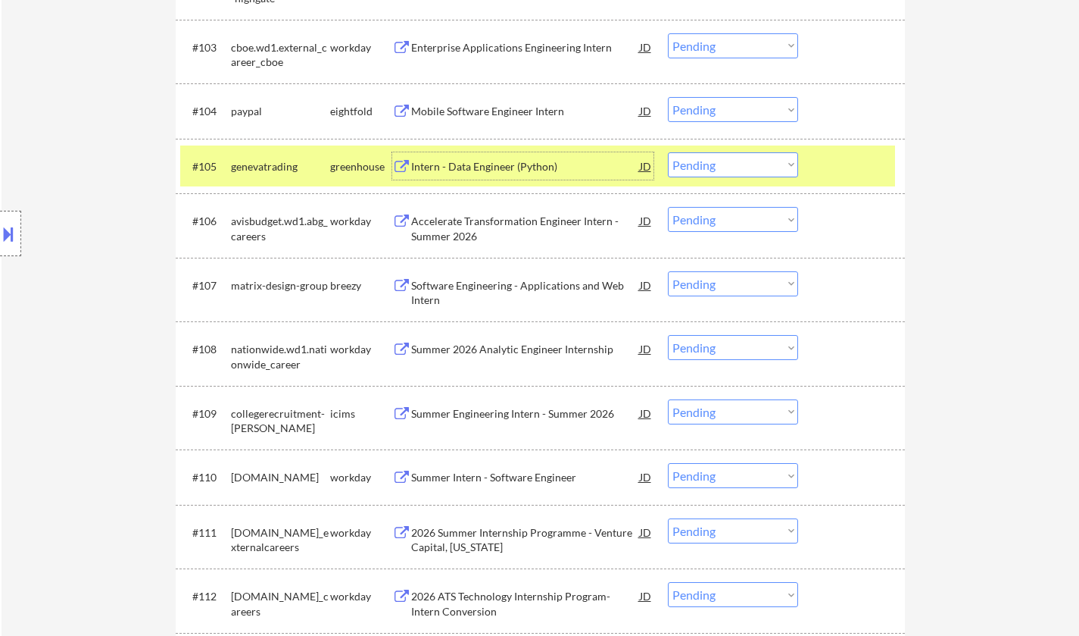
scroll to position [1217, 0]
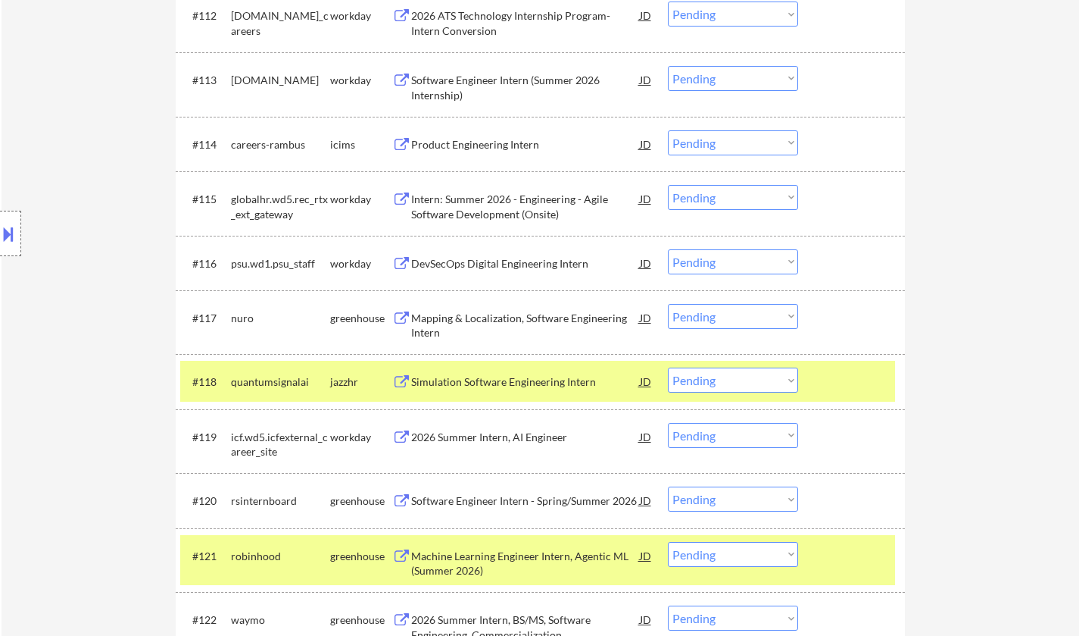
click at [509, 323] on div "Mapping & Localization, Software Engineering Intern" at bounding box center [525, 326] width 229 height 30
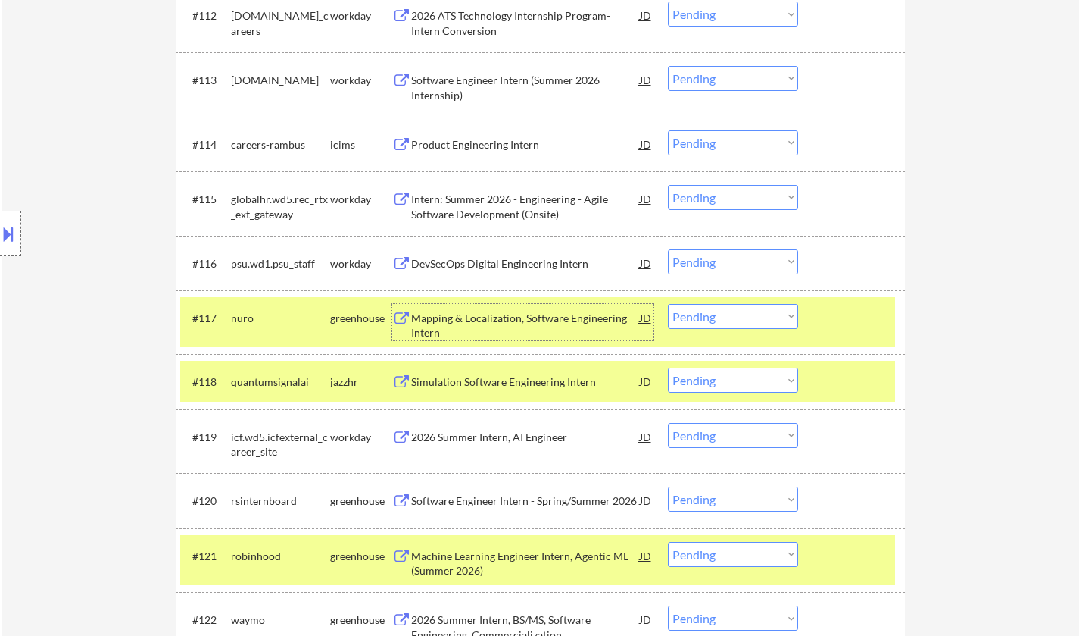
click at [764, 317] on select "Choose an option... Pending Applied Excluded (Questions) Excluded (Expired) Exc…" at bounding box center [733, 316] width 130 height 25
click at [668, 304] on select "Choose an option... Pending Applied Excluded (Questions) Excluded (Expired) Exc…" at bounding box center [733, 316] width 130 height 25
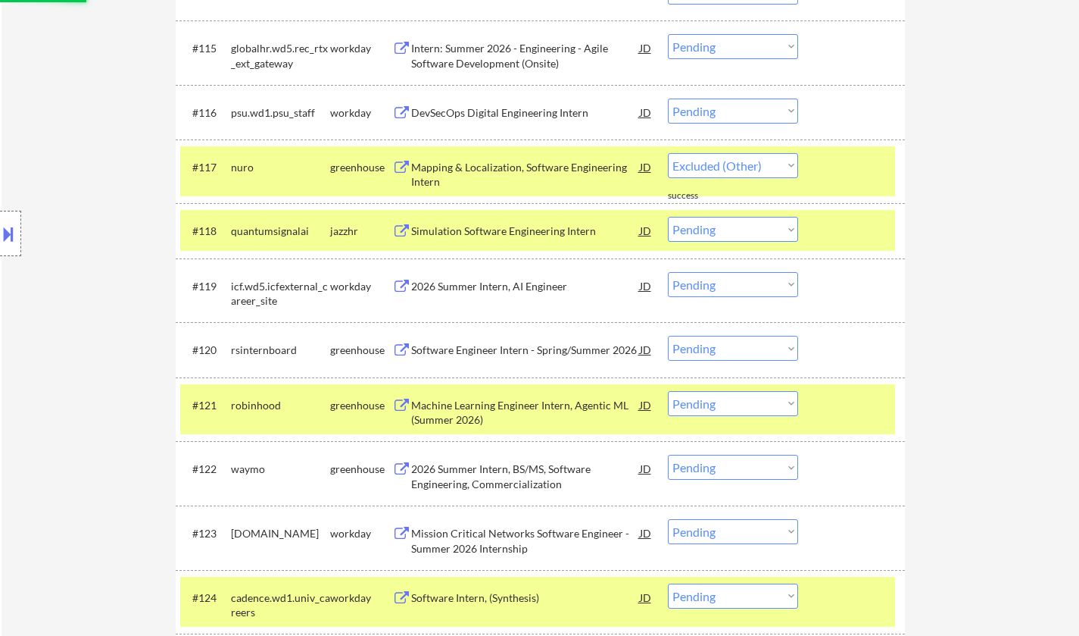
scroll to position [1369, 0]
click at [489, 347] on div "Software Engineer Intern - Spring/Summer 2026" at bounding box center [525, 349] width 229 height 15
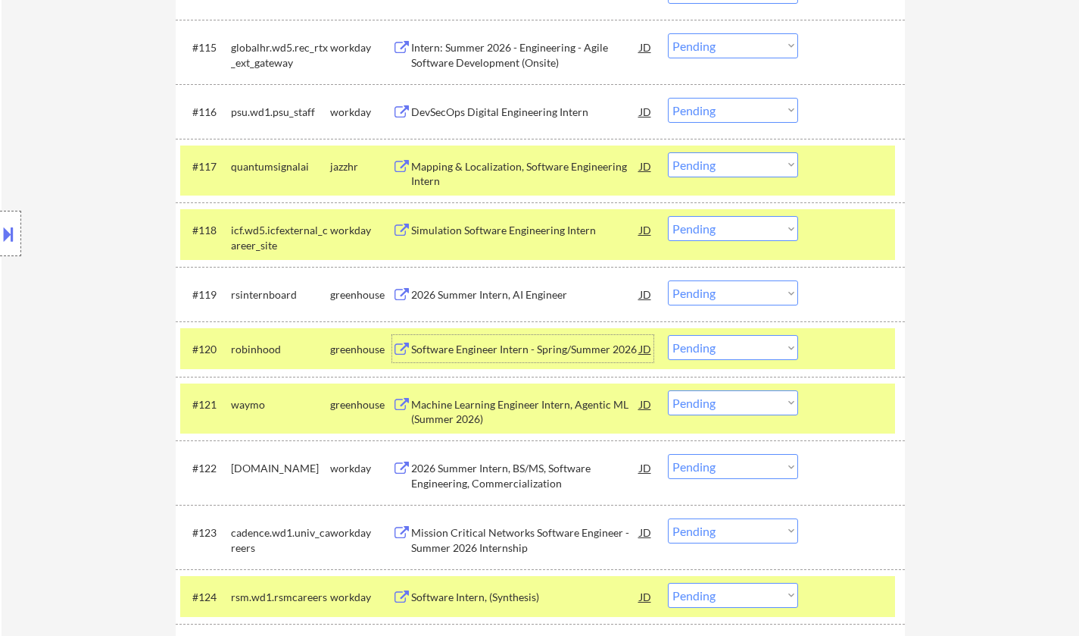
scroll to position [1444, 0]
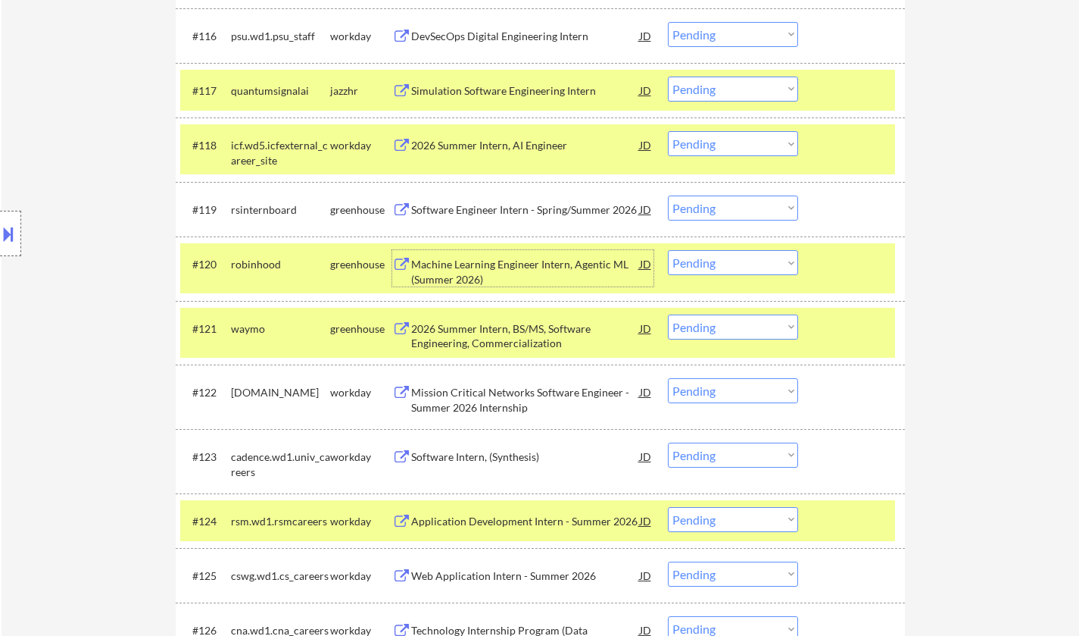
click at [496, 329] on div "2026 Summer Intern, BS/MS, Software Engineering, Commercialization" at bounding box center [525, 336] width 229 height 30
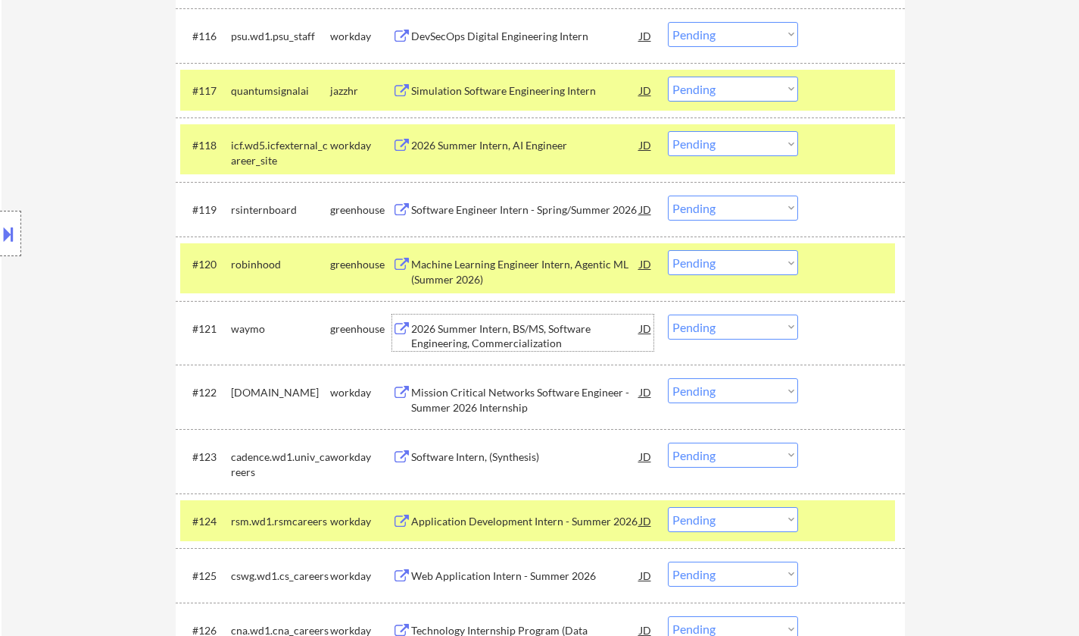
click at [494, 328] on div "2026 Summer Intern, BS/MS, Software Engineering, Commercialization" at bounding box center [525, 336] width 229 height 30
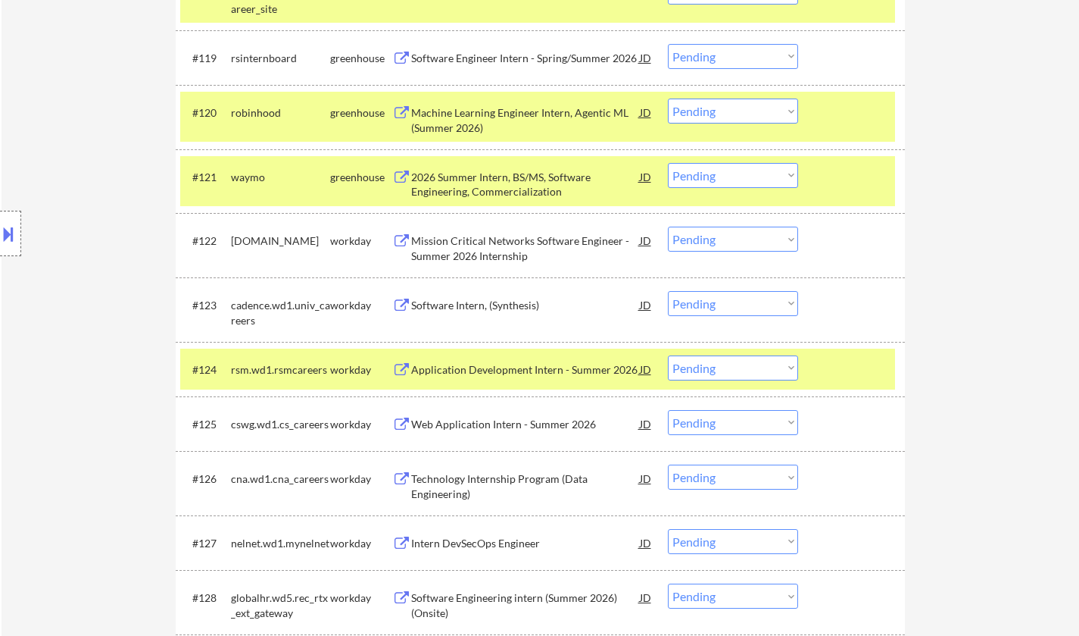
scroll to position [2563, 0]
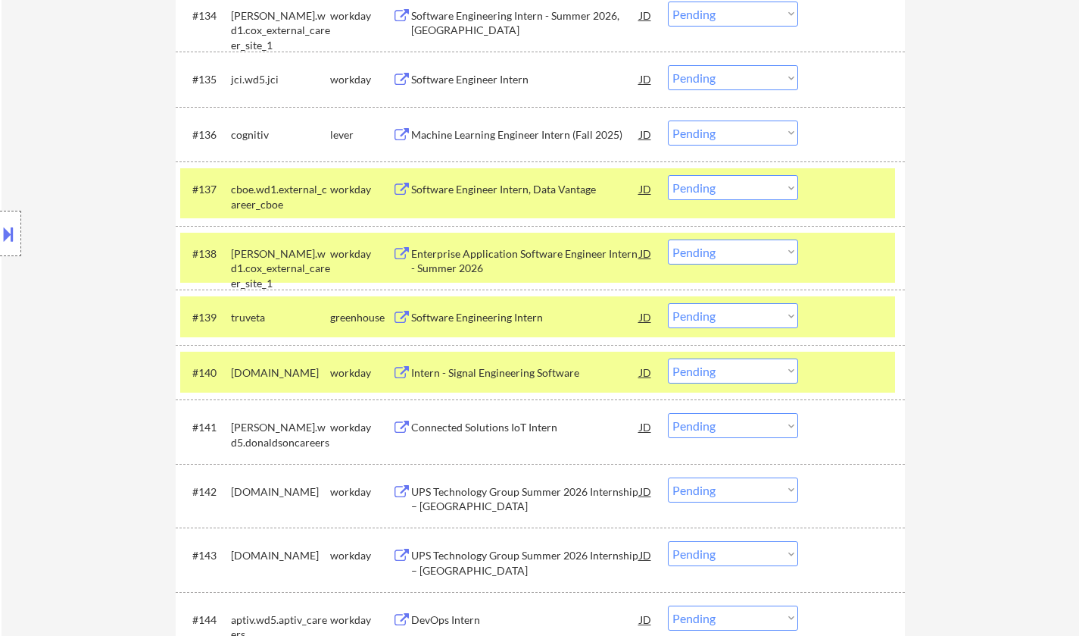
click at [481, 317] on div "Software Engineering Intern" at bounding box center [525, 317] width 229 height 15
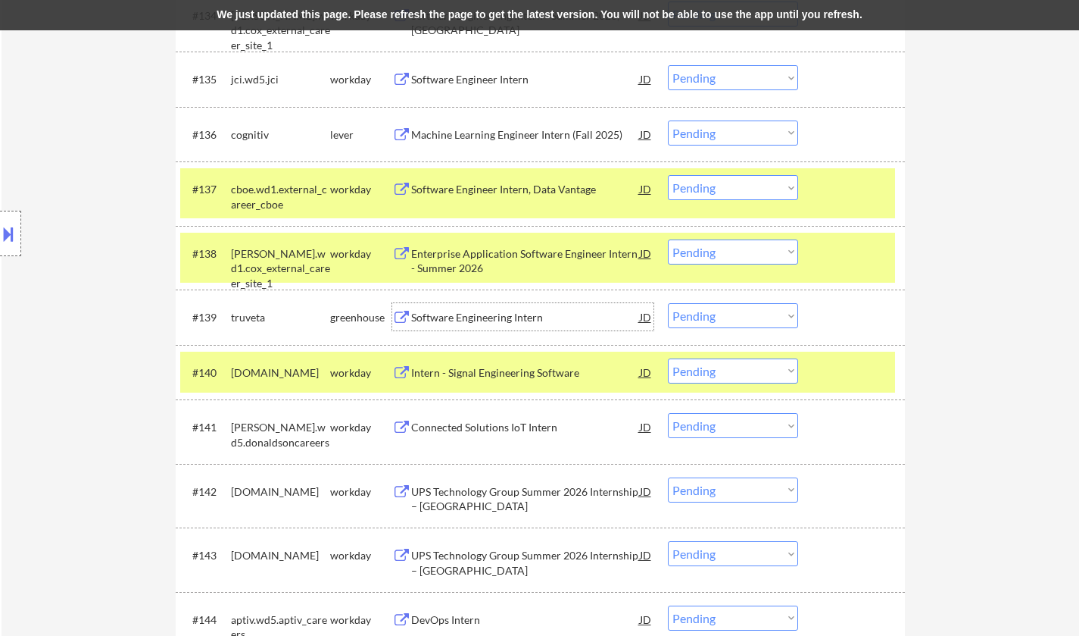
click at [711, 327] on select "Choose an option... Pending Applied Excluded (Questions) Excluded (Expired) Exc…" at bounding box center [733, 315] width 130 height 25
click at [668, 303] on select "Choose an option... Pending Applied Excluded (Questions) Excluded (Expired) Exc…" at bounding box center [733, 315] width 130 height 25
drag, startPoint x: 756, startPoint y: 313, endPoint x: 757, endPoint y: 325, distance: 12.2
click at [756, 313] on select "Choose an option... Pending Applied Excluded (Questions) Excluded (Expired) Exc…" at bounding box center [733, 315] width 130 height 25
click at [668, 303] on select "Choose an option... Pending Applied Excluded (Questions) Excluded (Expired) Exc…" at bounding box center [733, 315] width 130 height 25
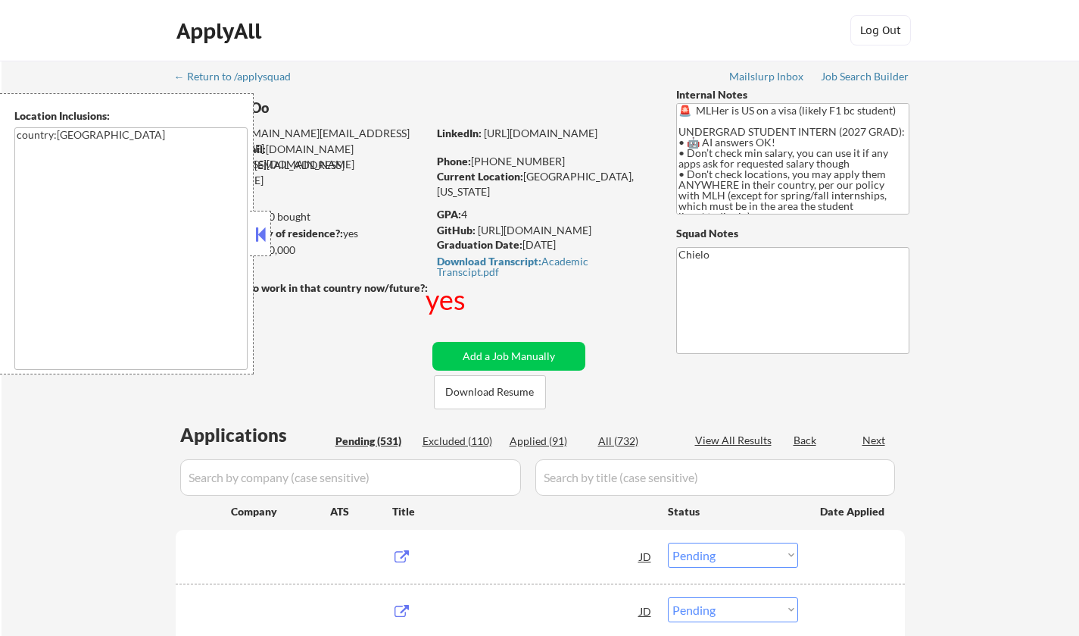
select select ""pending""
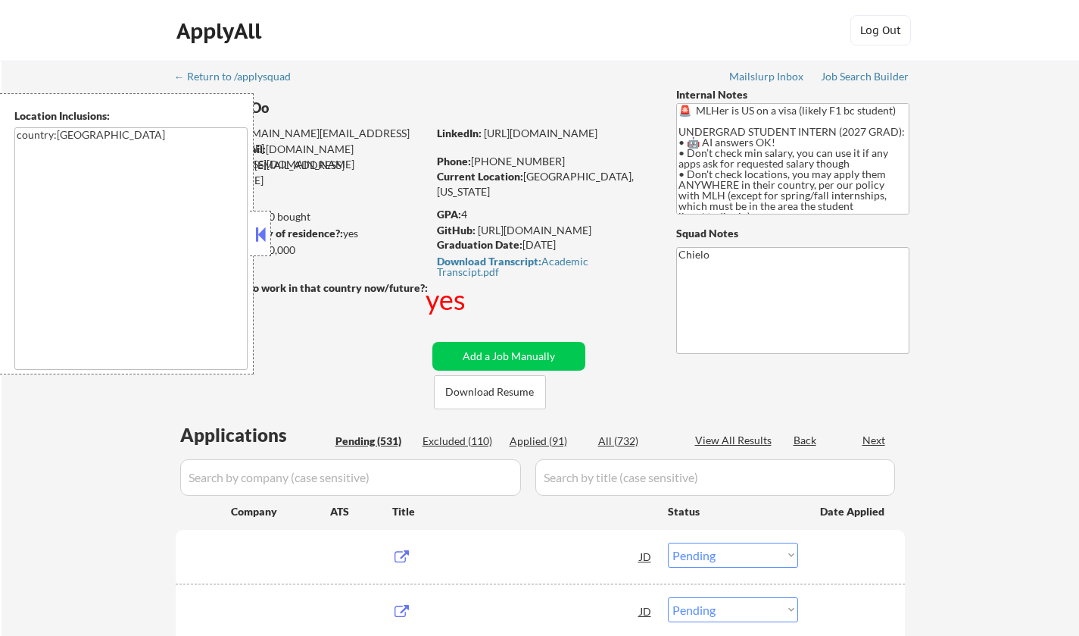
select select ""pending""
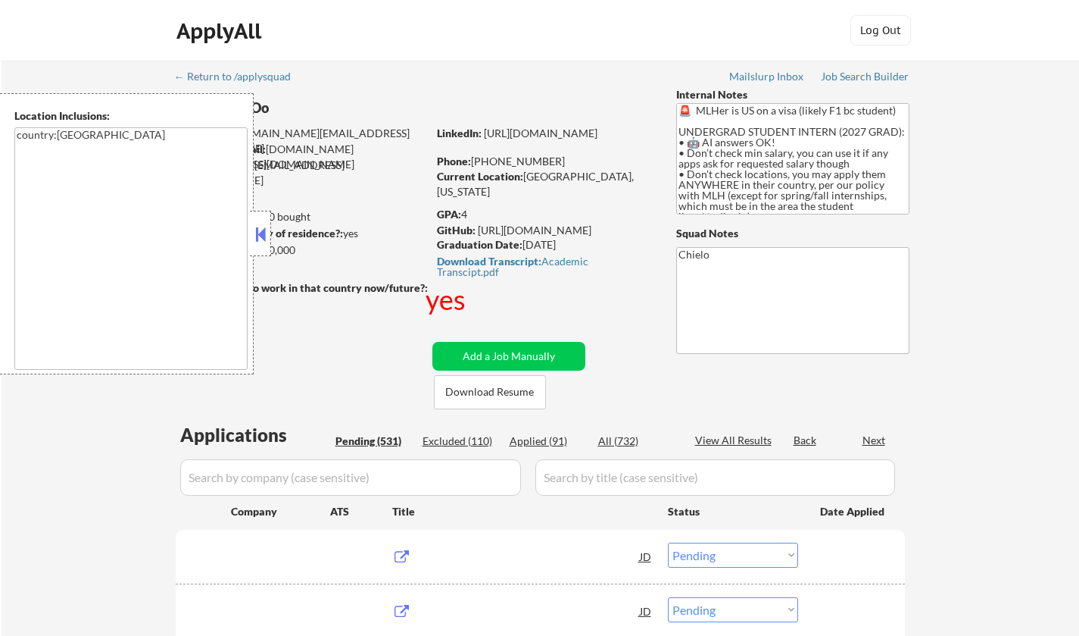
select select ""pending""
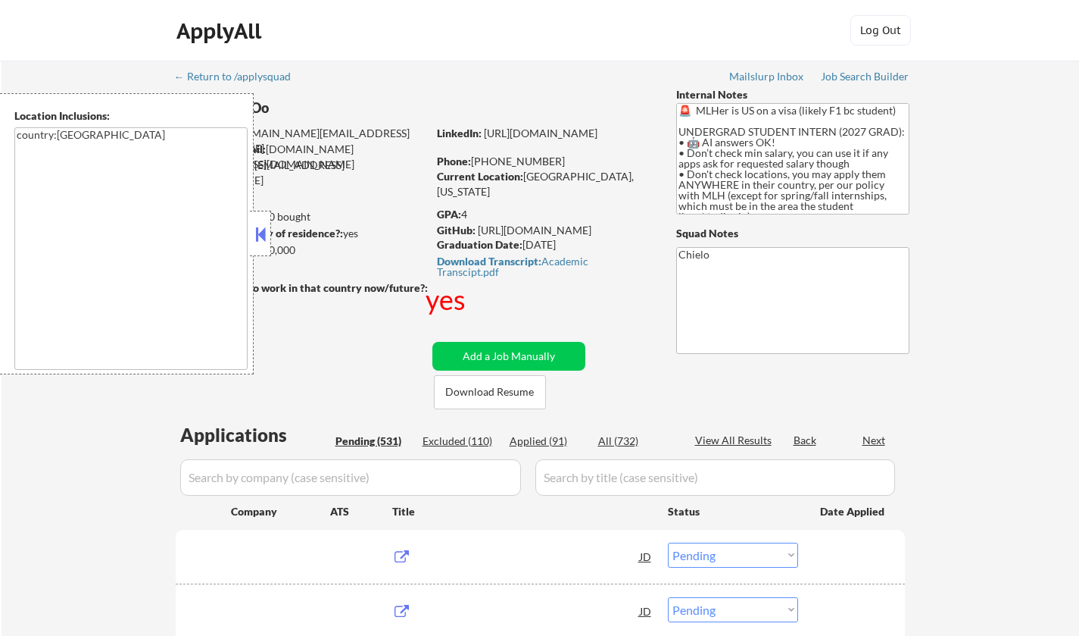
select select ""pending""
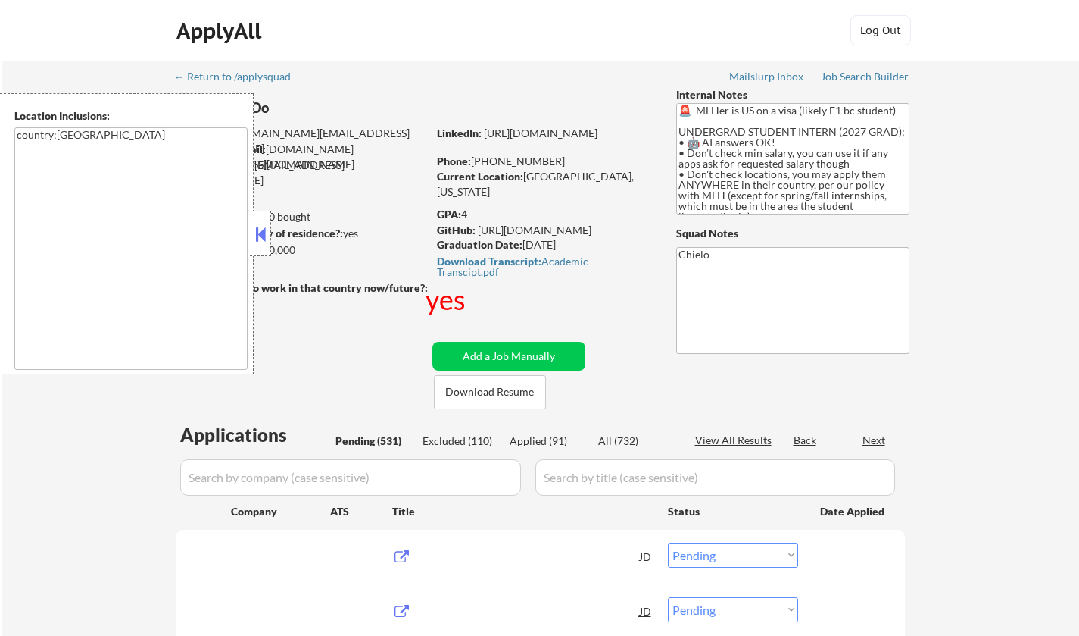
select select ""pending""
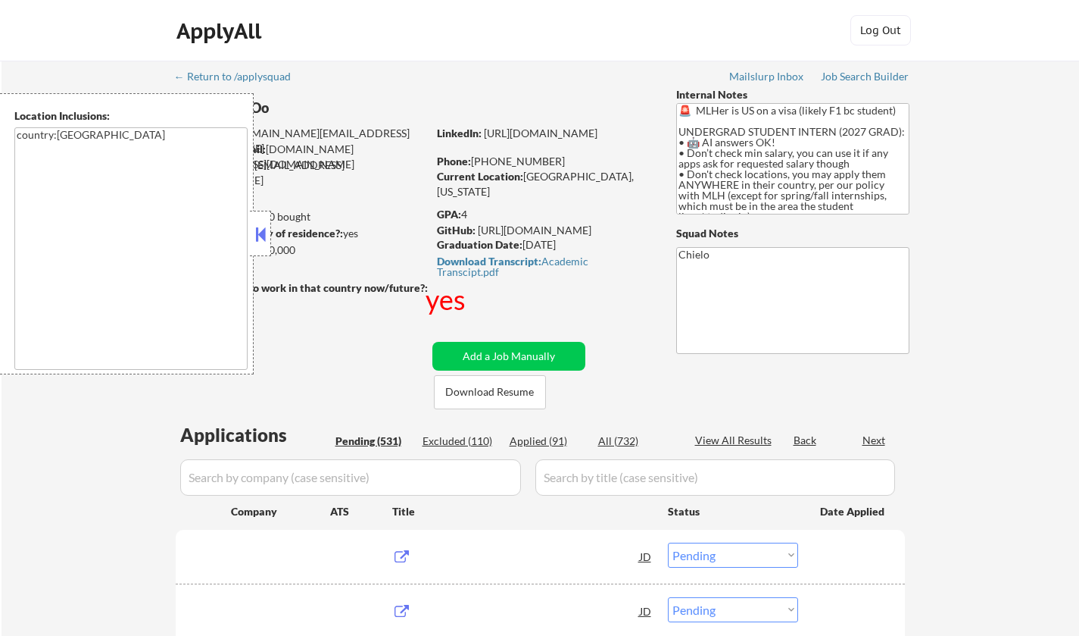
select select ""pending""
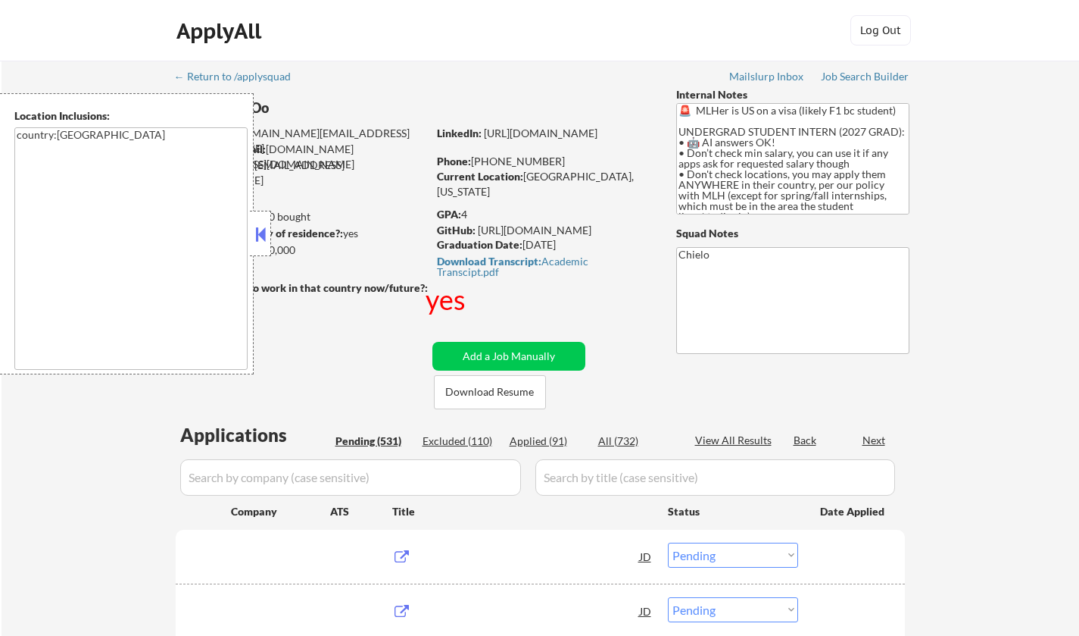
select select ""pending""
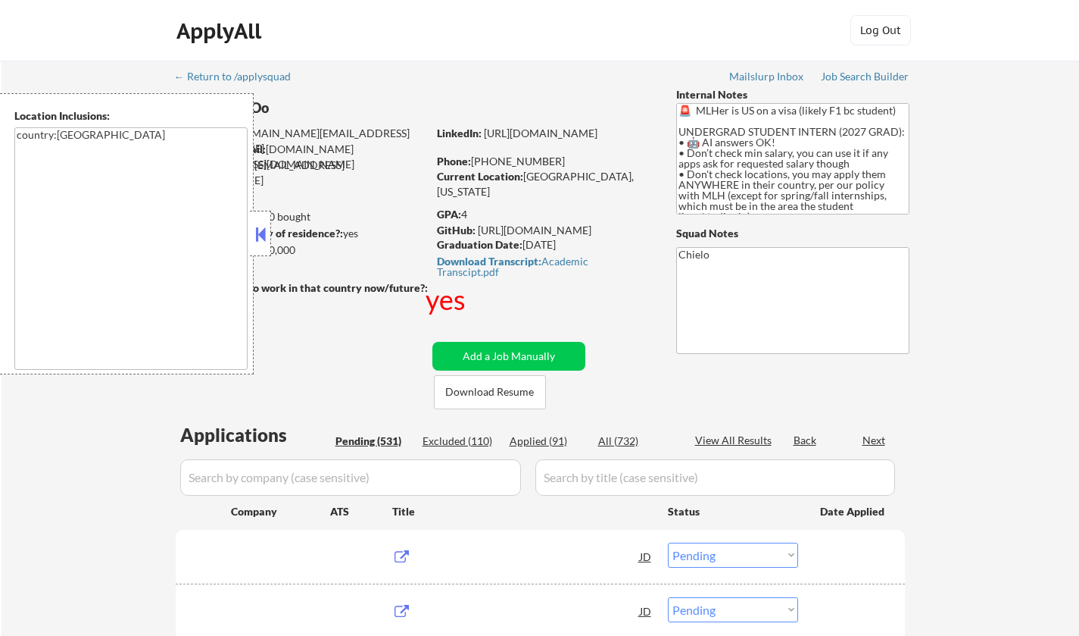
select select ""pending""
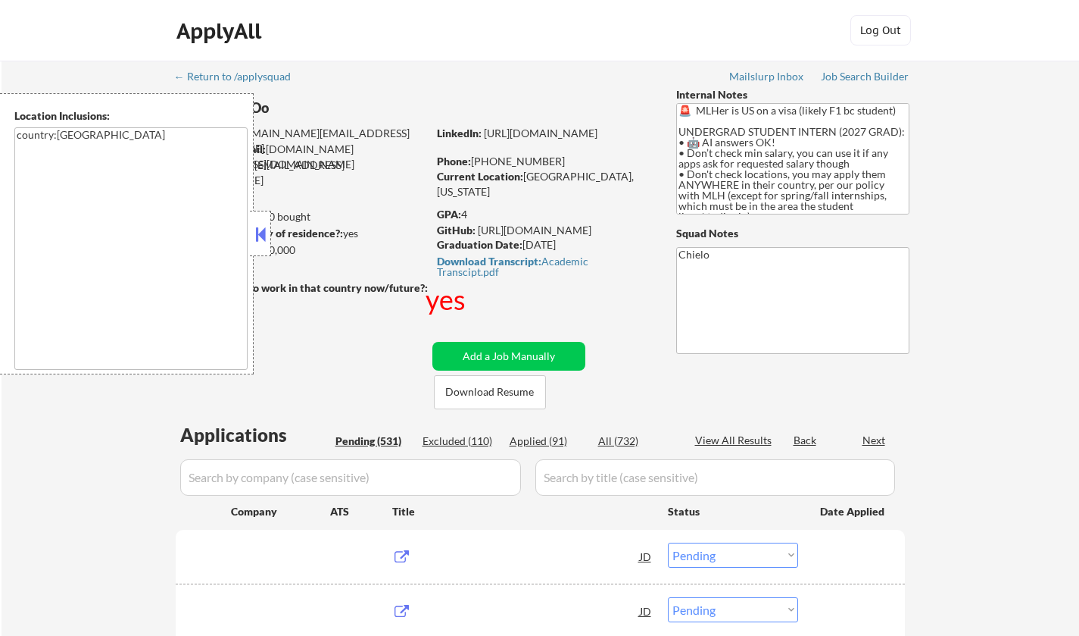
select select ""pending""
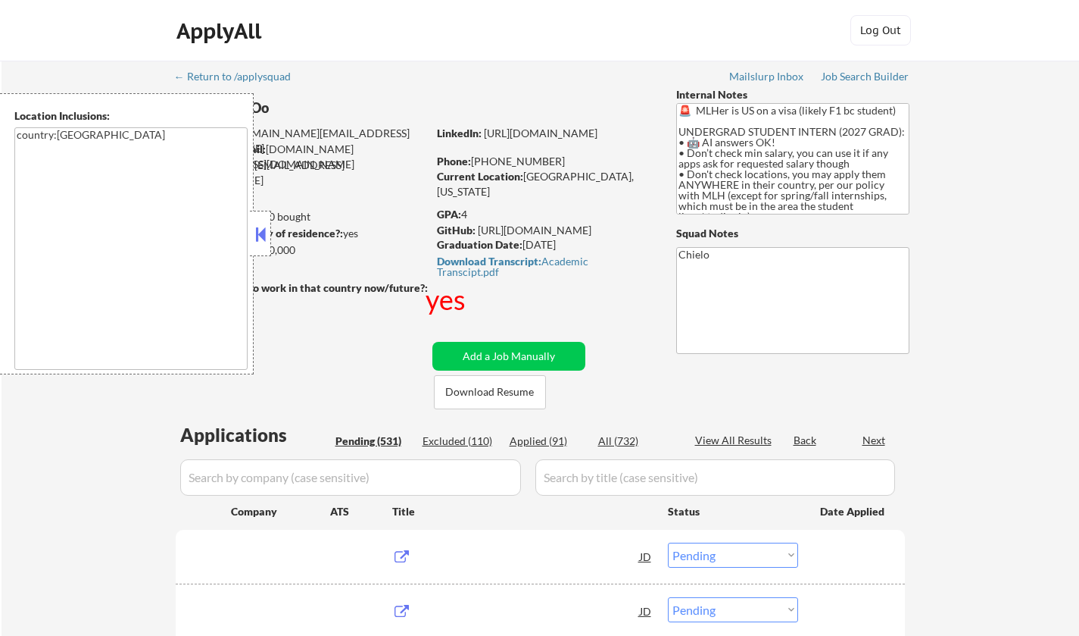
select select ""pending""
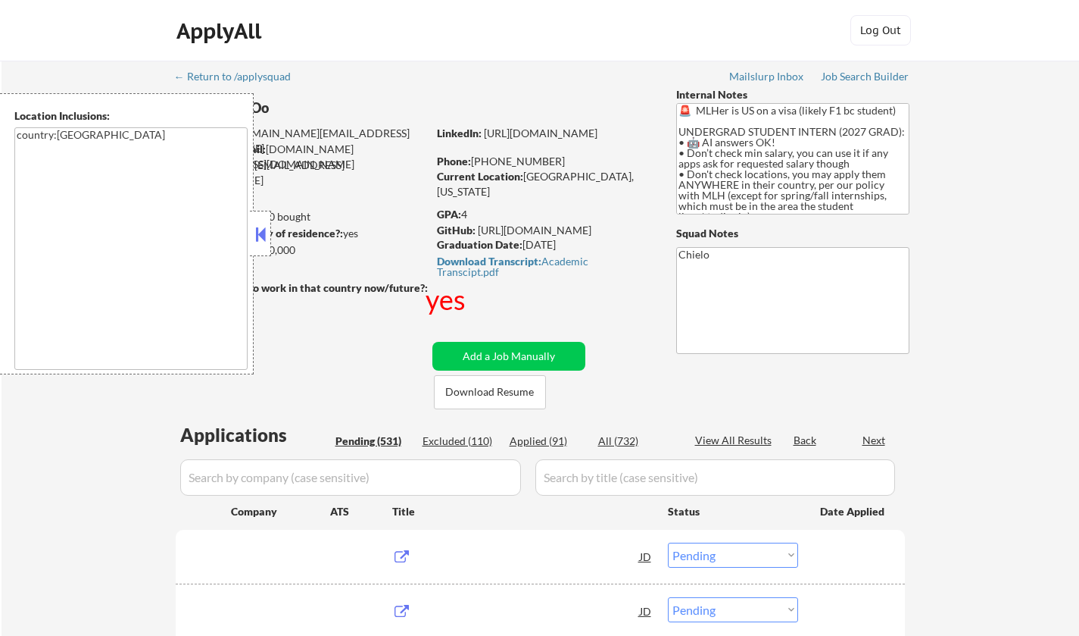
select select ""pending""
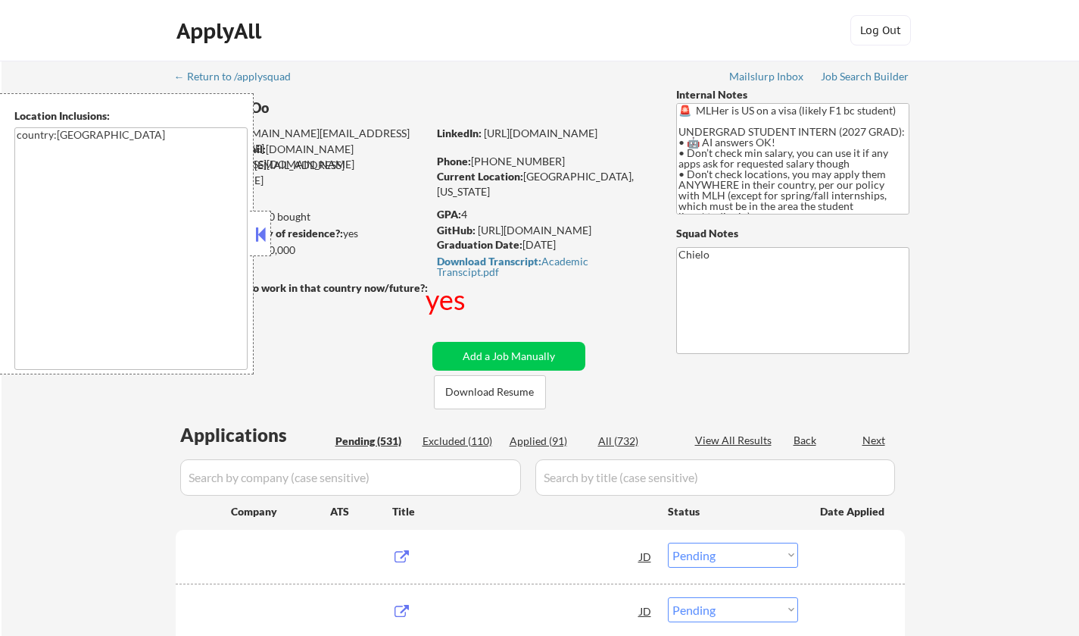
select select ""pending""
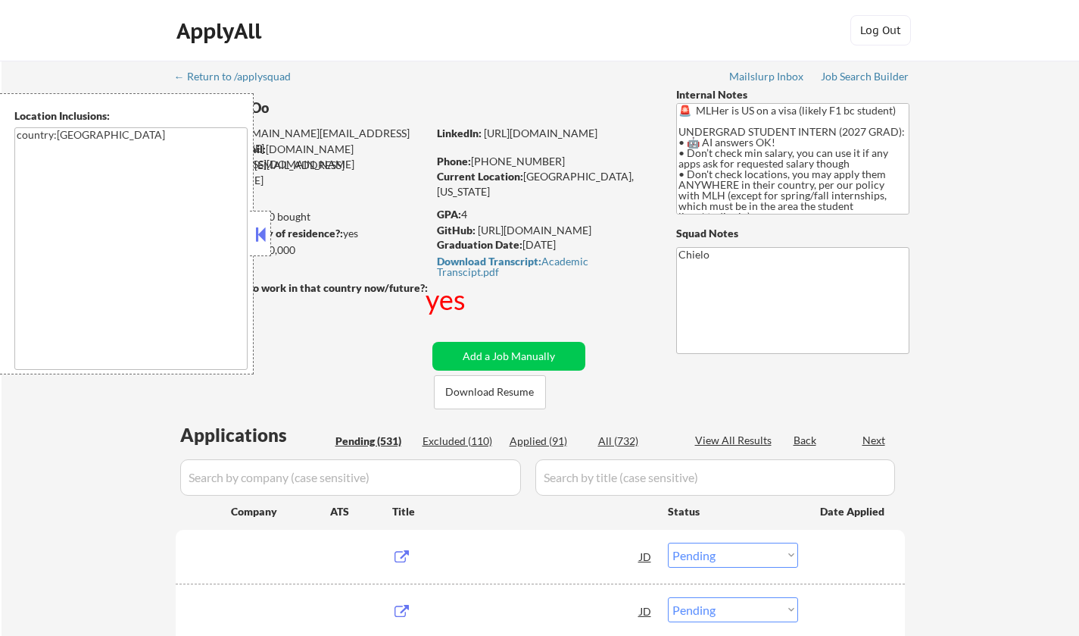
select select ""pending""
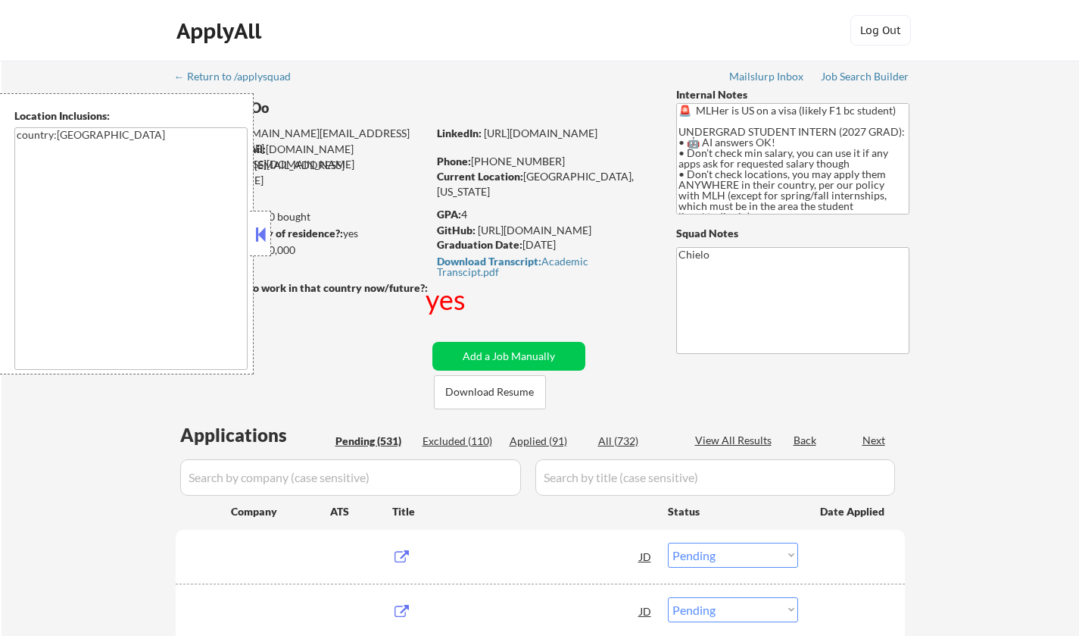
select select ""pending""
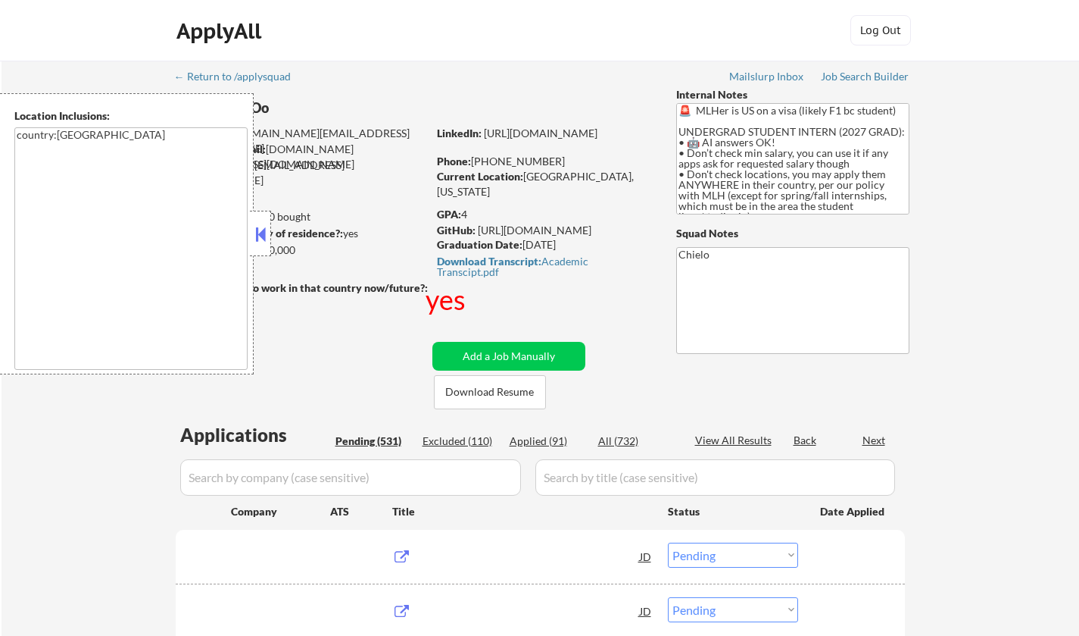
select select ""pending""
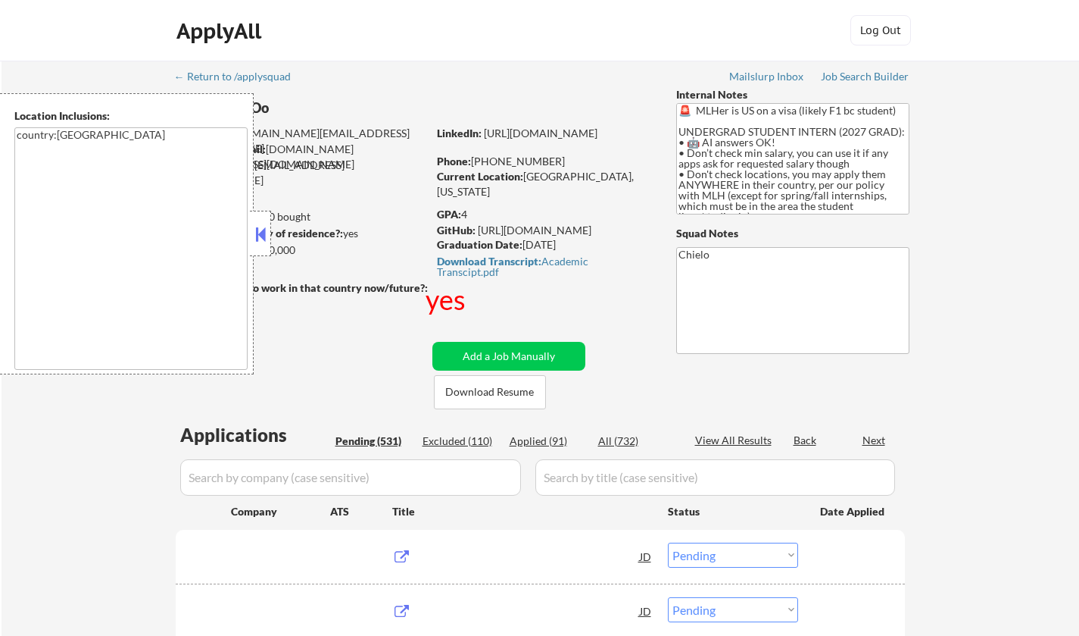
select select ""pending""
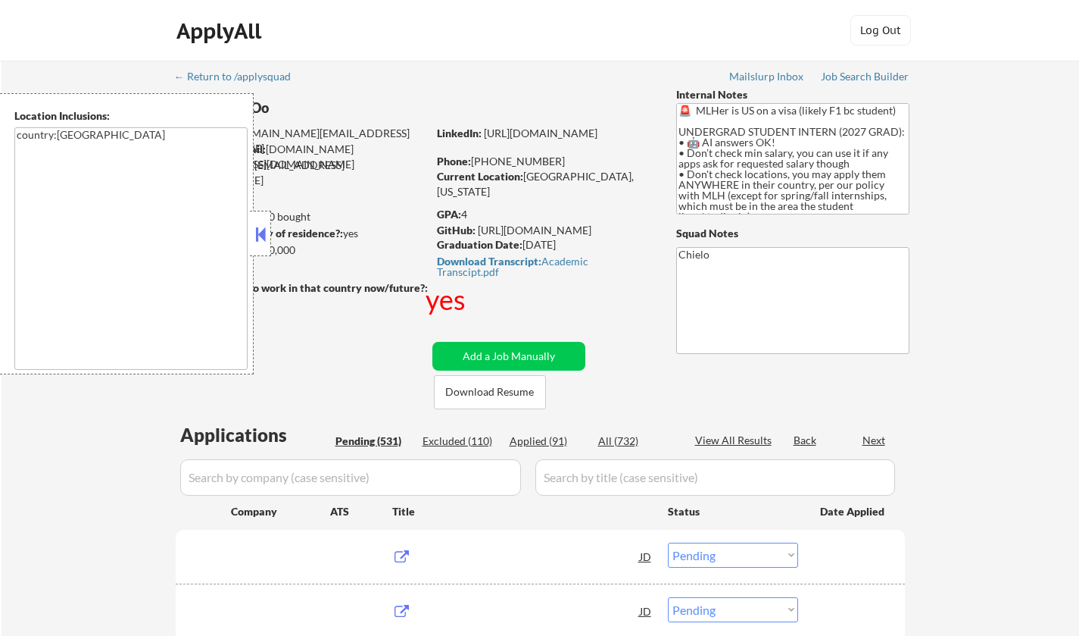
select select ""pending""
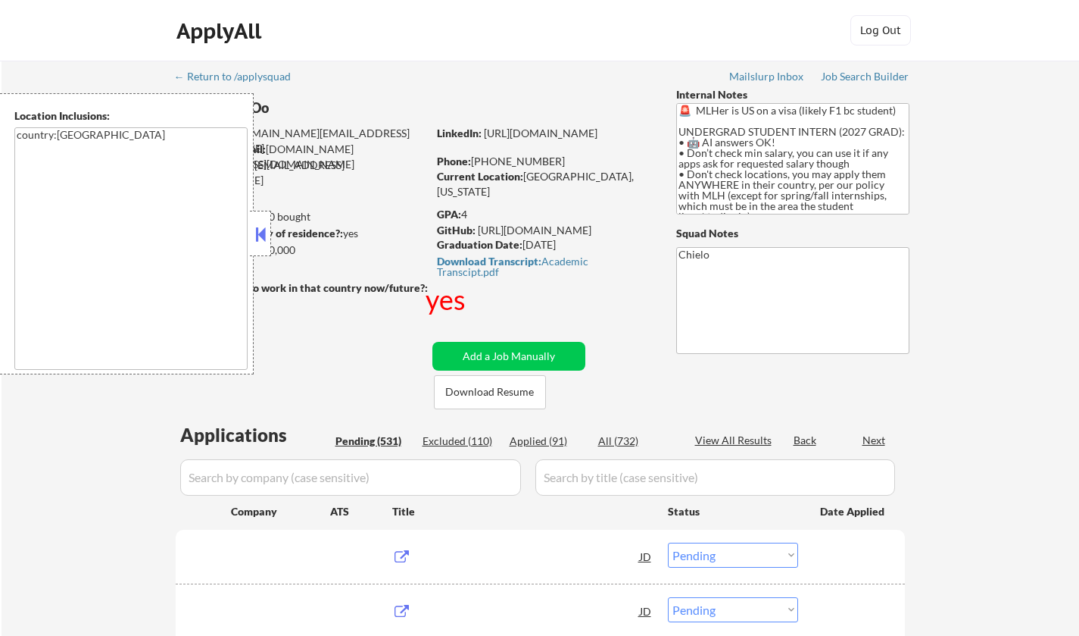
select select ""pending""
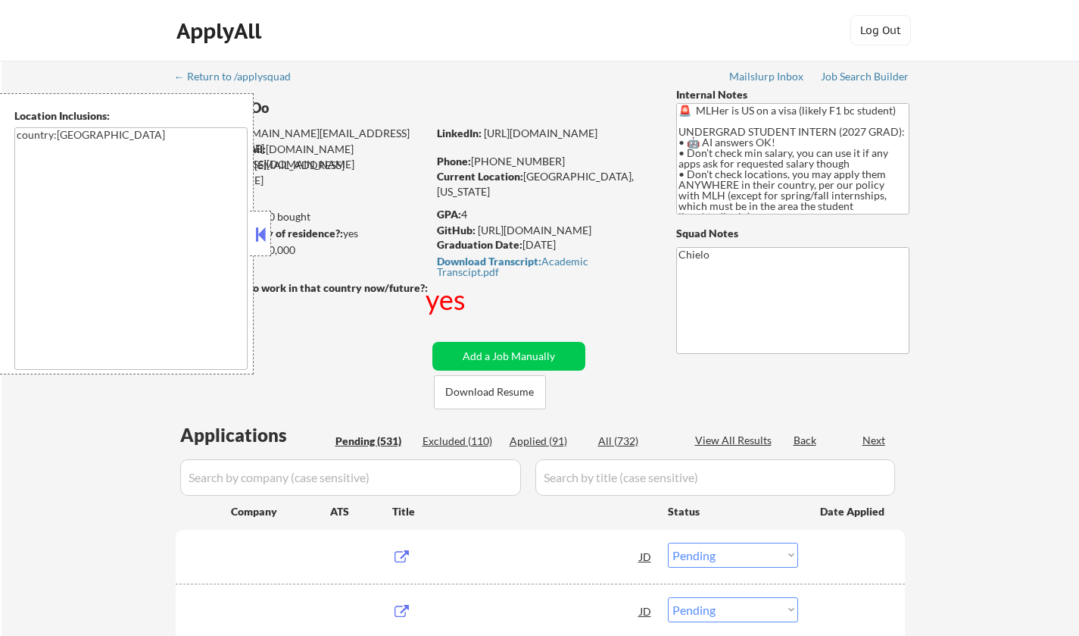
select select ""pending""
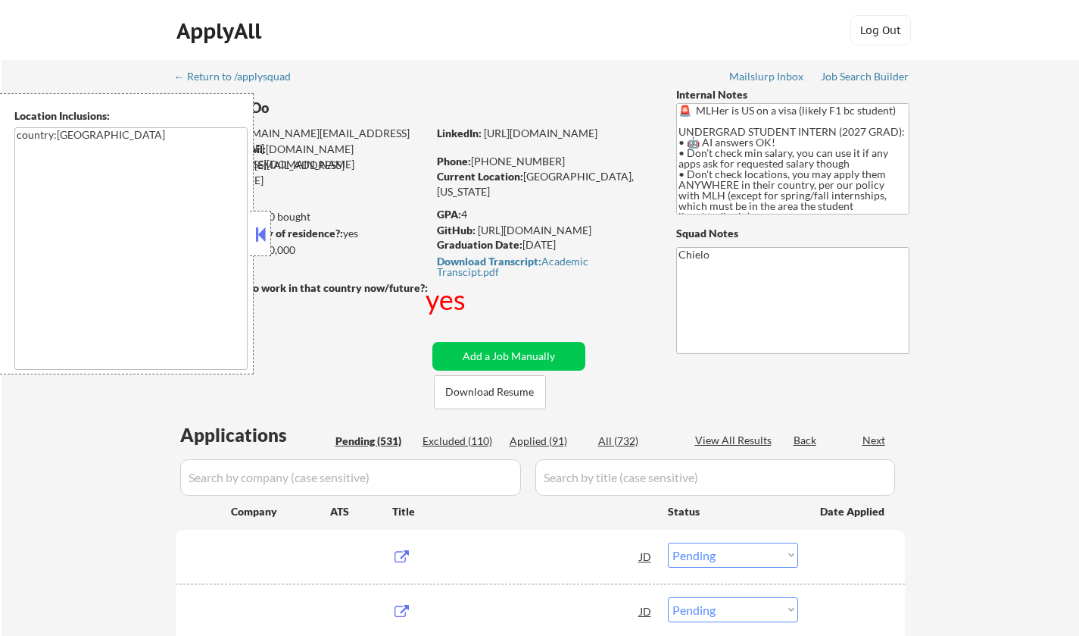
select select ""pending""
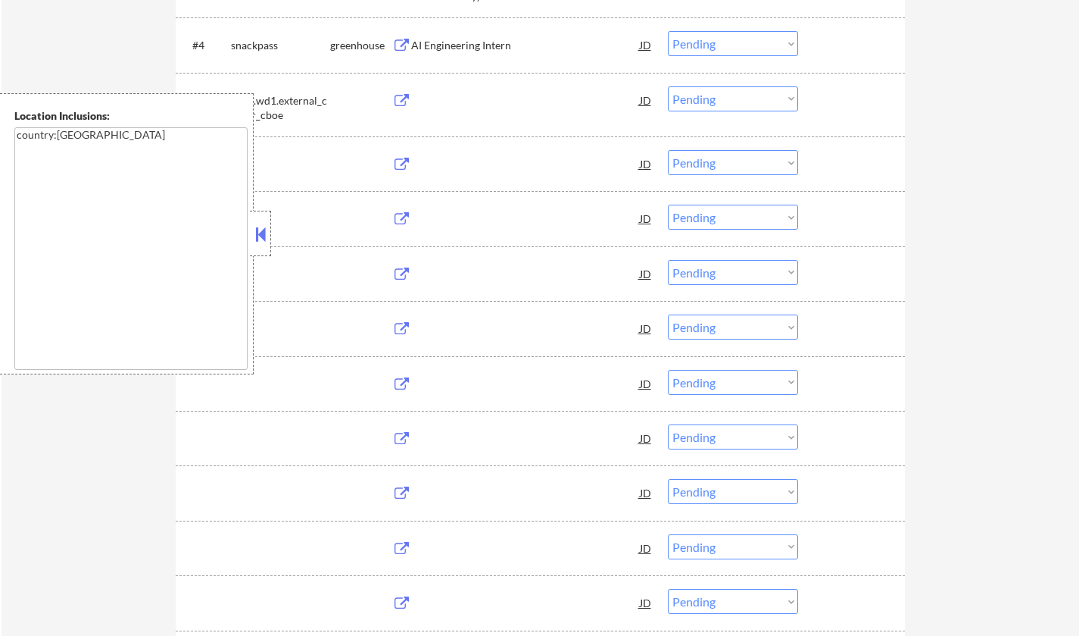
scroll to position [683, 0]
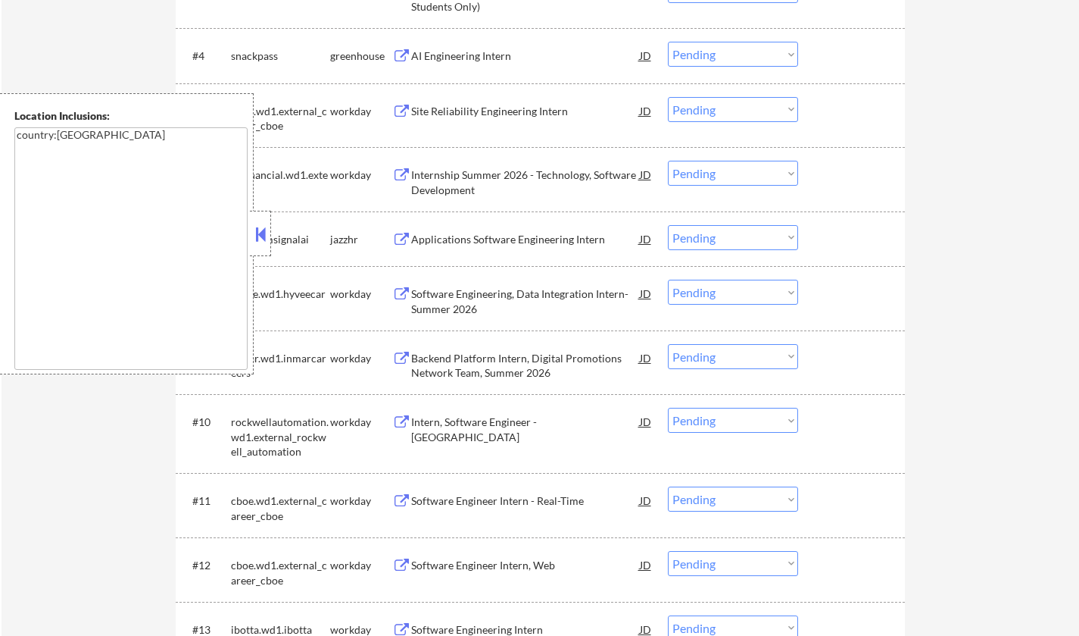
click at [258, 226] on button at bounding box center [260, 234] width 17 height 23
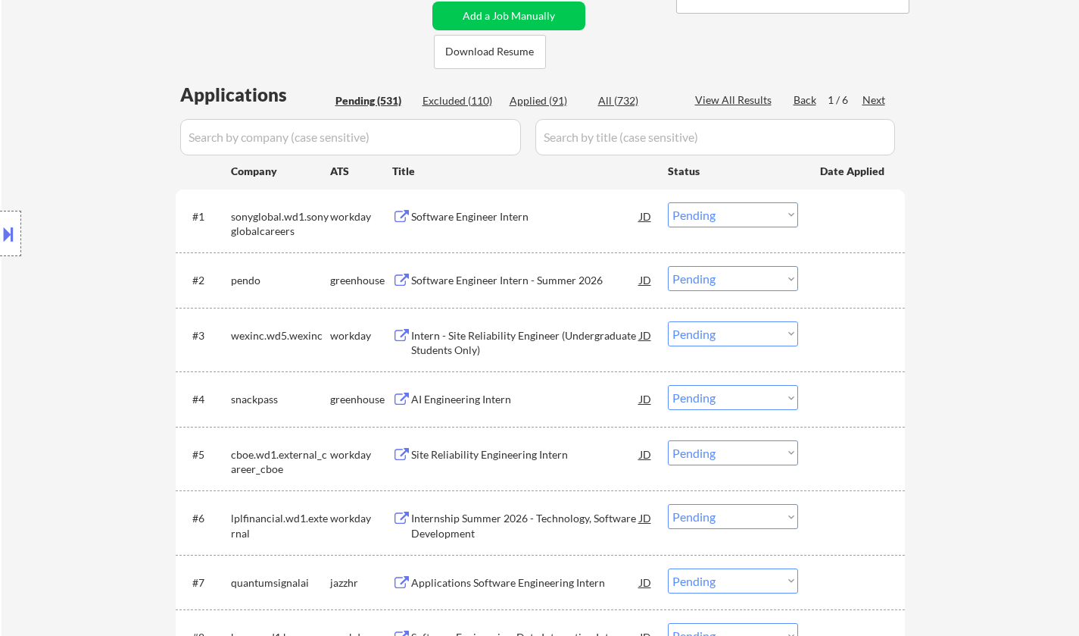
scroll to position [379, 0]
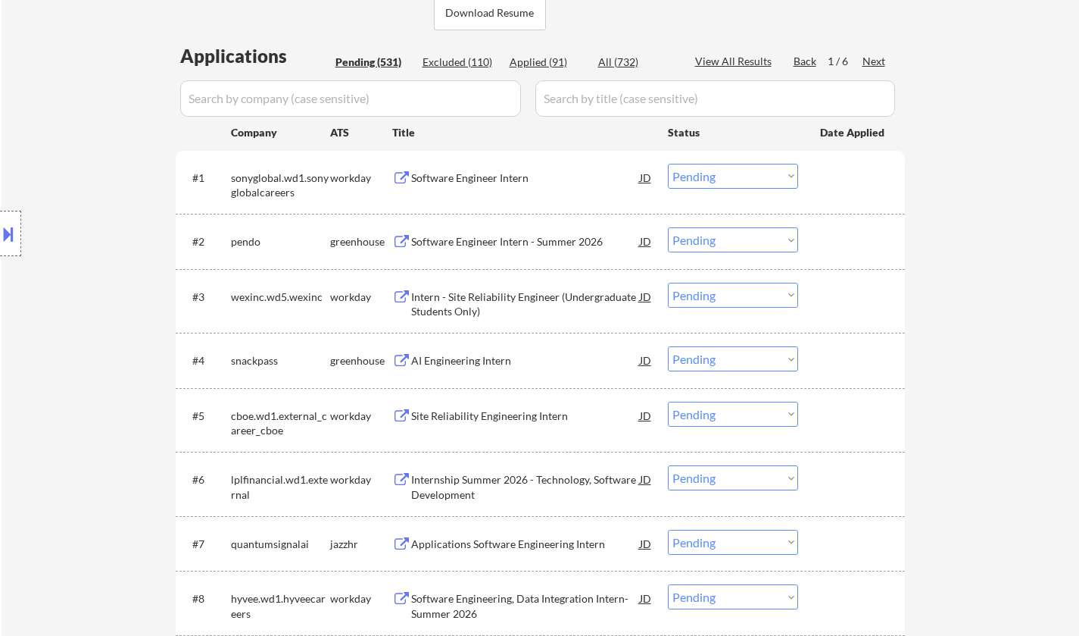
click at [504, 238] on div "Software Engineer Intern - Summer 2026" at bounding box center [525, 241] width 229 height 15
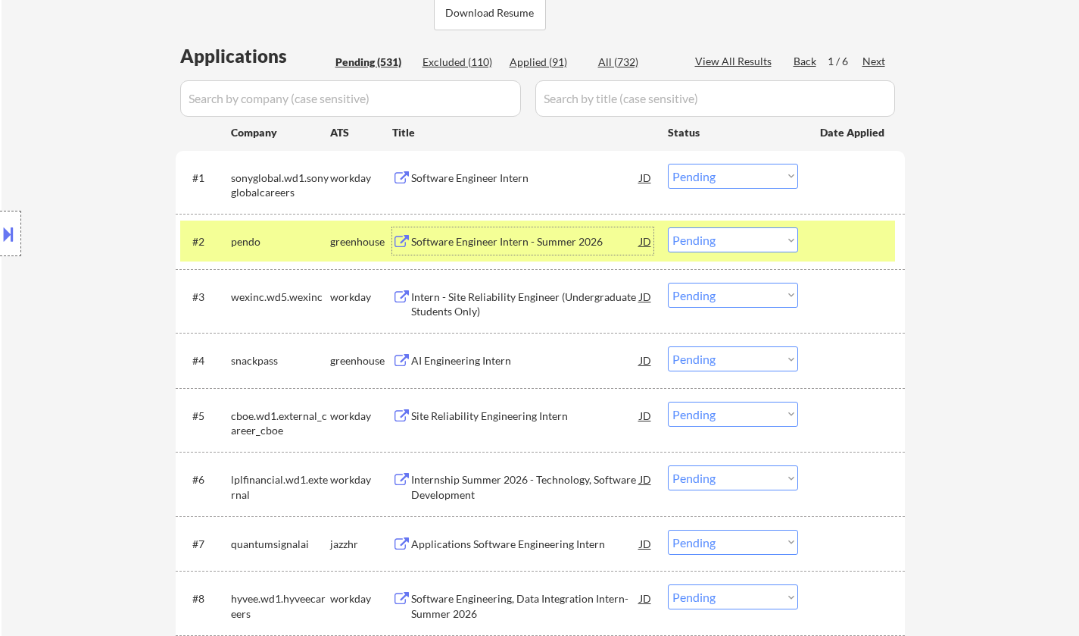
click at [718, 239] on select "Choose an option... Pending Applied Excluded (Questions) Excluded (Expired) Exc…" at bounding box center [733, 239] width 130 height 25
click at [668, 227] on select "Choose an option... Pending Applied Excluded (Questions) Excluded (Expired) Exc…" at bounding box center [733, 239] width 130 height 25
select select ""pending""
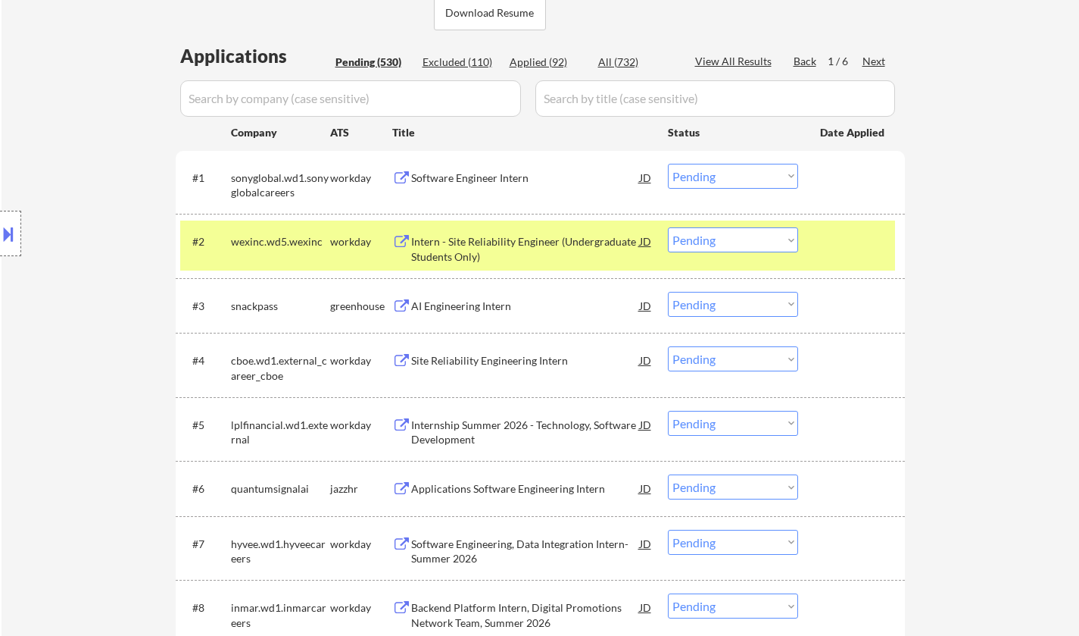
click at [434, 297] on div "AI Engineering Intern" at bounding box center [525, 305] width 229 height 27
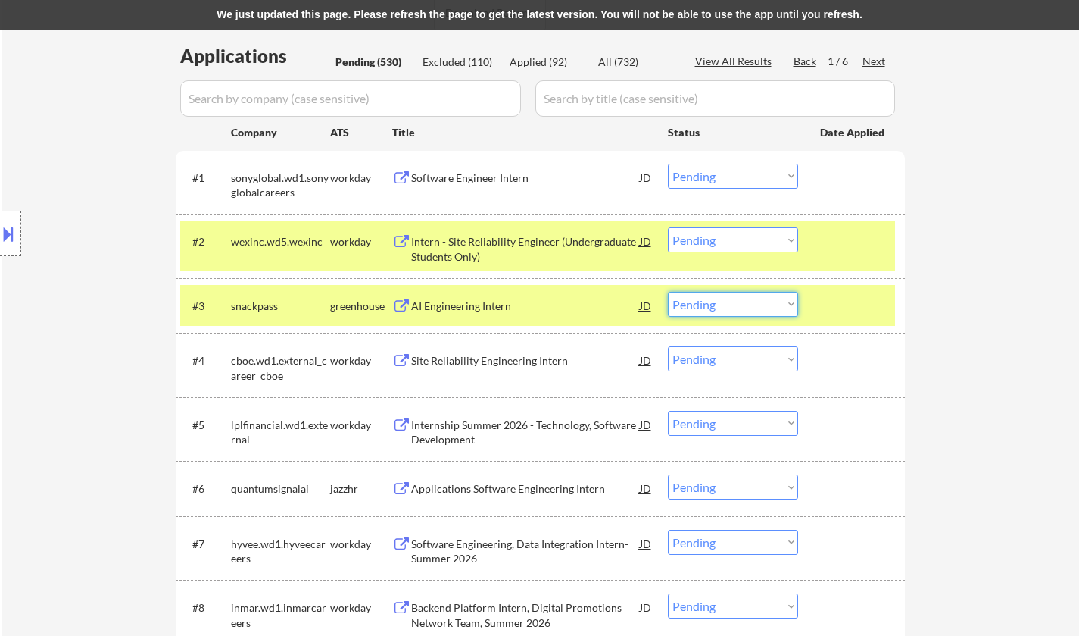
click at [711, 307] on select "Choose an option... Pending Applied Excluded (Questions) Excluded (Expired) Exc…" at bounding box center [733, 304] width 130 height 25
select select ""applied""
click at [668, 292] on select "Choose an option... Pending Applied Excluded (Questions) Excluded (Expired) Exc…" at bounding box center [733, 304] width 130 height 25
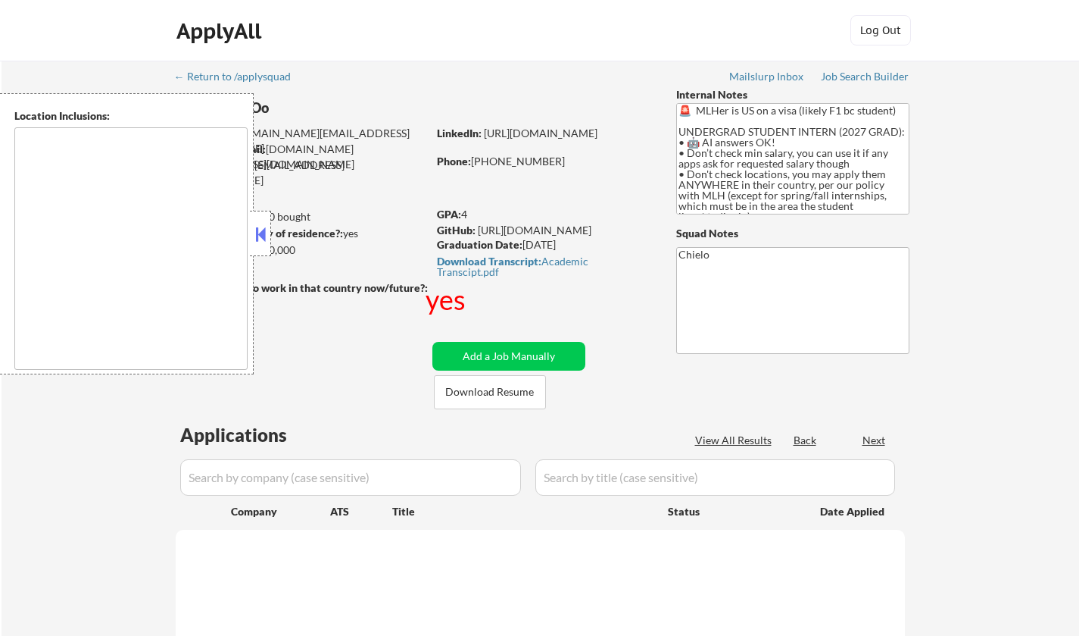
scroll to position [439, 0]
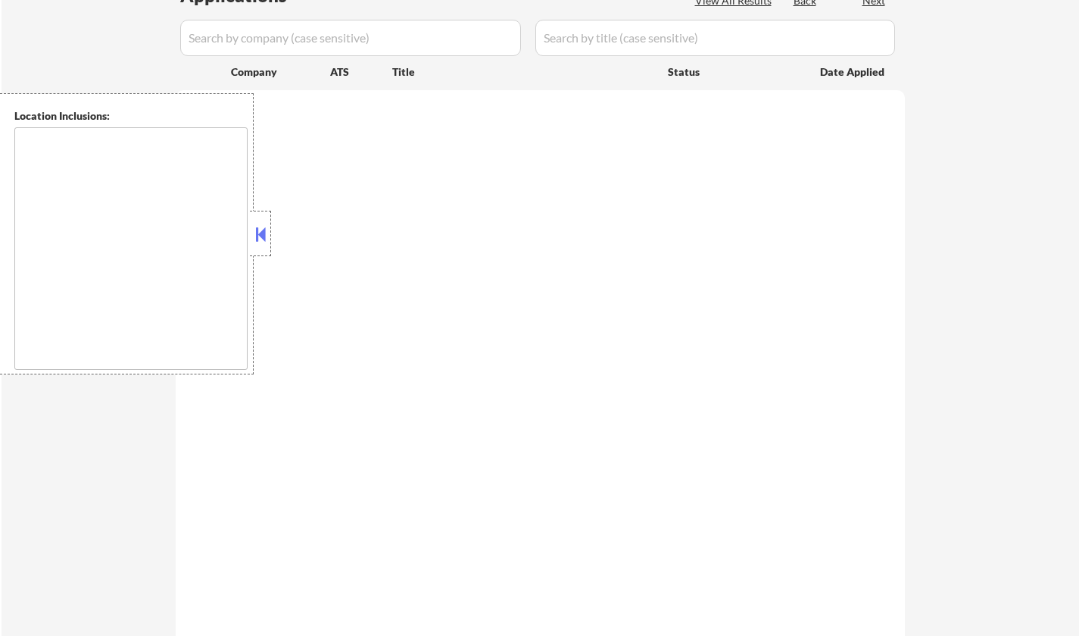
type textarea "country:[GEOGRAPHIC_DATA]"
select select ""pending""
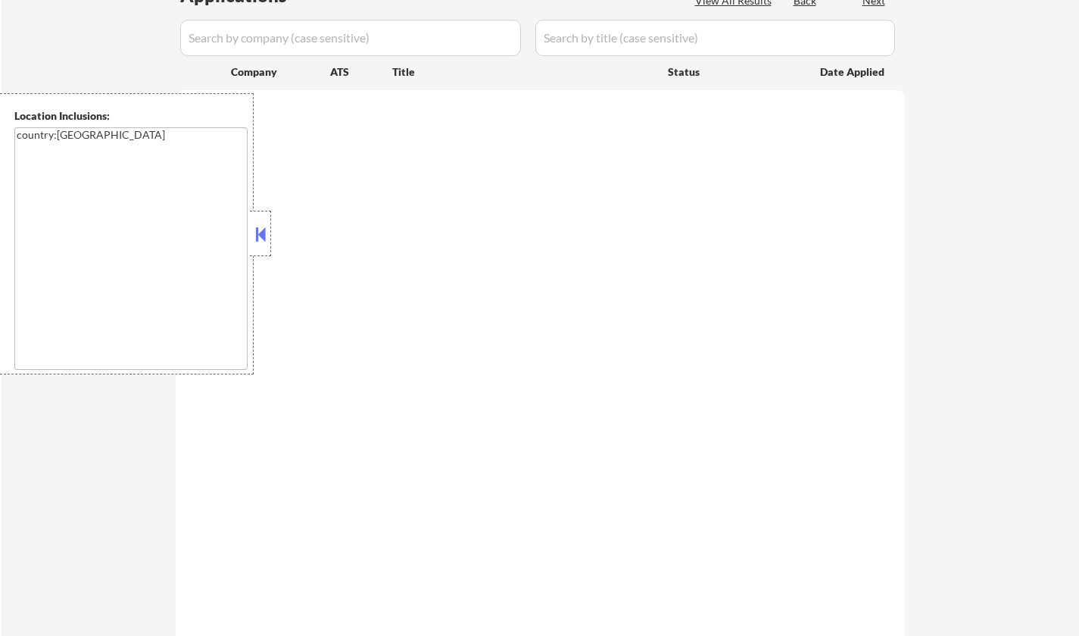
select select ""pending""
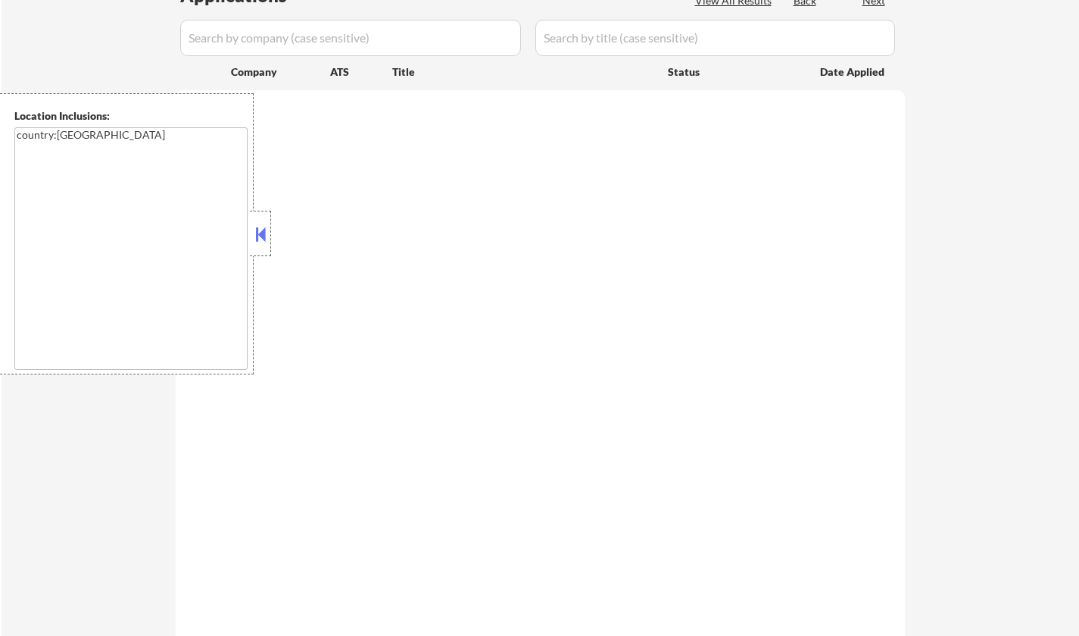
select select ""pending""
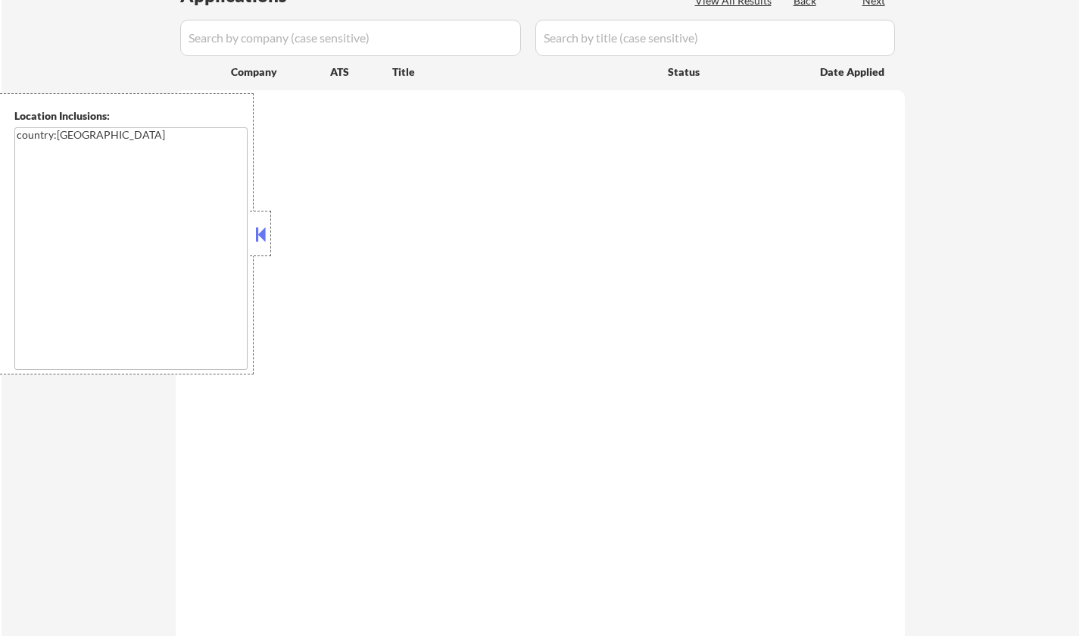
select select ""pending""
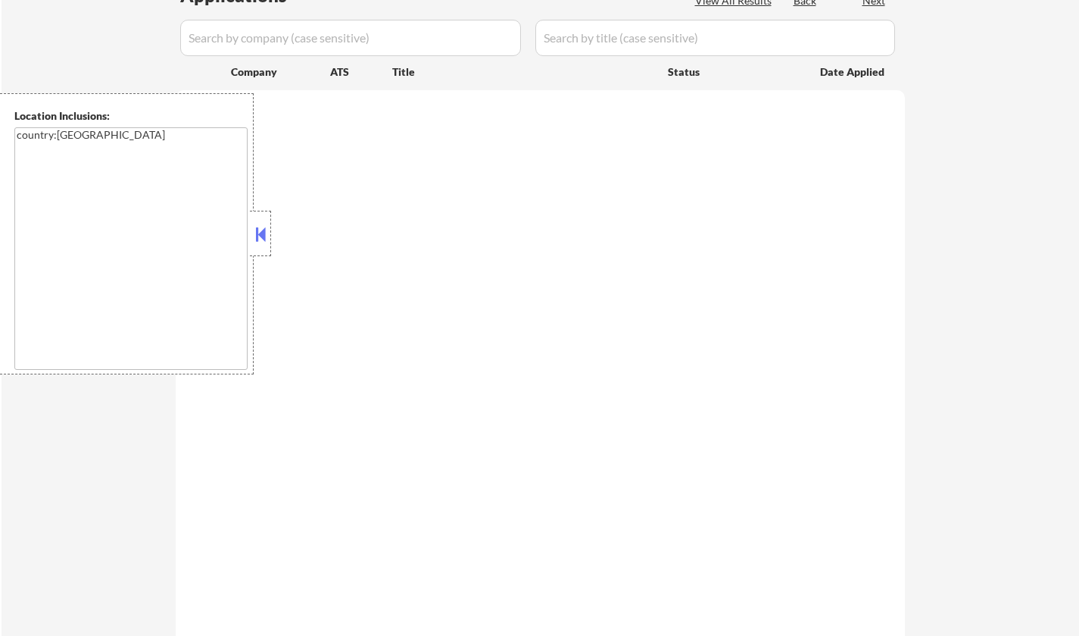
select select ""pending""
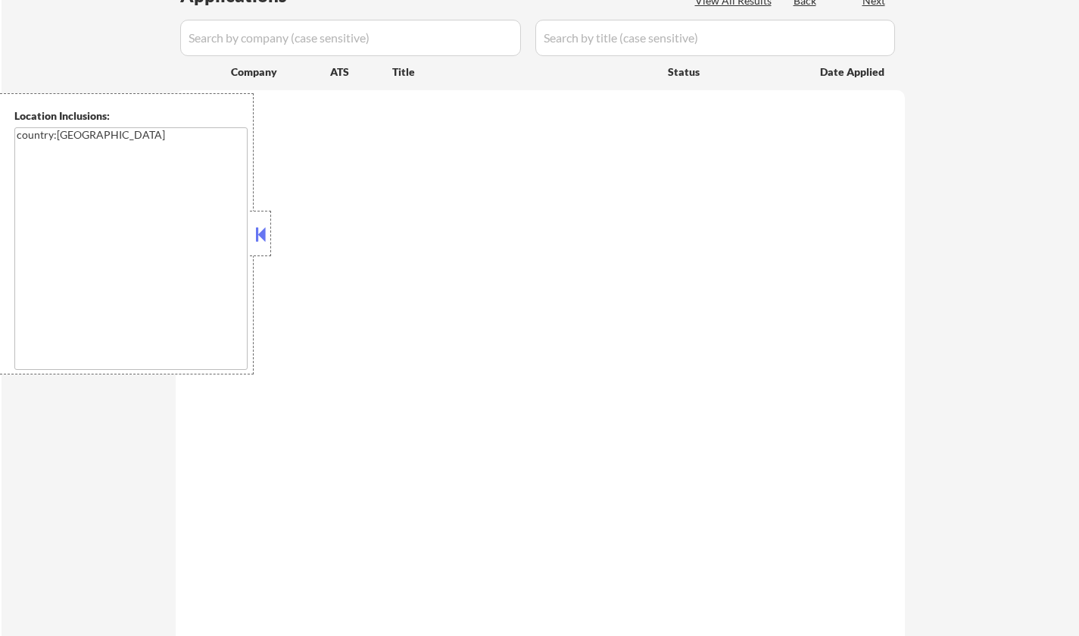
select select ""pending""
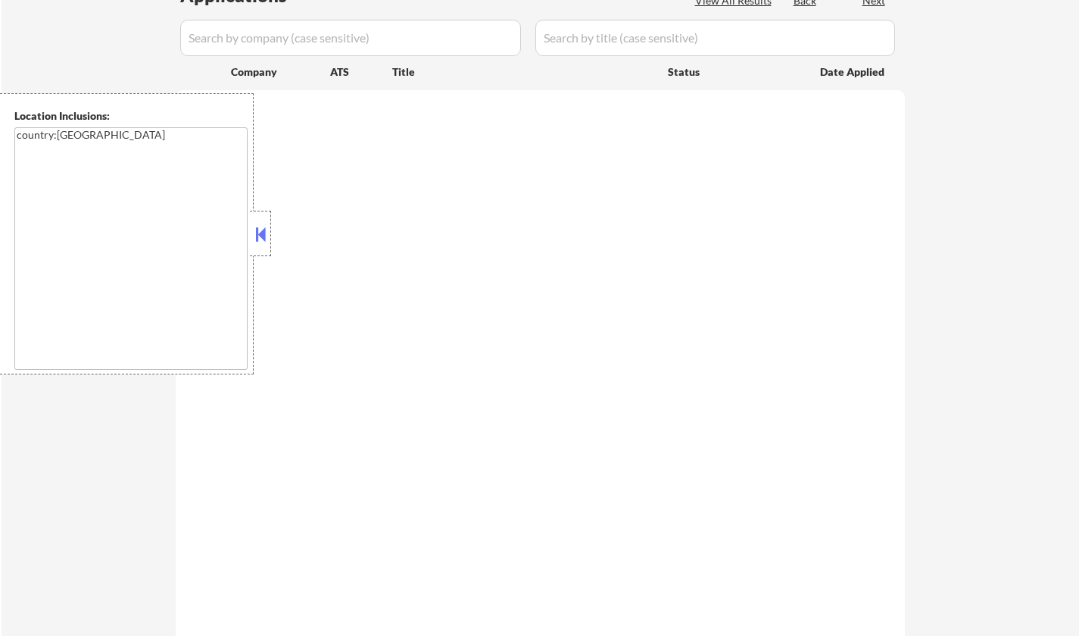
select select ""pending""
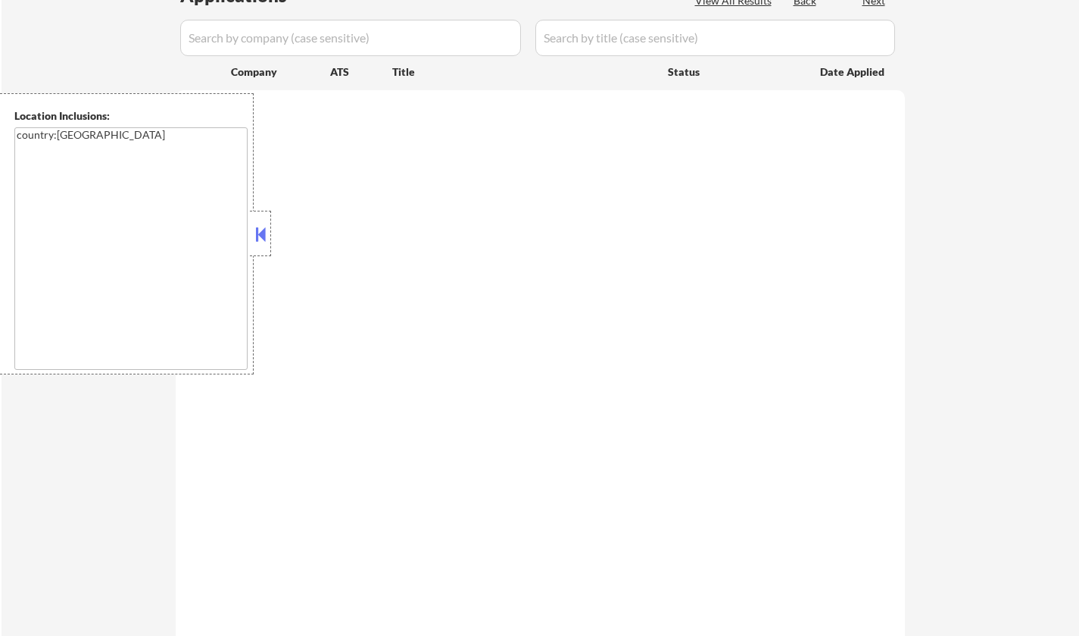
select select ""pending""
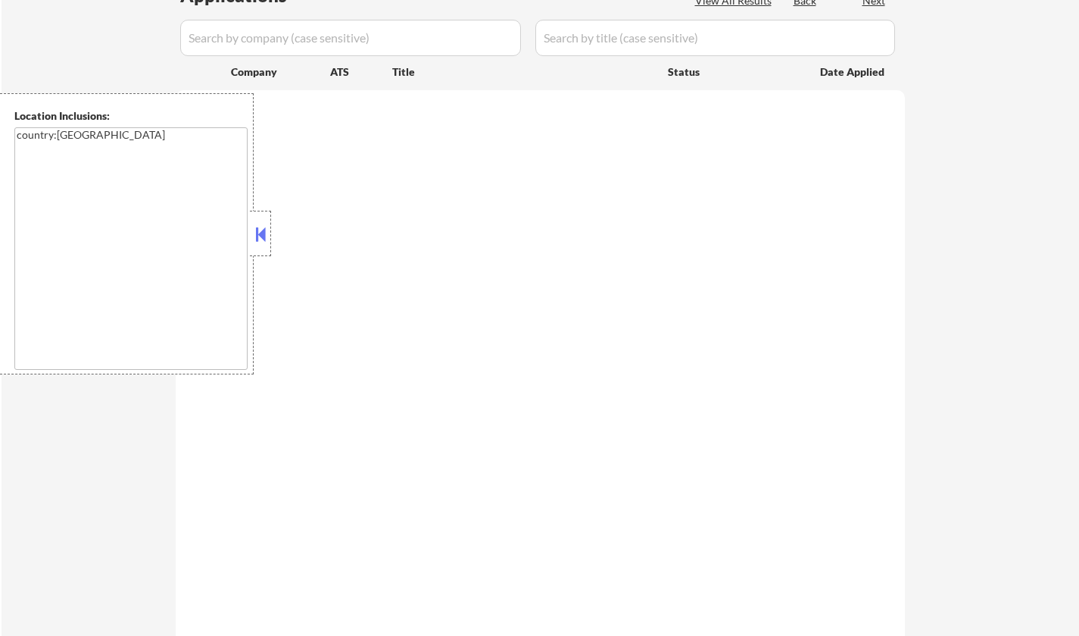
select select ""pending""
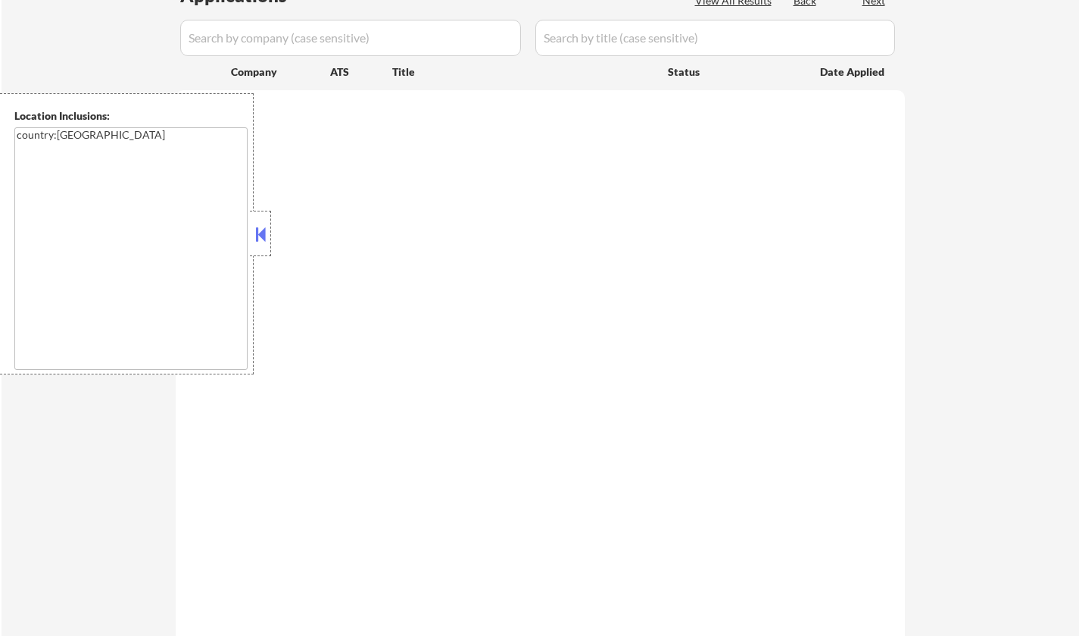
select select ""pending""
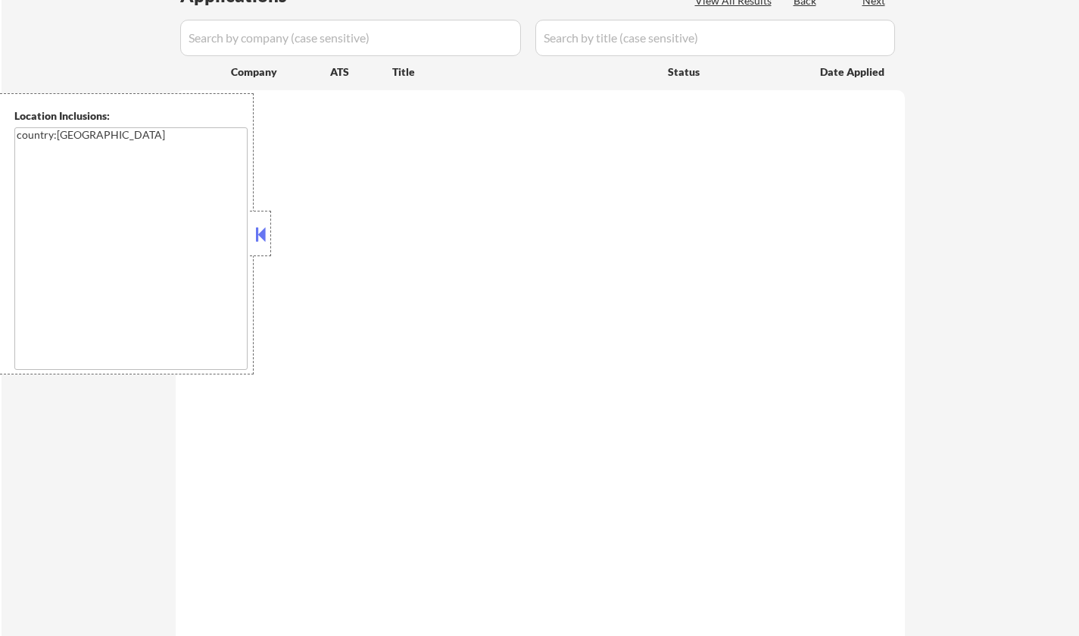
select select ""pending""
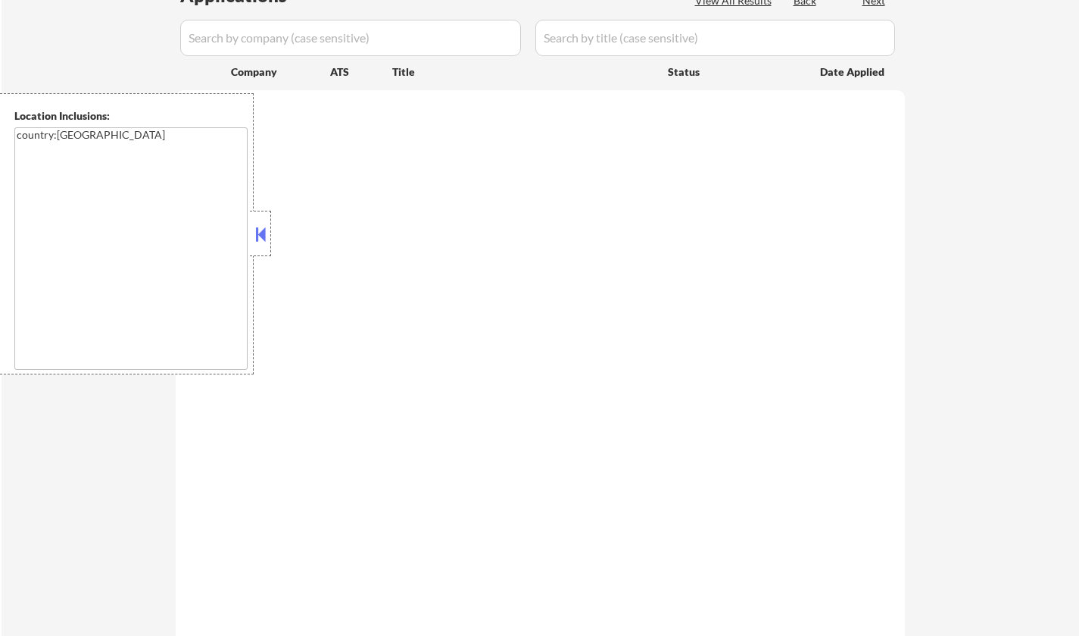
select select ""pending""
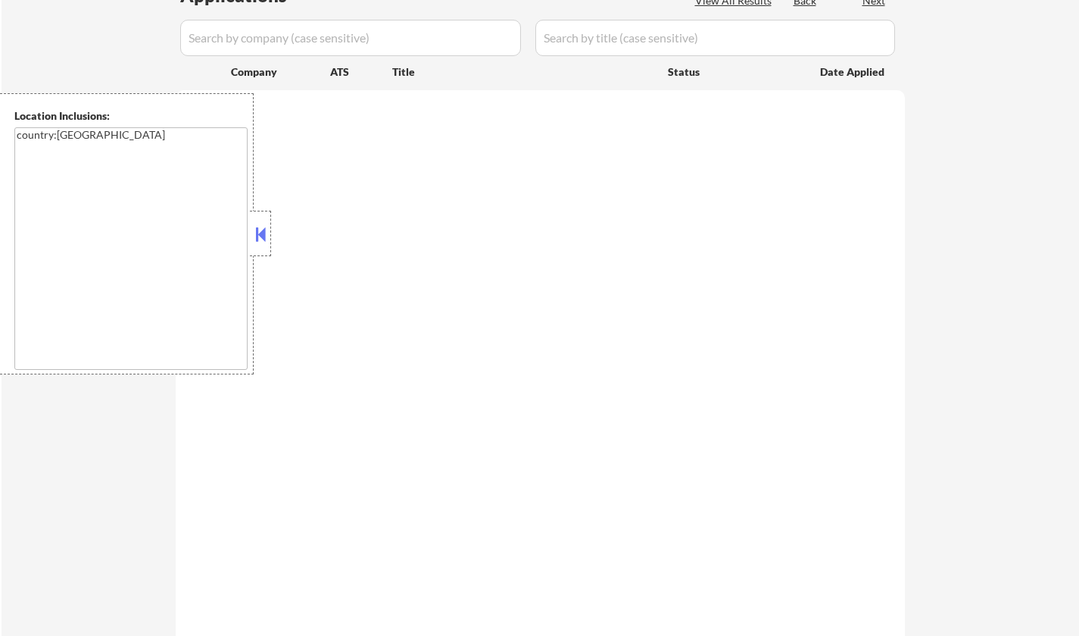
select select ""pending""
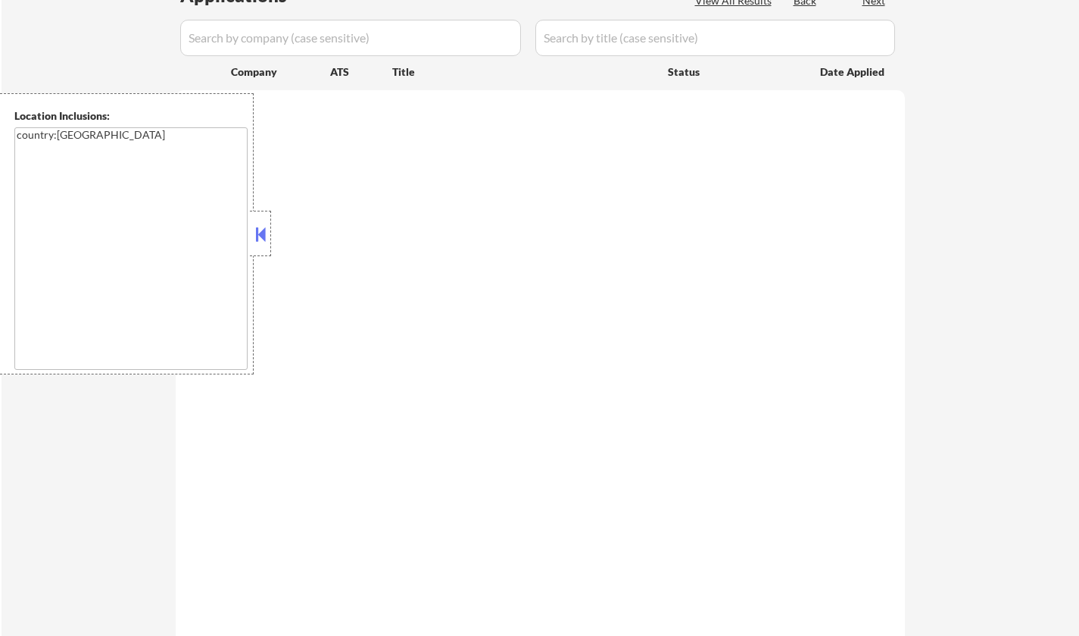
select select ""pending""
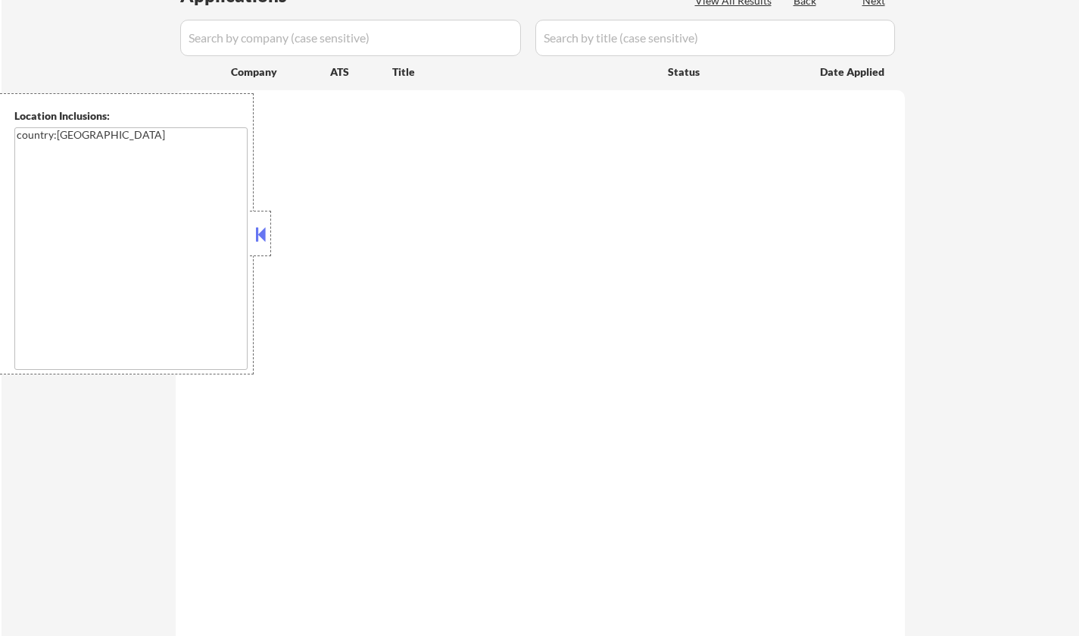
select select ""pending""
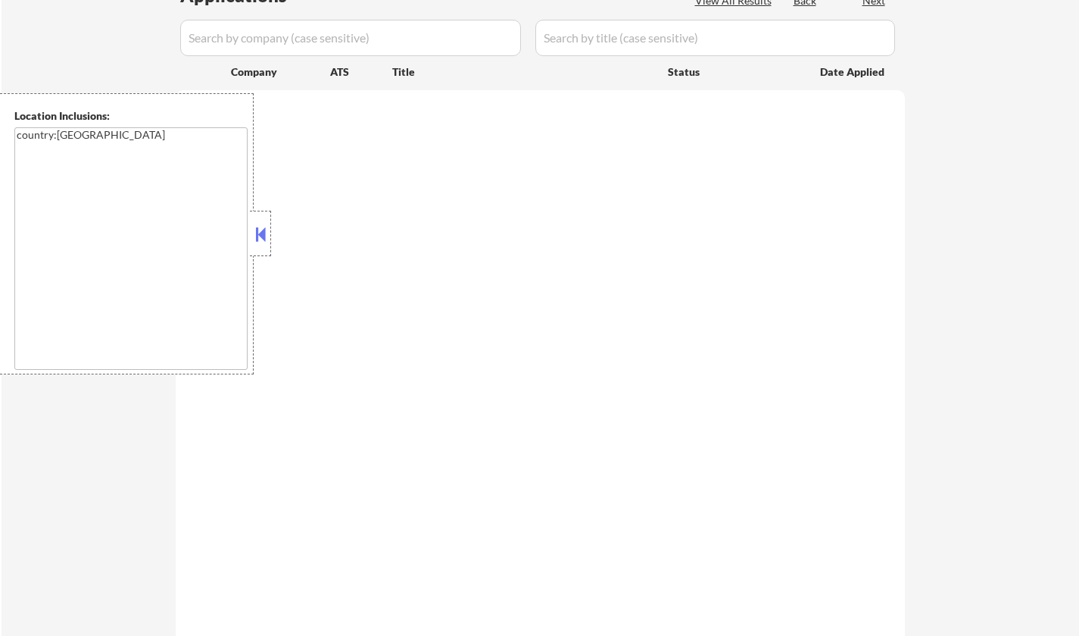
select select ""pending""
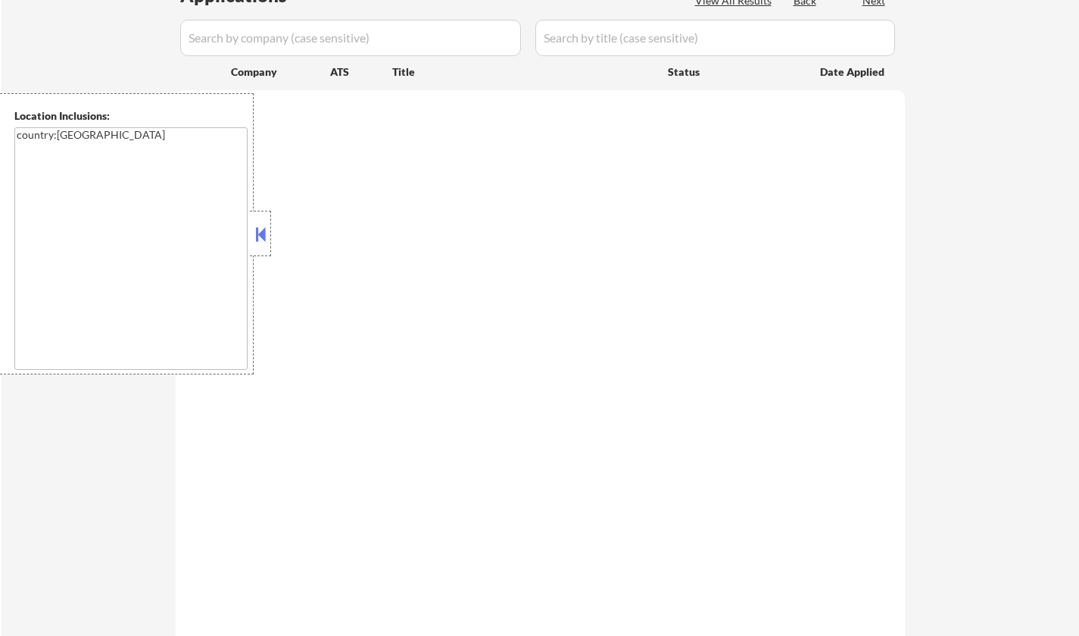
select select ""pending""
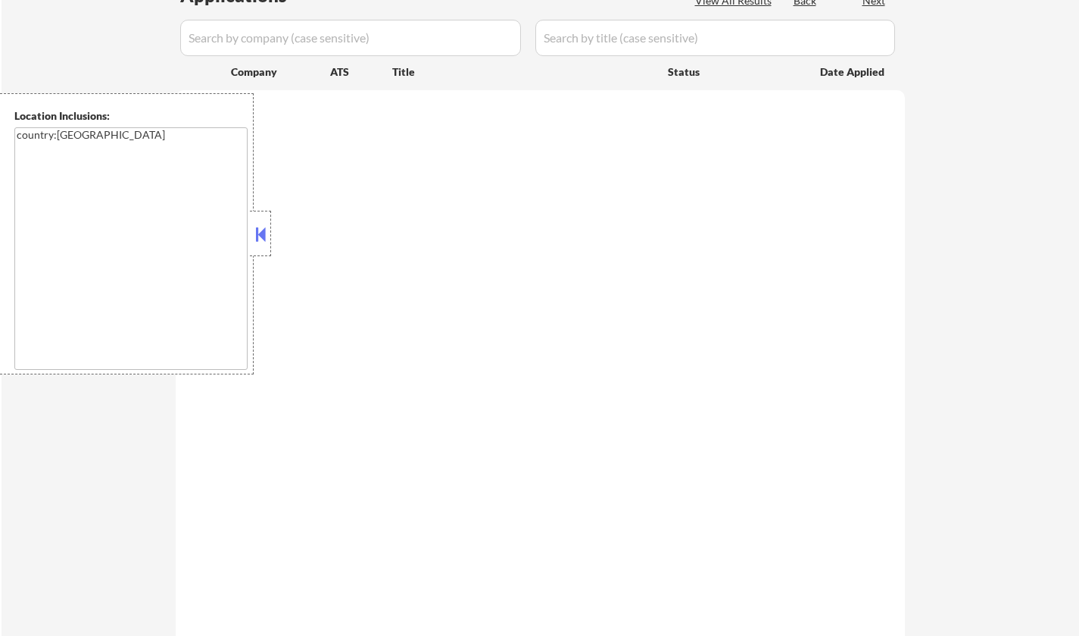
select select ""pending""
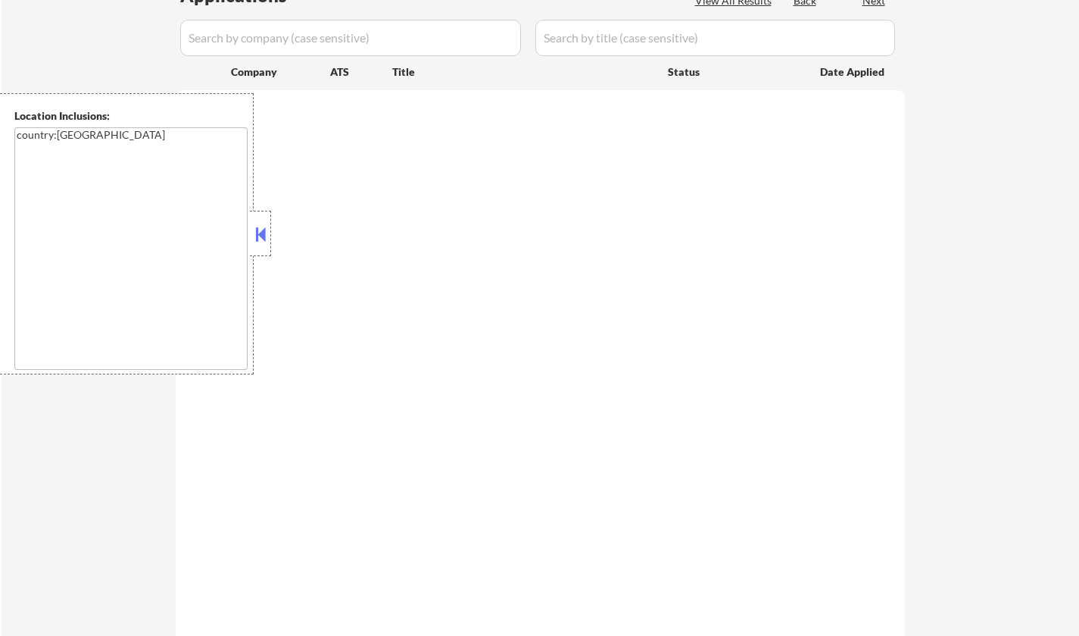
select select ""pending""
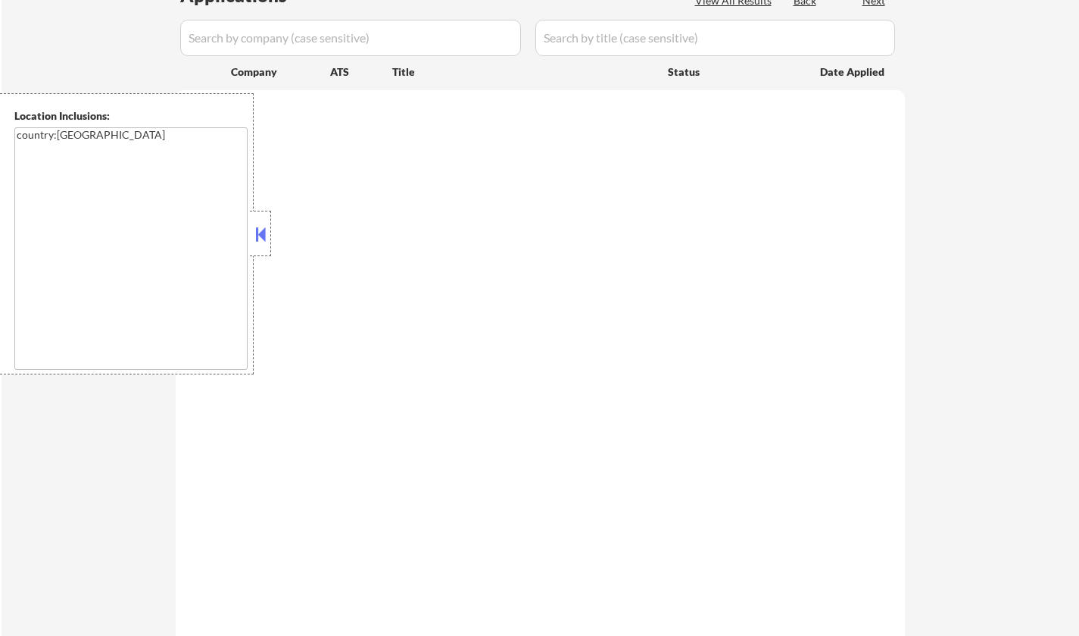
select select ""pending""
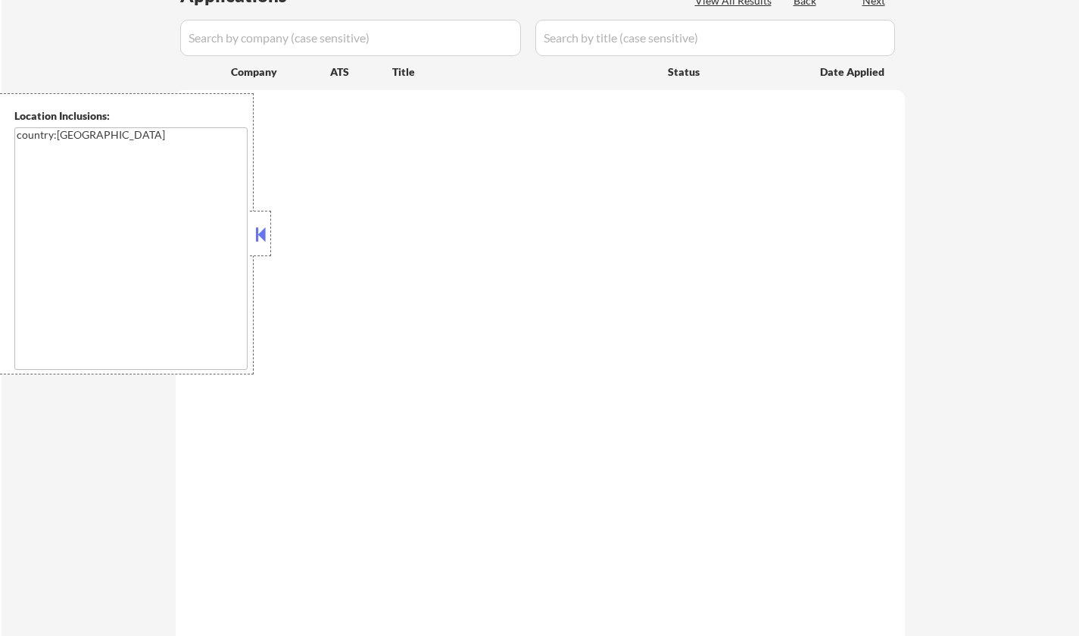
select select ""pending""
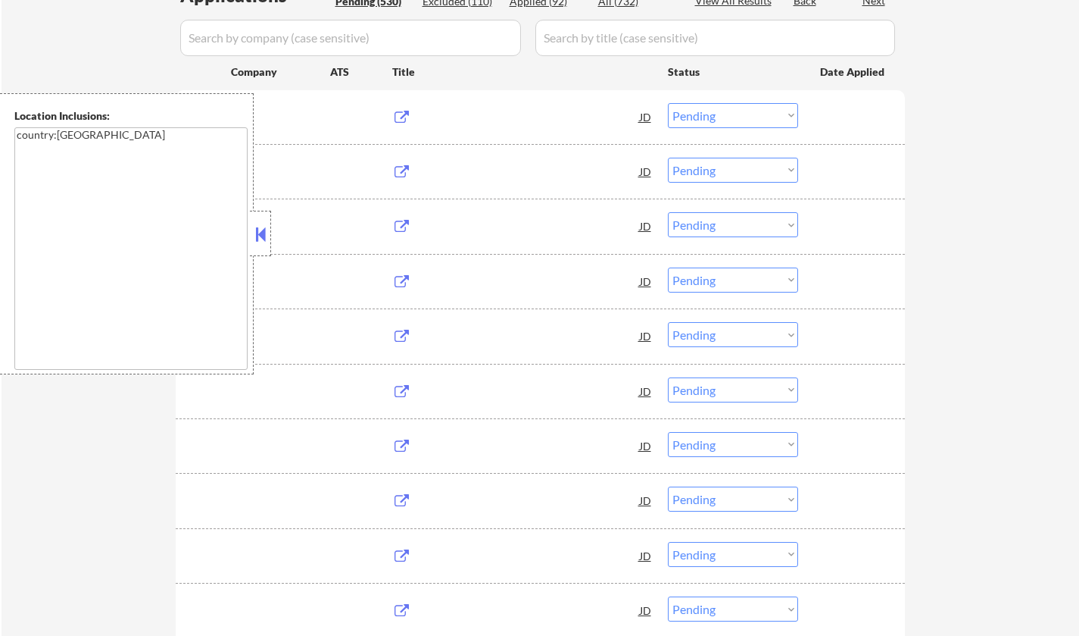
scroll to position [379, 0]
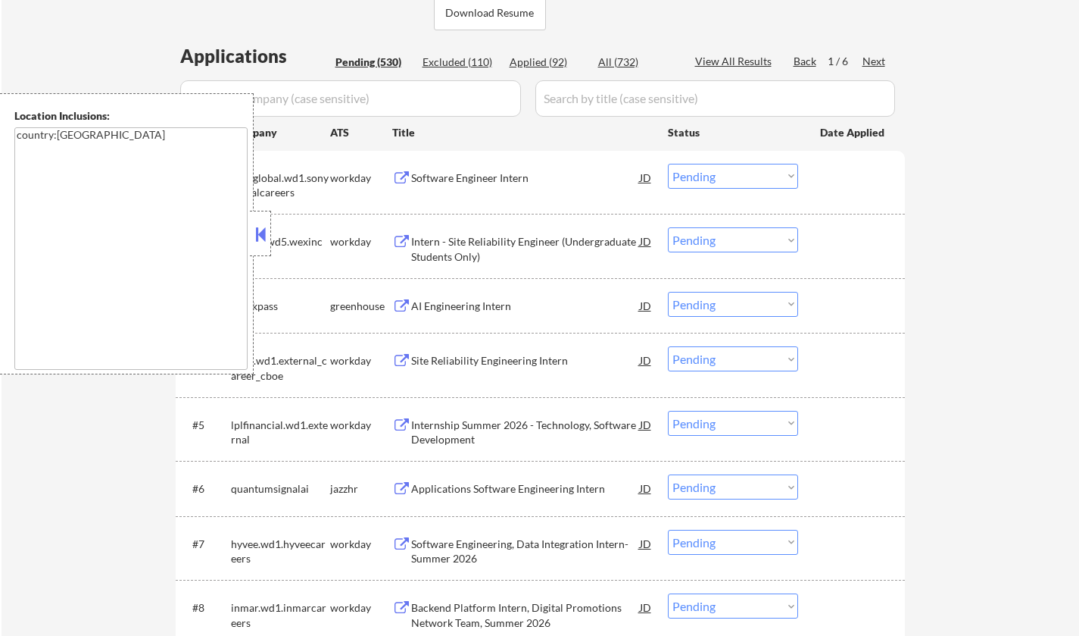
click at [258, 230] on button at bounding box center [260, 234] width 17 height 23
click at [258, 230] on div "Location Inclusions: country:US" at bounding box center [135, 233] width 271 height 281
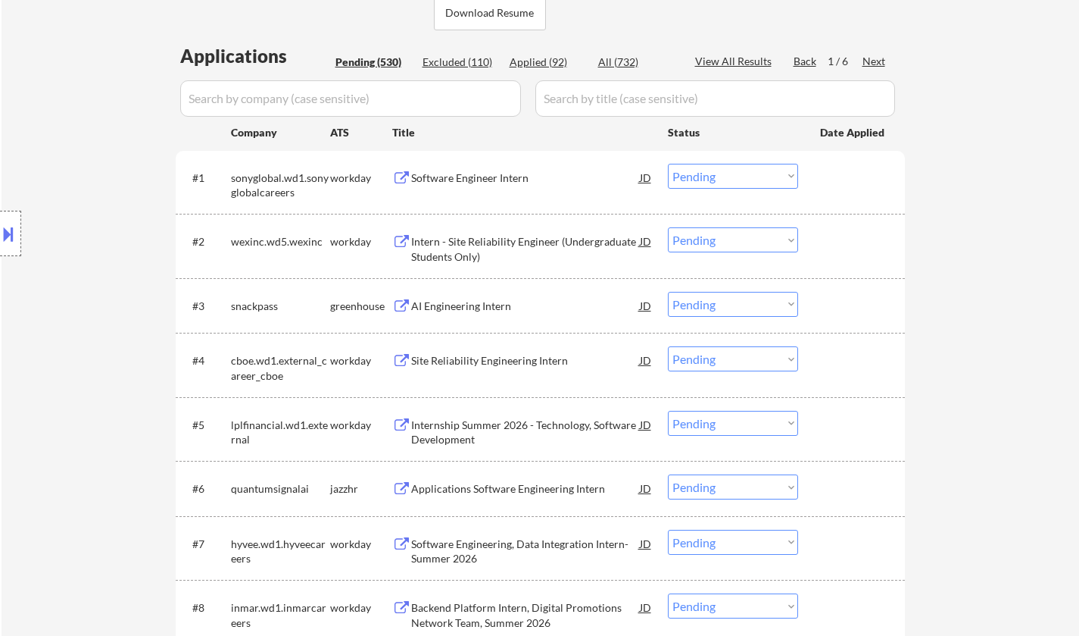
click at [714, 305] on select "Choose an option... Pending Applied Excluded (Questions) Excluded (Expired) Exc…" at bounding box center [733, 304] width 130 height 25
click at [668, 292] on select "Choose an option... Pending Applied Excluded (Questions) Excluded (Expired) Exc…" at bounding box center [733, 304] width 130 height 25
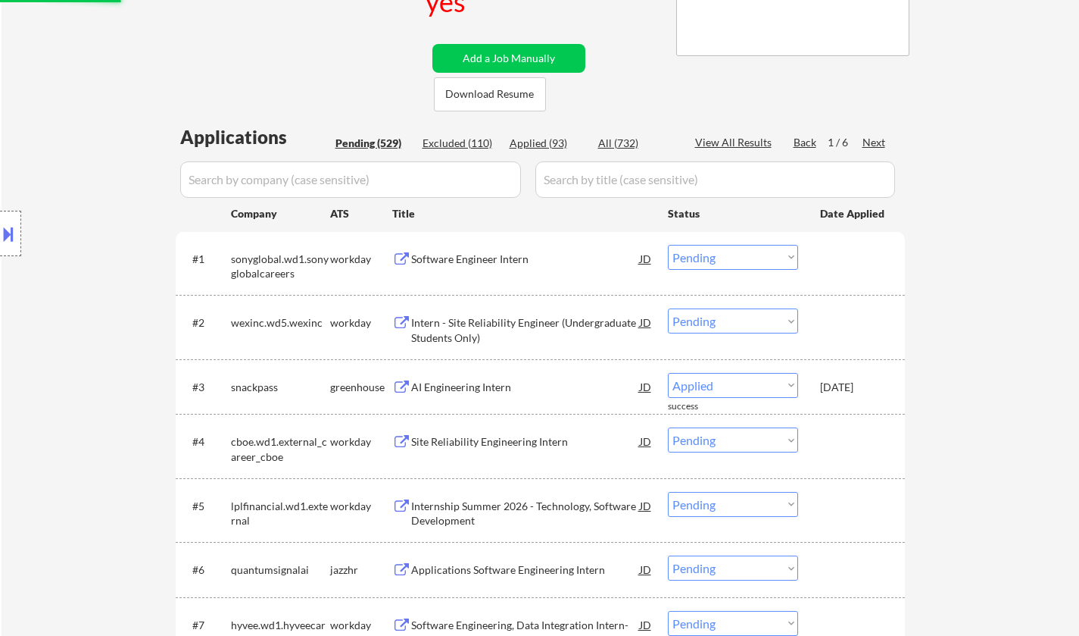
scroll to position [76, 0]
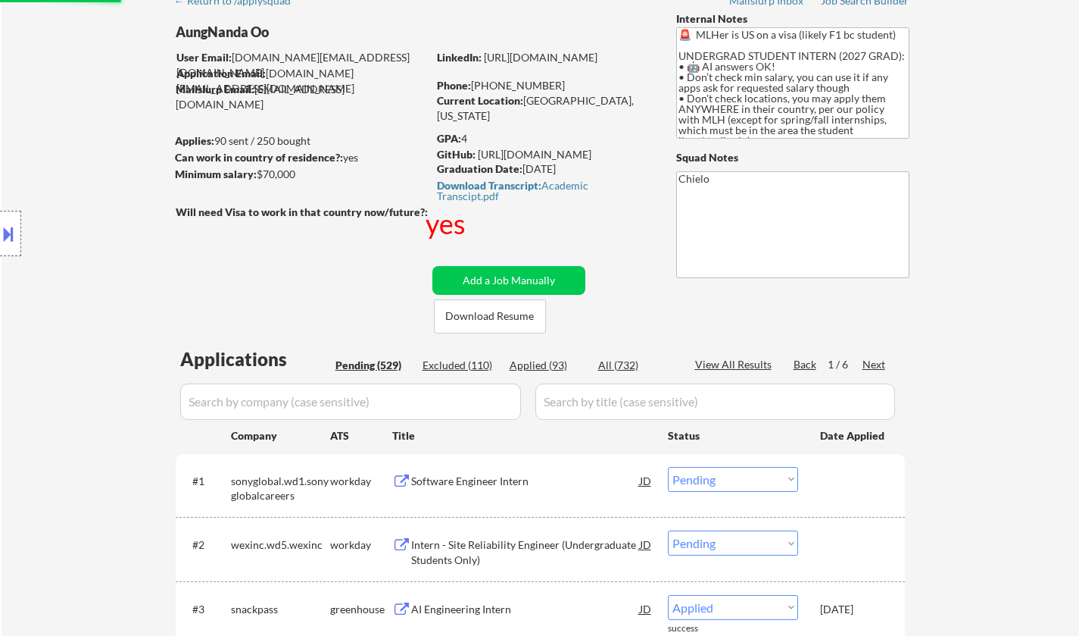
select select ""pending""
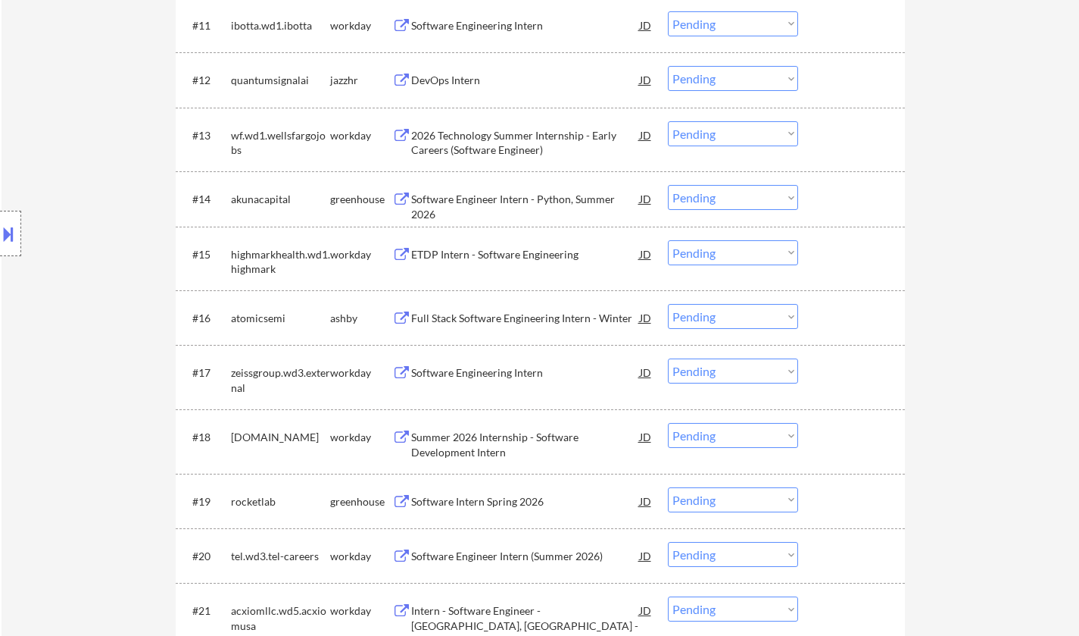
scroll to position [5276, 0]
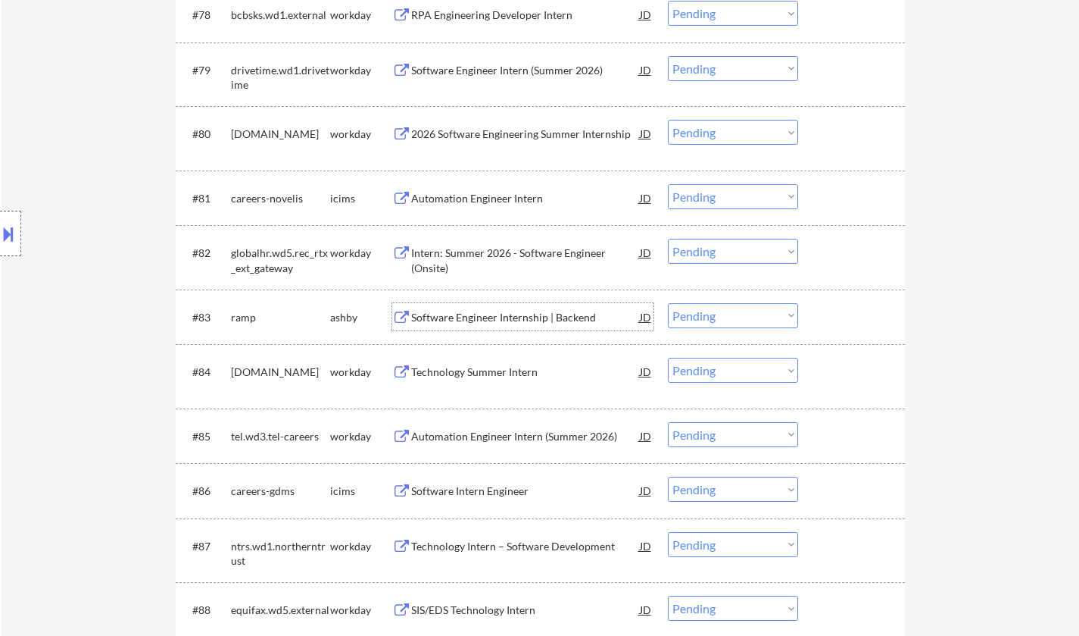
click at [516, 317] on div "Software Engineer Internship | Backend" at bounding box center [525, 317] width 229 height 15
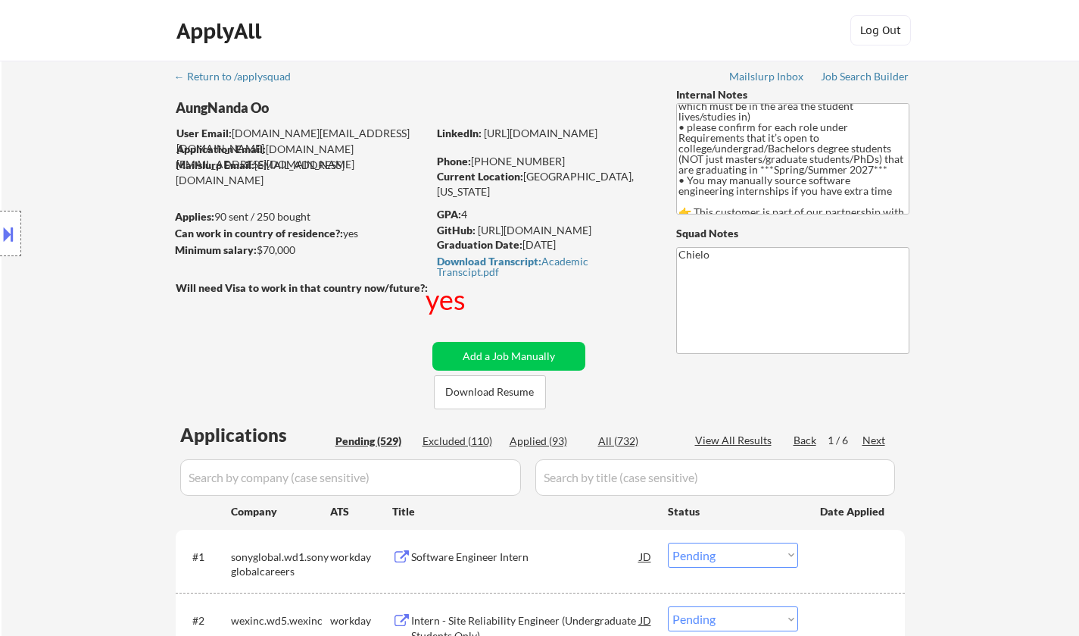
scroll to position [1058, 0]
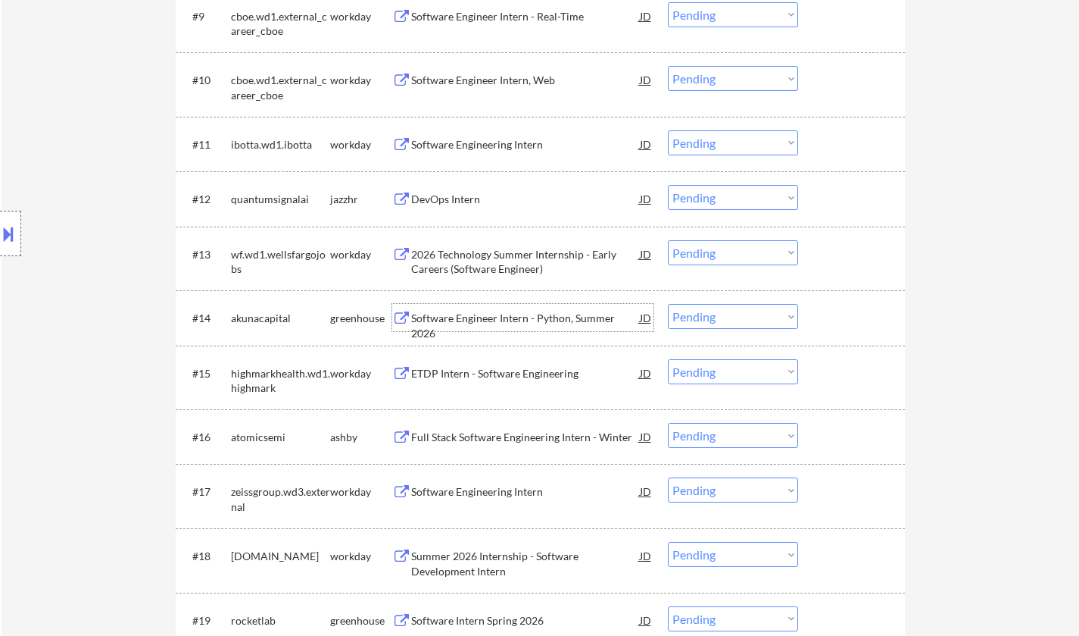
click at [508, 314] on div "Software Engineer Intern - Python, Summer 2026" at bounding box center [525, 326] width 229 height 30
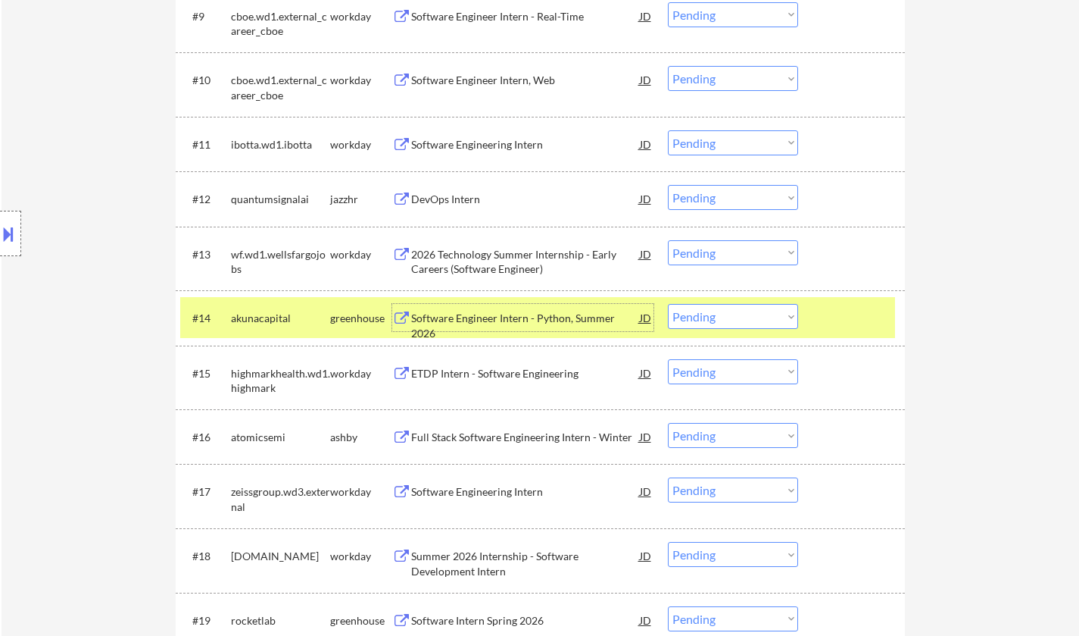
drag, startPoint x: 726, startPoint y: 314, endPoint x: 798, endPoint y: 356, distance: 83.5
click at [726, 314] on select "Choose an option... Pending Applied Excluded (Questions) Excluded (Expired) Exc…" at bounding box center [733, 316] width 130 height 25
click at [668, 304] on select "Choose an option... Pending Applied Excluded (Questions) Excluded (Expired) Exc…" at bounding box center [733, 316] width 130 height 25
select select ""pending""
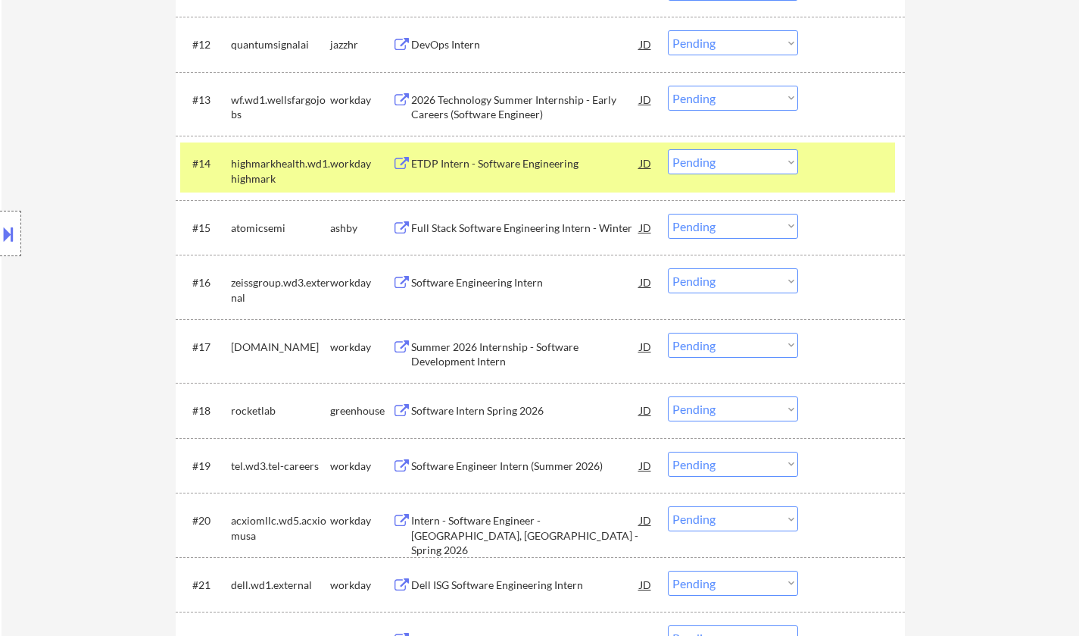
scroll to position [1285, 0]
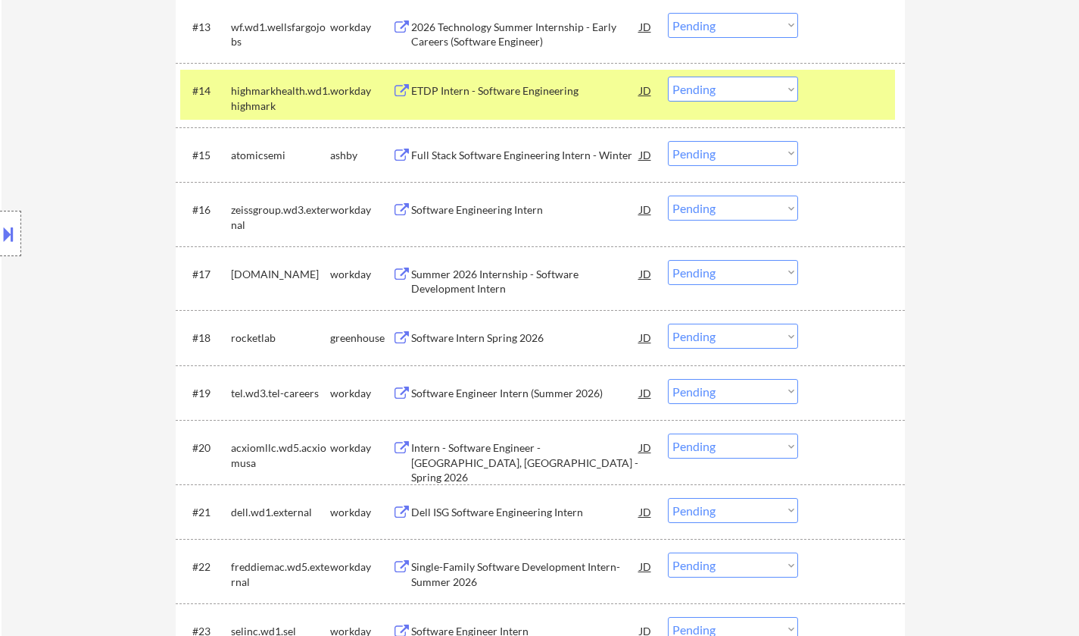
click at [510, 330] on div "Software Intern Spring 2026" at bounding box center [525, 337] width 229 height 15
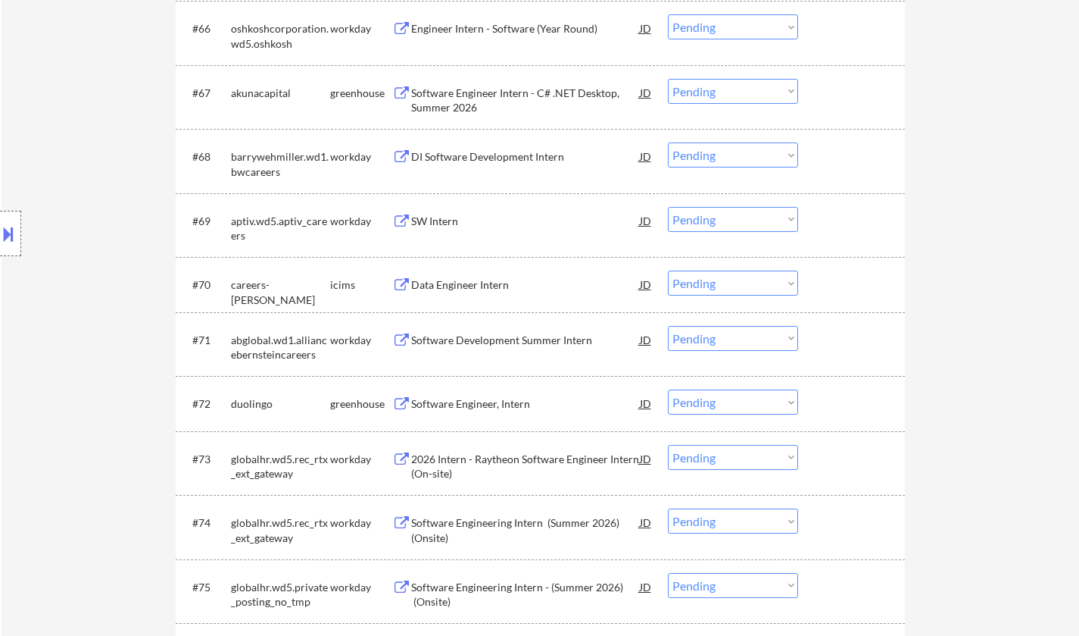
scroll to position [4524, 0]
click at [451, 395] on div "Software Engineer, Intern" at bounding box center [525, 401] width 229 height 15
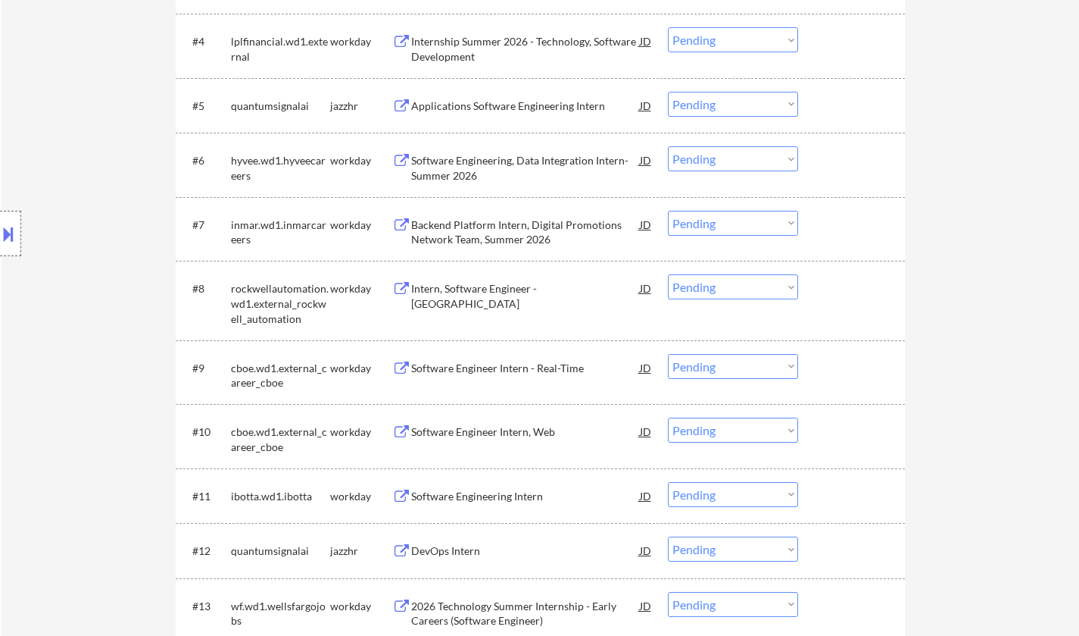
scroll to position [0, 0]
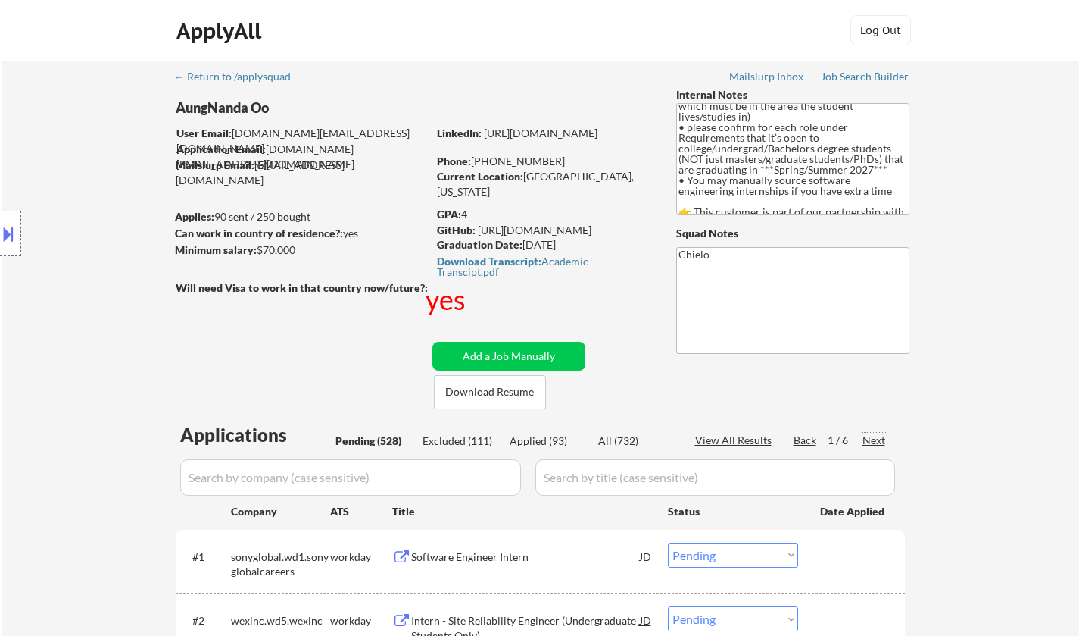
click at [877, 441] on div "Next" at bounding box center [875, 440] width 24 height 15
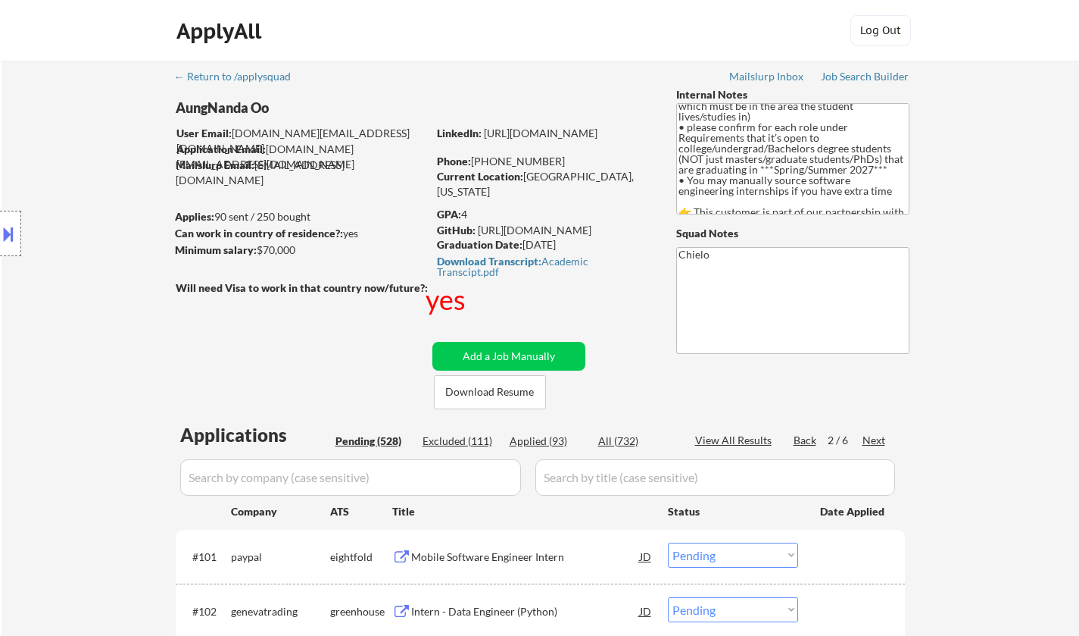
scroll to position [2187, 0]
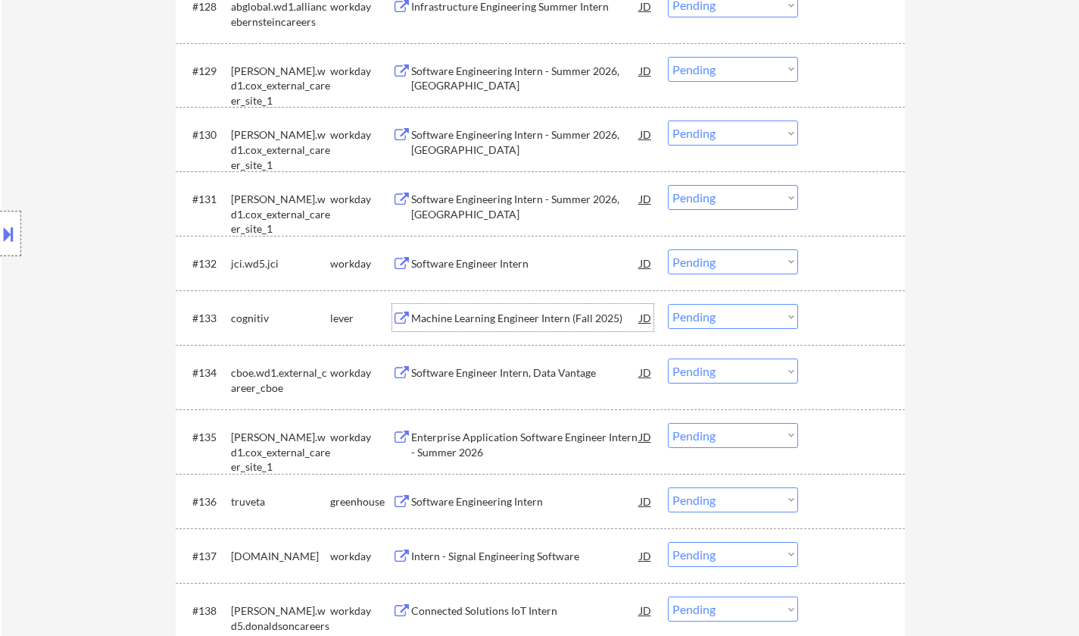
click at [492, 314] on div "Machine Learning Engineer Intern (Fall 2025)" at bounding box center [525, 318] width 229 height 15
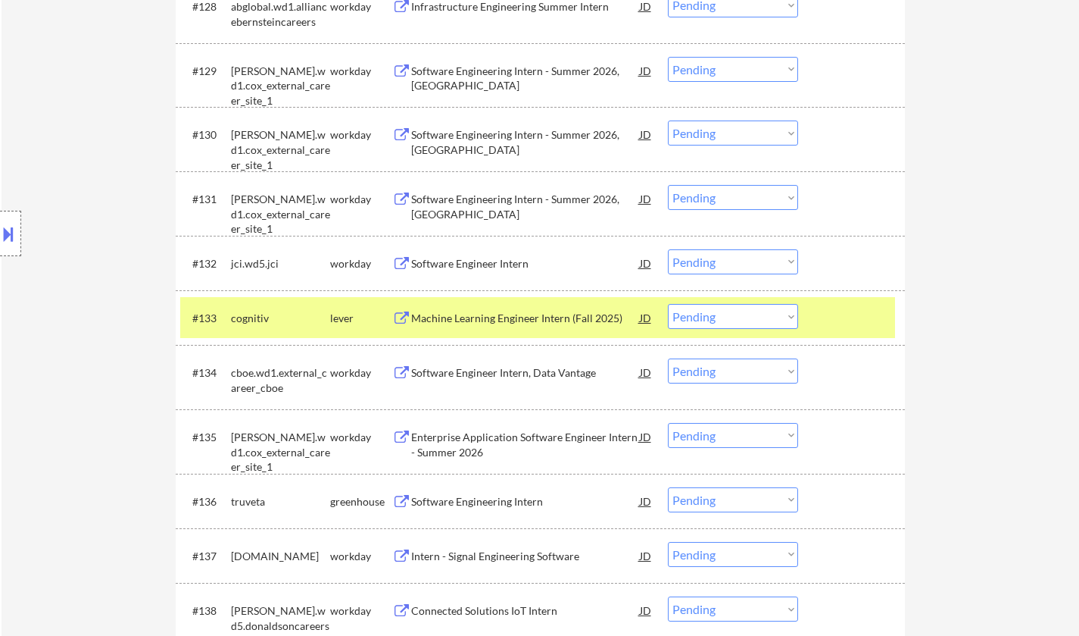
scroll to position [3275, 0]
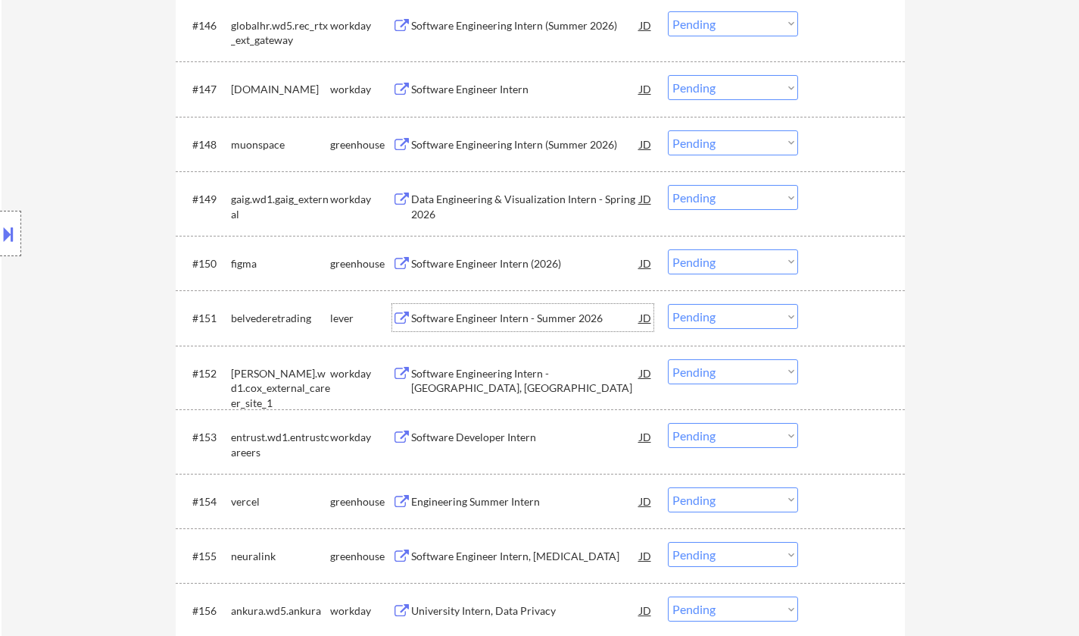
click at [506, 321] on div "Software Engineer Intern - Summer 2026" at bounding box center [525, 318] width 229 height 15
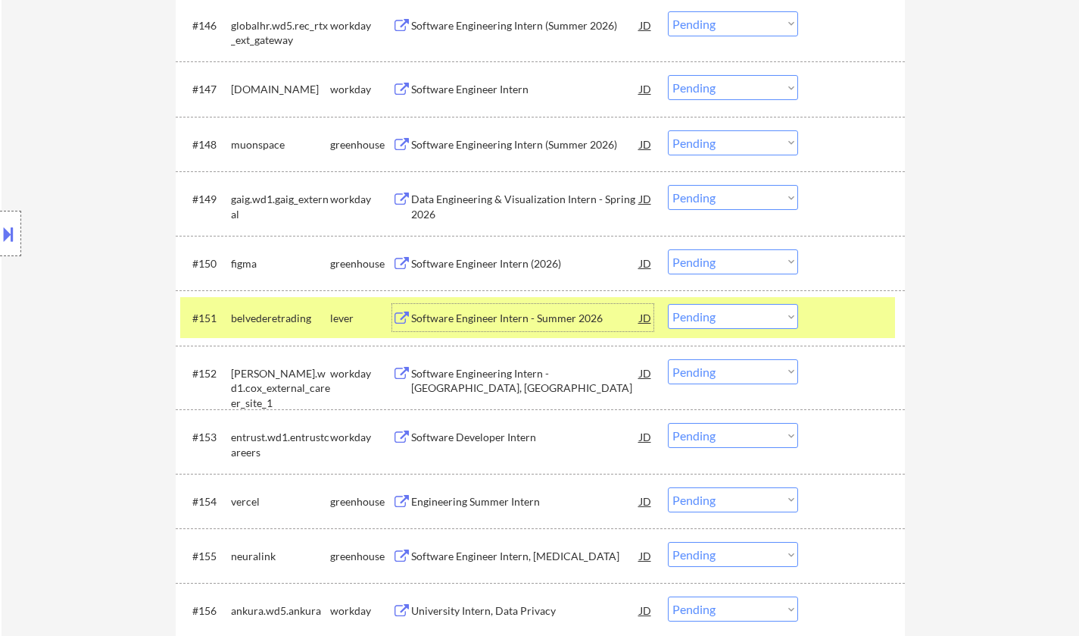
click at [740, 320] on select "Choose an option... Pending Applied Excluded (Questions) Excluded (Expired) Exc…" at bounding box center [733, 316] width 130 height 25
click at [668, 304] on select "Choose an option... Pending Applied Excluded (Questions) Excluded (Expired) Exc…" at bounding box center [733, 316] width 130 height 25
select select ""pending""
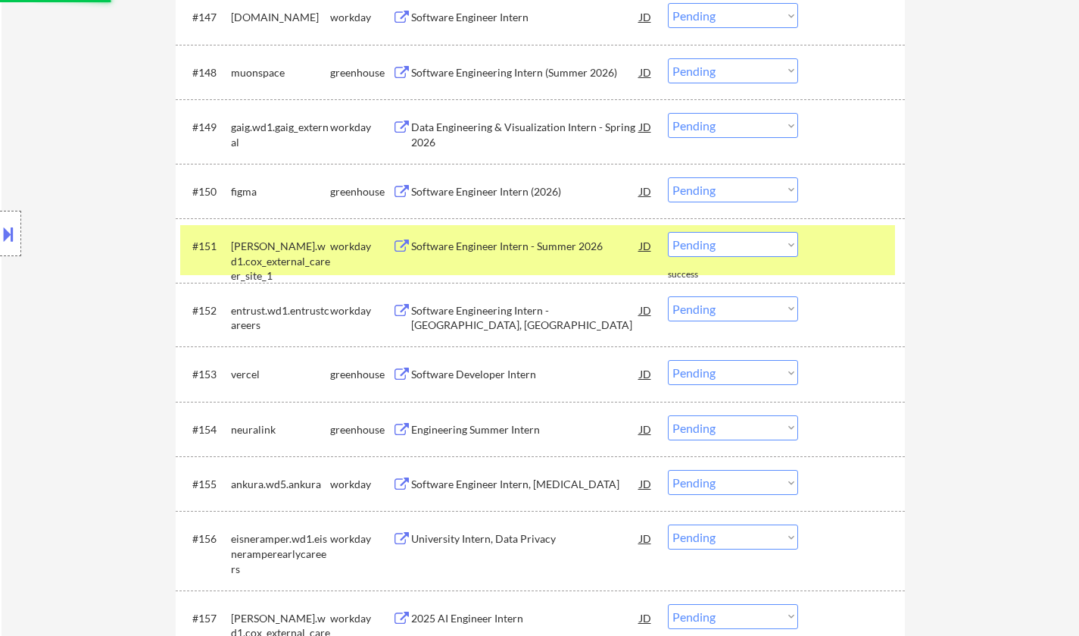
scroll to position [3427, 0]
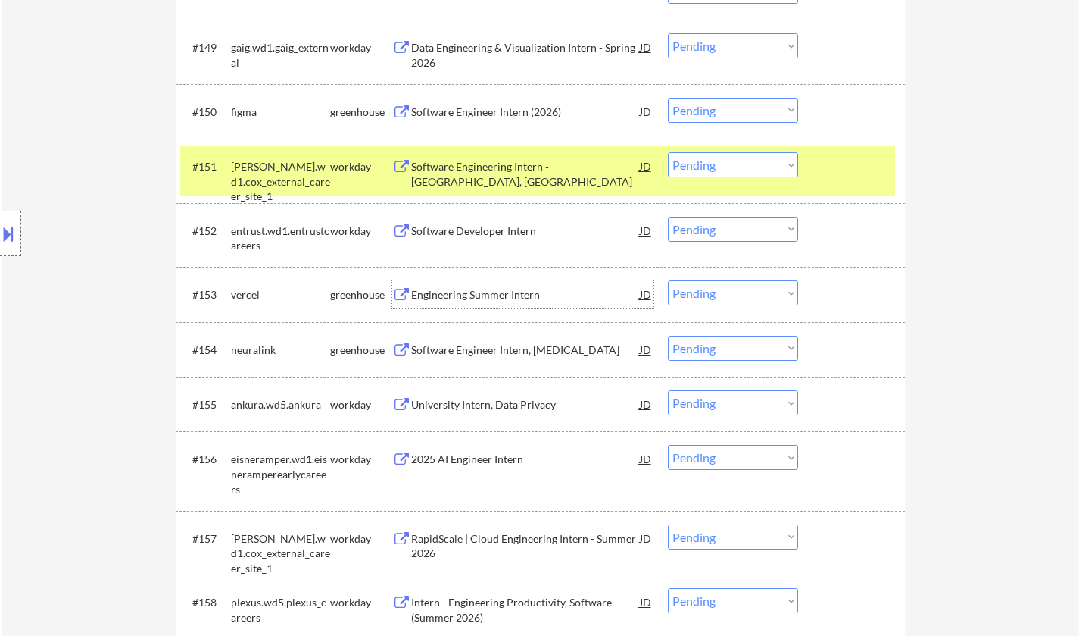
click at [473, 295] on div "Engineering Summer Intern" at bounding box center [525, 294] width 229 height 15
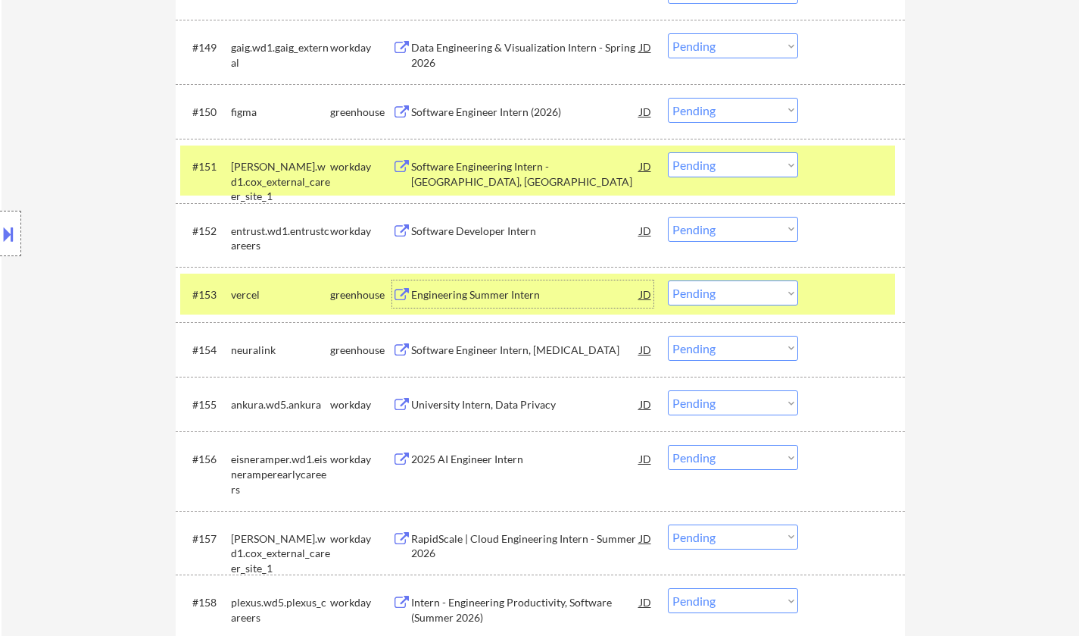
drag, startPoint x: 701, startPoint y: 293, endPoint x: 707, endPoint y: 300, distance: 9.6
click at [701, 293] on select "Choose an option... Pending Applied Excluded (Questions) Excluded (Expired) Exc…" at bounding box center [733, 292] width 130 height 25
click at [668, 280] on select "Choose an option... Pending Applied Excluded (Questions) Excluded (Expired) Exc…" at bounding box center [733, 292] width 130 height 25
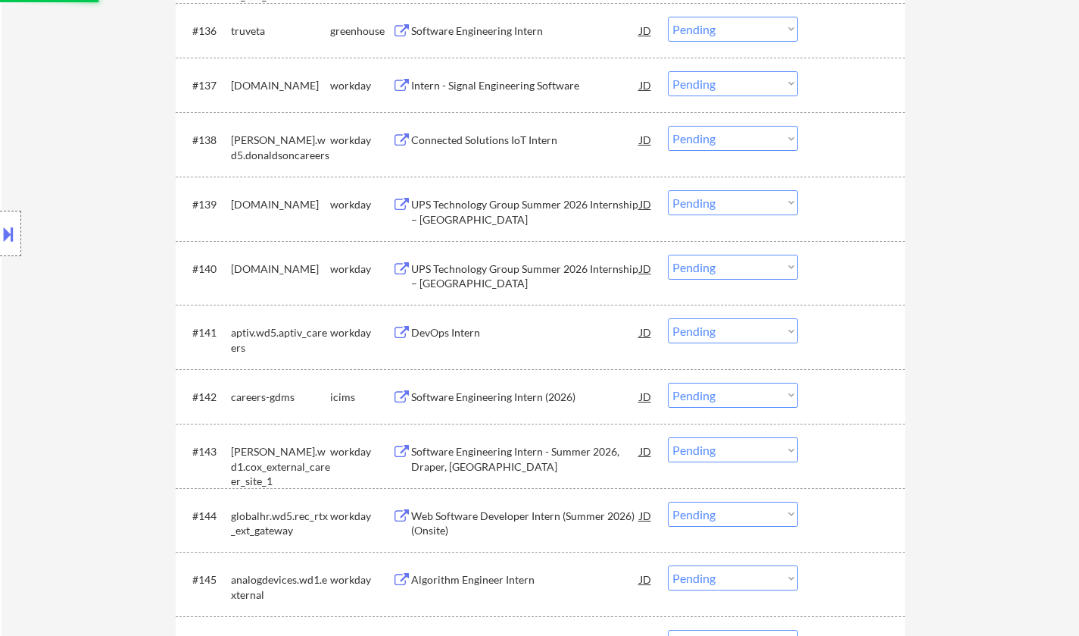
select select ""pending""
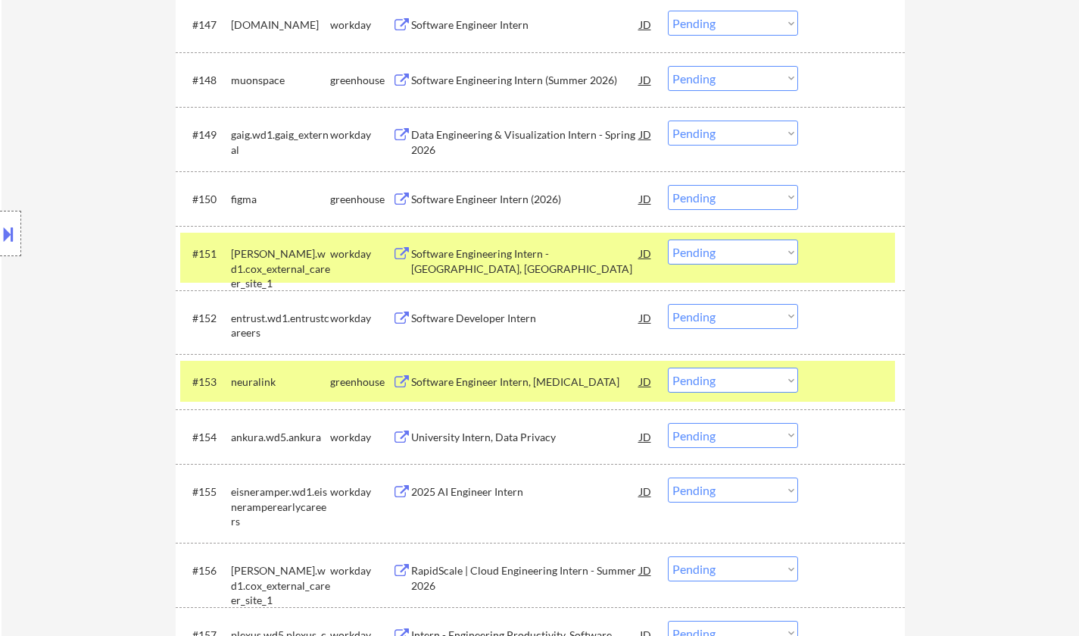
scroll to position [3323, 0]
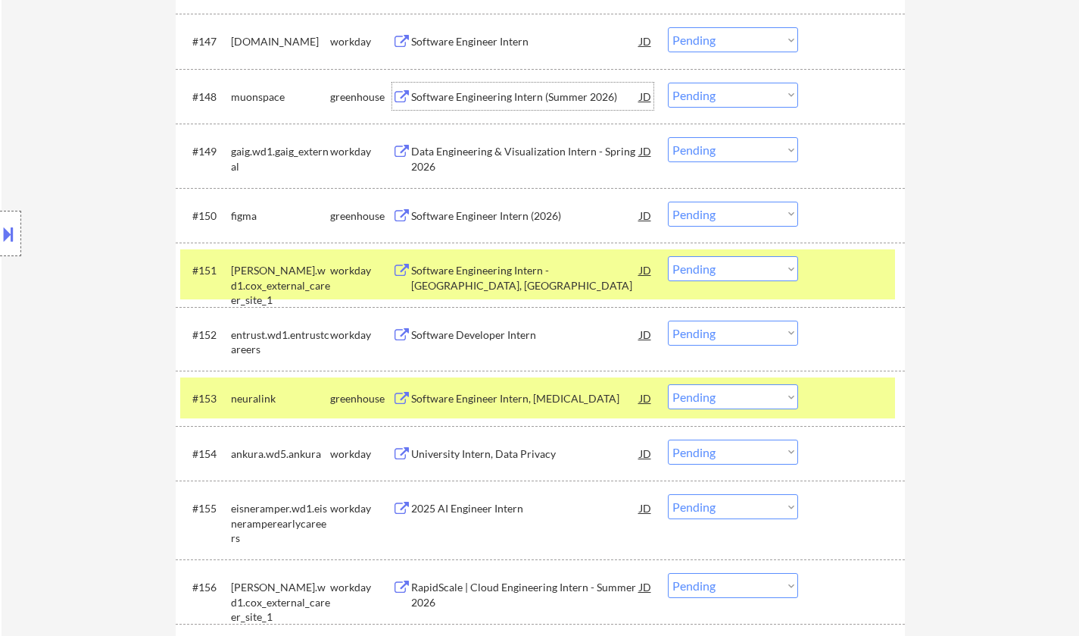
click at [514, 95] on div "Software Engineering Intern (Summer 2026)" at bounding box center [525, 96] width 229 height 15
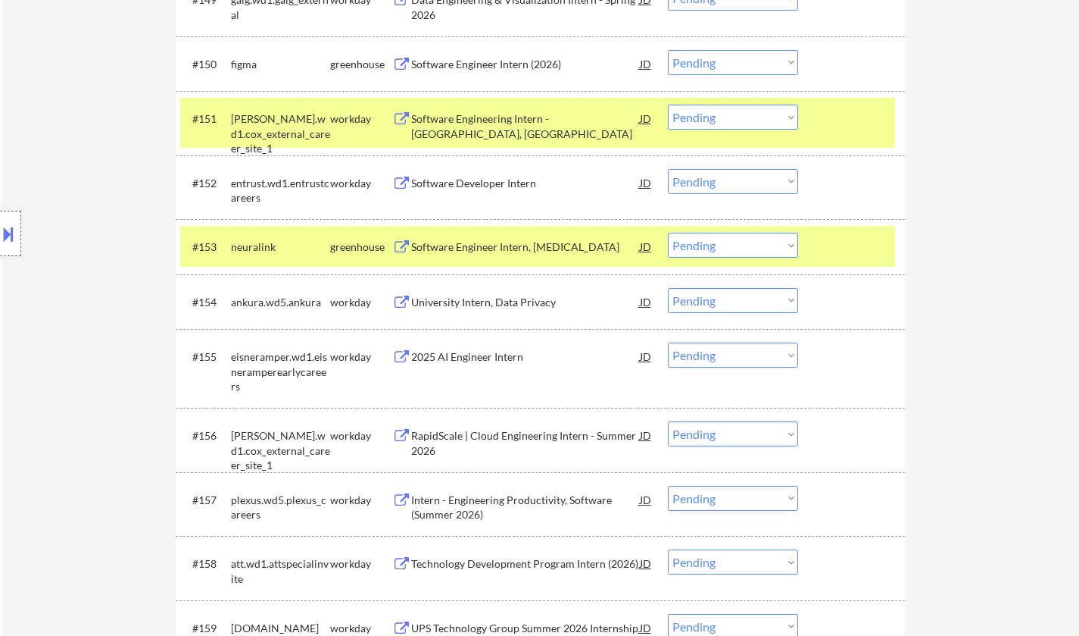
scroll to position [3247, 0]
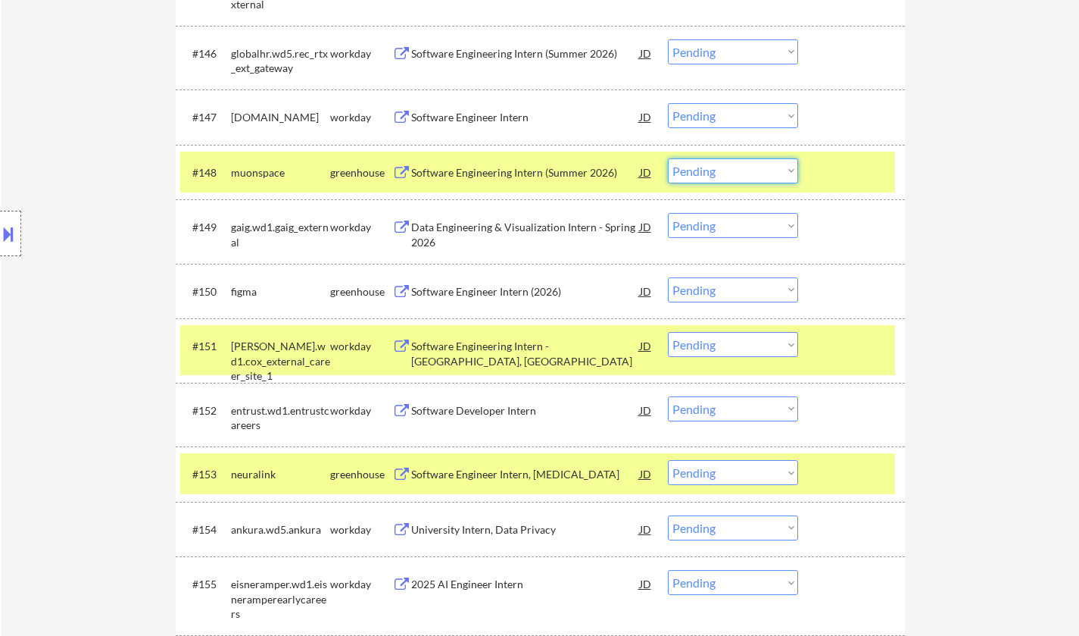
click at [764, 176] on select "Choose an option... Pending Applied Excluded (Questions) Excluded (Expired) Exc…" at bounding box center [733, 170] width 130 height 25
click at [668, 158] on select "Choose an option... Pending Applied Excluded (Questions) Excluded (Expired) Exc…" at bounding box center [733, 170] width 130 height 25
select select ""pending""
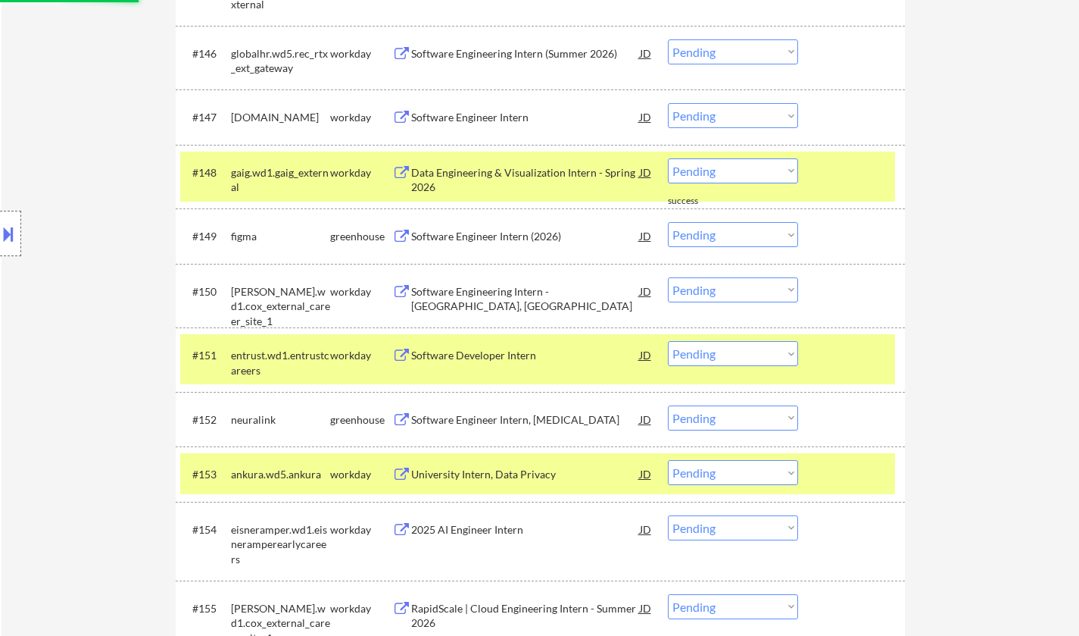
scroll to position [3399, 0]
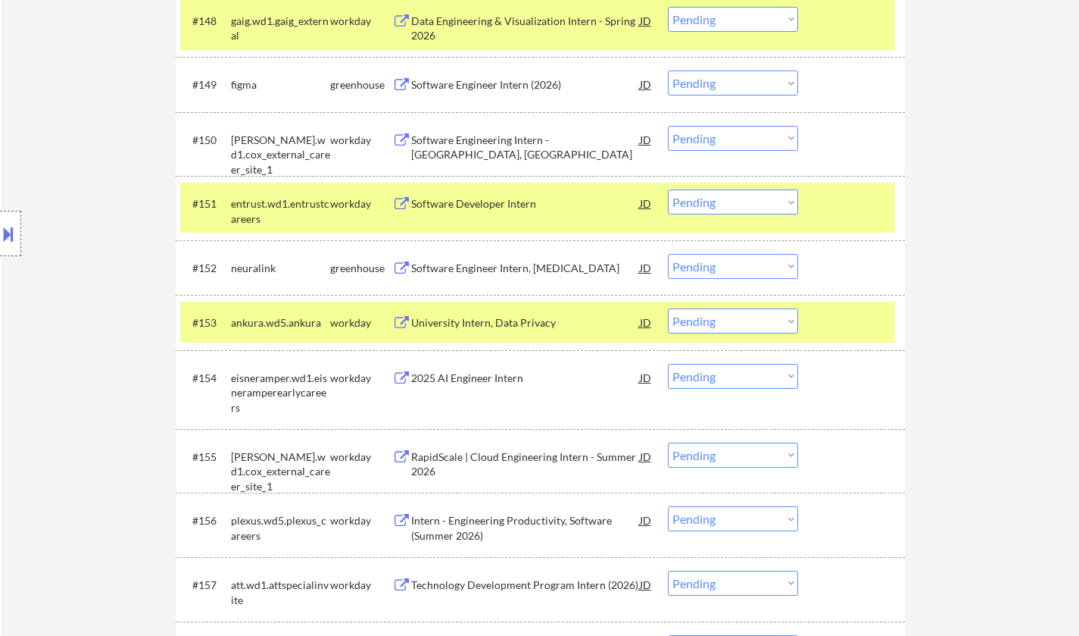
click at [501, 270] on div "Software Engineer Intern, Hippocampus" at bounding box center [525, 268] width 229 height 15
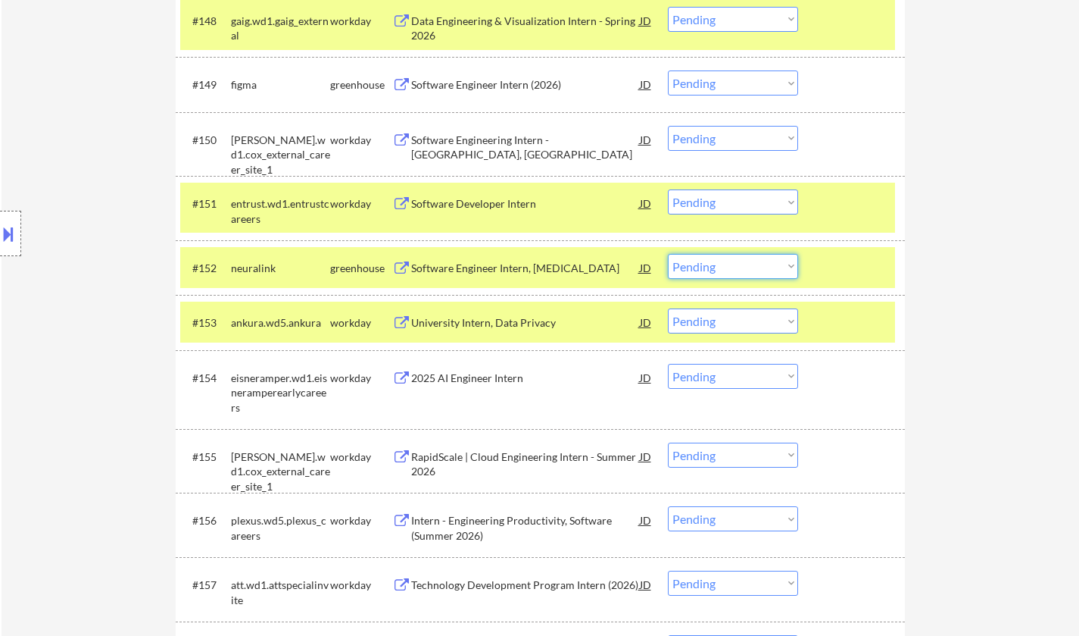
click at [752, 269] on select "Choose an option... Pending Applied Excluded (Questions) Excluded (Expired) Exc…" at bounding box center [733, 266] width 130 height 25
click at [668, 254] on select "Choose an option... Pending Applied Excluded (Questions) Excluded (Expired) Exc…" at bounding box center [733, 266] width 130 height 25
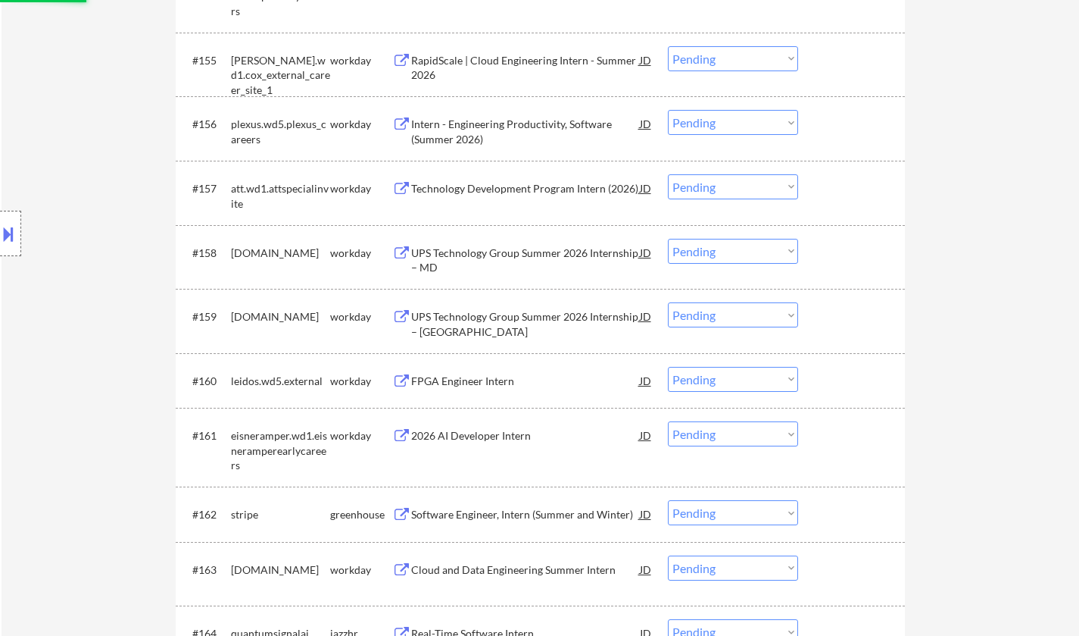
scroll to position [4080, 0]
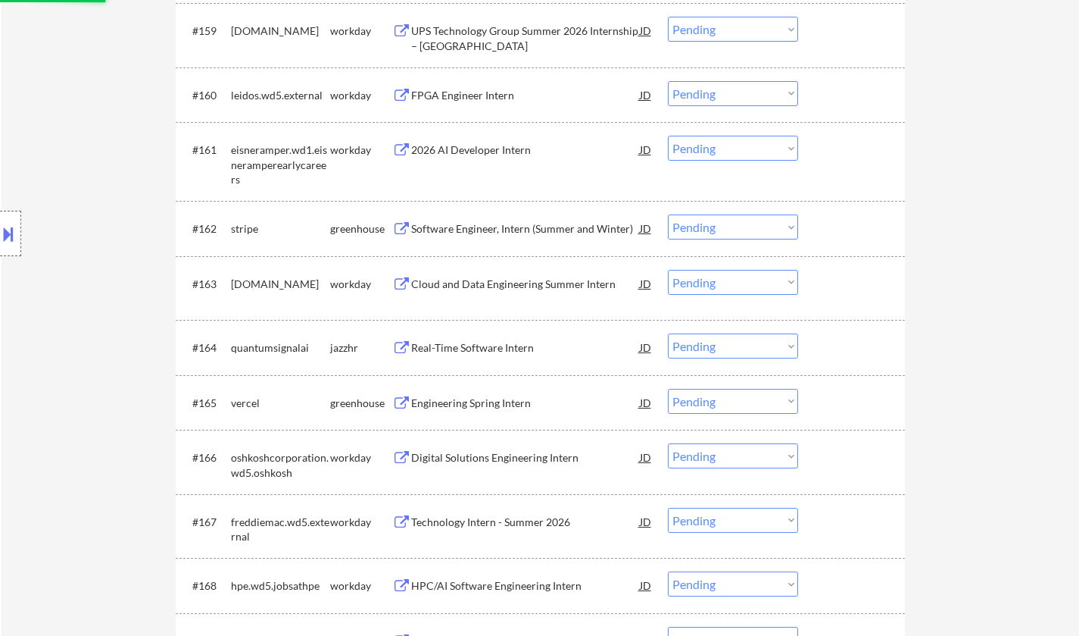
select select ""pending""
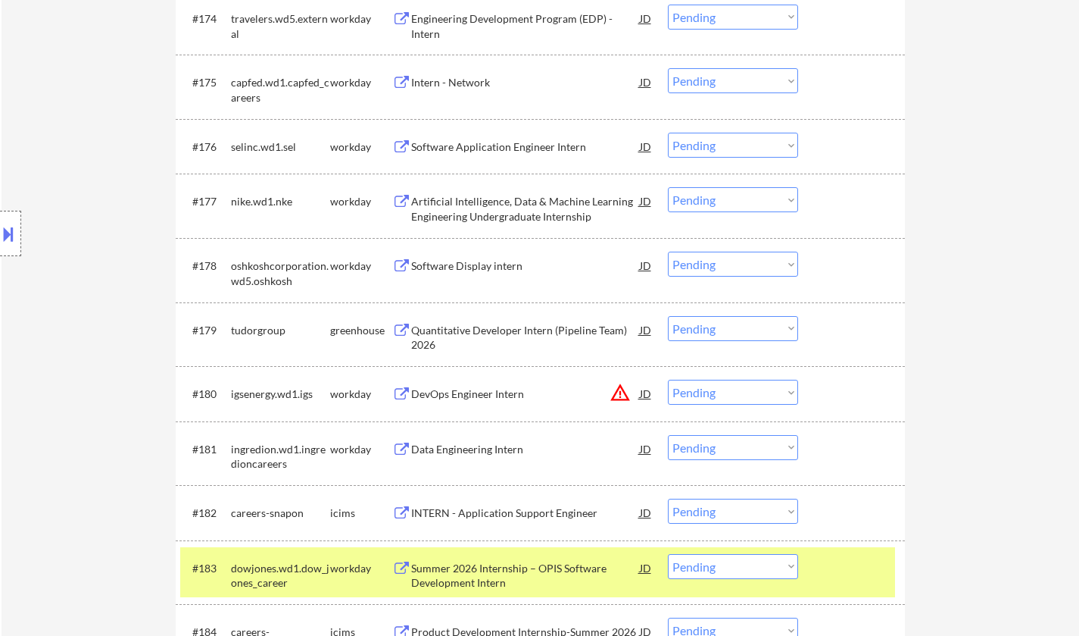
scroll to position [5065, 0]
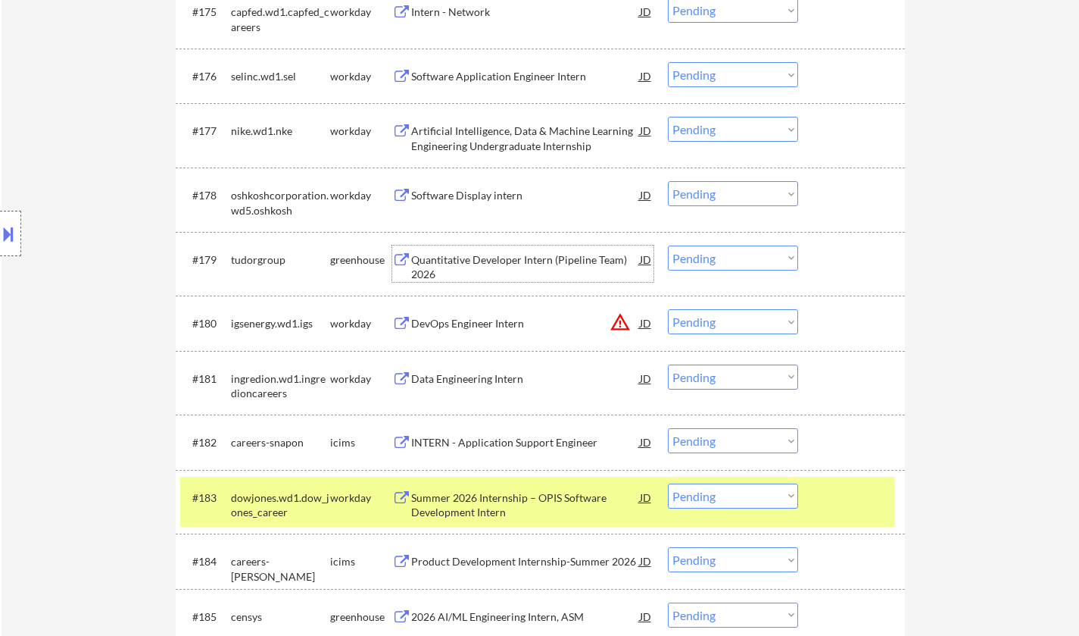
click at [508, 264] on div "Quantitative Developer Intern (Pipeline Team) 2026" at bounding box center [525, 267] width 229 height 30
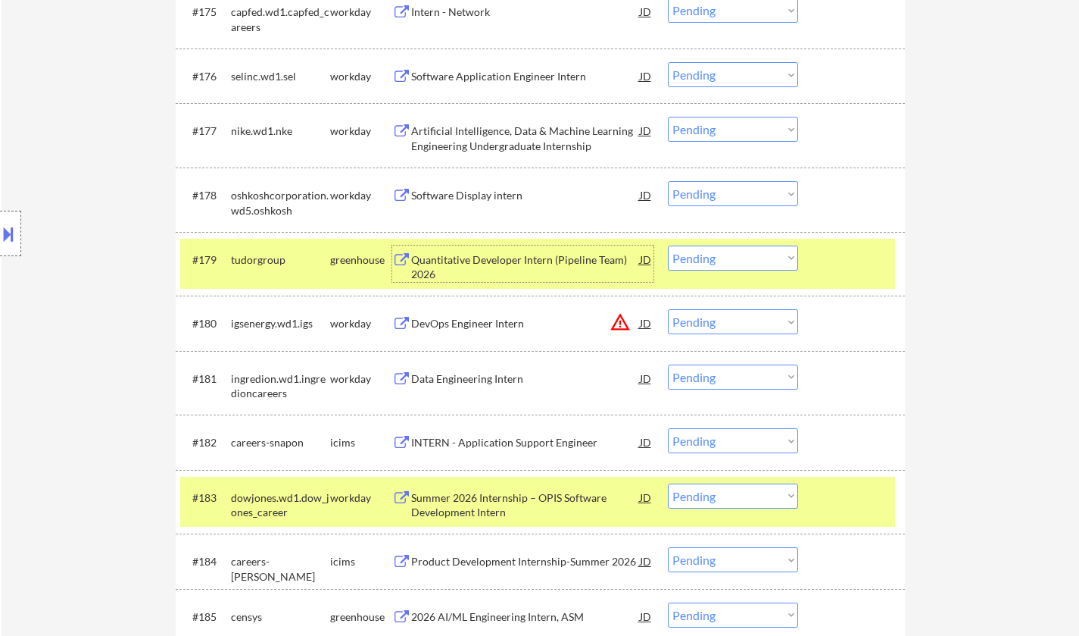
click at [726, 255] on select "Choose an option... Pending Applied Excluded (Questions) Excluded (Expired) Exc…" at bounding box center [733, 257] width 130 height 25
click at [668, 245] on select "Choose an option... Pending Applied Excluded (Questions) Excluded (Expired) Exc…" at bounding box center [733, 257] width 130 height 25
select select ""pending""
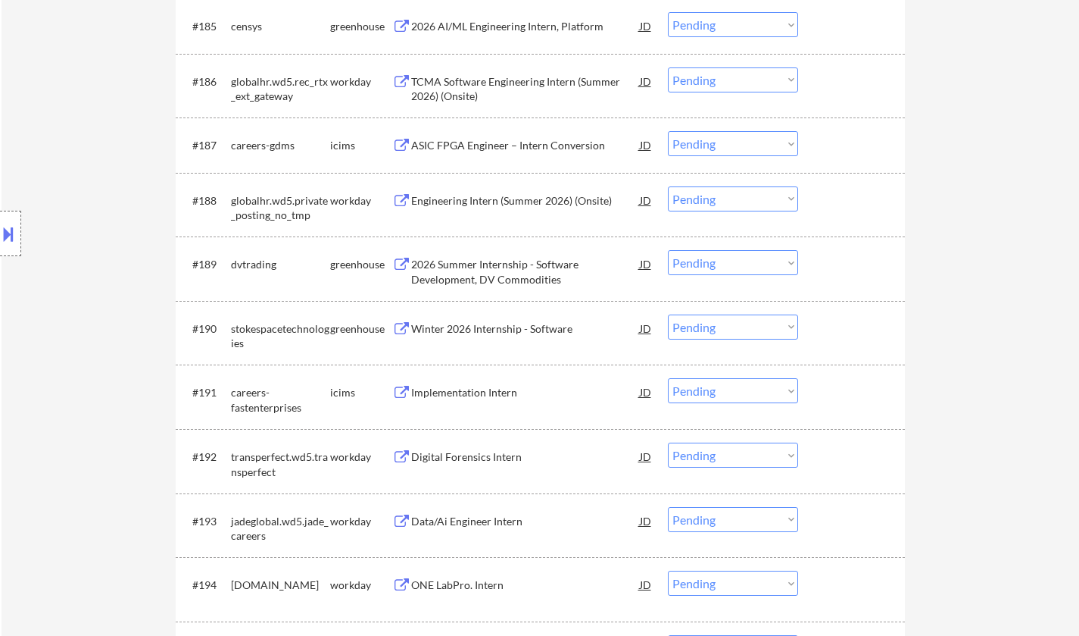
scroll to position [5671, 0]
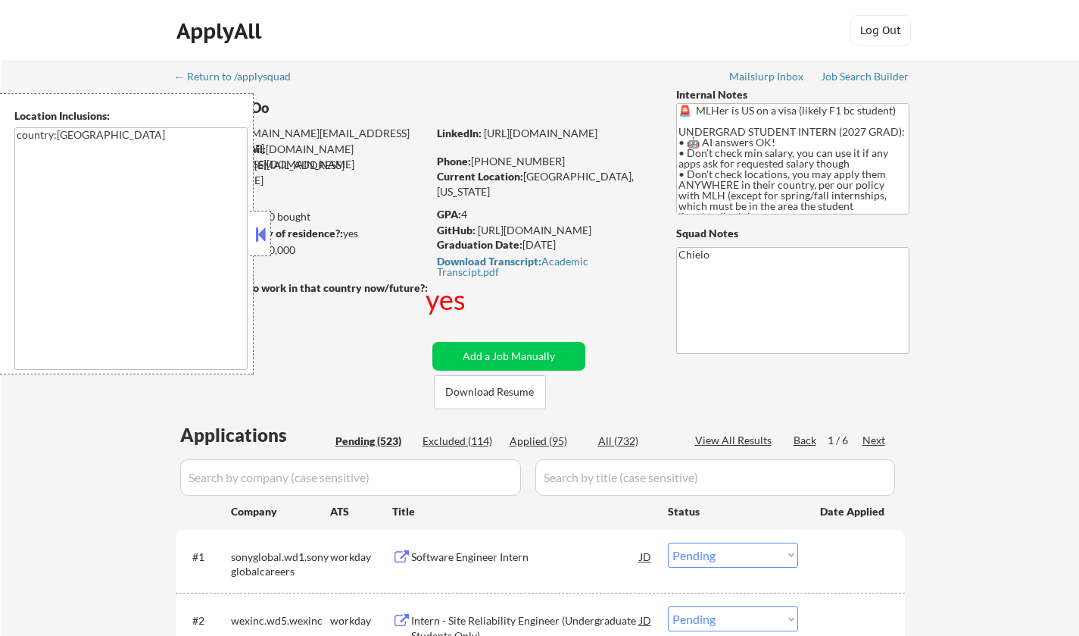
select select ""pending""
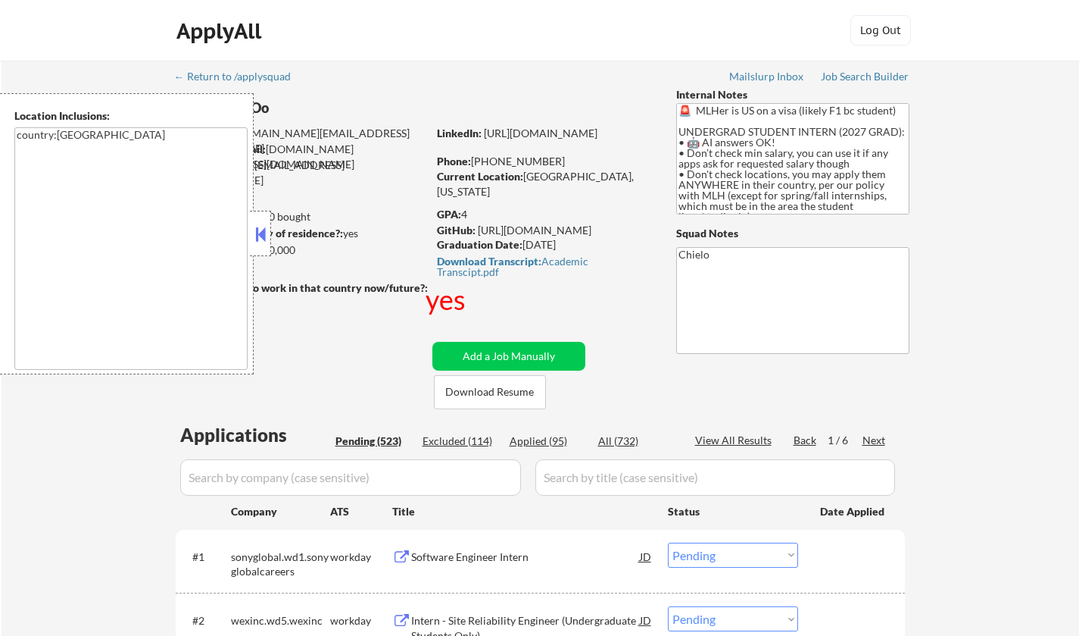
select select ""pending""
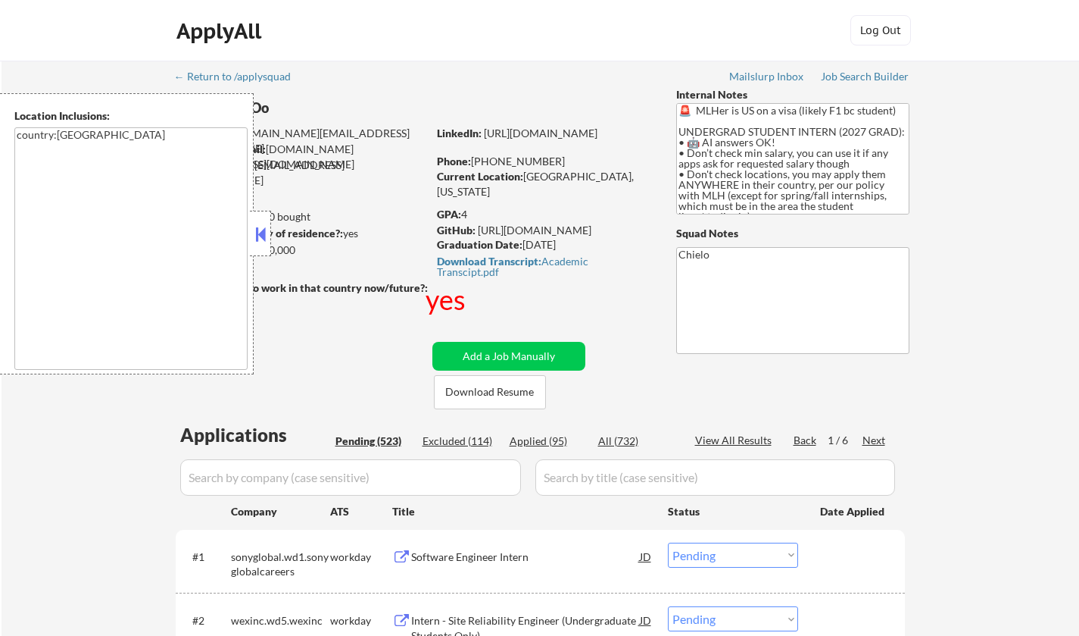
select select ""pending""
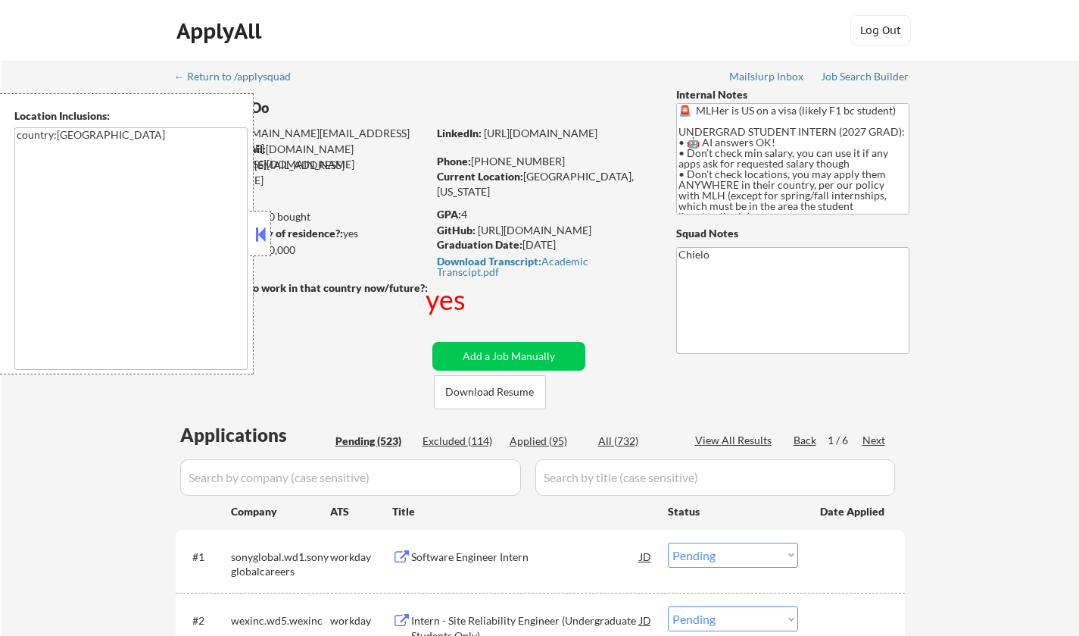
select select ""pending""
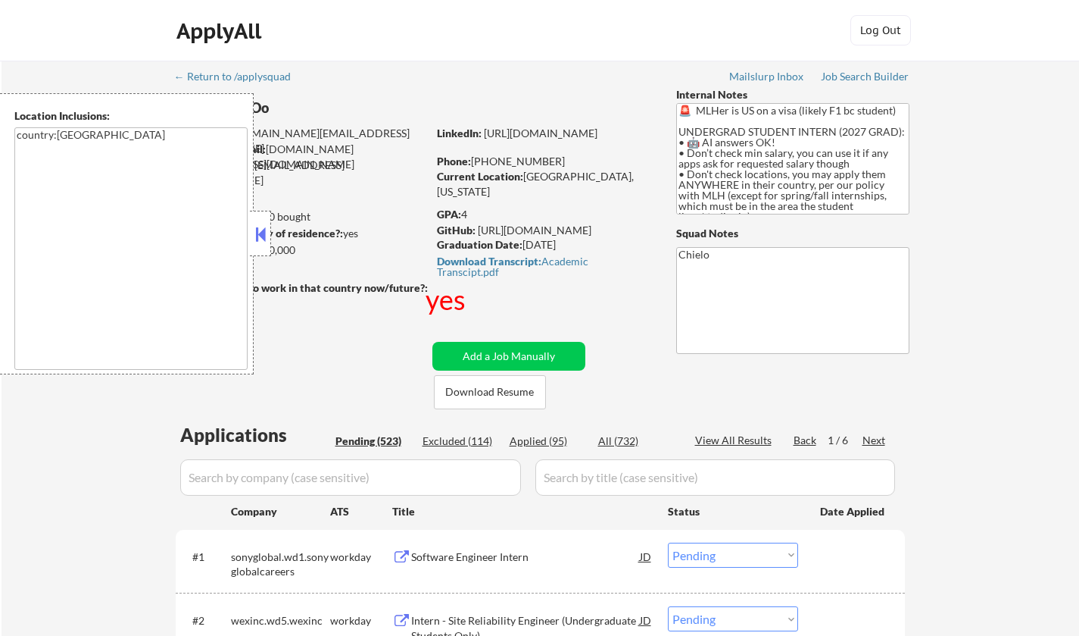
select select ""pending""
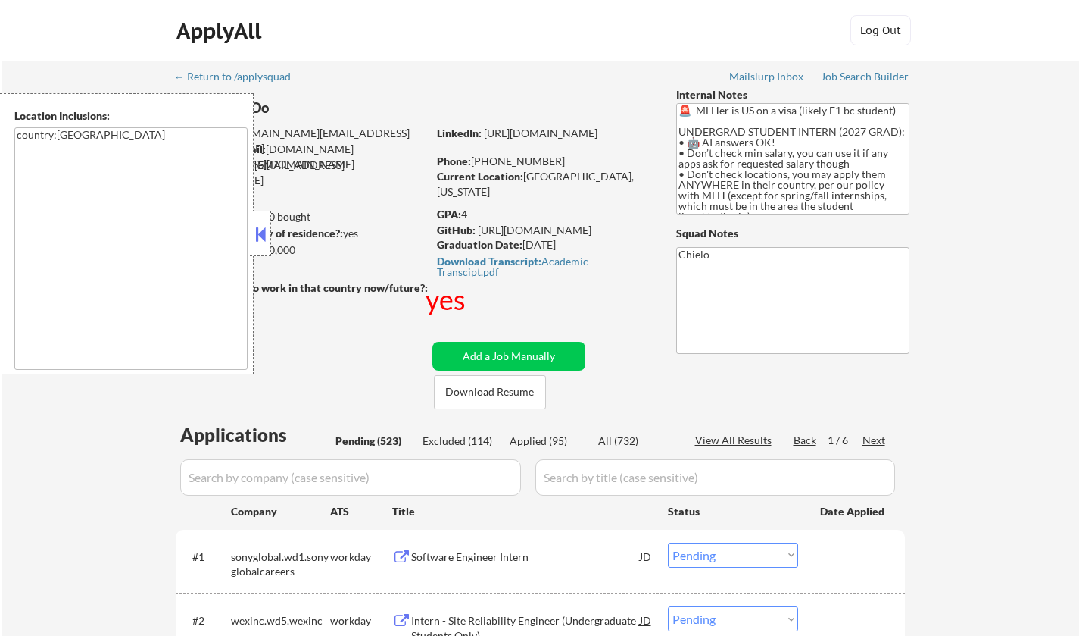
select select ""pending""
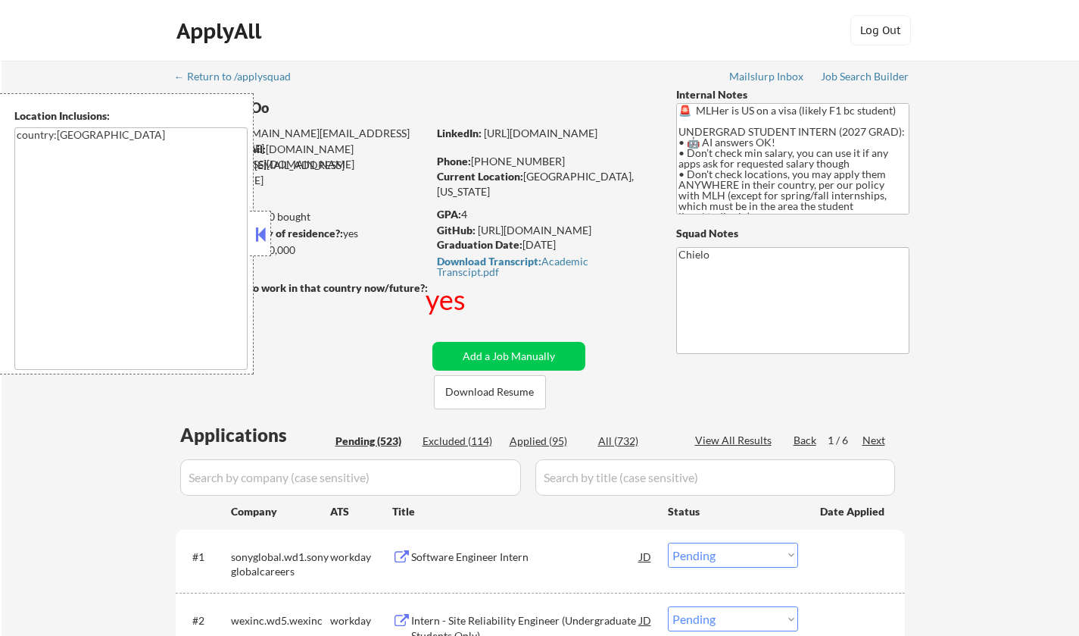
select select ""pending""
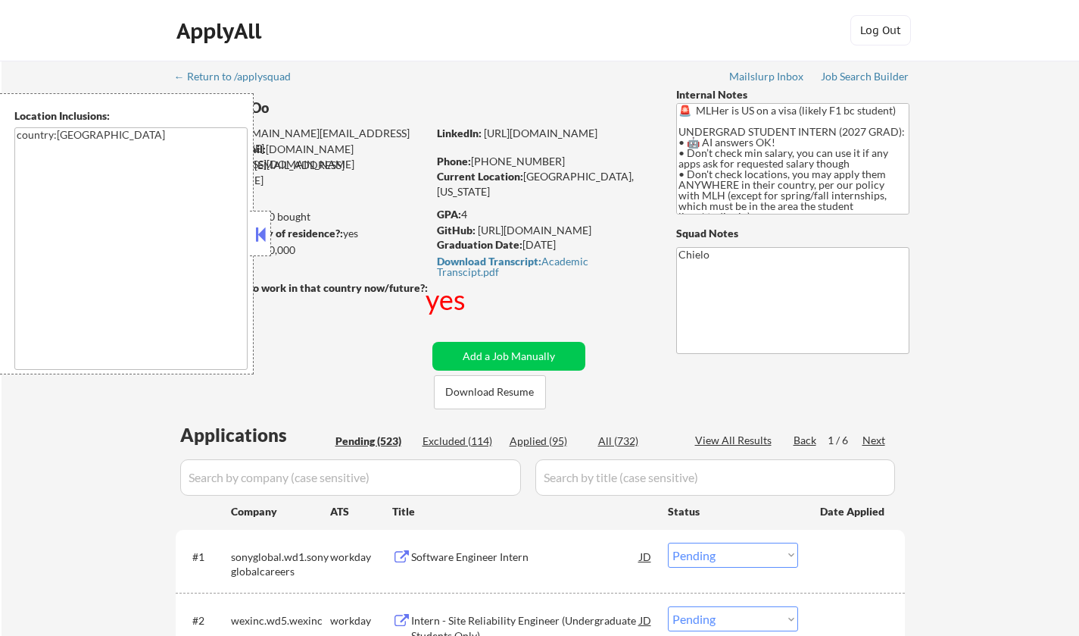
select select ""pending""
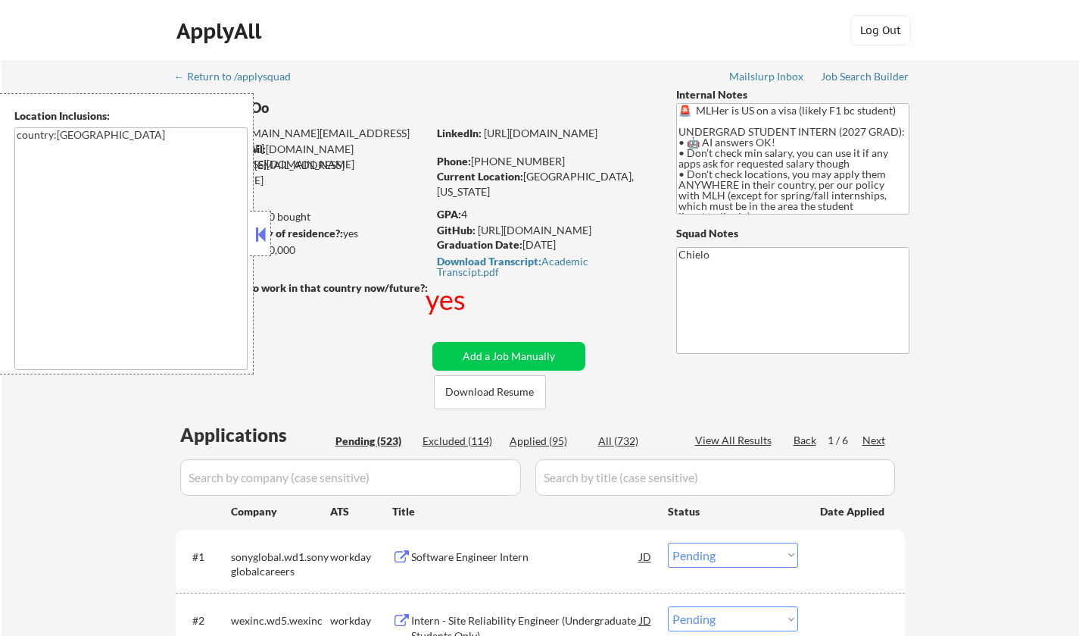
select select ""pending""
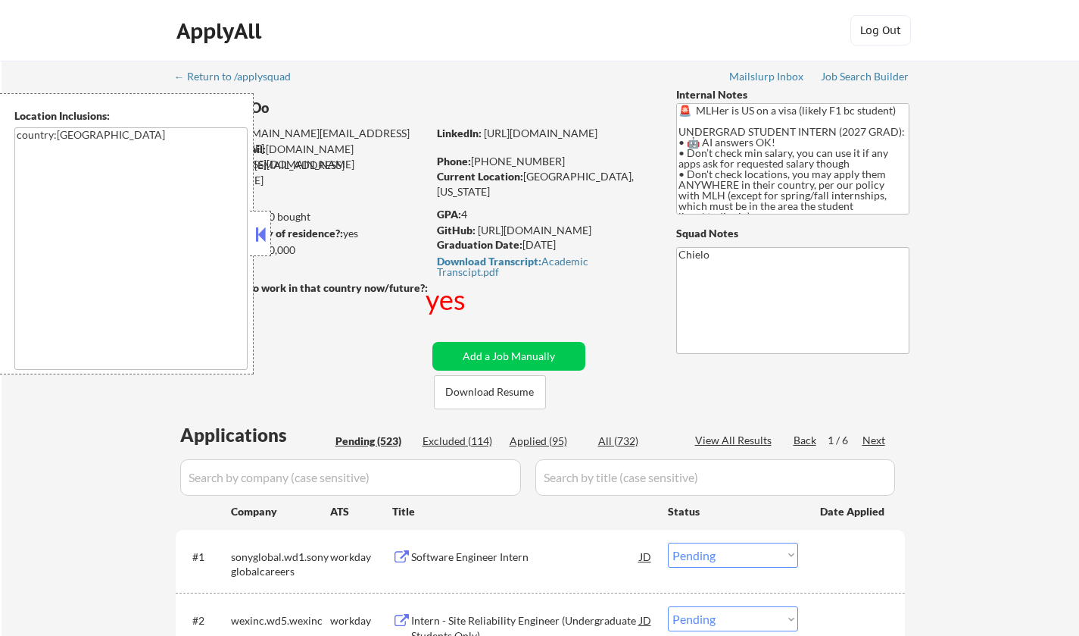
select select ""pending""
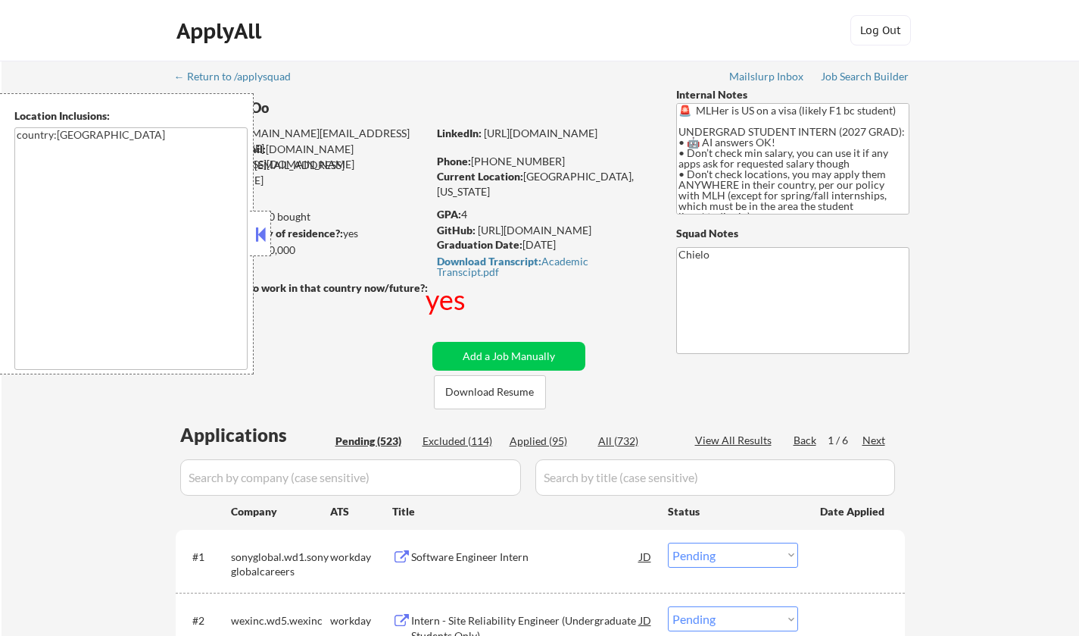
select select ""pending""
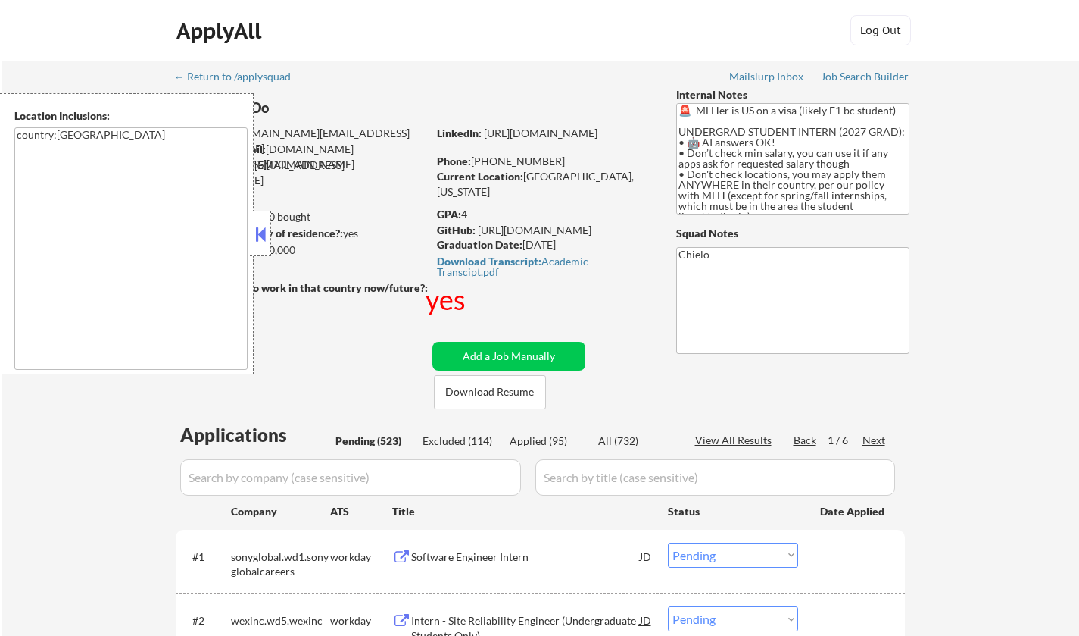
select select ""pending""
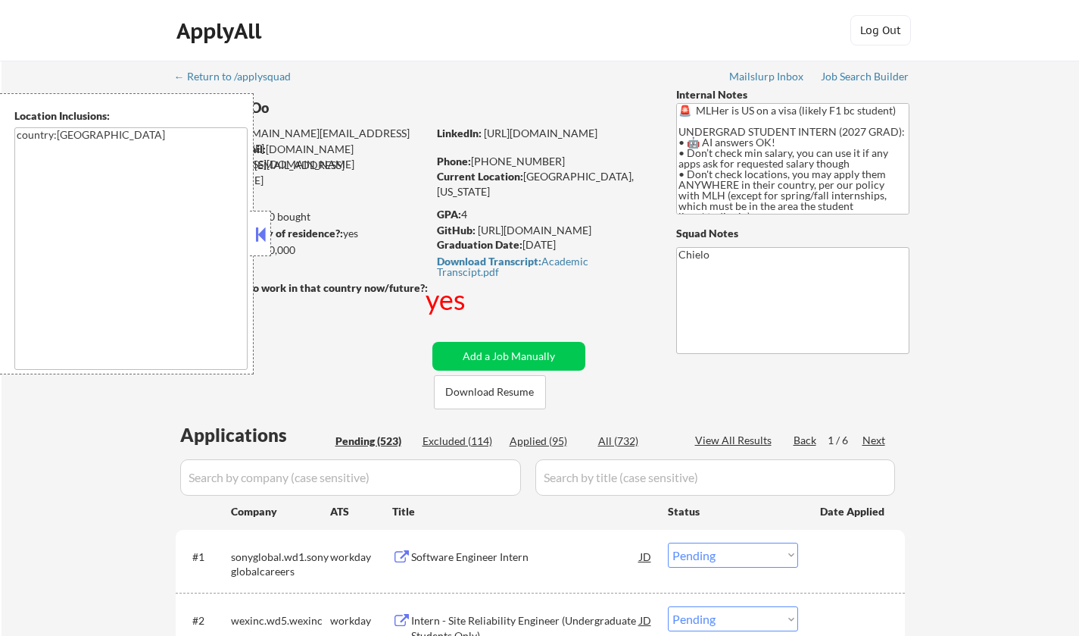
select select ""pending""
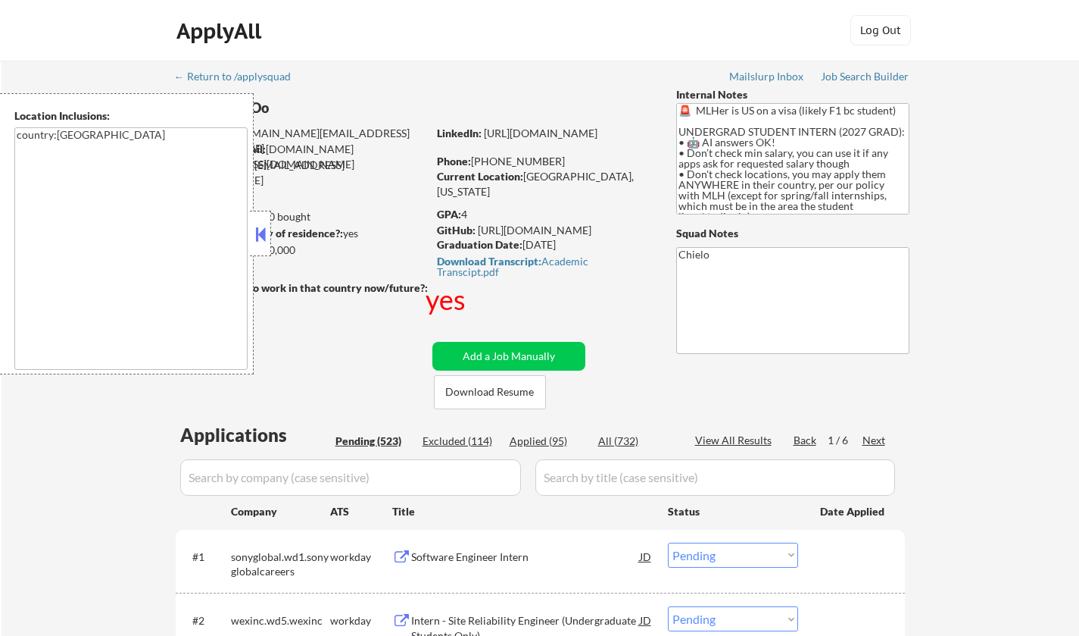
select select ""pending""
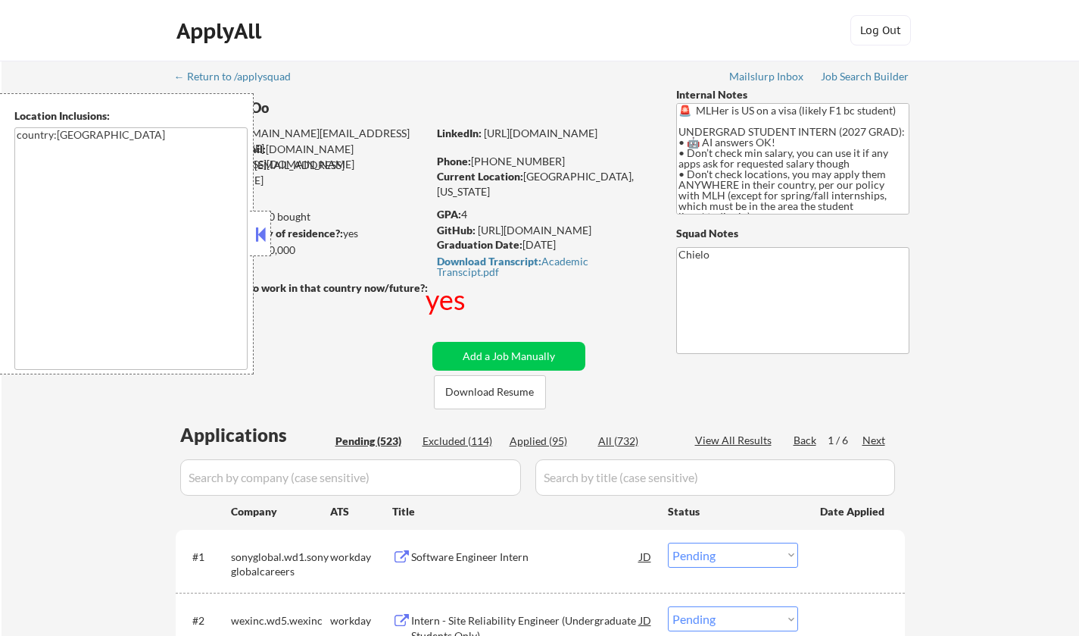
select select ""pending""
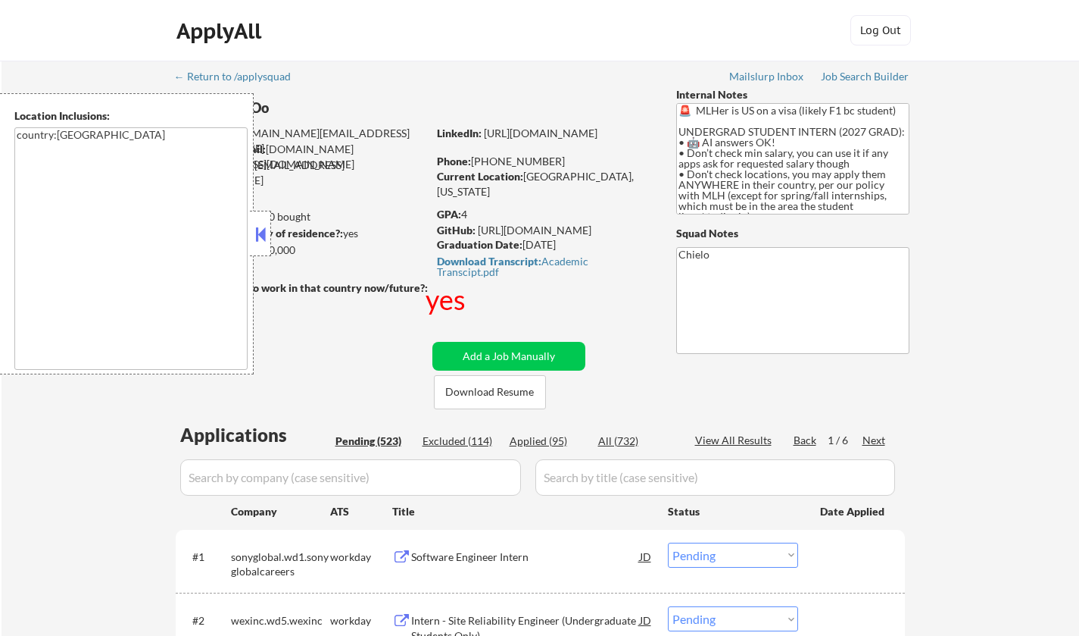
select select ""pending""
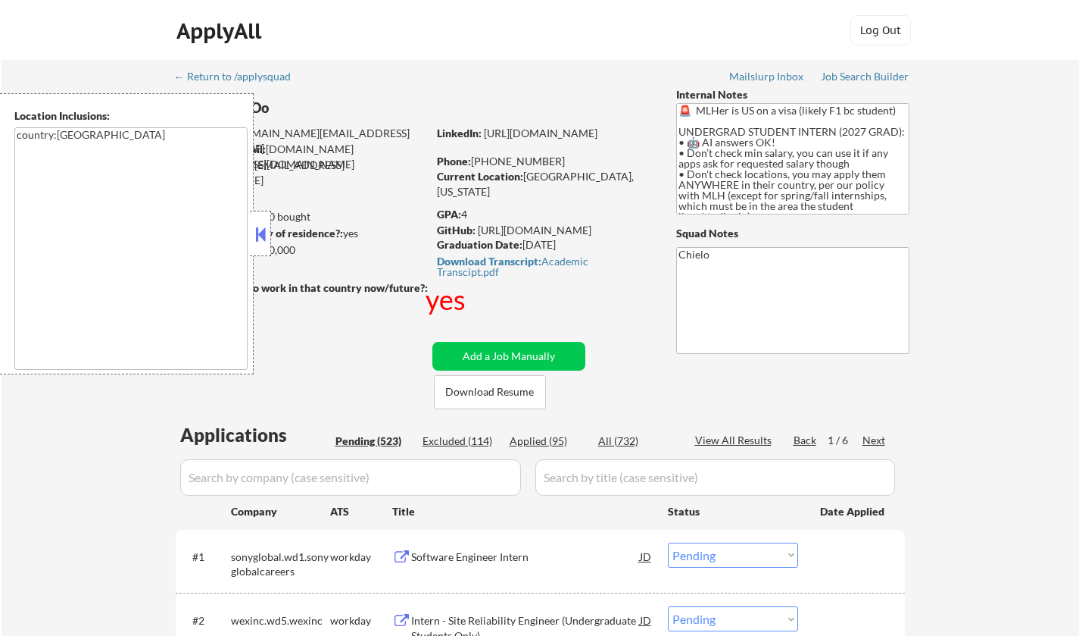
select select ""pending""
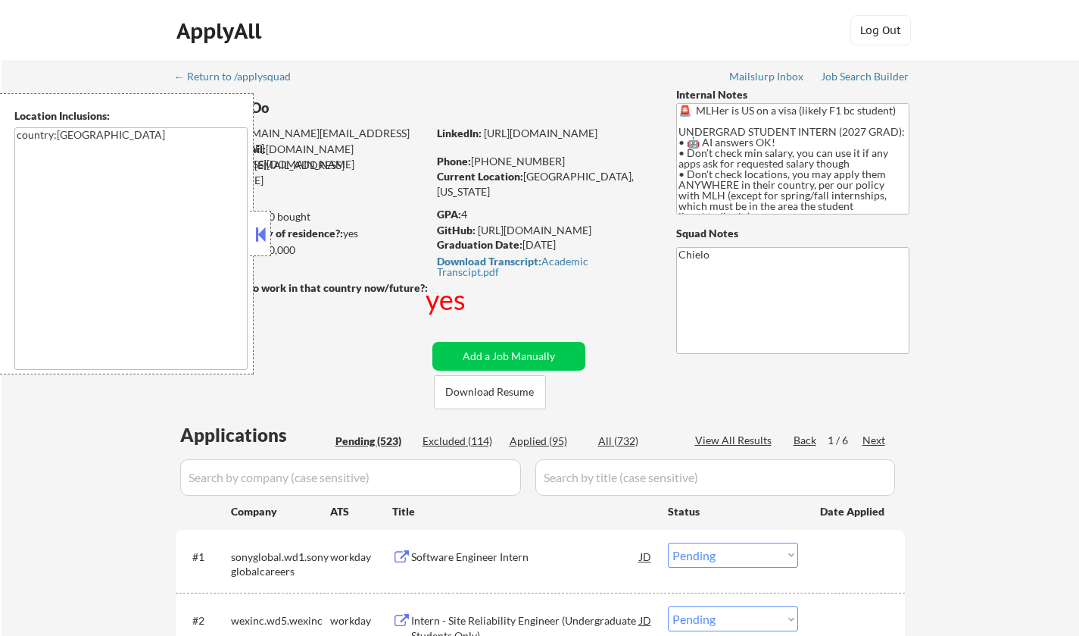
select select ""pending""
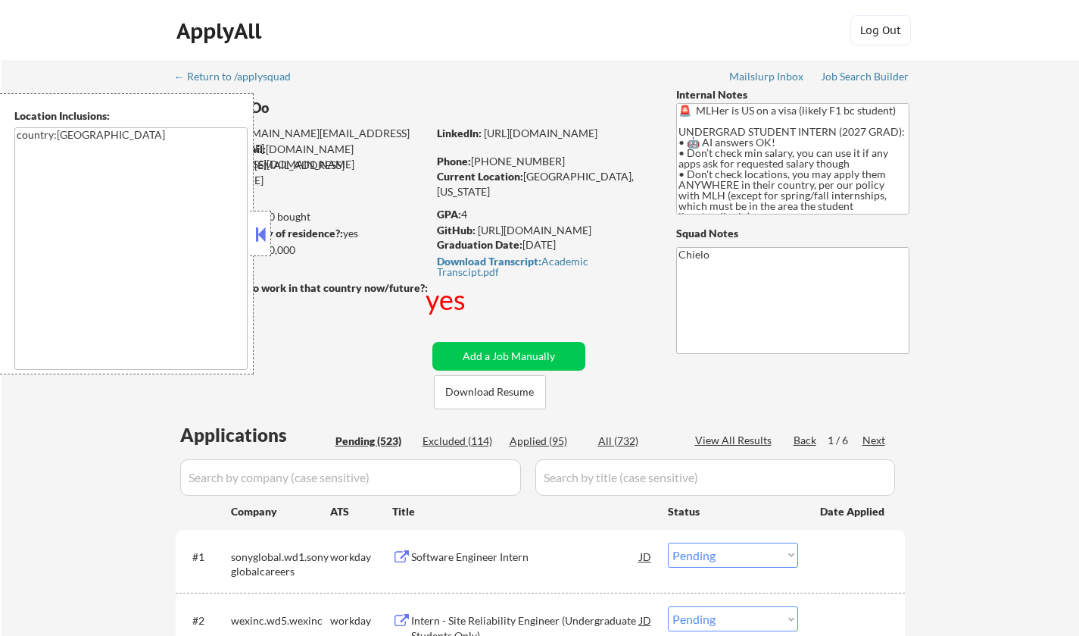
select select ""pending""
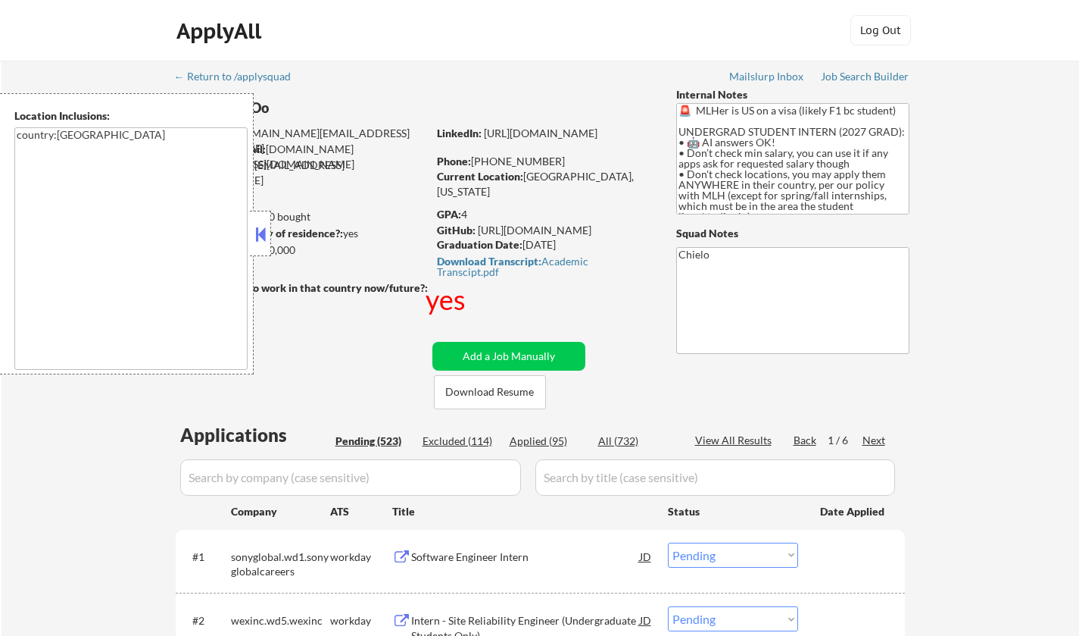
select select ""pending""
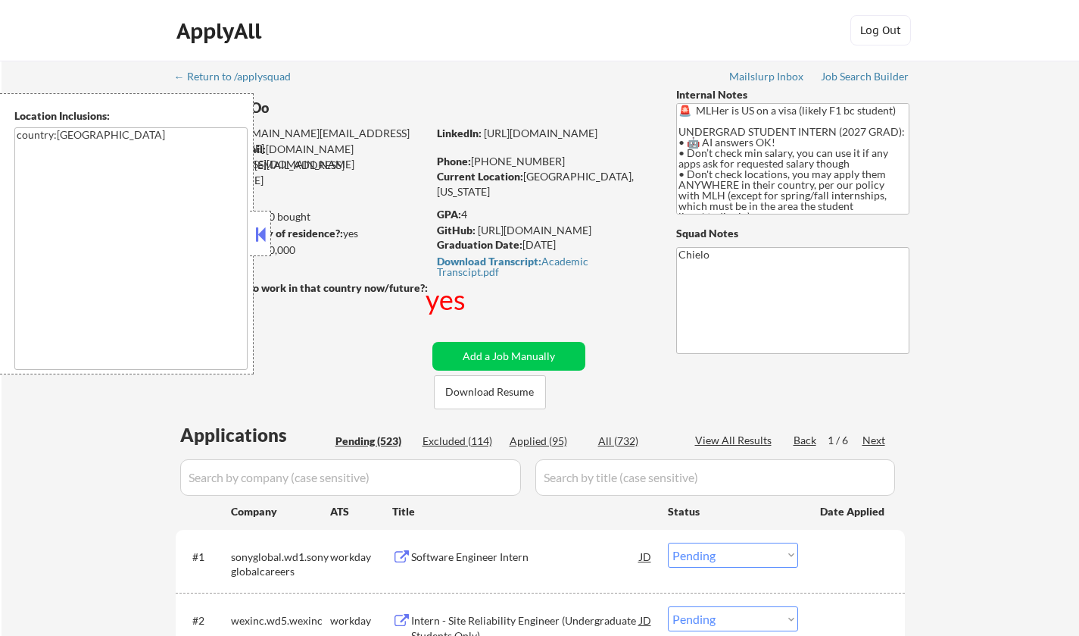
click at [876, 436] on div "Next" at bounding box center [875, 440] width 24 height 15
click at [873, 437] on div "Next" at bounding box center [875, 440] width 24 height 15
click at [256, 233] on button at bounding box center [260, 234] width 17 height 23
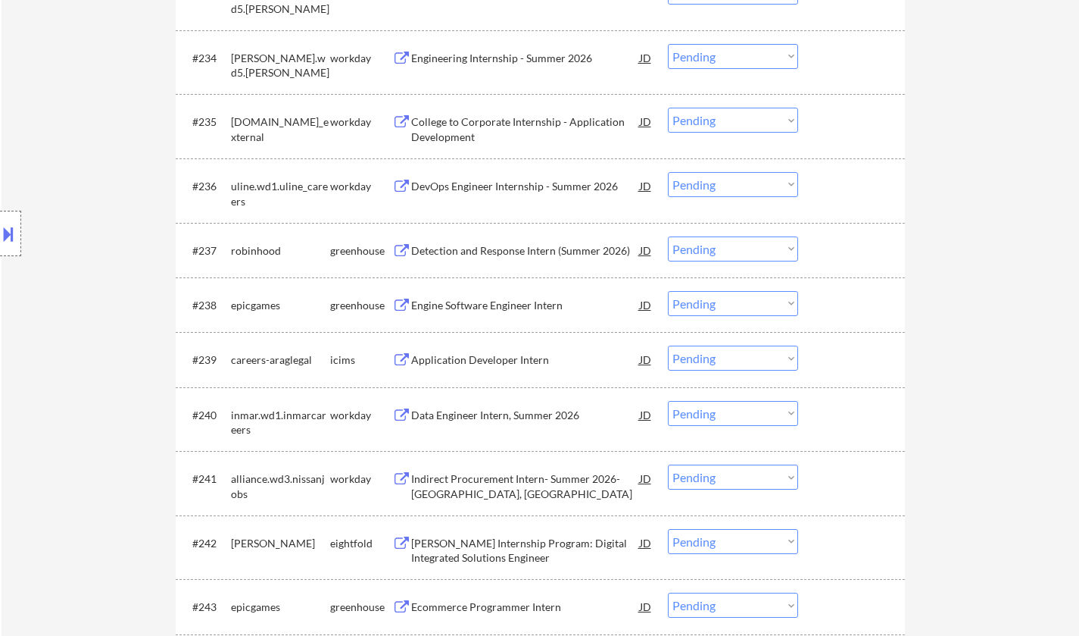
scroll to position [2575, 0]
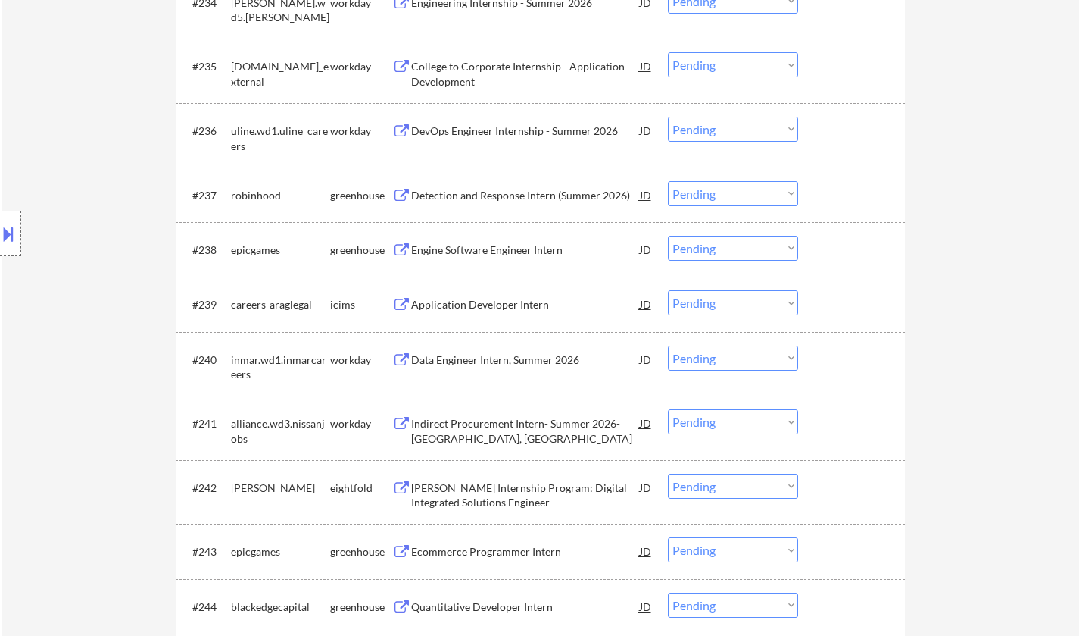
click at [477, 252] on div "Engine Software Engineer Intern" at bounding box center [525, 249] width 229 height 15
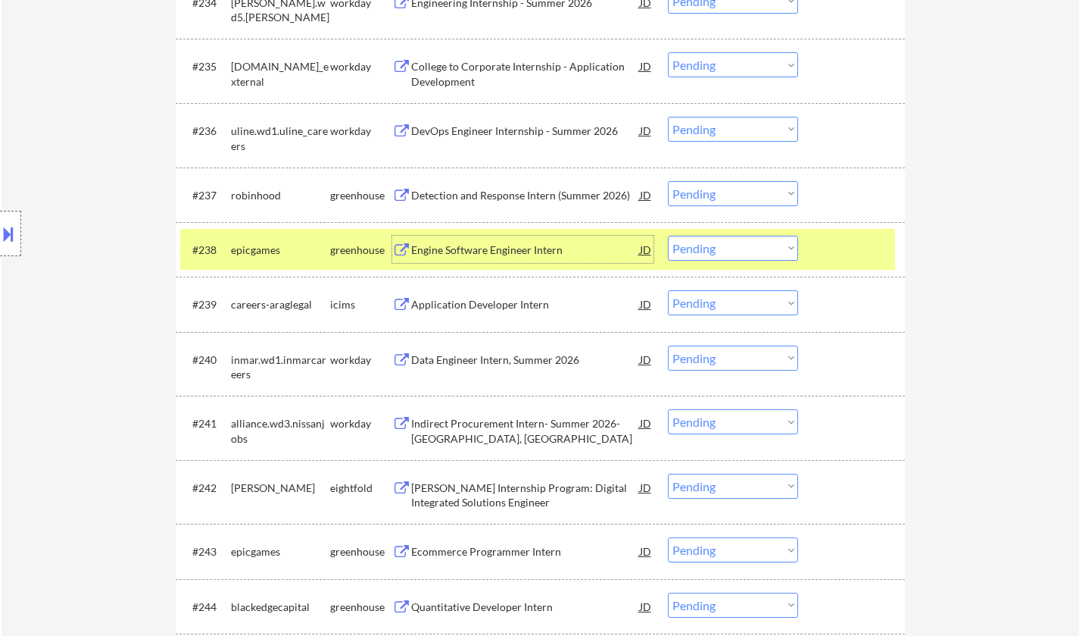
click at [744, 248] on select "Choose an option... Pending Applied Excluded (Questions) Excluded (Expired) Exc…" at bounding box center [733, 248] width 130 height 25
click at [668, 236] on select "Choose an option... Pending Applied Excluded (Questions) Excluded (Expired) Exc…" at bounding box center [733, 248] width 130 height 25
select select ""pending""
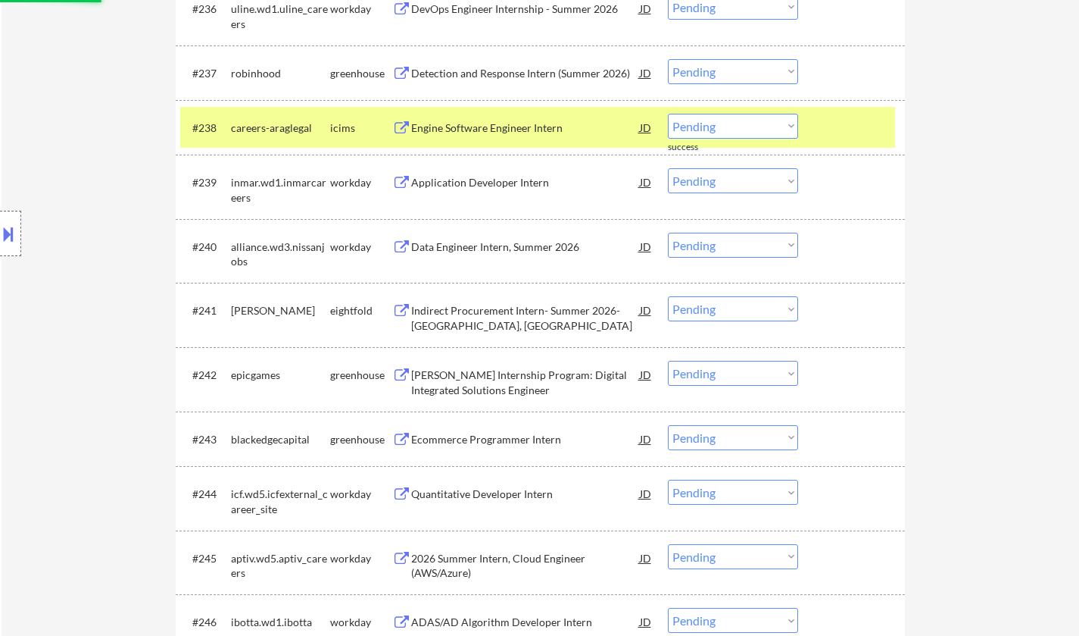
scroll to position [2727, 0]
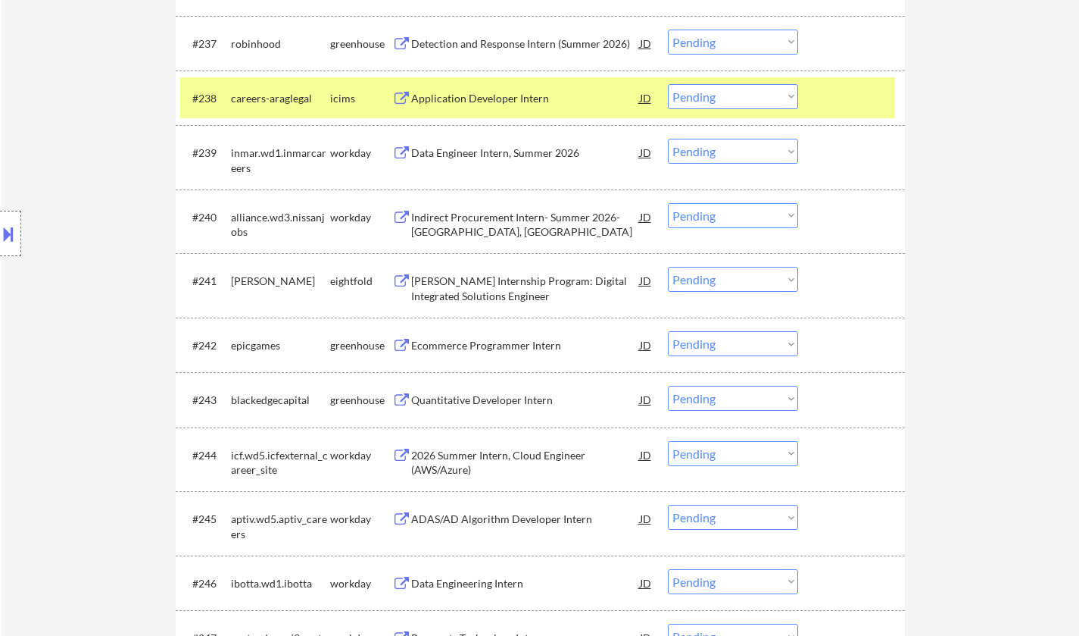
click at [474, 404] on div "Quantitative Developer Intern" at bounding box center [525, 399] width 229 height 15
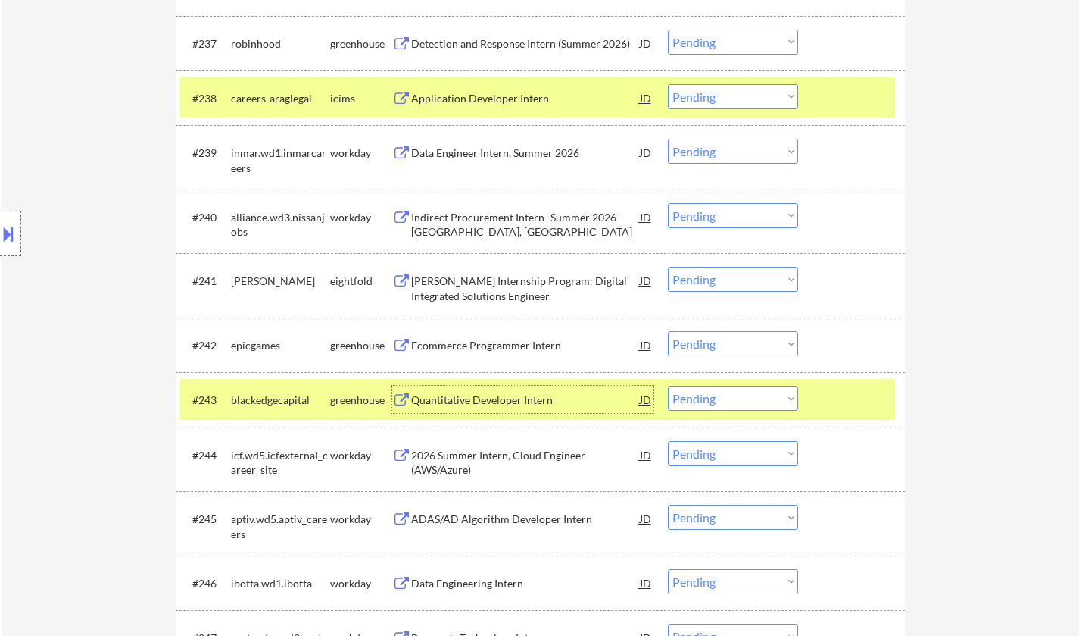
click at [755, 405] on select "Choose an option... Pending Applied Excluded (Questions) Excluded (Expired) Exc…" at bounding box center [733, 398] width 130 height 25
click at [668, 386] on select "Choose an option... Pending Applied Excluded (Questions) Excluded (Expired) Exc…" at bounding box center [733, 398] width 130 height 25
select select ""pending""
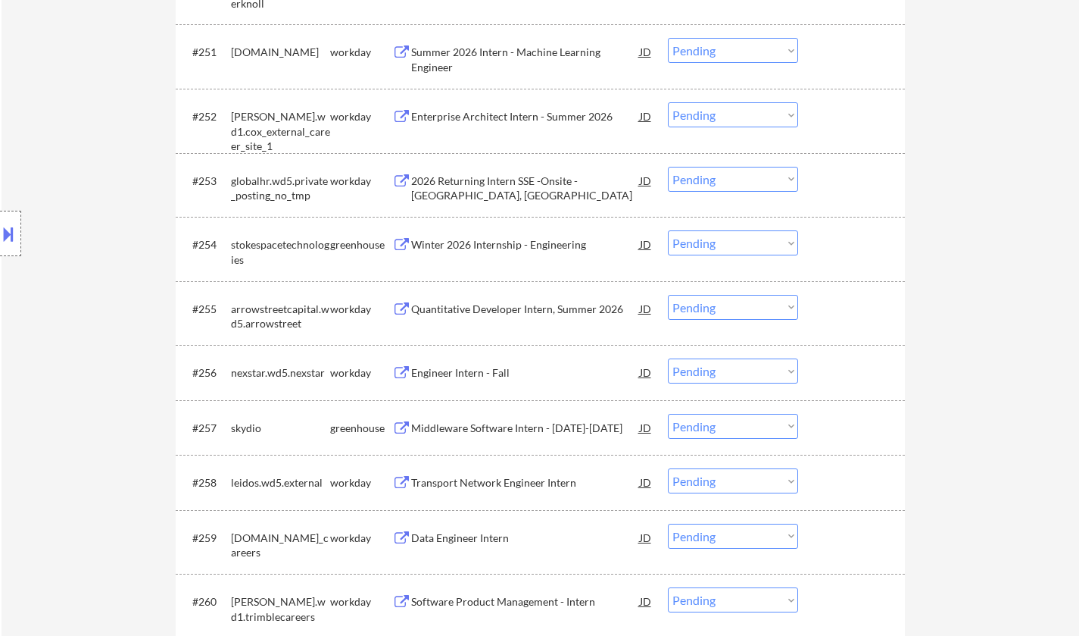
scroll to position [3787, 0]
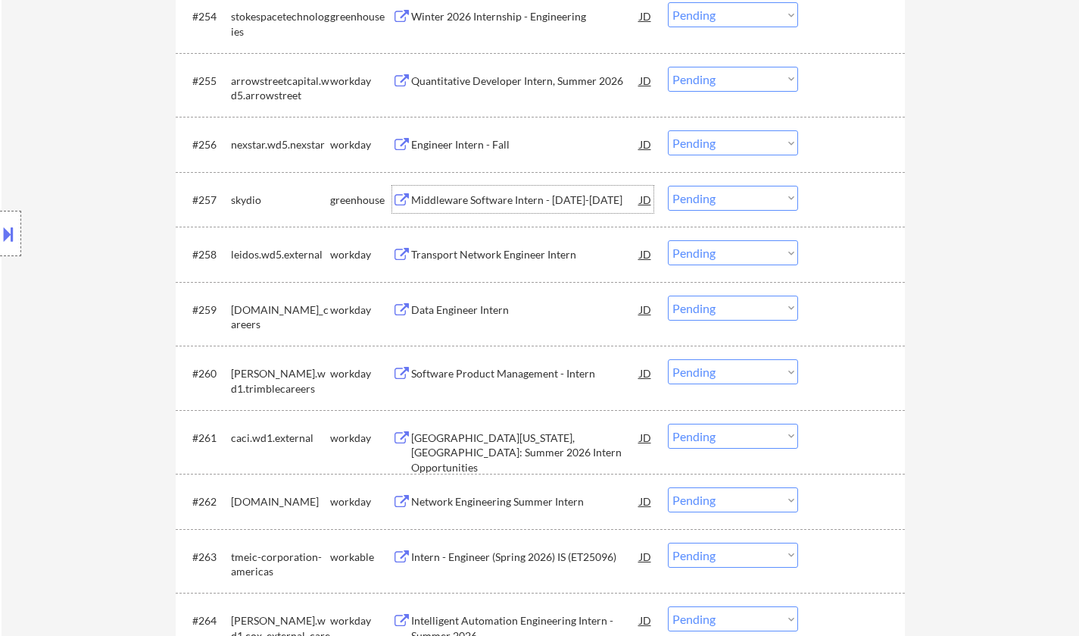
click at [477, 203] on div "Middleware Software Intern - Jan-April 2026" at bounding box center [525, 199] width 229 height 15
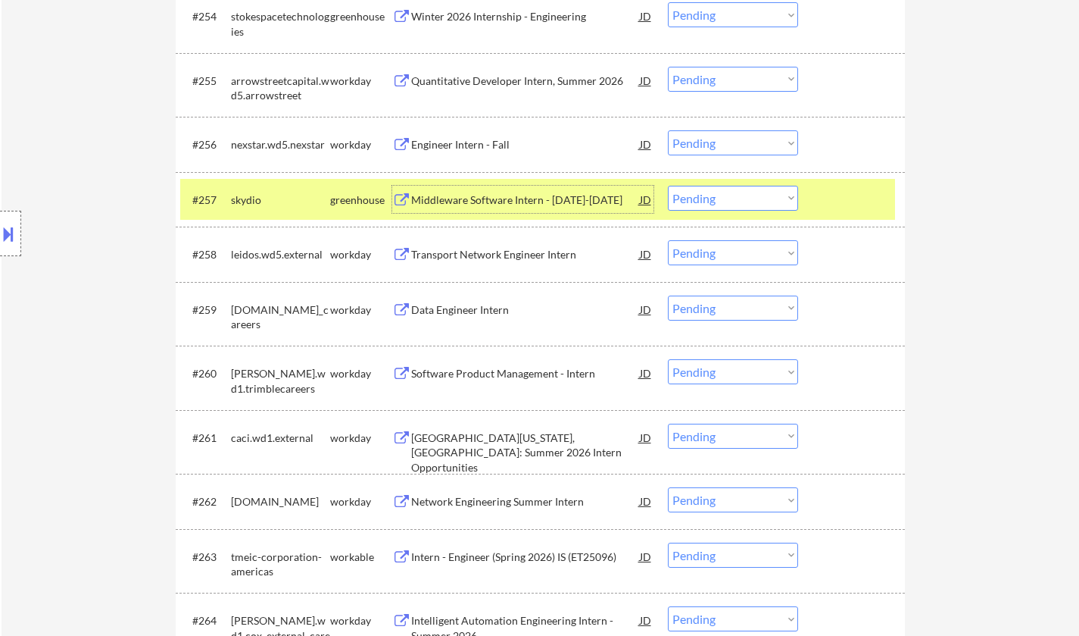
click at [726, 197] on select "Choose an option... Pending Applied Excluded (Questions) Excluded (Expired) Exc…" at bounding box center [733, 198] width 130 height 25
click at [668, 186] on select "Choose an option... Pending Applied Excluded (Questions) Excluded (Expired) Exc…" at bounding box center [733, 198] width 130 height 25
select select ""pending""
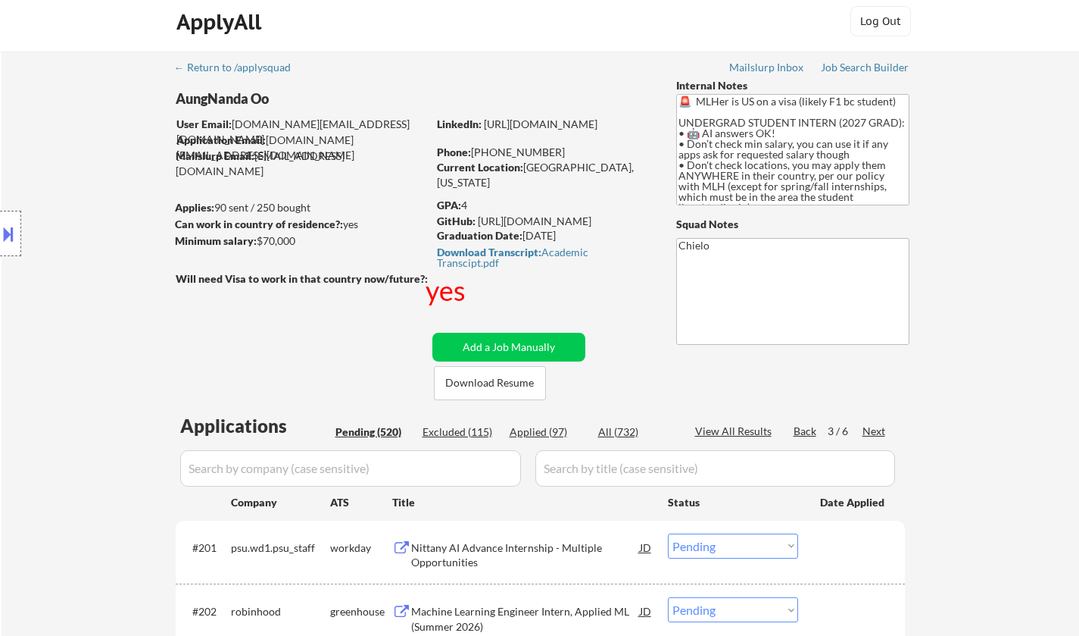
scroll to position [0, 0]
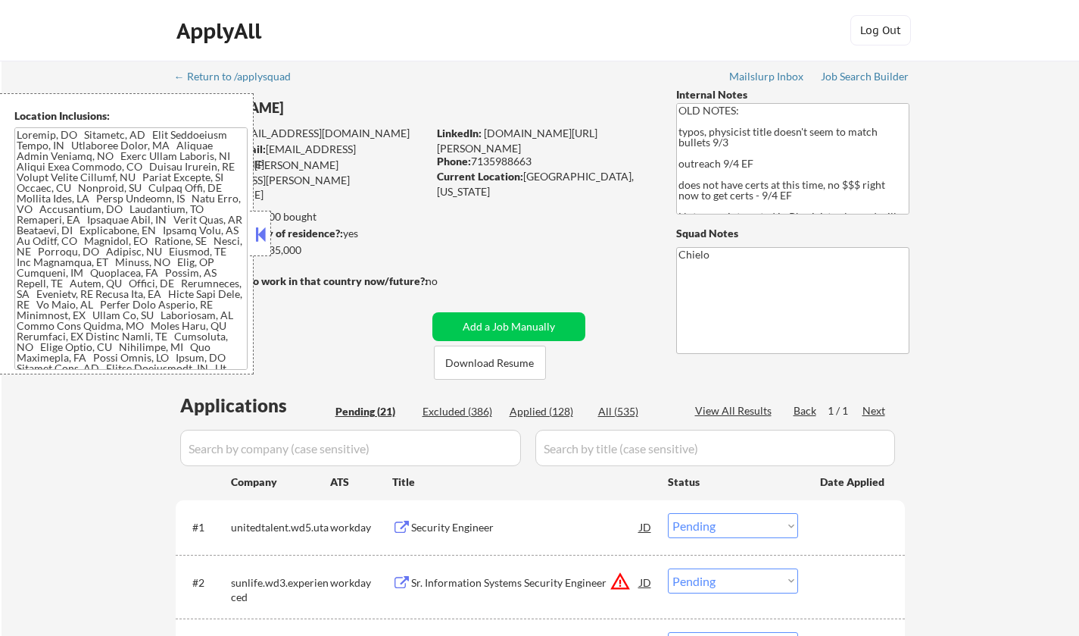
select select ""pending""
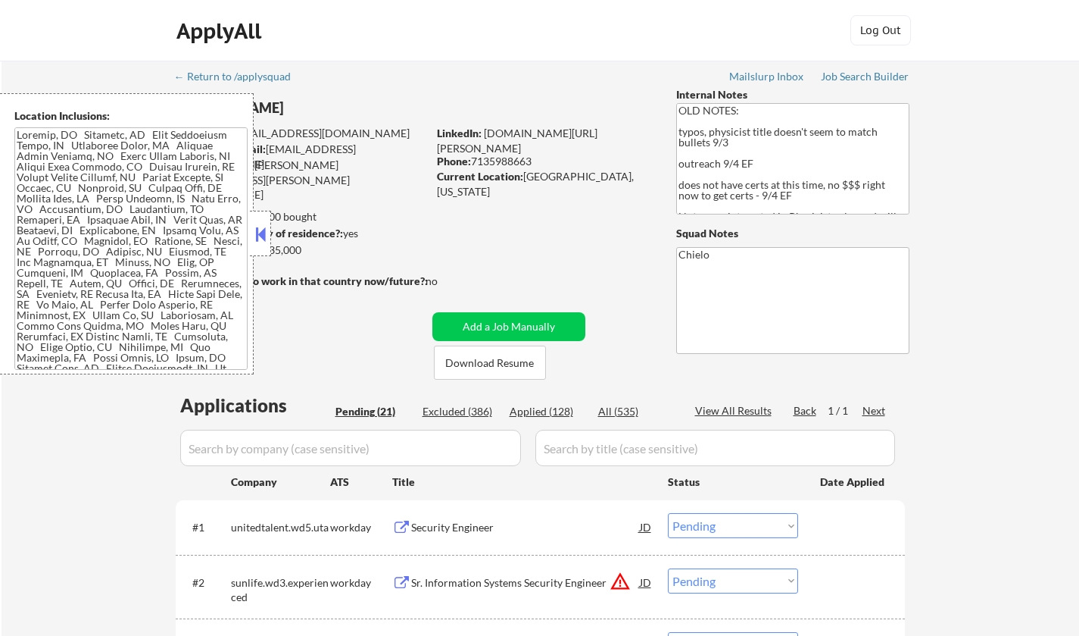
select select ""pending""
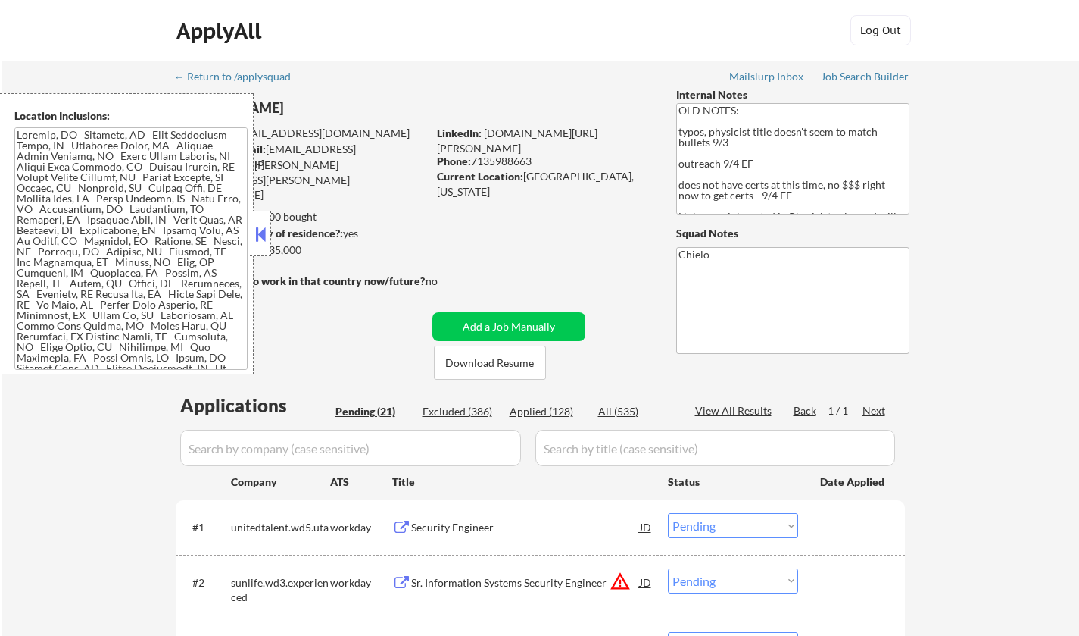
select select ""pending""
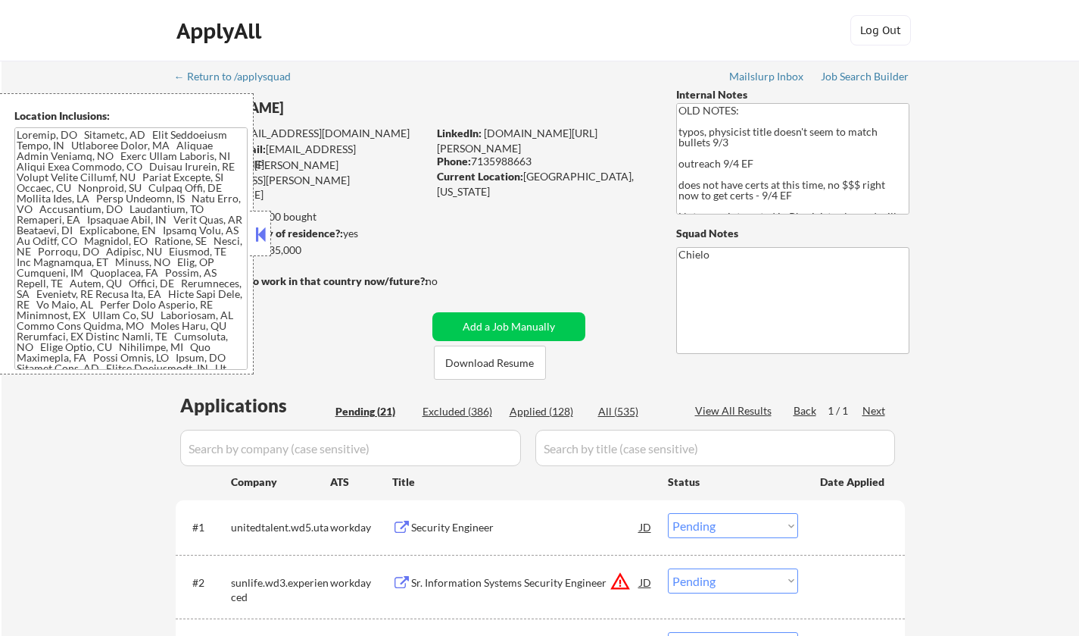
select select ""pending""
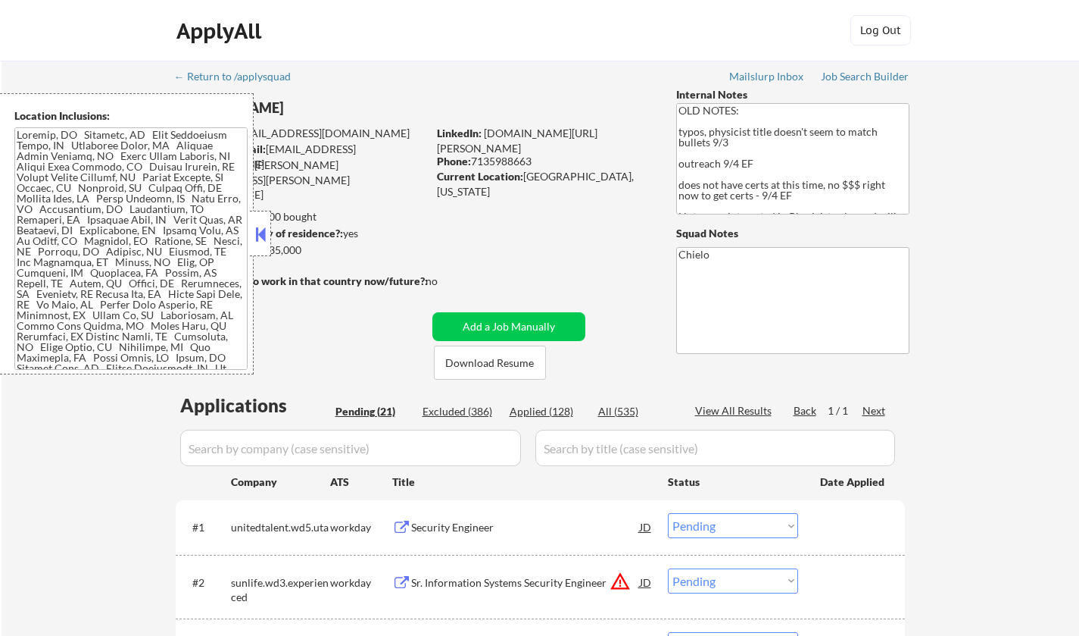
select select ""pending""
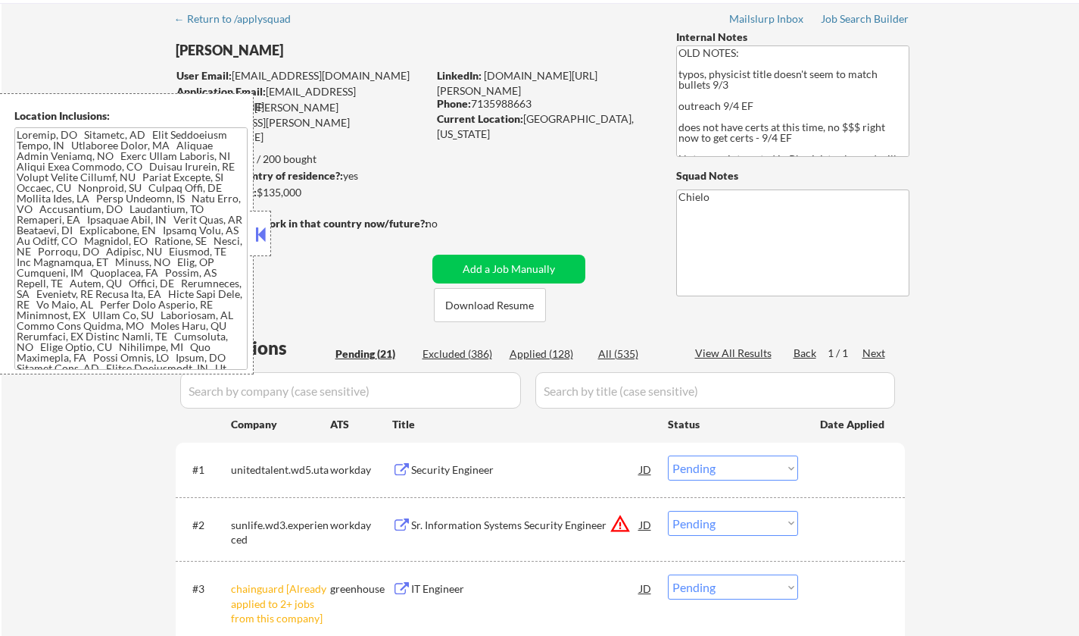
scroll to position [76, 0]
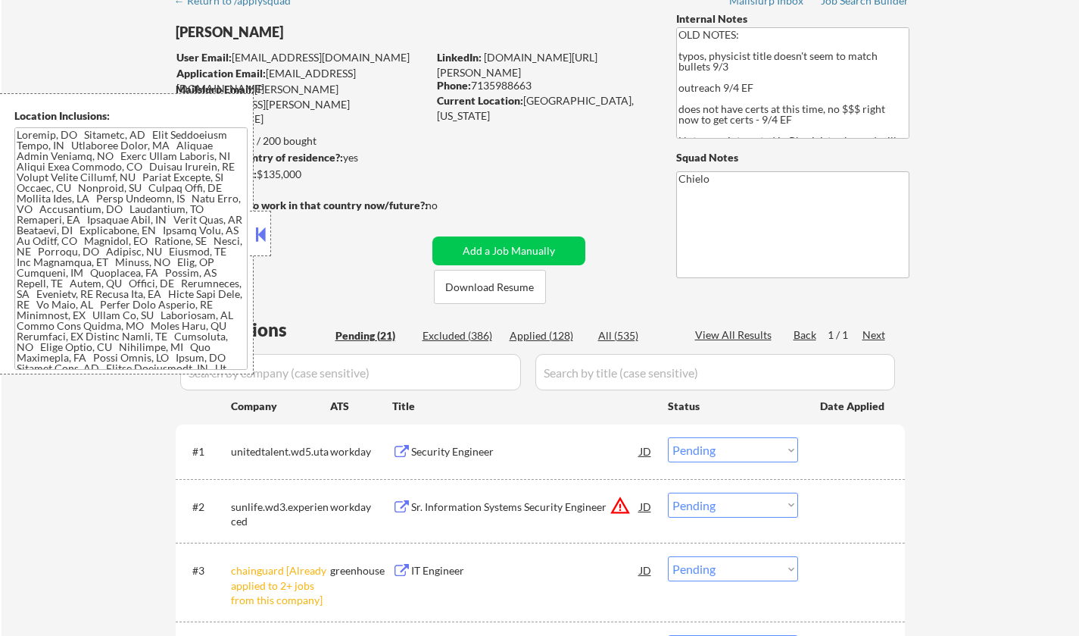
drag, startPoint x: 249, startPoint y: 224, endPoint x: 258, endPoint y: 230, distance: 10.5
click at [252, 226] on div "Location Inclusions:" at bounding box center [135, 233] width 271 height 281
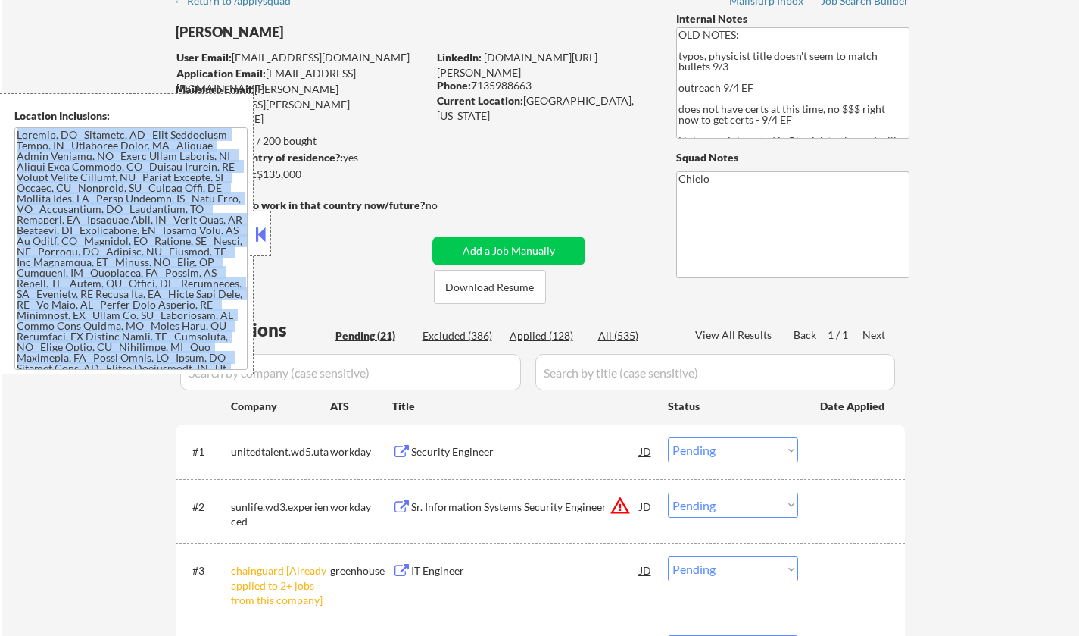
click at [262, 231] on button at bounding box center [260, 234] width 17 height 23
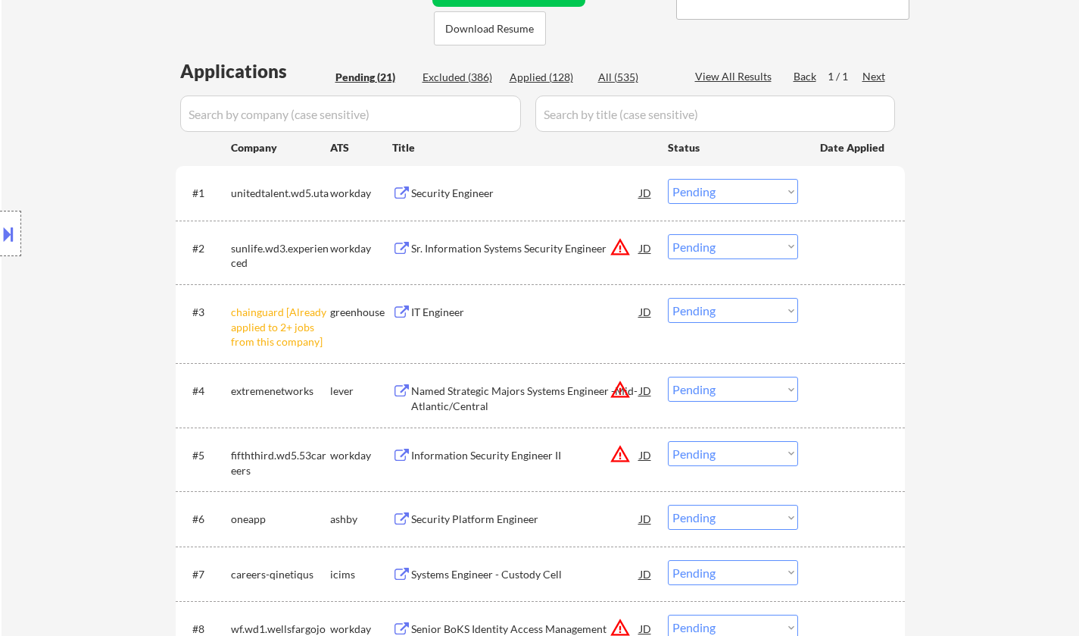
scroll to position [379, 0]
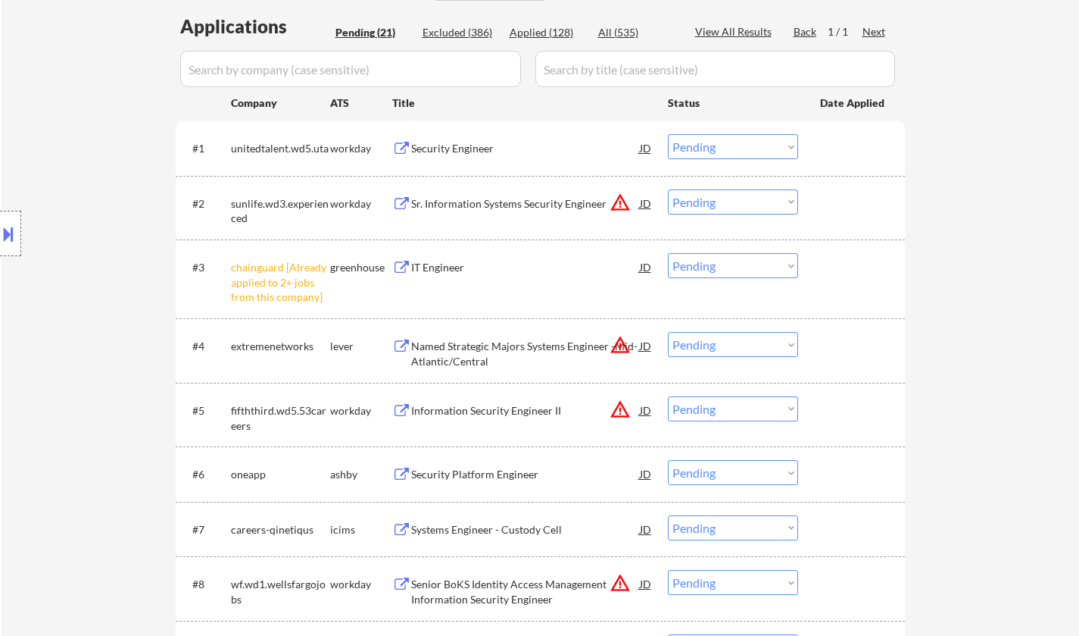
click at [713, 254] on div "#3 chainguard [Already applied to 2+ jobs from this company] greenhouse IT Engi…" at bounding box center [537, 278] width 715 height 65
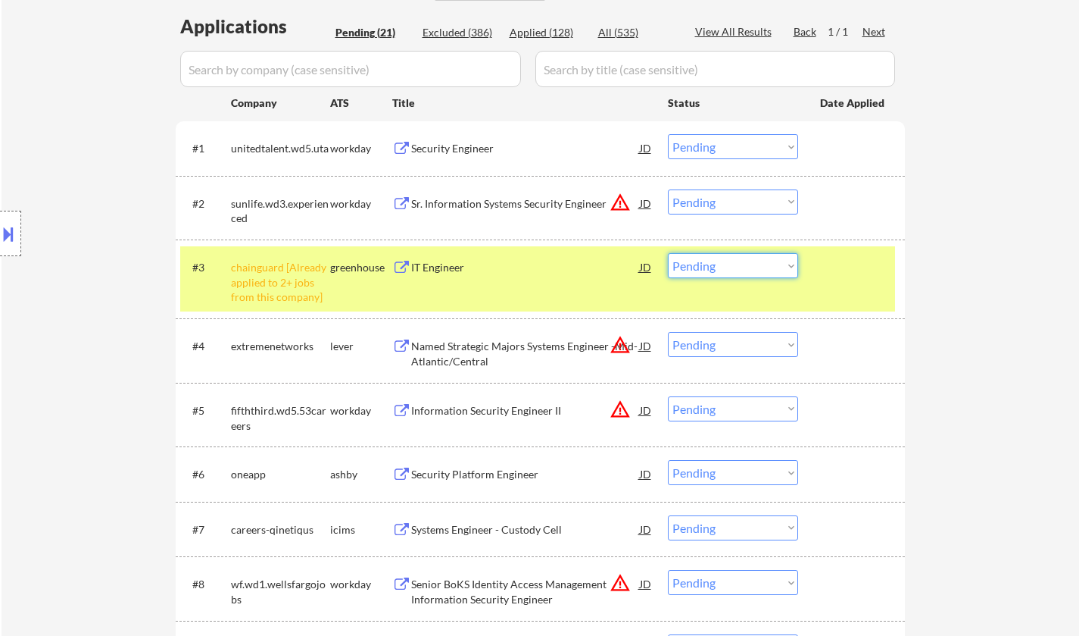
click at [713, 261] on select "Choose an option... Pending Applied Excluded (Questions) Excluded (Expired) Exc…" at bounding box center [733, 265] width 130 height 25
click at [668, 253] on select "Choose an option... Pending Applied Excluded (Questions) Excluded (Expired) Exc…" at bounding box center [733, 265] width 130 height 25
select select ""pending""
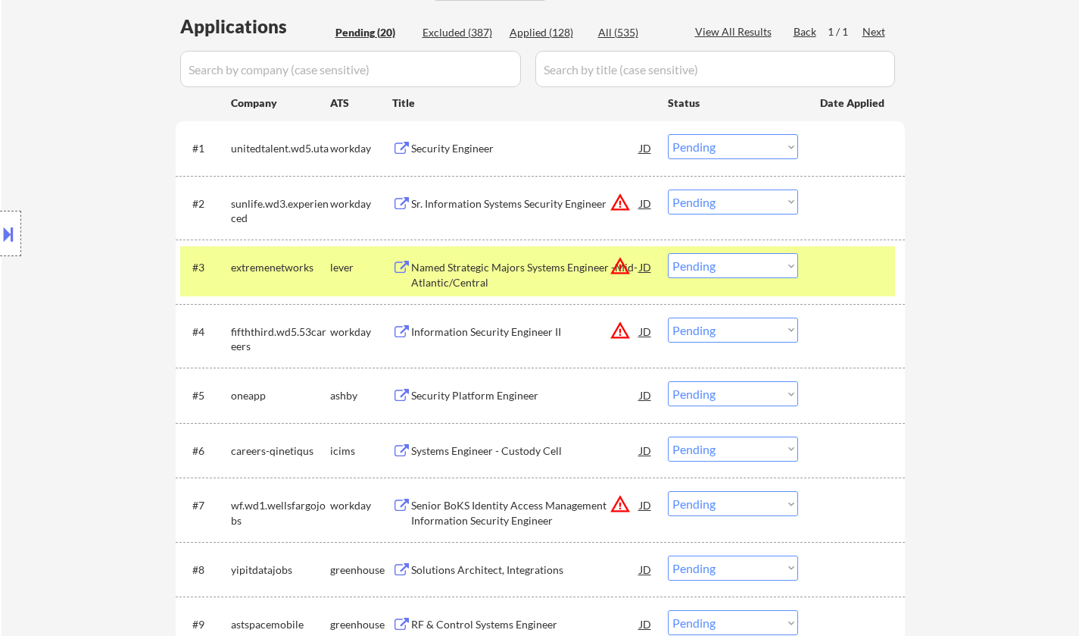
click at [0, 215] on div at bounding box center [10, 233] width 21 height 45
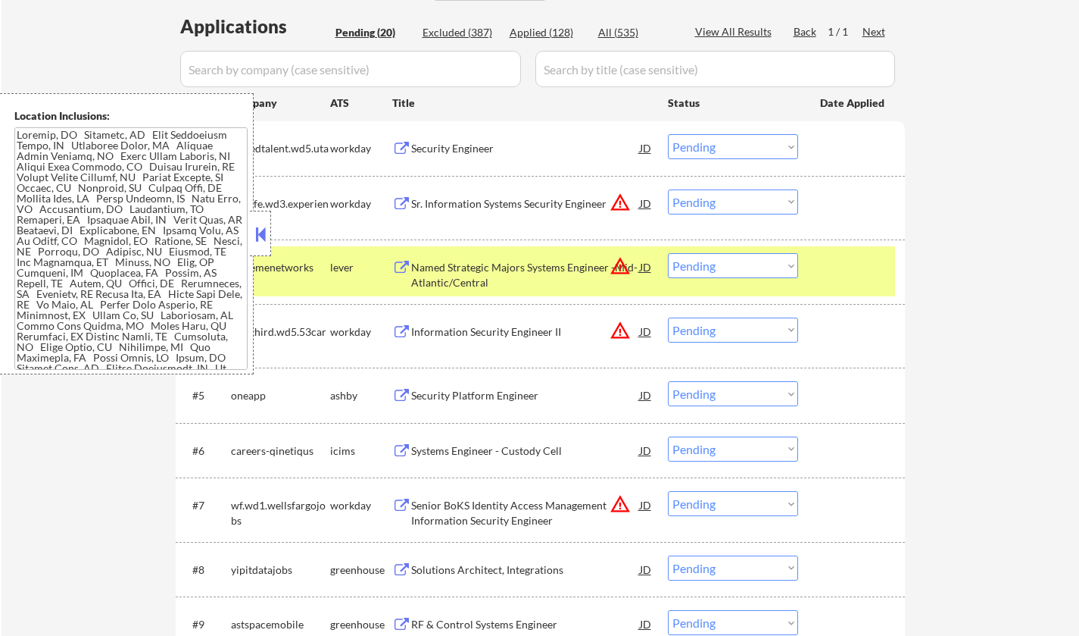
scroll to position [17, 0]
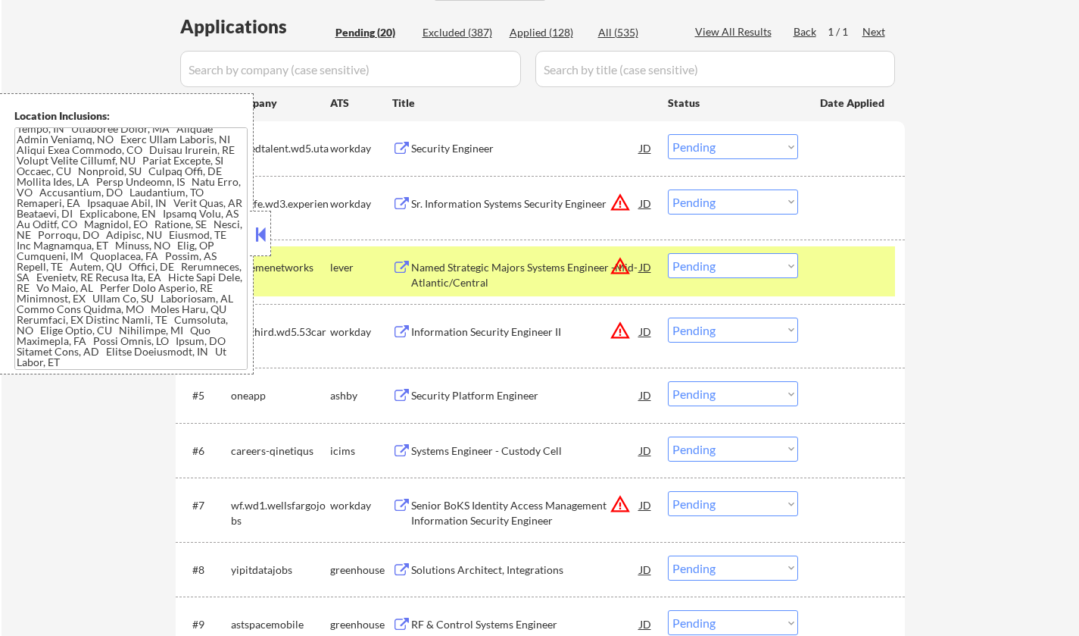
click at [258, 226] on button at bounding box center [260, 234] width 17 height 23
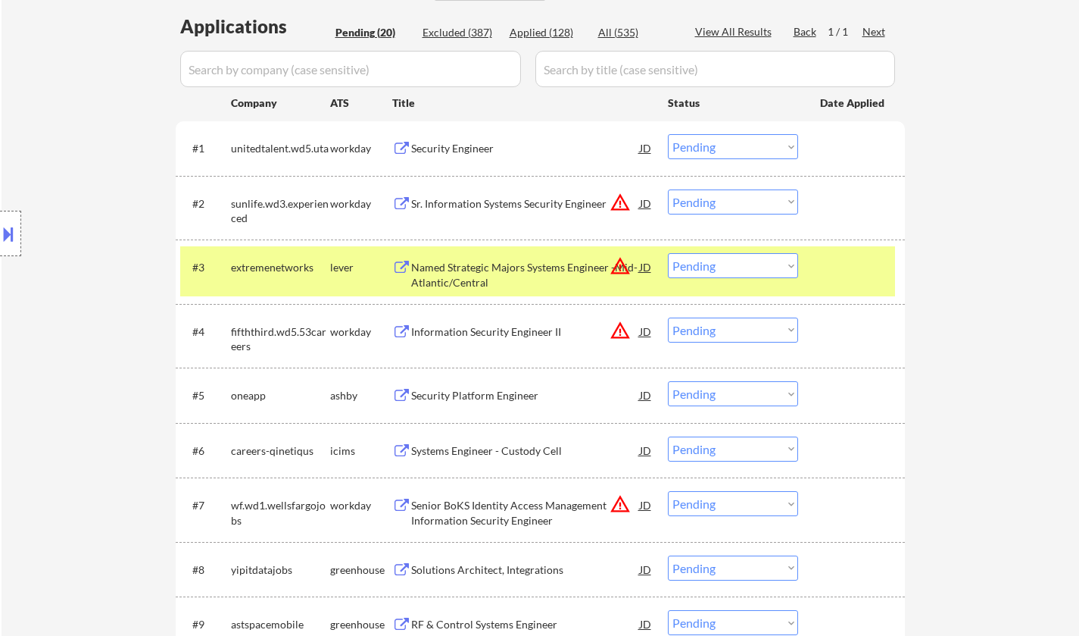
click at [643, 200] on div "JD" at bounding box center [646, 202] width 15 height 27
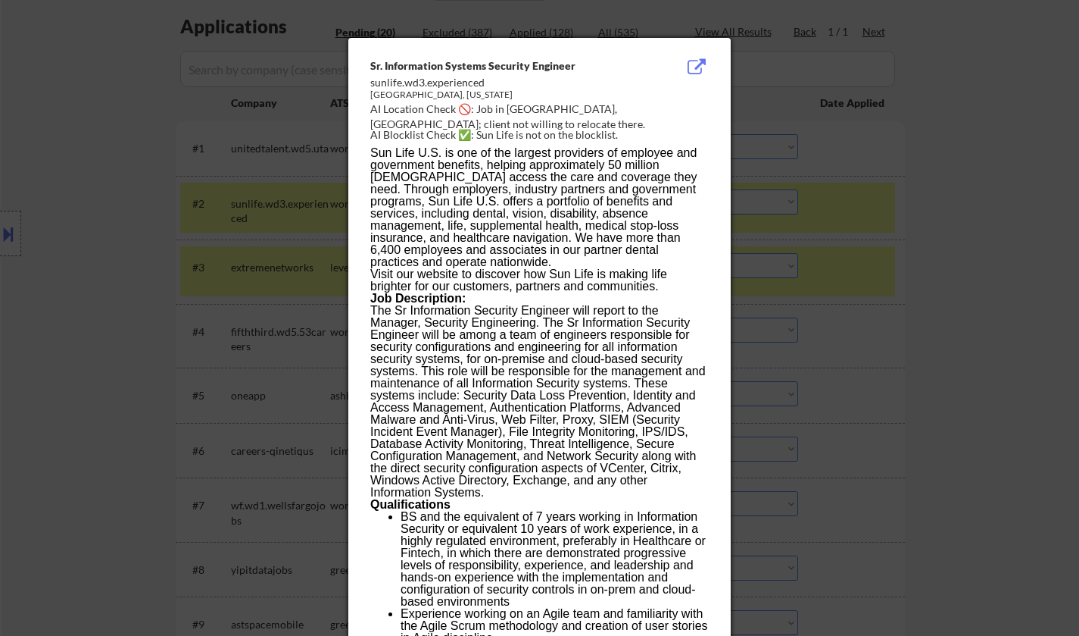
click at [962, 211] on div at bounding box center [539, 318] width 1079 height 636
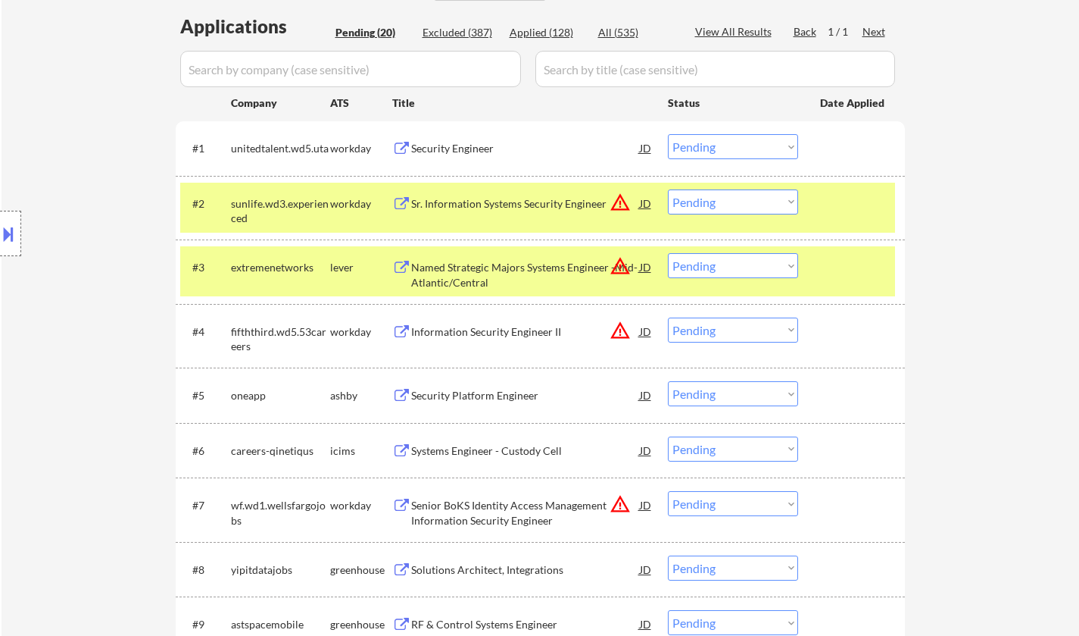
click at [733, 198] on select "Choose an option... Pending Applied Excluded (Questions) Excluded (Expired) Exc…" at bounding box center [733, 201] width 130 height 25
click at [668, 189] on select "Choose an option... Pending Applied Excluded (Questions) Excluded (Expired) Exc…" at bounding box center [733, 201] width 130 height 25
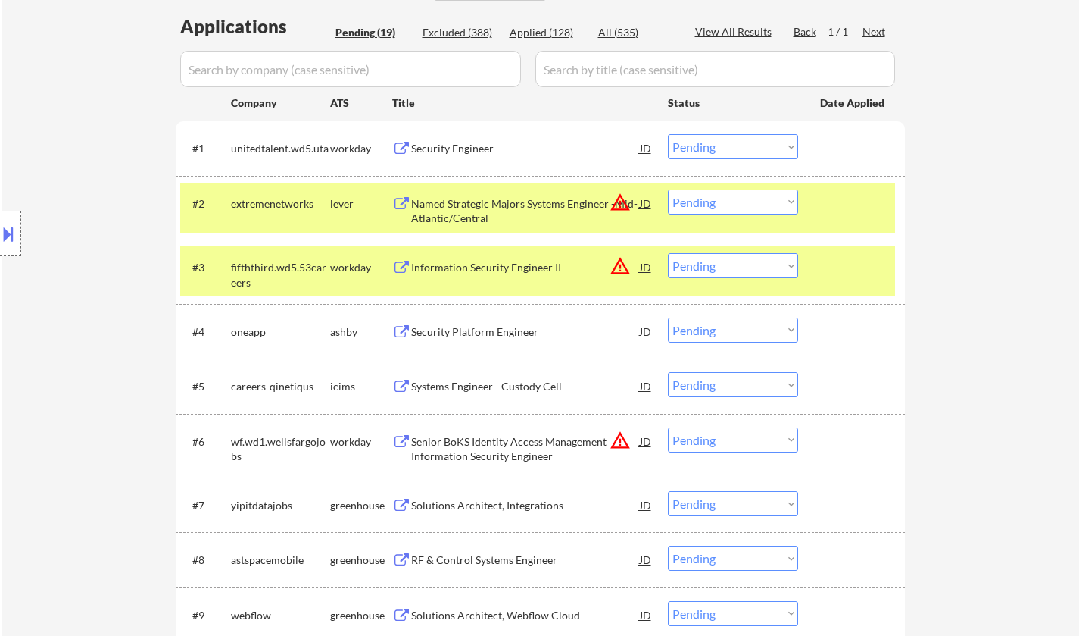
click at [641, 200] on div "JD" at bounding box center [646, 202] width 15 height 27
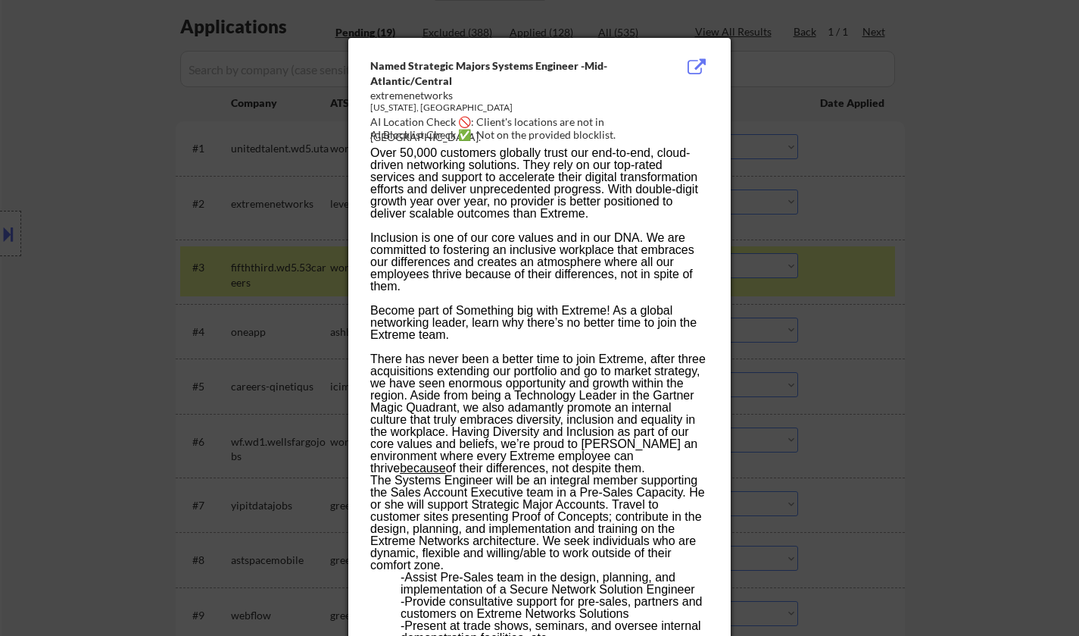
click at [901, 288] on div at bounding box center [539, 318] width 1079 height 636
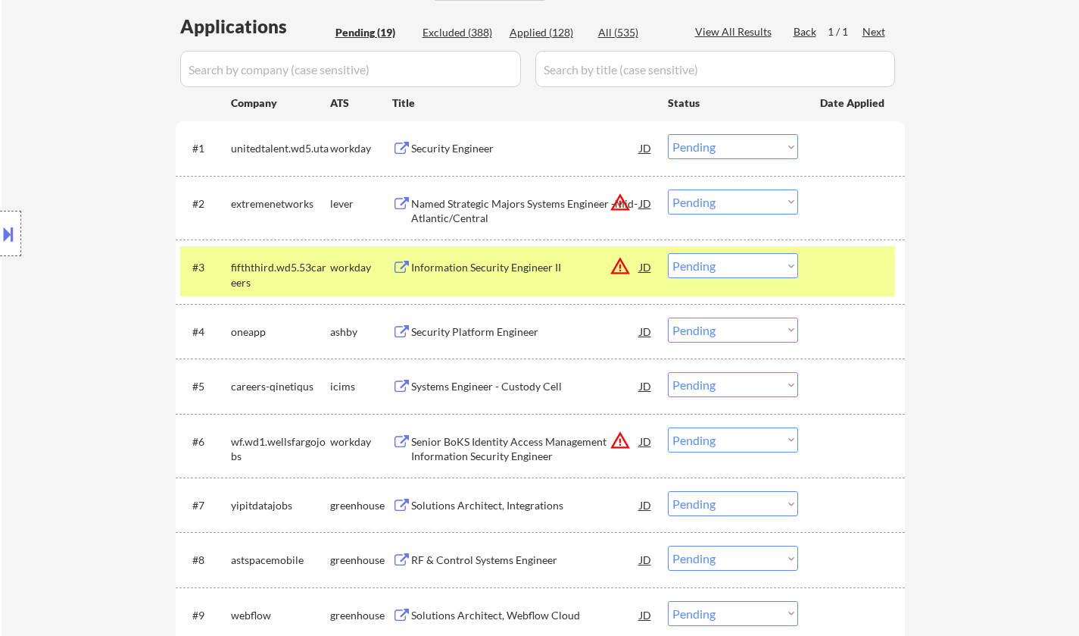
click at [717, 205] on select "Choose an option... Pending Applied Excluded (Questions) Excluded (Expired) Exc…" at bounding box center [733, 201] width 130 height 25
click at [668, 189] on select "Choose an option... Pending Applied Excluded (Questions) Excluded (Expired) Exc…" at bounding box center [733, 201] width 130 height 25
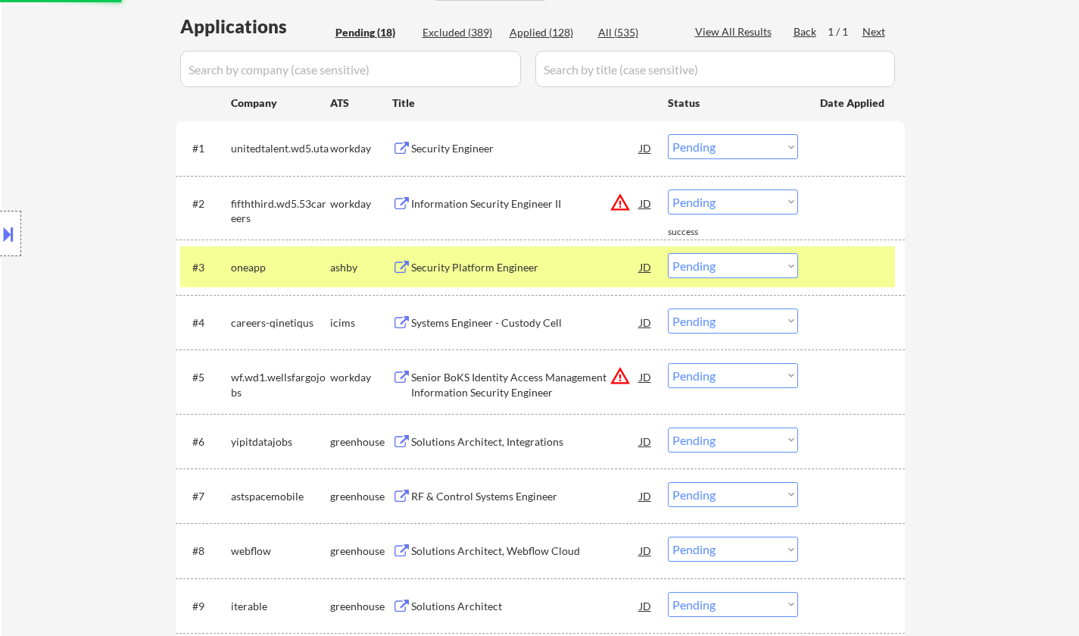
click at [744, 212] on select "Choose an option... Pending Applied Excluded (Questions) Excluded (Expired) Exc…" at bounding box center [733, 201] width 130 height 25
click at [668, 189] on select "Choose an option... Pending Applied Excluded (Questions) Excluded (Expired) Exc…" at bounding box center [733, 201] width 130 height 25
select select ""pending""
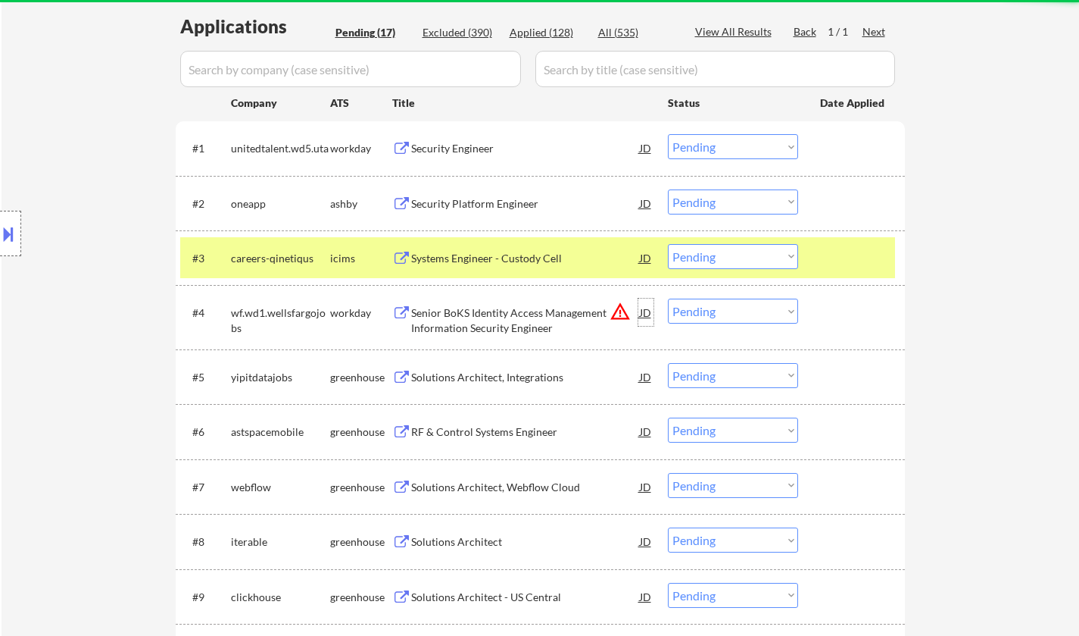
click at [650, 314] on div "JD" at bounding box center [646, 311] width 15 height 27
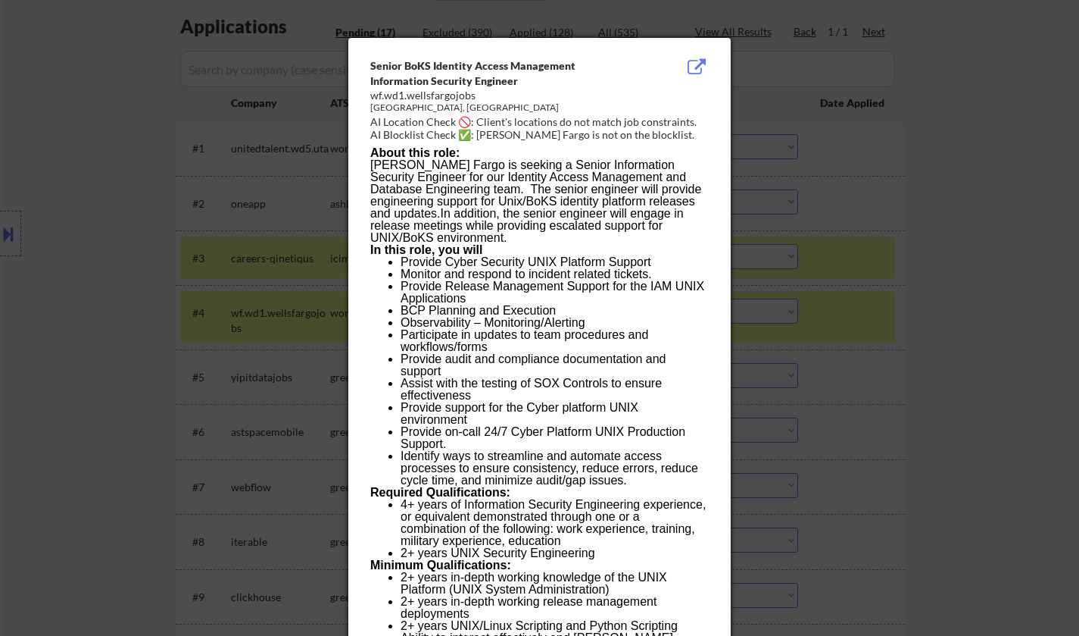
click at [882, 312] on div at bounding box center [539, 318] width 1079 height 636
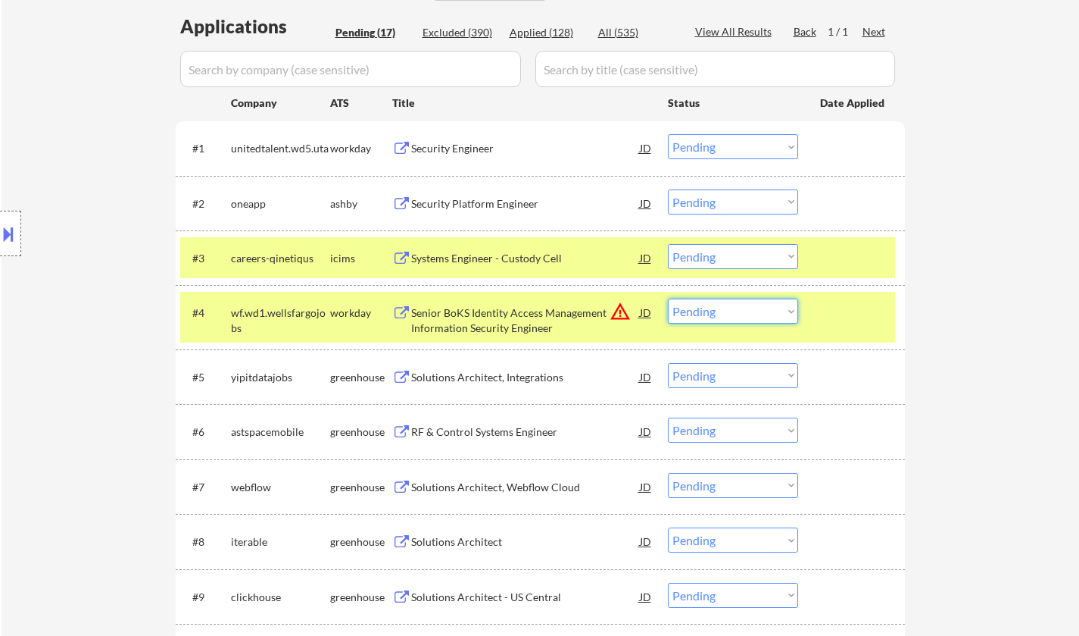
drag, startPoint x: 726, startPoint y: 305, endPoint x: 742, endPoint y: 320, distance: 21.5
click at [726, 305] on select "Choose an option... Pending Applied Excluded (Questions) Excluded (Expired) Exc…" at bounding box center [733, 310] width 130 height 25
click at [668, 298] on select "Choose an option... Pending Applied Excluded (Questions) Excluded (Expired) Exc…" at bounding box center [733, 310] width 130 height 25
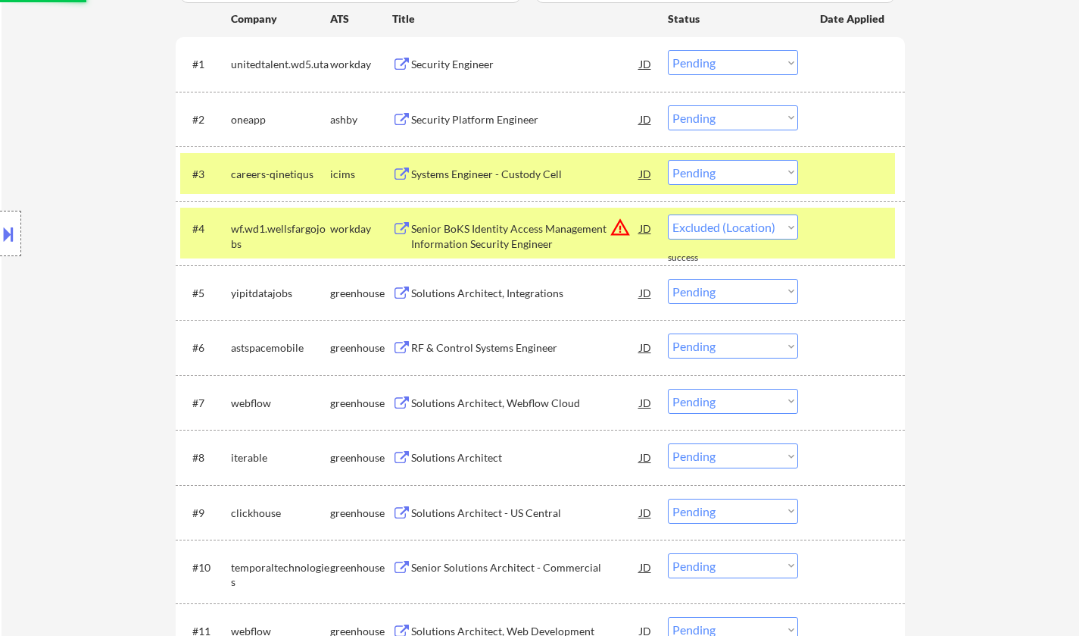
scroll to position [606, 0]
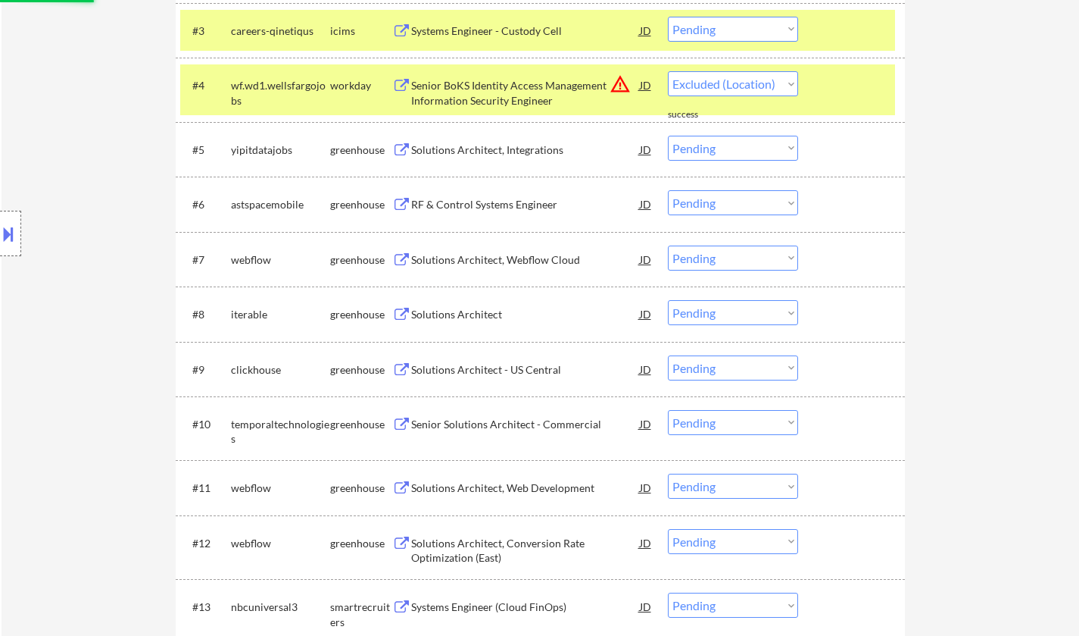
select select ""pending""
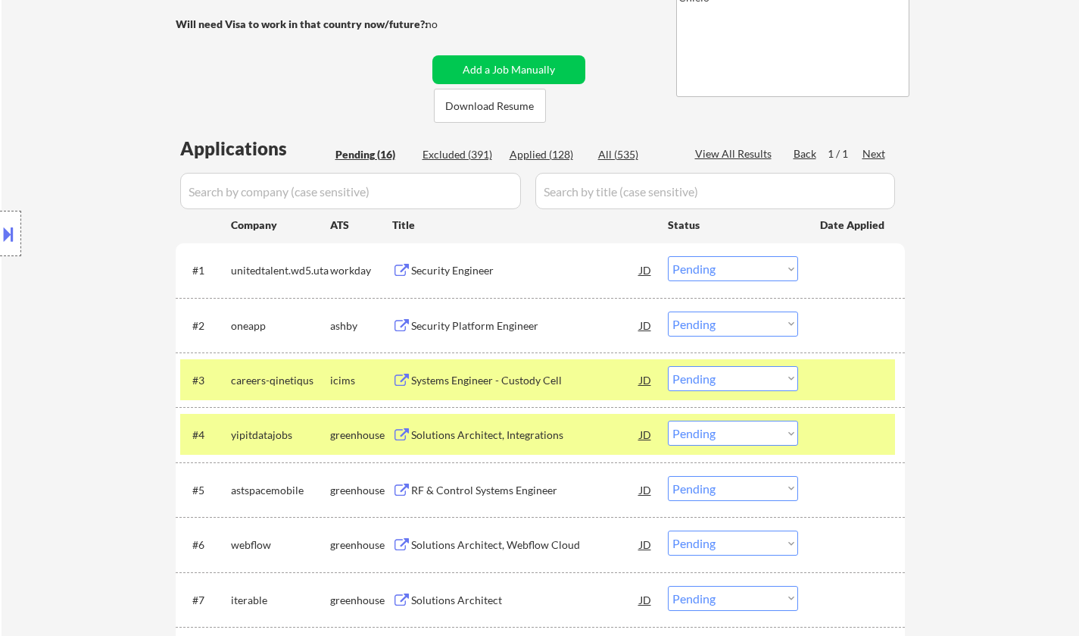
scroll to position [303, 0]
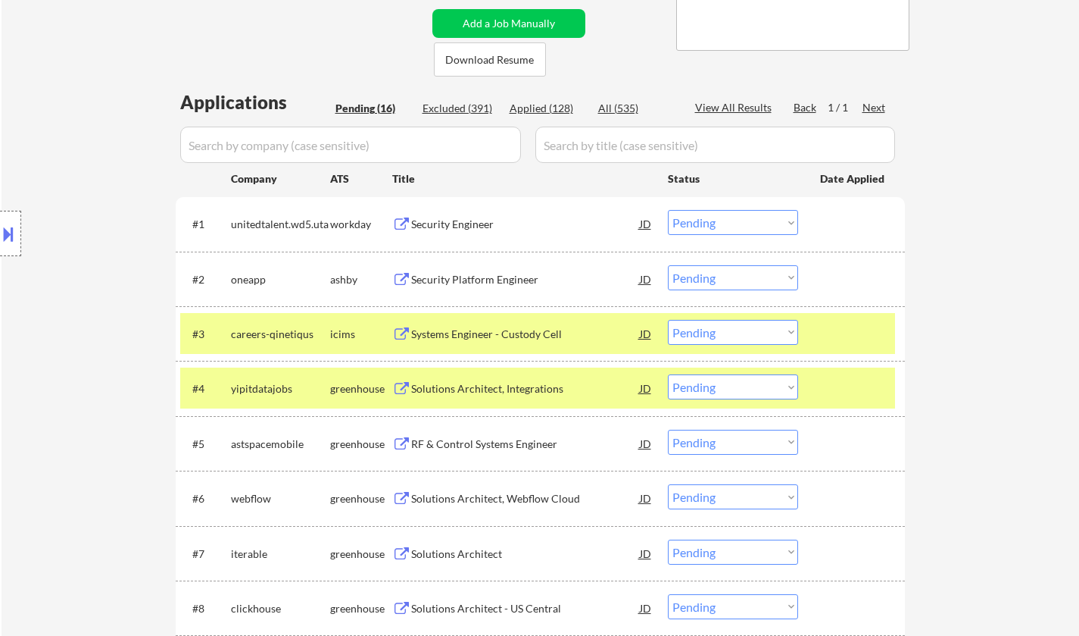
click at [470, 276] on div "Security Platform Engineer" at bounding box center [525, 279] width 229 height 15
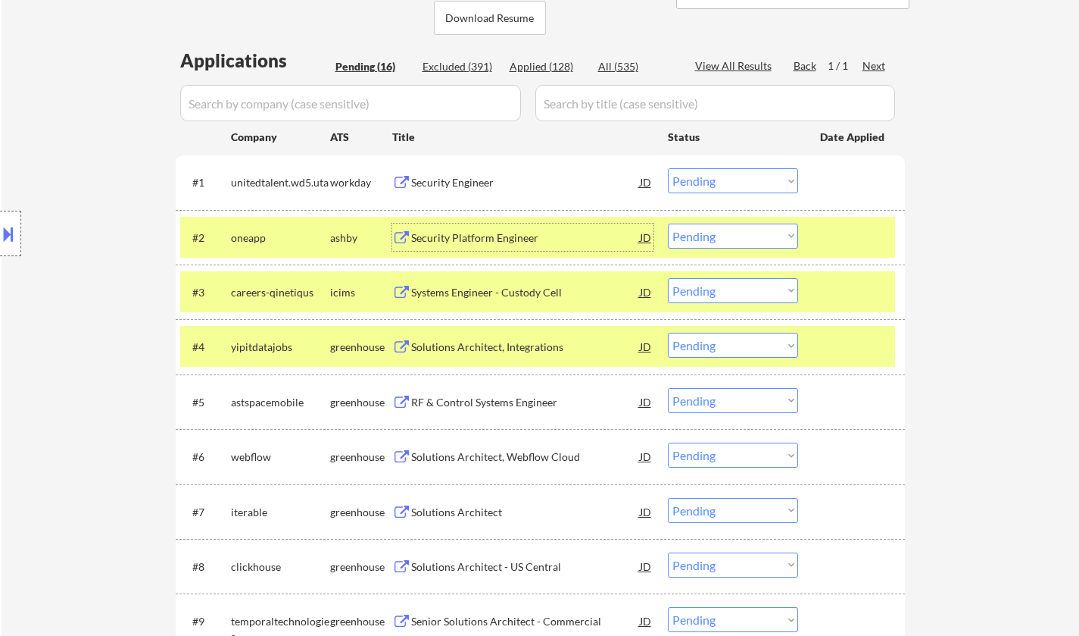
scroll to position [379, 0]
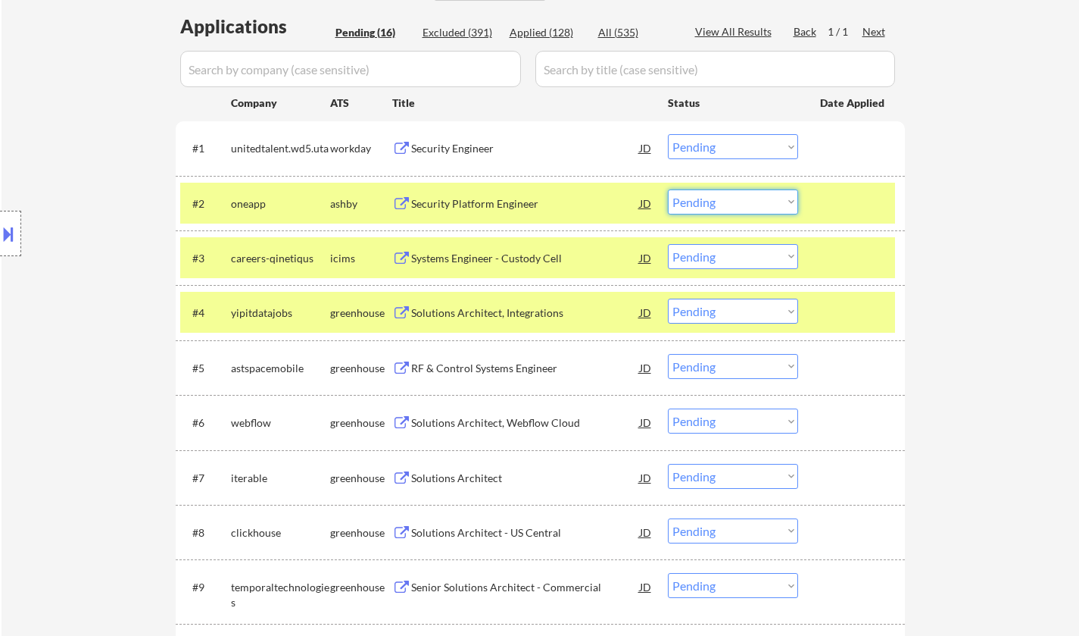
drag, startPoint x: 755, startPoint y: 198, endPoint x: 754, endPoint y: 211, distance: 13.0
click at [755, 198] on select "Choose an option... Pending Applied Excluded (Questions) Excluded (Expired) Exc…" at bounding box center [733, 201] width 130 height 25
click at [668, 189] on select "Choose an option... Pending Applied Excluded (Questions) Excluded (Expired) Exc…" at bounding box center [733, 201] width 130 height 25
select select ""pending""
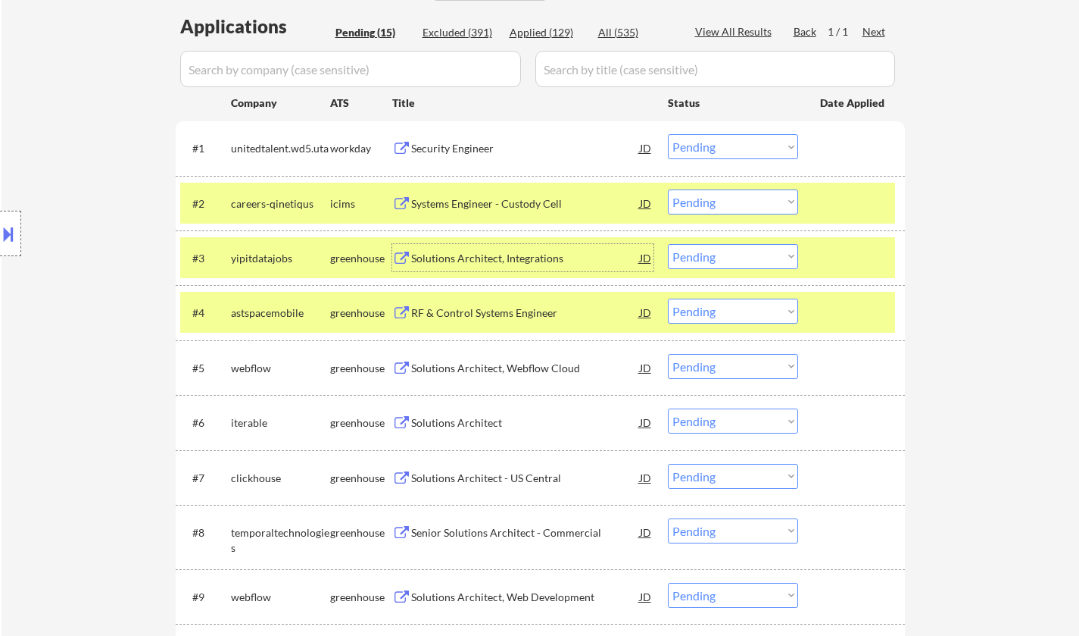
click at [487, 258] on div "Solutions Architect, Integrations" at bounding box center [525, 258] width 229 height 15
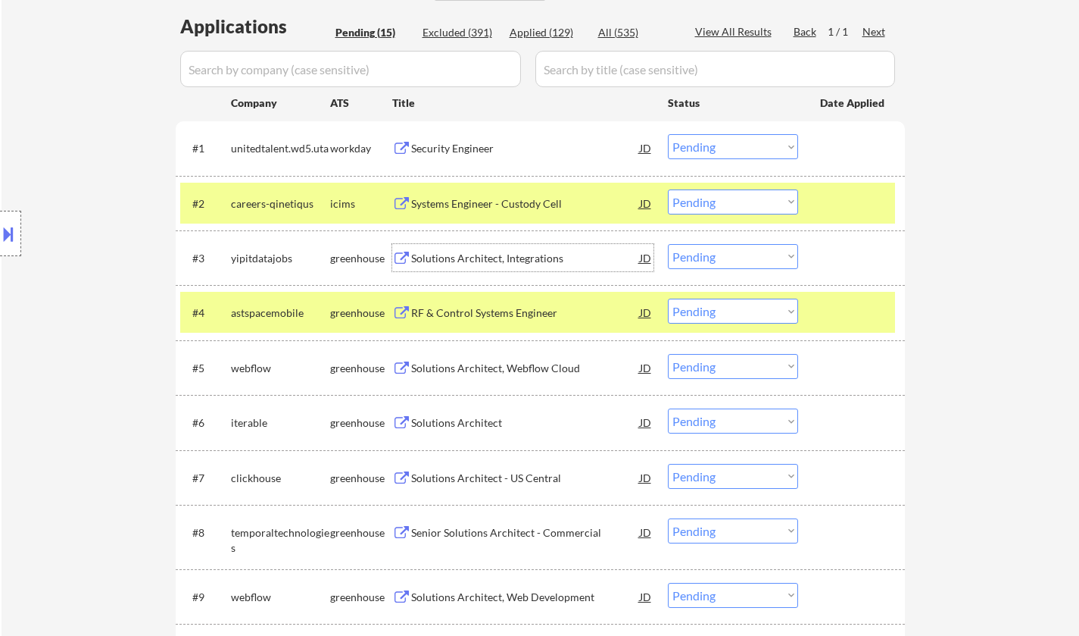
click at [761, 256] on select "Choose an option... Pending Applied Excluded (Questions) Excluded (Expired) Exc…" at bounding box center [733, 256] width 130 height 25
click at [668, 244] on select "Choose an option... Pending Applied Excluded (Questions) Excluded (Expired) Exc…" at bounding box center [733, 256] width 130 height 25
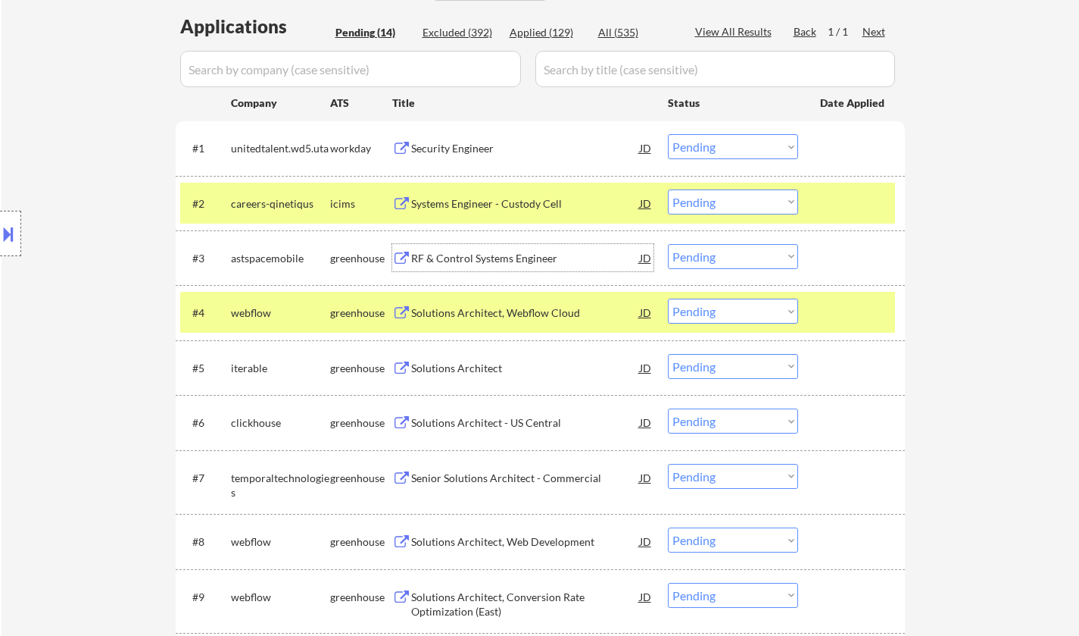
click at [472, 264] on div "RF & Control Systems Engineer" at bounding box center [525, 258] width 229 height 15
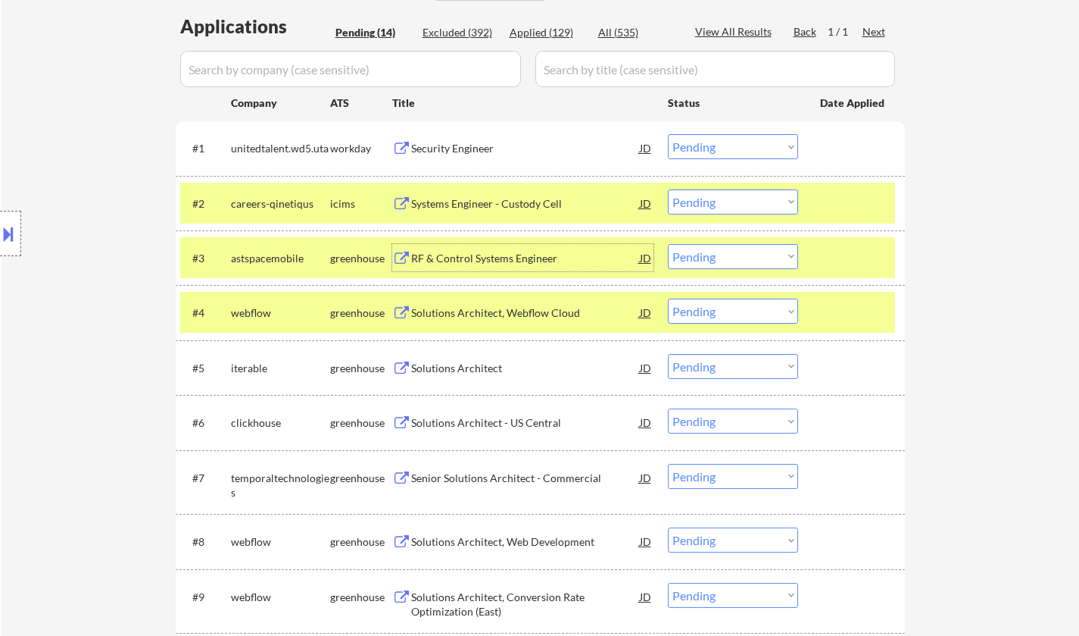
click at [8, 237] on button at bounding box center [8, 233] width 17 height 25
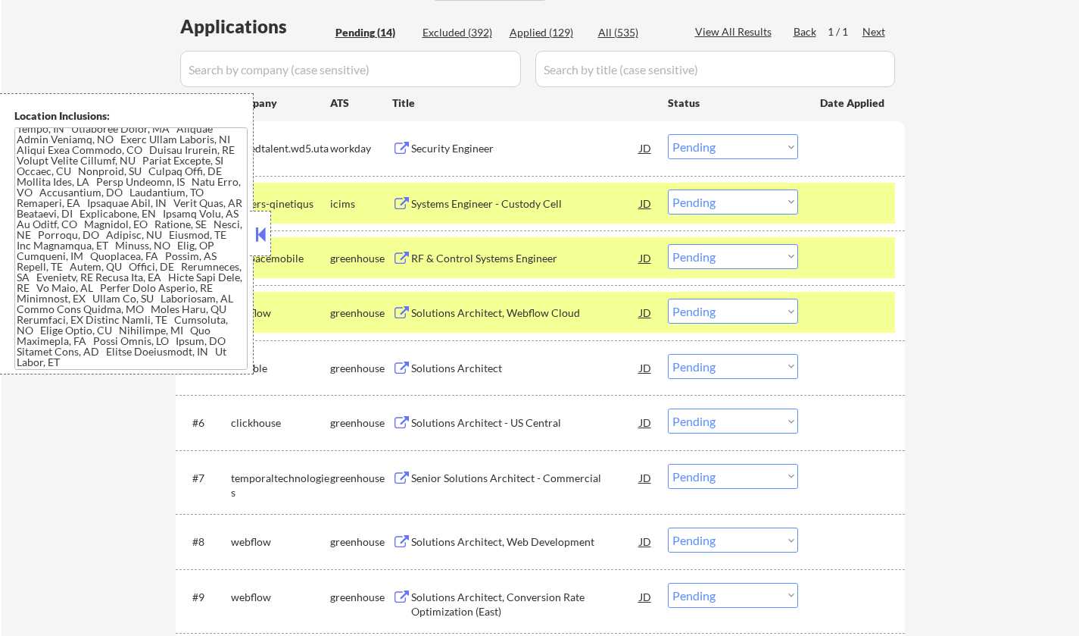
click at [258, 222] on div at bounding box center [260, 233] width 21 height 45
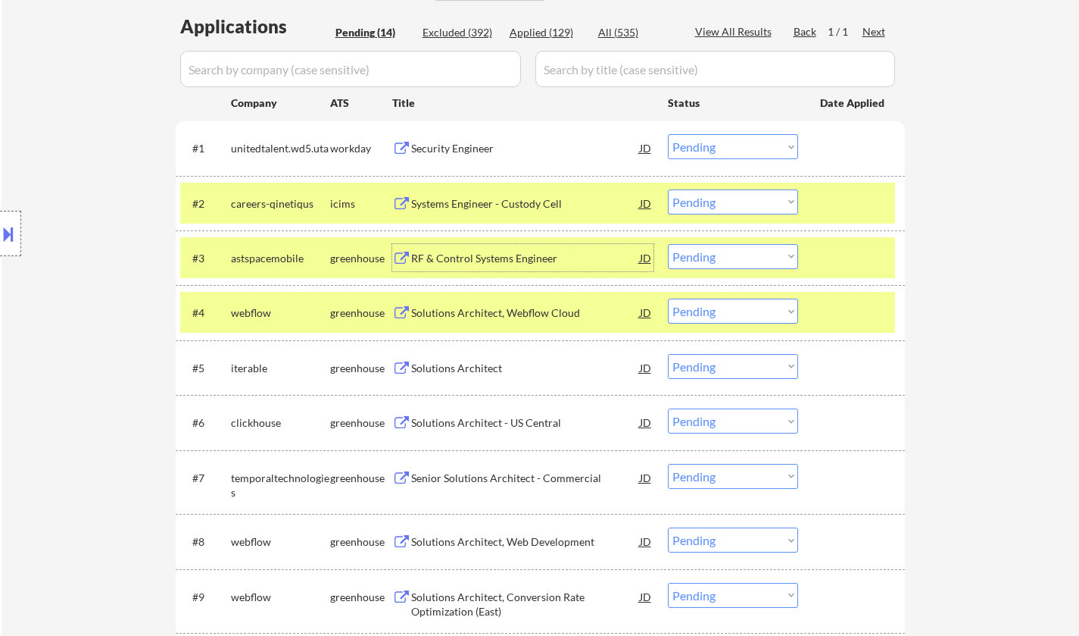
click at [496, 263] on div "RF & Control Systems Engineer" at bounding box center [525, 258] width 229 height 15
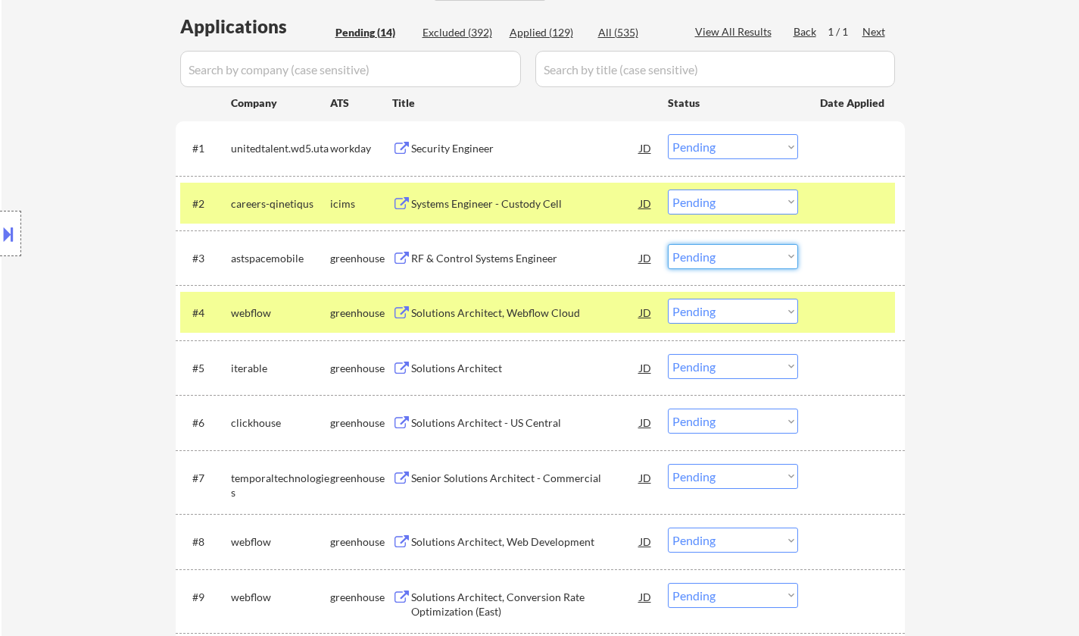
drag, startPoint x: 732, startPoint y: 255, endPoint x: 735, endPoint y: 266, distance: 11.0
click at [732, 255] on select "Choose an option... Pending Applied Excluded (Questions) Excluded (Expired) Exc…" at bounding box center [733, 256] width 130 height 25
click at [668, 244] on select "Choose an option... Pending Applied Excluded (Questions) Excluded (Expired) Exc…" at bounding box center [733, 256] width 130 height 25
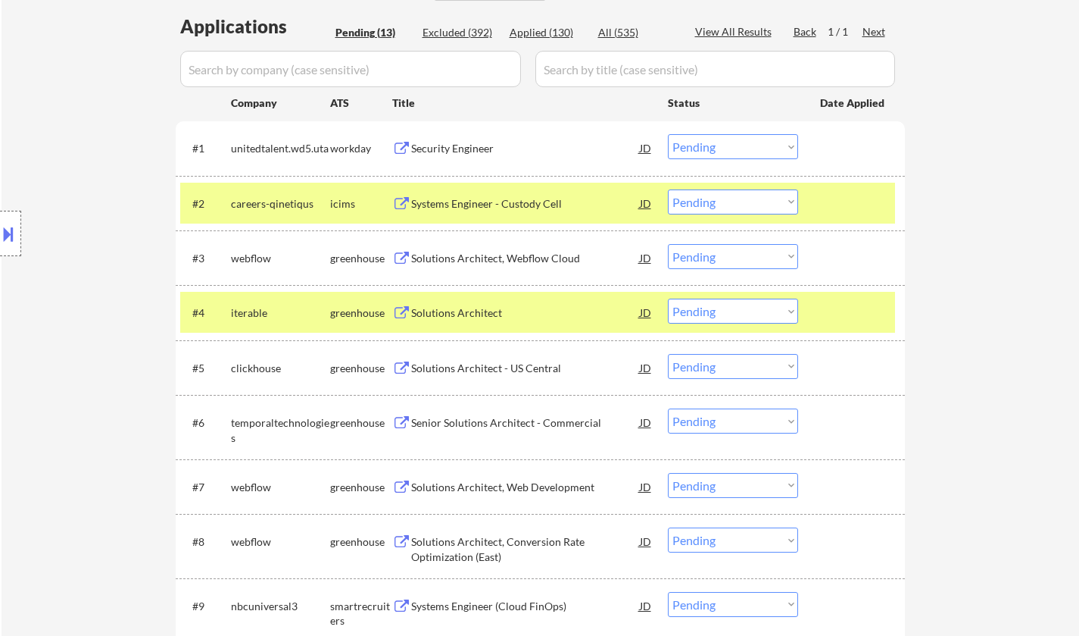
click at [486, 257] on div "Solutions Architect, Webflow Cloud" at bounding box center [525, 258] width 229 height 15
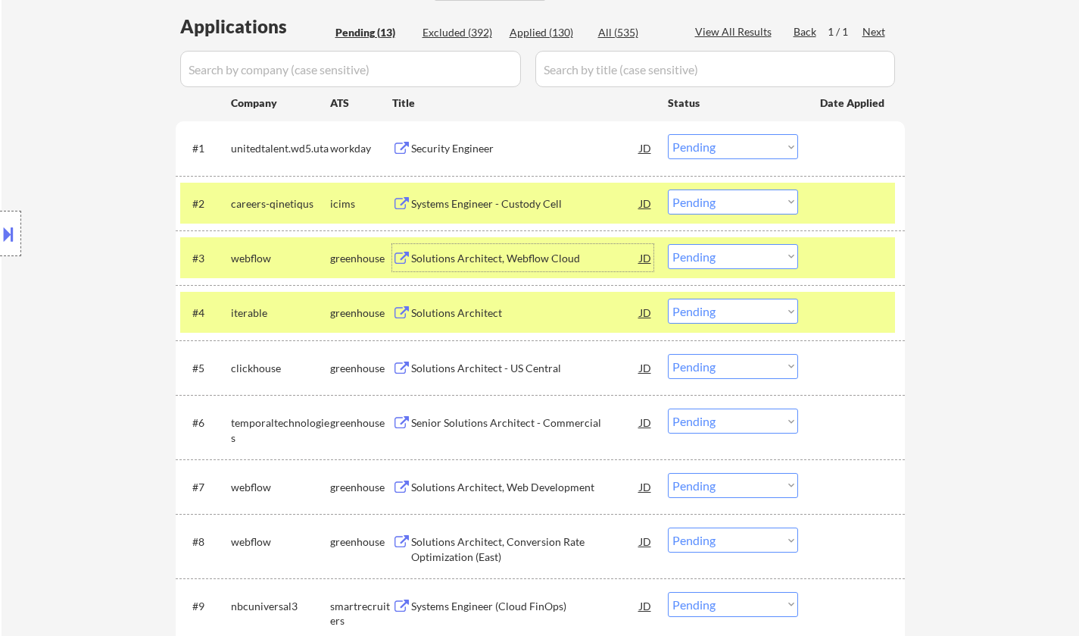
click at [729, 251] on select "Choose an option... Pending Applied Excluded (Questions) Excluded (Expired) Exc…" at bounding box center [733, 256] width 130 height 25
click at [668, 244] on select "Choose an option... Pending Applied Excluded (Questions) Excluded (Expired) Exc…" at bounding box center [733, 256] width 130 height 25
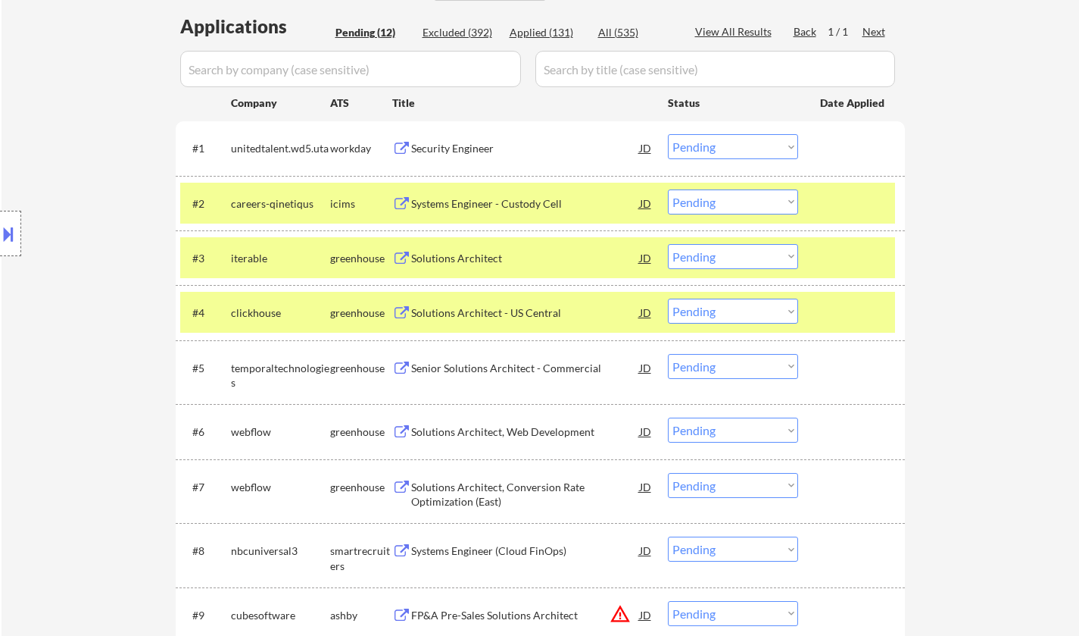
click at [477, 261] on div "Solutions Architect" at bounding box center [525, 258] width 229 height 15
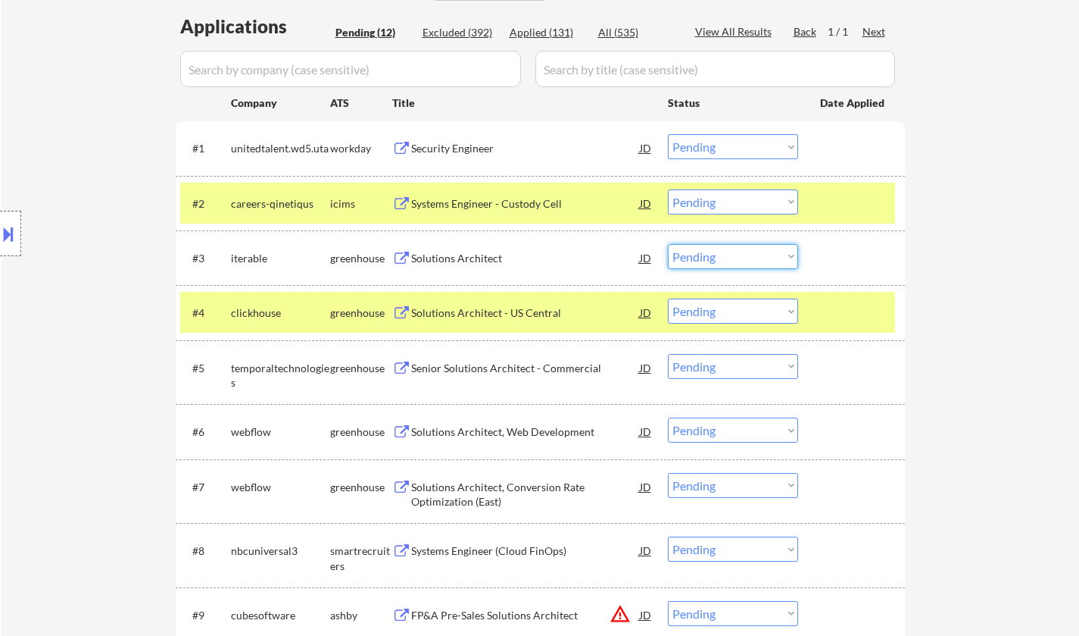
click at [708, 249] on select "Choose an option... Pending Applied Excluded (Questions) Excluded (Expired) Exc…" at bounding box center [733, 256] width 130 height 25
click at [668, 244] on select "Choose an option... Pending Applied Excluded (Questions) Excluded (Expired) Exc…" at bounding box center [733, 256] width 130 height 25
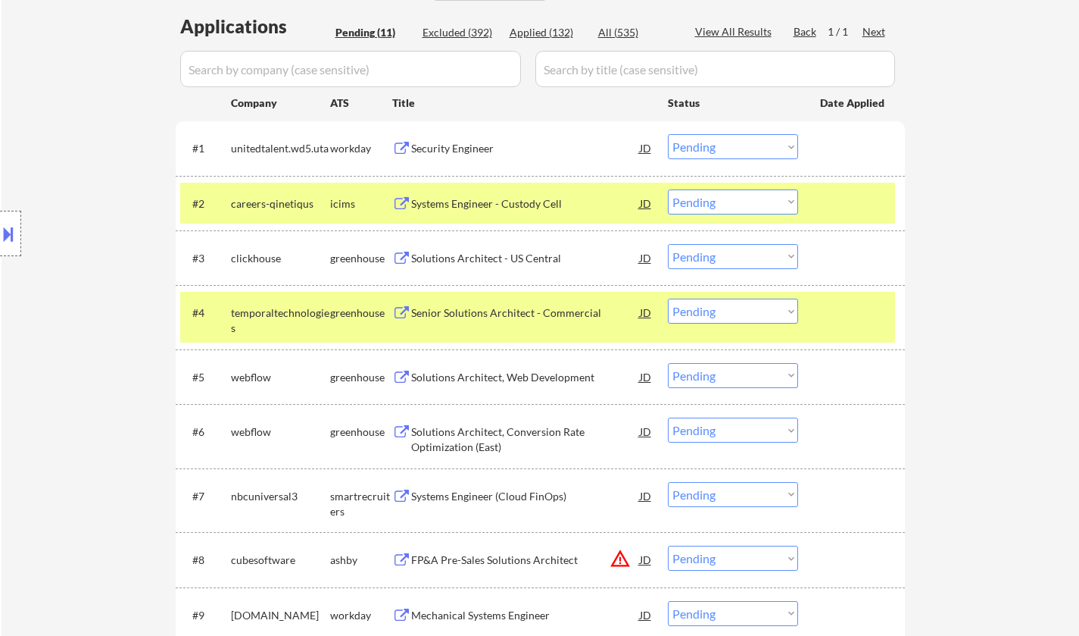
click at [493, 259] on div "Solutions Architect - US Central" at bounding box center [525, 258] width 229 height 15
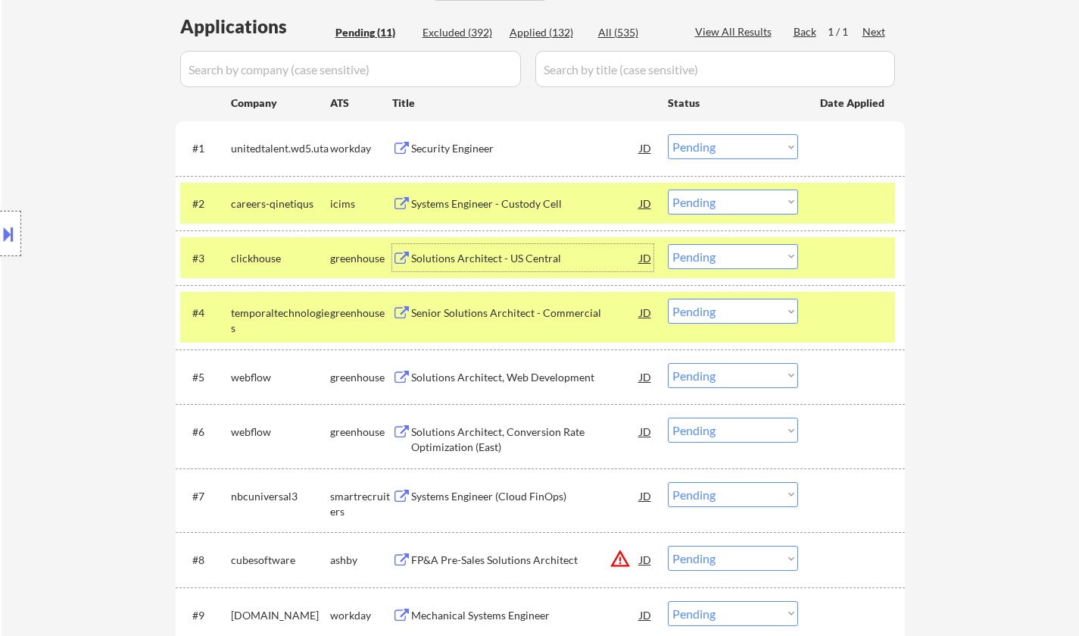
click at [723, 252] on select "Choose an option... Pending Applied Excluded (Questions) Excluded (Expired) Exc…" at bounding box center [733, 256] width 130 height 25
click at [668, 244] on select "Choose an option... Pending Applied Excluded (Questions) Excluded (Expired) Exc…" at bounding box center [733, 256] width 130 height 25
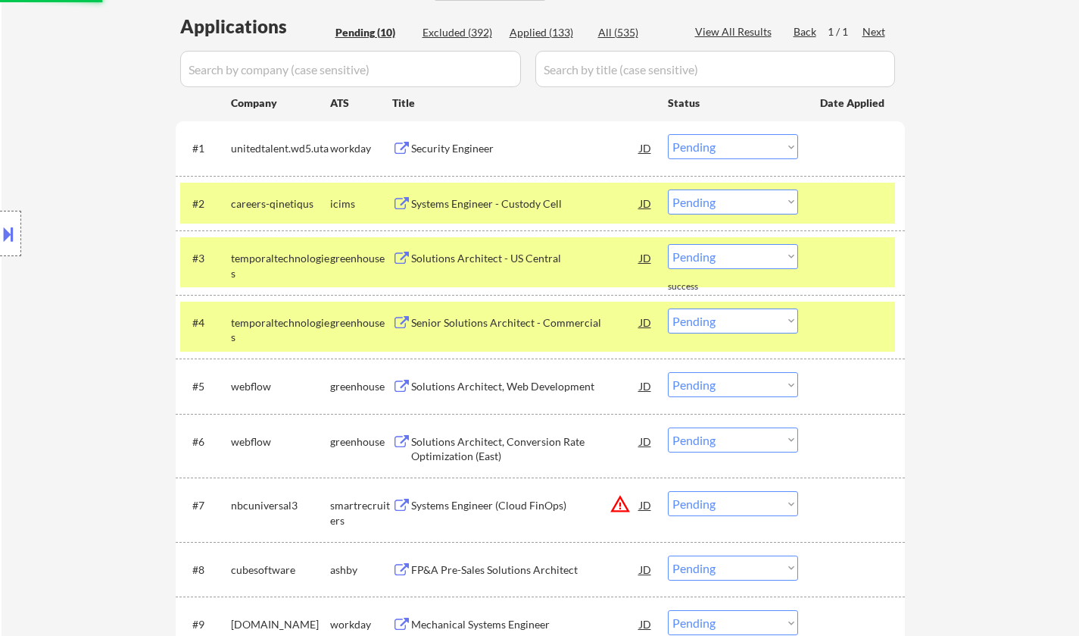
click at [0, 235] on button at bounding box center [8, 233] width 17 height 25
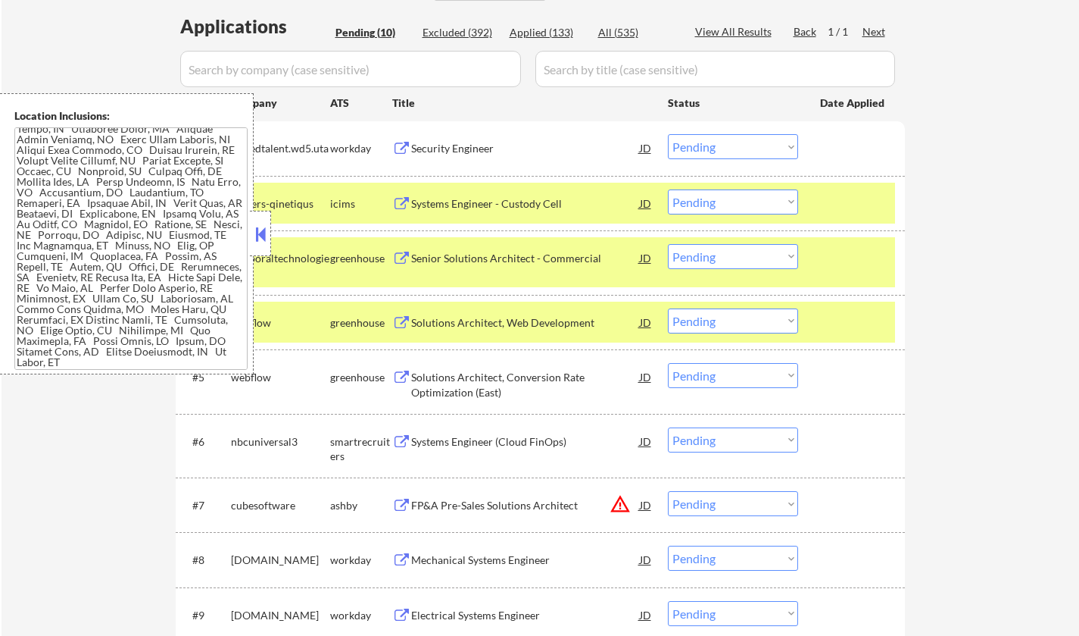
drag, startPoint x: 258, startPoint y: 225, endPoint x: 264, endPoint y: 234, distance: 10.9
click at [258, 225] on button at bounding box center [260, 234] width 17 height 23
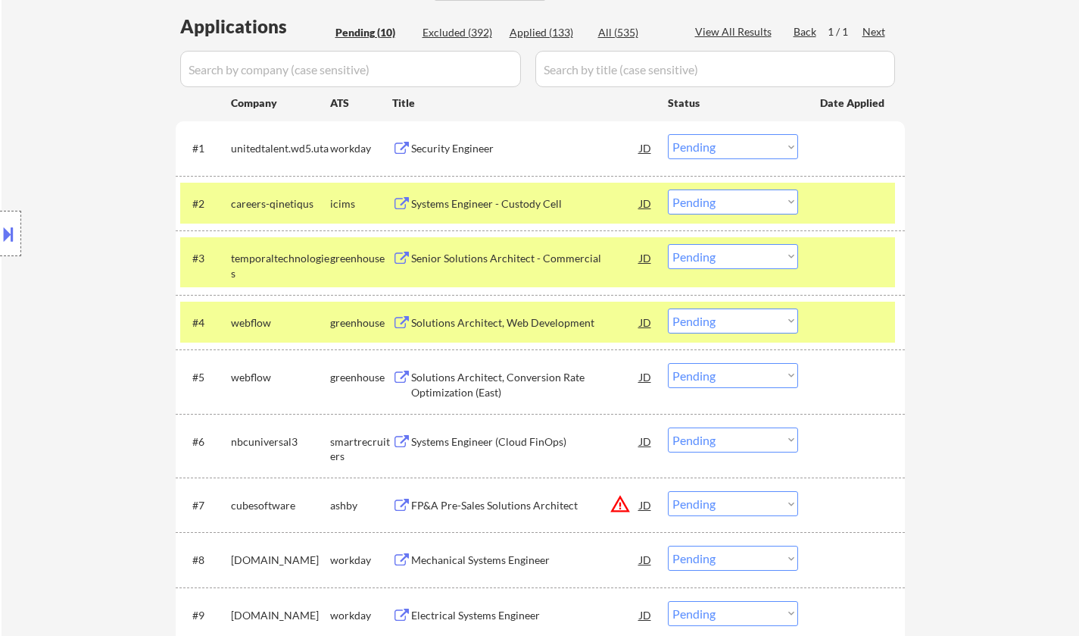
click at [499, 267] on div "Senior Solutions Architect - Commercial" at bounding box center [525, 257] width 229 height 27
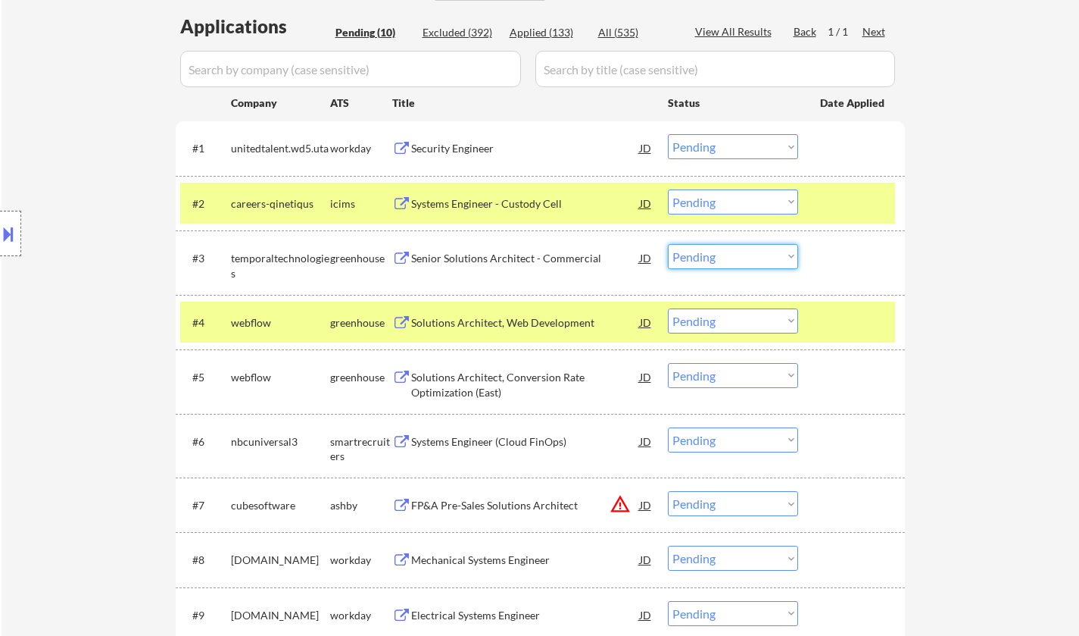
click at [746, 256] on select "Choose an option... Pending Applied Excluded (Questions) Excluded (Expired) Exc…" at bounding box center [733, 256] width 130 height 25
click at [668, 244] on select "Choose an option... Pending Applied Excluded (Questions) Excluded (Expired) Exc…" at bounding box center [733, 256] width 130 height 25
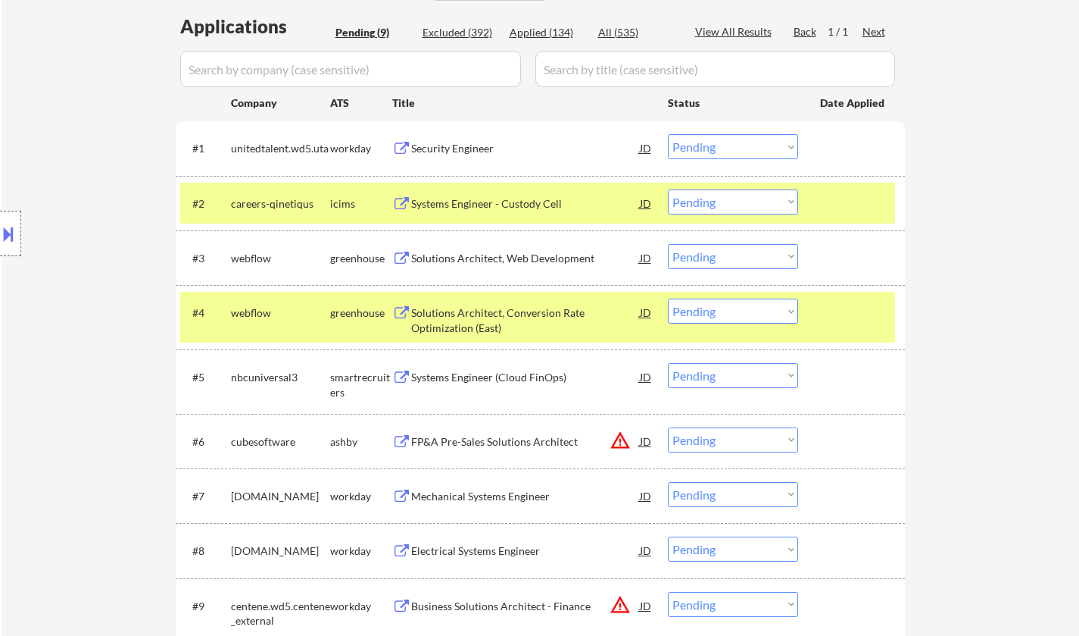
click at [483, 251] on div "Solutions Architect, Web Development" at bounding box center [525, 258] width 229 height 15
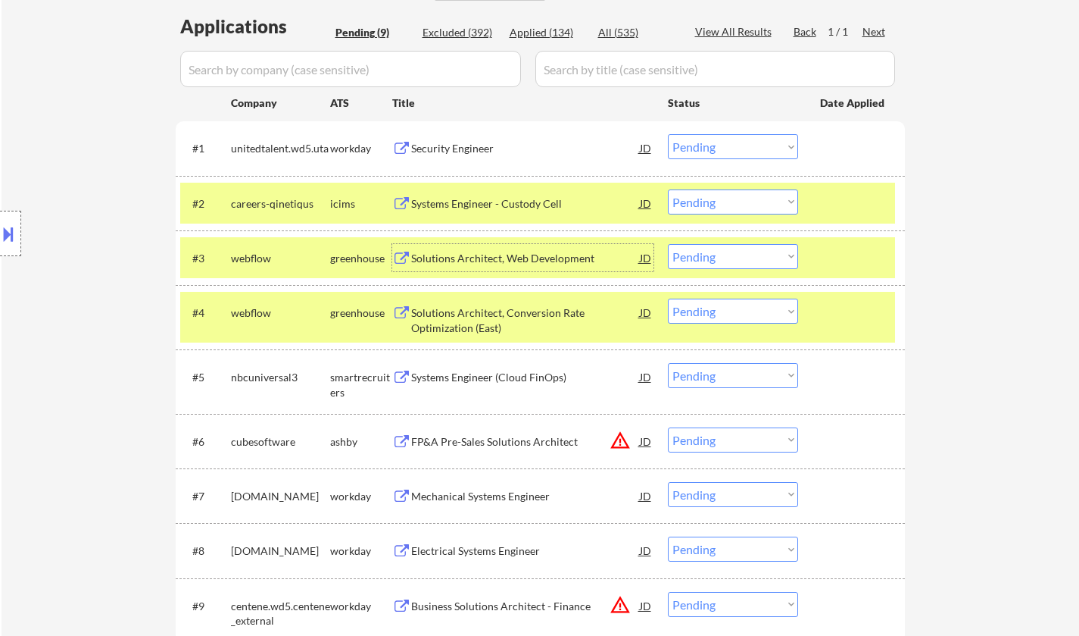
drag, startPoint x: 742, startPoint y: 255, endPoint x: 749, endPoint y: 266, distance: 13.0
click at [742, 255] on select "Choose an option... Pending Applied Excluded (Questions) Excluded (Expired) Exc…" at bounding box center [733, 256] width 130 height 25
click at [668, 244] on select "Choose an option... Pending Applied Excluded (Questions) Excluded (Expired) Exc…" at bounding box center [733, 256] width 130 height 25
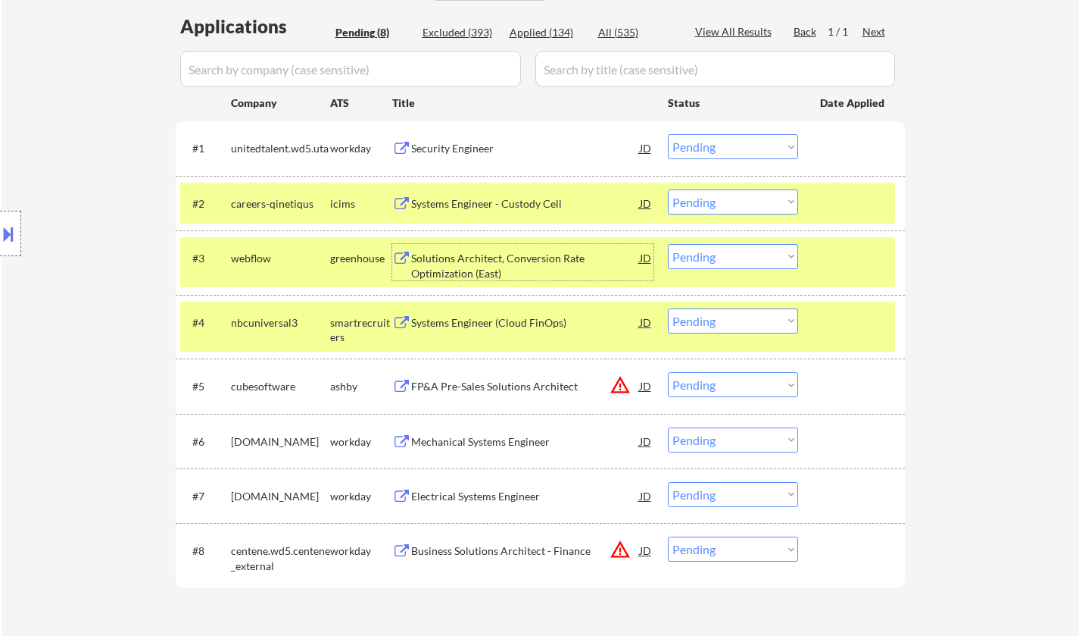
click at [487, 251] on div "Solutions Architect, Conversion Rate Optimization (East)" at bounding box center [525, 266] width 229 height 30
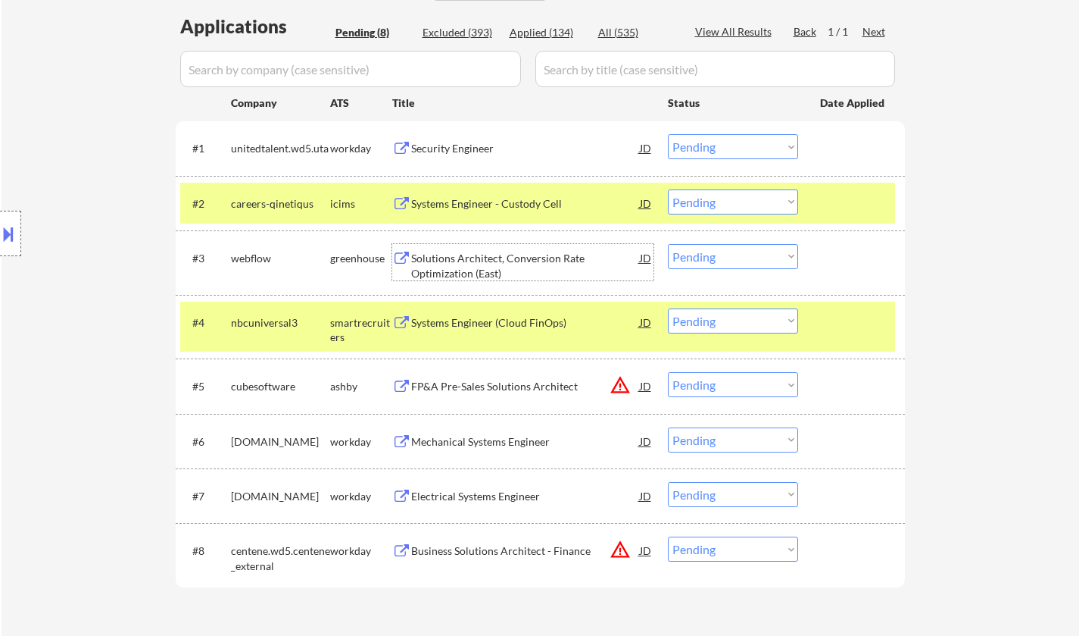
drag, startPoint x: 735, startPoint y: 260, endPoint x: 742, endPoint y: 268, distance: 10.8
click at [735, 260] on select "Choose an option... Pending Applied Excluded (Questions) Excluded (Expired) Exc…" at bounding box center [733, 256] width 130 height 25
click at [668, 244] on select "Choose an option... Pending Applied Excluded (Questions) Excluded (Expired) Exc…" at bounding box center [733, 256] width 130 height 25
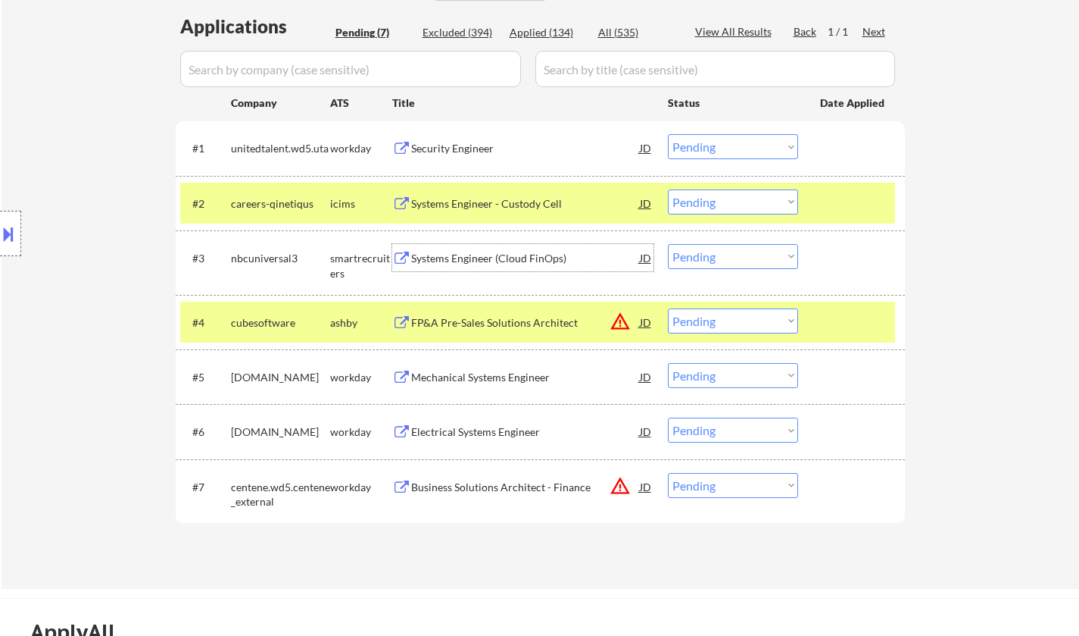
click at [499, 258] on div "Systems Engineer (Cloud FinOps)" at bounding box center [525, 258] width 229 height 15
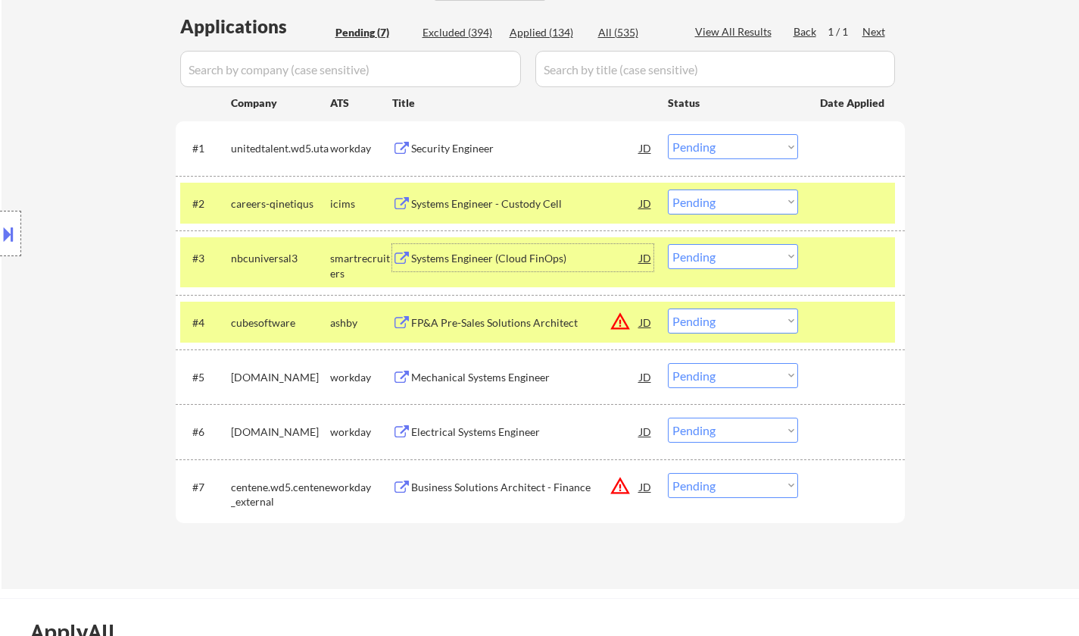
click at [747, 261] on select "Choose an option... Pending Applied Excluded (Questions) Excluded (Expired) Exc…" at bounding box center [733, 256] width 130 height 25
click at [668, 244] on select "Choose an option... Pending Applied Excluded (Questions) Excluded (Expired) Exc…" at bounding box center [733, 256] width 130 height 25
select select ""pending""
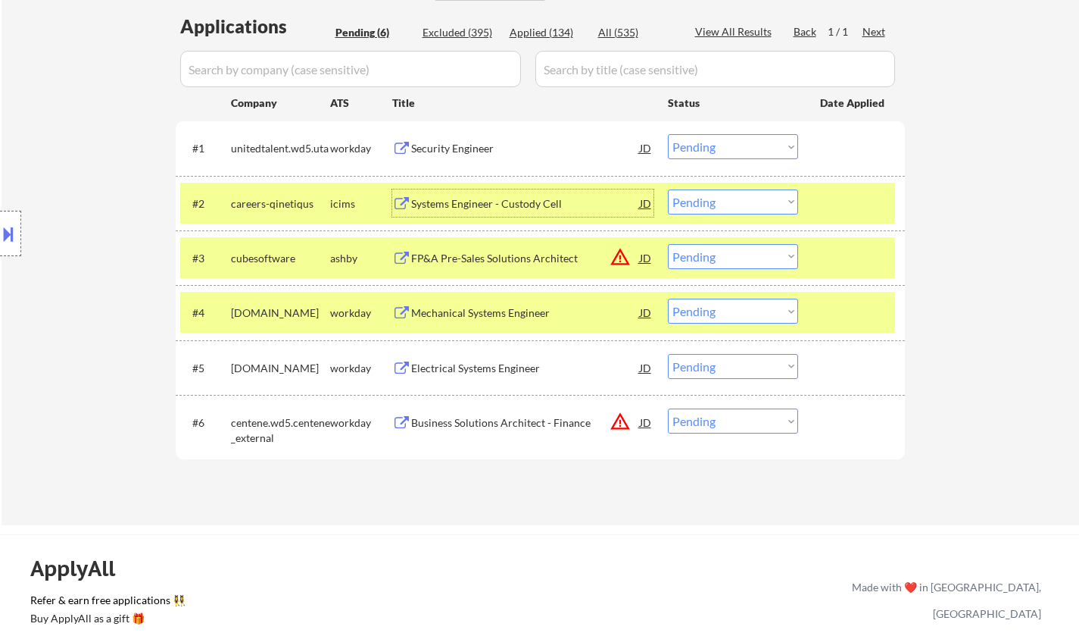
click at [483, 193] on div "Systems Engineer - Custody Cell" at bounding box center [525, 202] width 229 height 27
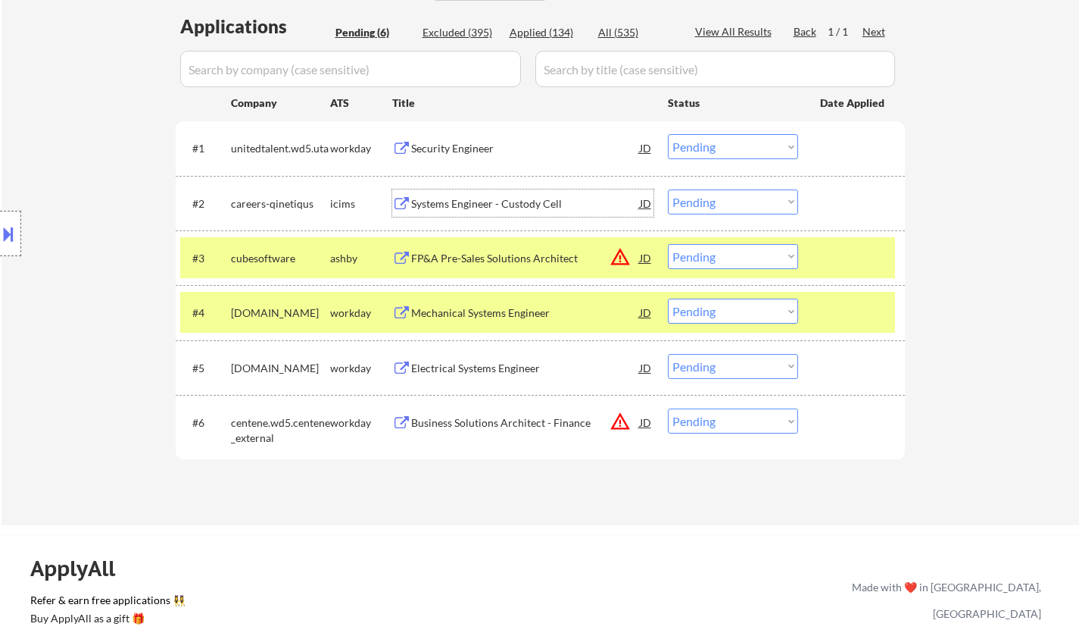
click at [714, 208] on select "Choose an option... Pending Applied Excluded (Questions) Excluded (Expired) Exc…" at bounding box center [733, 201] width 130 height 25
click at [668, 189] on select "Choose an option... Pending Applied Excluded (Questions) Excluded (Expired) Exc…" at bounding box center [733, 201] width 130 height 25
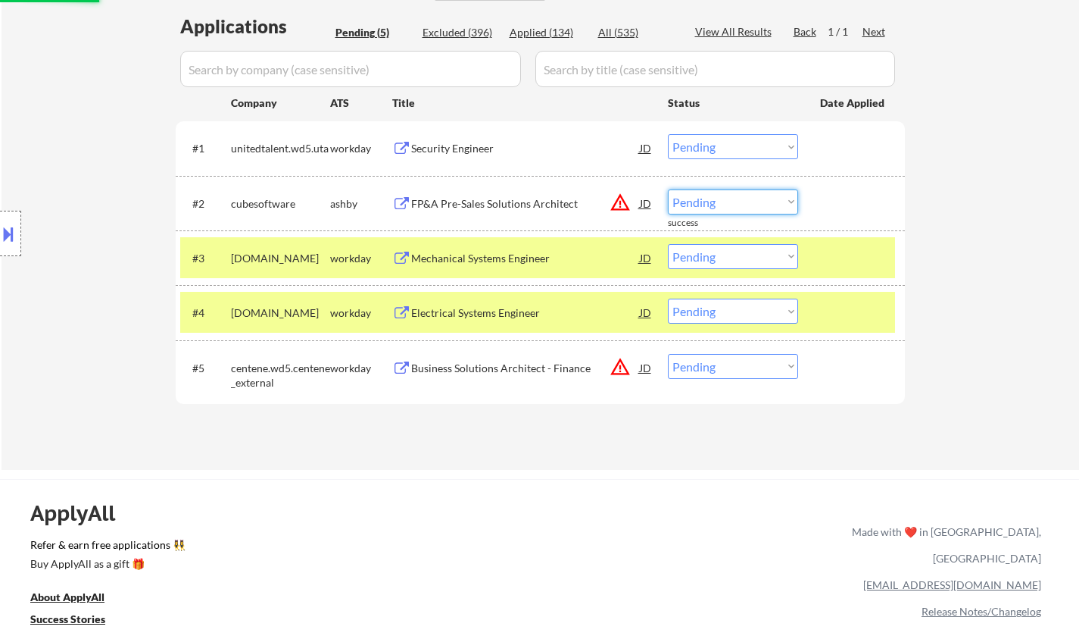
click at [707, 206] on select "Choose an option... Pending Applied Excluded (Questions) Excluded (Expired) Exc…" at bounding box center [733, 201] width 130 height 25
click at [668, 189] on select "Choose an option... Pending Applied Excluded (Questions) Excluded (Expired) Exc…" at bounding box center [733, 201] width 130 height 25
select select ""pending""
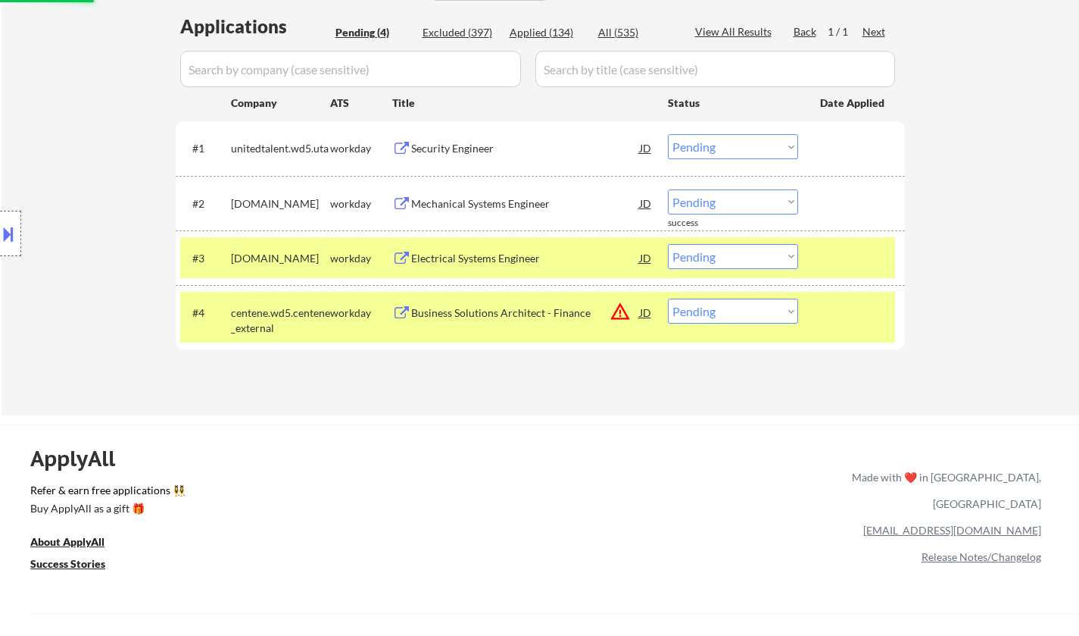
click at [723, 307] on select "Choose an option... Pending Applied Excluded (Questions) Excluded (Expired) Exc…" at bounding box center [733, 310] width 130 height 25
select select ""excluded__location_""
click at [668, 298] on select "Choose an option... Pending Applied Excluded (Questions) Excluded (Expired) Exc…" at bounding box center [733, 310] width 130 height 25
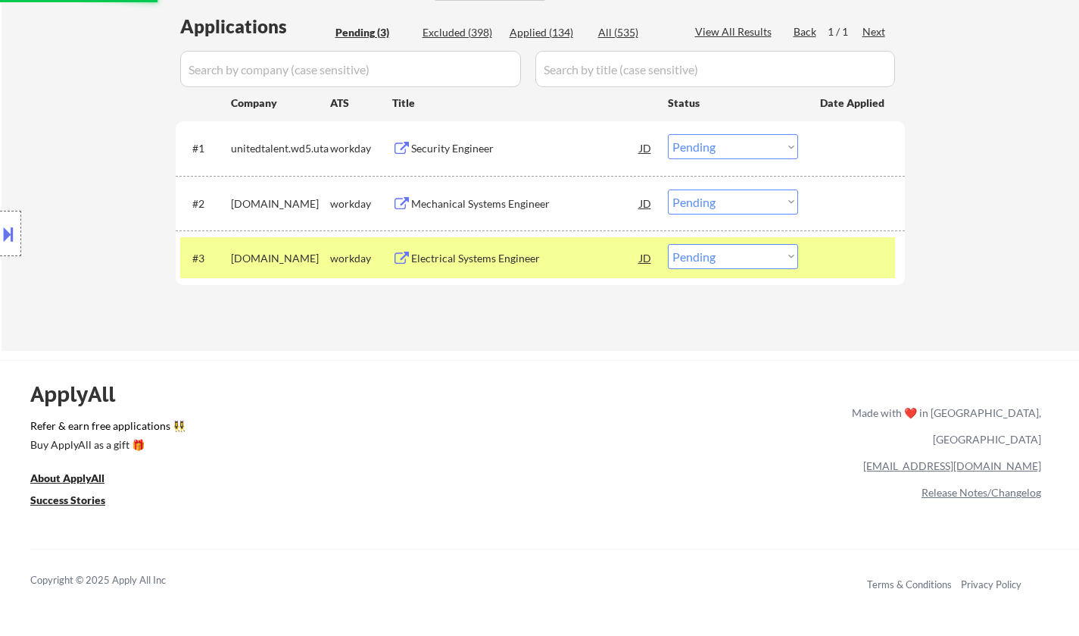
click at [472, 142] on div "Security Engineer" at bounding box center [525, 148] width 229 height 15
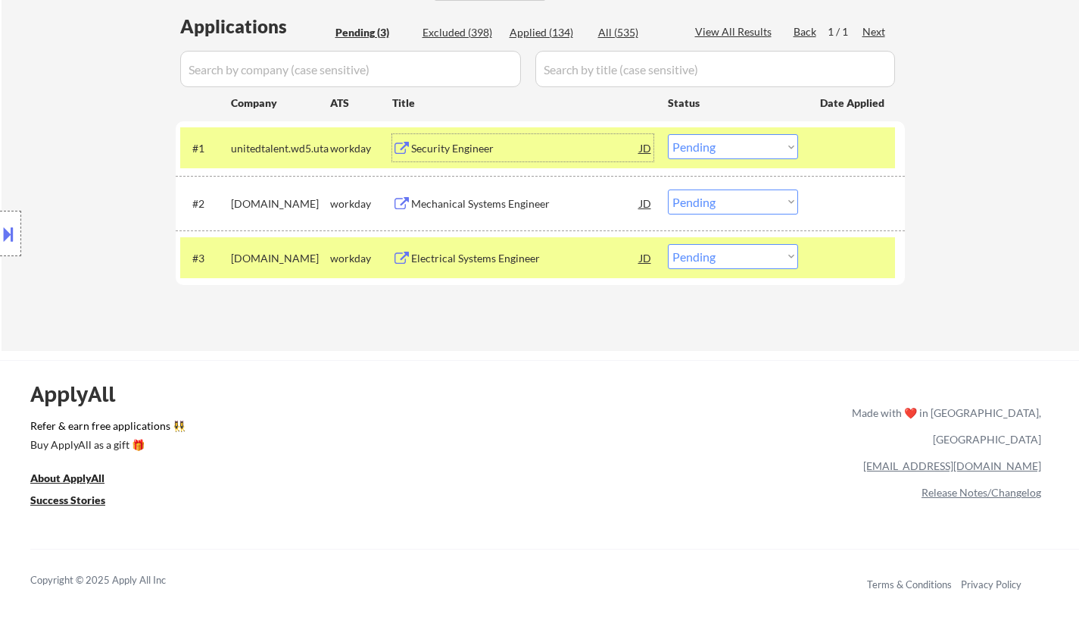
click at [747, 140] on select "Choose an option... Pending Applied Excluded (Questions) Excluded (Expired) Exc…" at bounding box center [733, 146] width 130 height 25
click at [668, 134] on select "Choose an option... Pending Applied Excluded (Questions) Excluded (Expired) Exc…" at bounding box center [733, 146] width 130 height 25
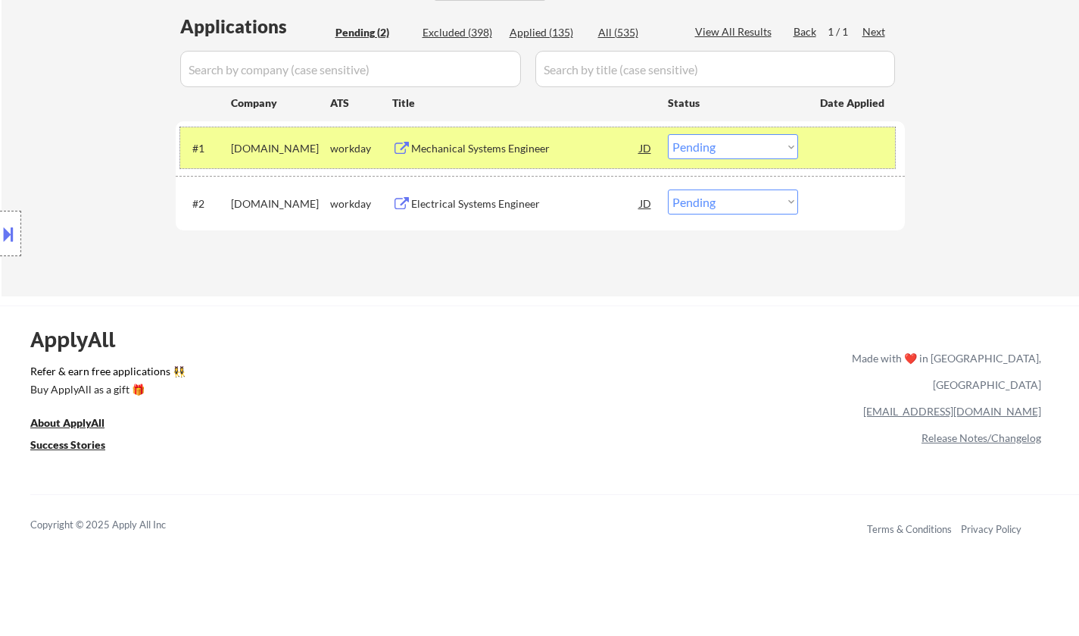
click at [498, 164] on div "#1 mhs.wd1.careers workday Mechanical Systems Engineer JD Choose an option... P…" at bounding box center [537, 147] width 715 height 41
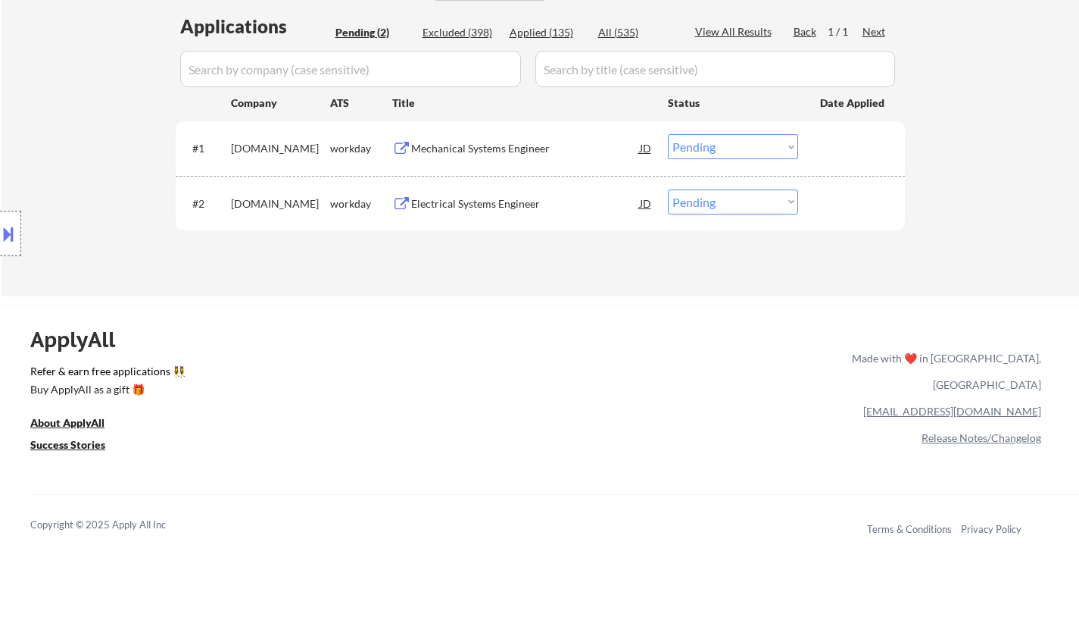
click at [487, 147] on div "Mechanical Systems Engineer" at bounding box center [525, 148] width 229 height 15
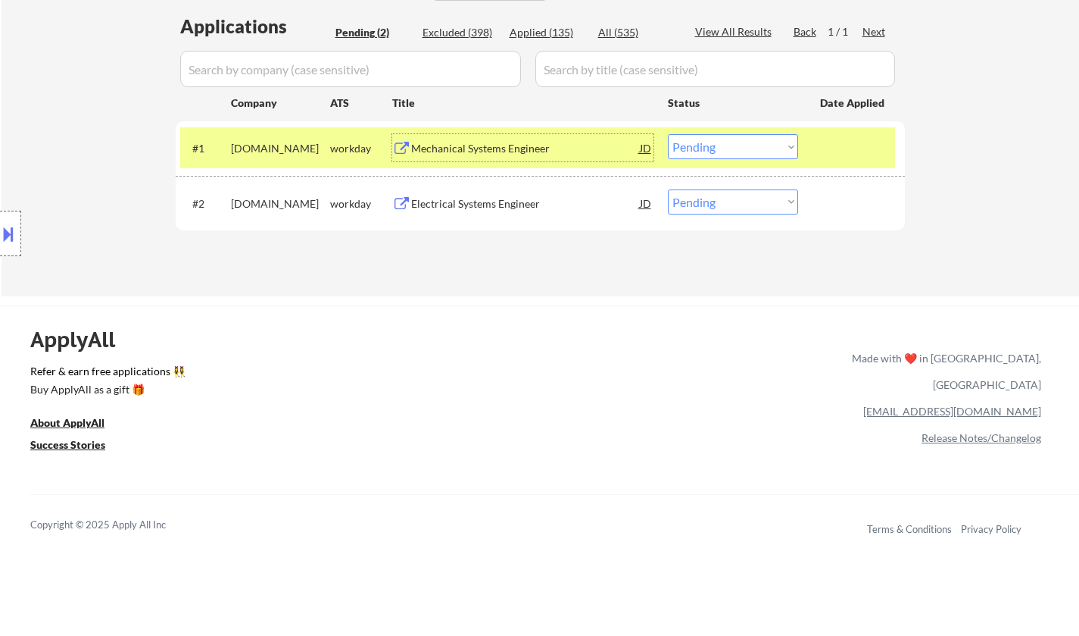
click at [741, 155] on select "Choose an option... Pending Applied Excluded (Questions) Excluded (Expired) Exc…" at bounding box center [733, 146] width 130 height 25
click at [668, 134] on select "Choose an option... Pending Applied Excluded (Questions) Excluded (Expired) Exc…" at bounding box center [733, 146] width 130 height 25
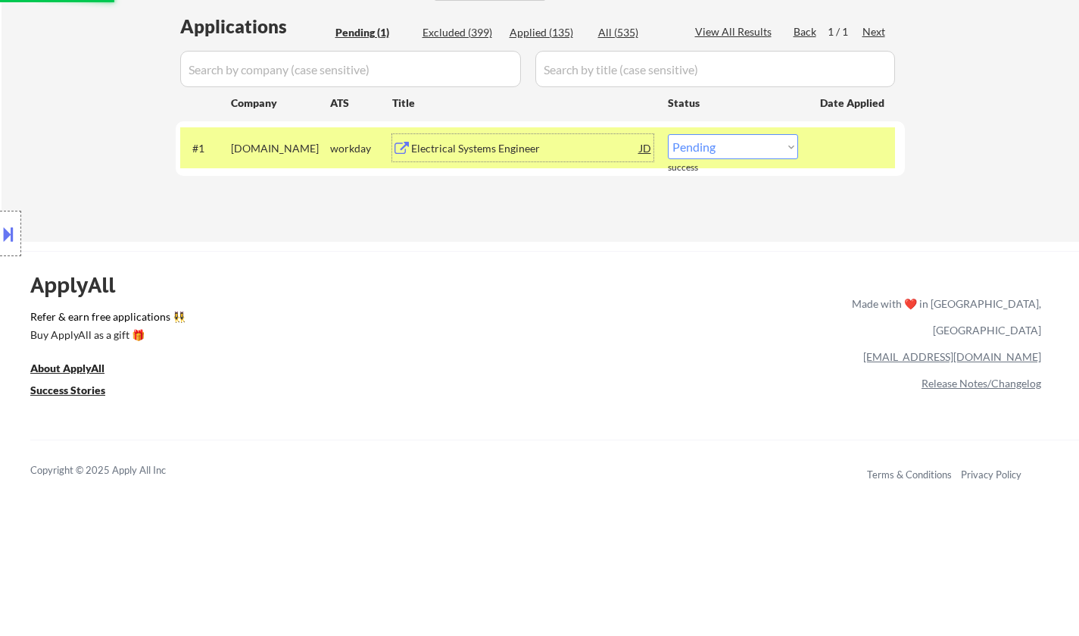
click at [473, 142] on div "Electrical Systems Engineer" at bounding box center [525, 148] width 229 height 15
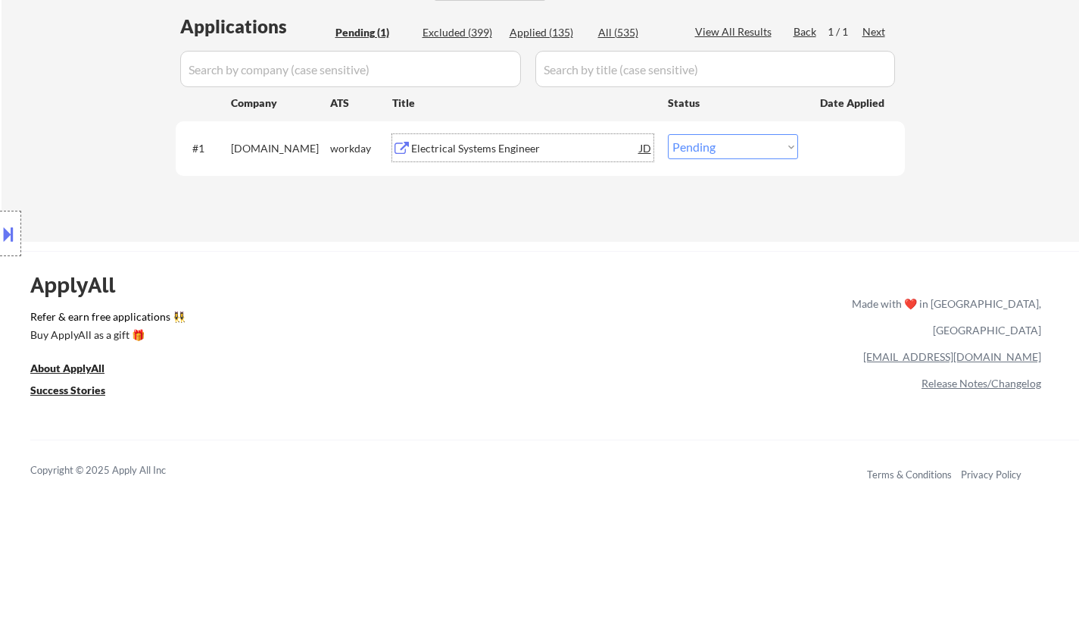
drag, startPoint x: 746, startPoint y: 142, endPoint x: 758, endPoint y: 155, distance: 17.1
click at [746, 142] on select "Choose an option... Pending Applied Excluded (Questions) Excluded (Expired) Exc…" at bounding box center [733, 146] width 130 height 25
select select ""excluded__salary_""
click at [668, 134] on select "Choose an option... Pending Applied Excluded (Questions) Excluded (Expired) Exc…" at bounding box center [733, 146] width 130 height 25
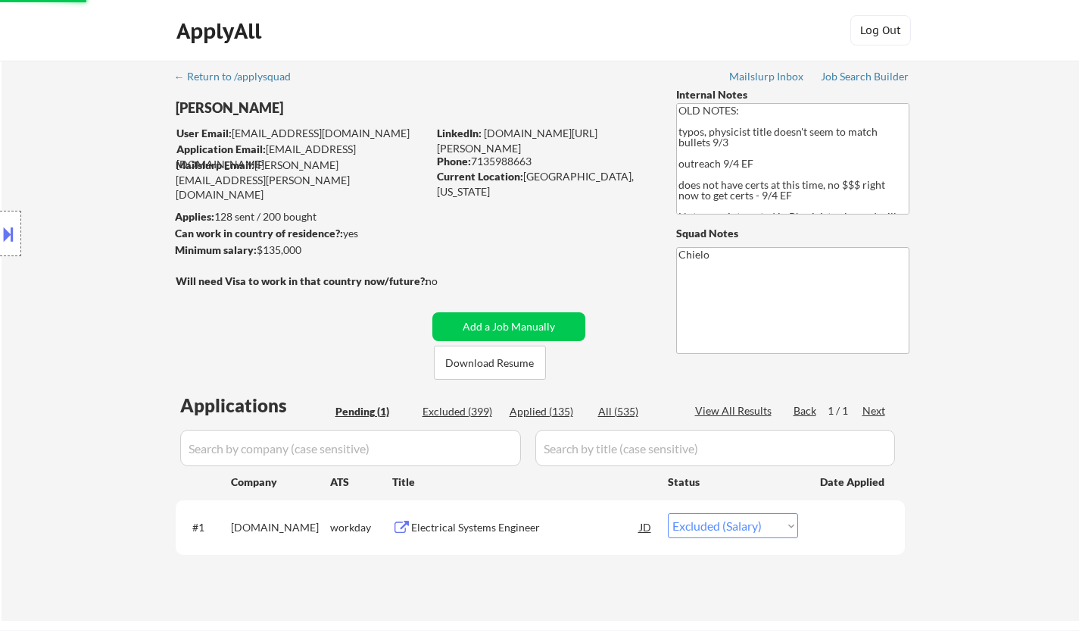
scroll to position [0, 0]
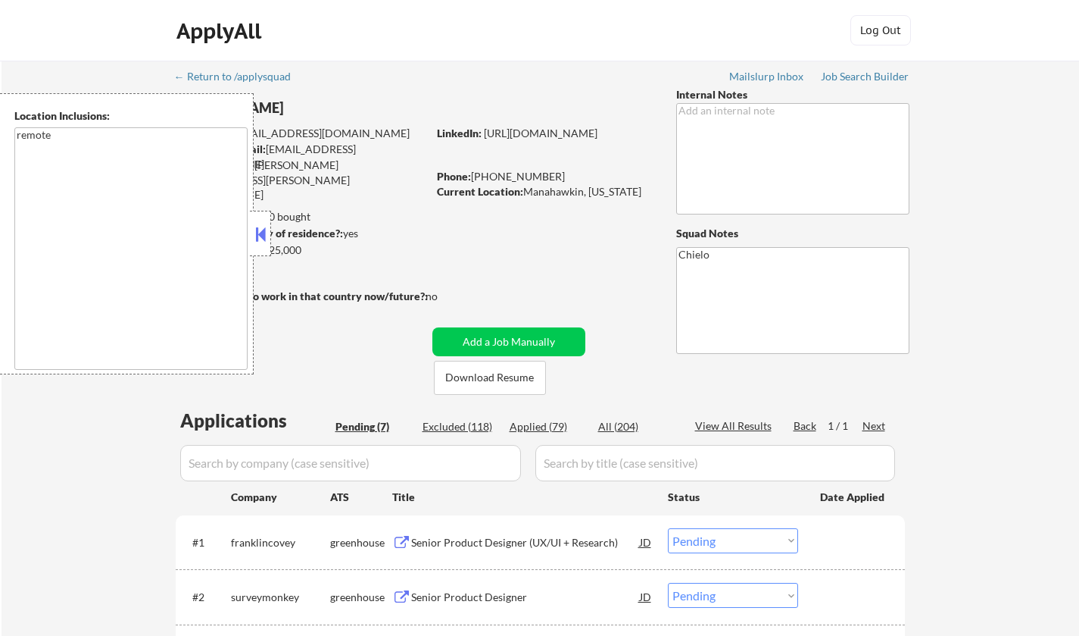
select select ""pending""
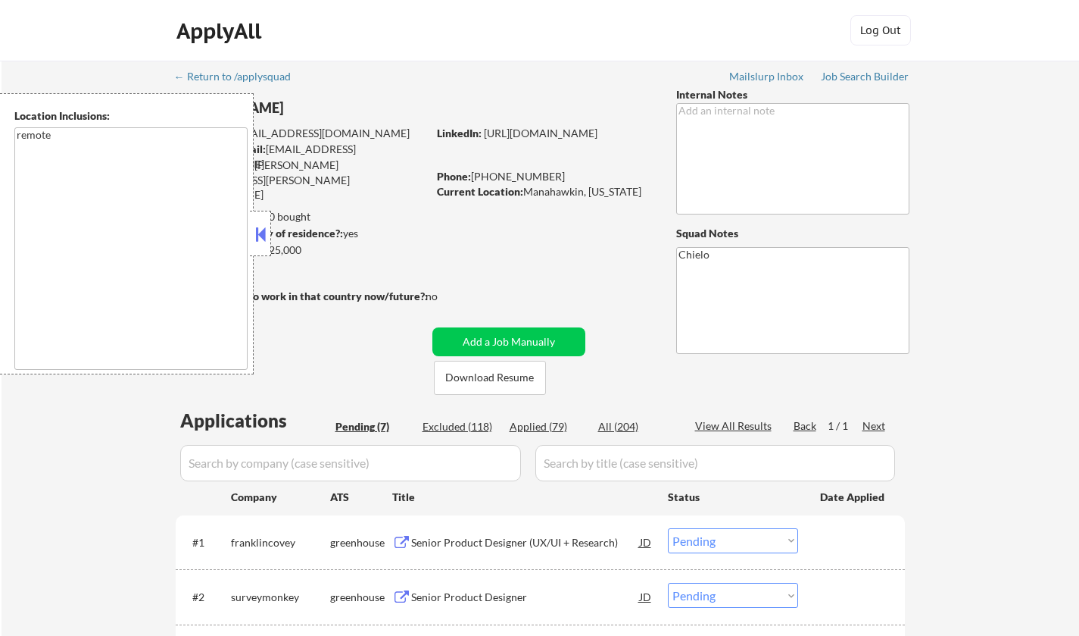
select select ""pending""
click at [255, 236] on button at bounding box center [260, 234] width 17 height 23
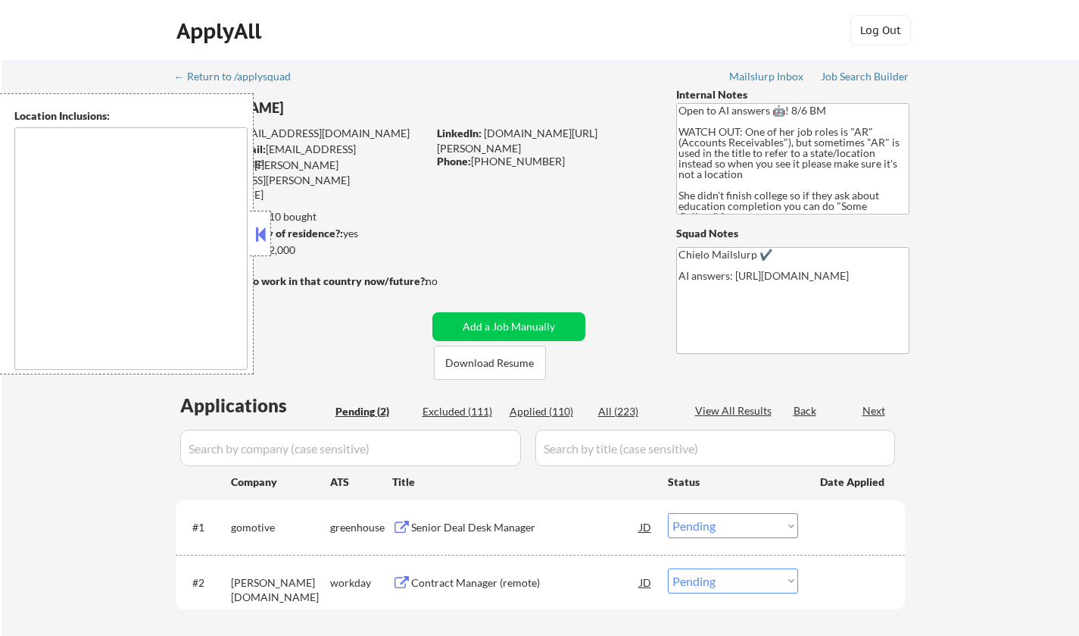
select select ""pending""
type textarea "[GEOGRAPHIC_DATA], [GEOGRAPHIC_DATA] [GEOGRAPHIC_DATA], [GEOGRAPHIC_DATA] [GEOG…"
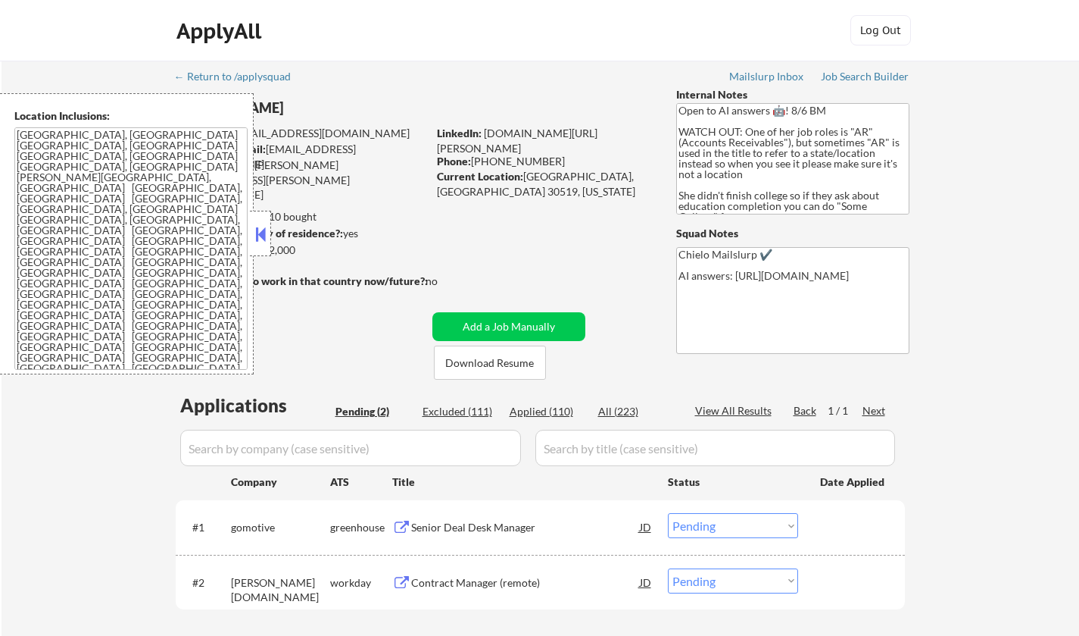
click at [261, 237] on button at bounding box center [260, 234] width 17 height 23
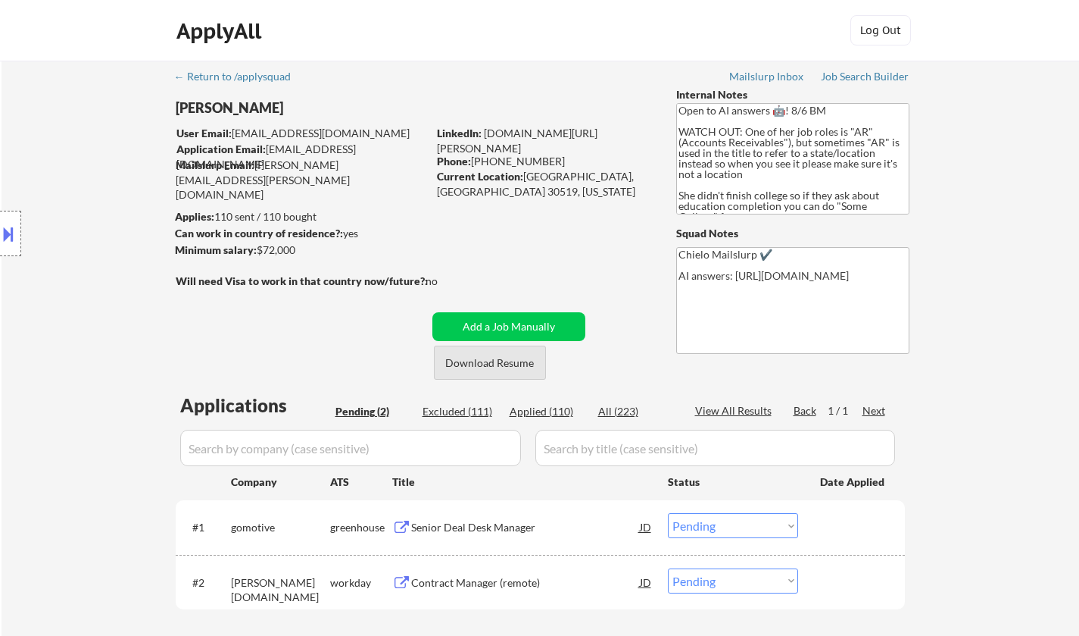
scroll to position [151, 0]
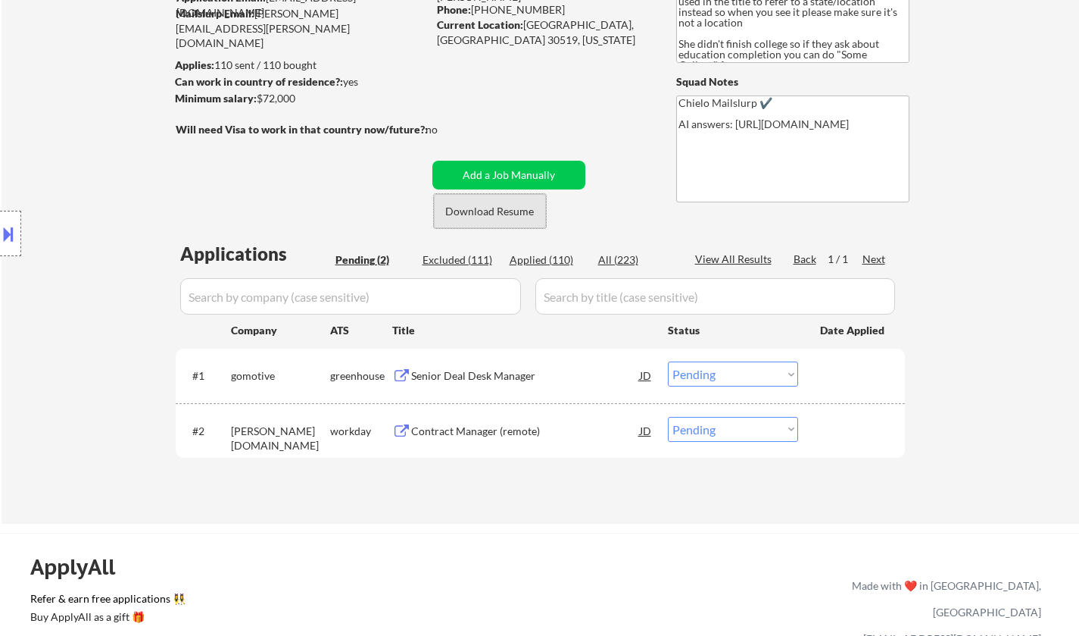
click at [482, 208] on button "Download Resume" at bounding box center [490, 211] width 112 height 34
click at [19, 217] on div at bounding box center [10, 233] width 21 height 45
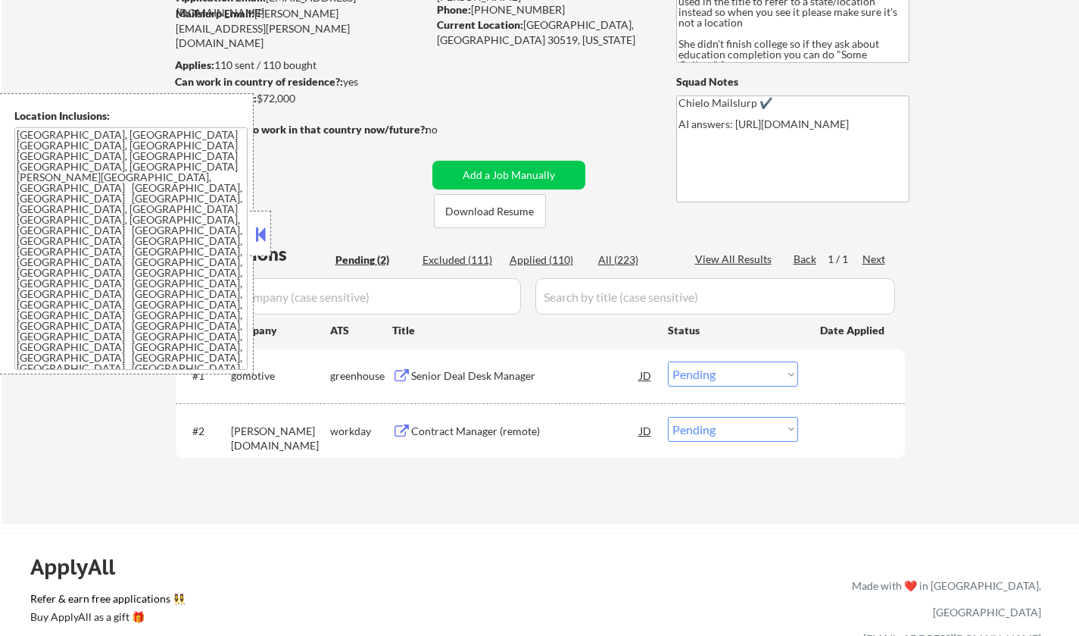
click at [695, 383] on select "Choose an option... Pending Applied Excluded (Questions) Excluded (Expired) Exc…" at bounding box center [733, 373] width 130 height 25
click at [668, 361] on select "Choose an option... Pending Applied Excluded (Questions) Excluded (Expired) Exc…" at bounding box center [733, 373] width 130 height 25
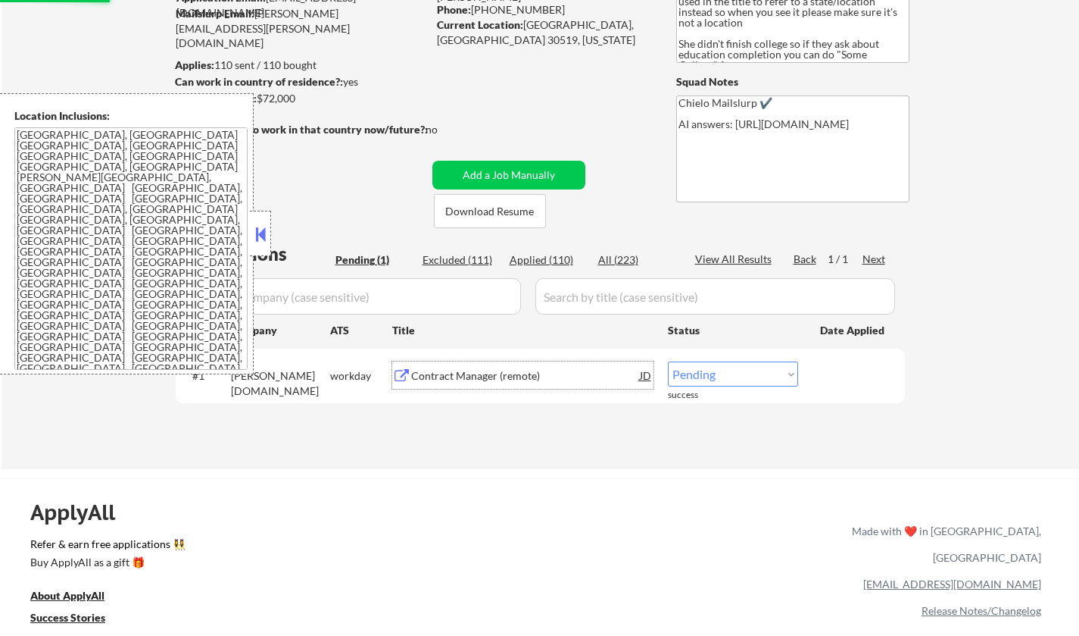
click at [478, 371] on div "Contract Manager (remote)" at bounding box center [525, 375] width 229 height 15
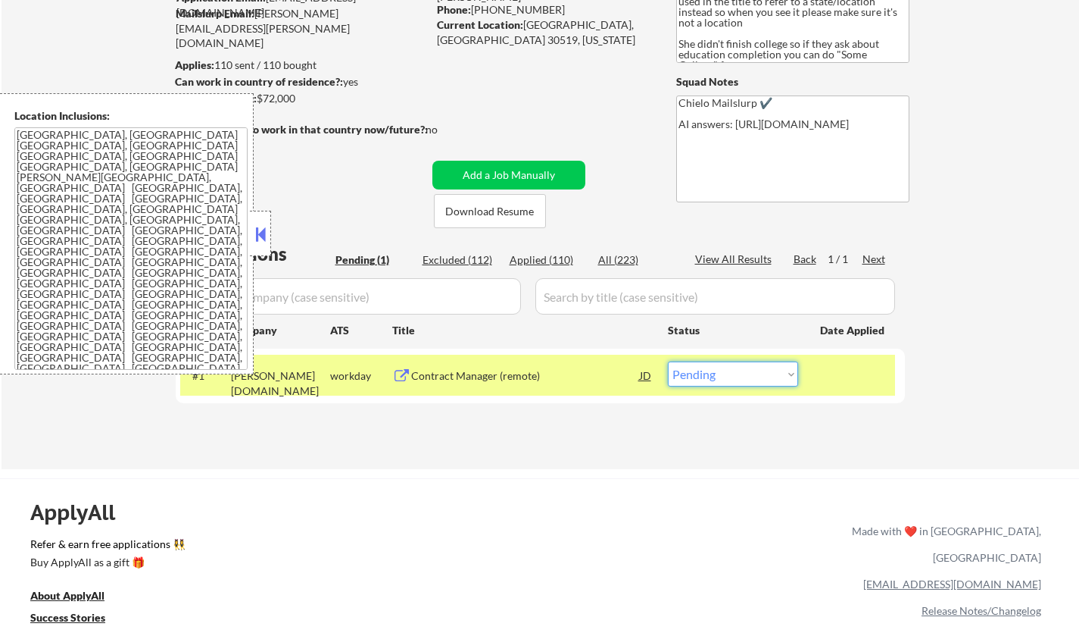
drag, startPoint x: 717, startPoint y: 376, endPoint x: 721, endPoint y: 383, distance: 8.5
click at [717, 376] on select "Choose an option... Pending Applied Excluded (Questions) Excluded (Expired) Exc…" at bounding box center [733, 373] width 130 height 25
select select ""applied""
click at [668, 361] on select "Choose an option... Pending Applied Excluded (Questions) Excluded (Expired) Exc…" at bounding box center [733, 373] width 130 height 25
click at [260, 227] on button at bounding box center [260, 234] width 17 height 23
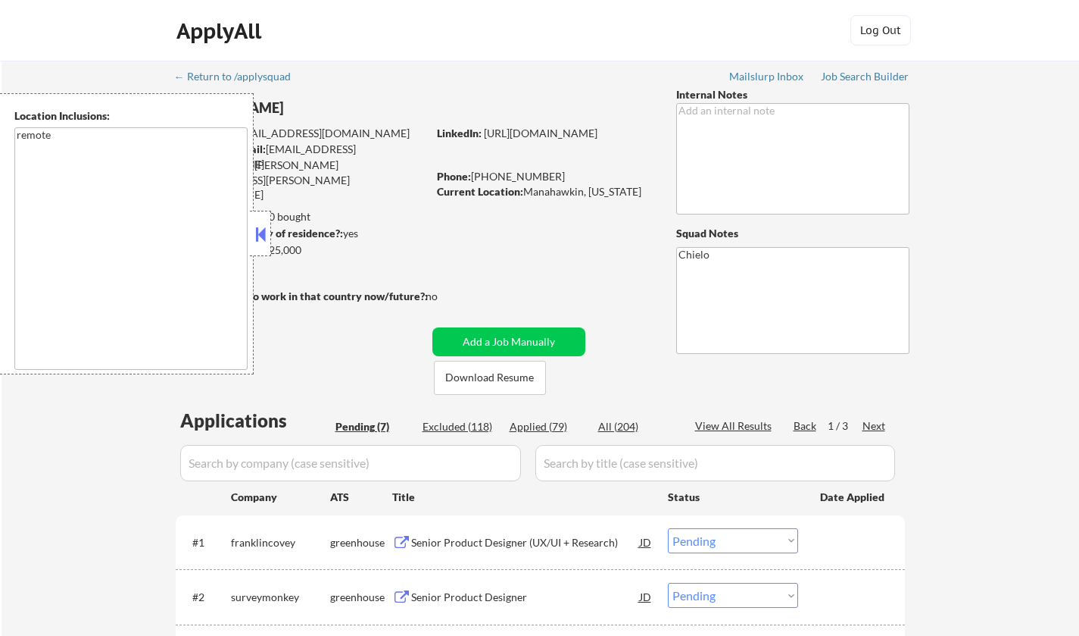
select select ""pending""
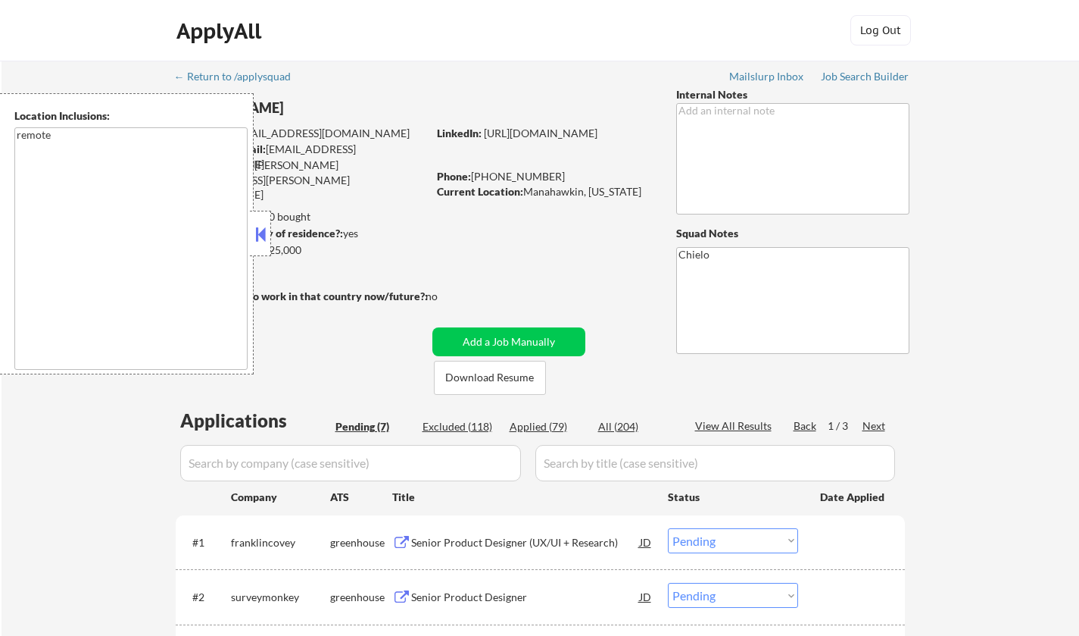
select select ""pending""
click at [256, 232] on button at bounding box center [260, 234] width 17 height 23
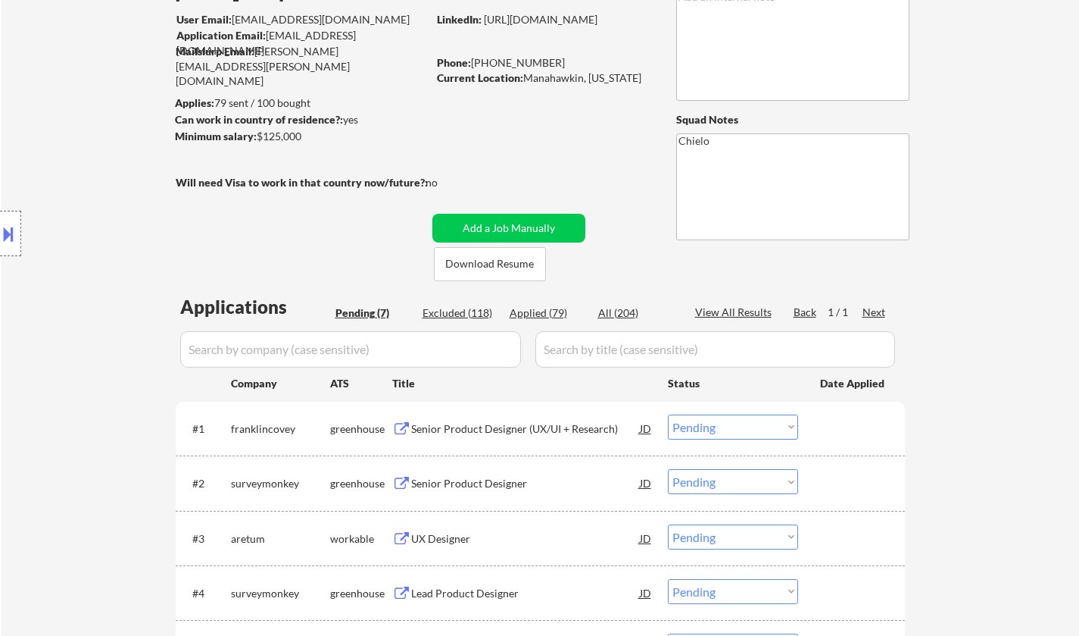
scroll to position [227, 0]
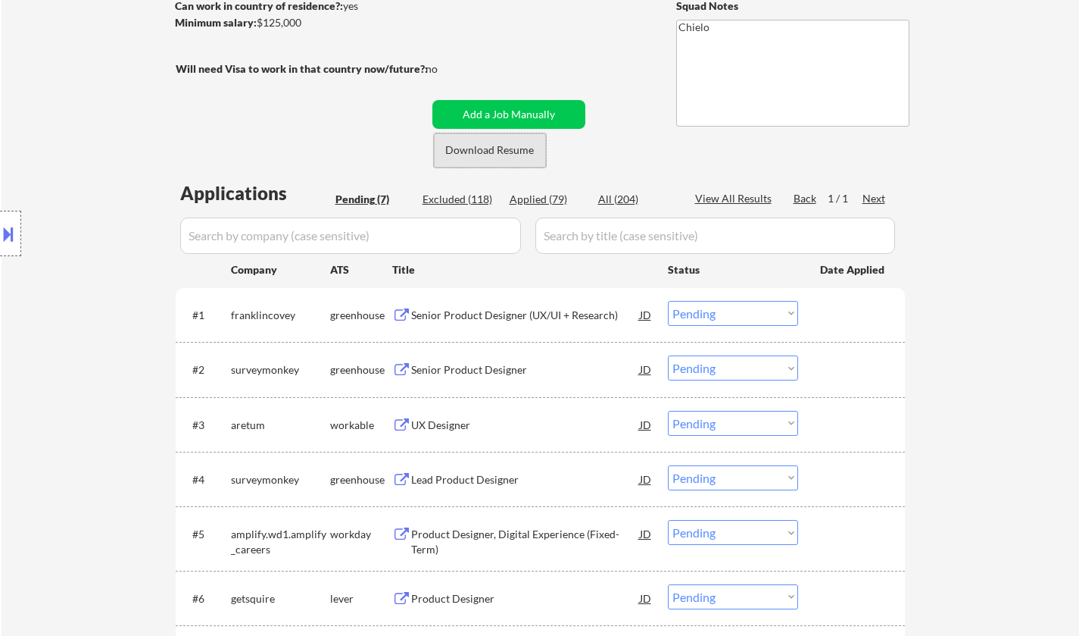
click at [486, 151] on button "Download Resume" at bounding box center [490, 150] width 112 height 34
click at [482, 301] on div "Senior Product Designer (UX/UI + Research)" at bounding box center [525, 314] width 229 height 27
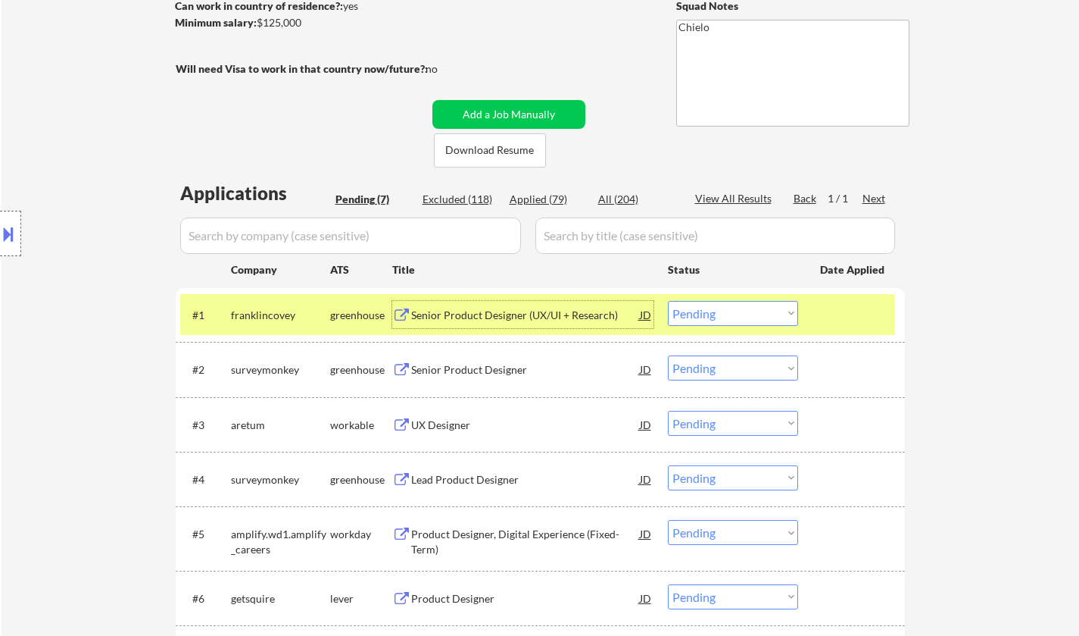
click at [650, 313] on div "JD" at bounding box center [646, 314] width 15 height 27
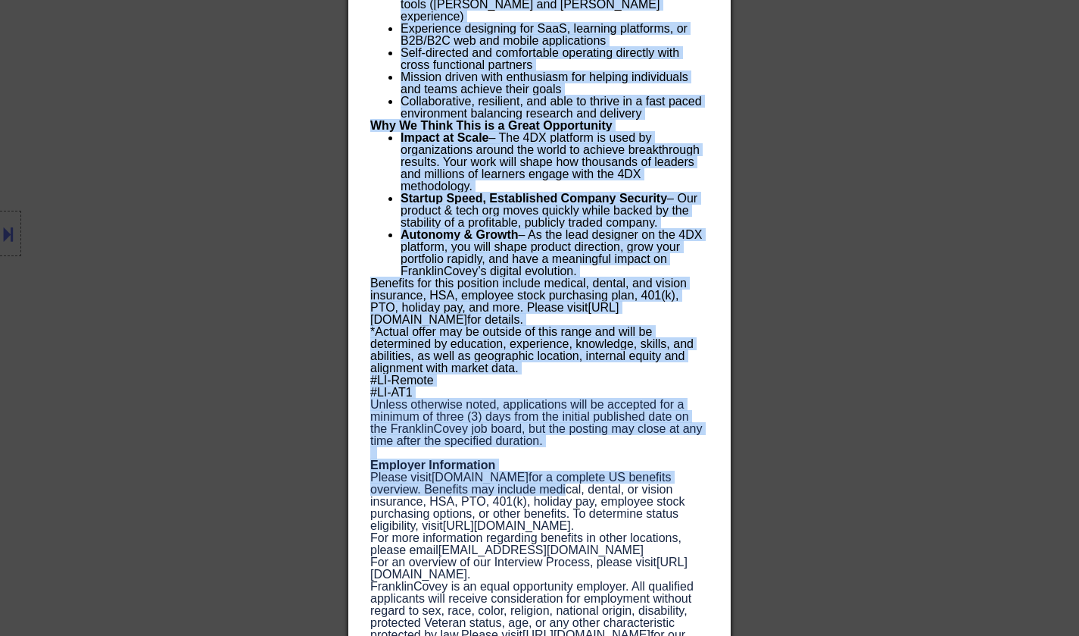
scroll to position [1451, 0]
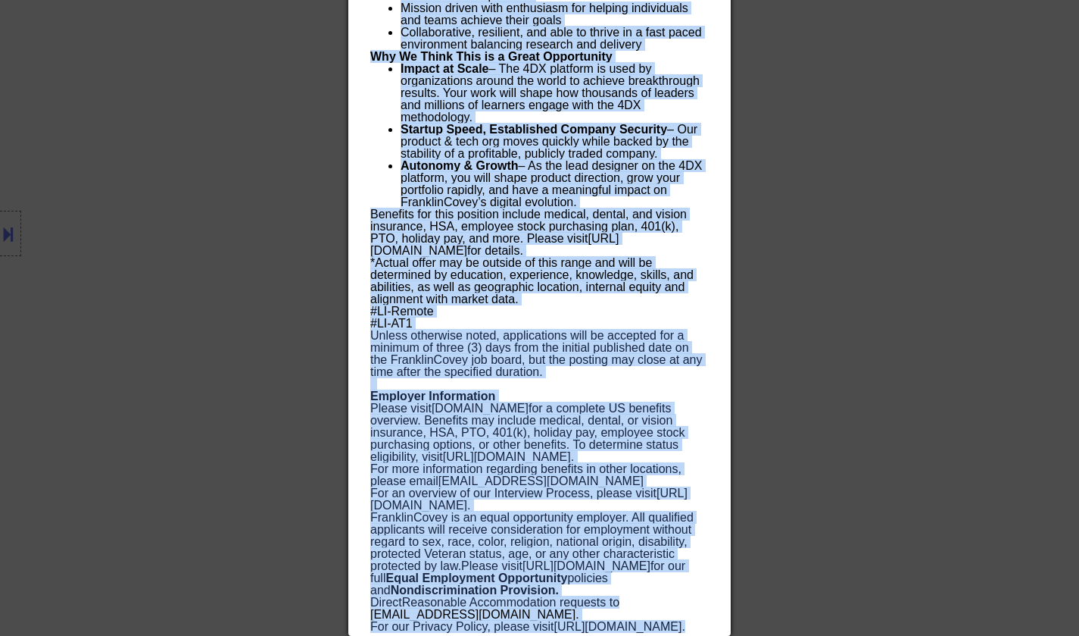
drag, startPoint x: 370, startPoint y: 62, endPoint x: 594, endPoint y: 603, distance: 585.2
copy div "Loremi Dolorsi Ametcons (AD/EL + Seddoeiu) temporincidid Utlabo Etdolo MA Aliqu…"
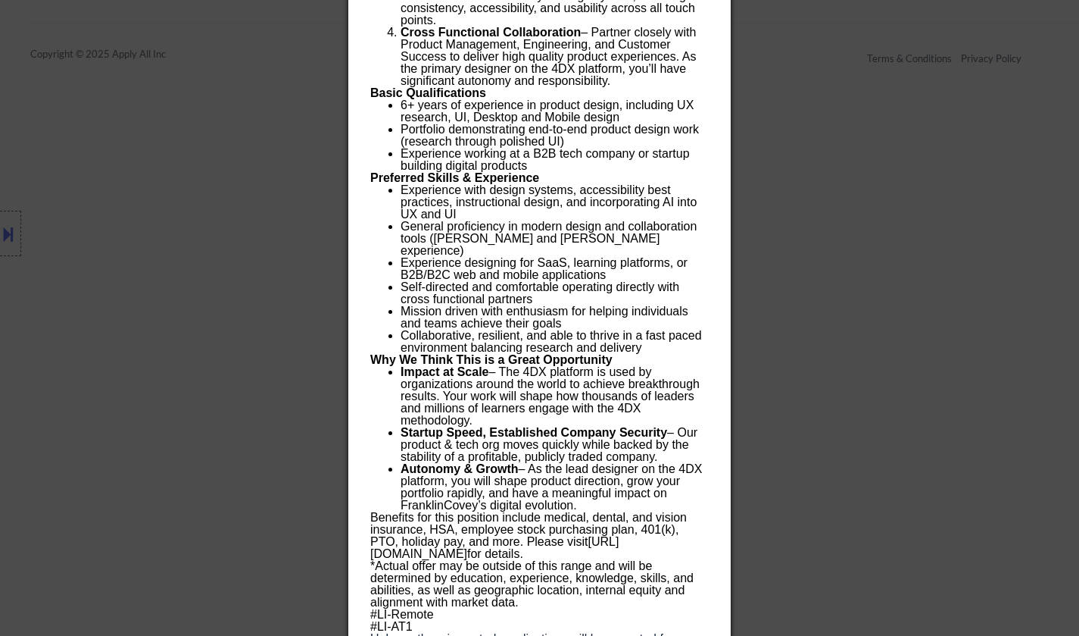
click at [220, 286] on div at bounding box center [539, 318] width 1079 height 636
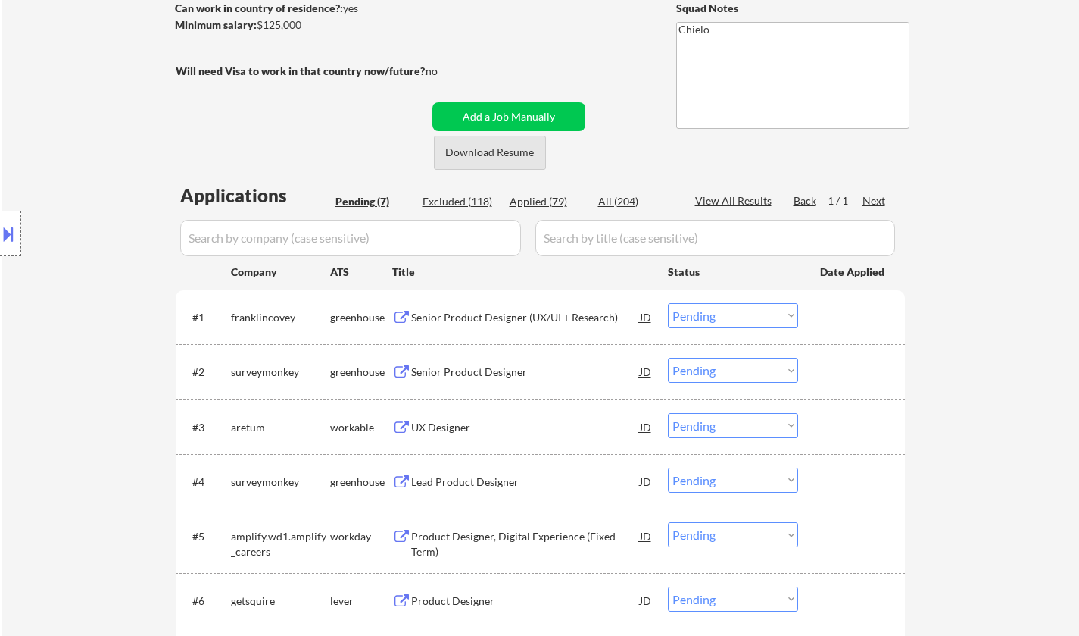
scroll to position [379, 0]
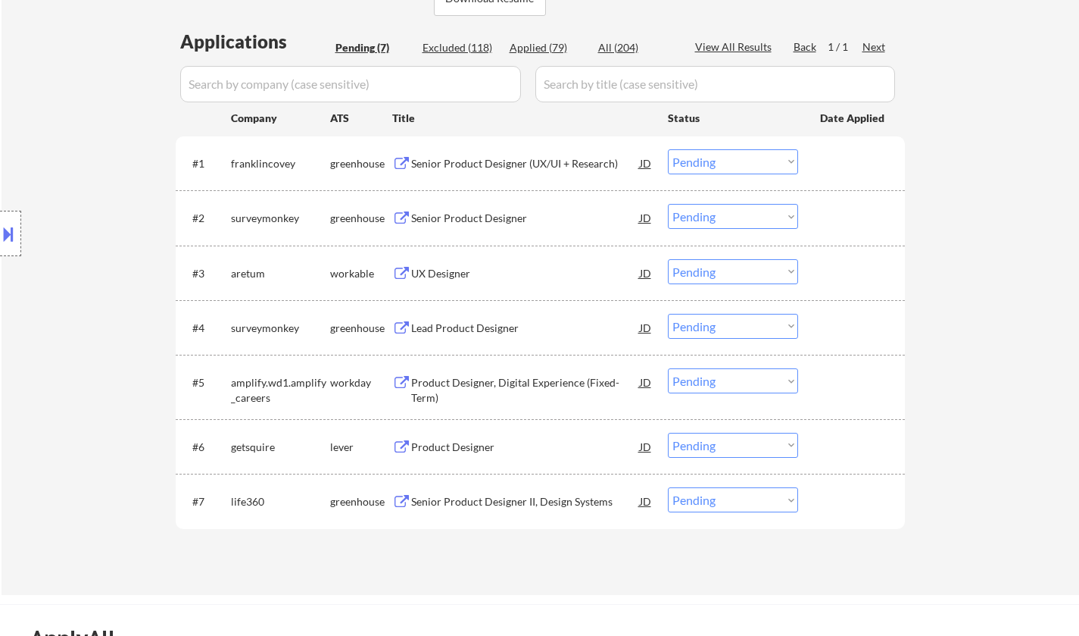
drag, startPoint x: 719, startPoint y: 158, endPoint x: 719, endPoint y: 169, distance: 11.4
click at [719, 158] on select "Choose an option... Pending Applied Excluded (Questions) Excluded (Expired) Exc…" at bounding box center [733, 161] width 130 height 25
click at [668, 149] on select "Choose an option... Pending Applied Excluded (Questions) Excluded (Expired) Exc…" at bounding box center [733, 161] width 130 height 25
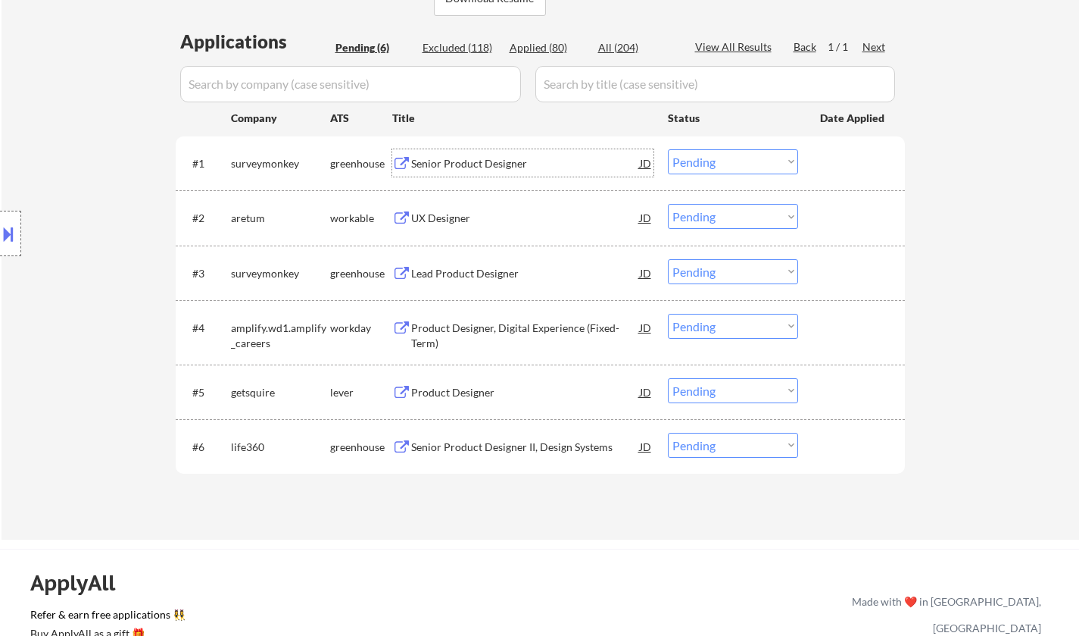
click at [470, 158] on div "Senior Product Designer" at bounding box center [525, 163] width 229 height 15
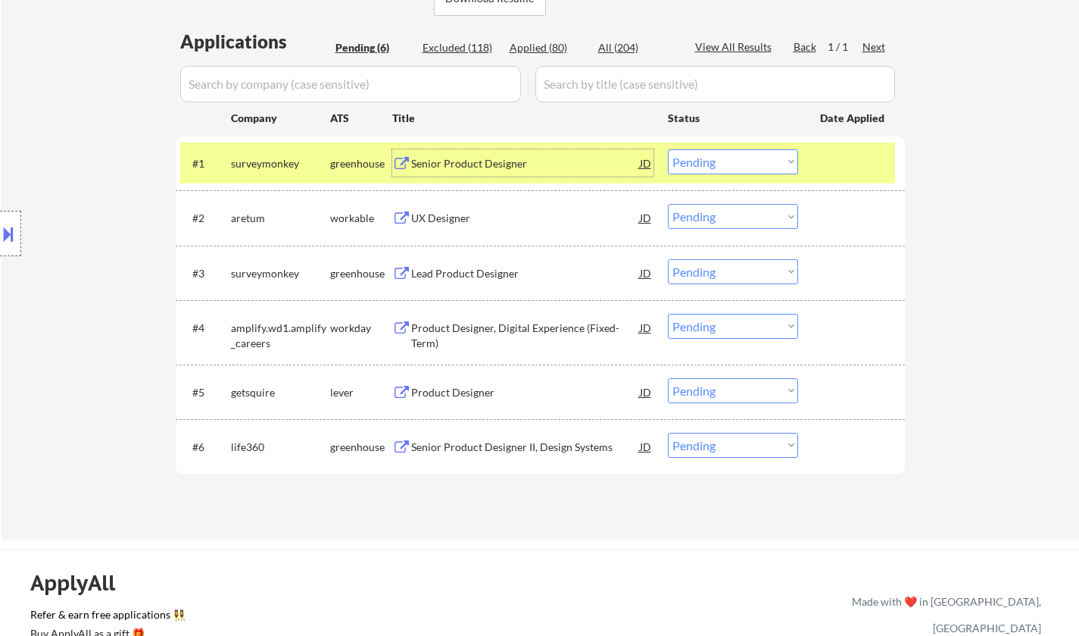
click at [0, 217] on div at bounding box center [10, 233] width 21 height 45
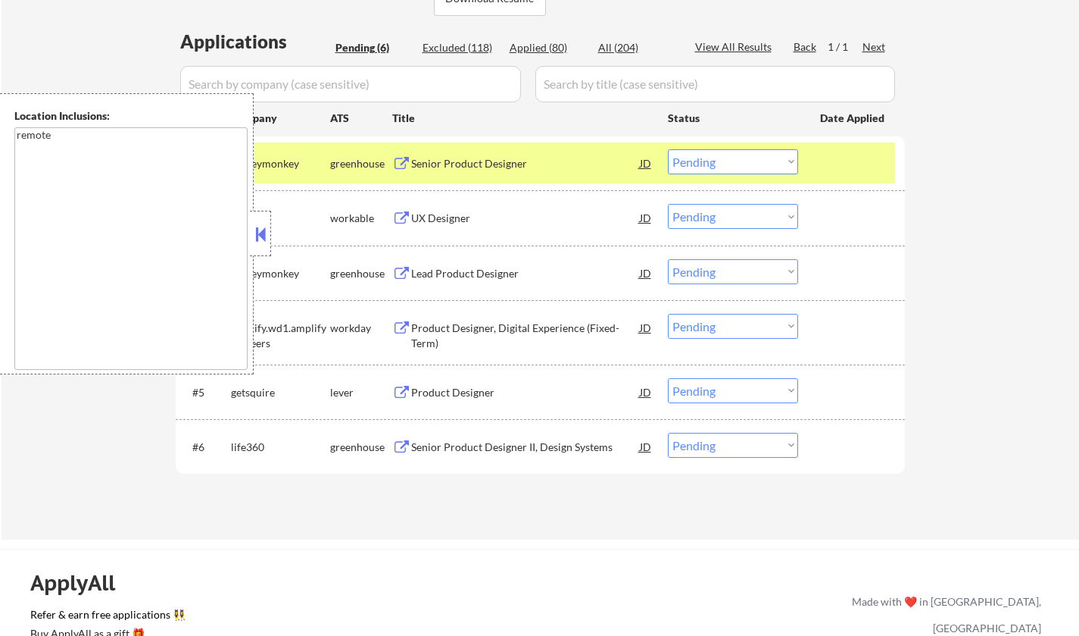
click at [258, 232] on button at bounding box center [260, 234] width 17 height 23
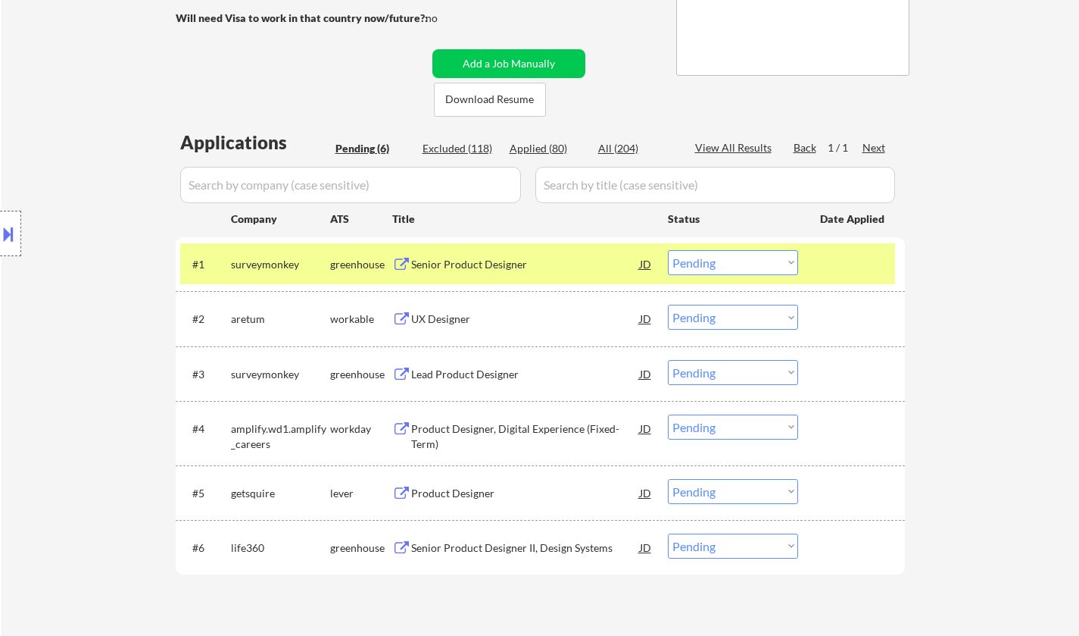
scroll to position [227, 0]
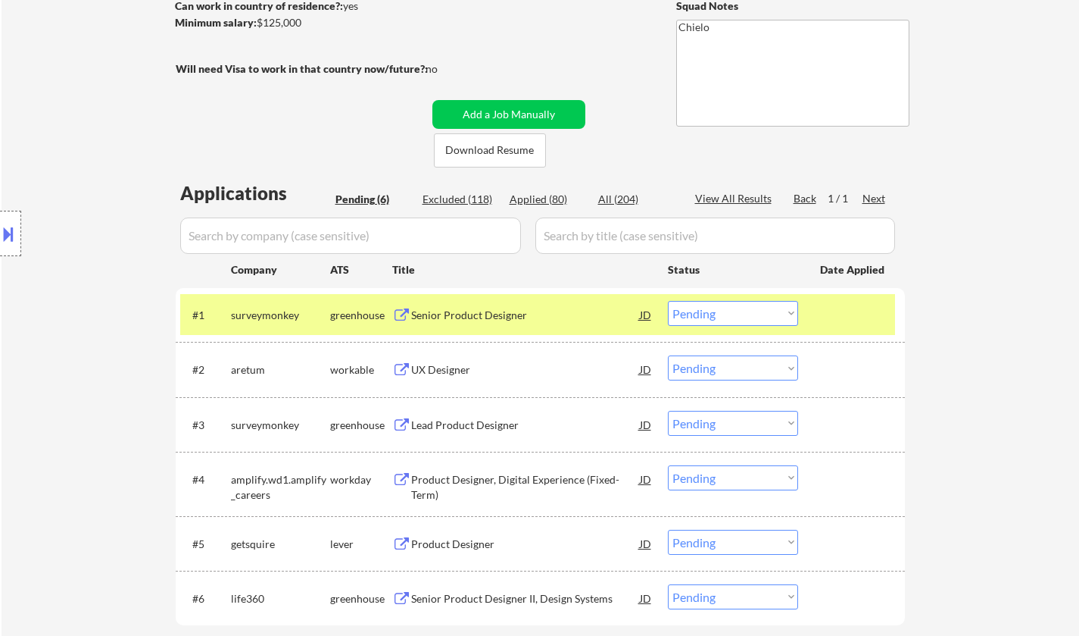
click at [692, 312] on select "Choose an option... Pending Applied Excluded (Questions) Excluded (Expired) Exc…" at bounding box center [733, 313] width 130 height 25
click at [668, 301] on select "Choose an option... Pending Applied Excluded (Questions) Excluded (Expired) Exc…" at bounding box center [733, 313] width 130 height 25
select select ""pending""
